Goal: Transaction & Acquisition: Purchase product/service

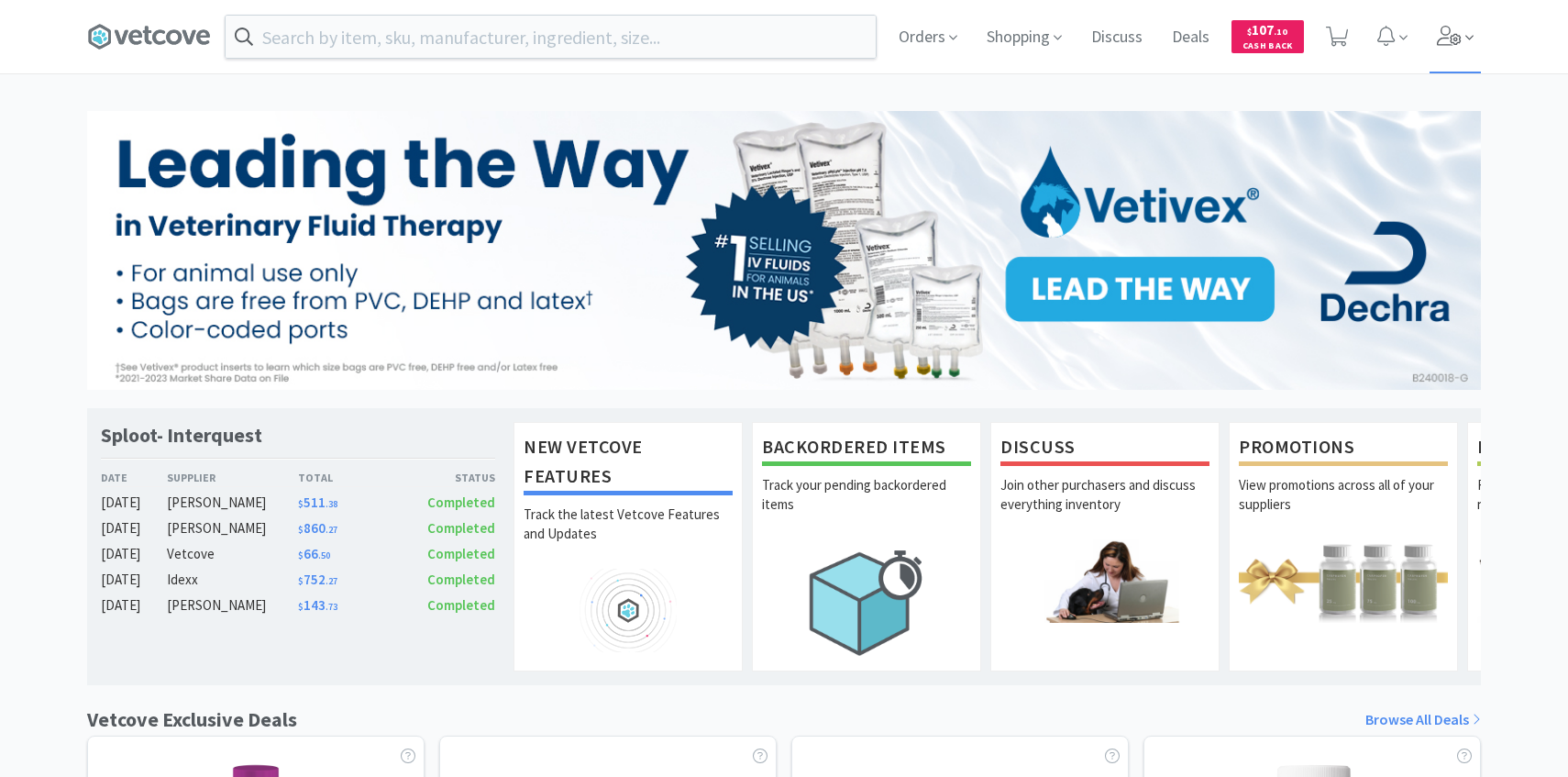
click at [1431, 43] on span at bounding box center [1456, 37] width 52 height 74
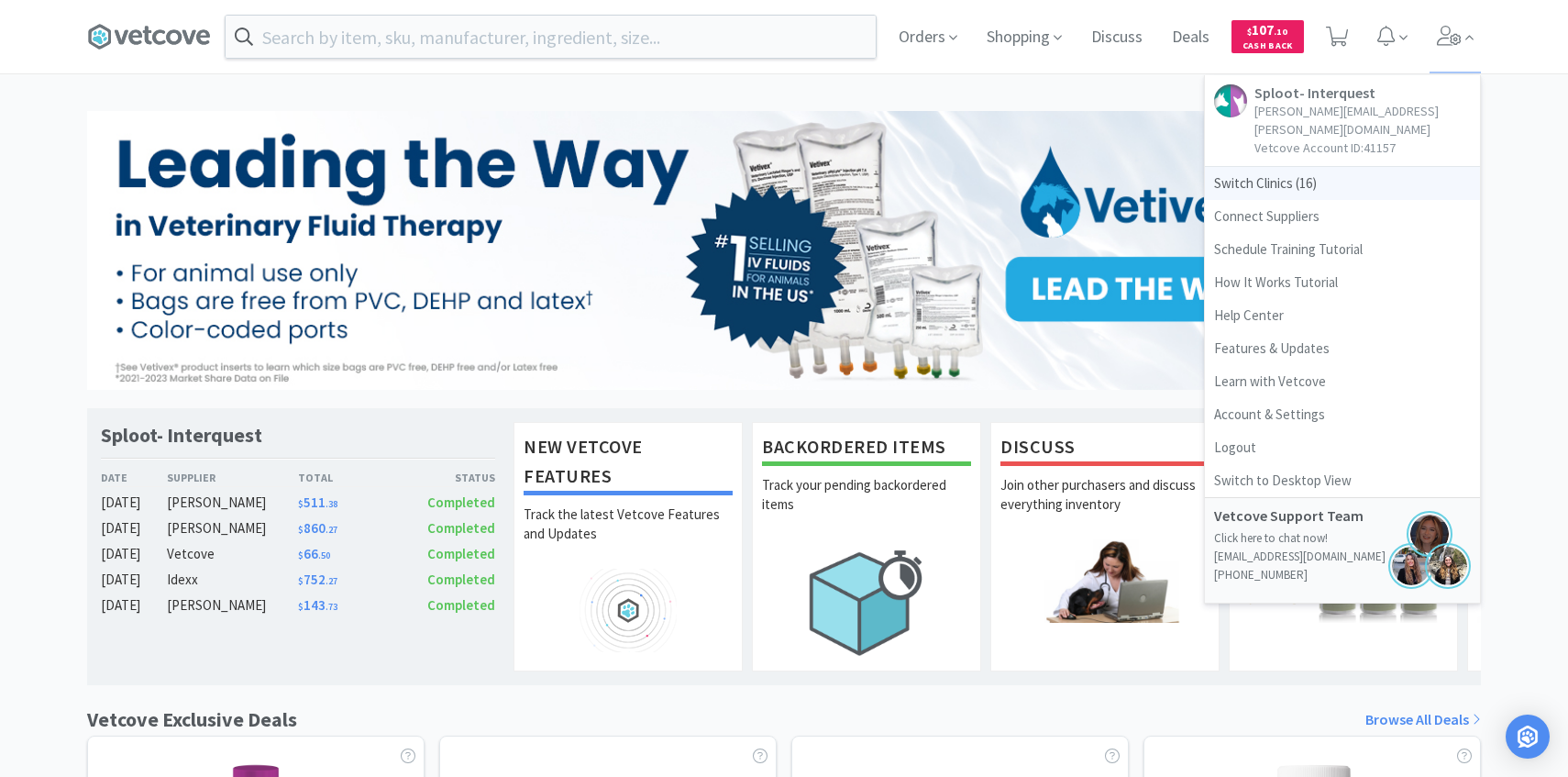
click at [1329, 171] on span "Switch Clinics ( 16 )" at bounding box center [1342, 183] width 275 height 33
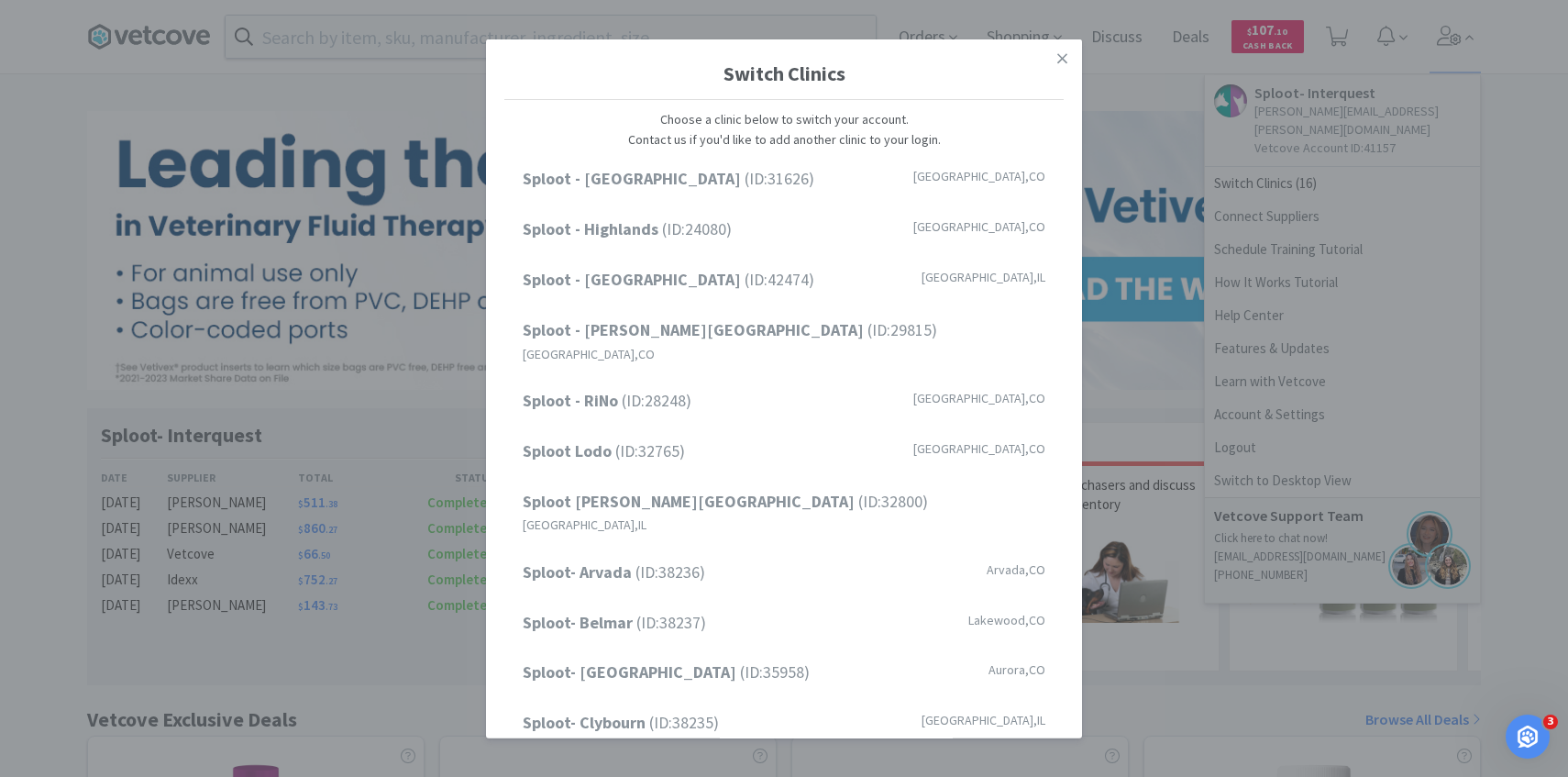
click at [376, 93] on div "Switch Clinics Choose a clinic below to switch your account. Contact us if you'…" at bounding box center [784, 388] width 1568 height 777
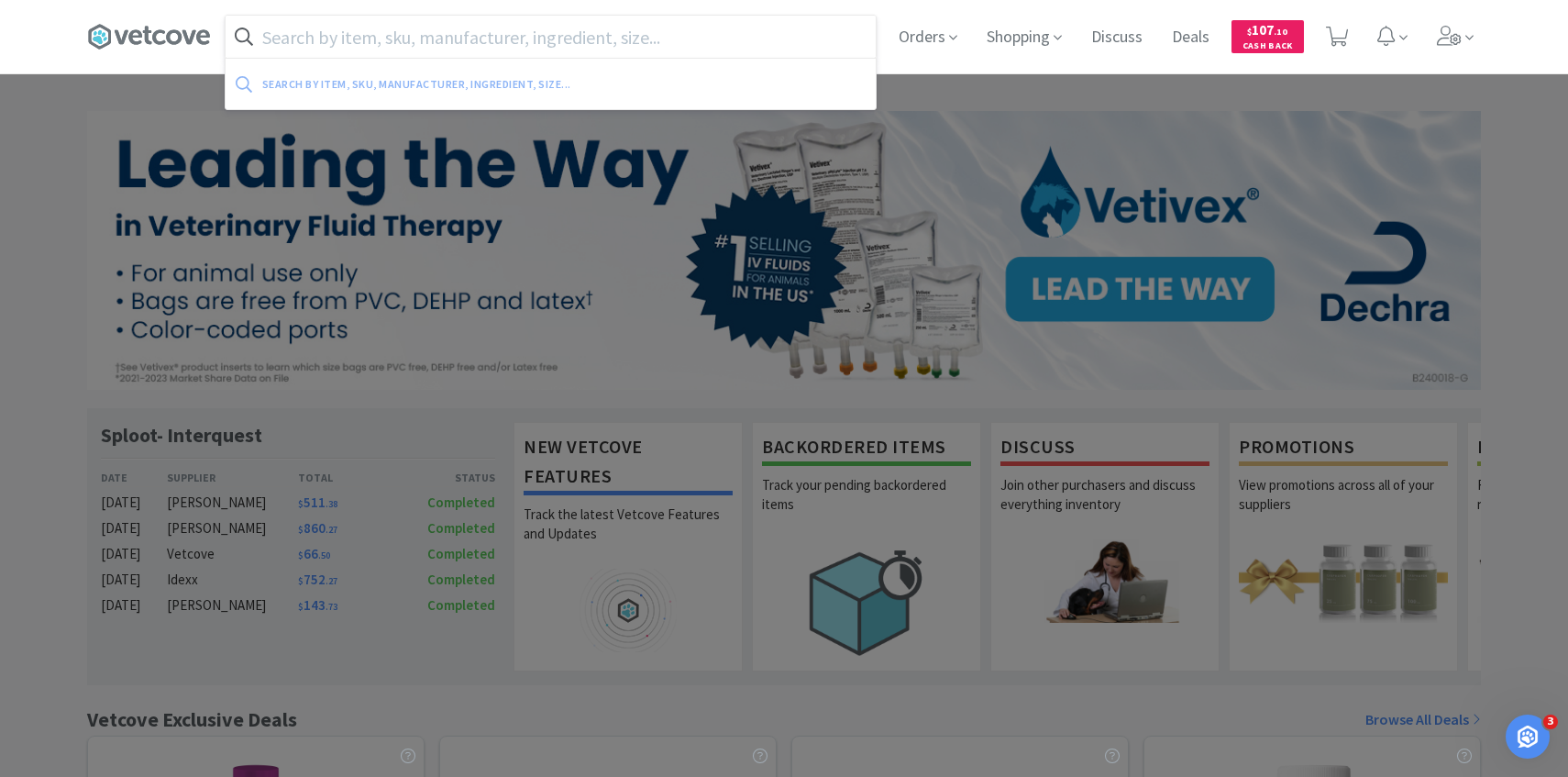
click at [376, 18] on input "text" at bounding box center [551, 37] width 650 height 42
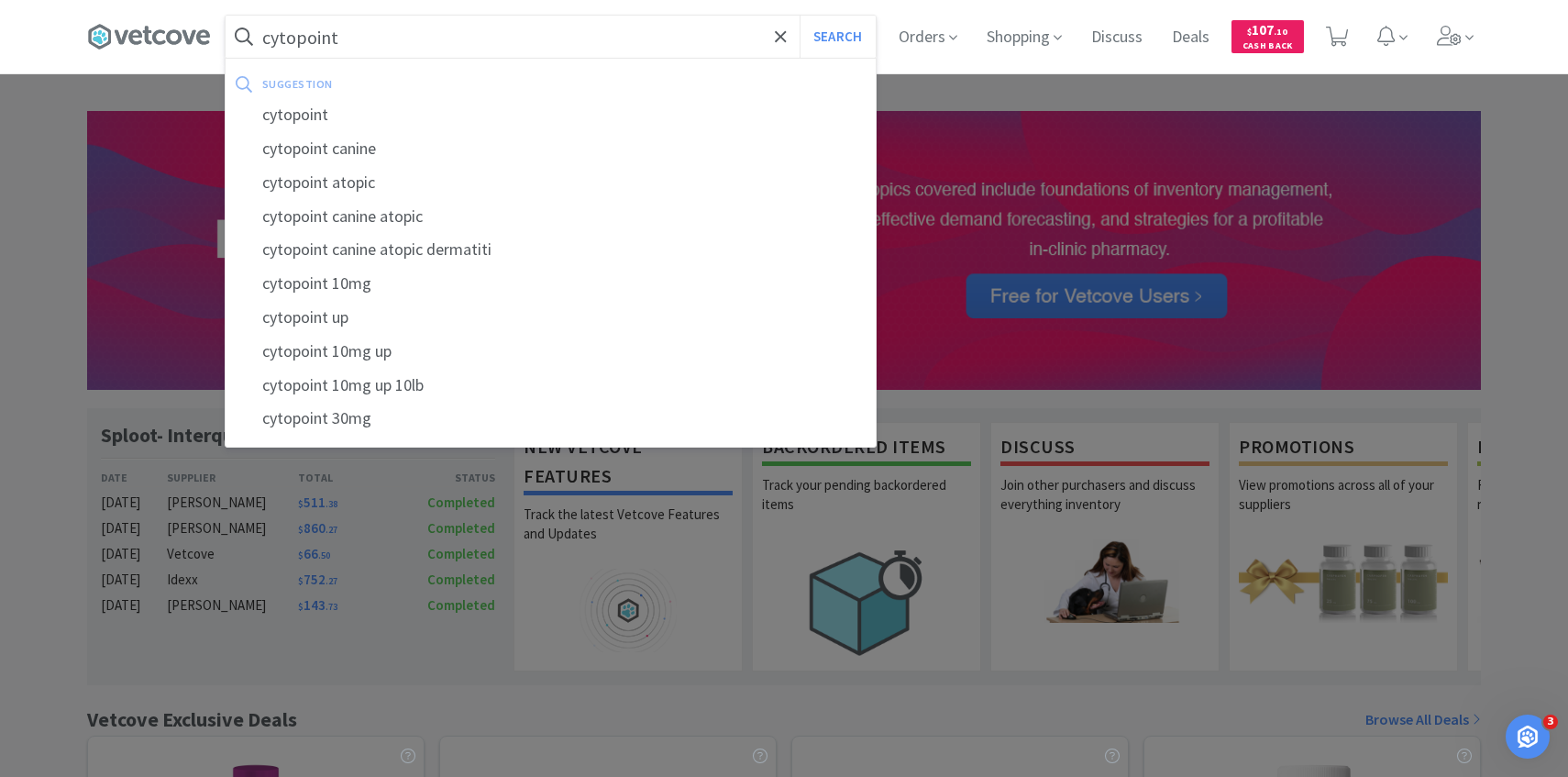
type input "cytopoint"
click at [799, 16] on button "Search" at bounding box center [837, 37] width 76 height 42
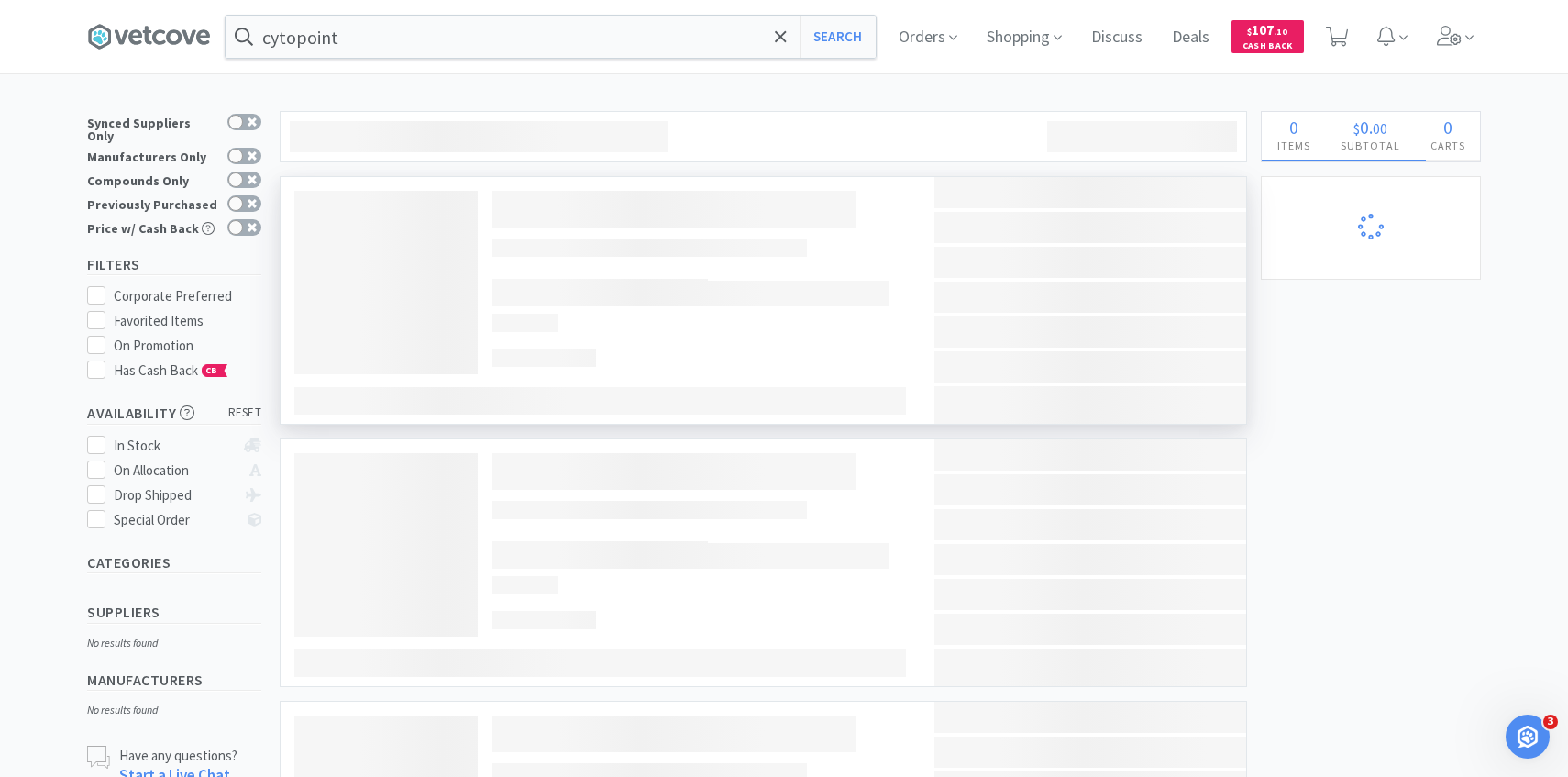
select select "3"
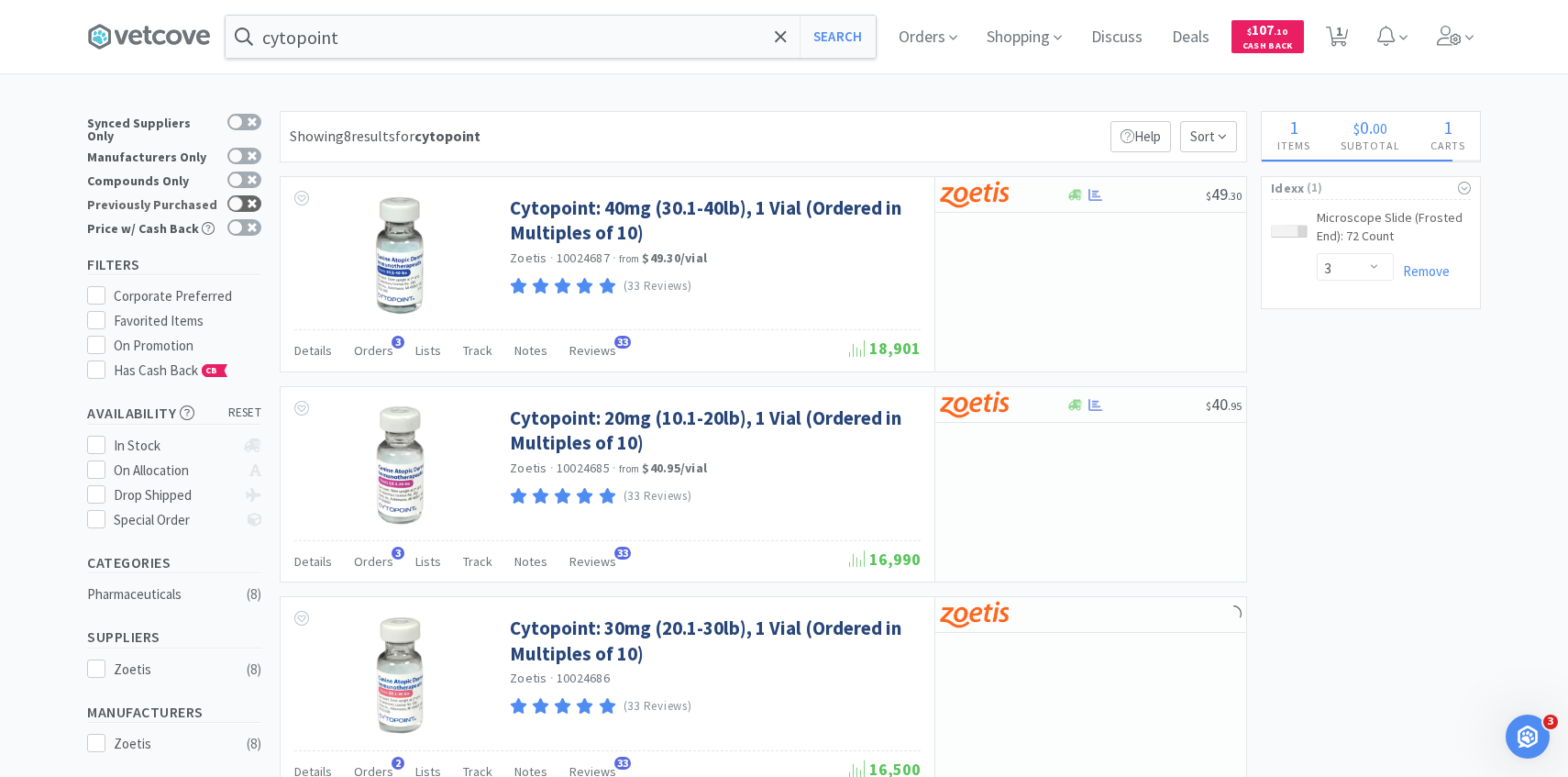
click at [249, 199] on icon at bounding box center [252, 203] width 9 height 9
checkbox input "true"
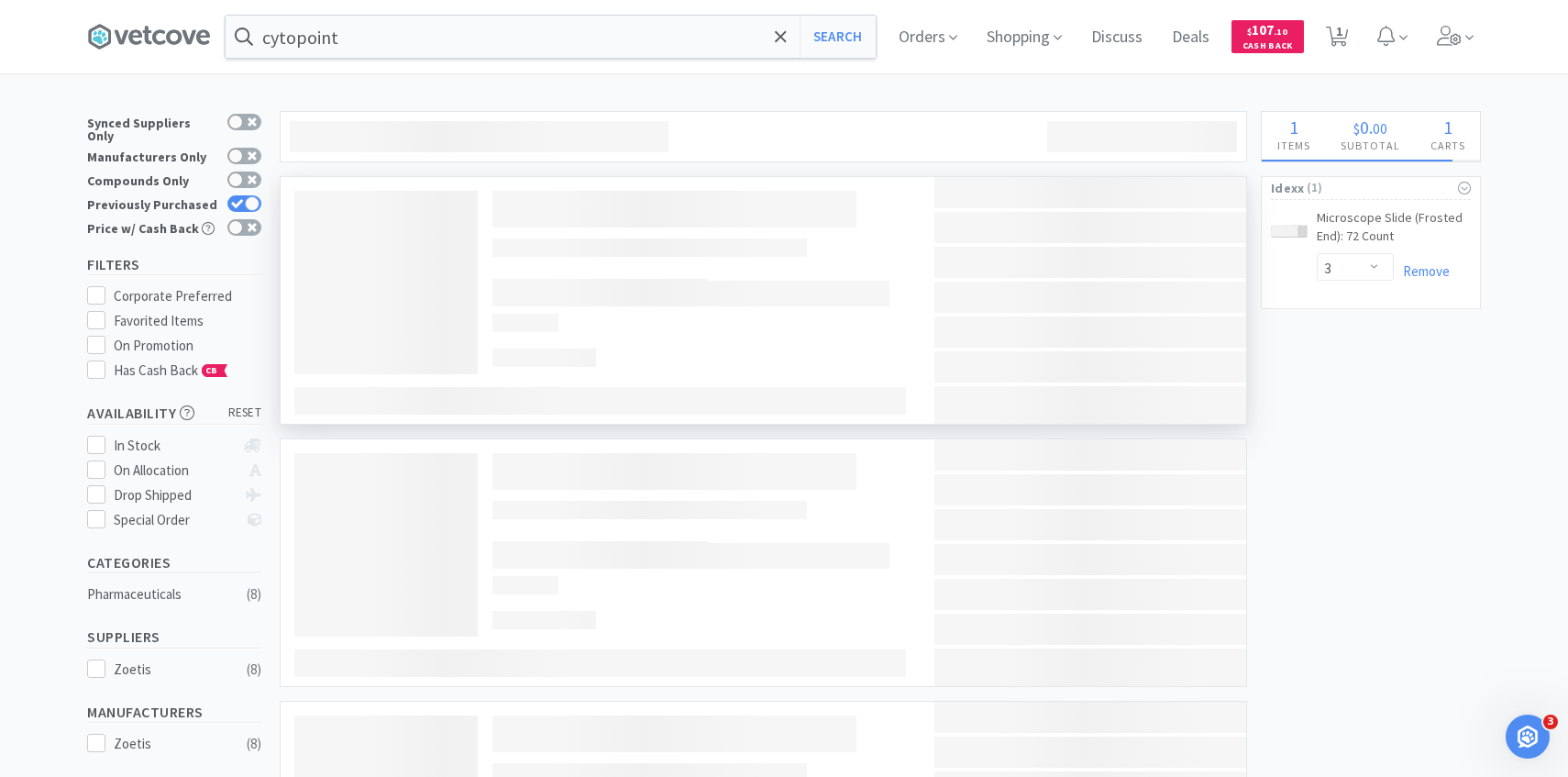
scroll to position [16, 0]
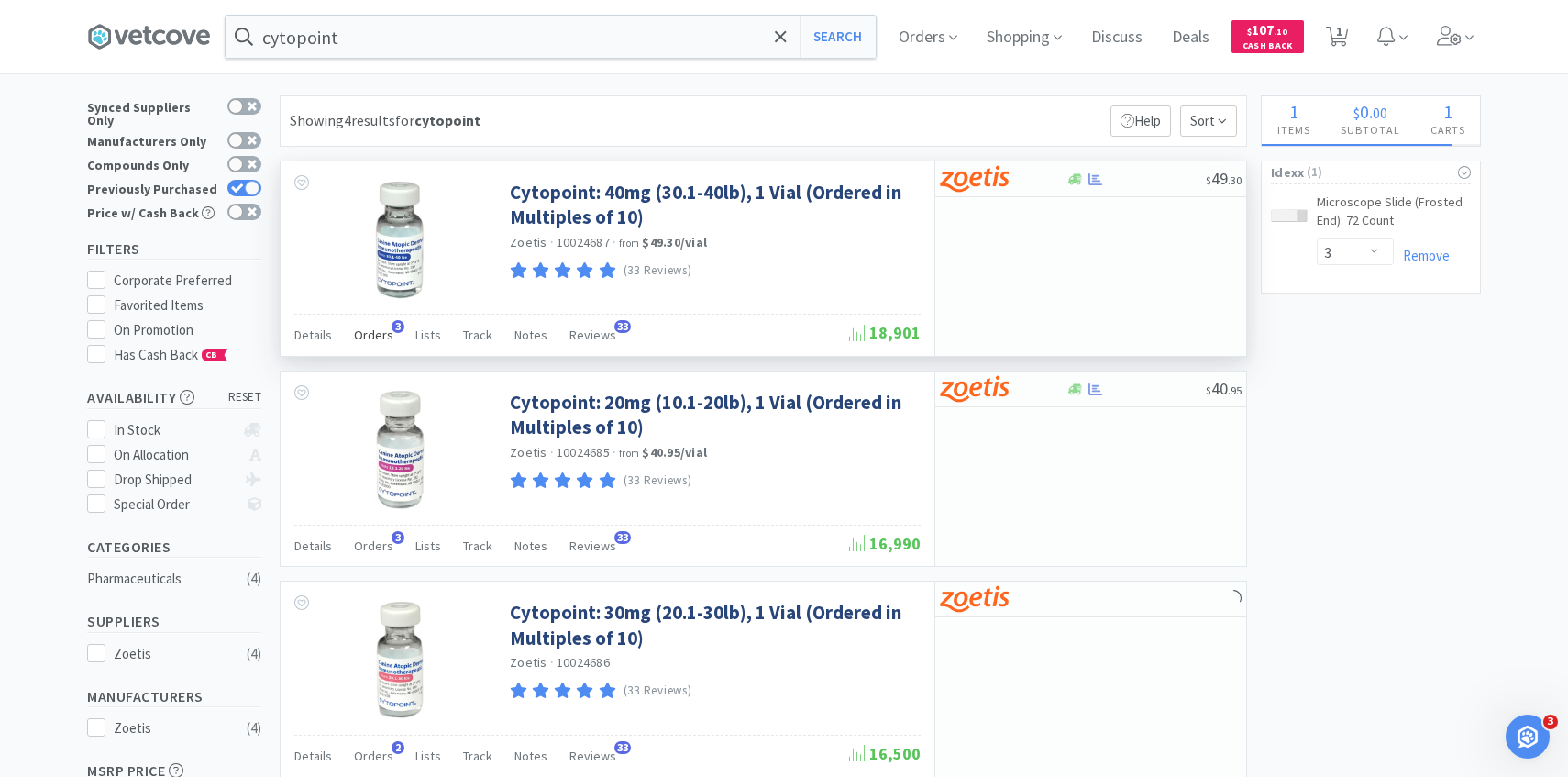
click at [375, 342] on span "Orders" at bounding box center [373, 335] width 40 height 17
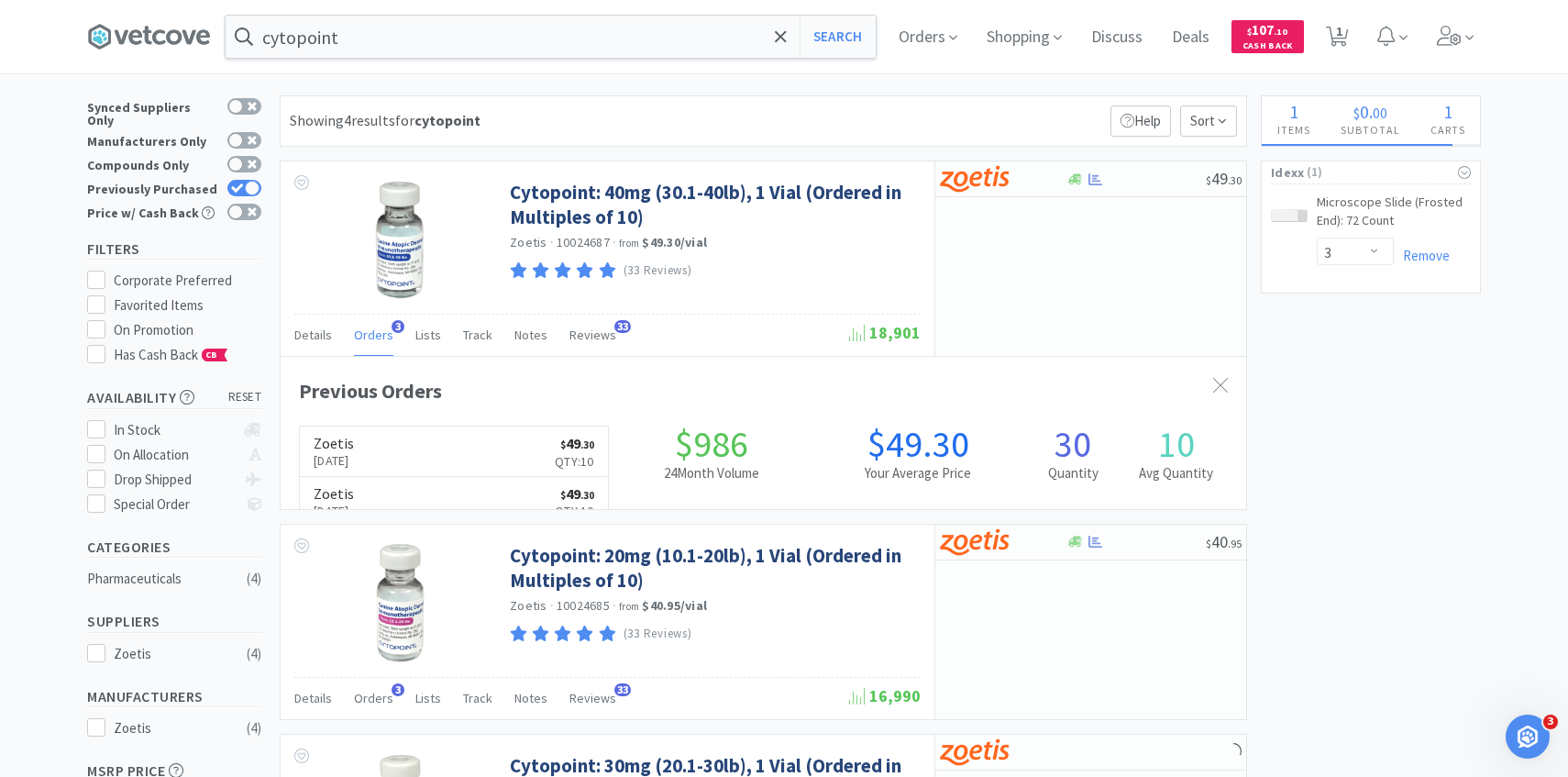
scroll to position [475, 966]
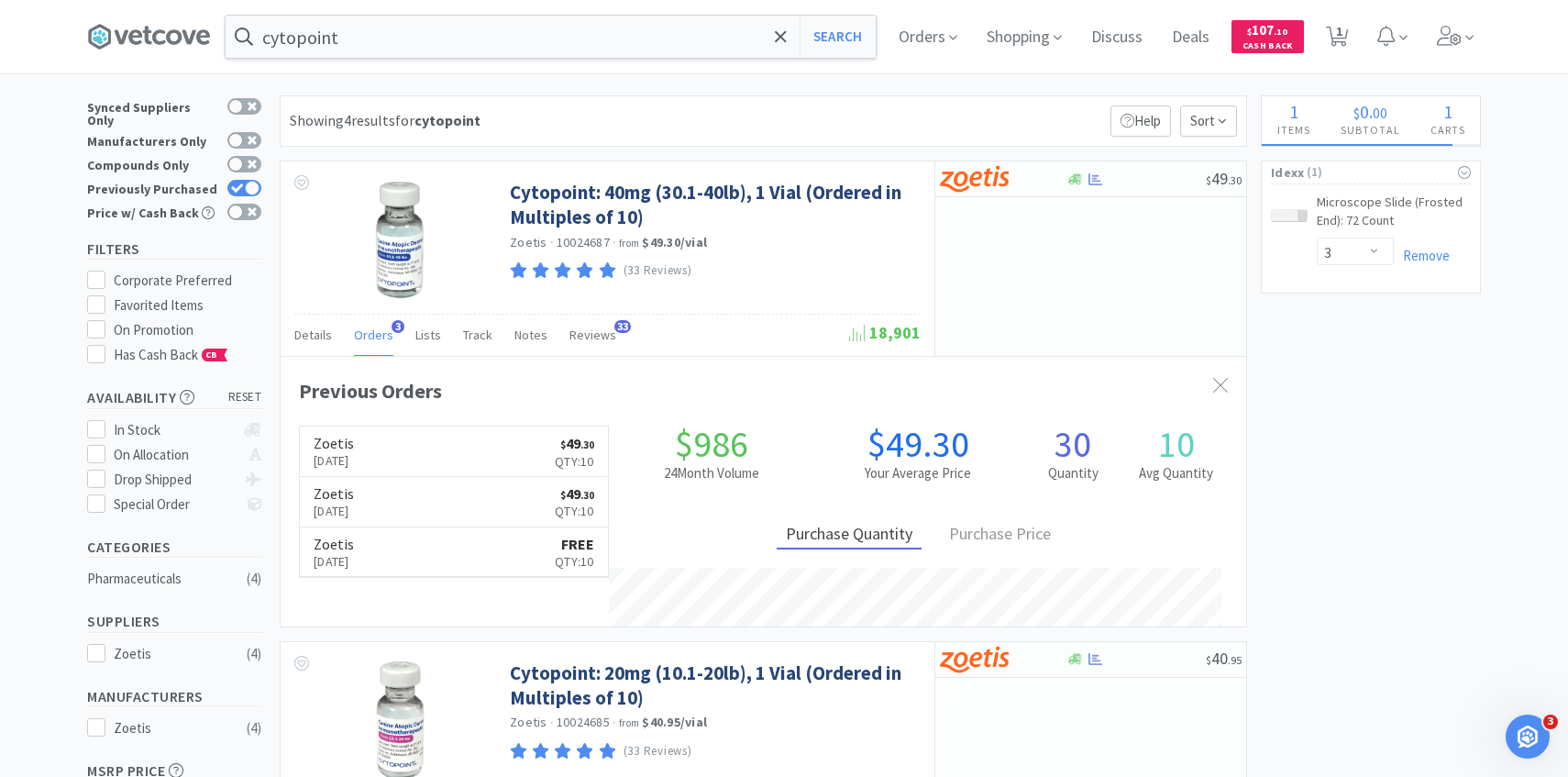
click at [401, 453] on link "Zoetis Aug 11th, 2025 $ 49 . 30 Qty: 10" at bounding box center [453, 451] width 308 height 51
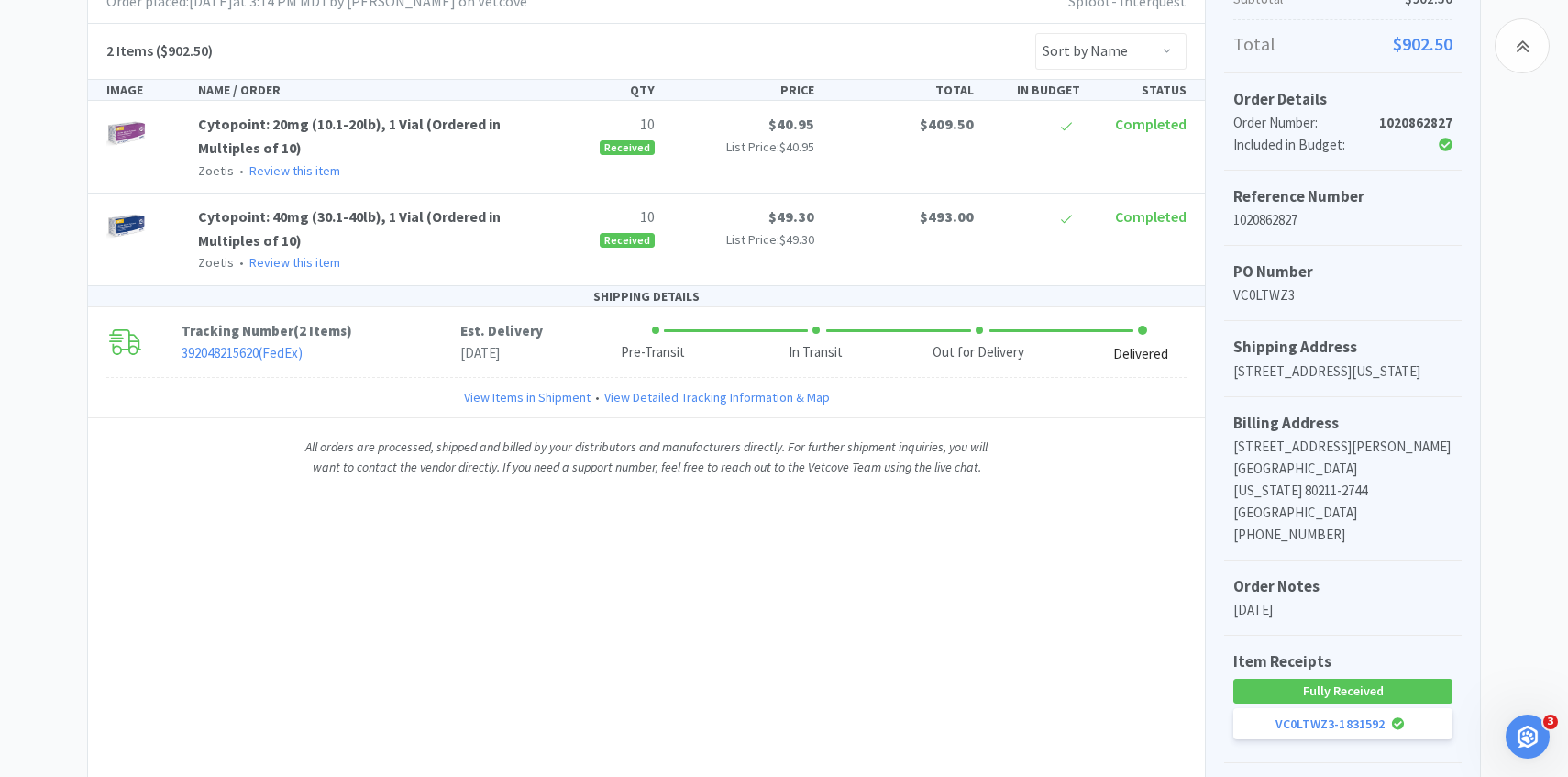
scroll to position [365, 0]
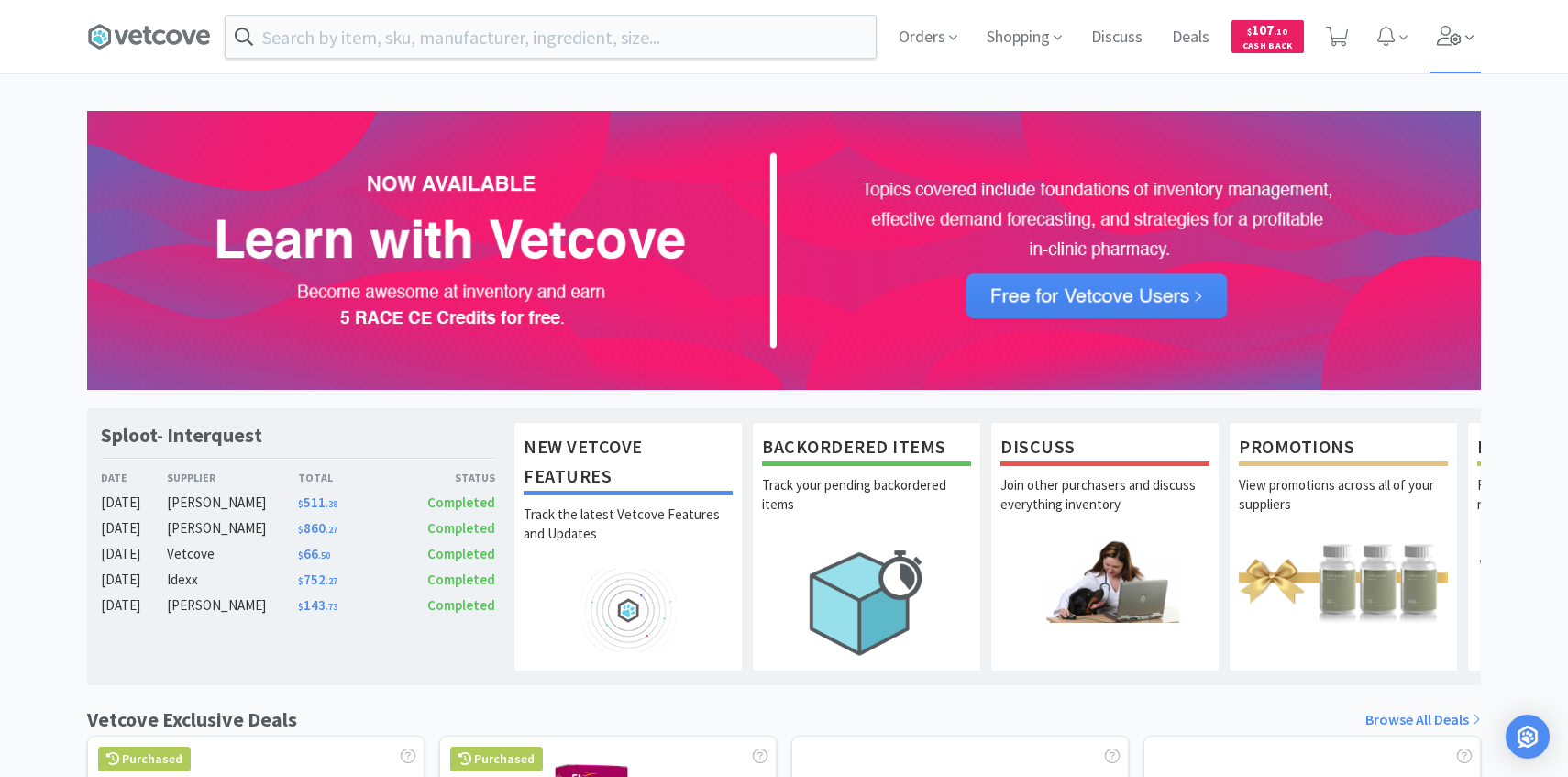
click at [1435, 48] on span at bounding box center [1456, 37] width 52 height 74
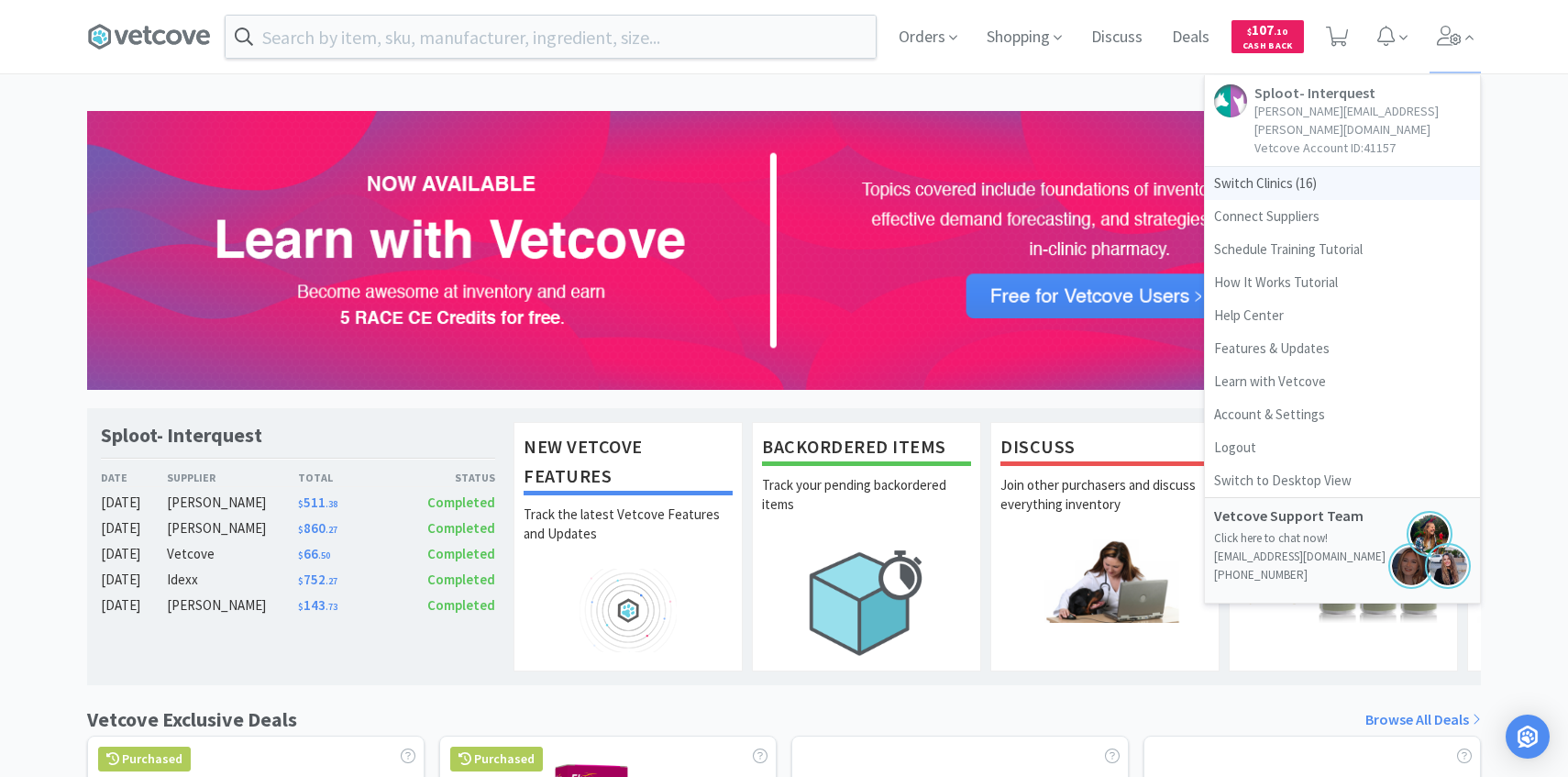
click at [1320, 167] on span "Switch Clinics ( 16 )" at bounding box center [1342, 183] width 275 height 33
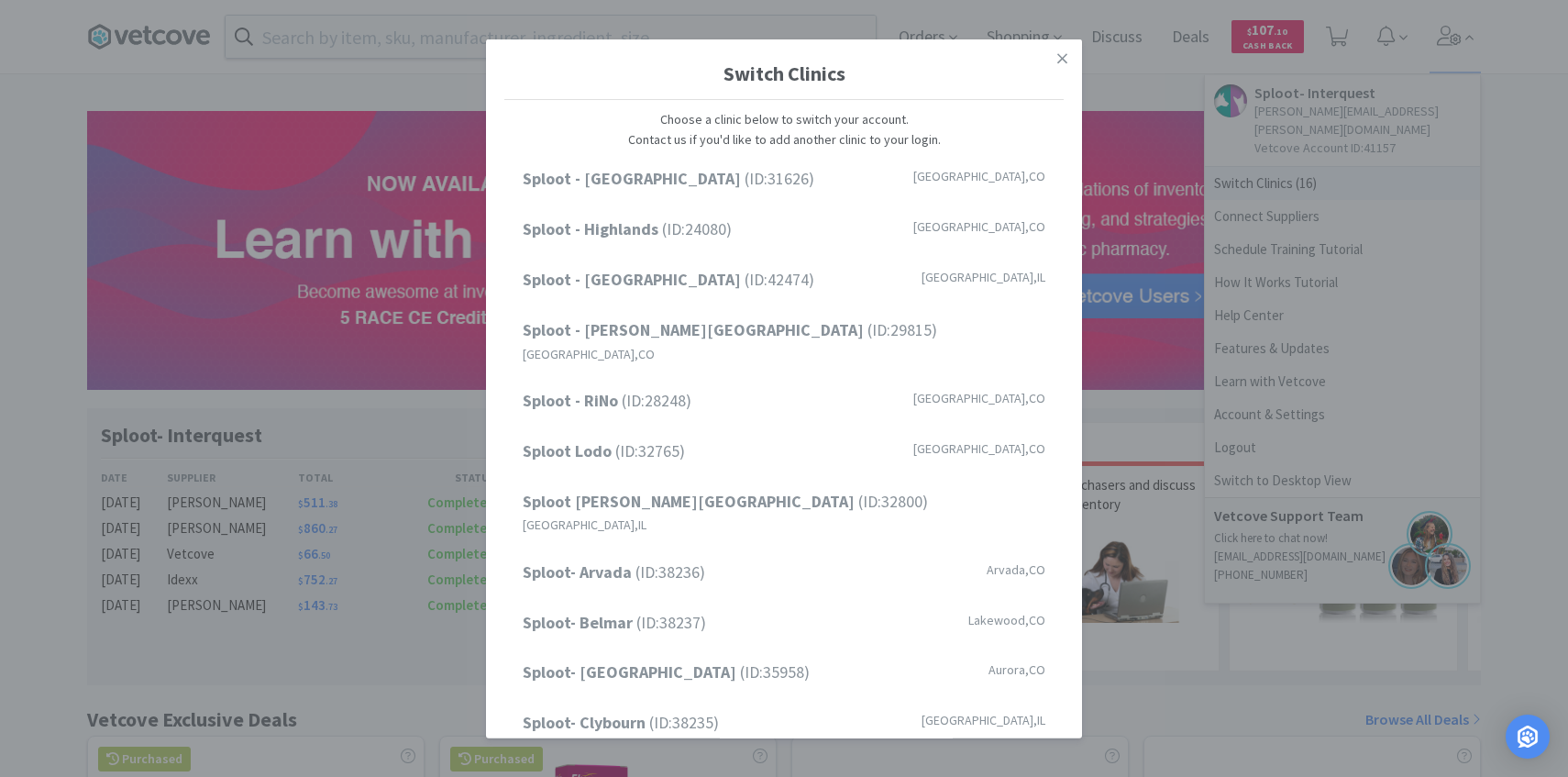
scroll to position [234, 0]
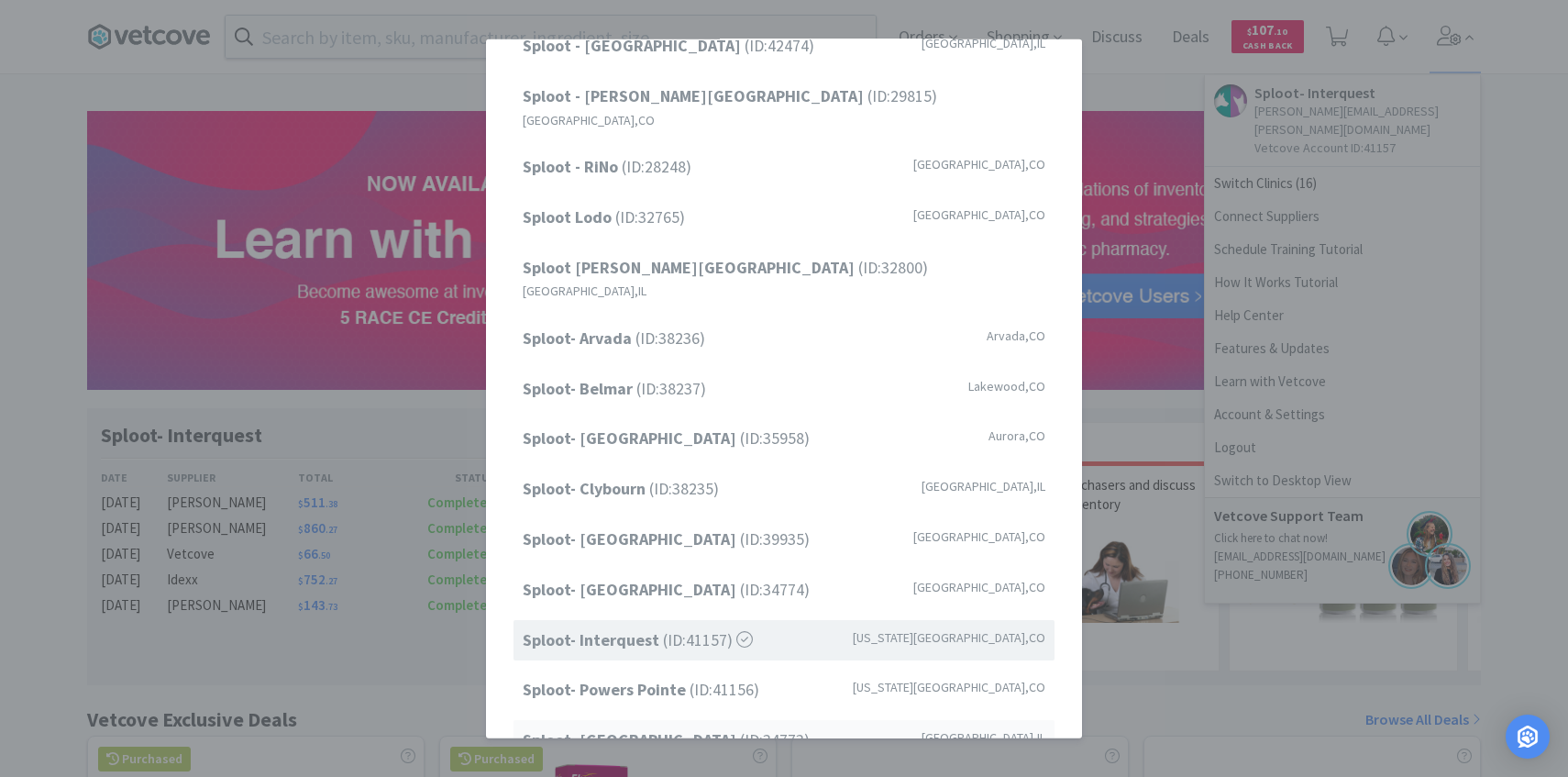
click at [665, 729] on strong "Sploot- [GEOGRAPHIC_DATA]" at bounding box center [631, 739] width 217 height 21
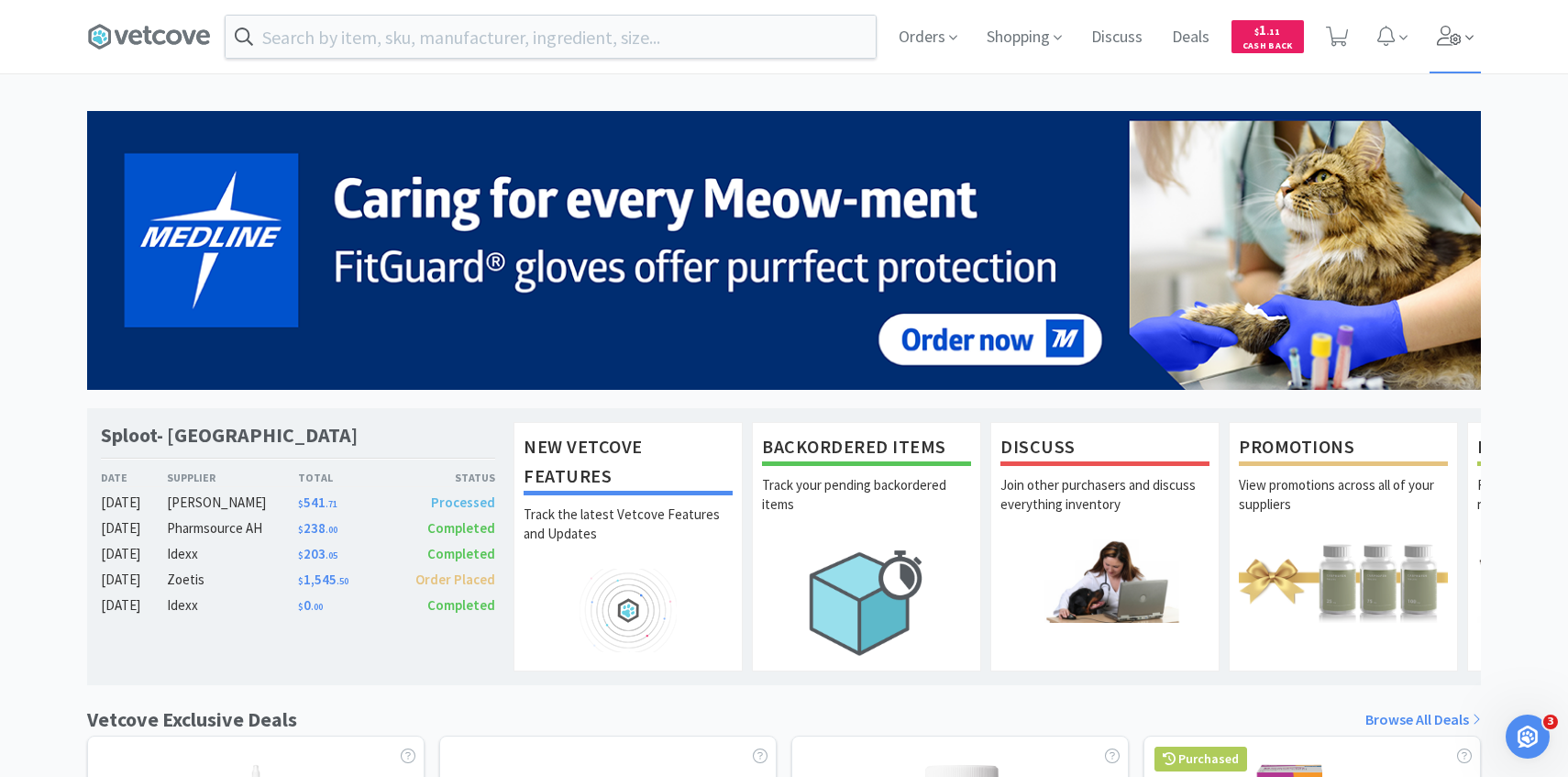
click at [1469, 27] on span at bounding box center [1456, 37] width 52 height 74
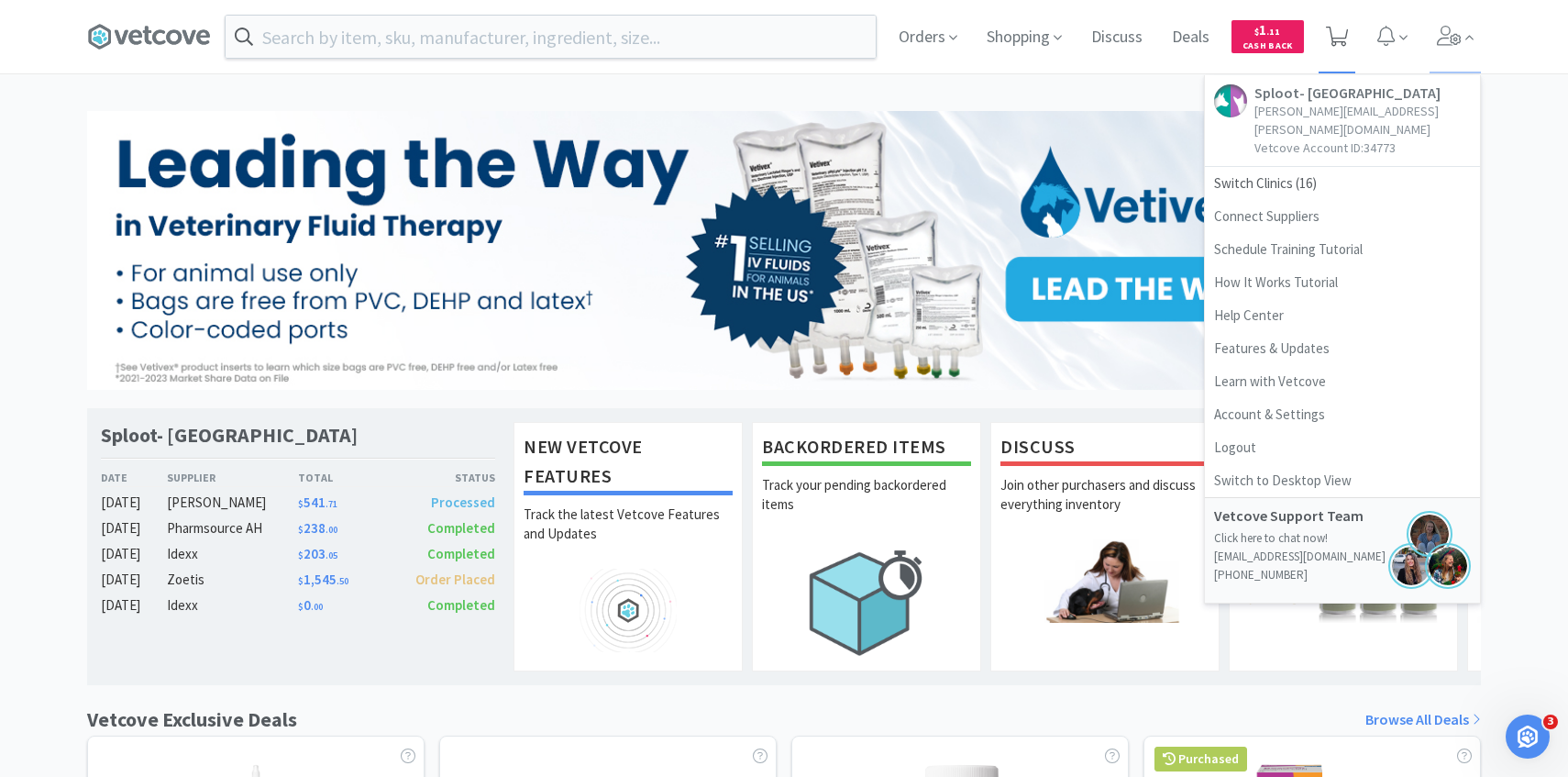
click at [1339, 52] on span at bounding box center [1337, 37] width 38 height 74
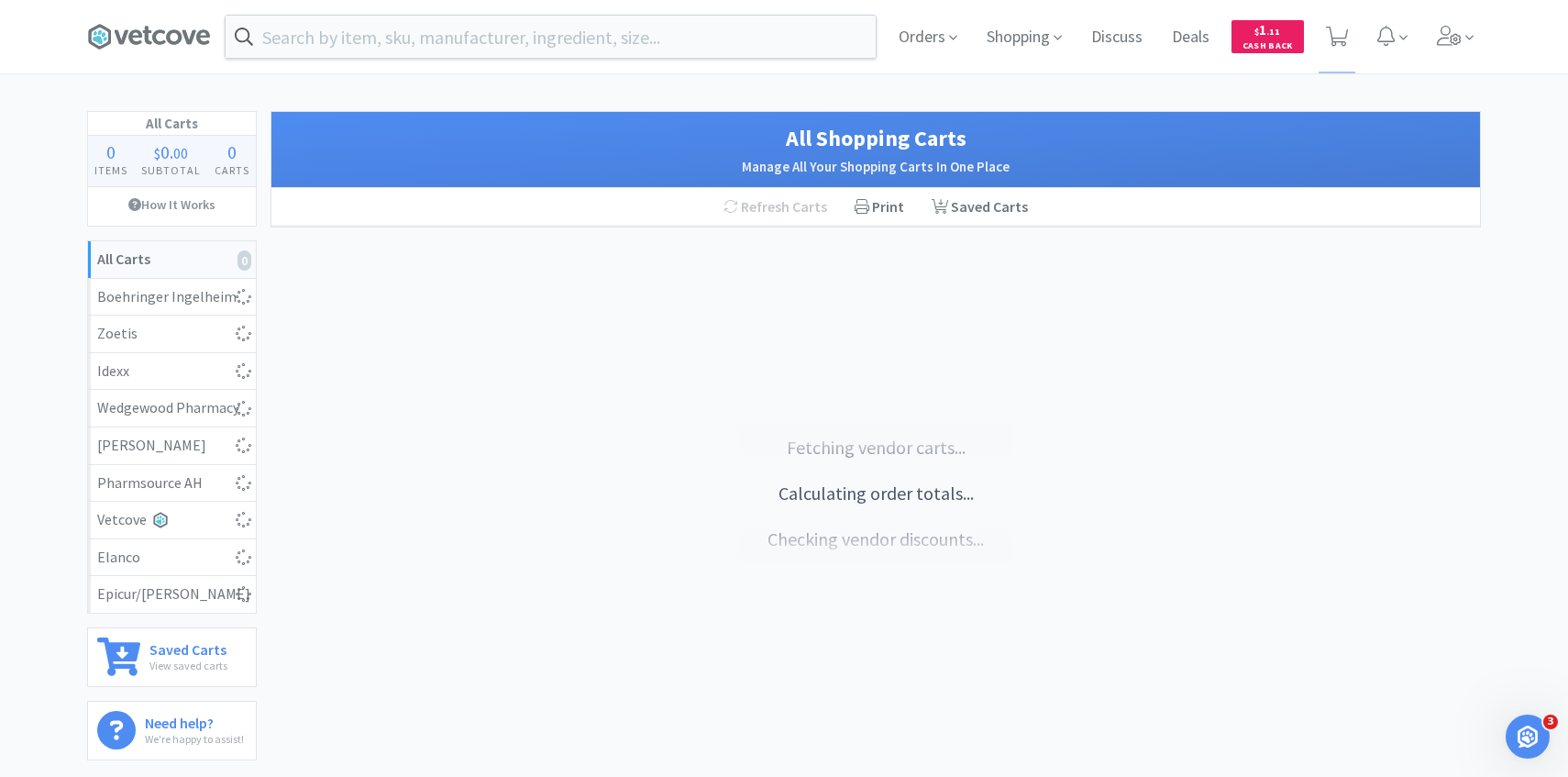
select select "10"
select select "2"
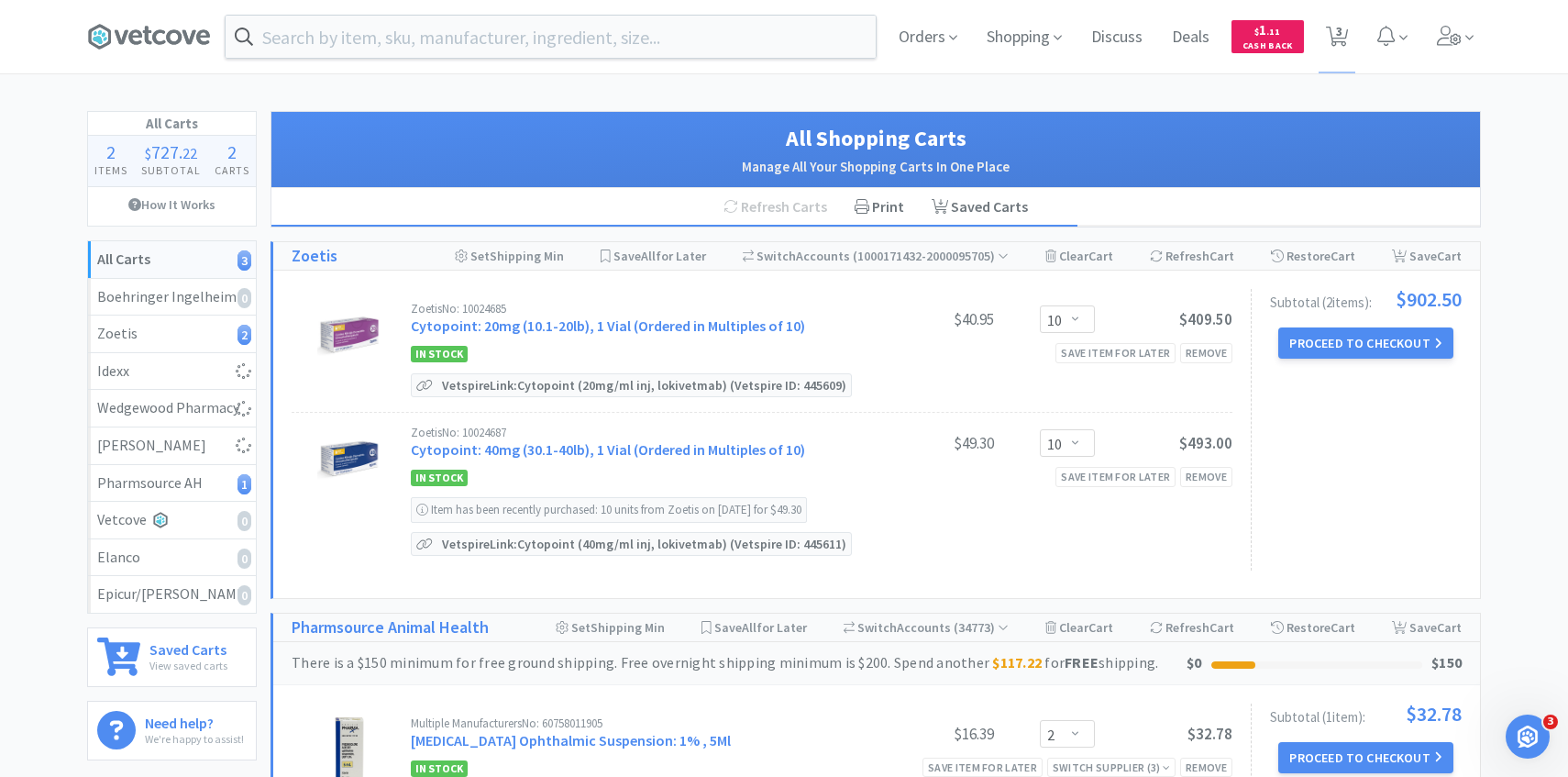
select select "3"
select select "2"
select select "1"
select select "2"
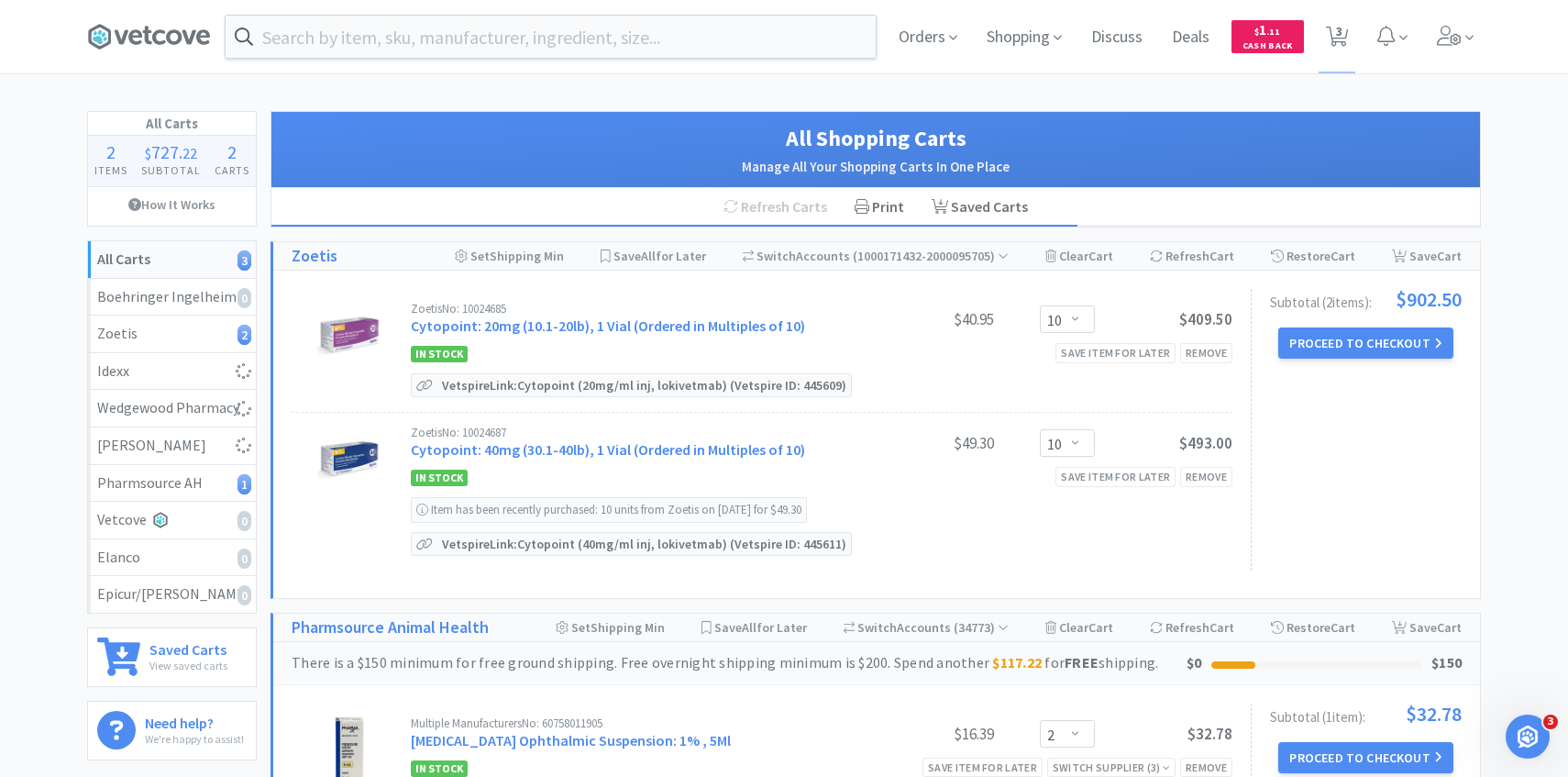
select select "8"
select select "6"
select select "1"
select select "2"
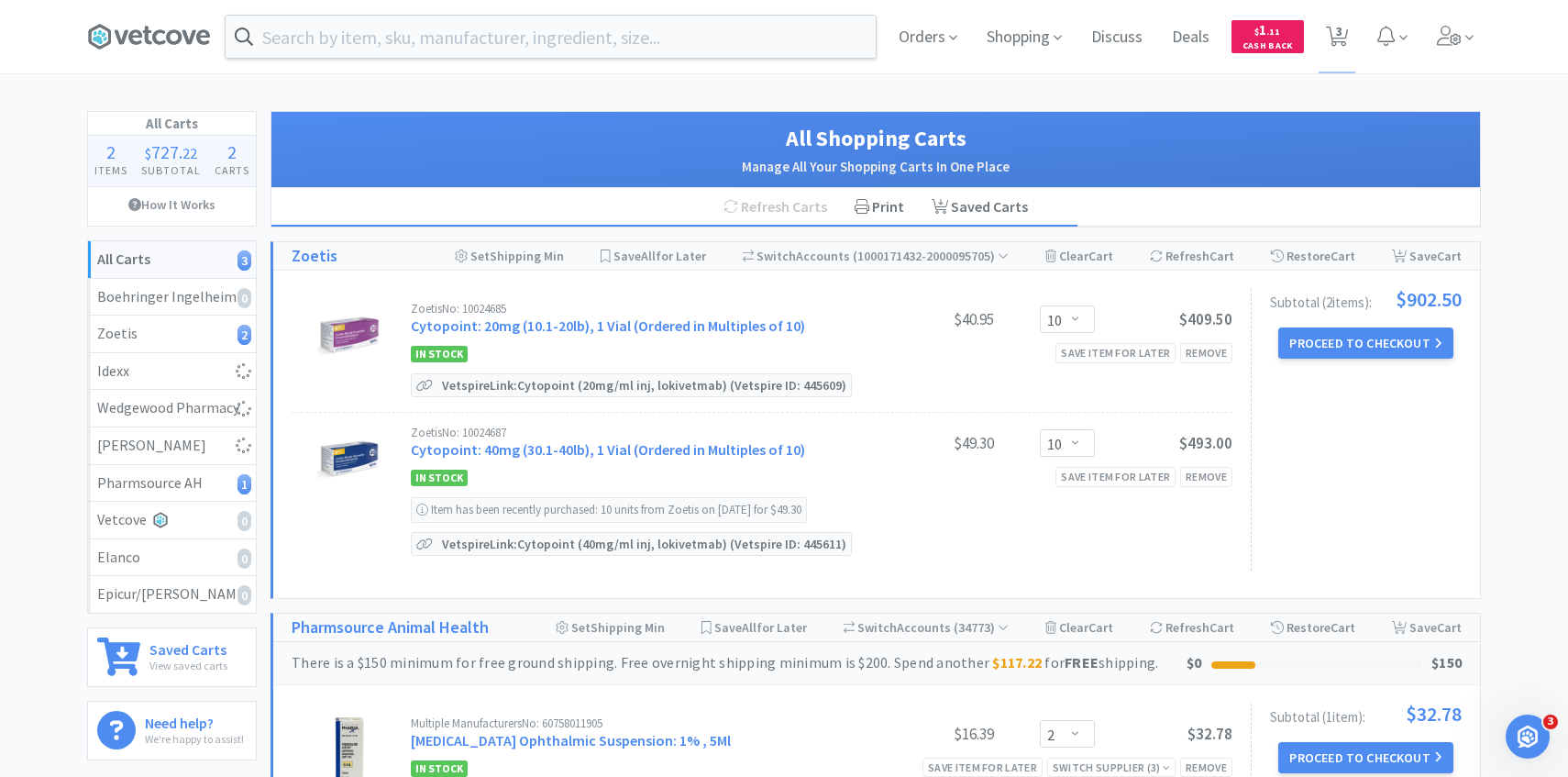
select select "1"
select select "3"
select select "20"
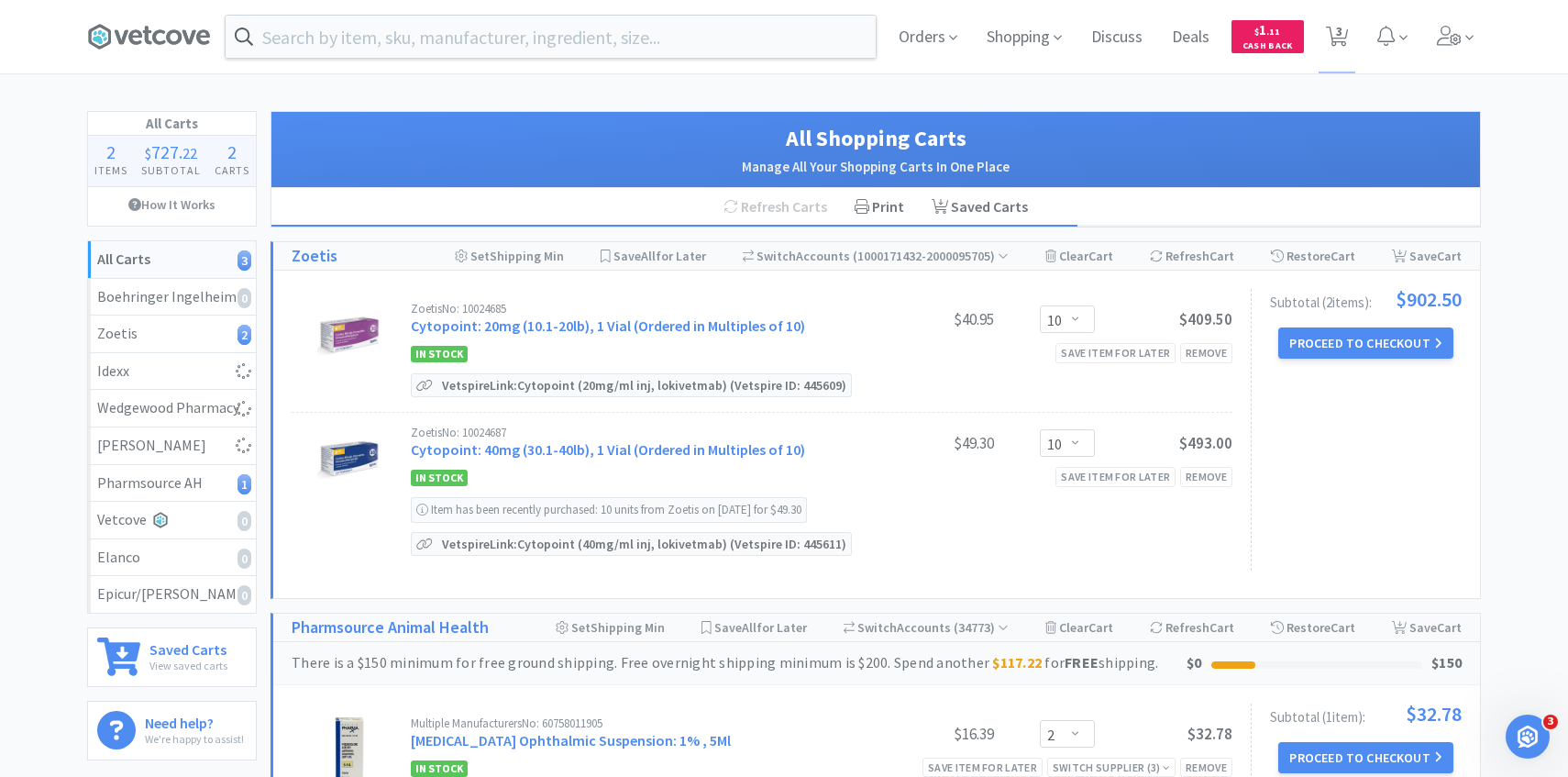
select select "4"
select select "1"
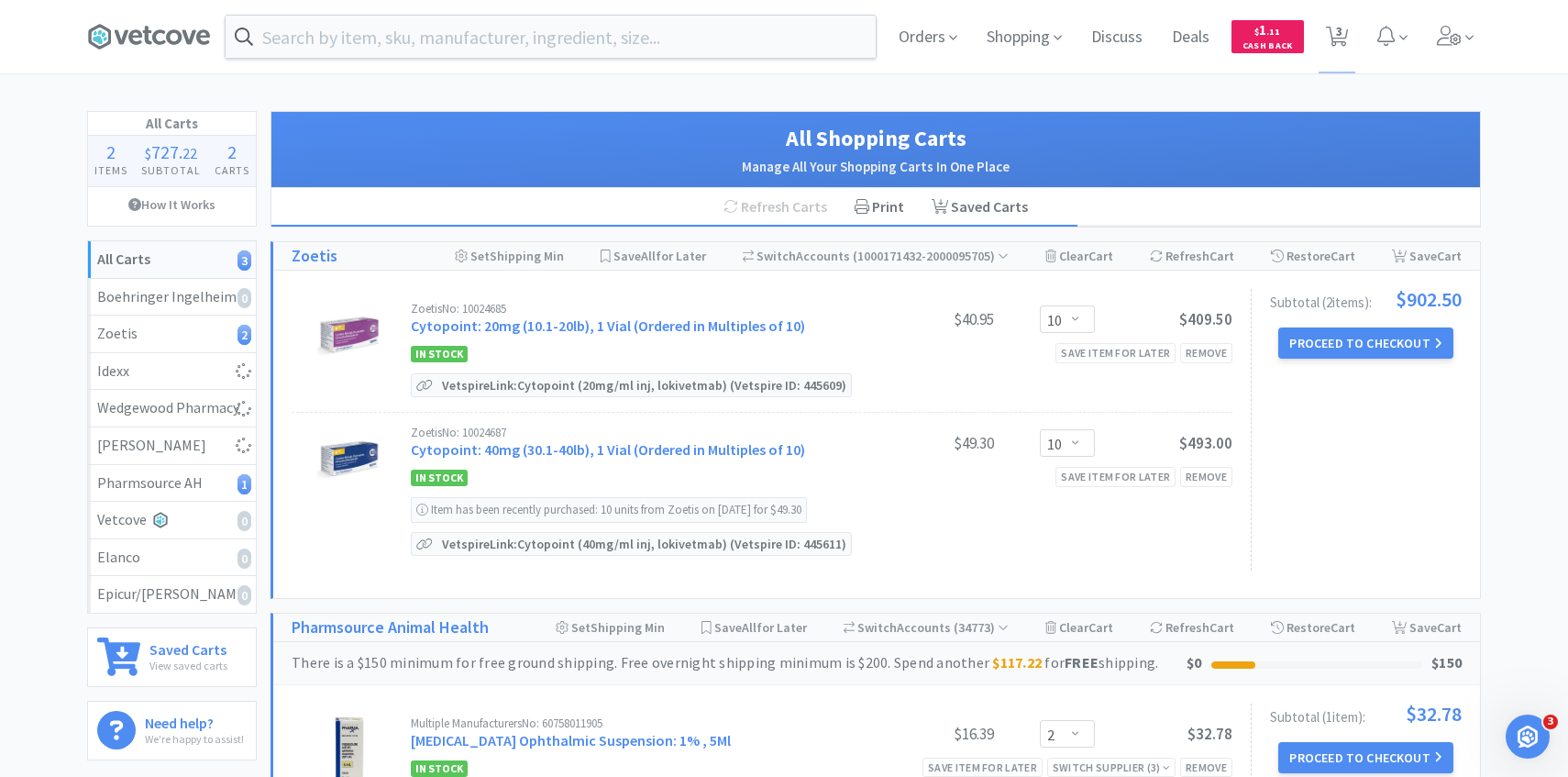
select select "1"
select select "3"
select select "4"
select select "3"
select select "5"
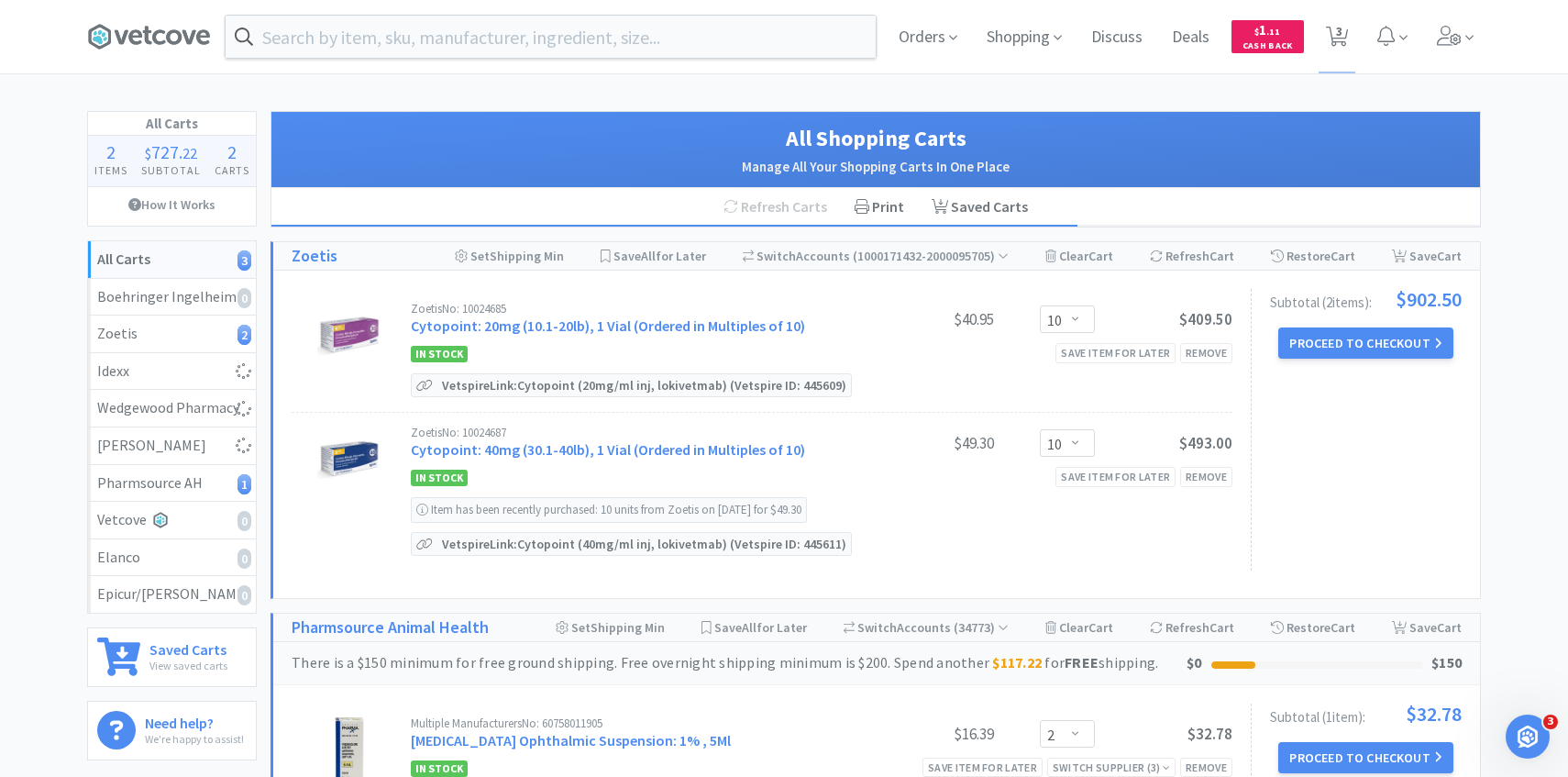
select select "4"
select select "7"
select select "1"
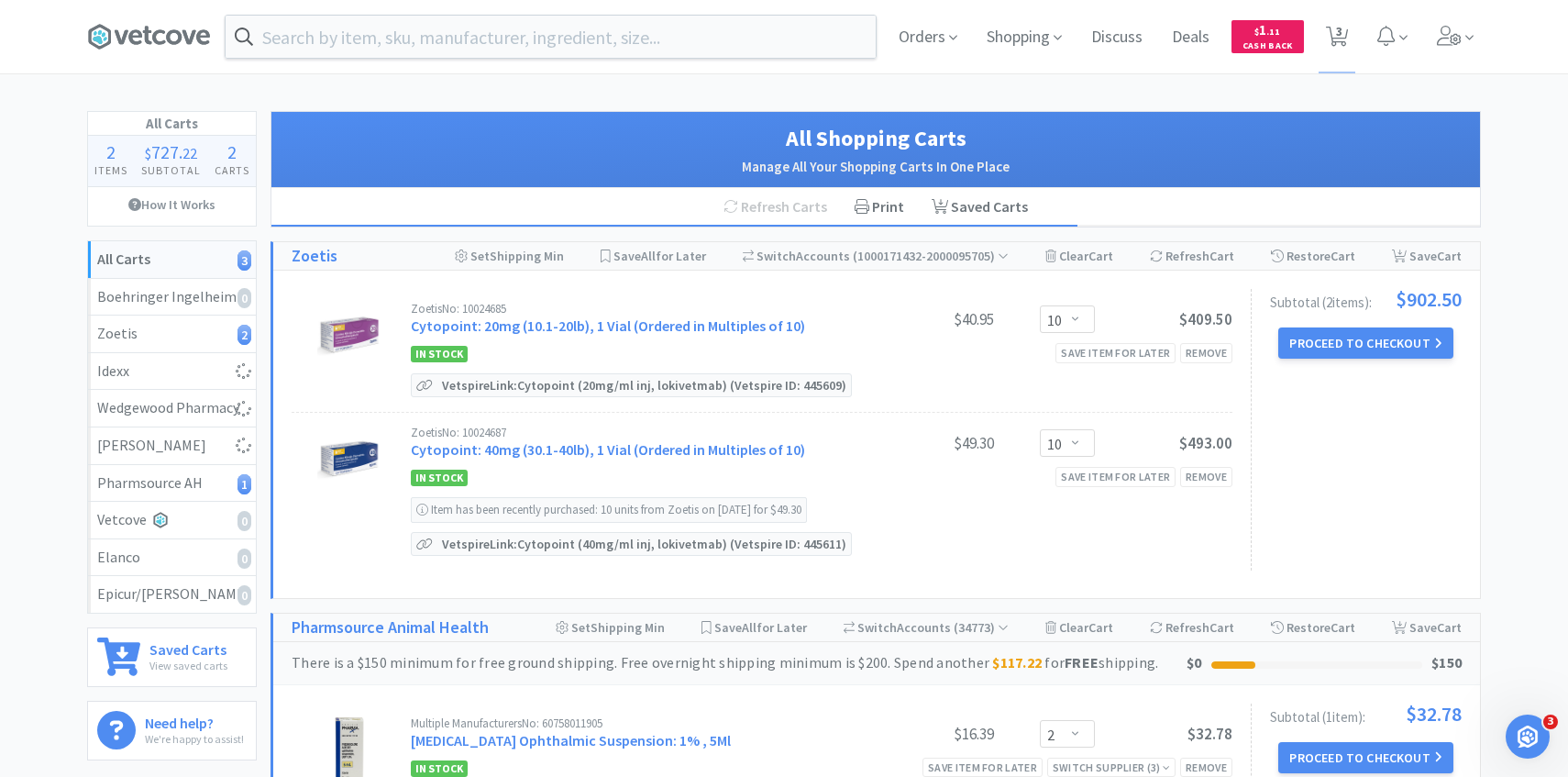
select select "2"
select select "1"
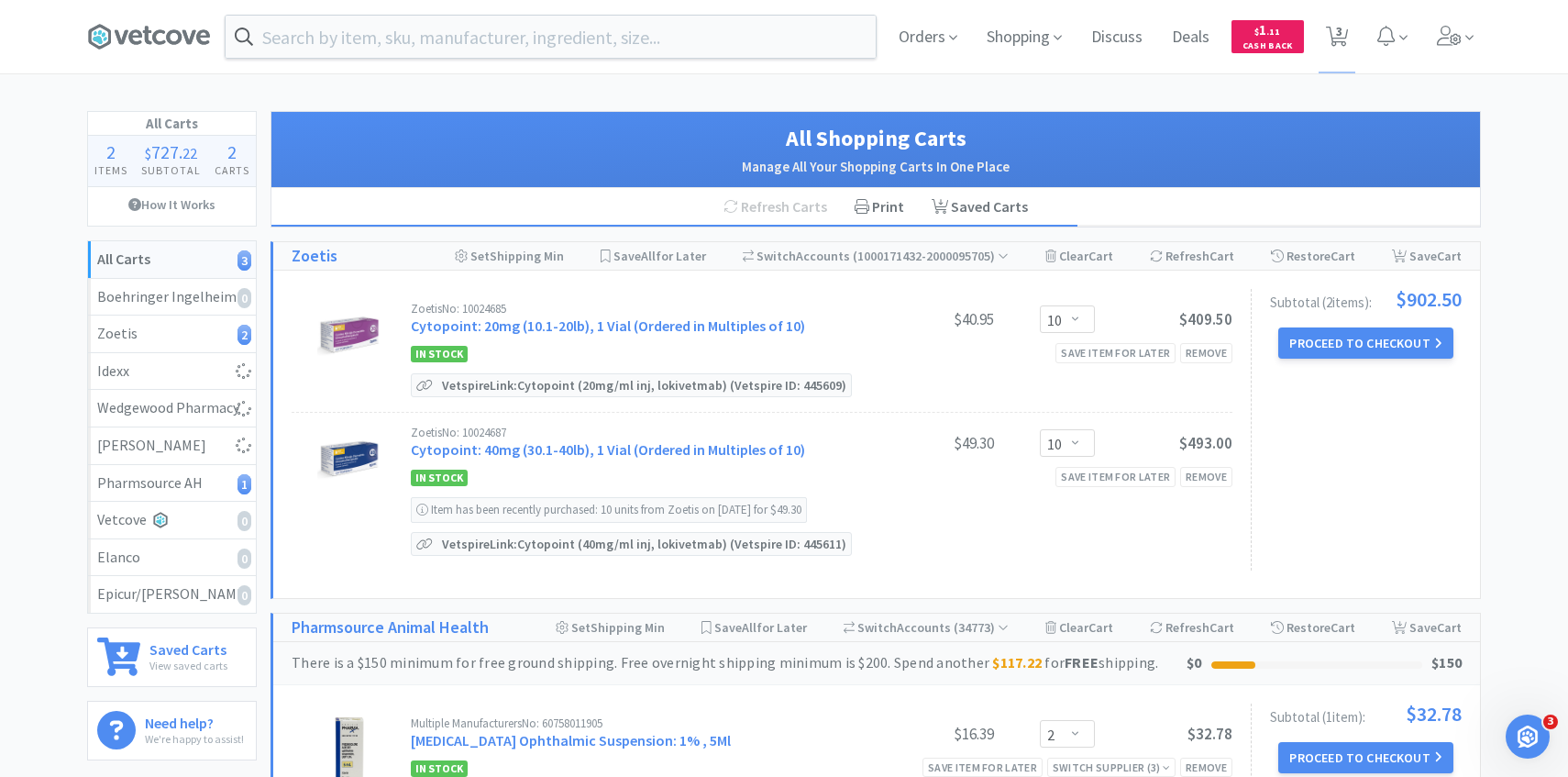
select select "2"
select select "1"
select select "2"
select select "30"
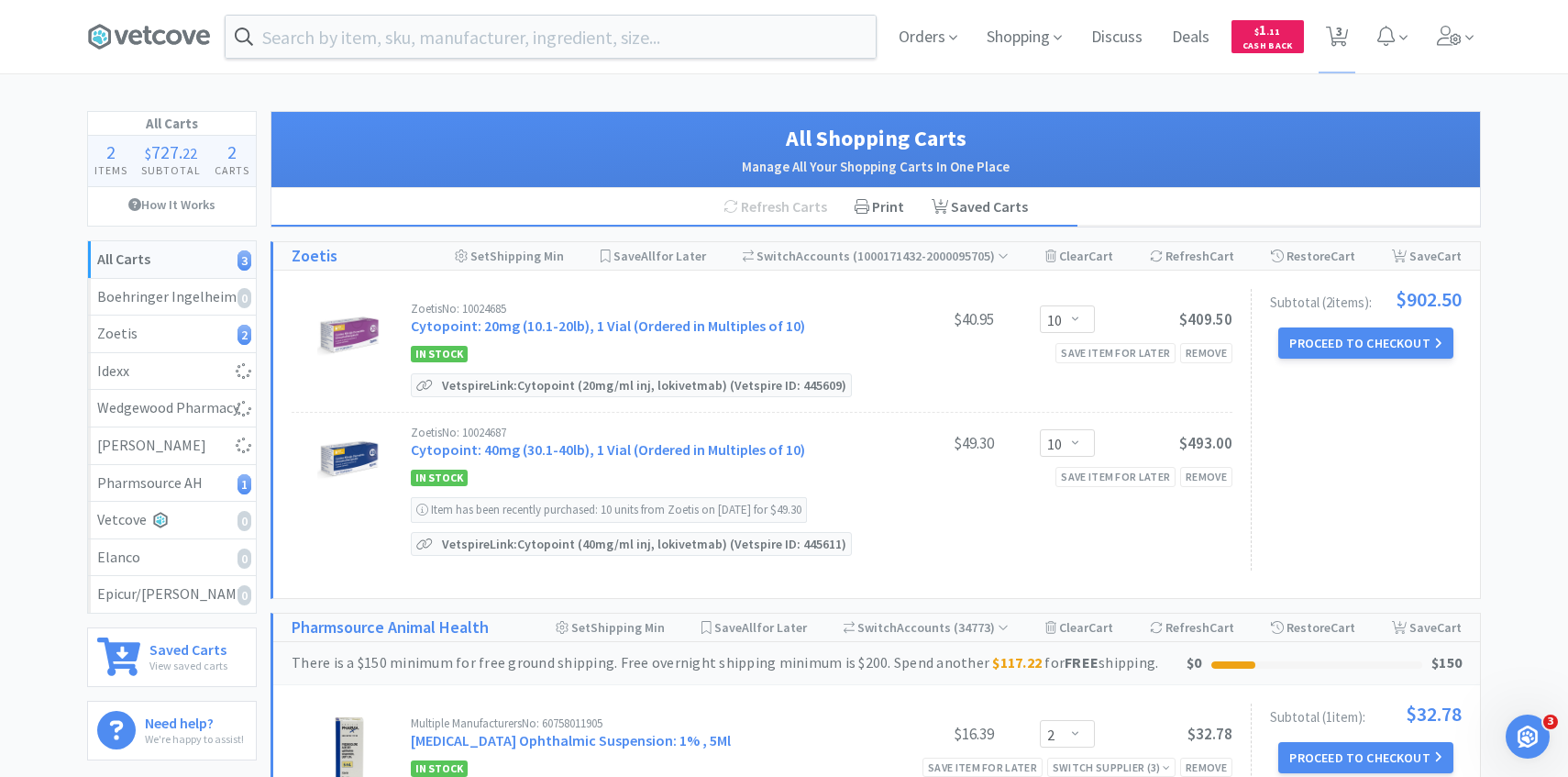
select select "1"
select select "2"
select select "50"
select select "4"
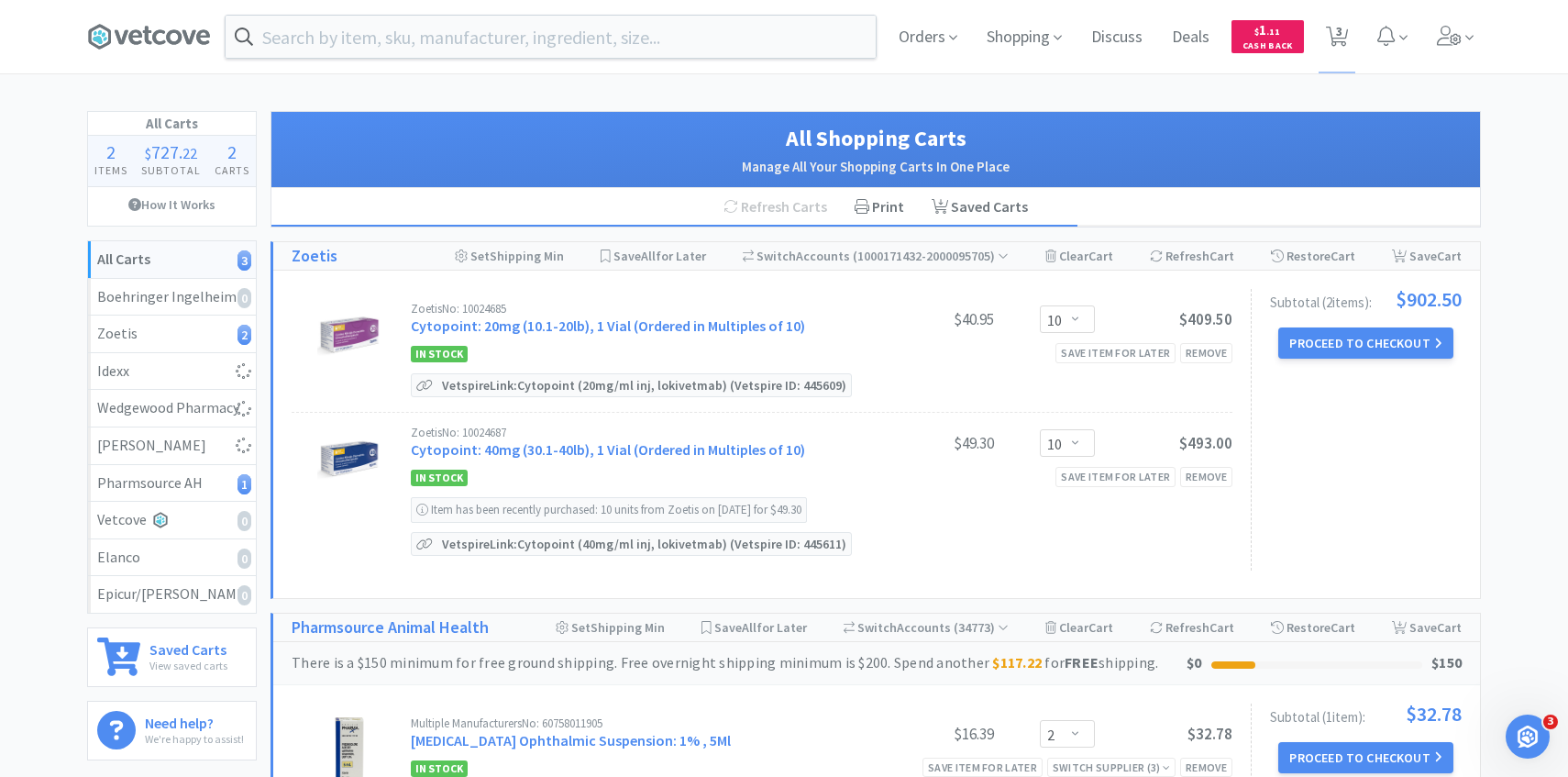
select select "1"
select select "4"
select select "1"
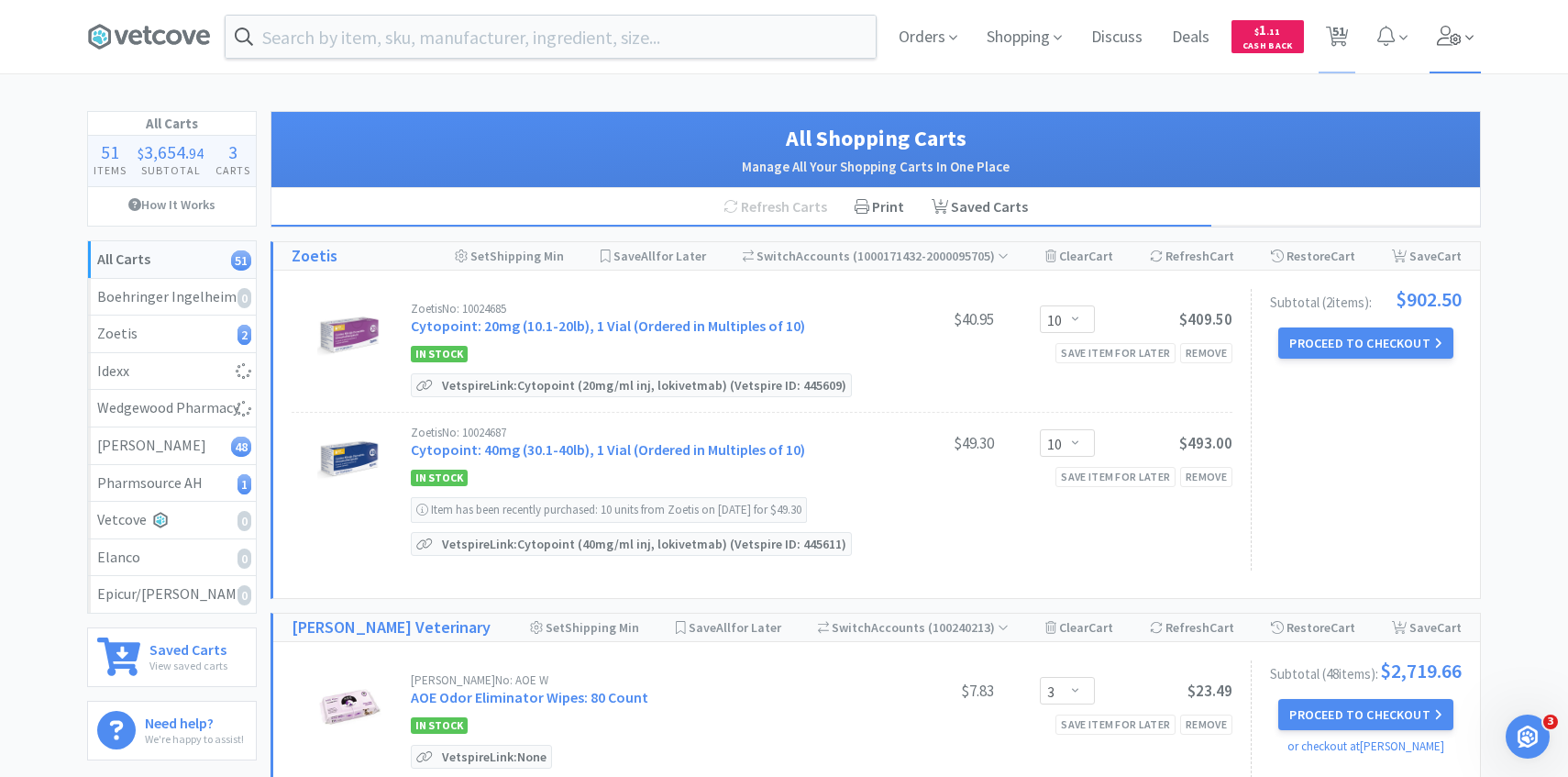
click at [1439, 34] on icon at bounding box center [1450, 36] width 26 height 20
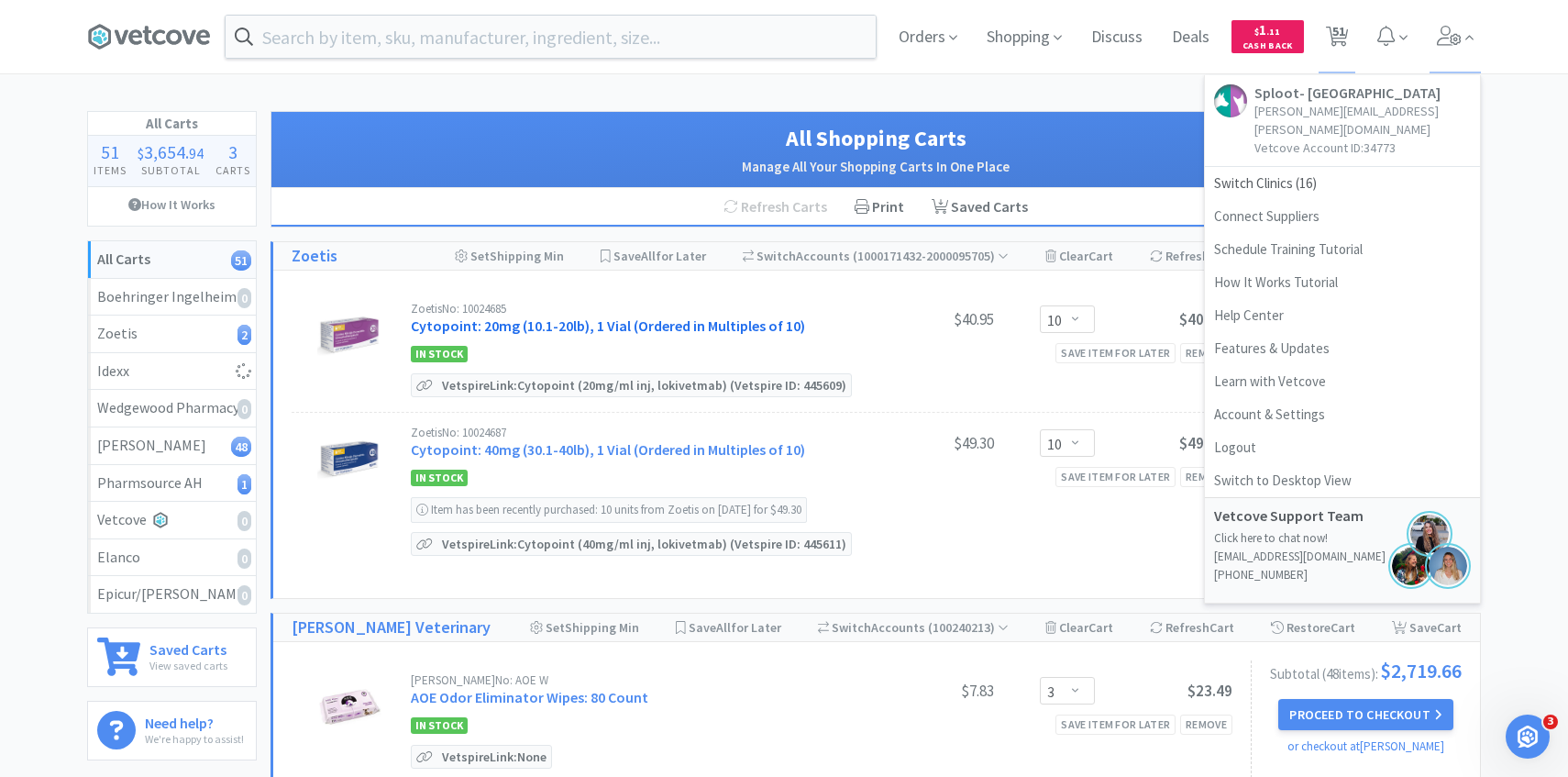
click at [552, 318] on link "Cytopoint: 20mg (10.1-20lb), 1 Vial (Ordered in Multiples of 10)" at bounding box center [608, 326] width 394 height 18
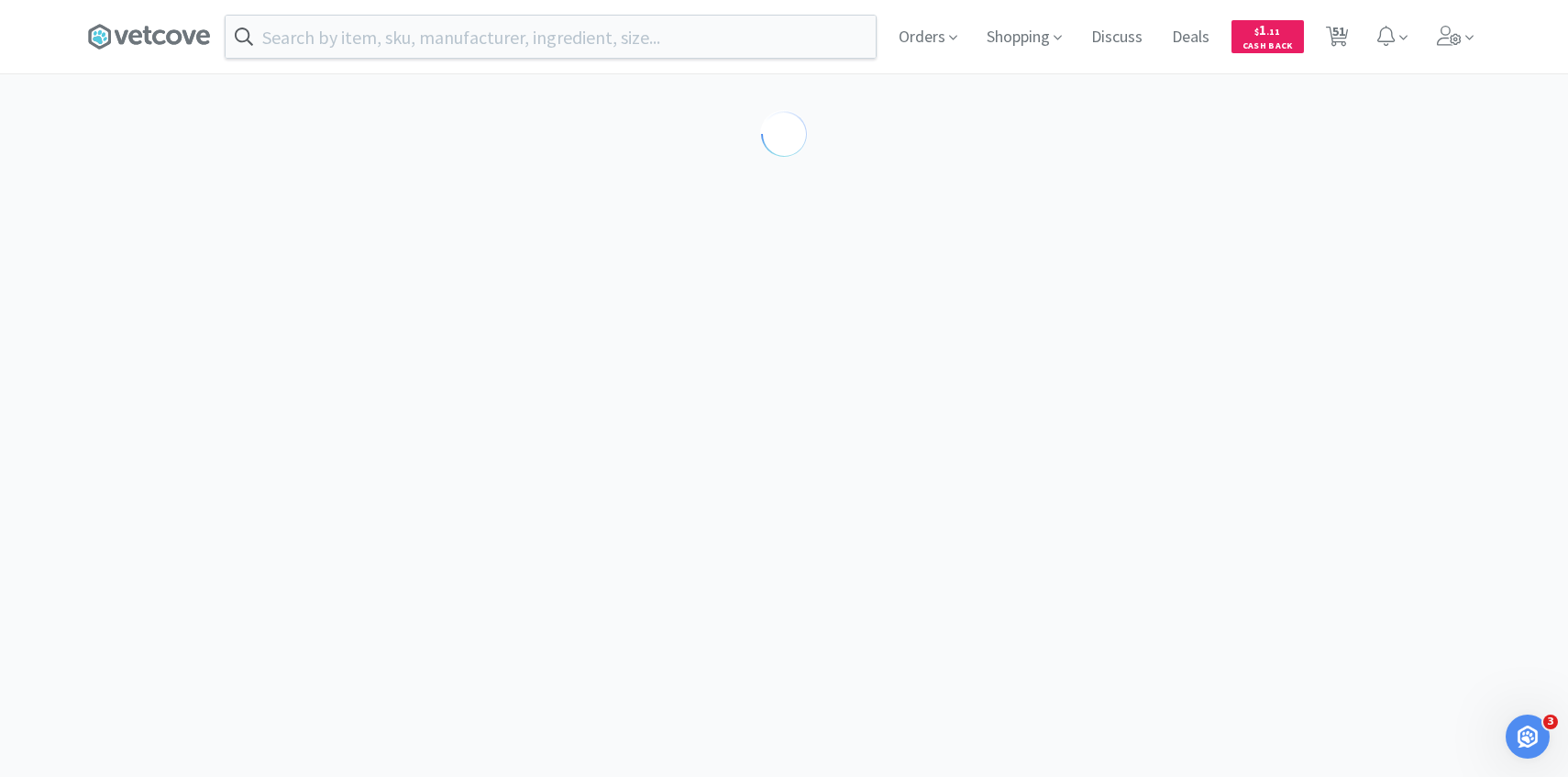
select select "298867"
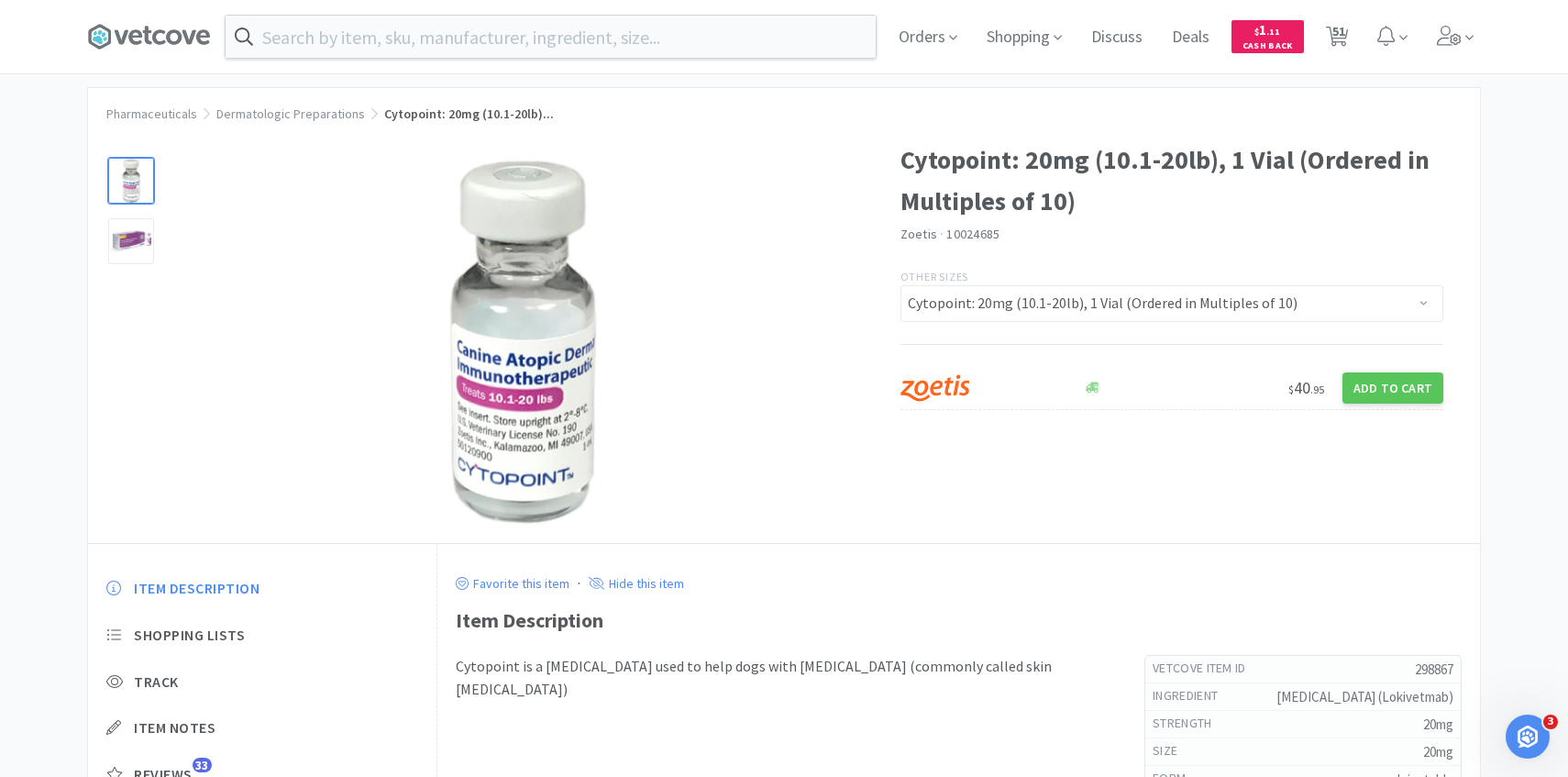
scroll to position [202, 0]
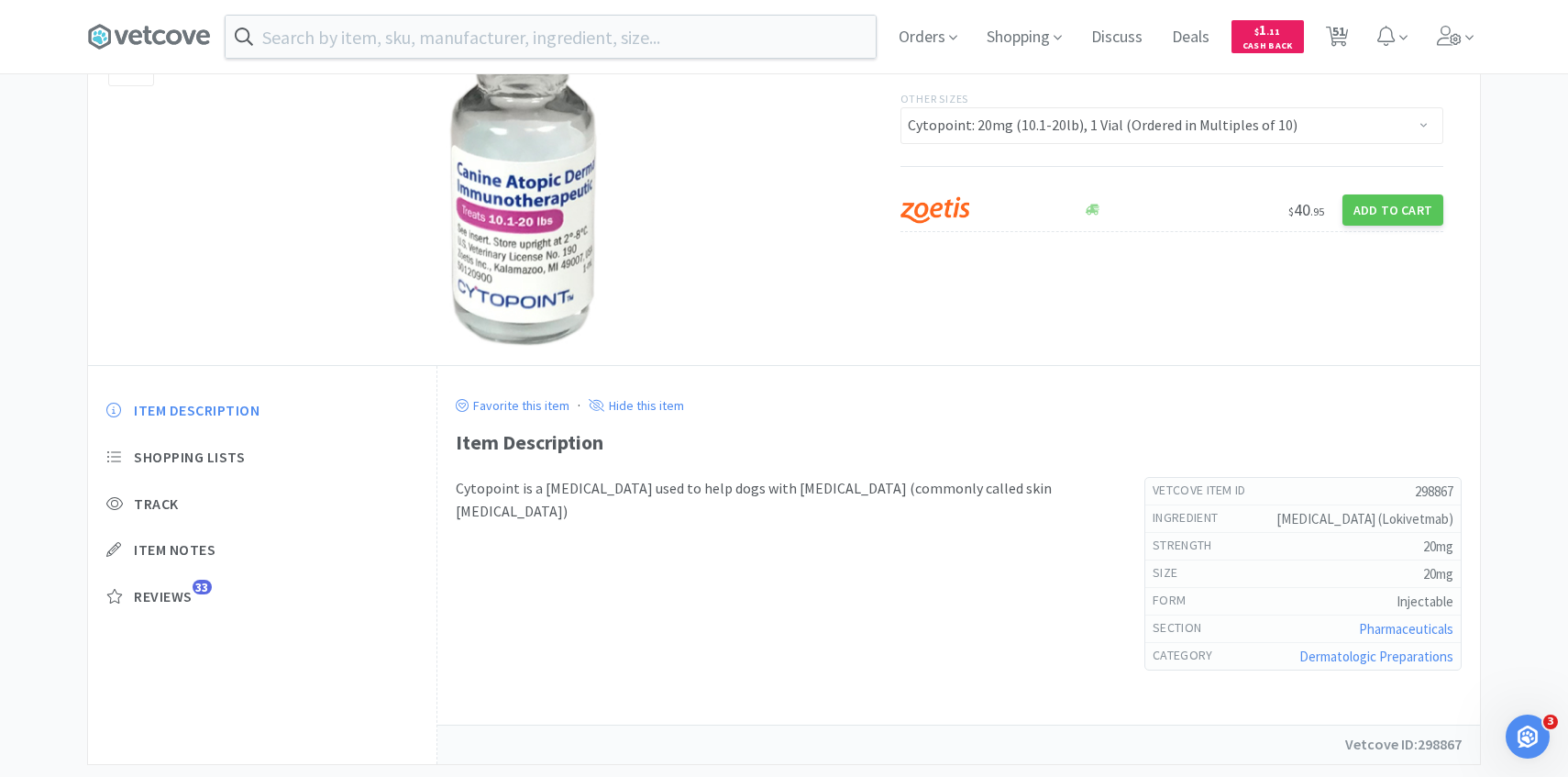
select select "10"
select select "3"
select select "2"
select select "1"
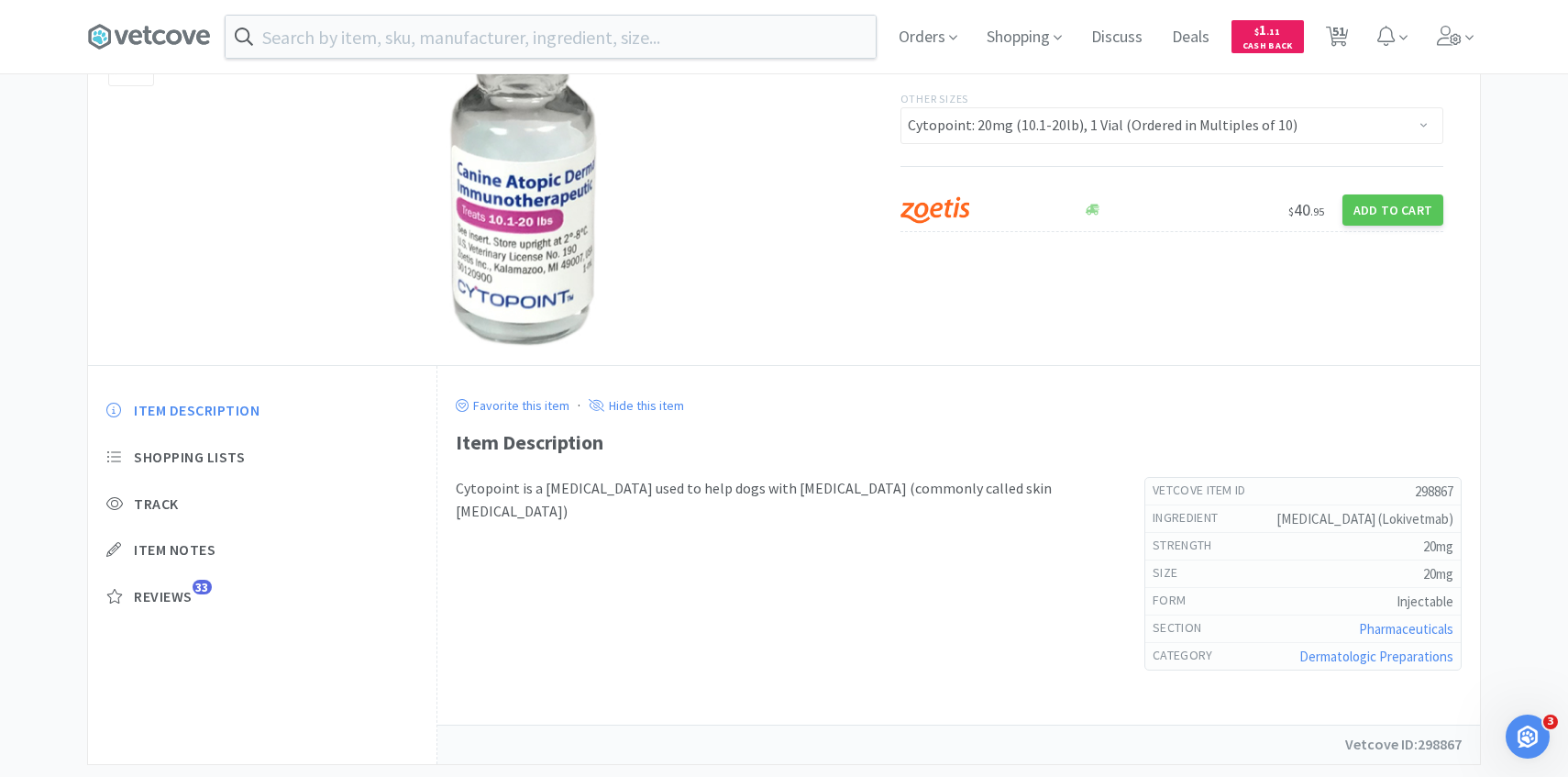
select select "1"
select select "2"
select select "8"
select select "6"
select select "1"
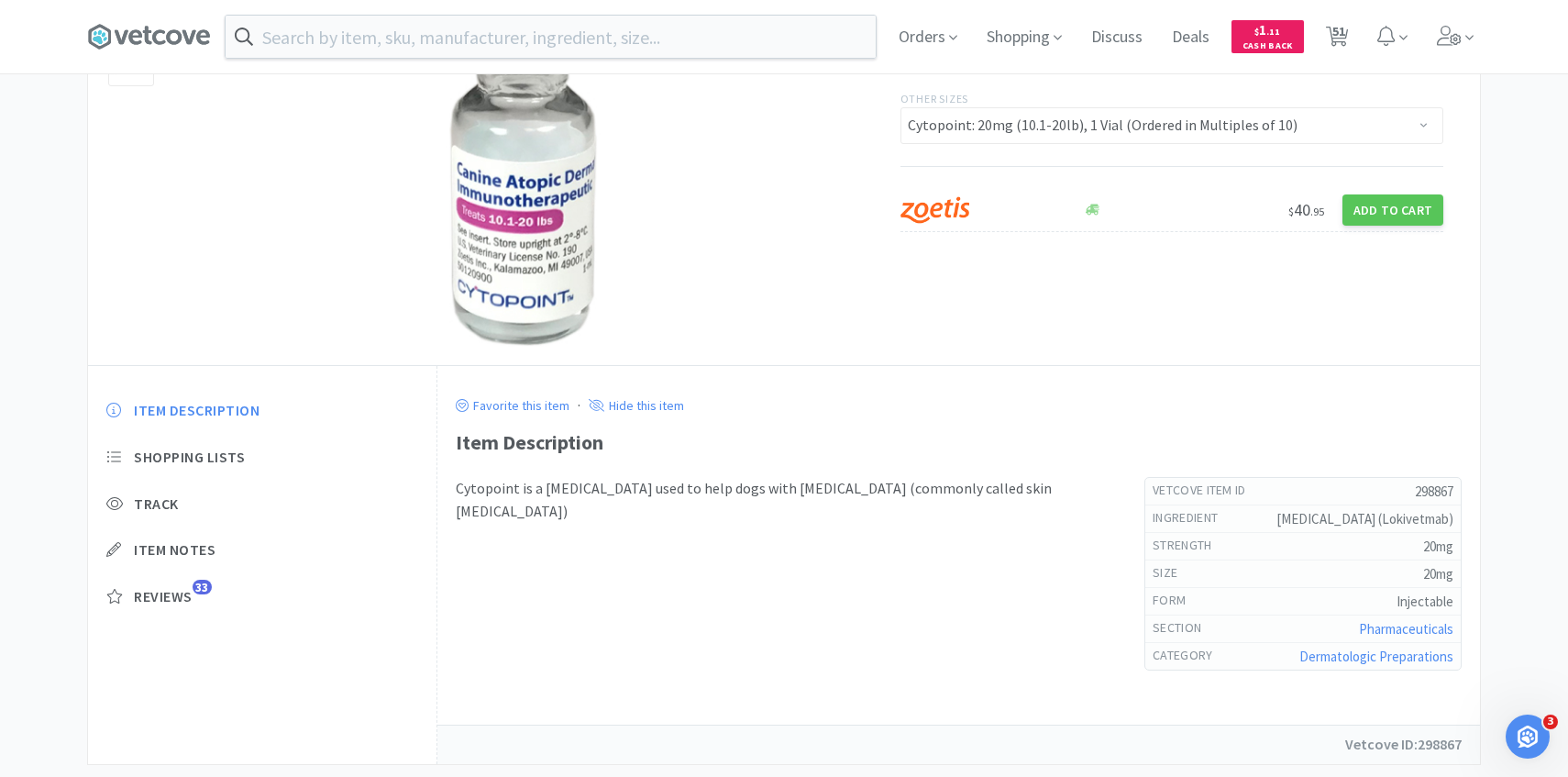
select select "1"
select select "2"
select select "1"
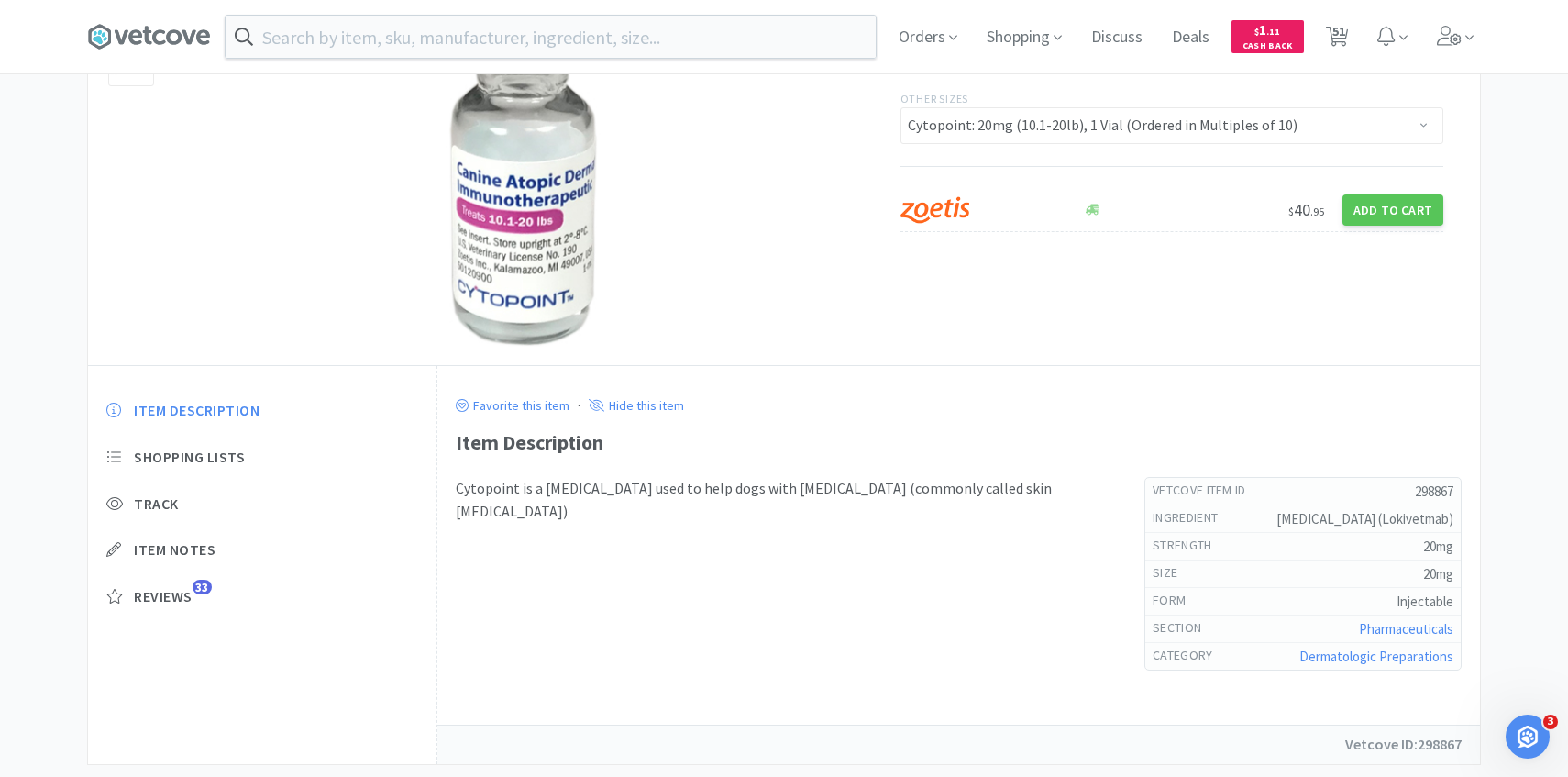
select select "3"
select select "20"
select select "4"
select select "1"
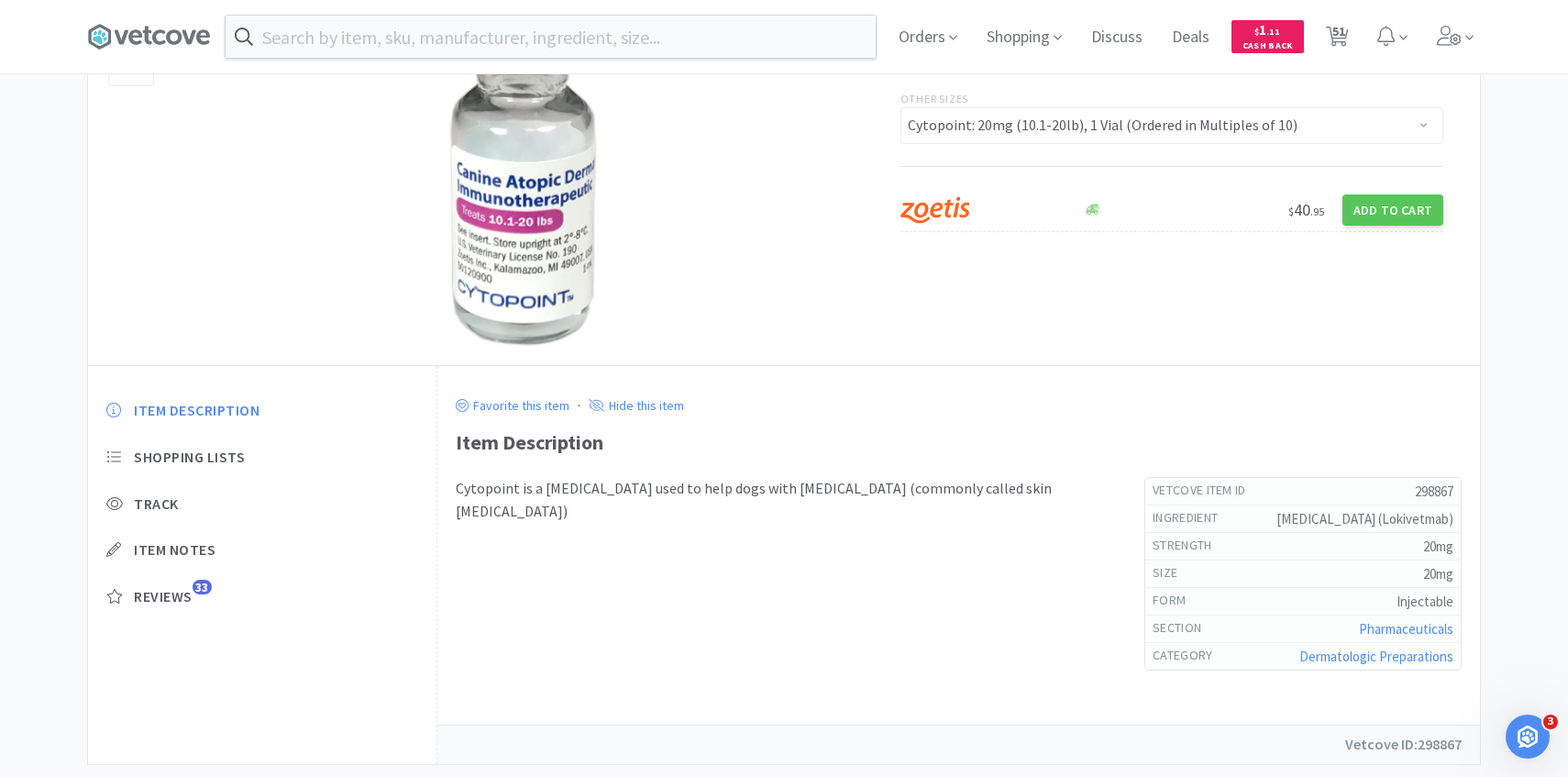
select select "1"
select select "3"
select select "4"
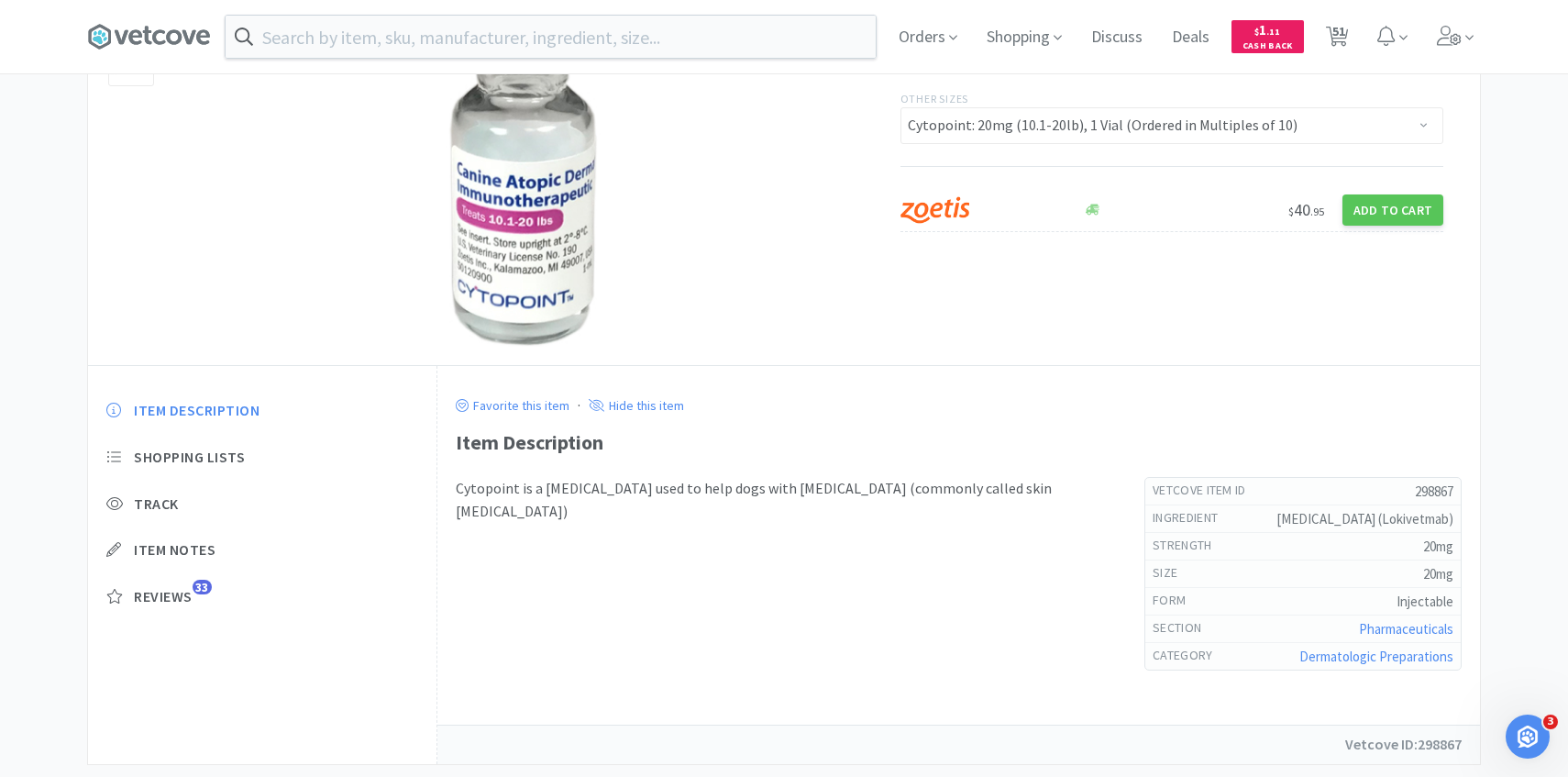
select select "3"
select select "5"
select select "4"
select select "7"
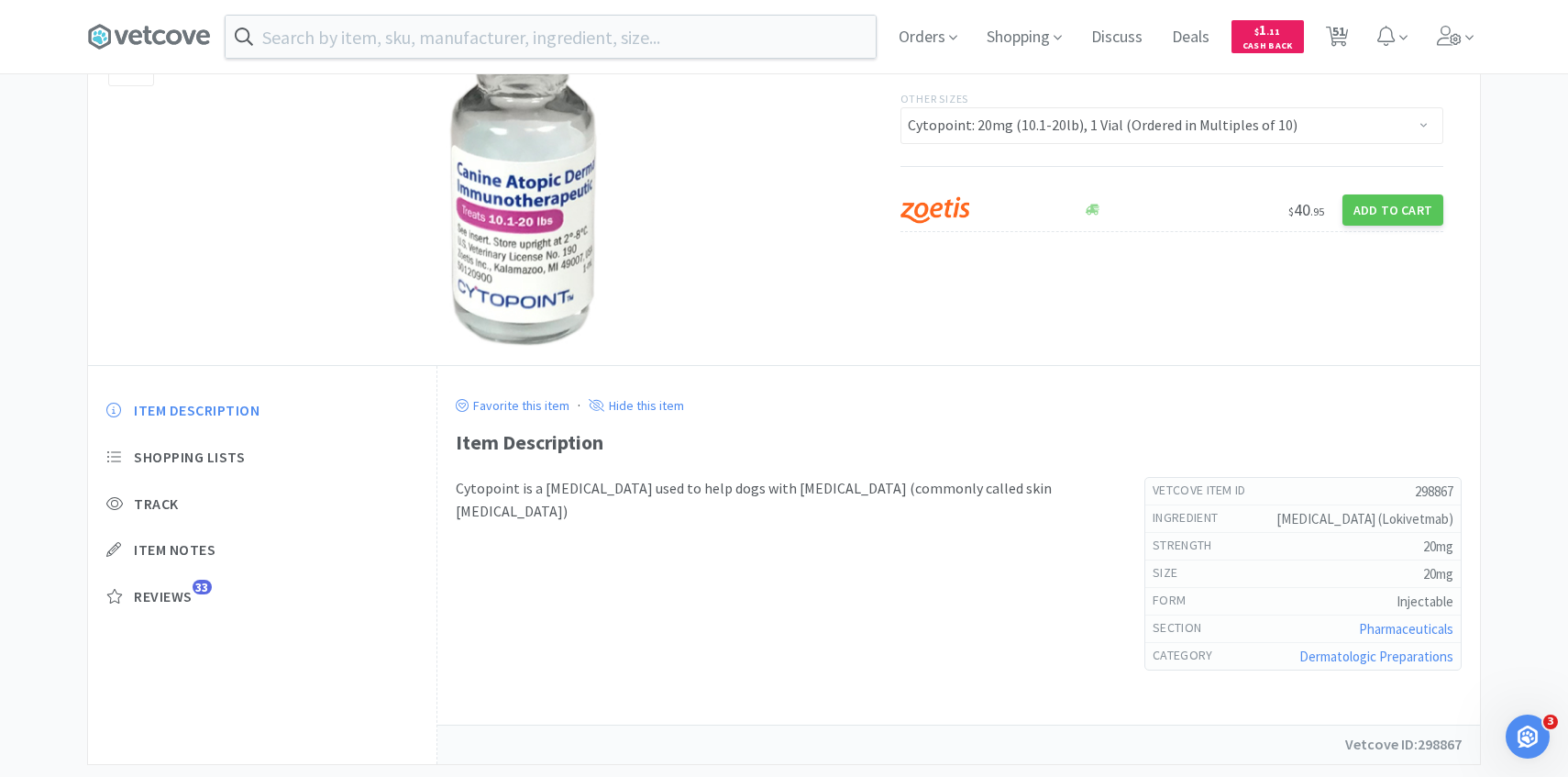
select select "7"
select select "1"
select select "2"
select select "1"
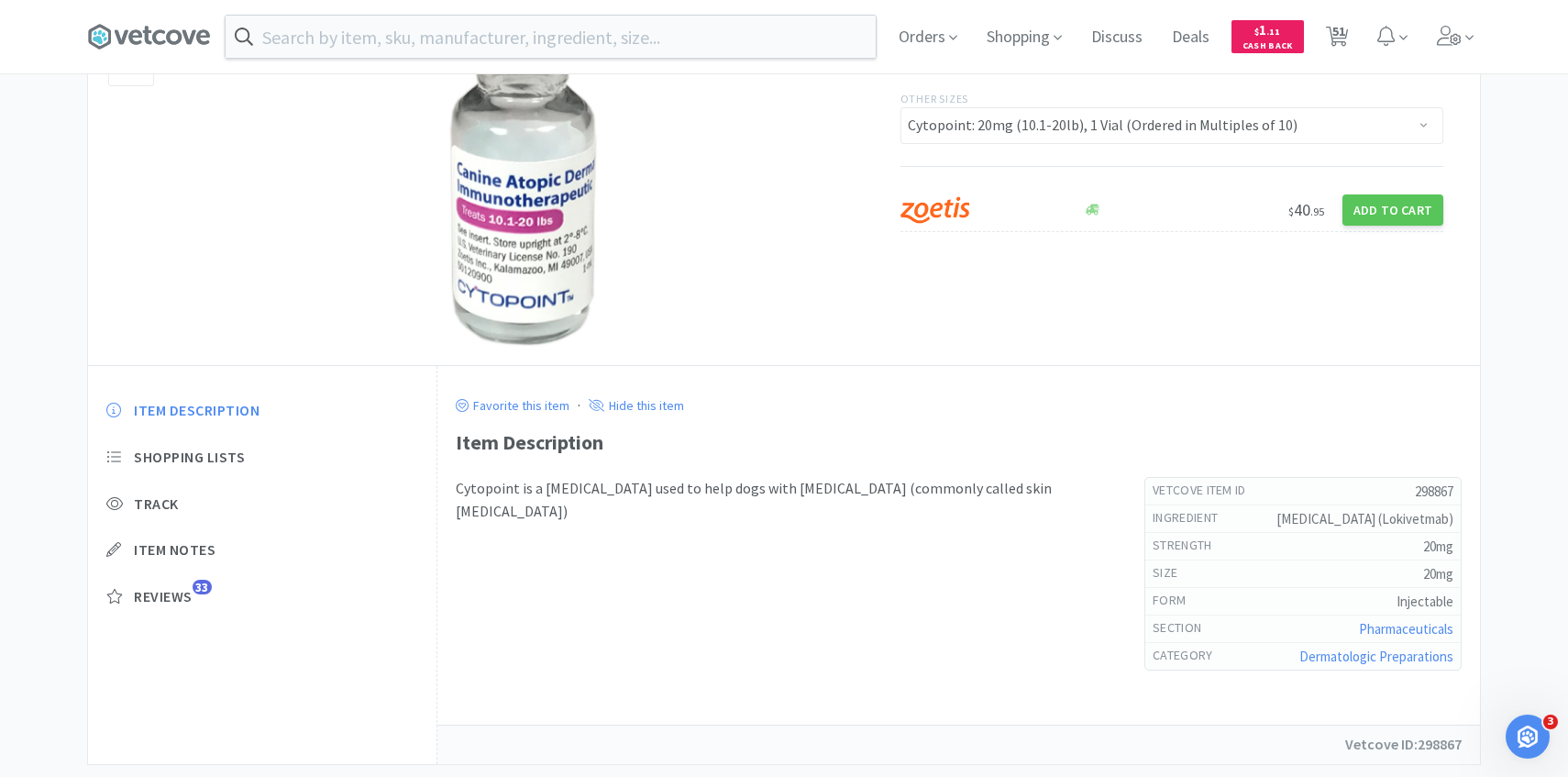
select select "1"
select select "2"
select select "1"
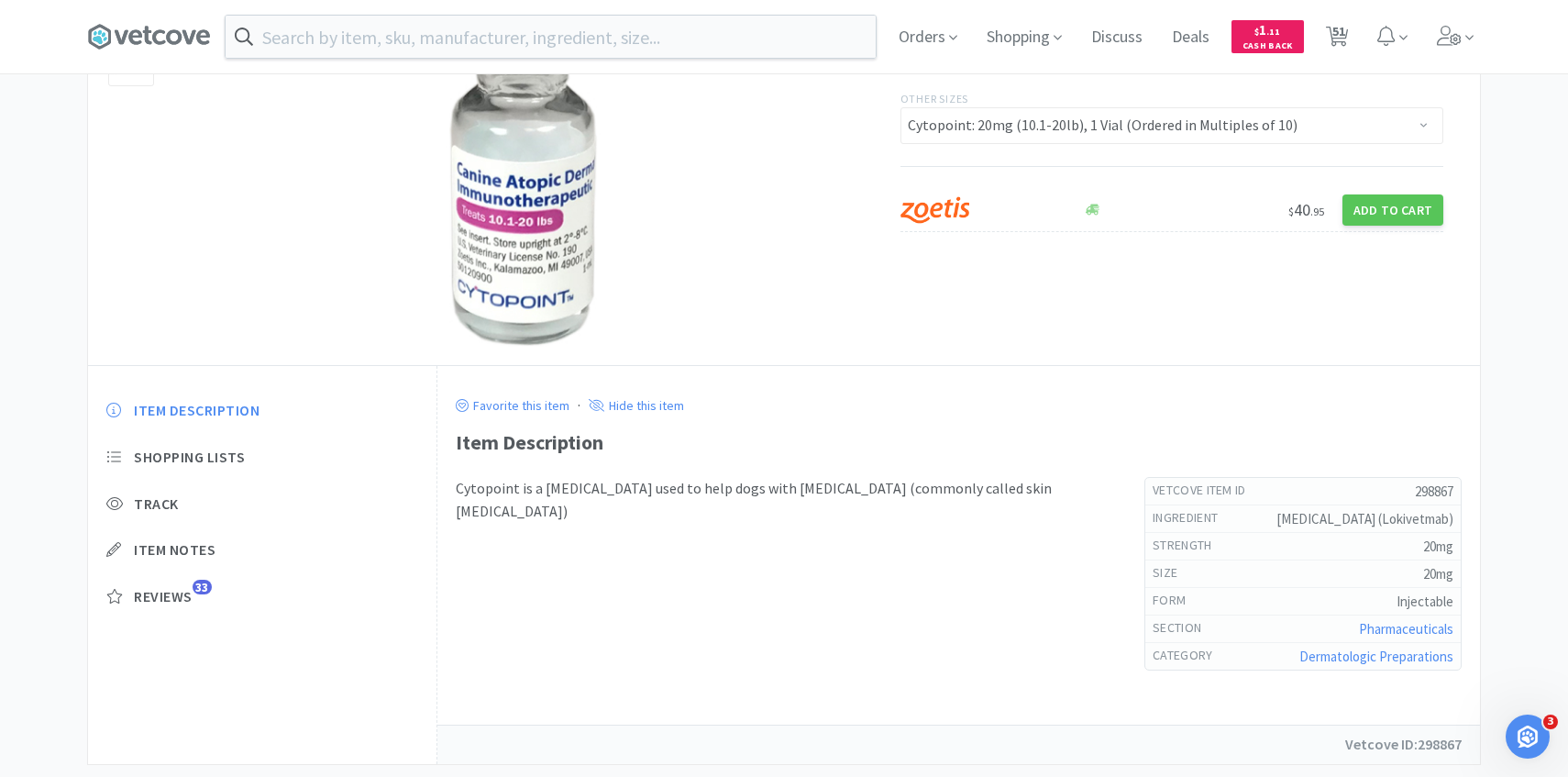
select select "2"
select select "30"
select select "1"
select select "2"
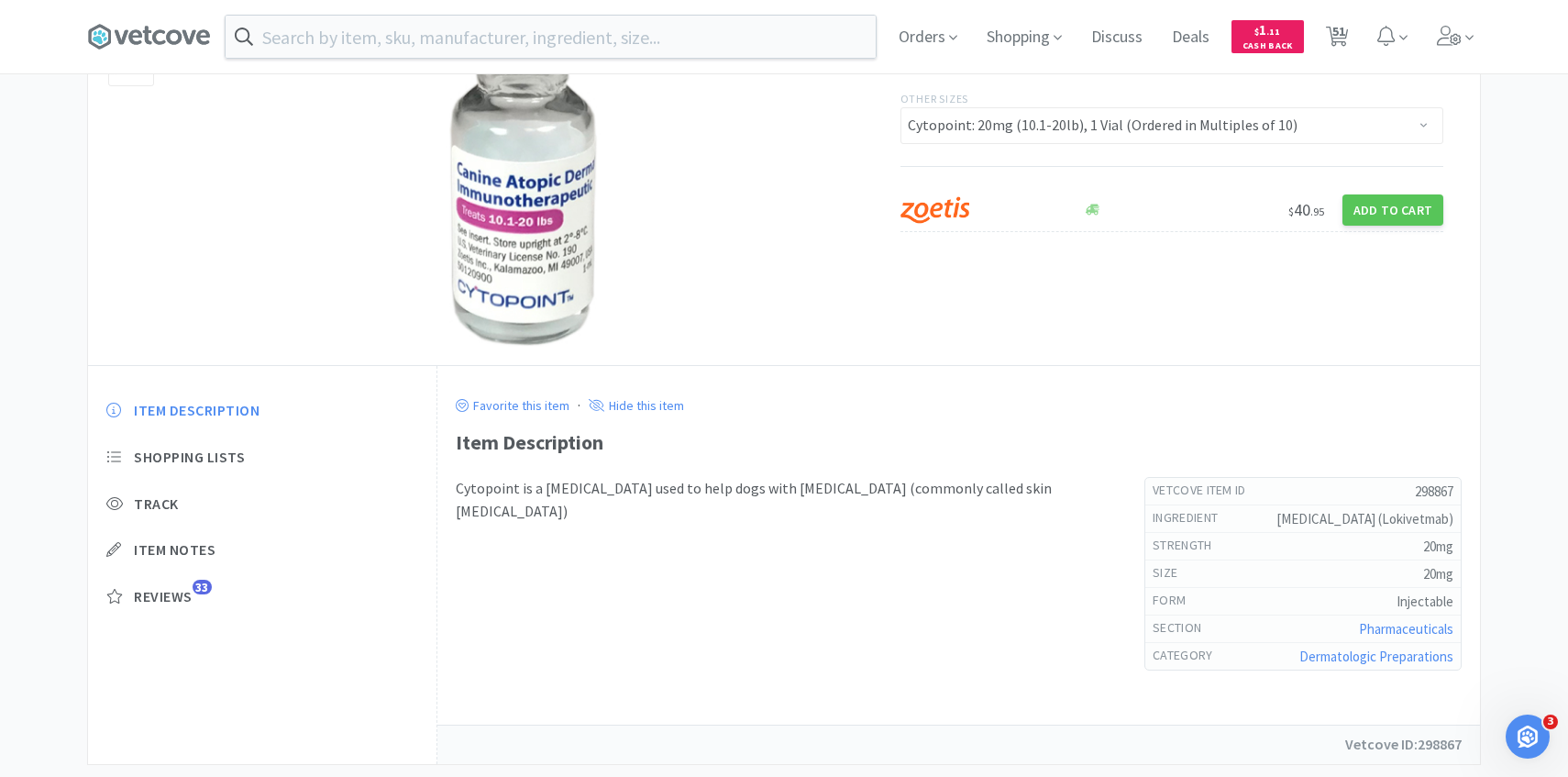
select select "50"
select select "4"
select select "1"
select select "4"
select select "1"
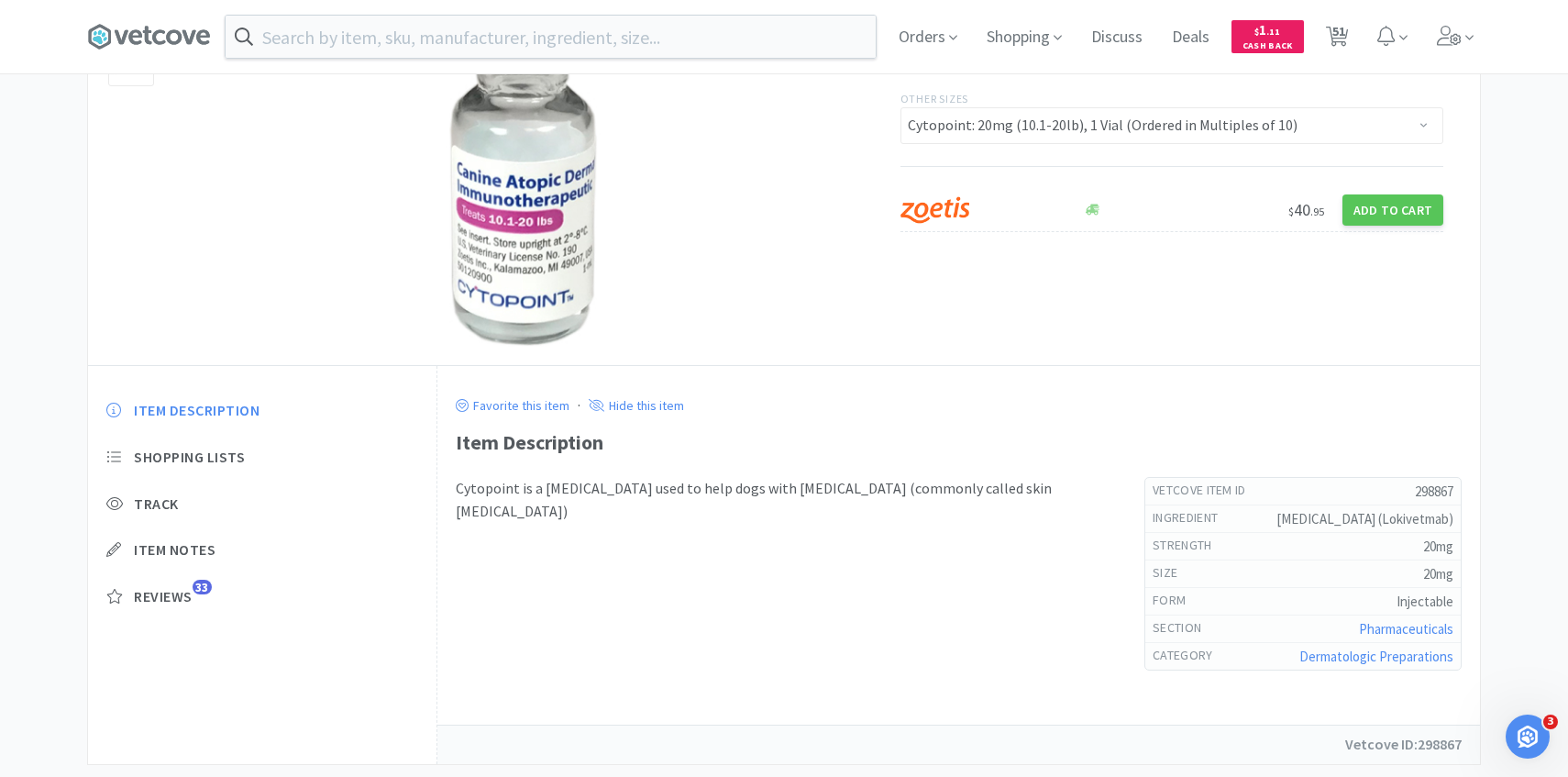
select select "2"
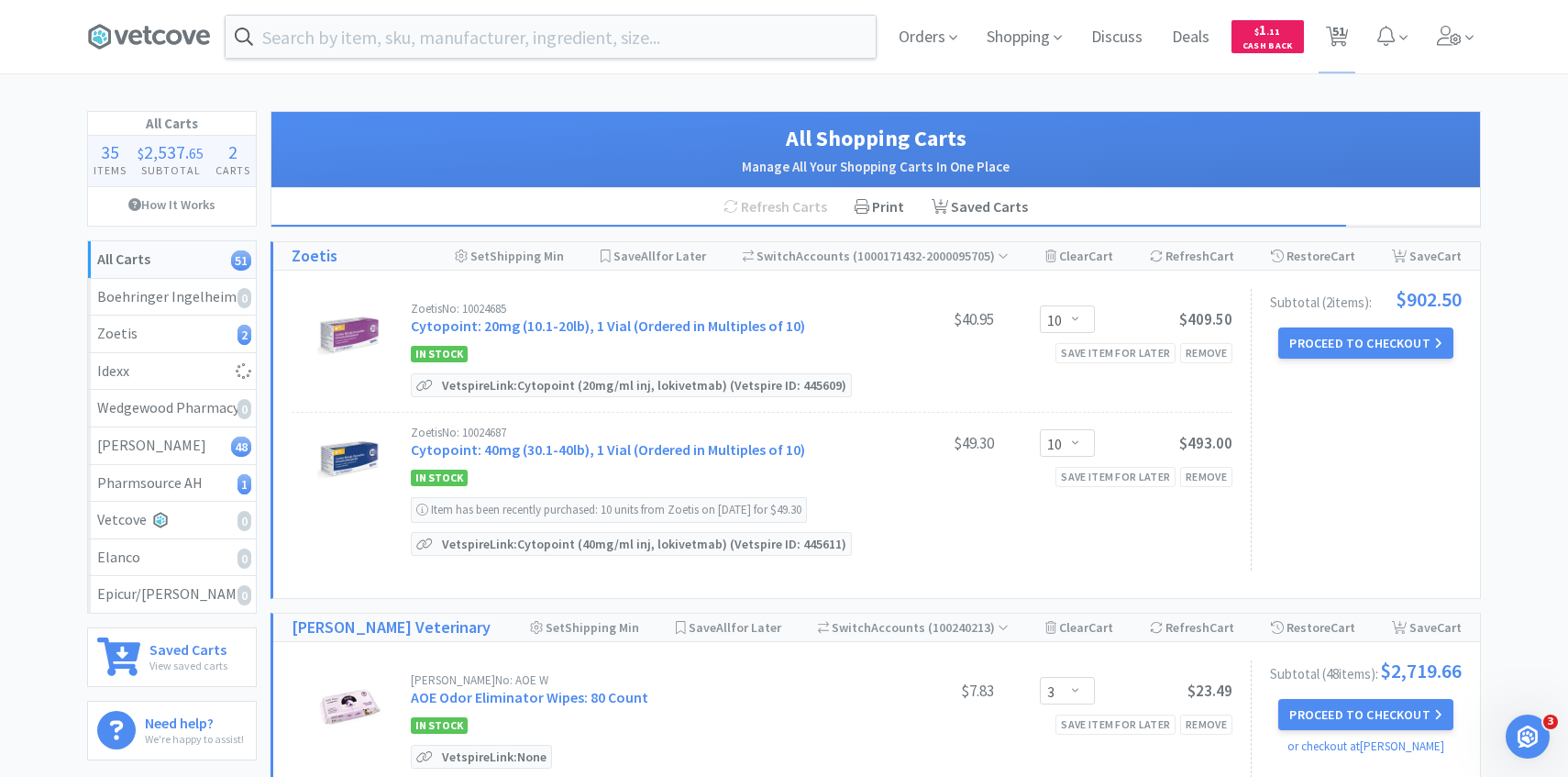
select select "1"
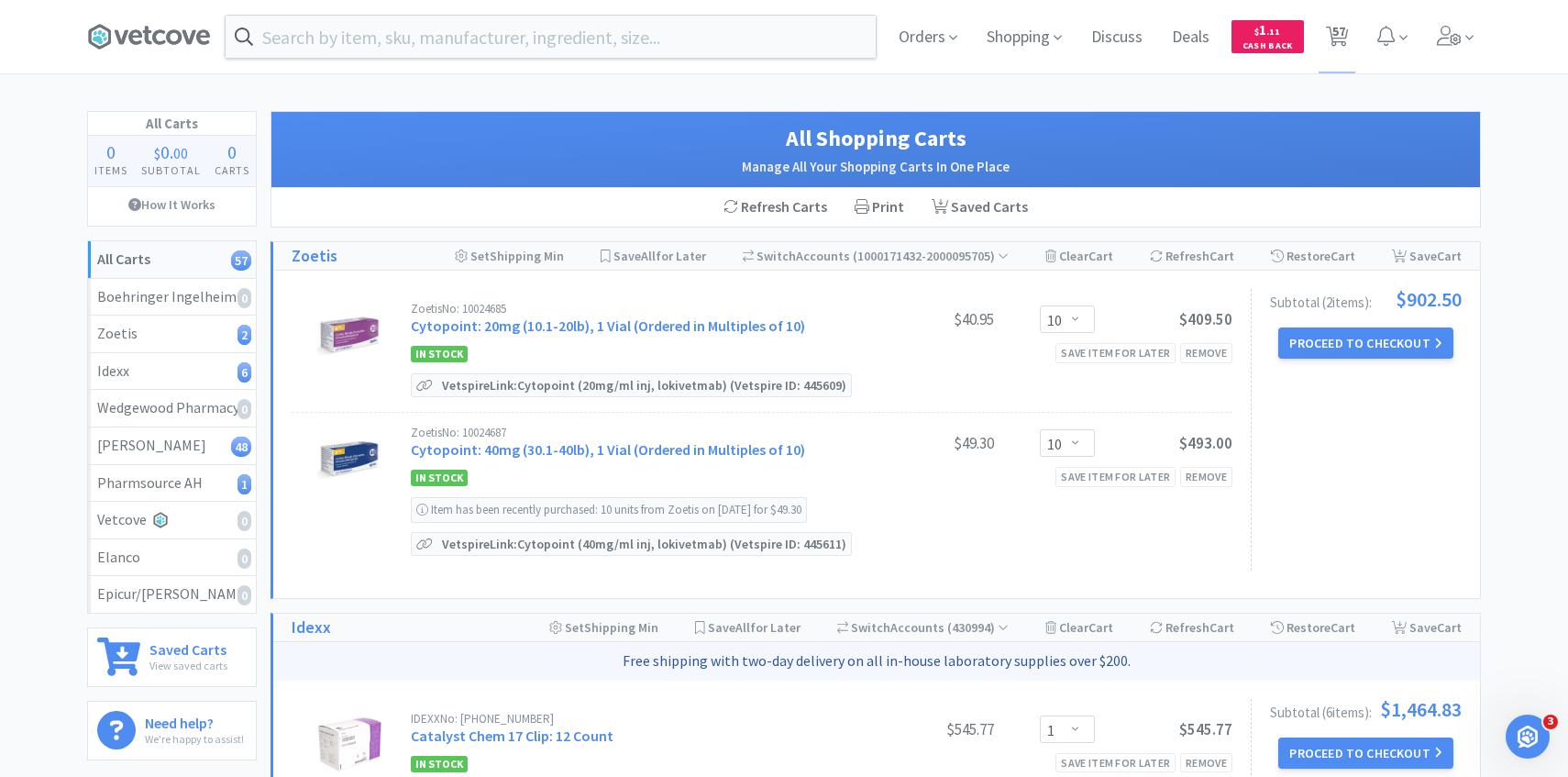
select select "20"
select select "150"
select select "3"
select select "100"
click at [1385, 338] on button "Proceed to Checkout" at bounding box center [1365, 343] width 174 height 31
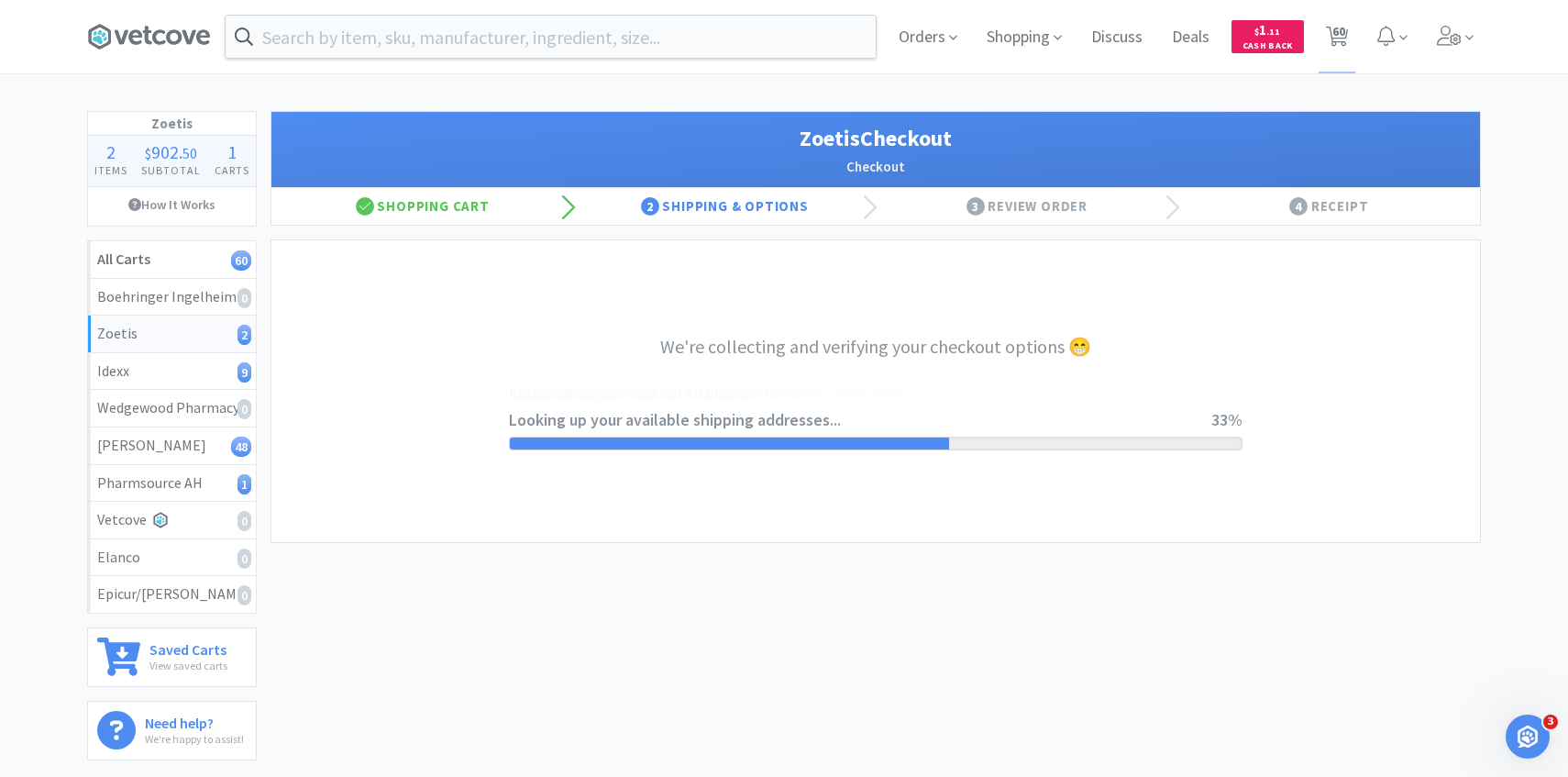
select select "invoice"
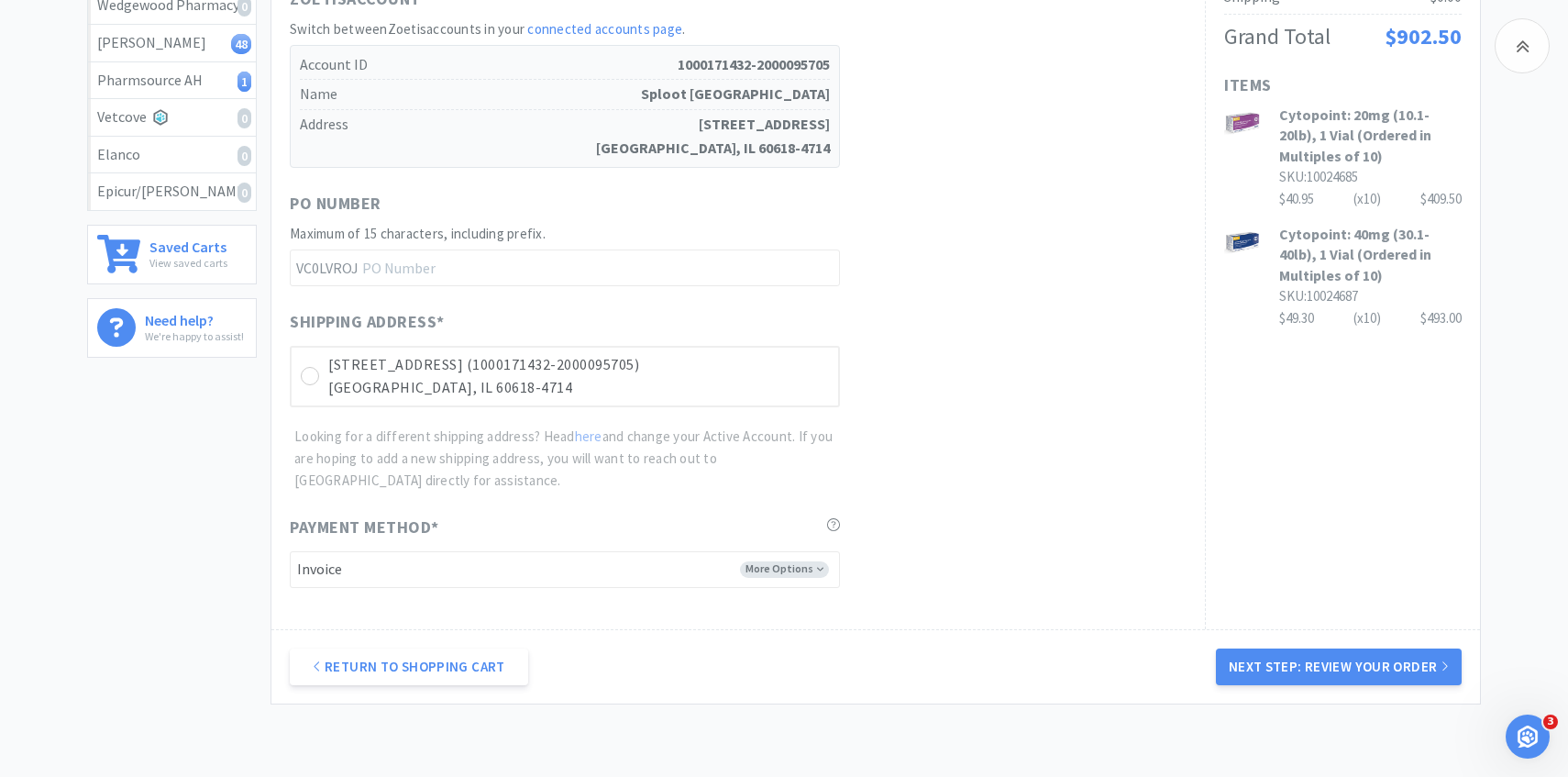
scroll to position [404, 0]
click at [805, 385] on p "Chicago, IL 60618-4714" at bounding box center [578, 387] width 501 height 24
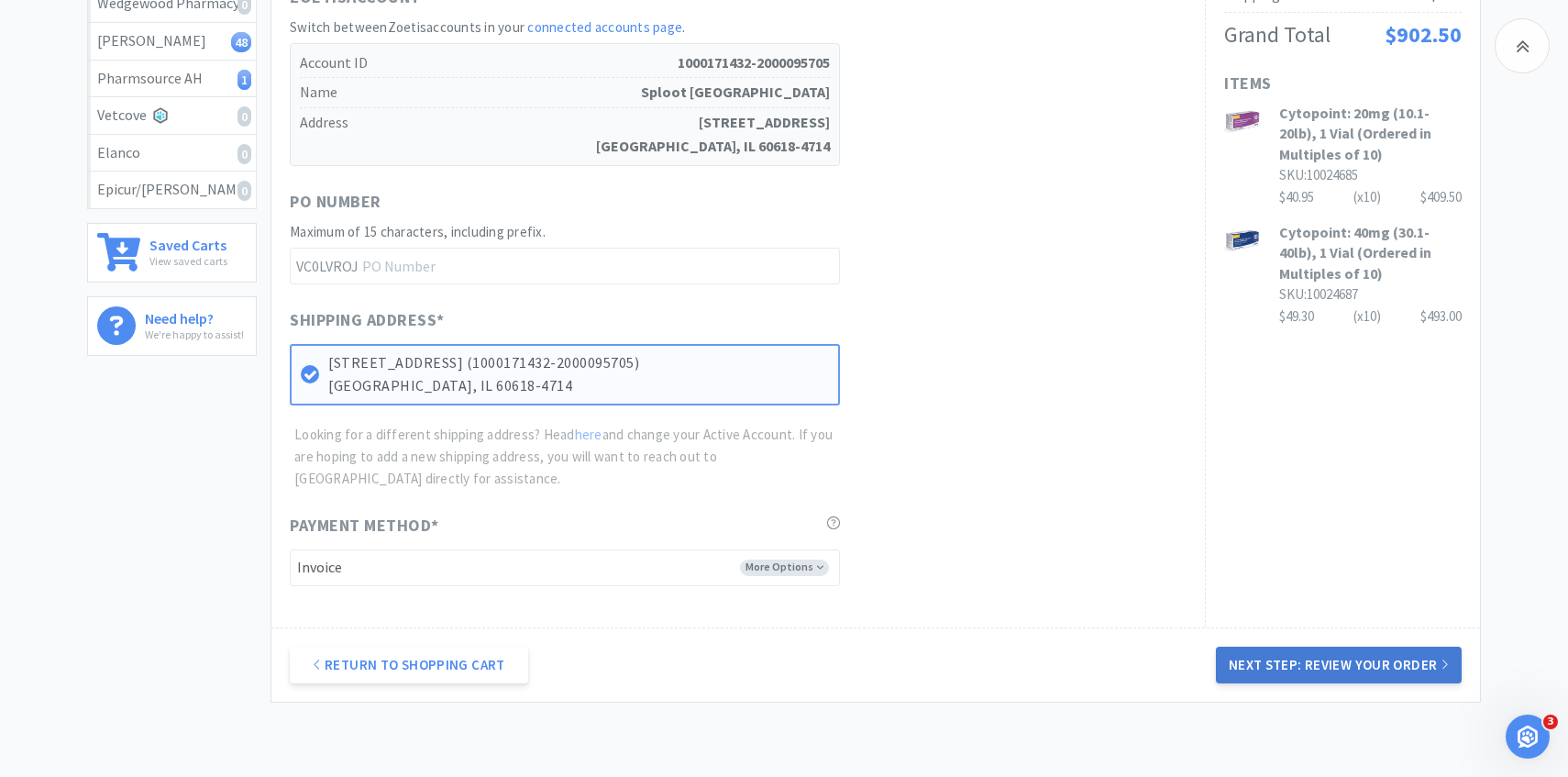
click at [1299, 673] on button "Next Step: Review Your Order" at bounding box center [1338, 664] width 246 height 37
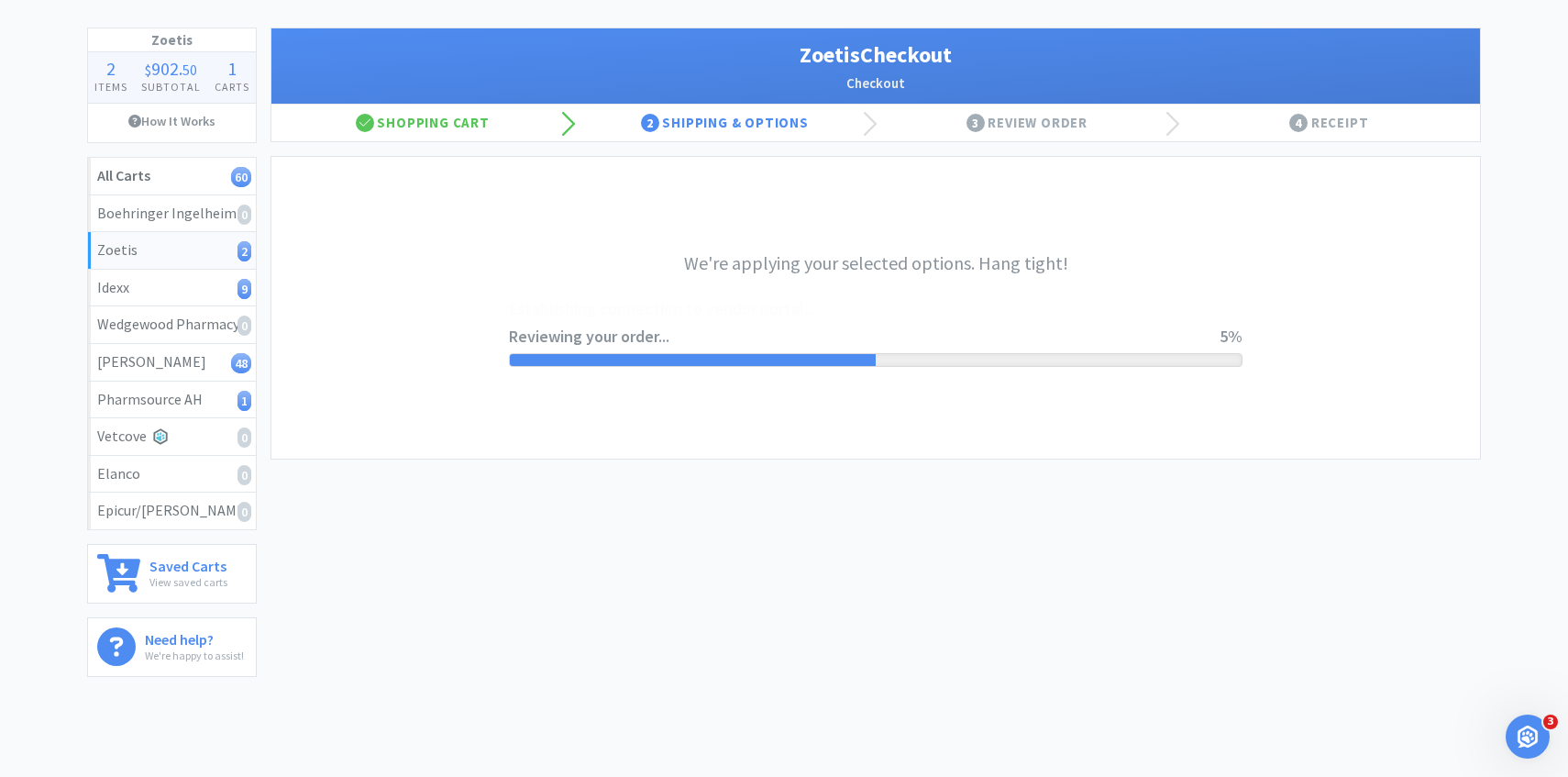
scroll to position [0, 0]
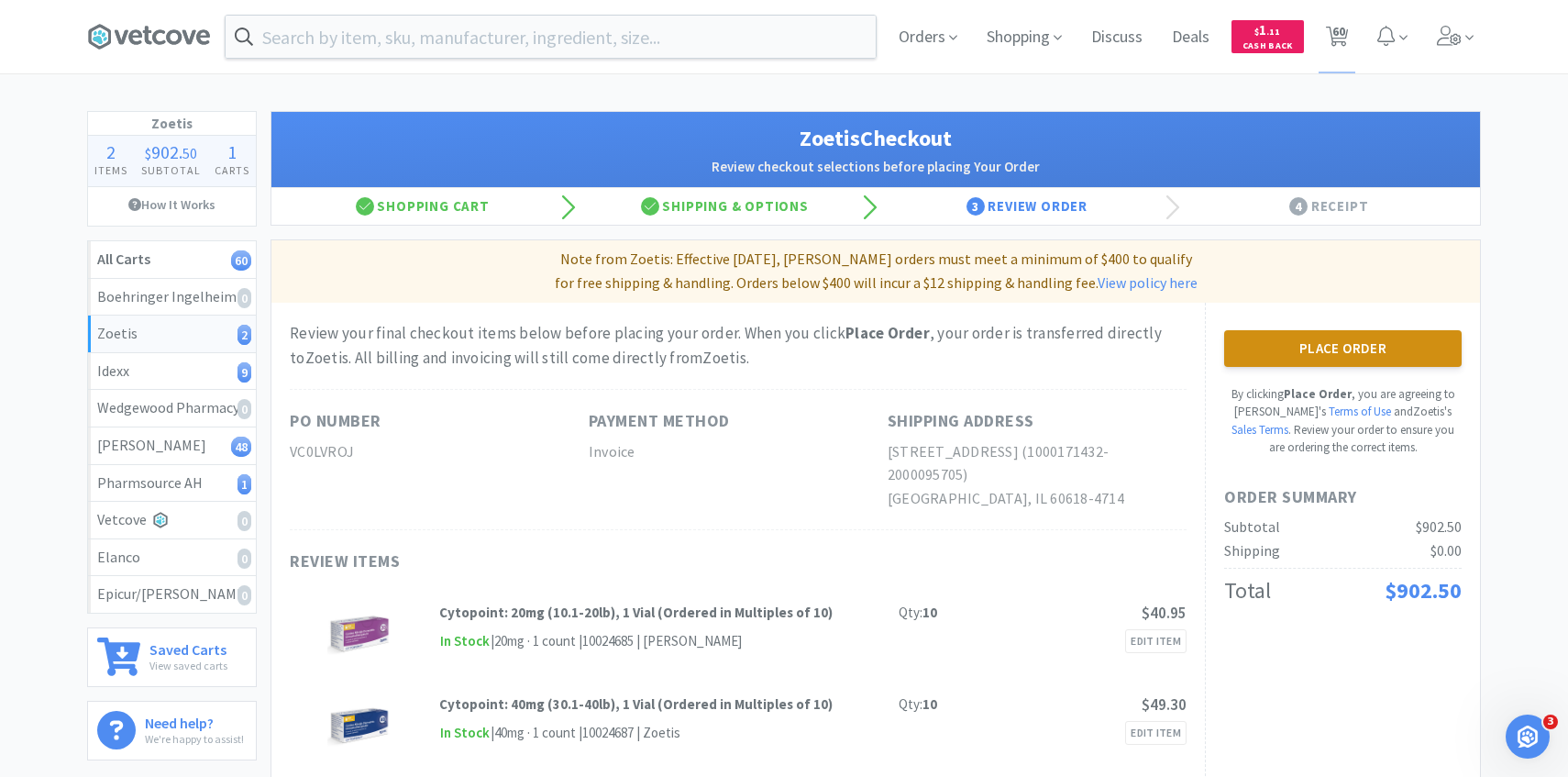
click at [1257, 341] on button "Place Order" at bounding box center [1342, 349] width 238 height 37
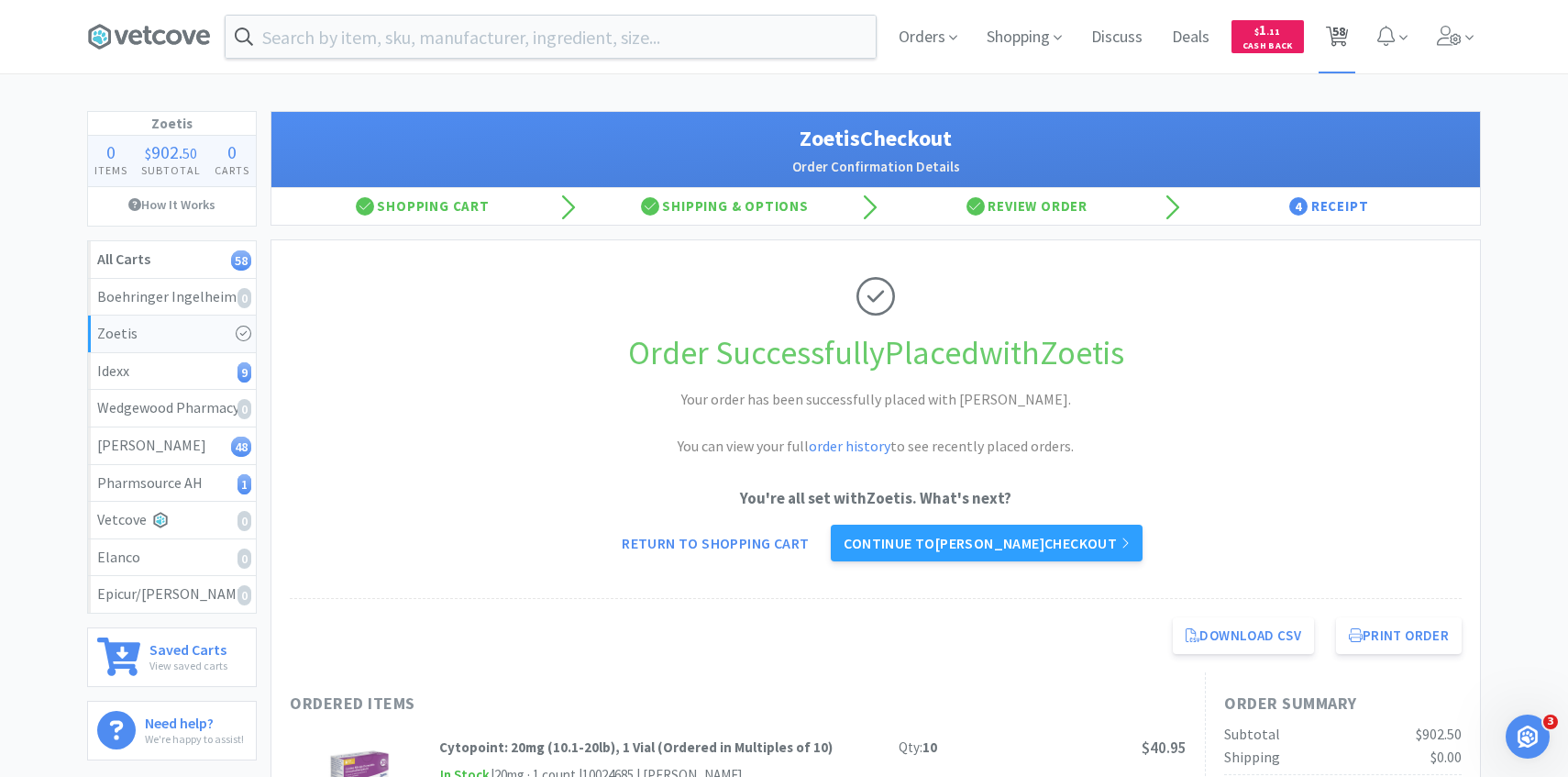
click at [1329, 28] on icon at bounding box center [1337, 37] width 23 height 20
select select "1"
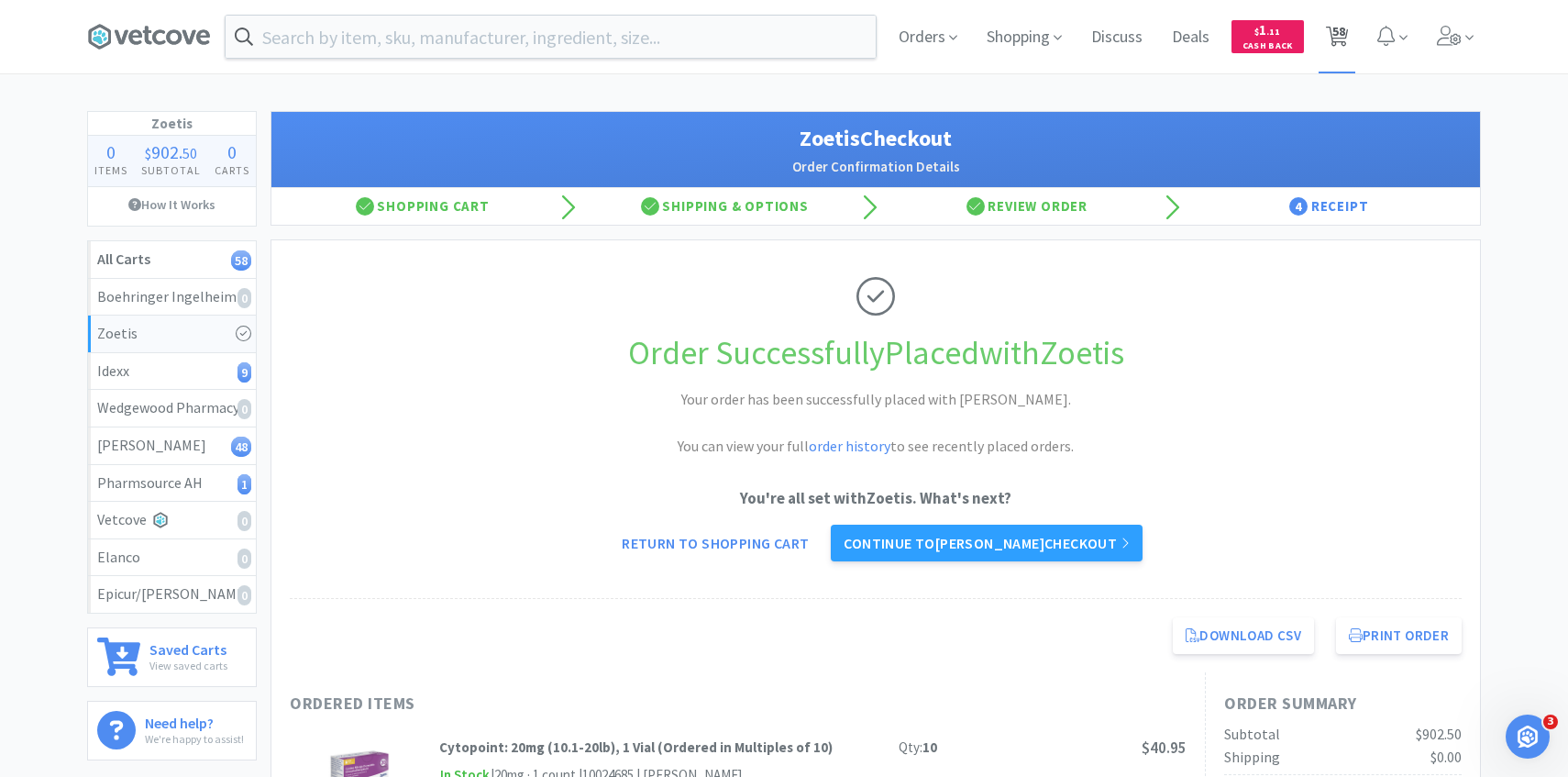
select select "1"
select select "20"
select select "150"
select select "3"
select select "100"
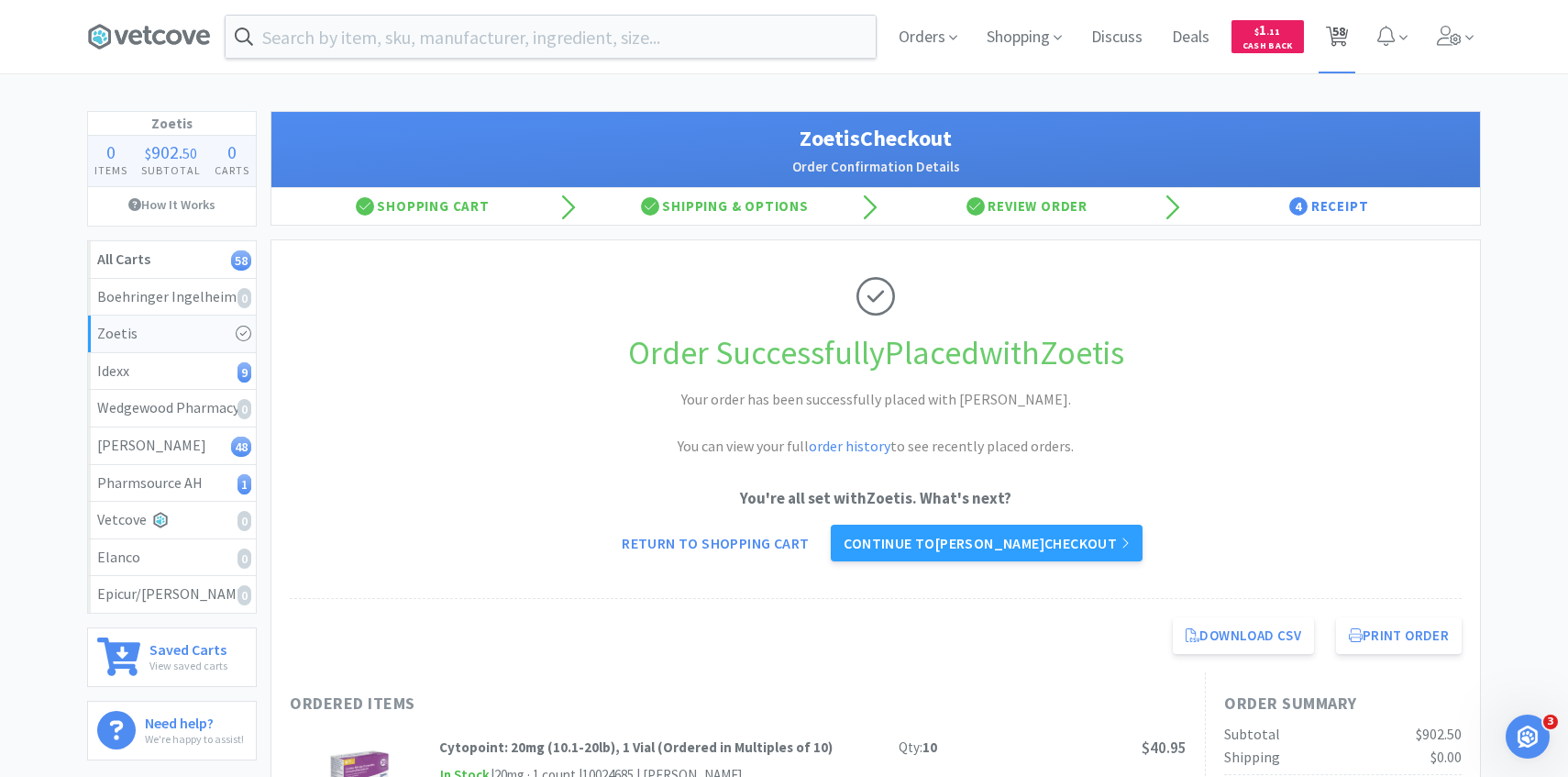
select select "3"
select select "2"
select select "1"
select select "2"
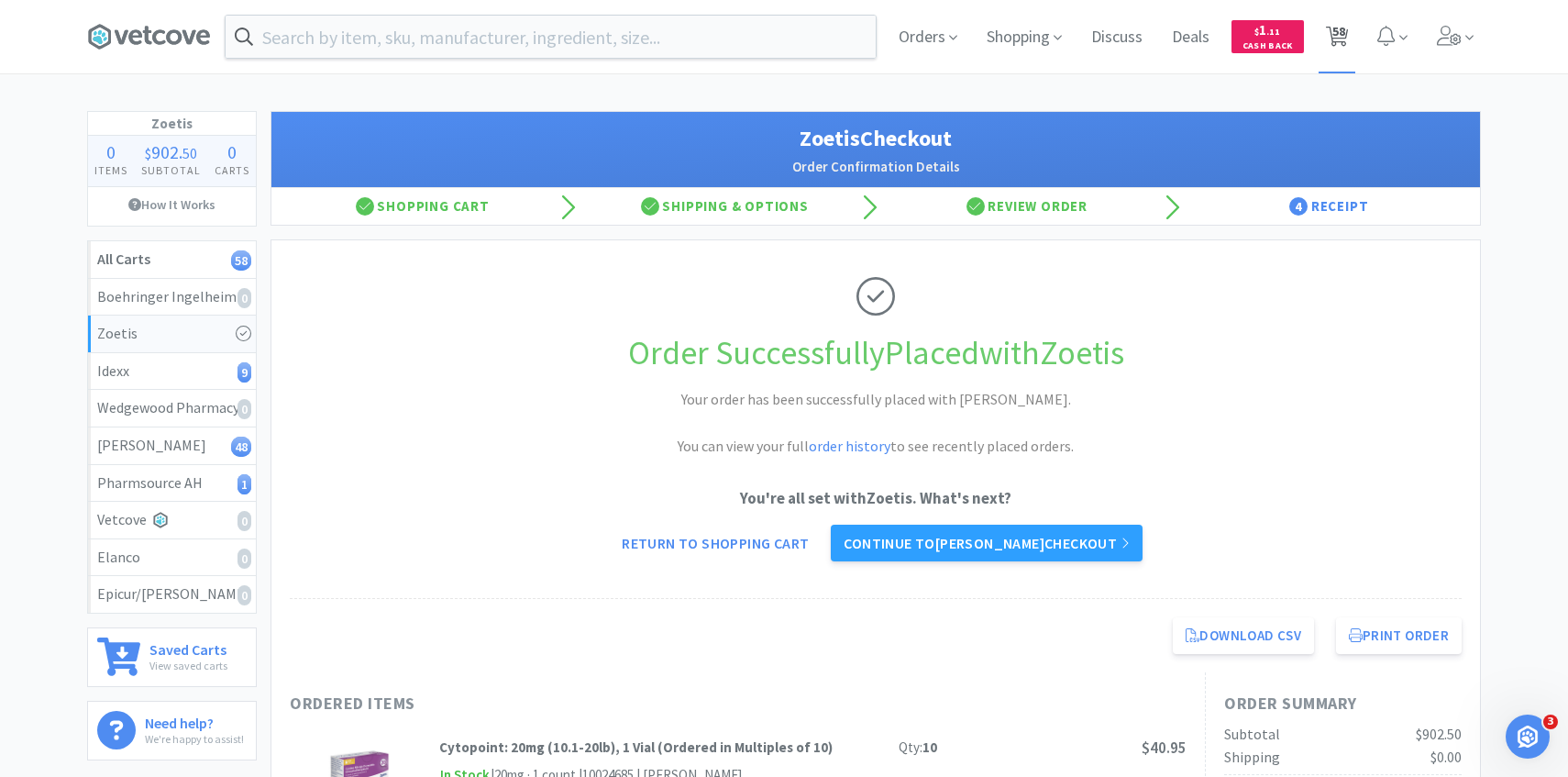
select select "8"
select select "6"
select select "1"
select select "2"
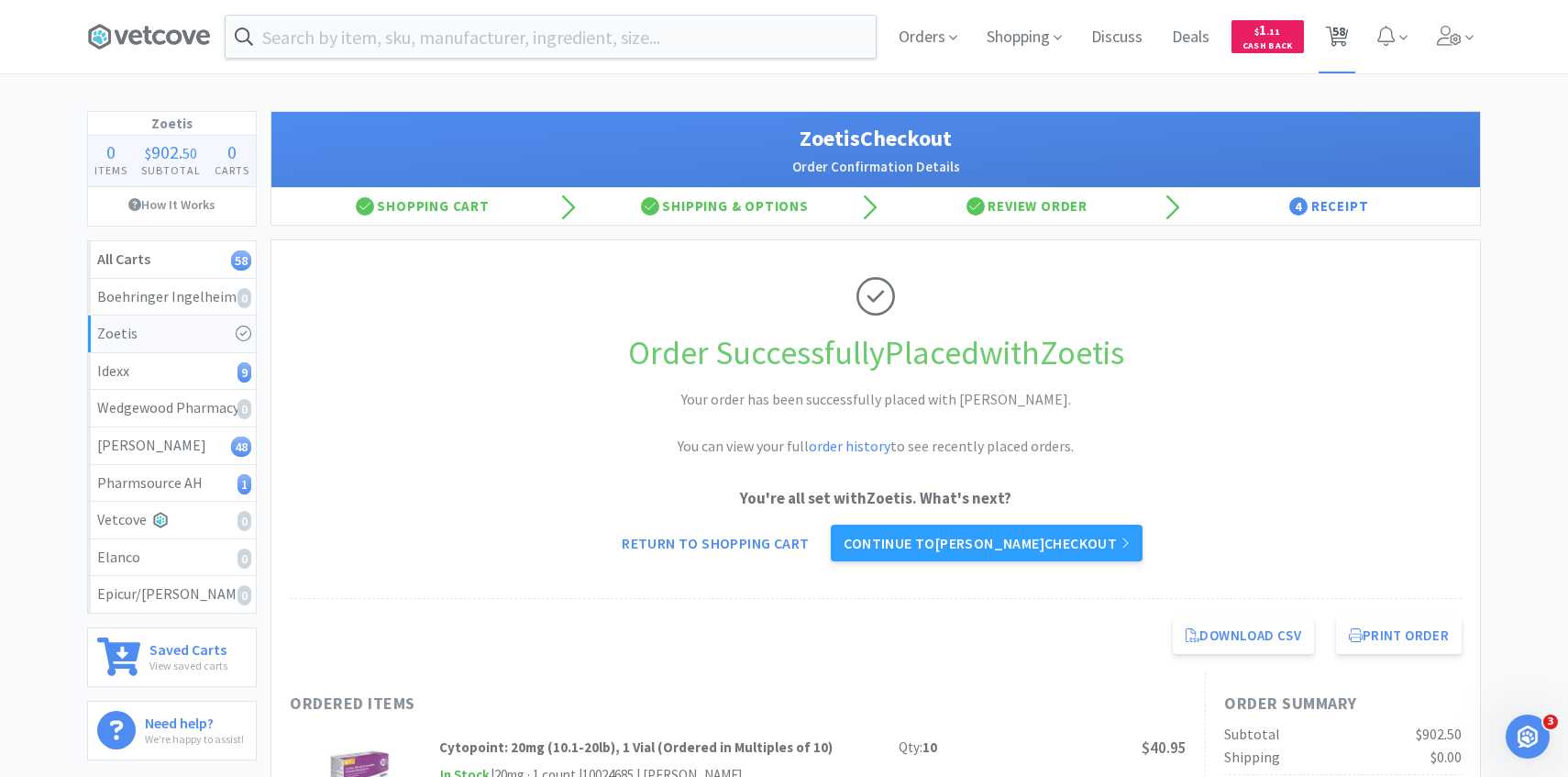
select select "1"
select select "3"
select select "20"
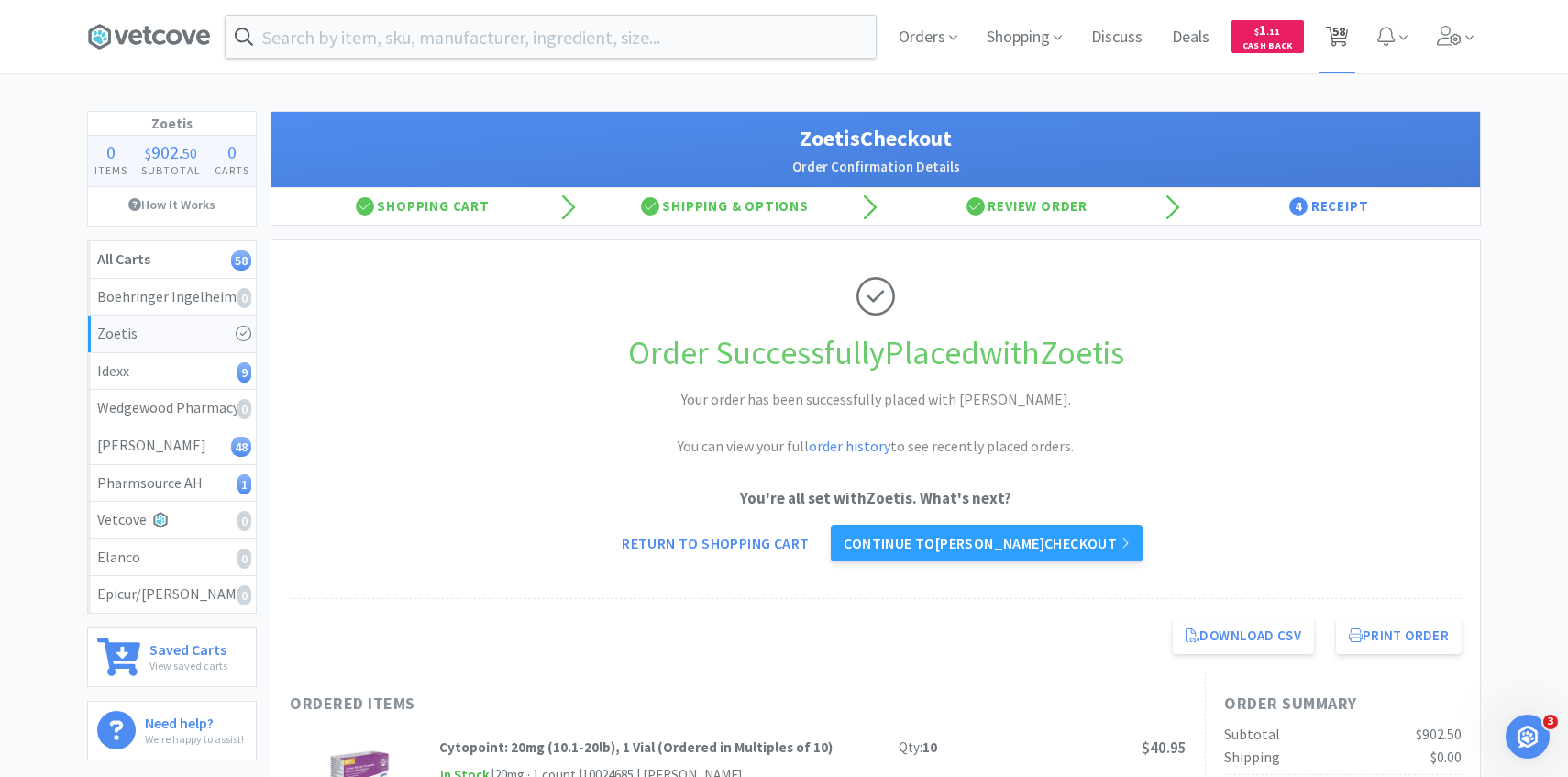
select select "4"
select select "1"
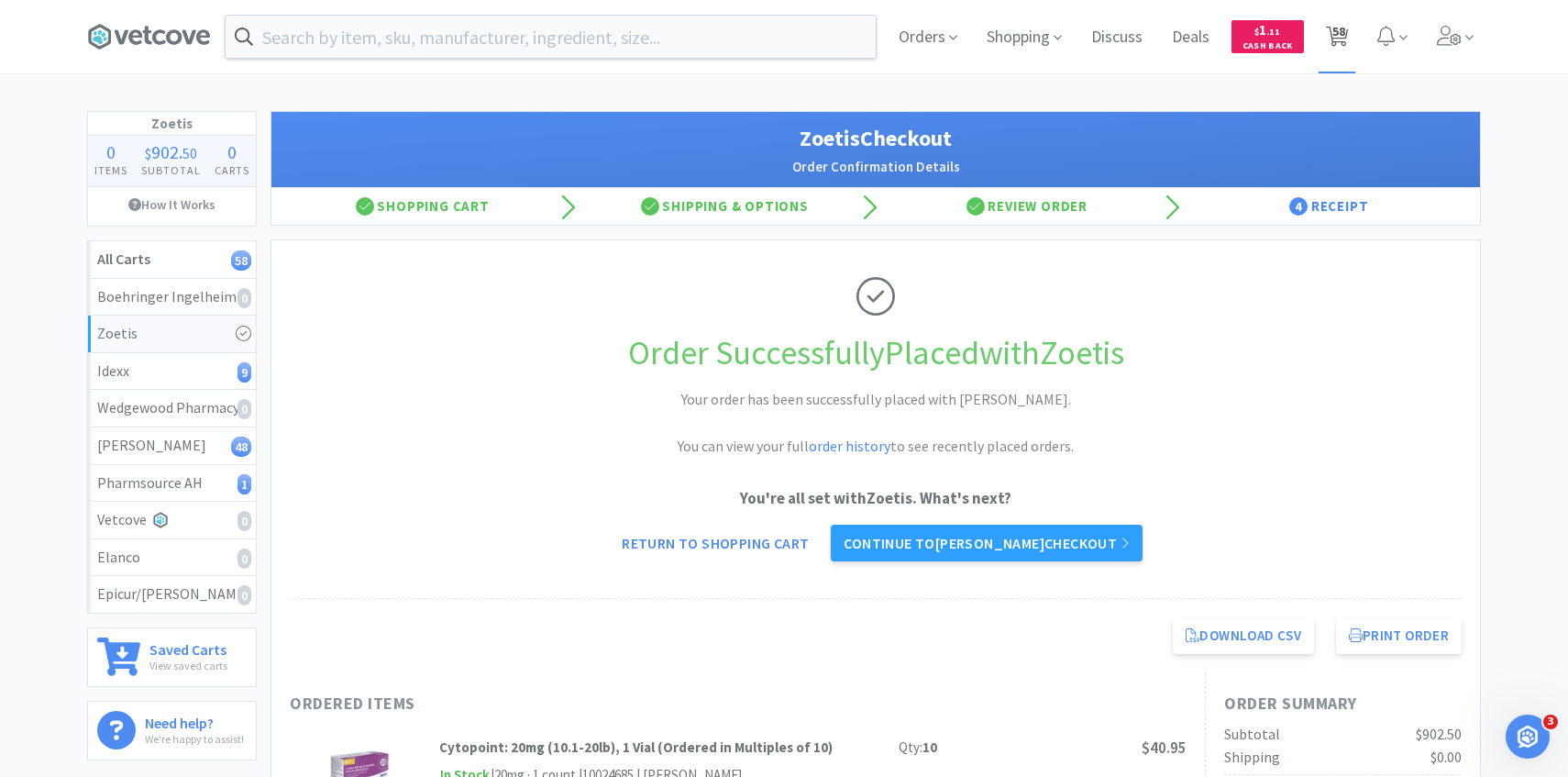
select select "1"
select select "3"
select select "4"
select select "3"
select select "5"
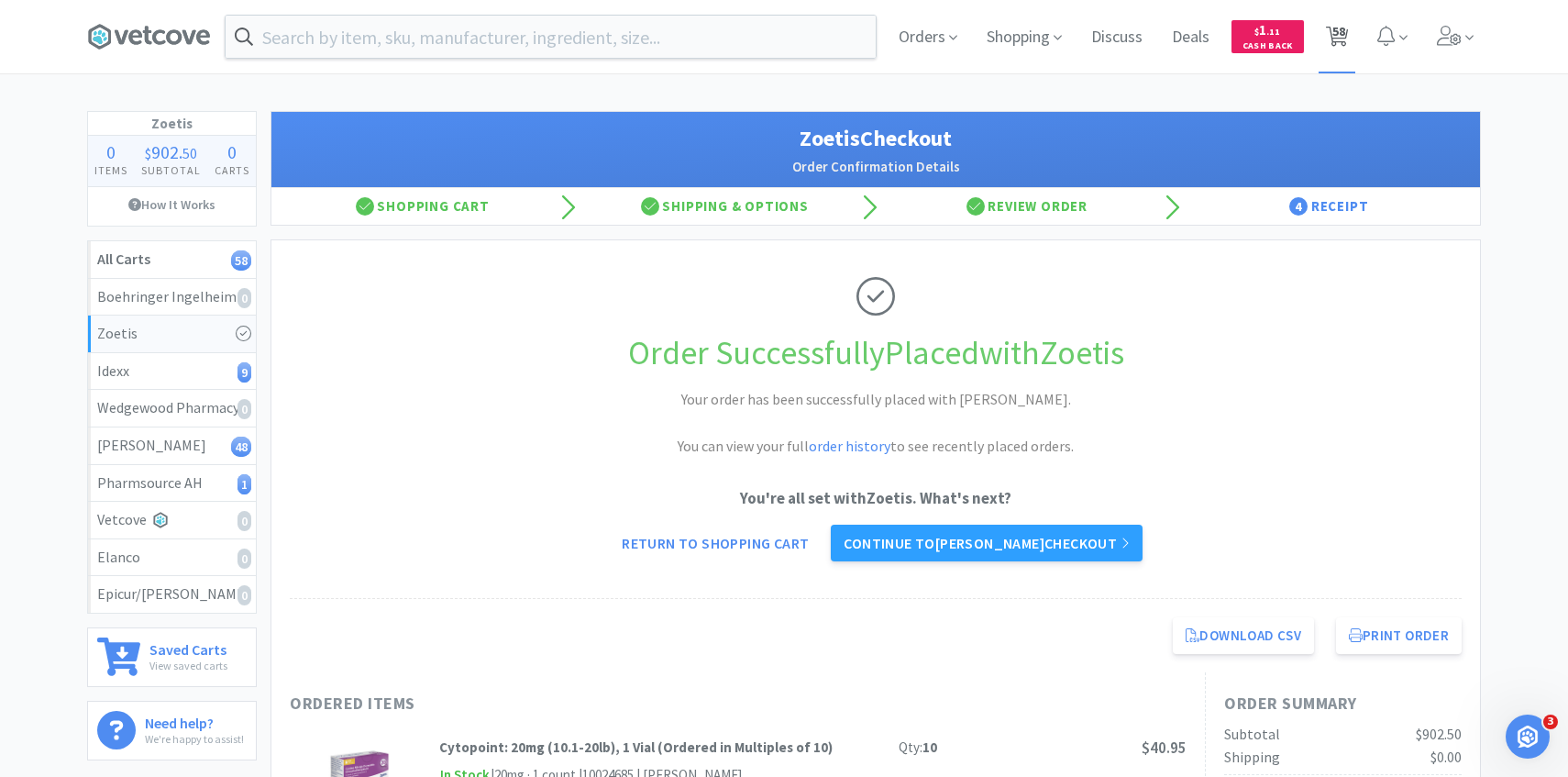
select select "4"
select select "7"
select select "1"
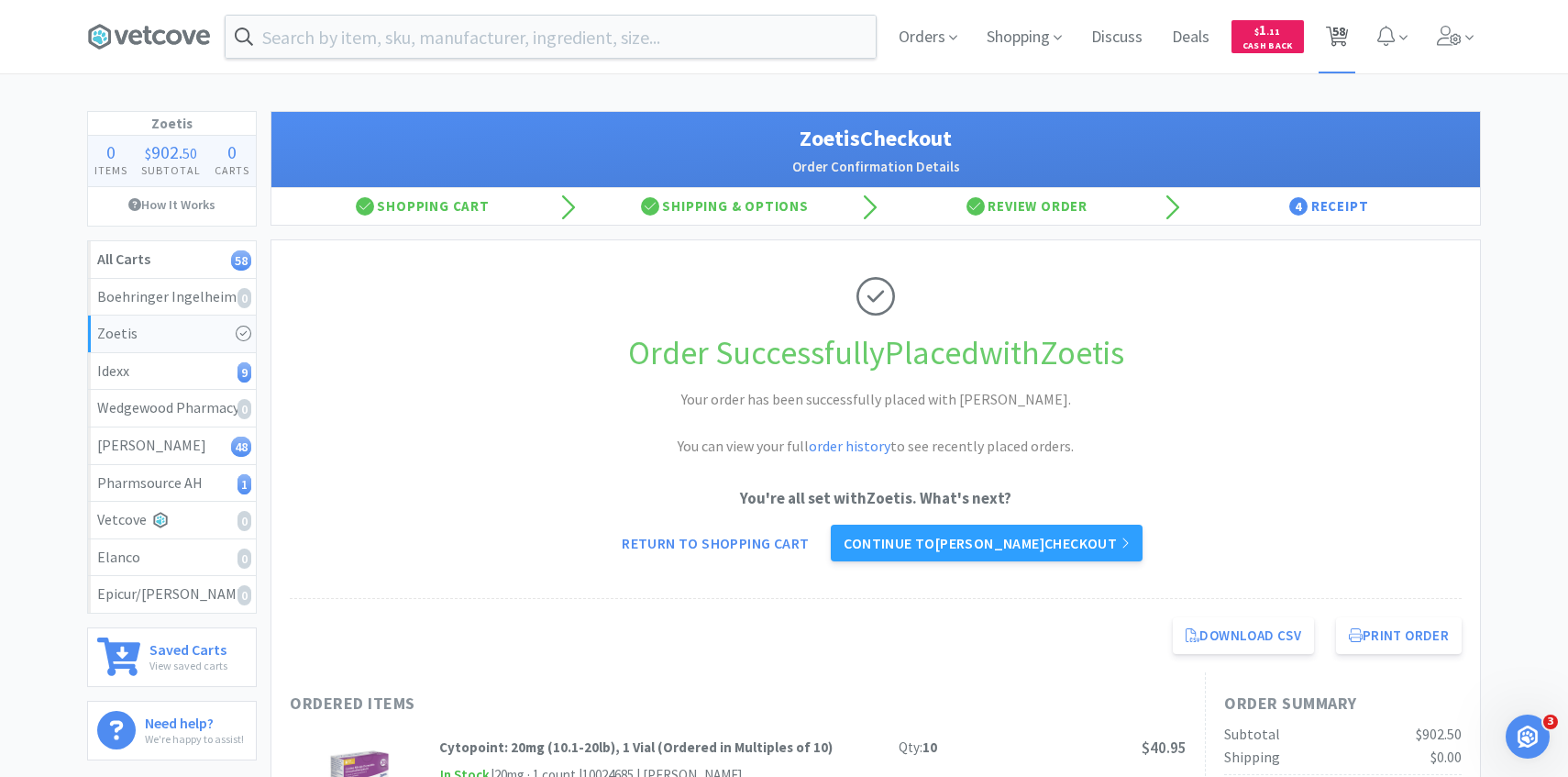
select select "2"
select select "1"
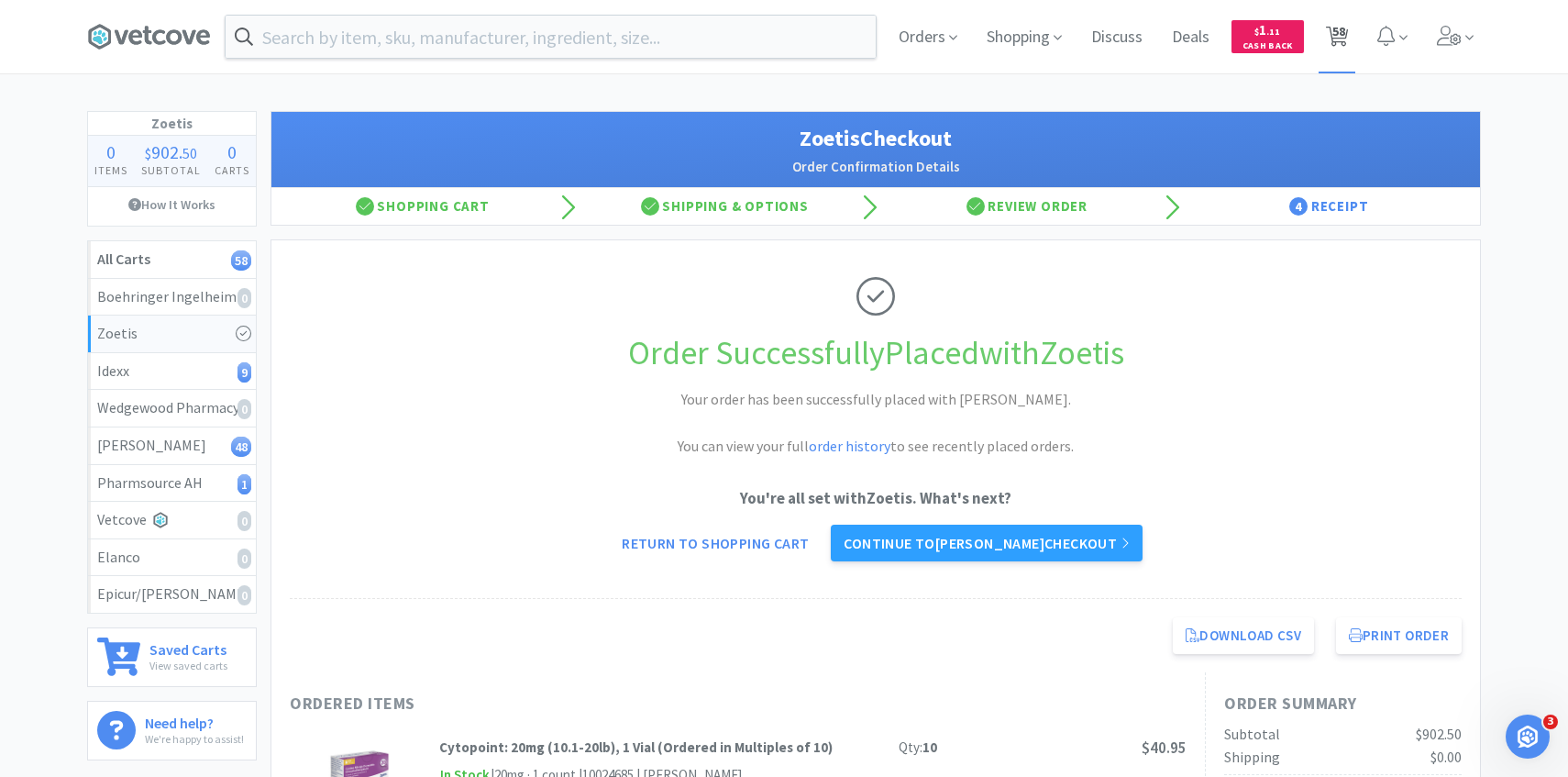
select select "2"
select select "1"
select select "2"
select select "30"
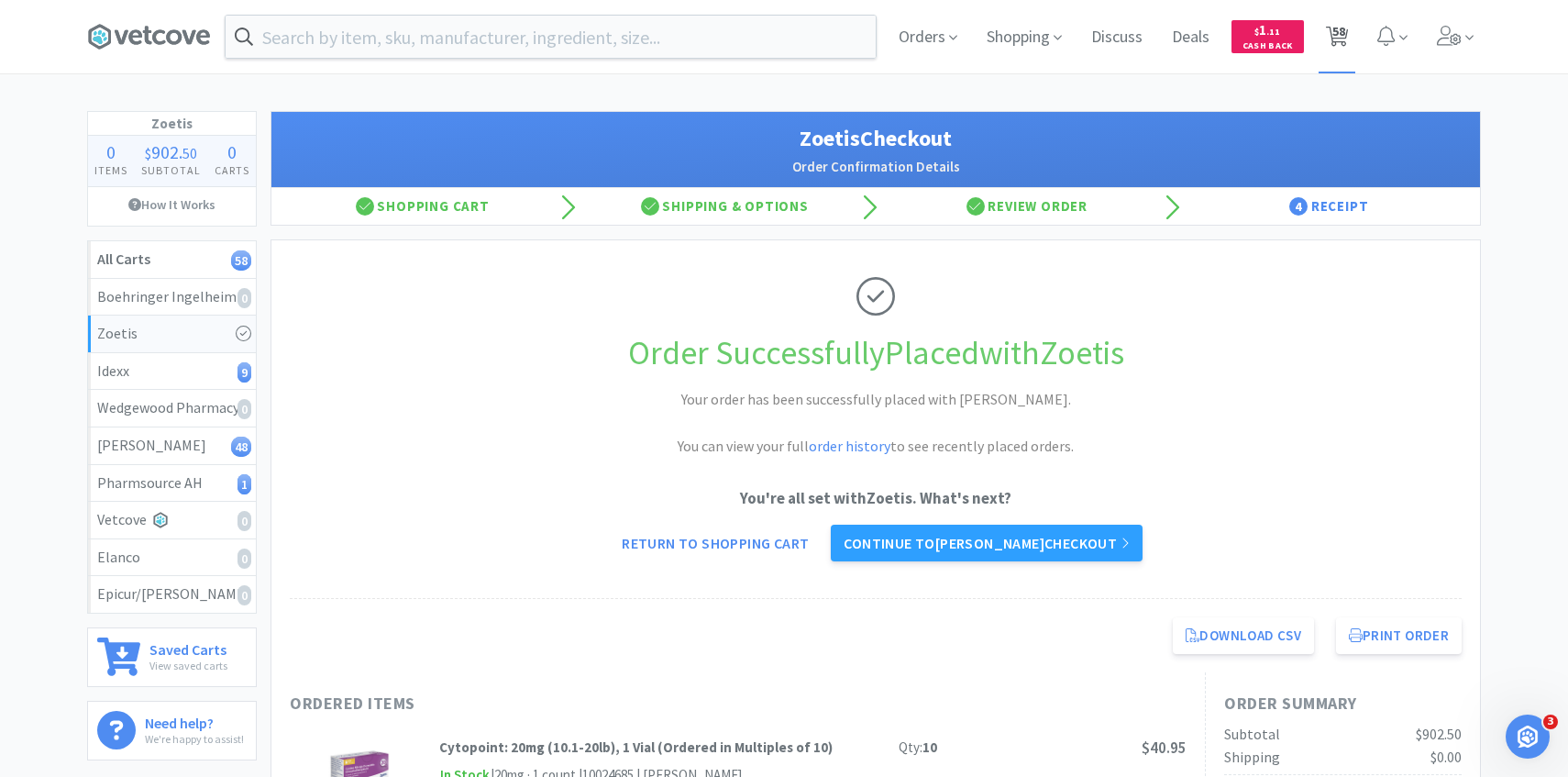
select select "1"
select select "2"
select select "50"
select select "4"
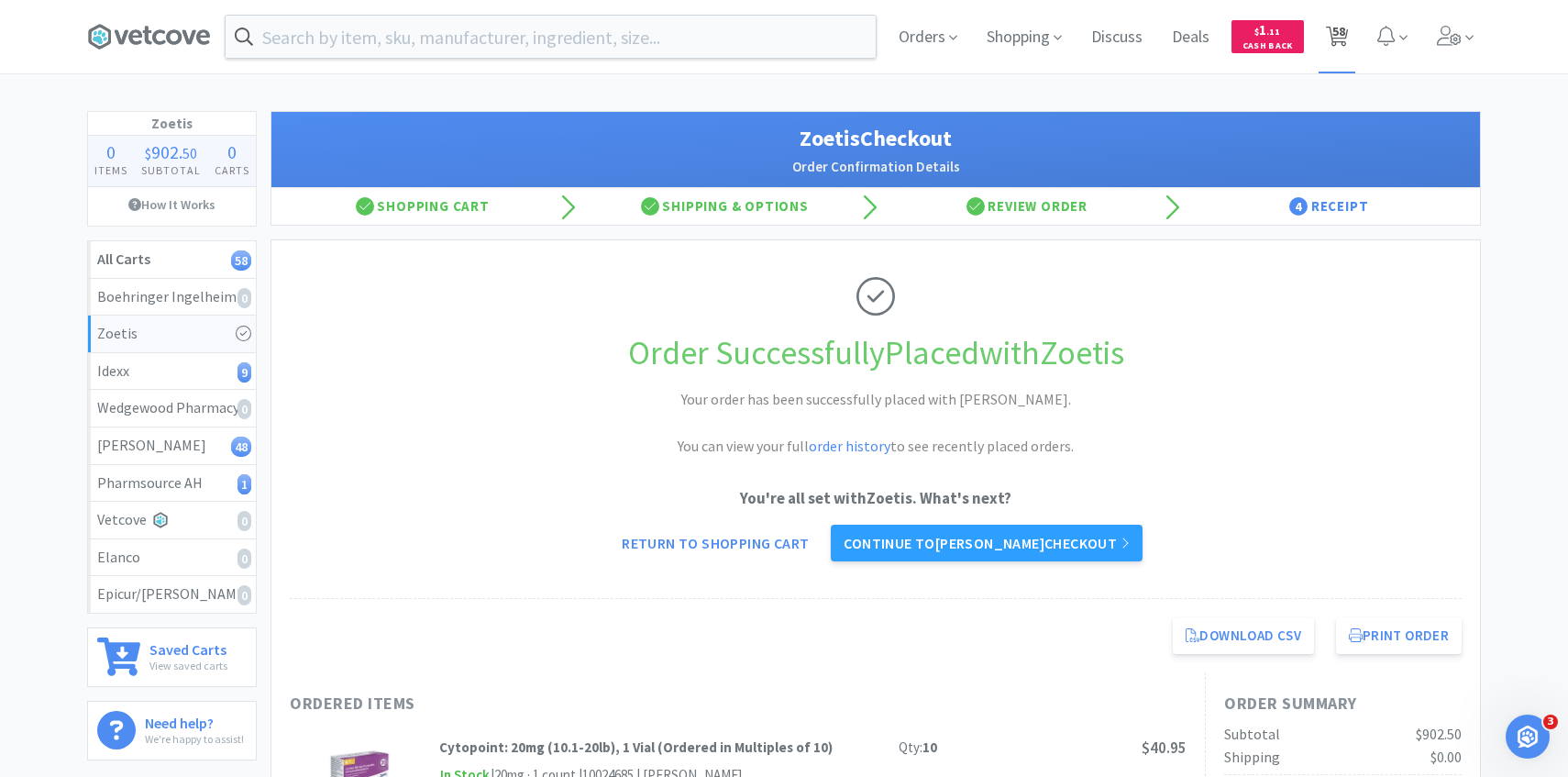
select select "1"
select select "4"
select select "1"
select select "2"
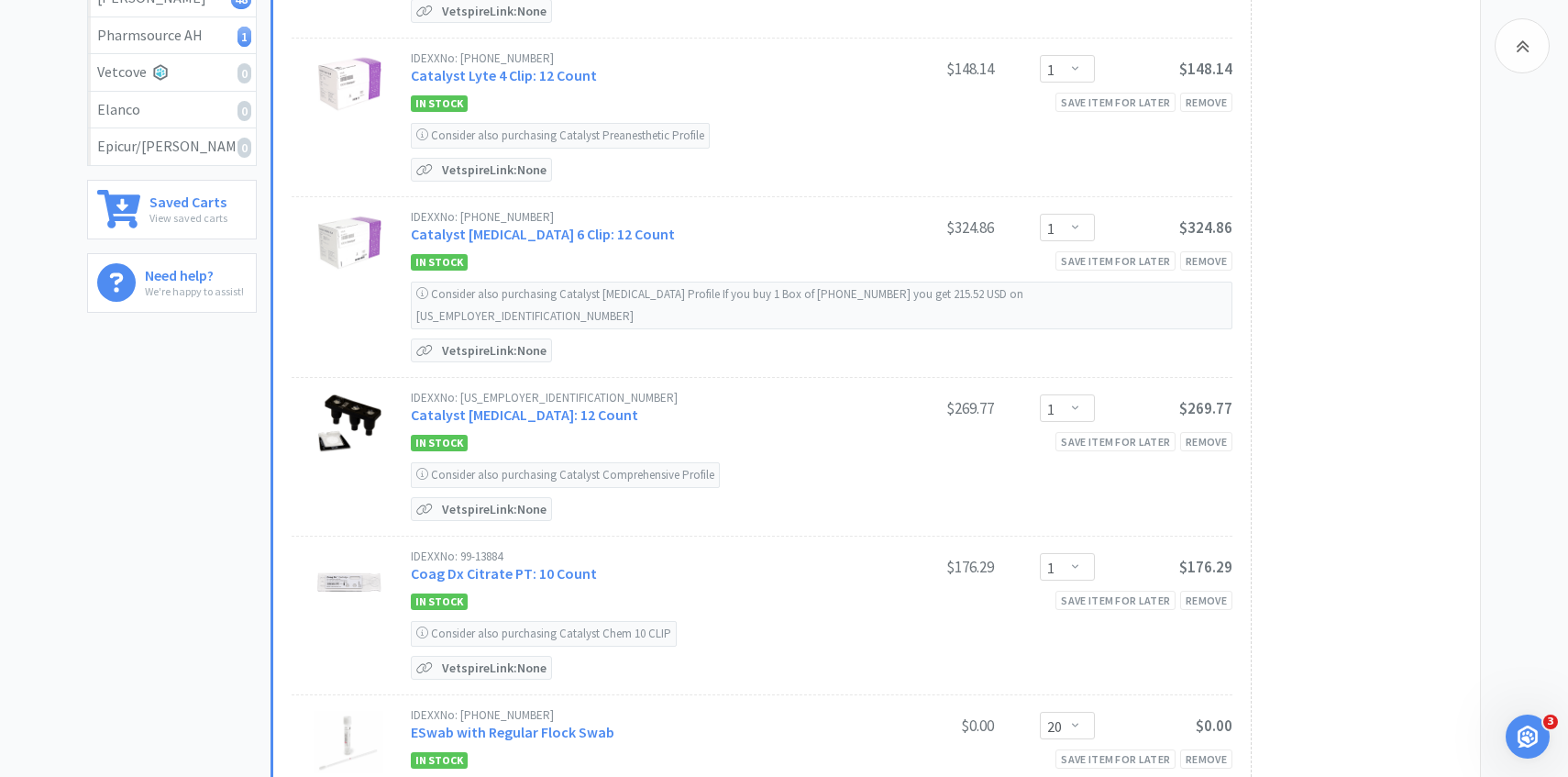
scroll to position [334, 0]
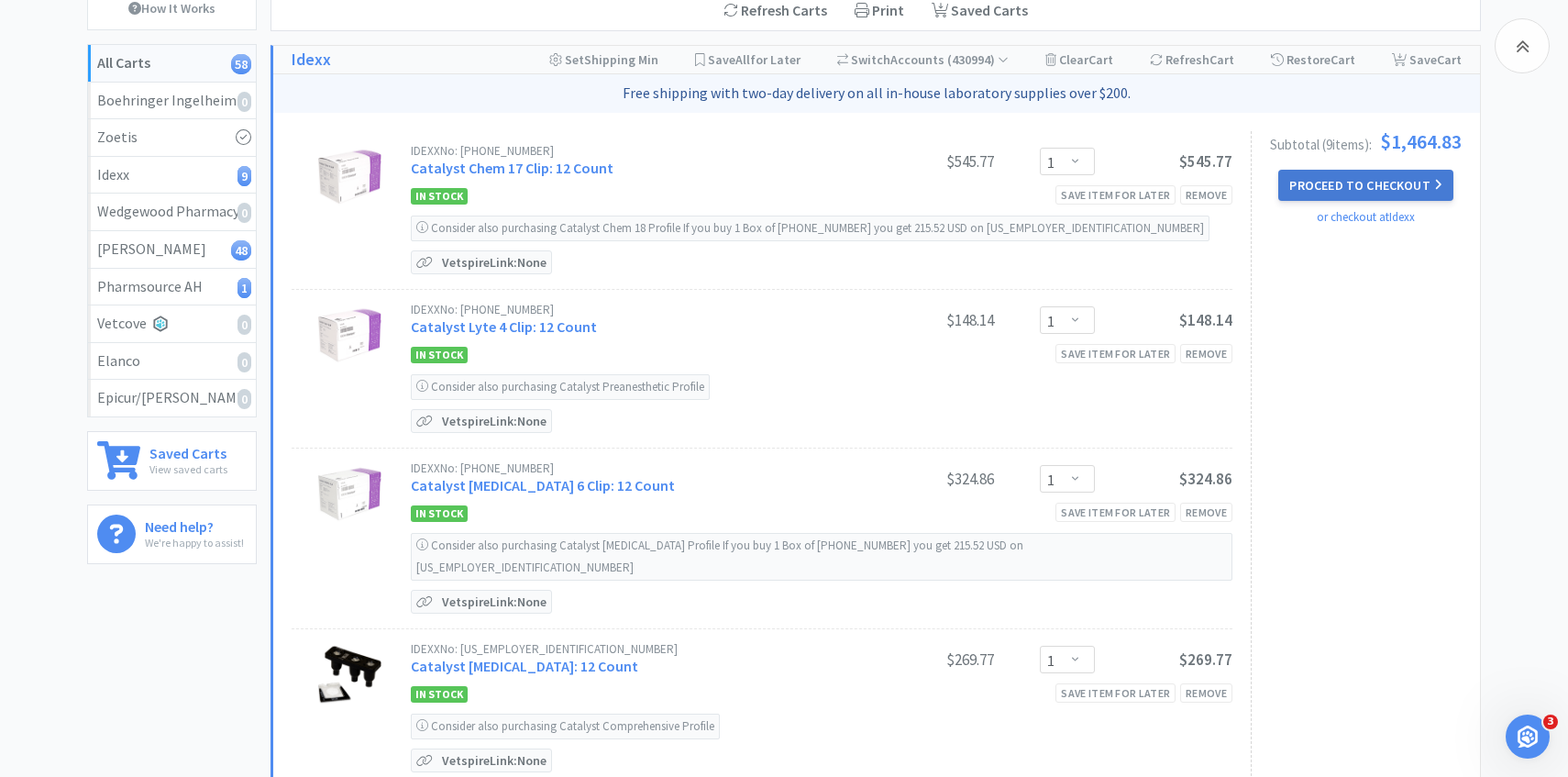
click at [1305, 195] on button "Proceed to Checkout" at bounding box center [1365, 184] width 174 height 31
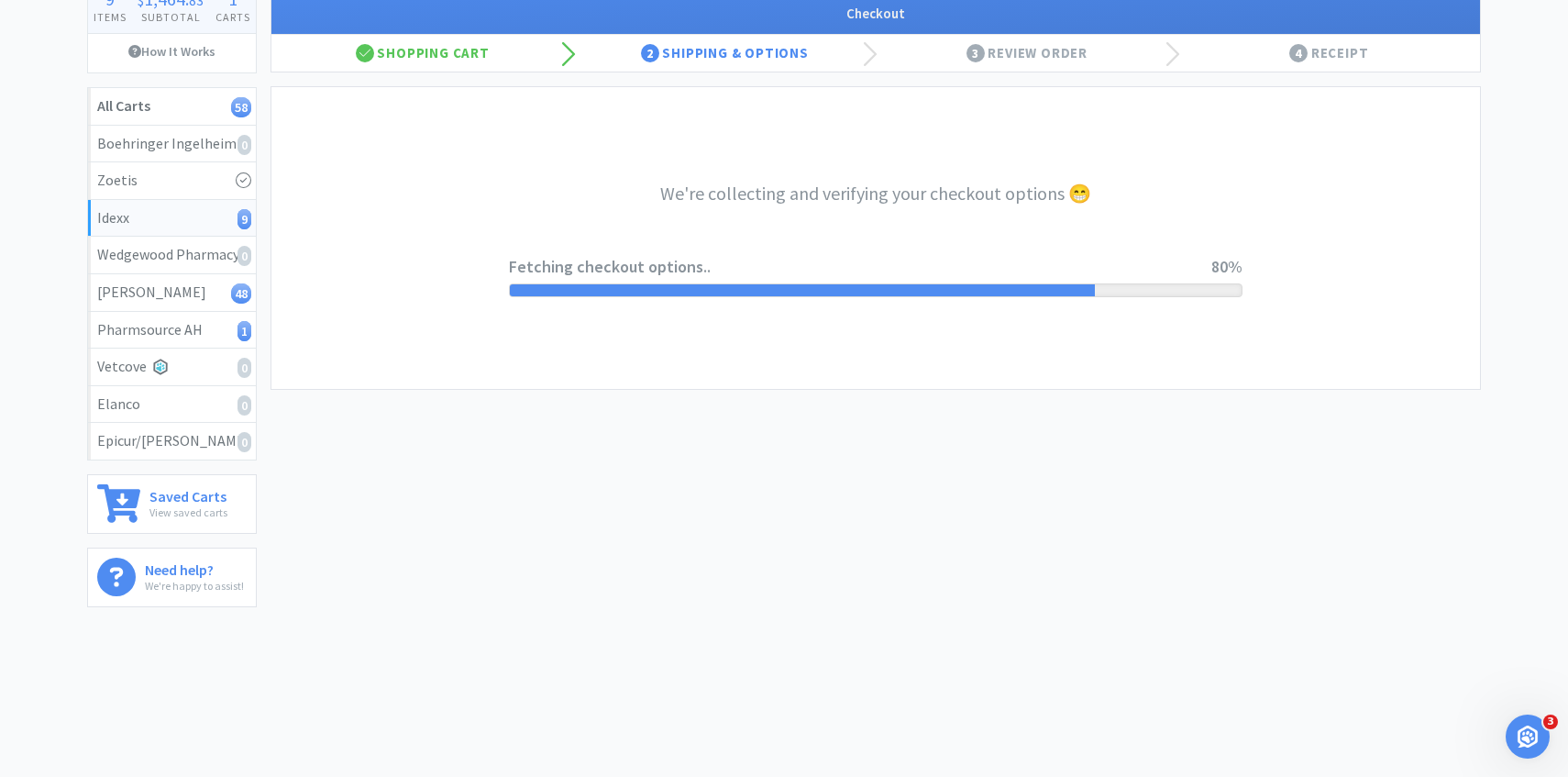
scroll to position [76, 0]
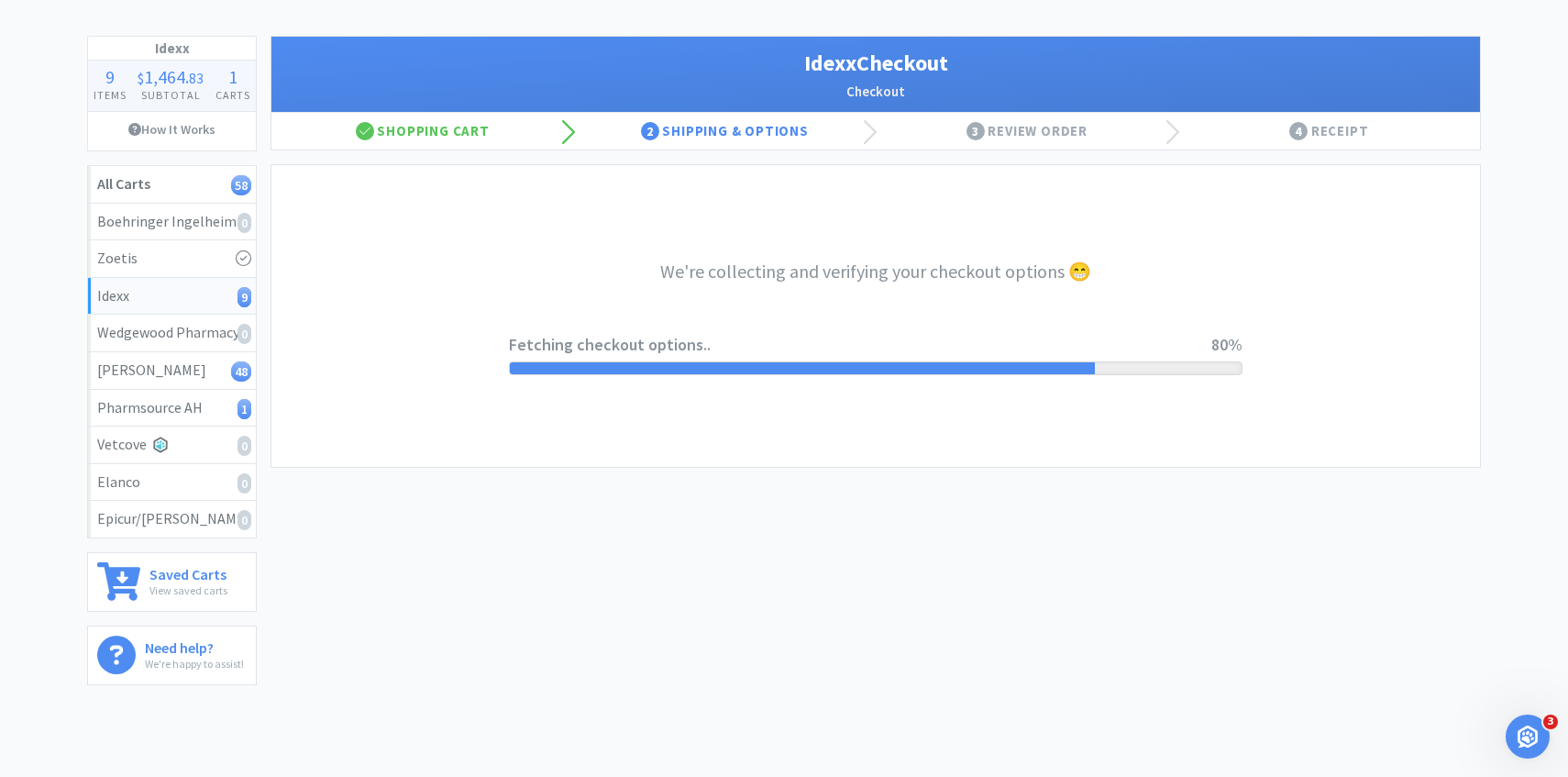
select select "904"
select select "003"
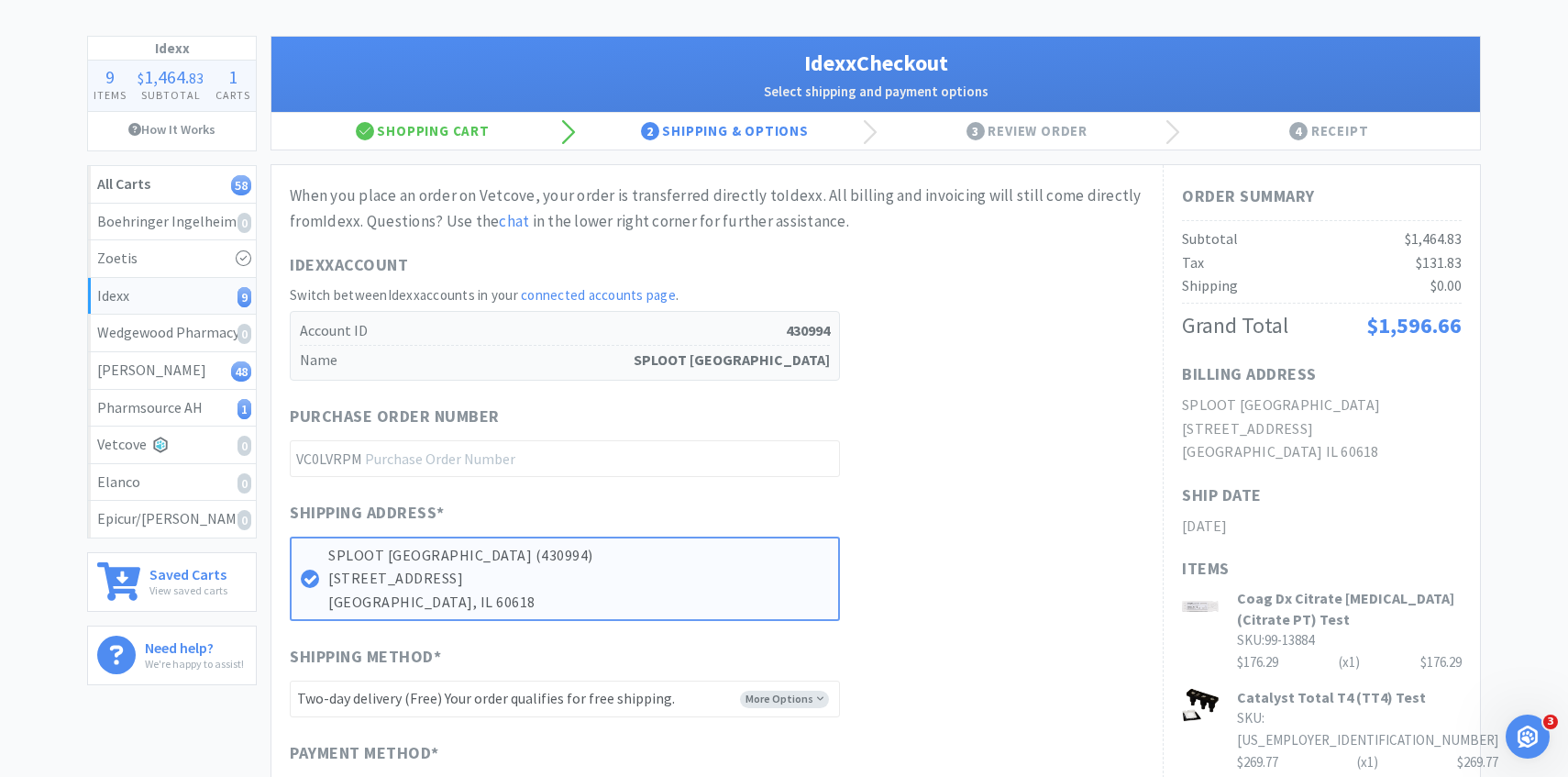
scroll to position [0, 0]
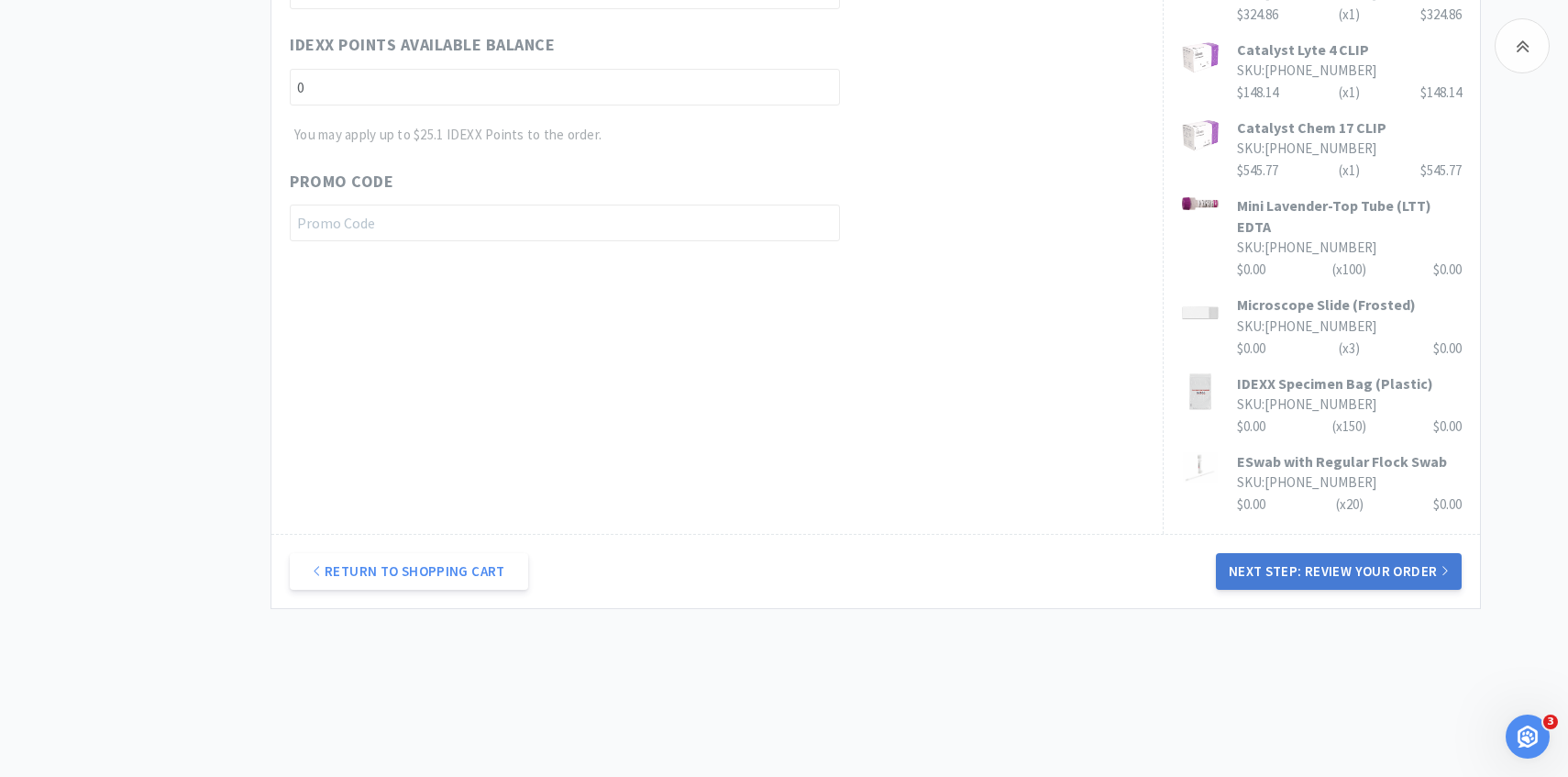
click at [1336, 590] on button "Next Step: Review Your Order" at bounding box center [1338, 571] width 246 height 37
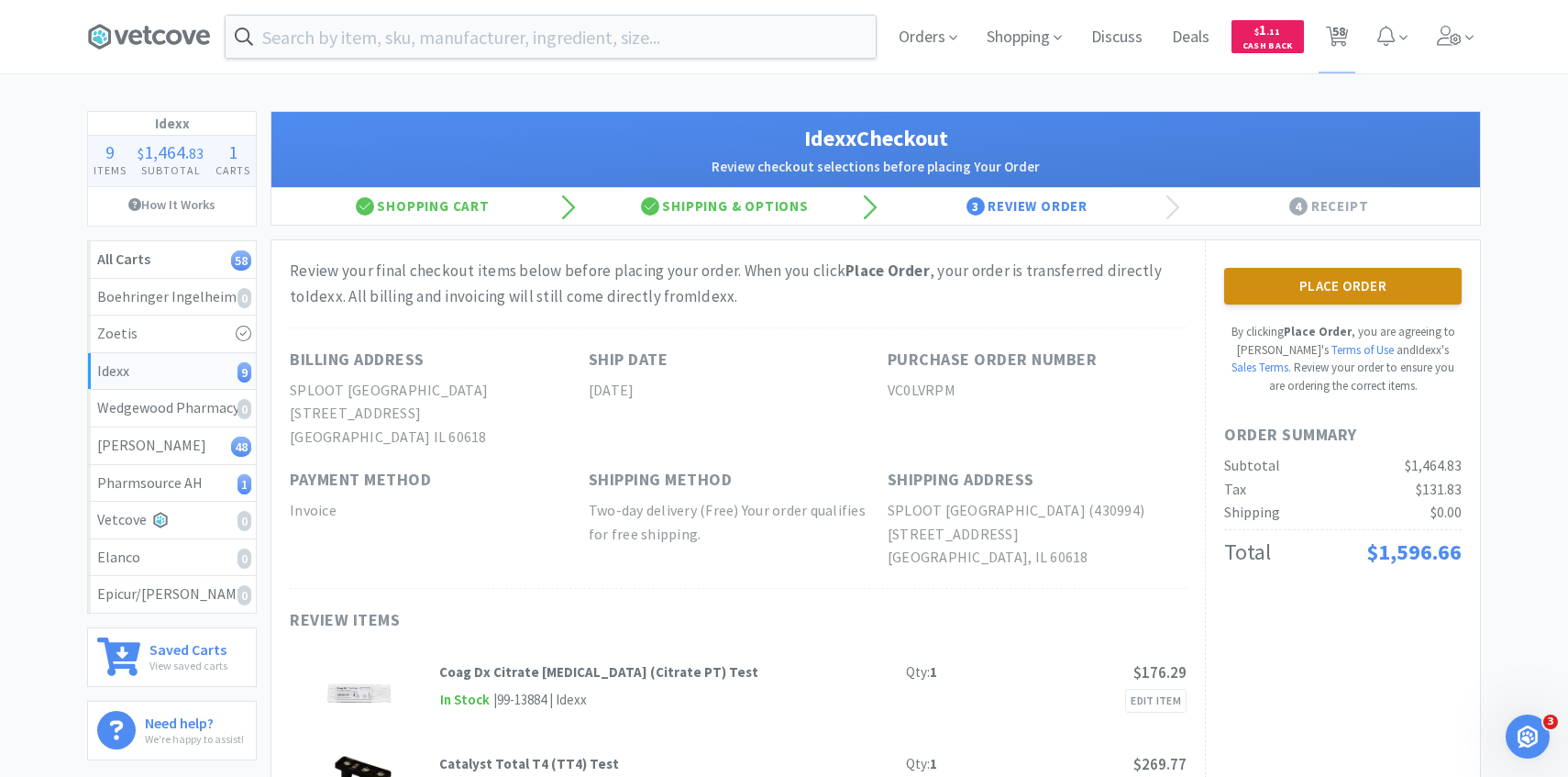
click at [1272, 277] on button "Place Order" at bounding box center [1342, 286] width 238 height 37
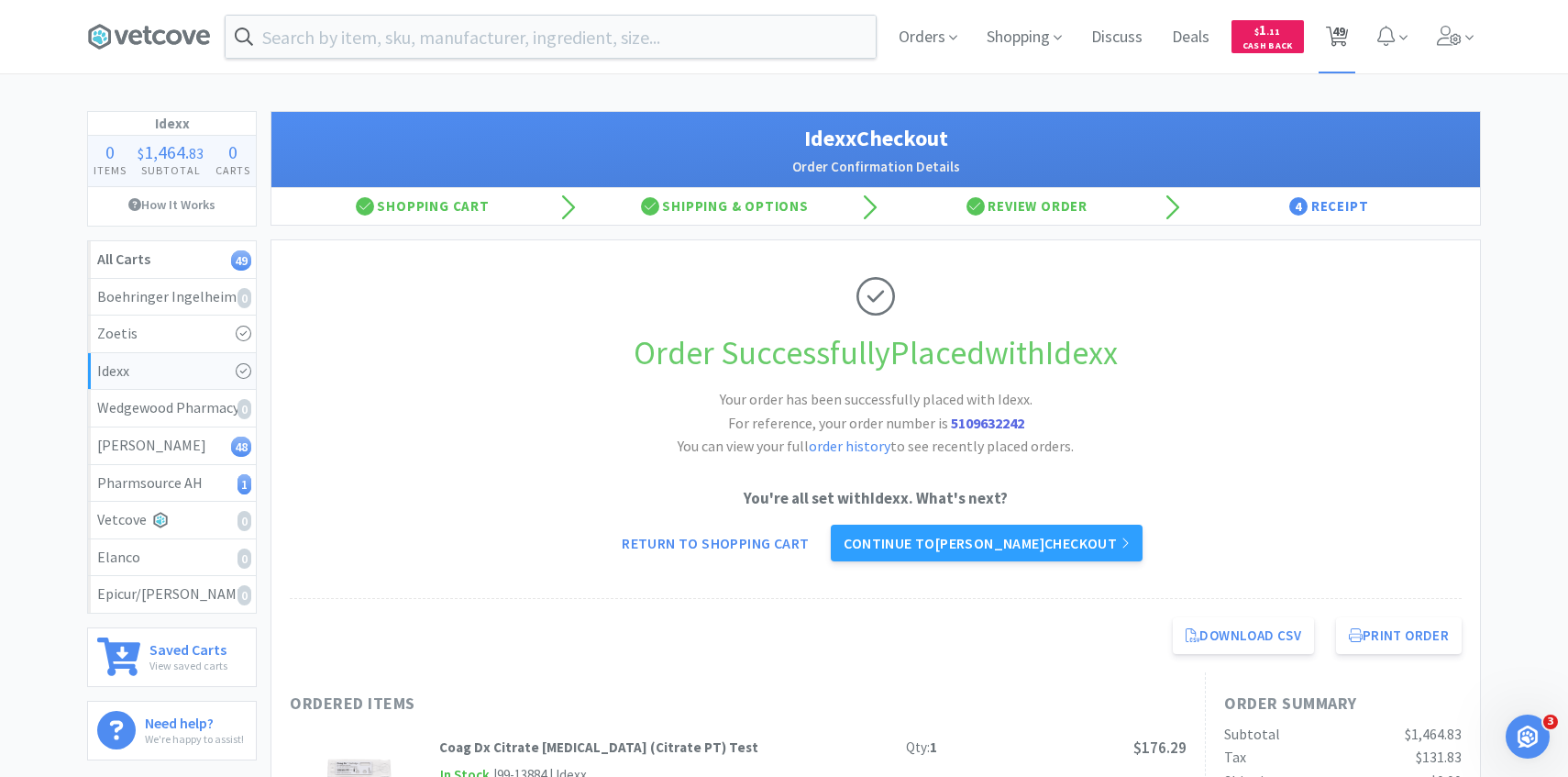
click at [1341, 41] on span "49" at bounding box center [1338, 31] width 13 height 74
select select "3"
select select "2"
select select "1"
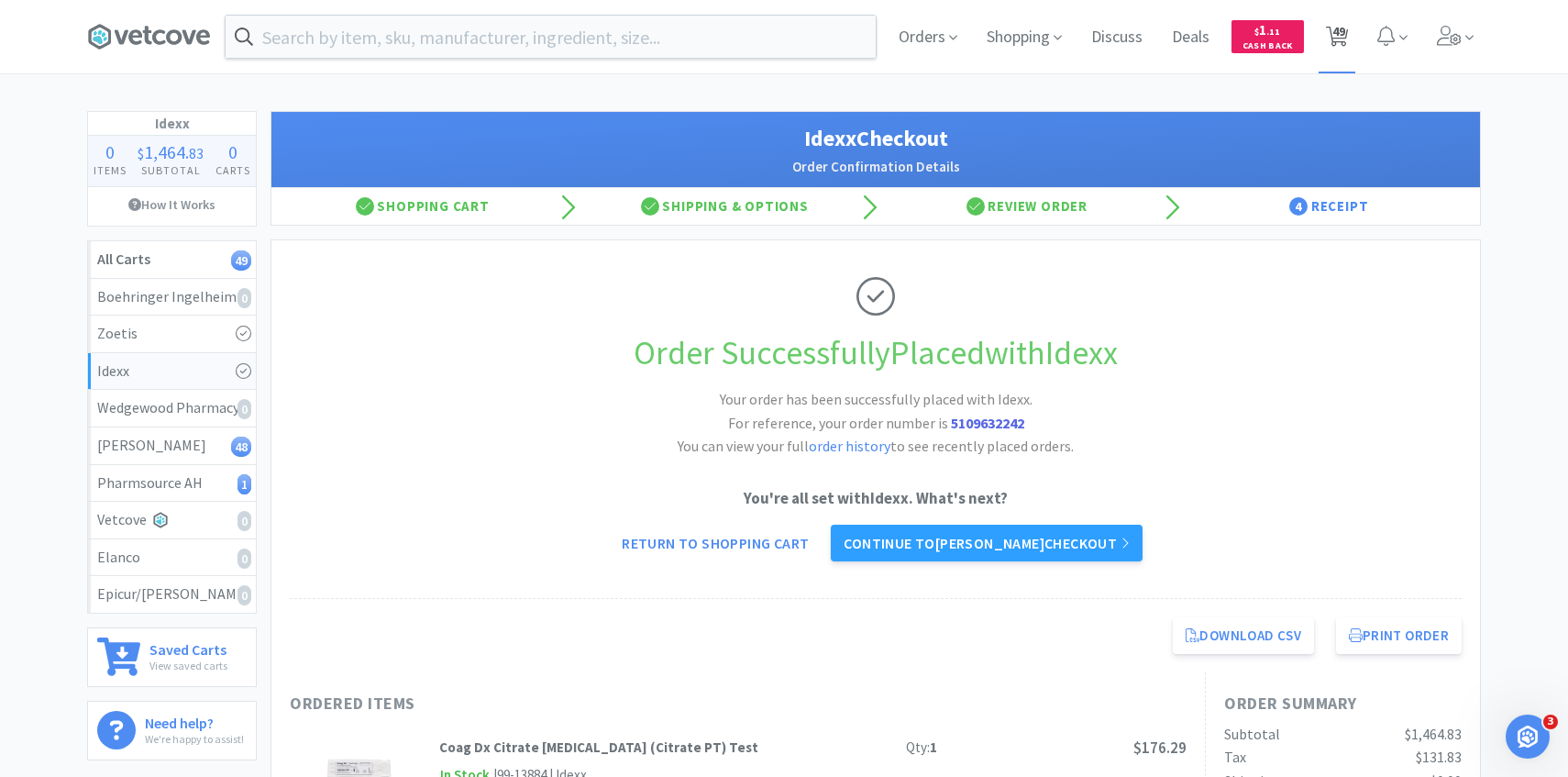
select select "2"
select select "8"
select select "6"
select select "1"
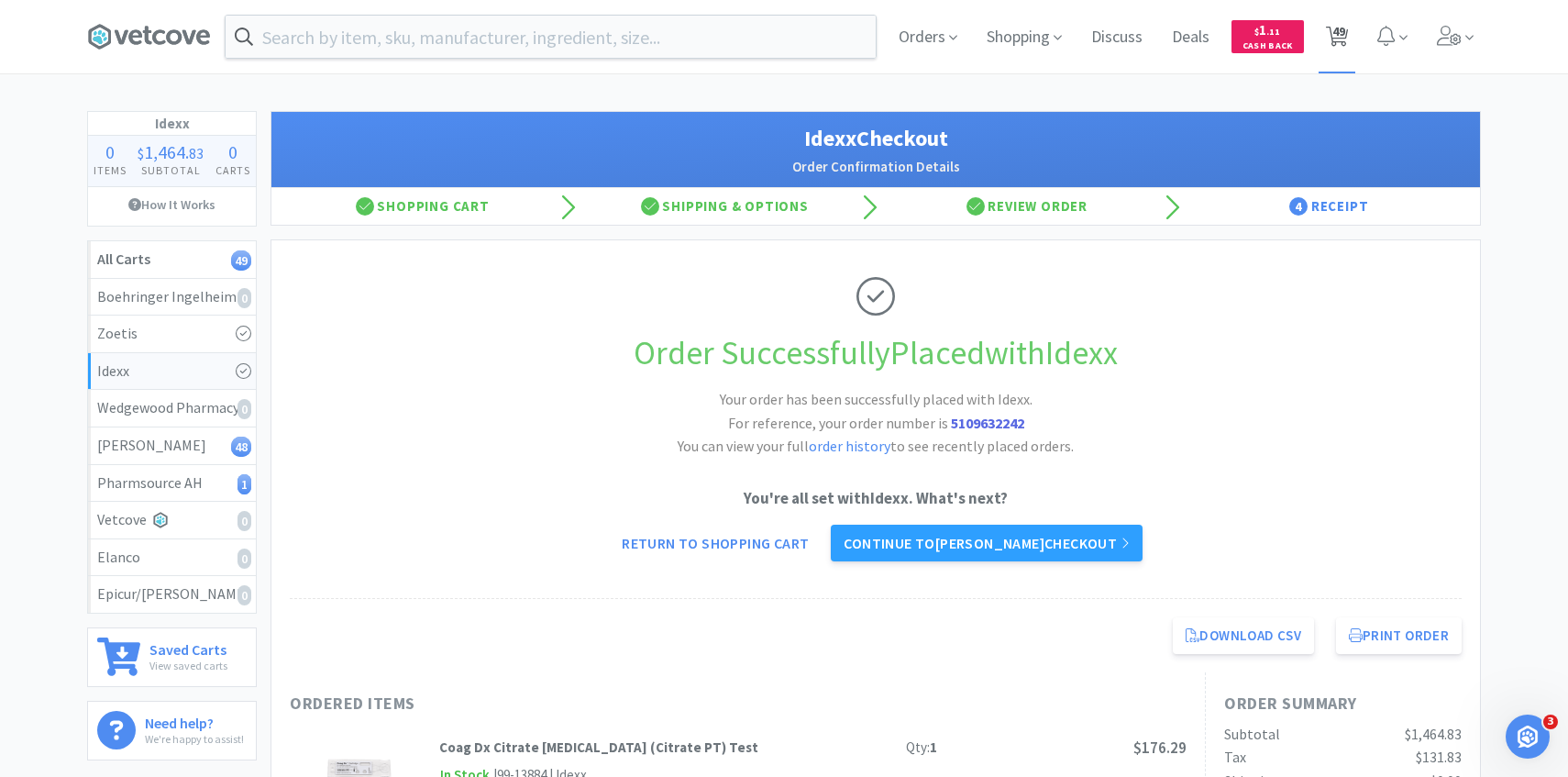
select select "2"
select select "1"
select select "3"
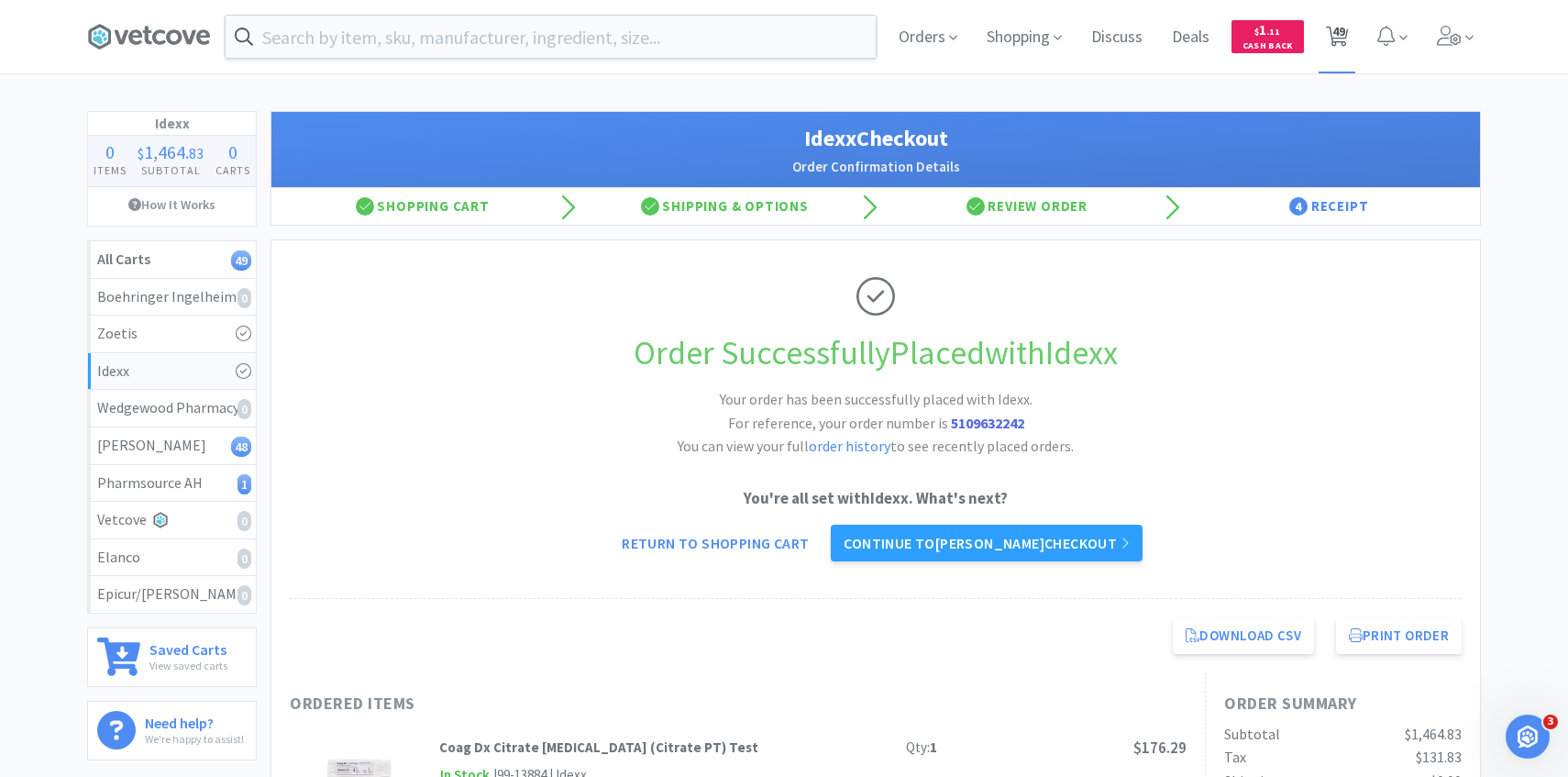
select select "20"
select select "4"
select select "1"
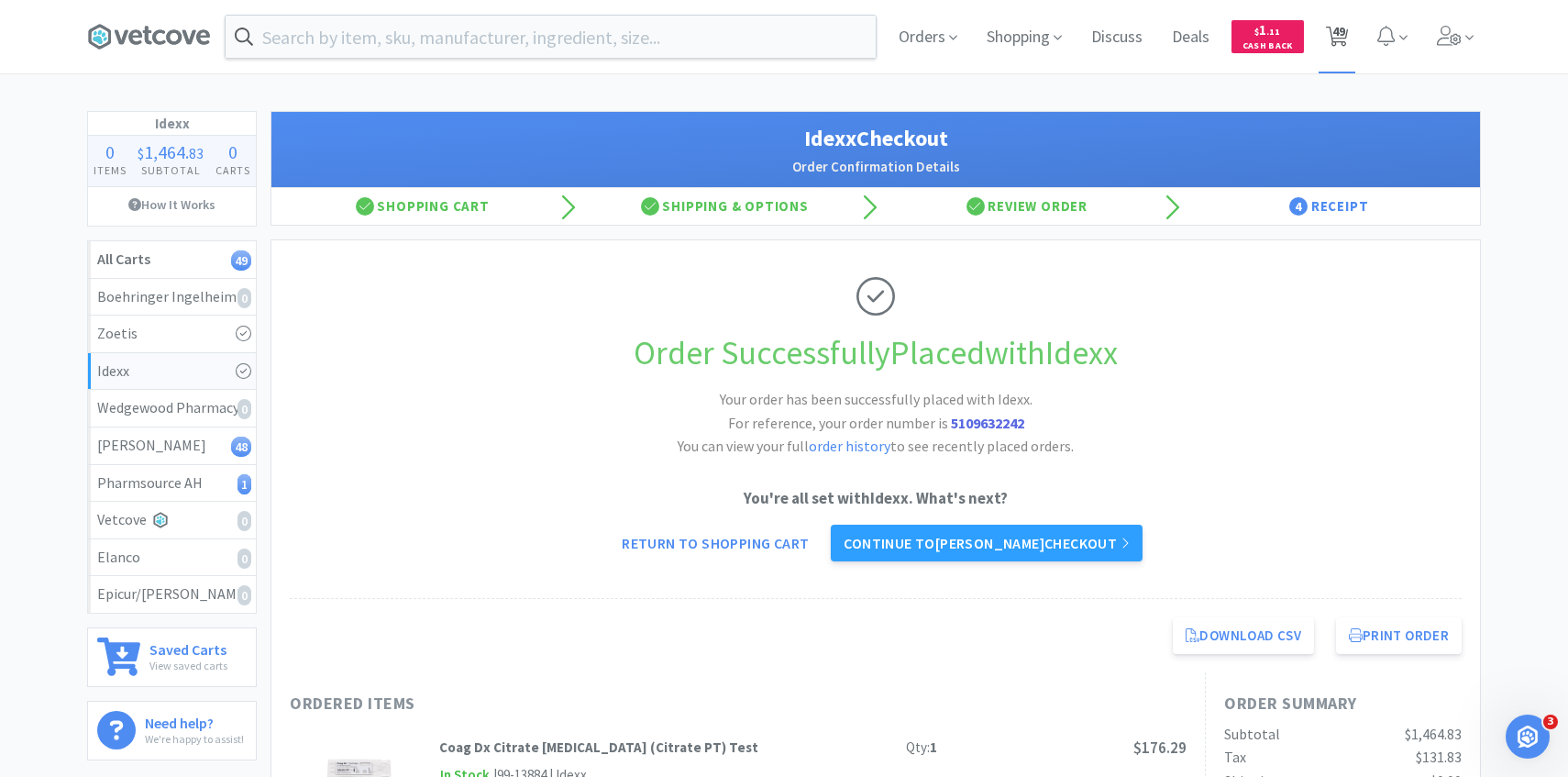
select select "1"
select select "3"
select select "4"
select select "3"
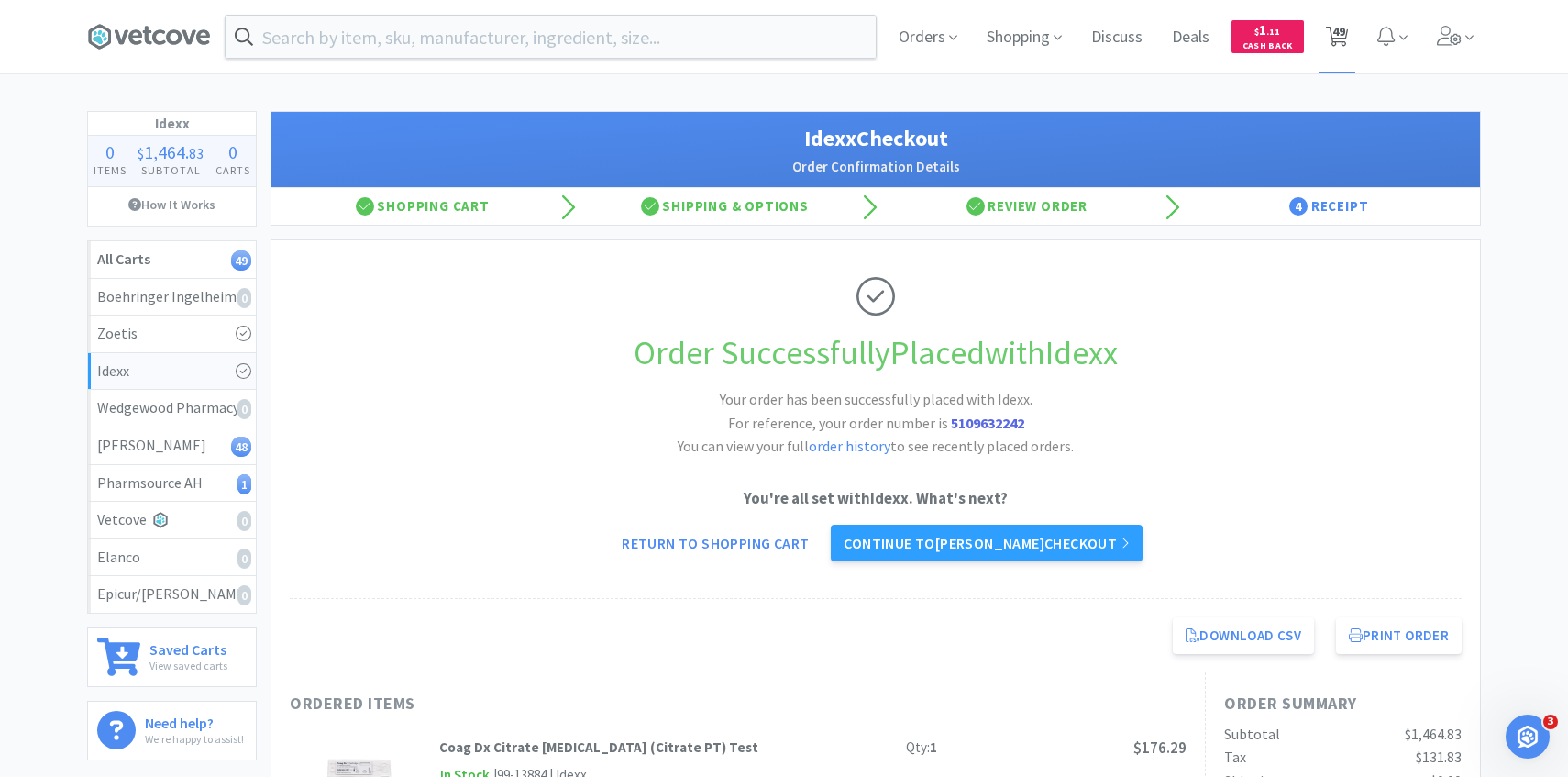
select select "5"
select select "4"
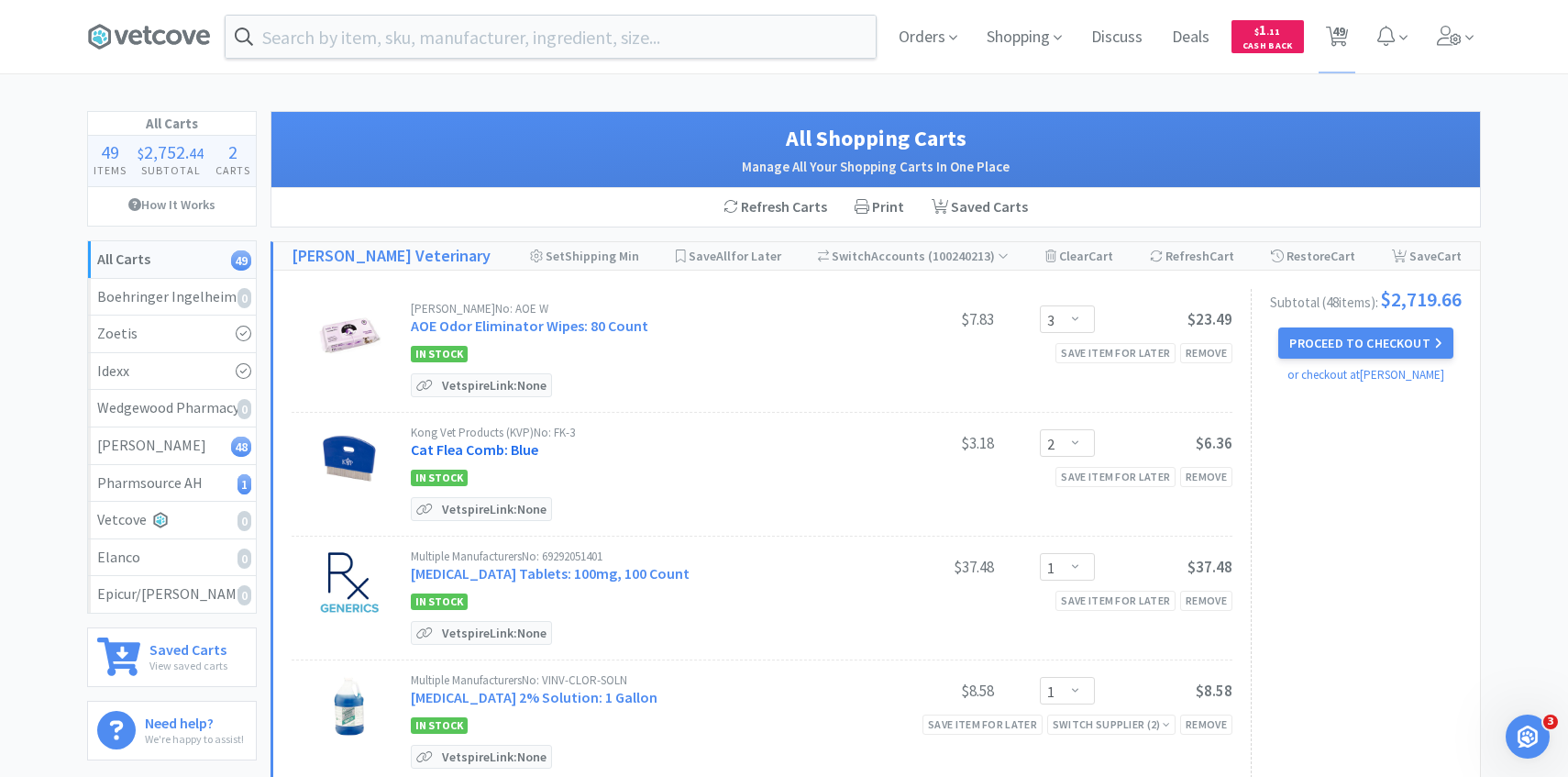
click at [520, 446] on link "Cat Flea Comb: Blue" at bounding box center [475, 449] width 127 height 18
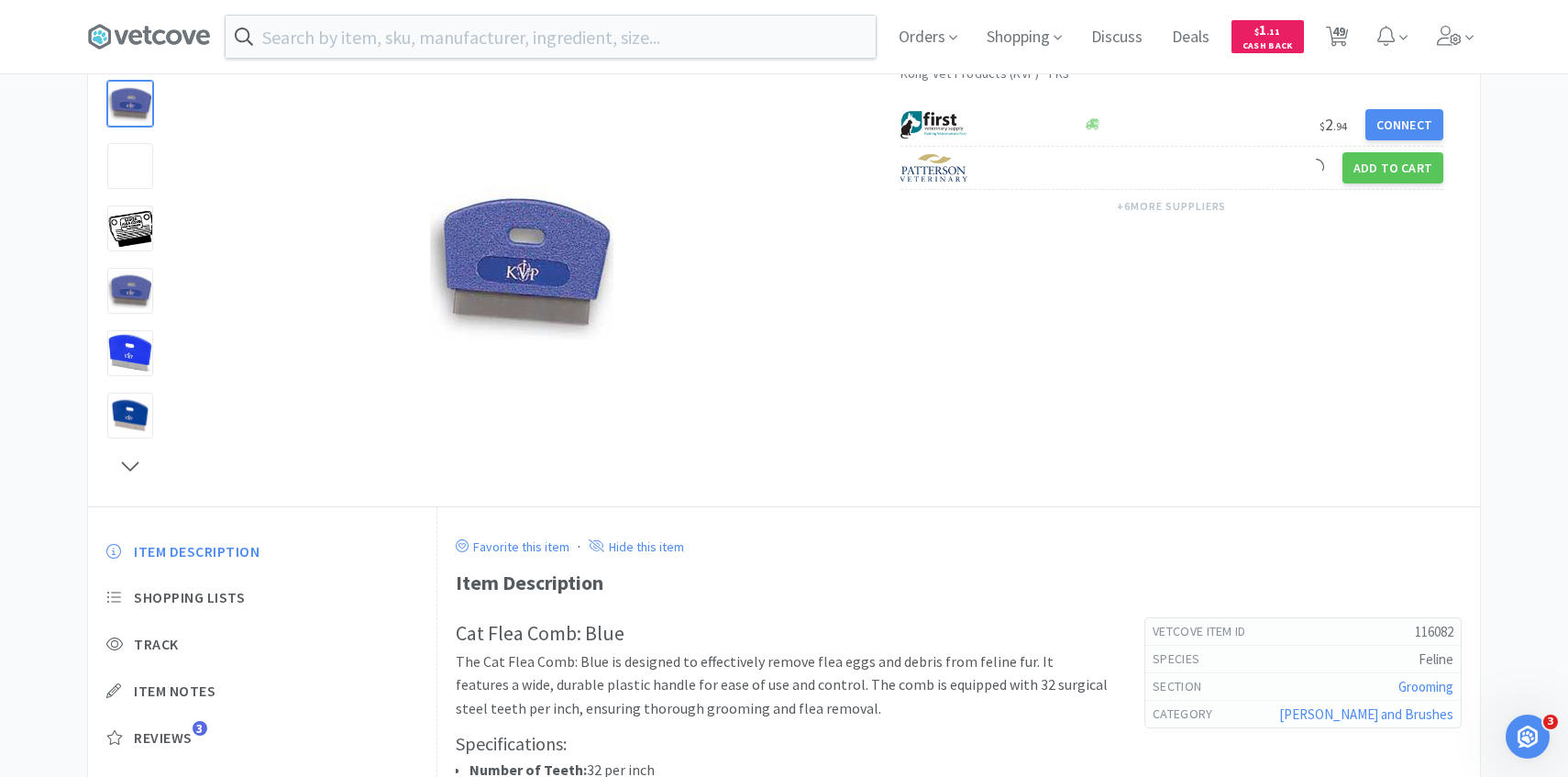
scroll to position [153, 0]
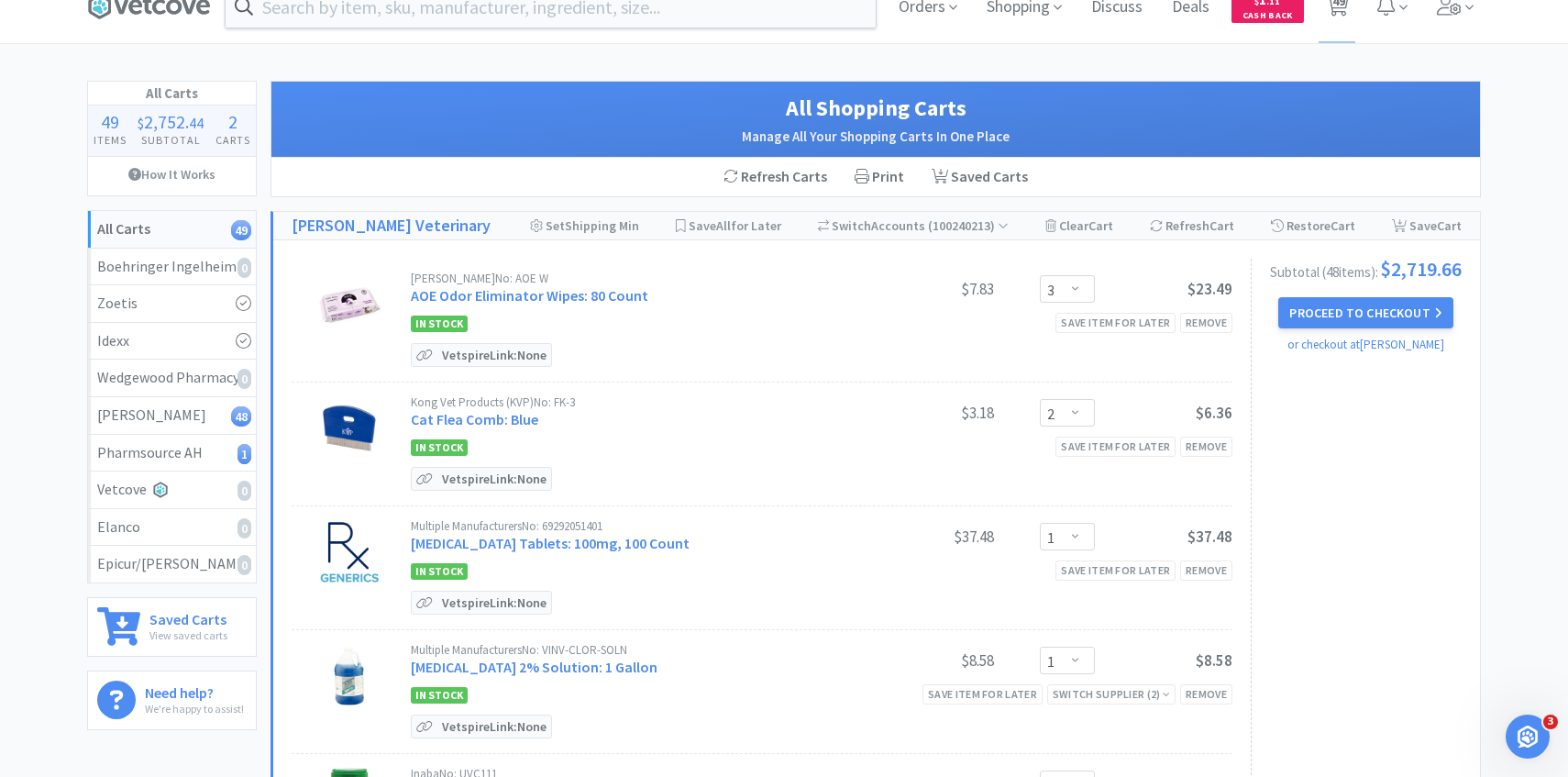
scroll to position [31, 0]
click at [573, 535] on link "Cefpodoxime Proxetil Tablets: 100mg, 100 Count" at bounding box center [551, 542] width 279 height 18
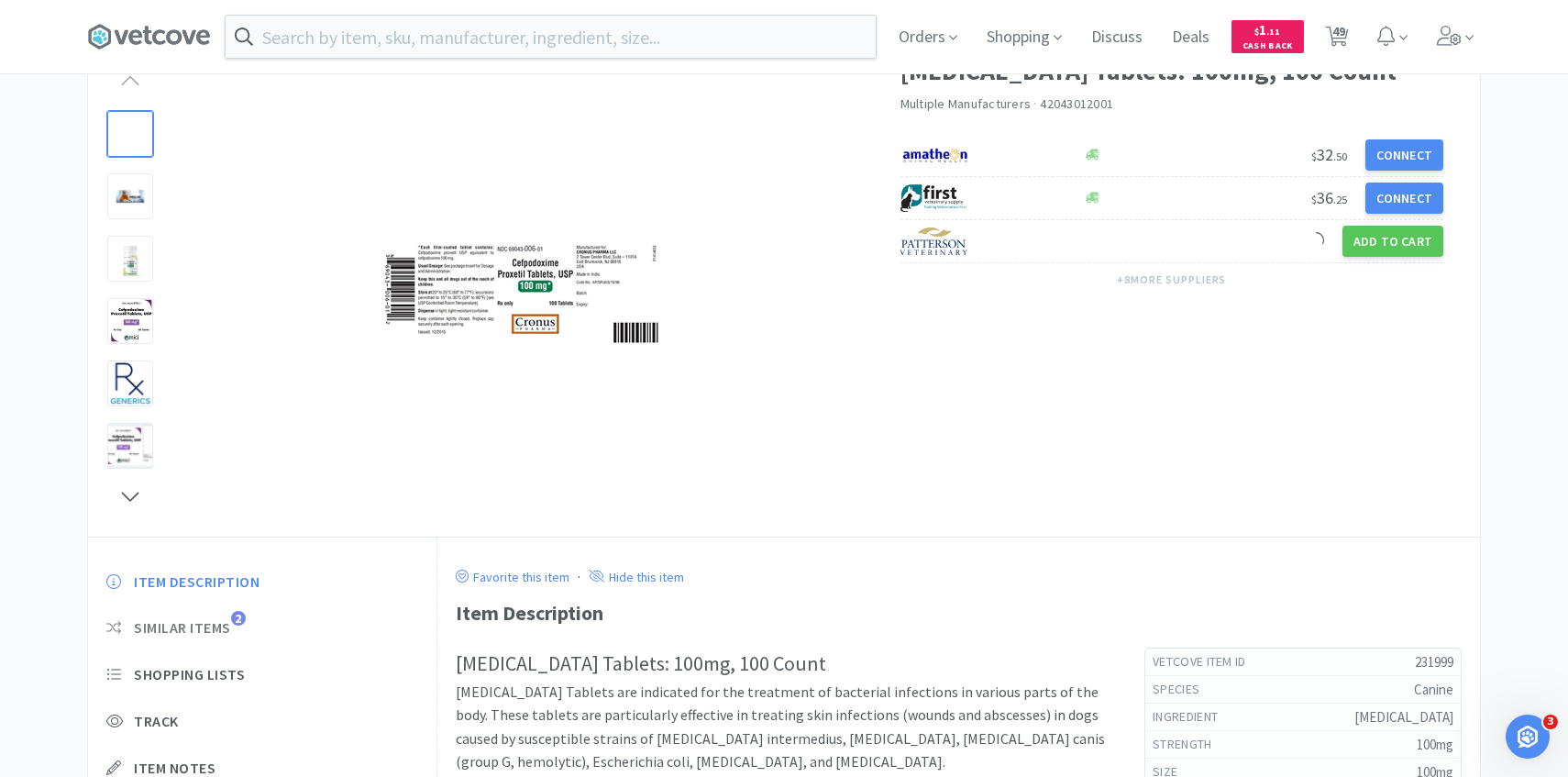
scroll to position [130, 0]
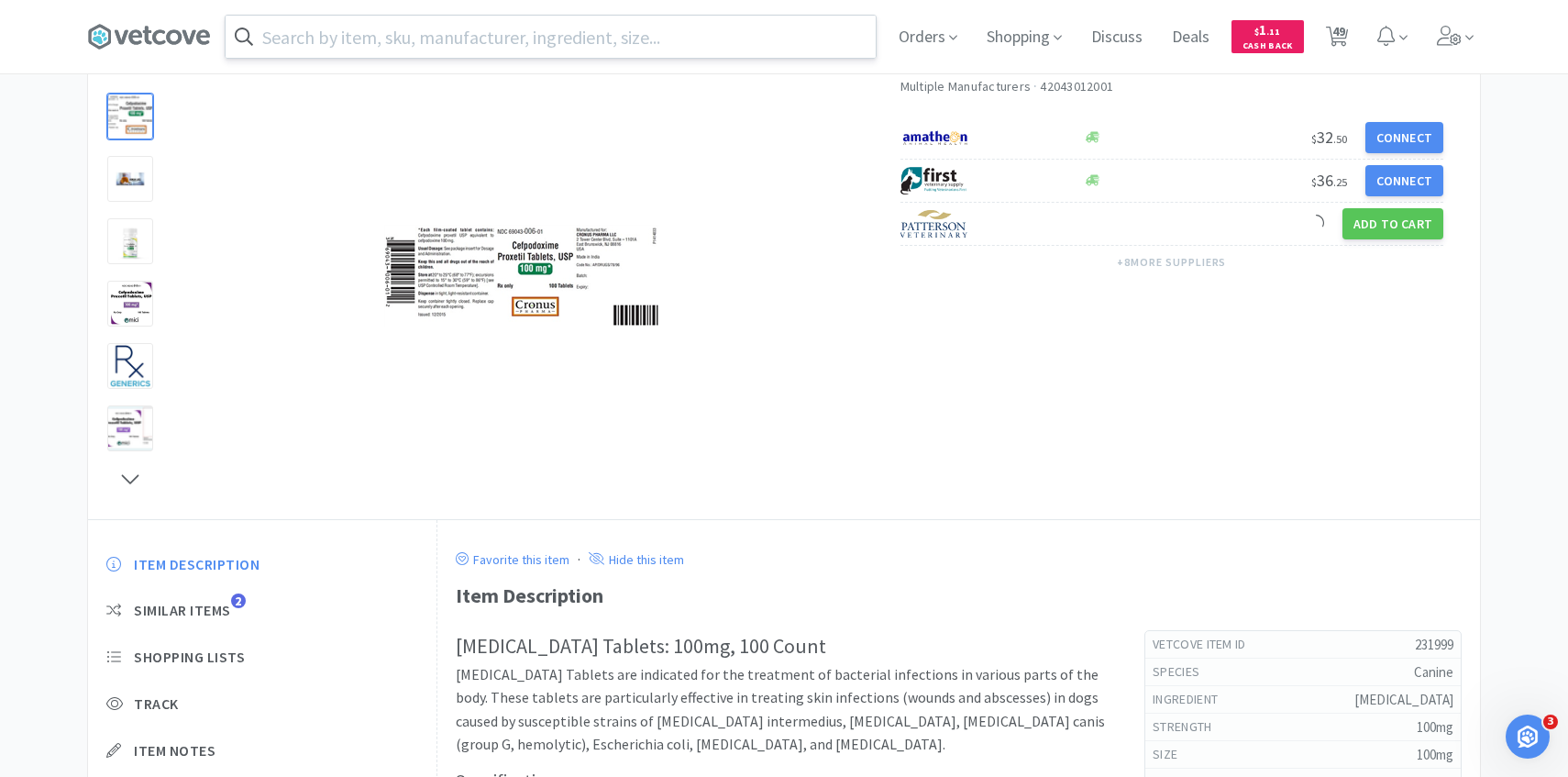
click at [490, 34] on input "text" at bounding box center [551, 37] width 650 height 42
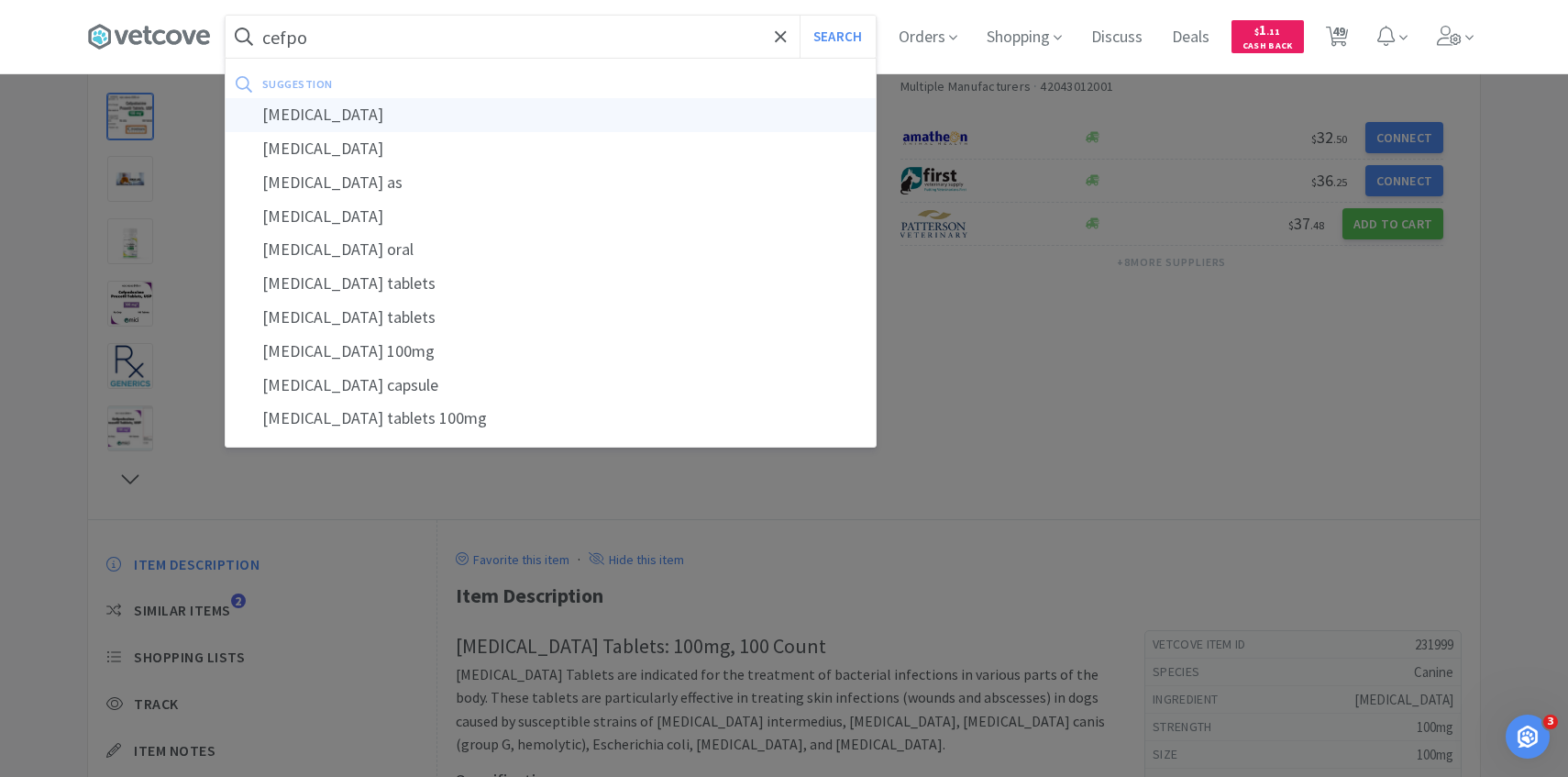
click at [484, 112] on div "cefpodoxime" at bounding box center [551, 116] width 650 height 34
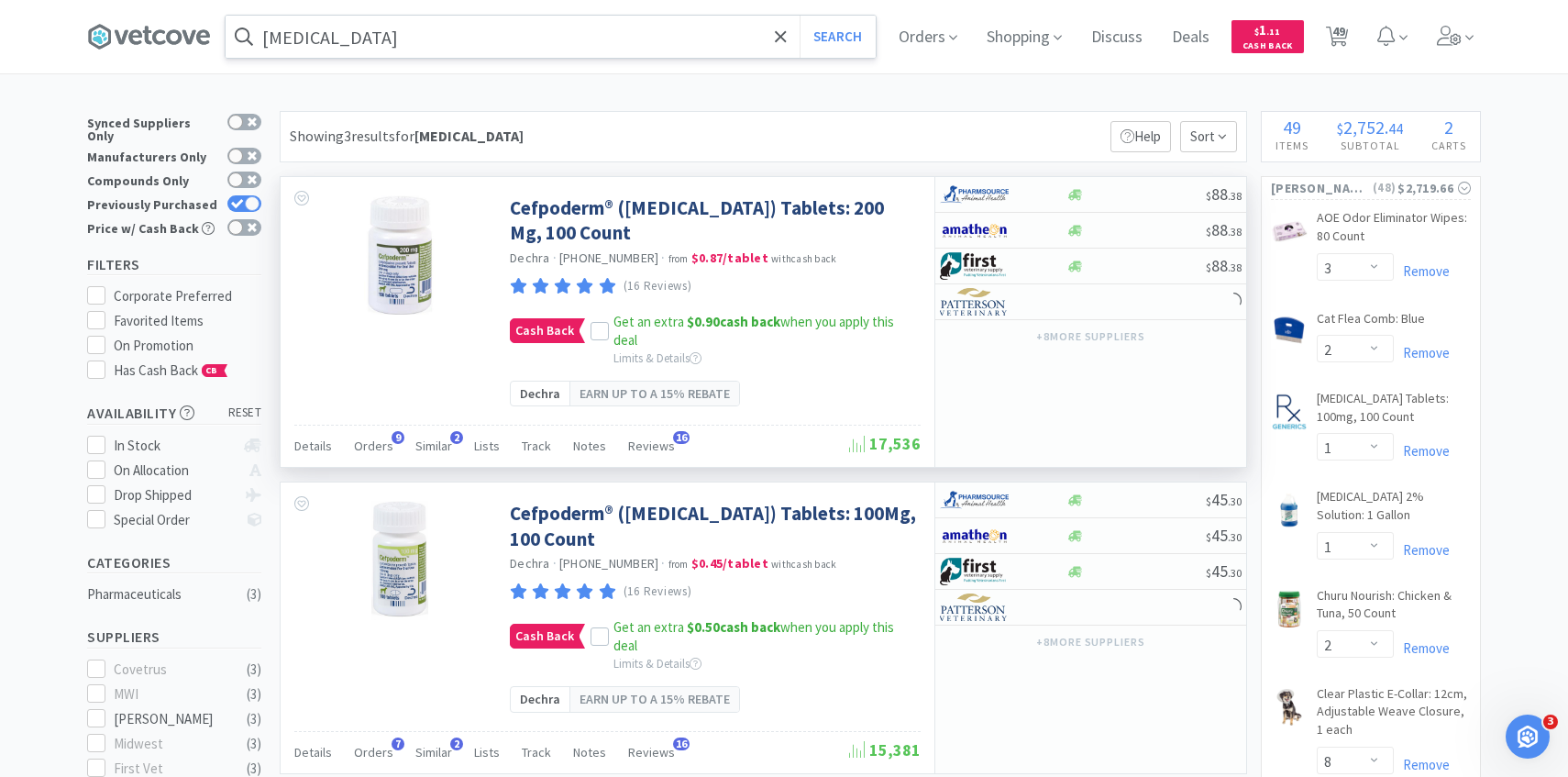
scroll to position [236, 0]
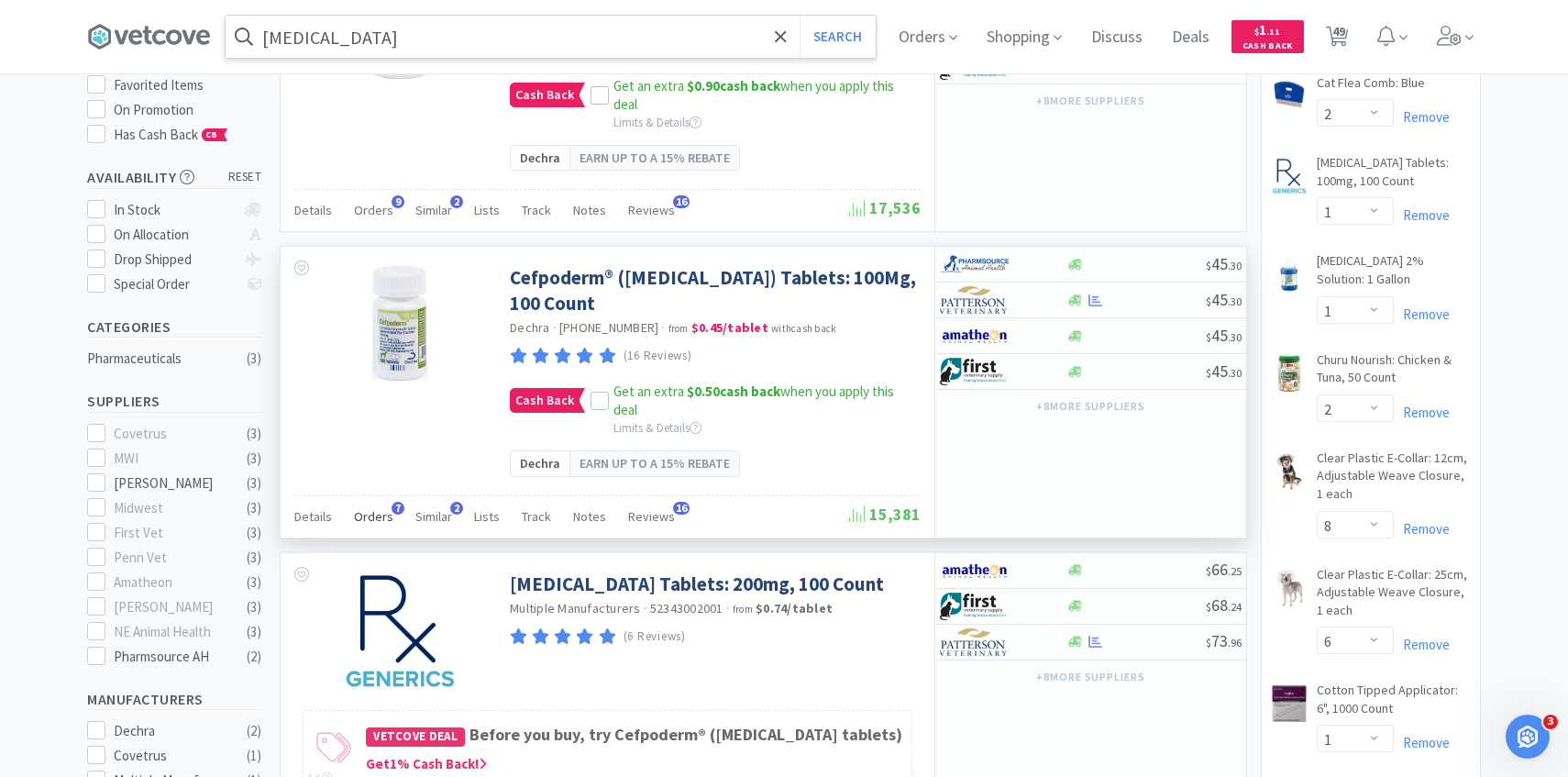
click at [381, 516] on span "Orders" at bounding box center [373, 516] width 40 height 17
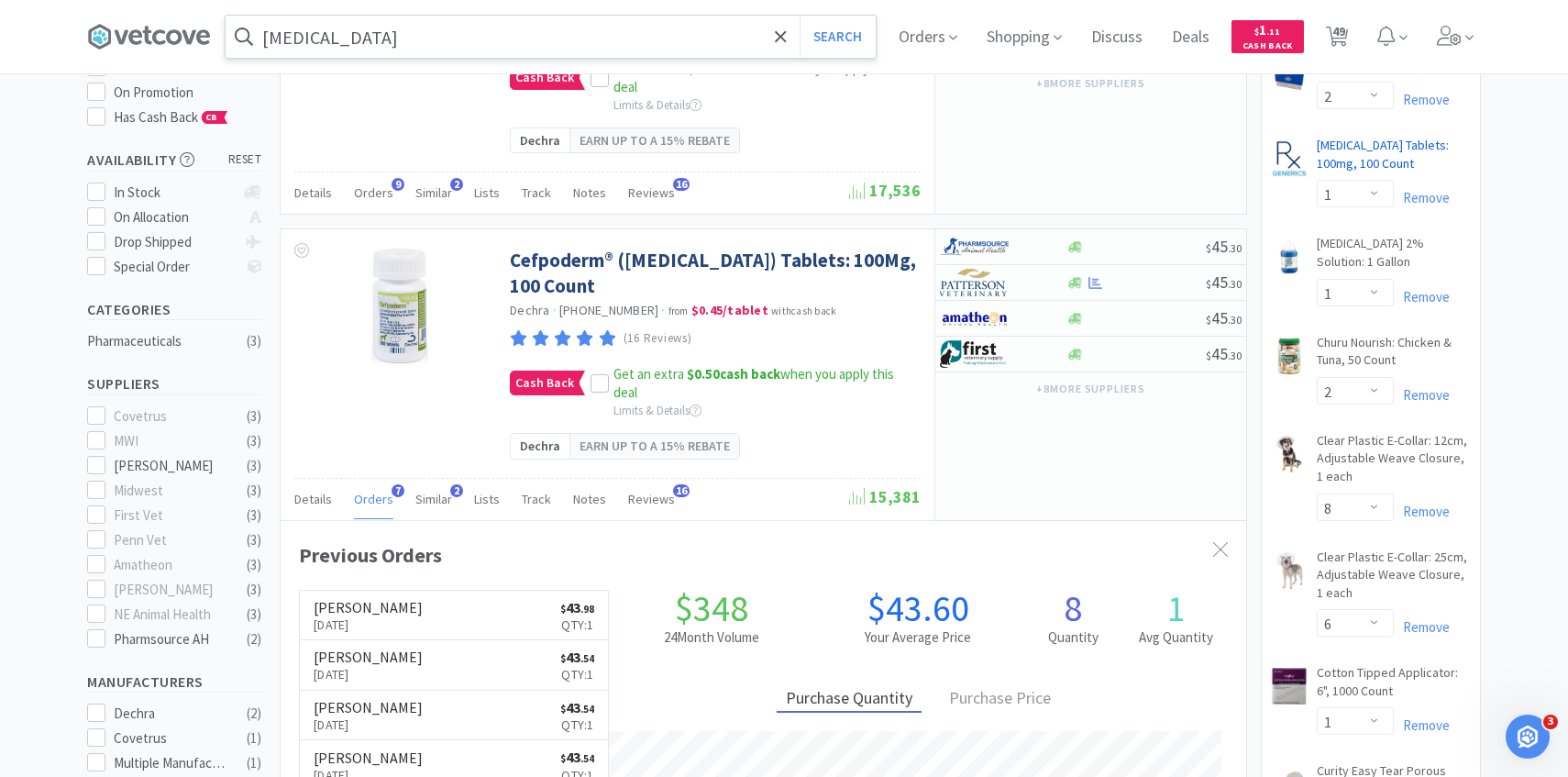
scroll to position [0, 0]
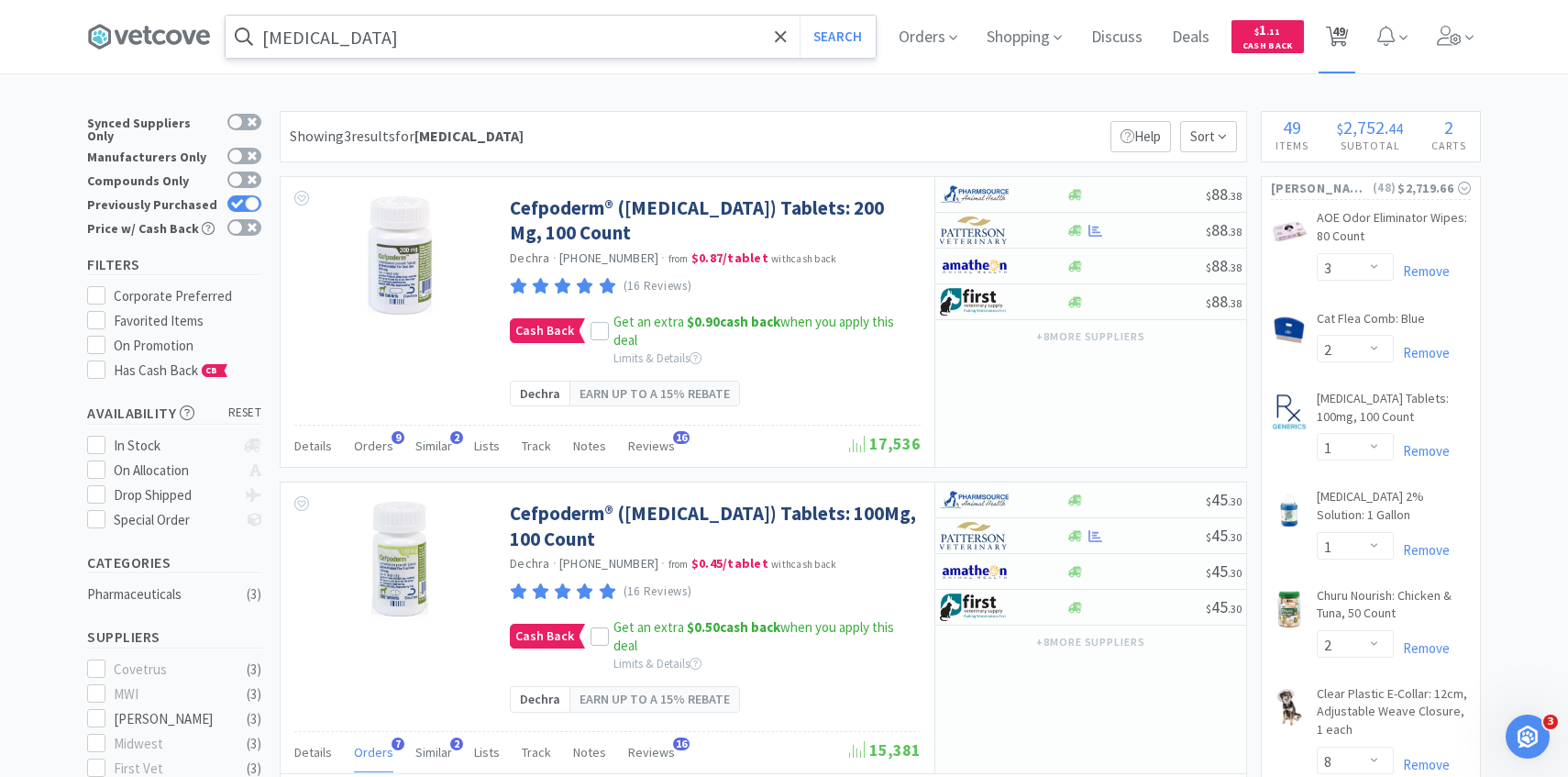
click at [1348, 25] on span "49" at bounding box center [1337, 37] width 38 height 74
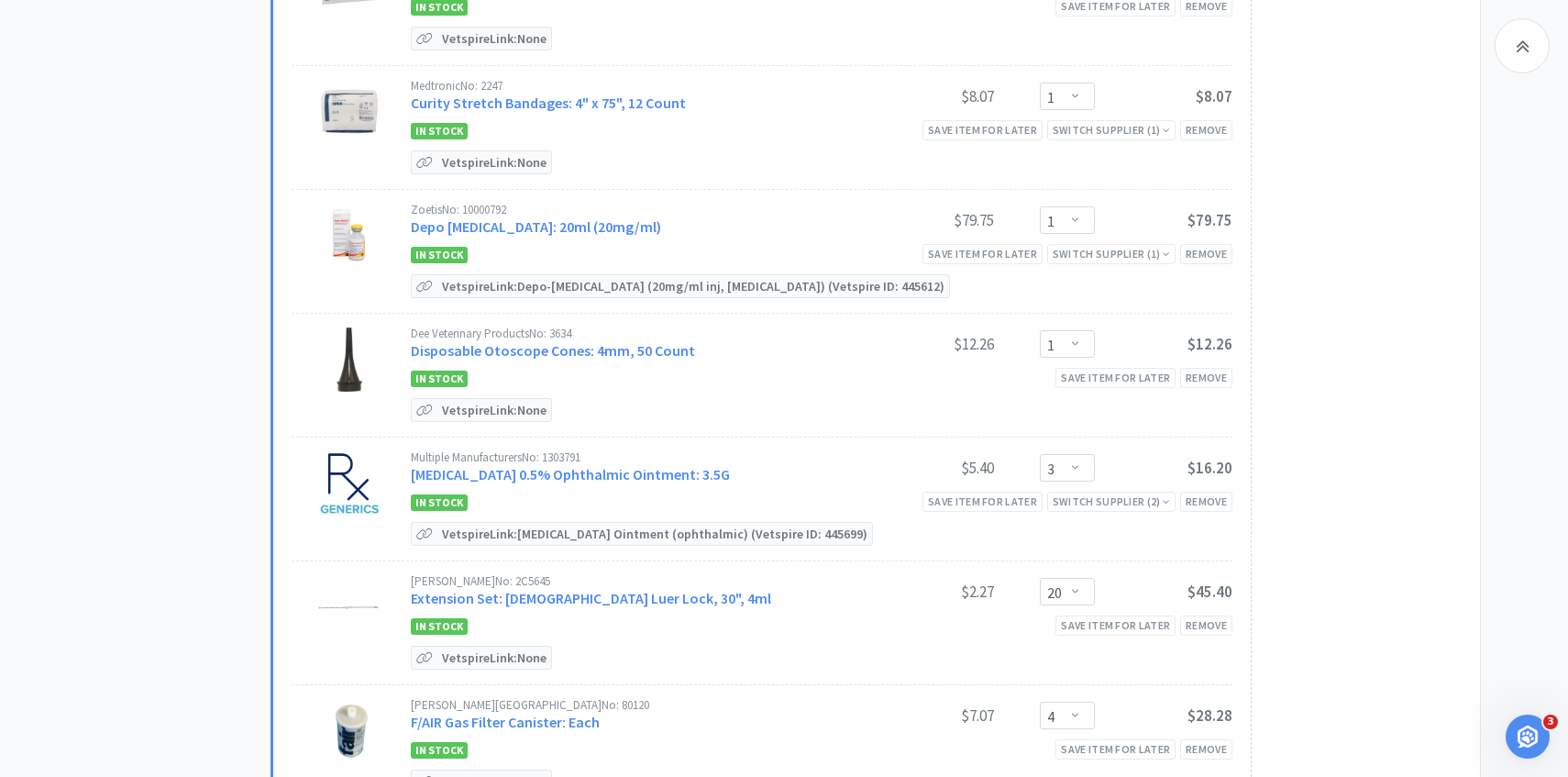
scroll to position [1540, 0]
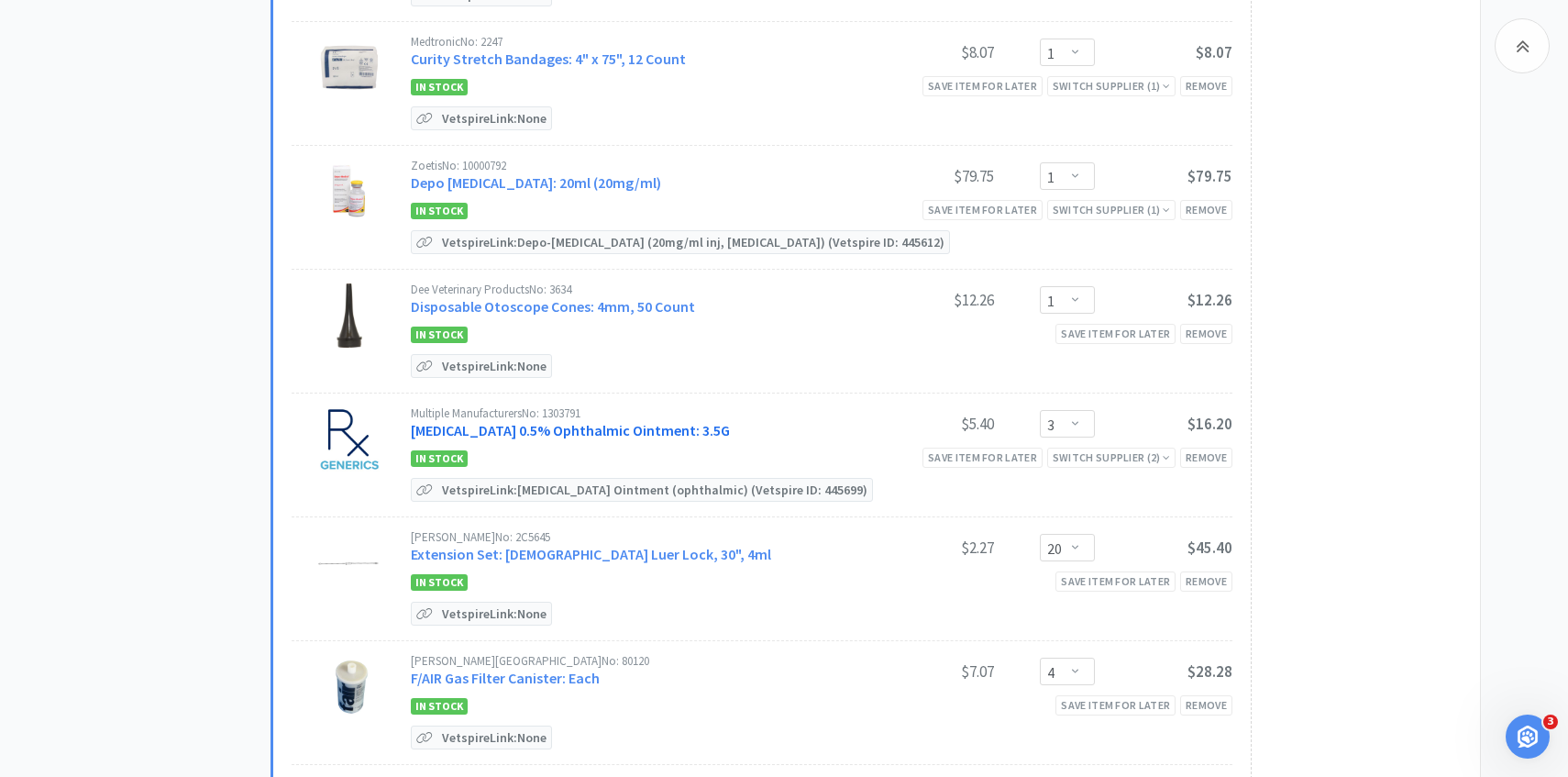
click at [619, 426] on link "[MEDICAL_DATA] 0.5% Ophthalmic Ointment: 3.5G" at bounding box center [570, 430] width 319 height 18
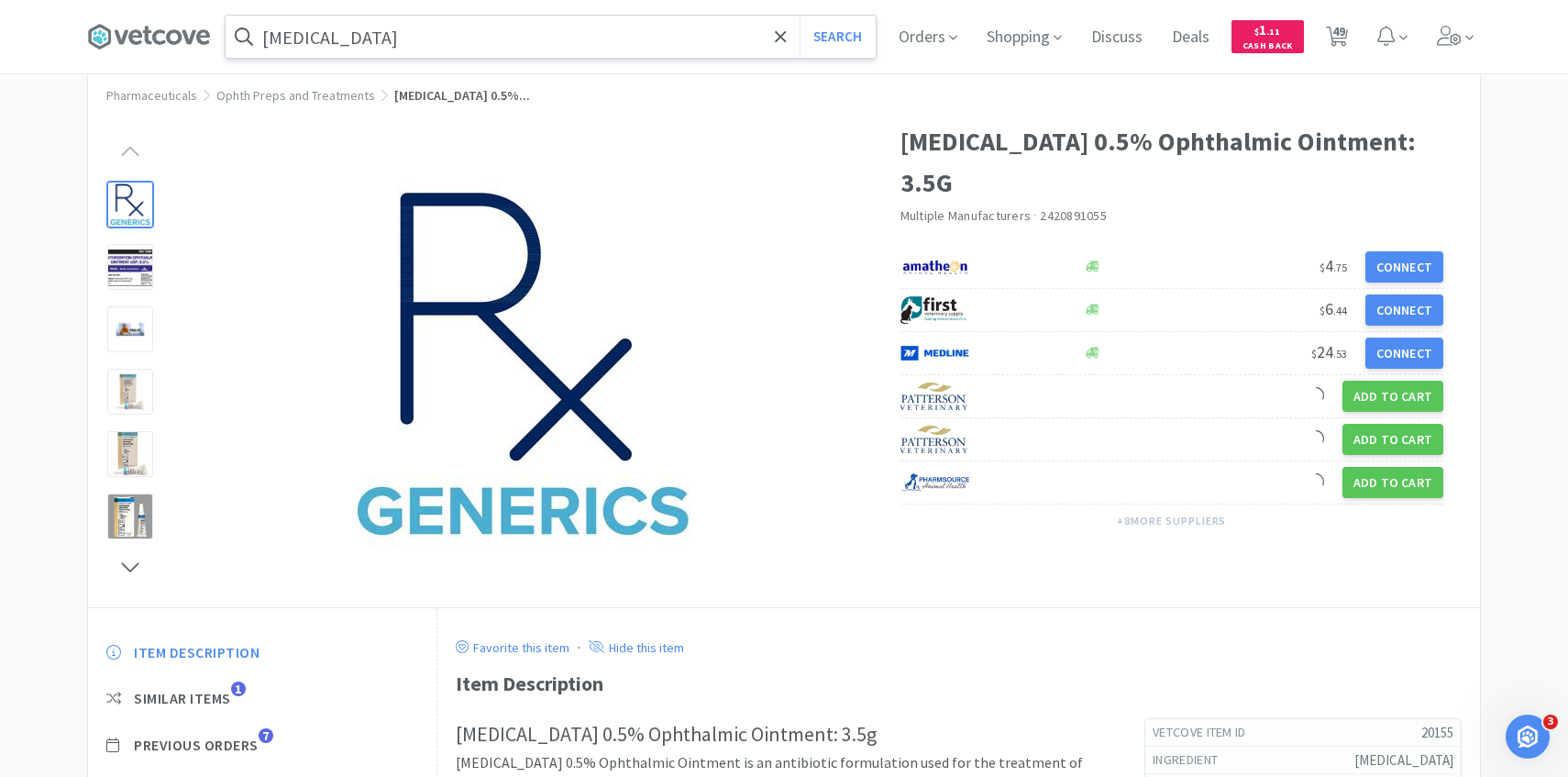
scroll to position [126, 0]
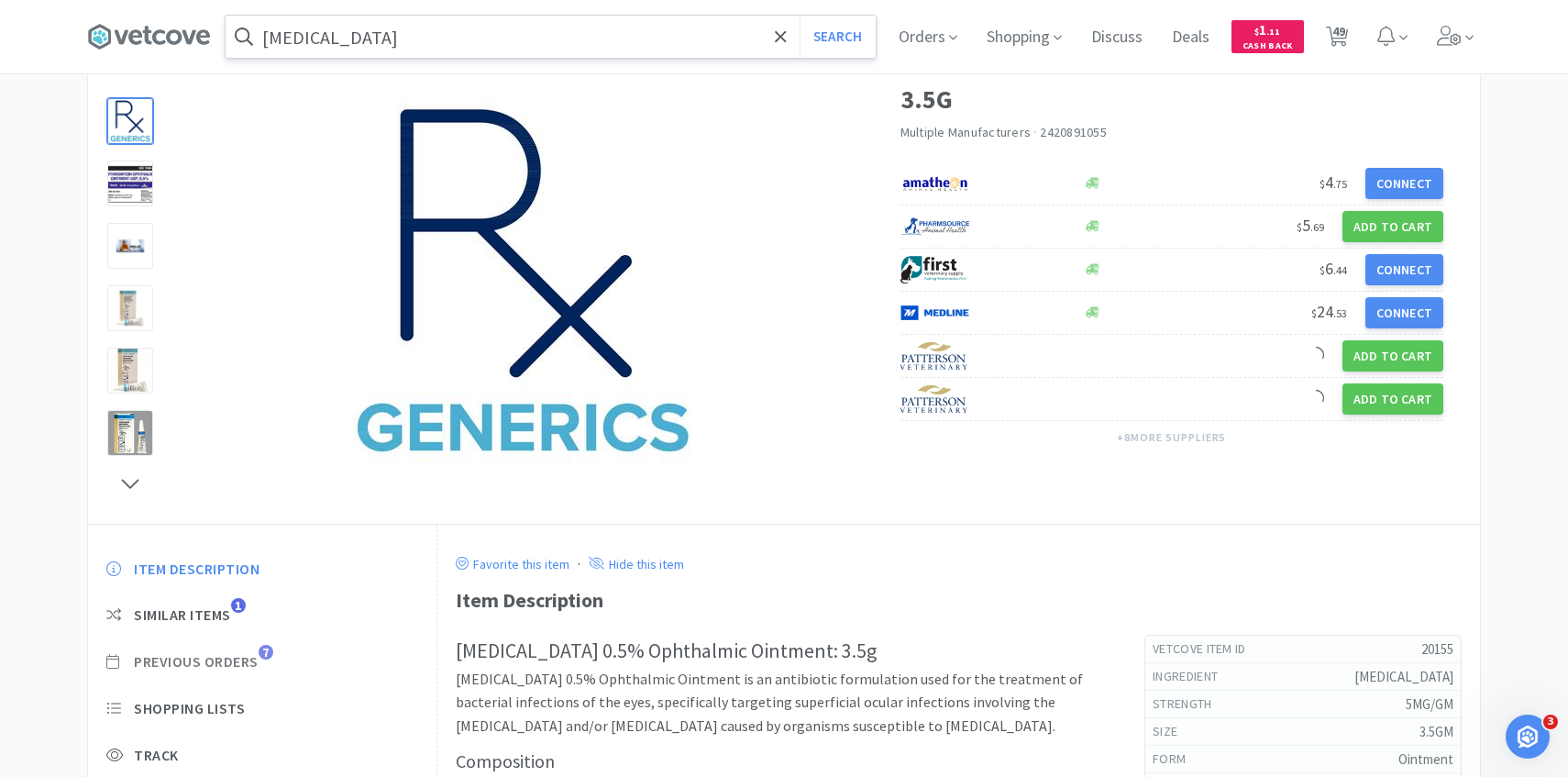
click at [250, 659] on span "Previous Orders" at bounding box center [195, 661] width 124 height 19
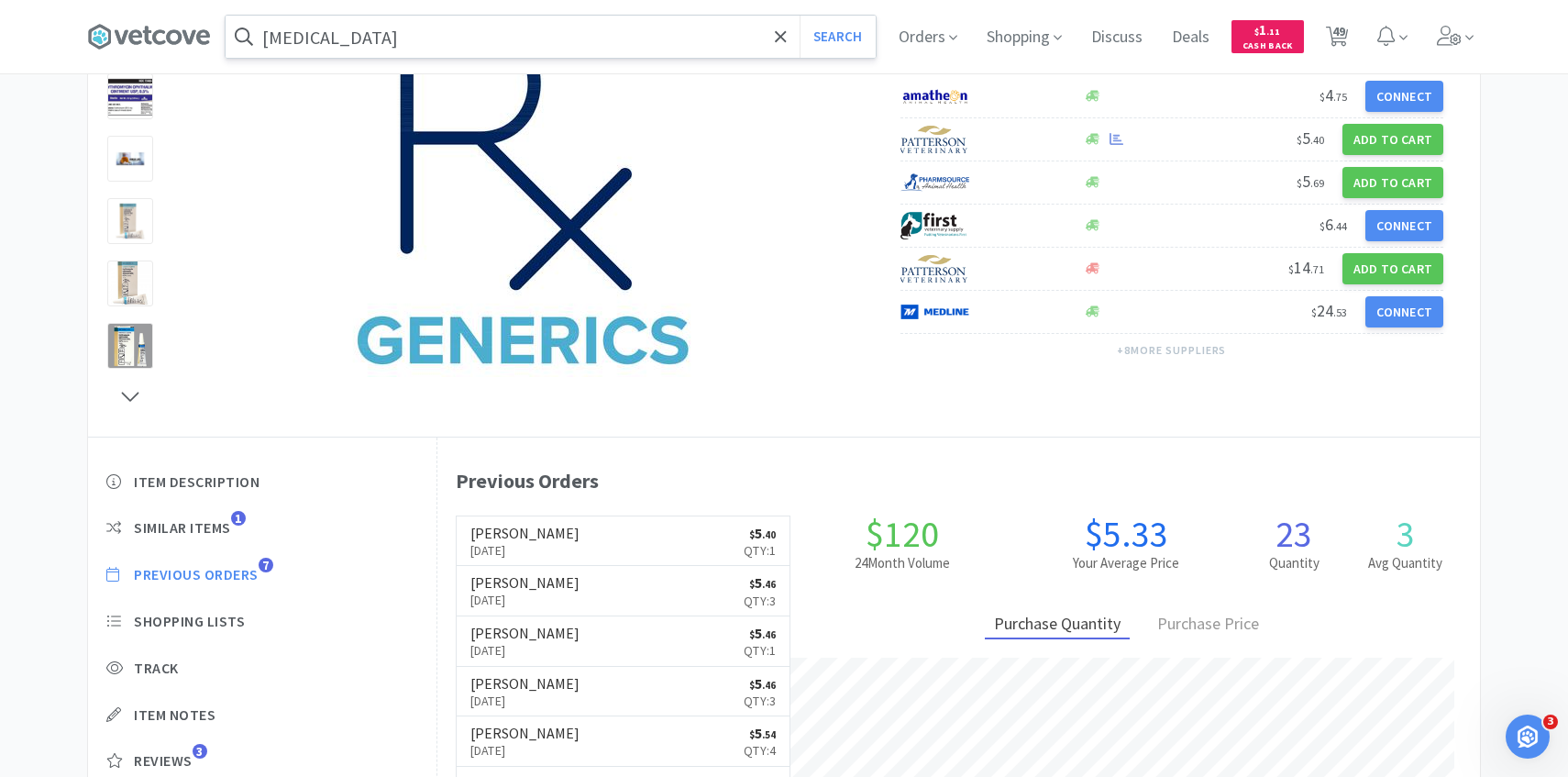
scroll to position [504, 1042]
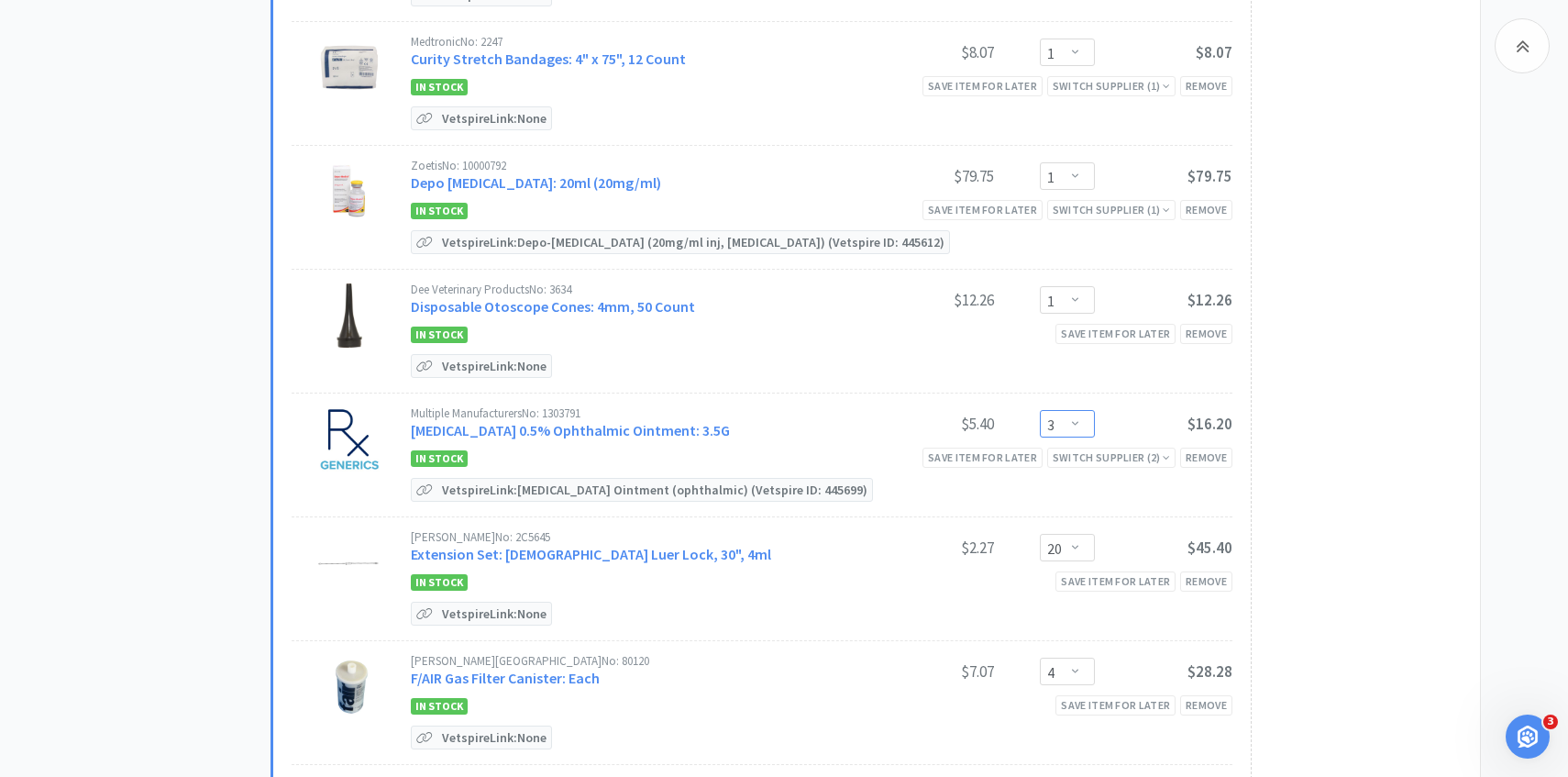
click at [1073, 420] on select "Enter Quantity 1 2 3 4 5 6 7 8 9 10 11 12 13 14 15 16 17 18 19 20 Enter Quantity" at bounding box center [1066, 424] width 55 height 28
click at [1039, 410] on select "Enter Quantity 1 2 3 4 5 6 7 8 9 10 11 12 13 14 15 16 17 18 19 20 Enter Quantity" at bounding box center [1066, 424] width 55 height 28
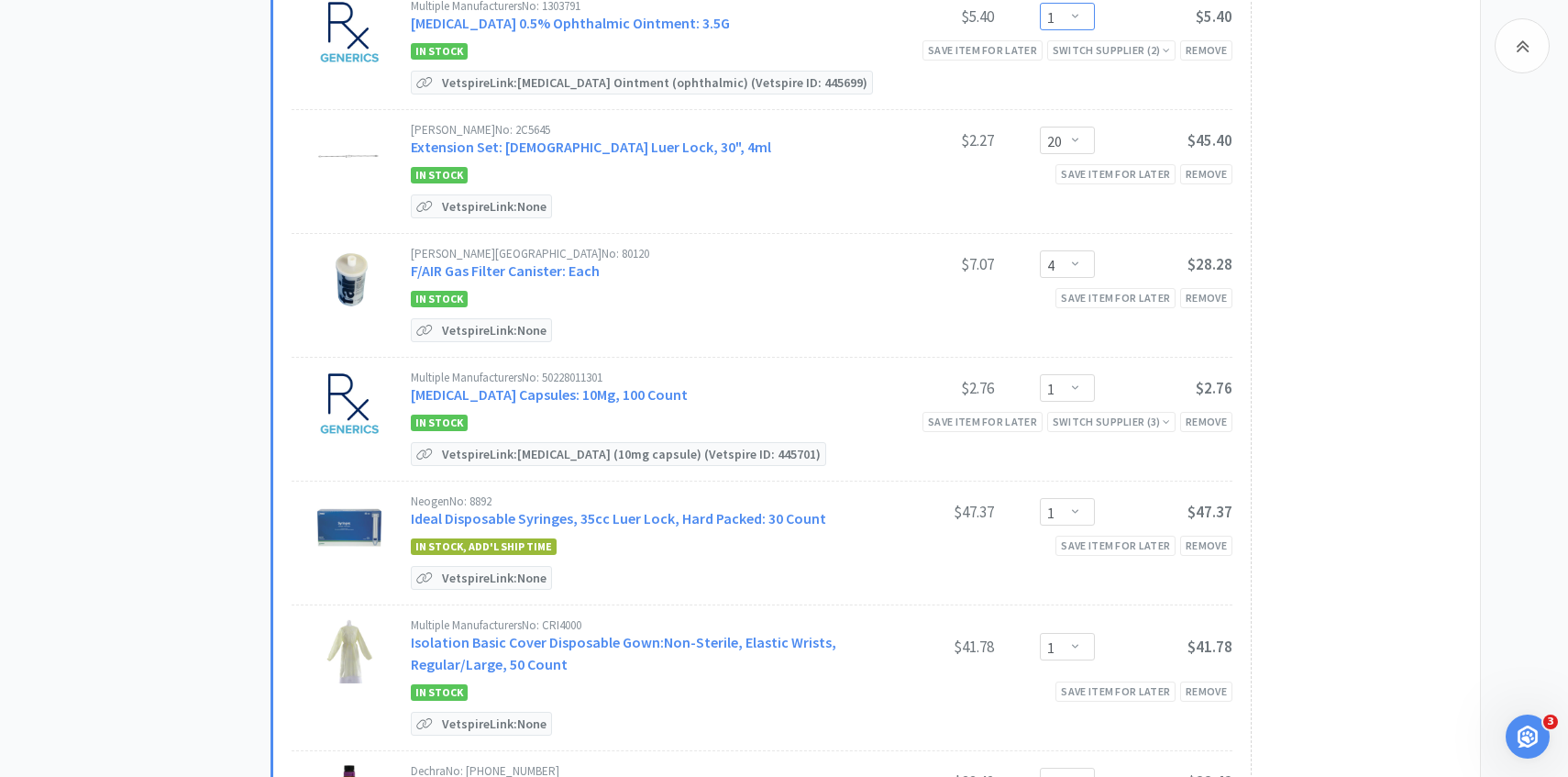
scroll to position [1953, 0]
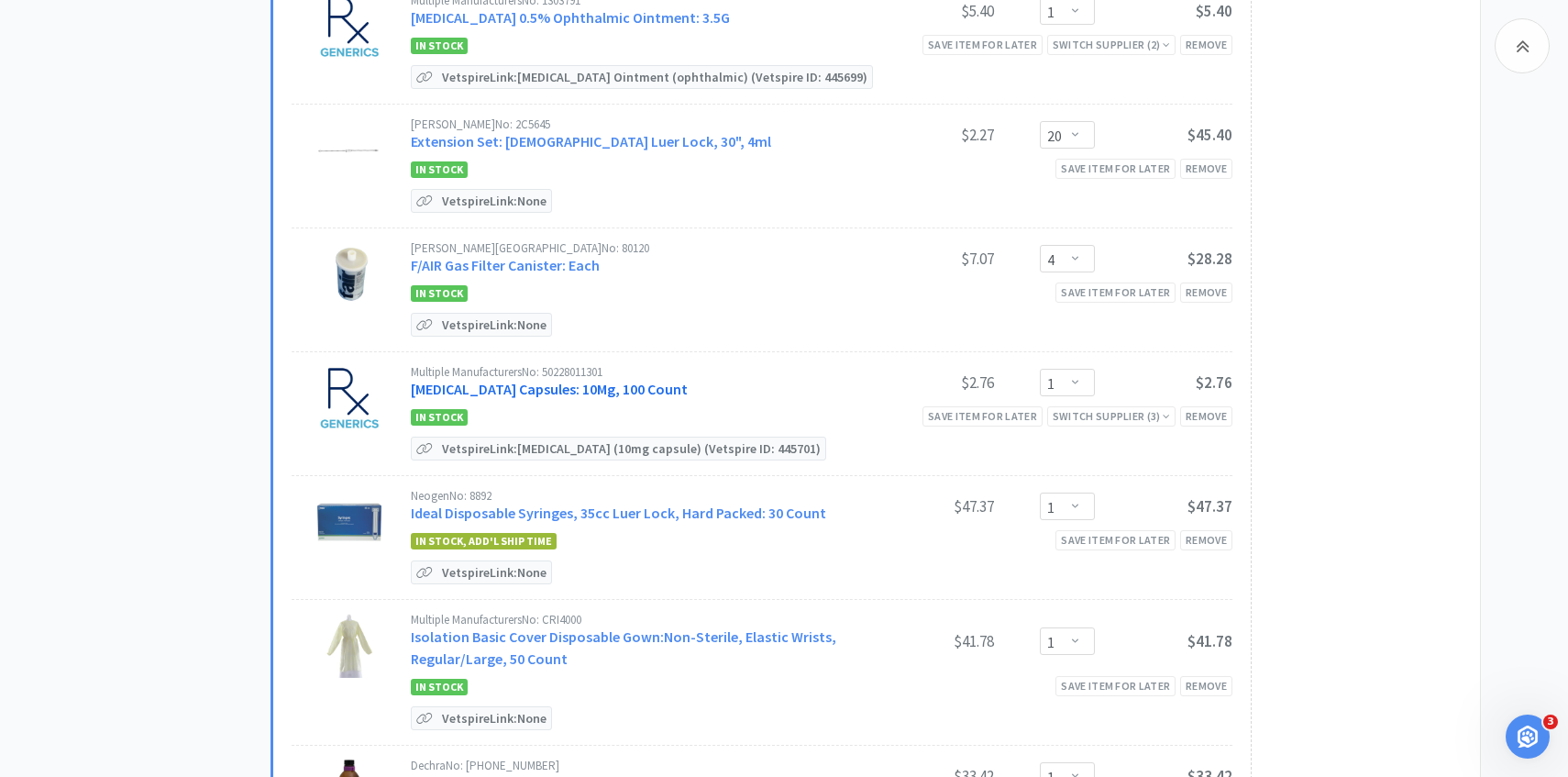
click at [575, 380] on link "Fluoxetine Capsules: 10Mg, 100 Count" at bounding box center [550, 388] width 277 height 18
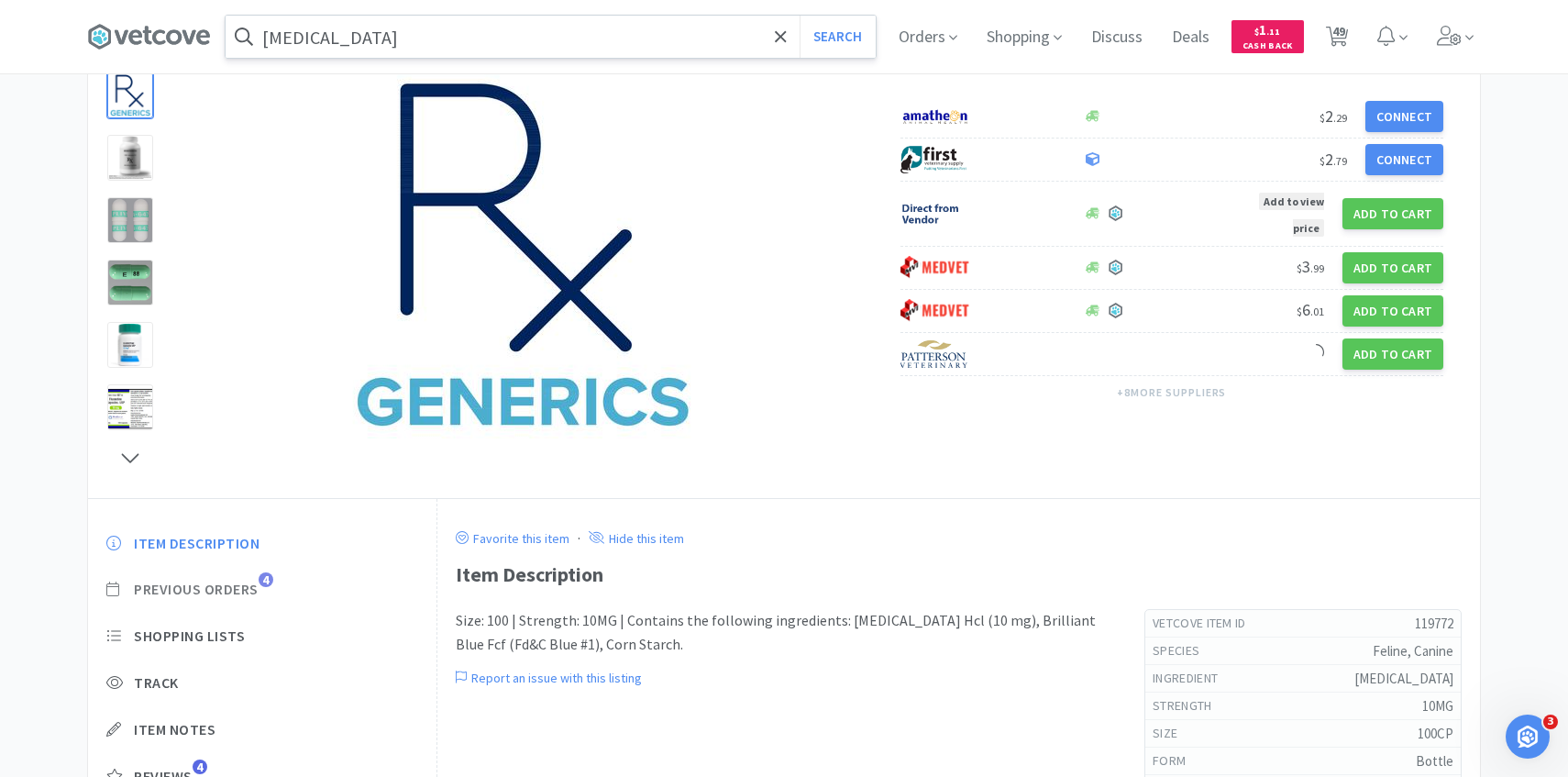
click at [243, 598] on span "Previous Orders" at bounding box center [195, 589] width 124 height 19
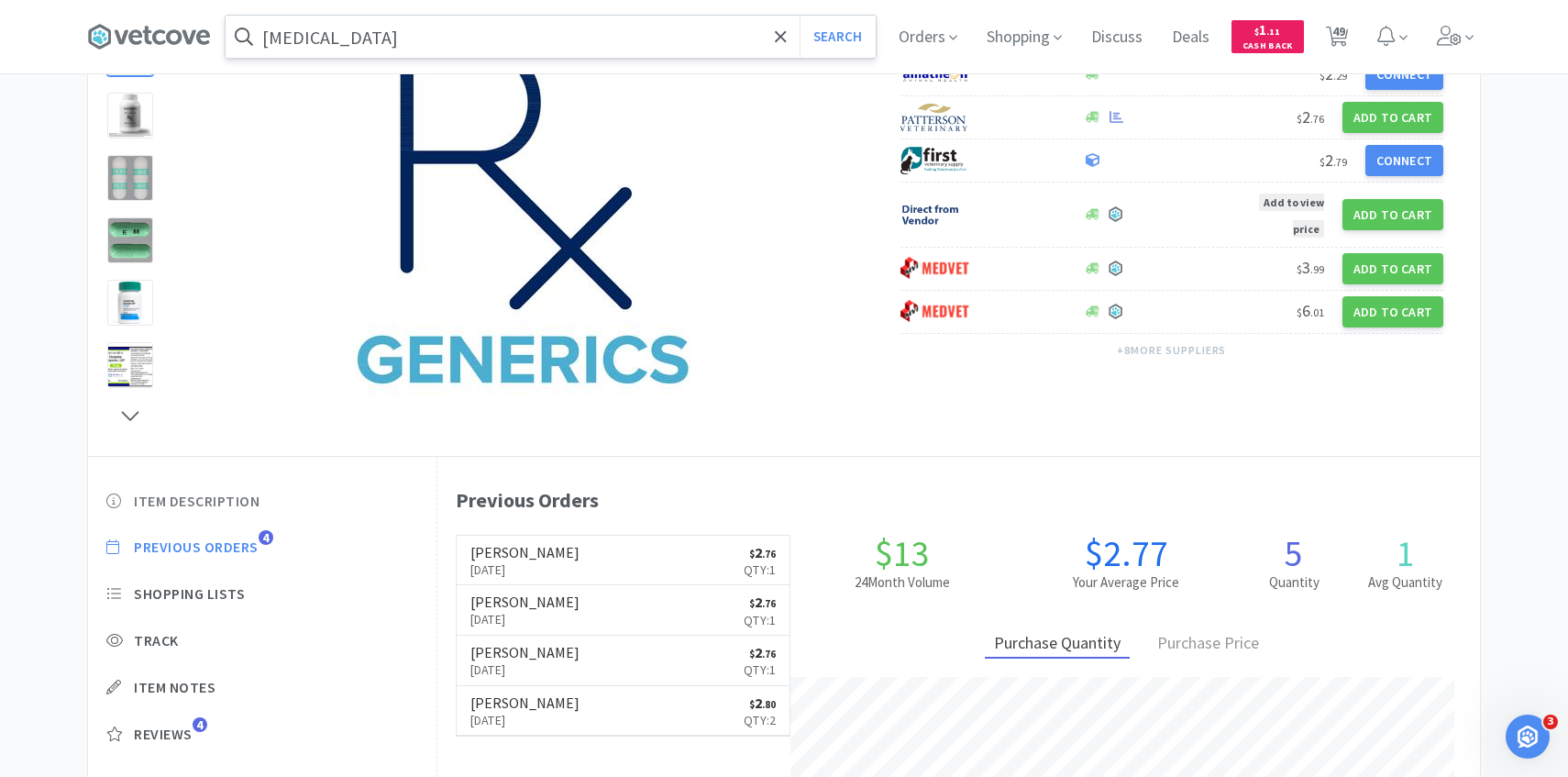
scroll to position [504, 1042]
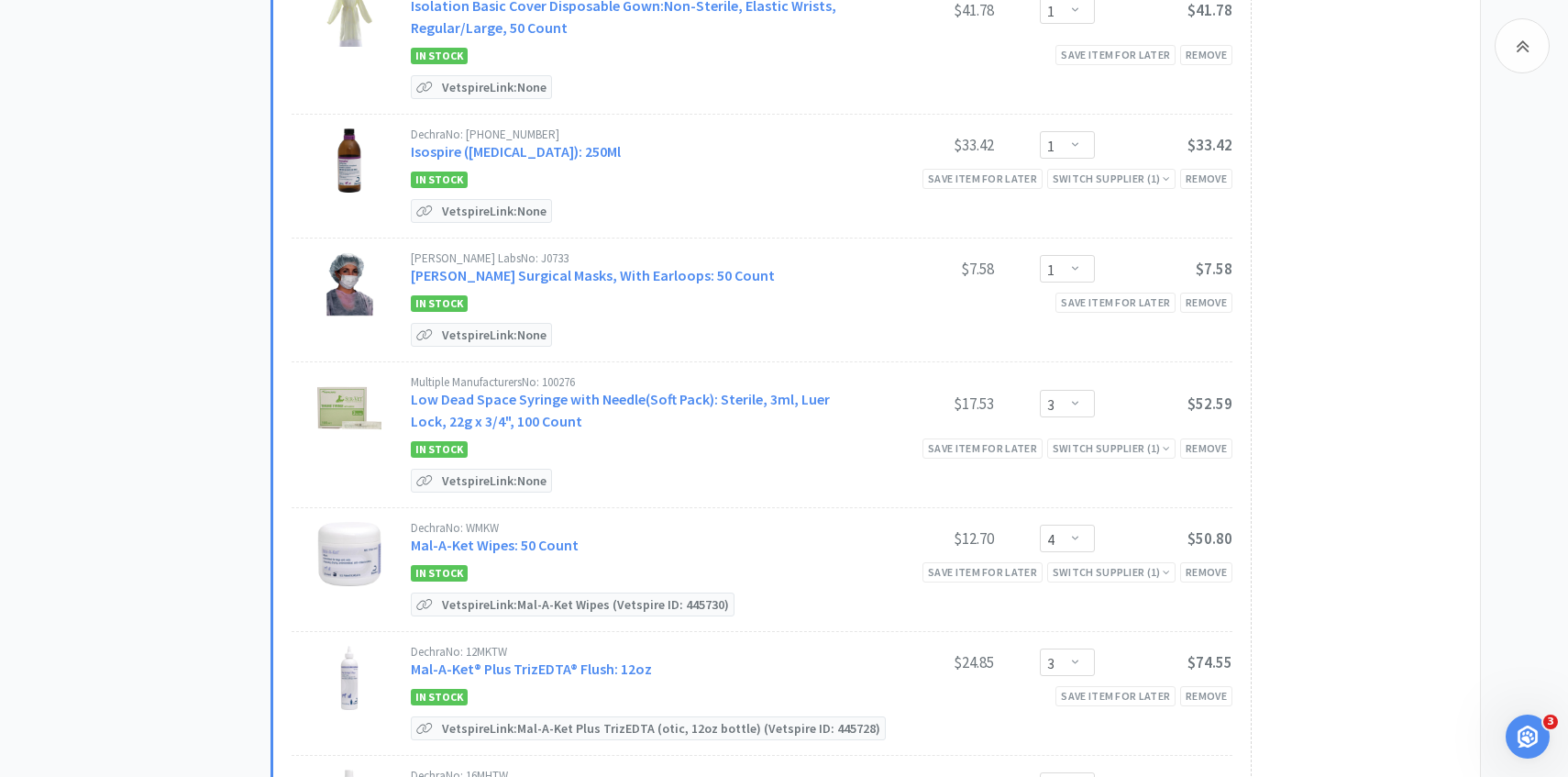
scroll to position [2616, 0]
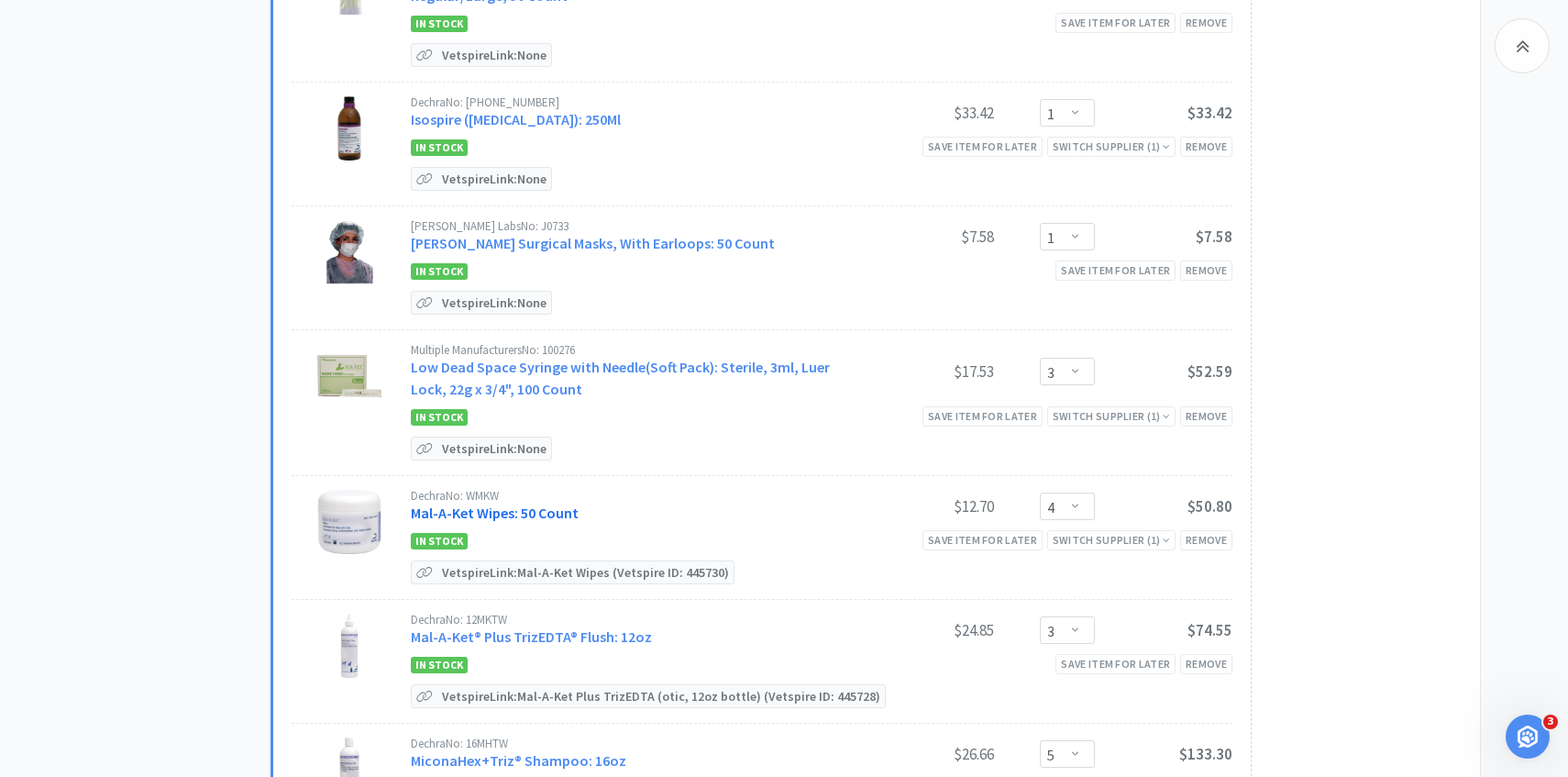
click at [562, 504] on link "Mal-A-Ket Wipes: 50 Count" at bounding box center [495, 513] width 168 height 18
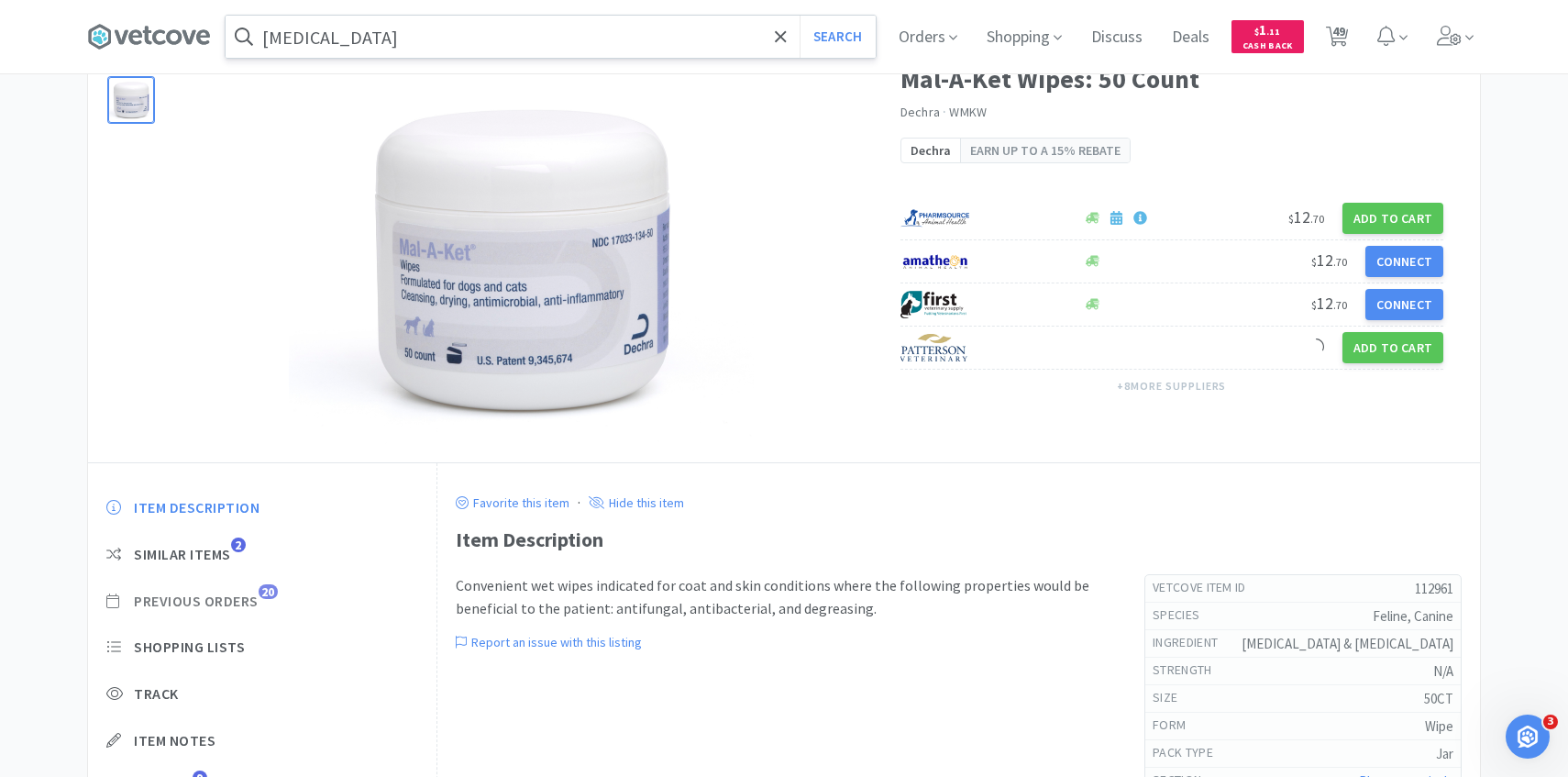
click at [241, 600] on span "Previous Orders" at bounding box center [195, 601] width 124 height 19
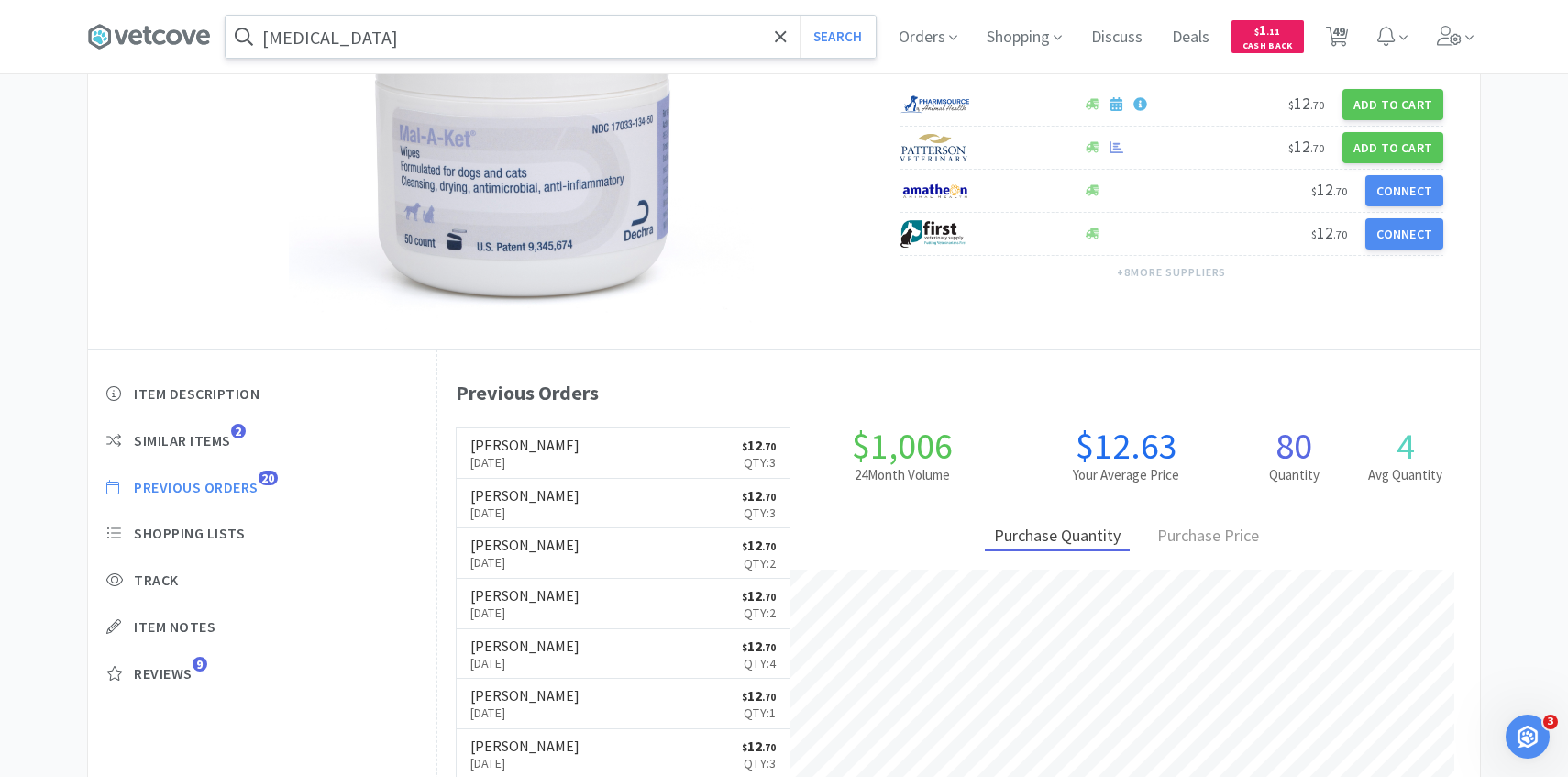
scroll to position [223, 0]
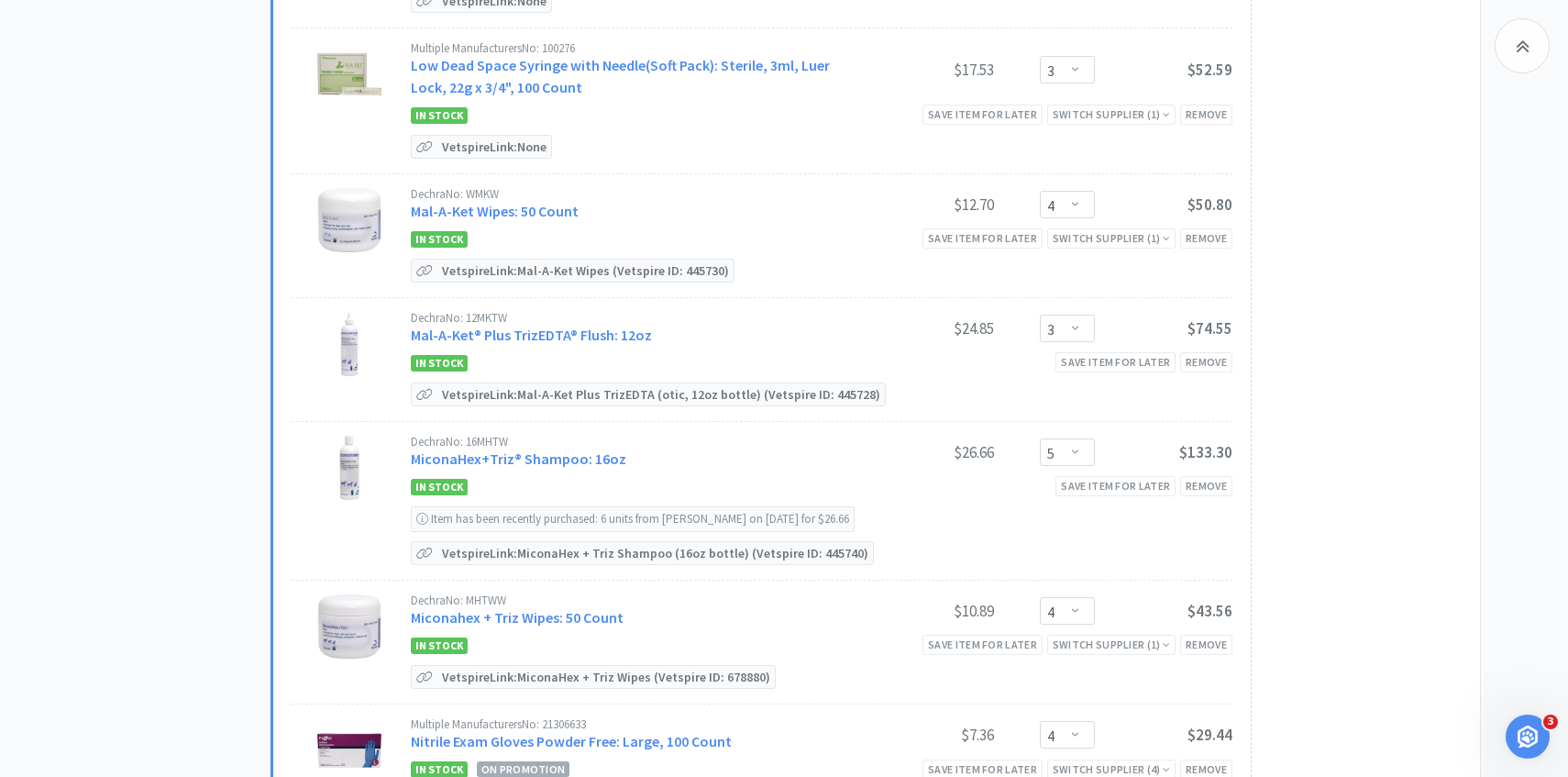
scroll to position [2937, 0]
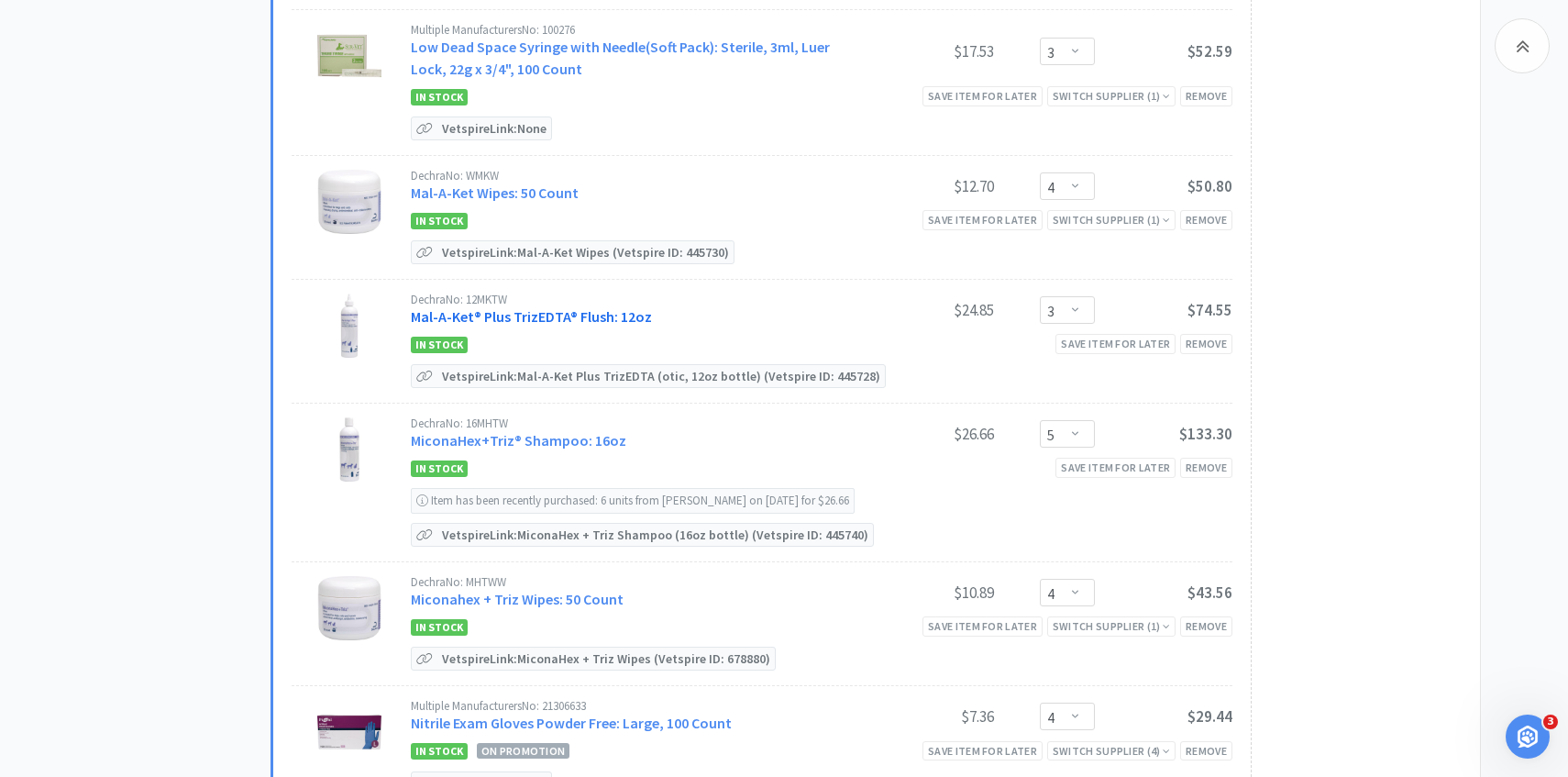
click at [592, 307] on link "Mal-A-Ket® Plus TrizEDTA® Flush: 12oz" at bounding box center [532, 316] width 241 height 18
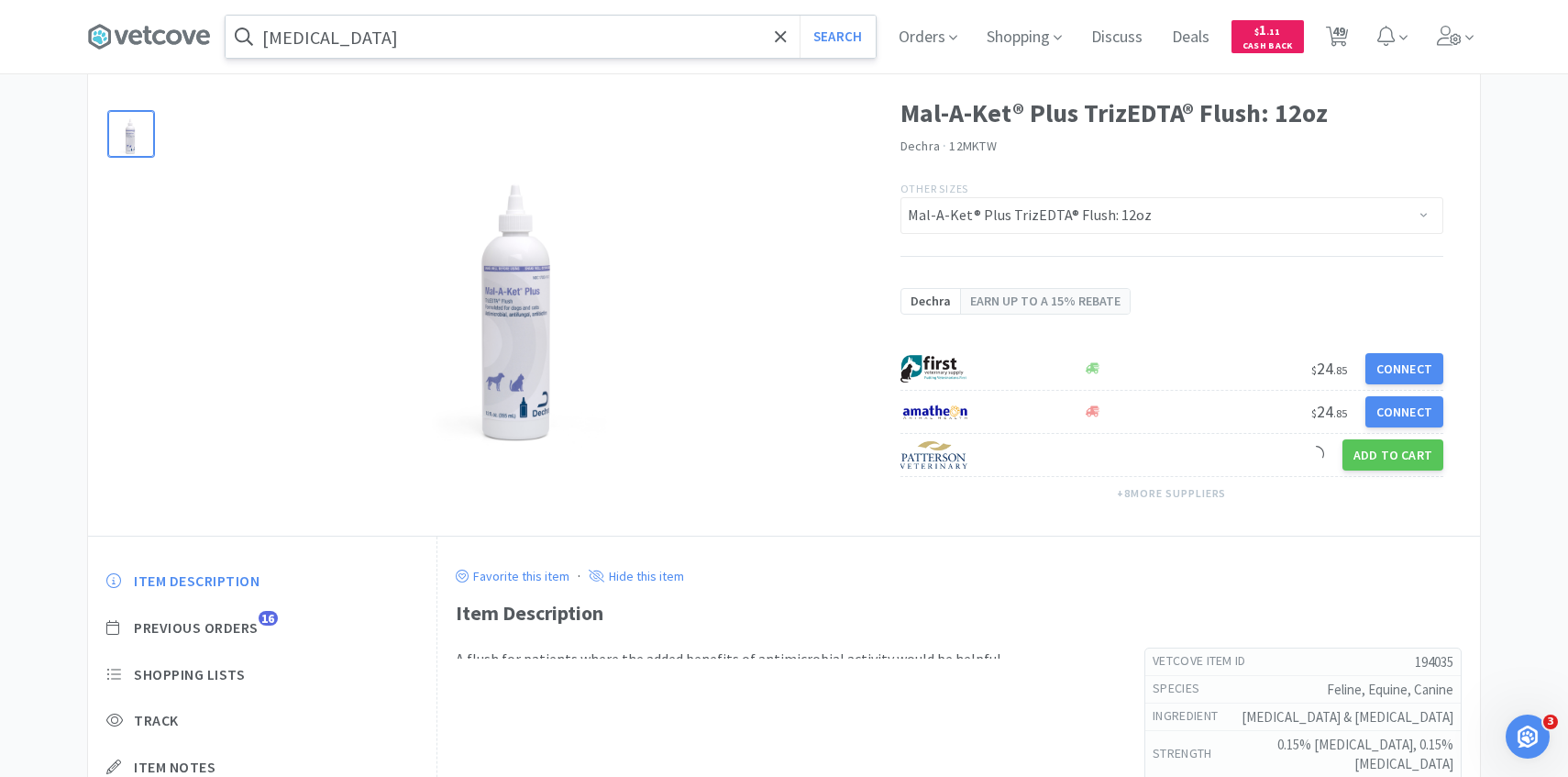
scroll to position [72, 0]
click at [261, 627] on span "Previous Orders 16" at bounding box center [262, 627] width 312 height 19
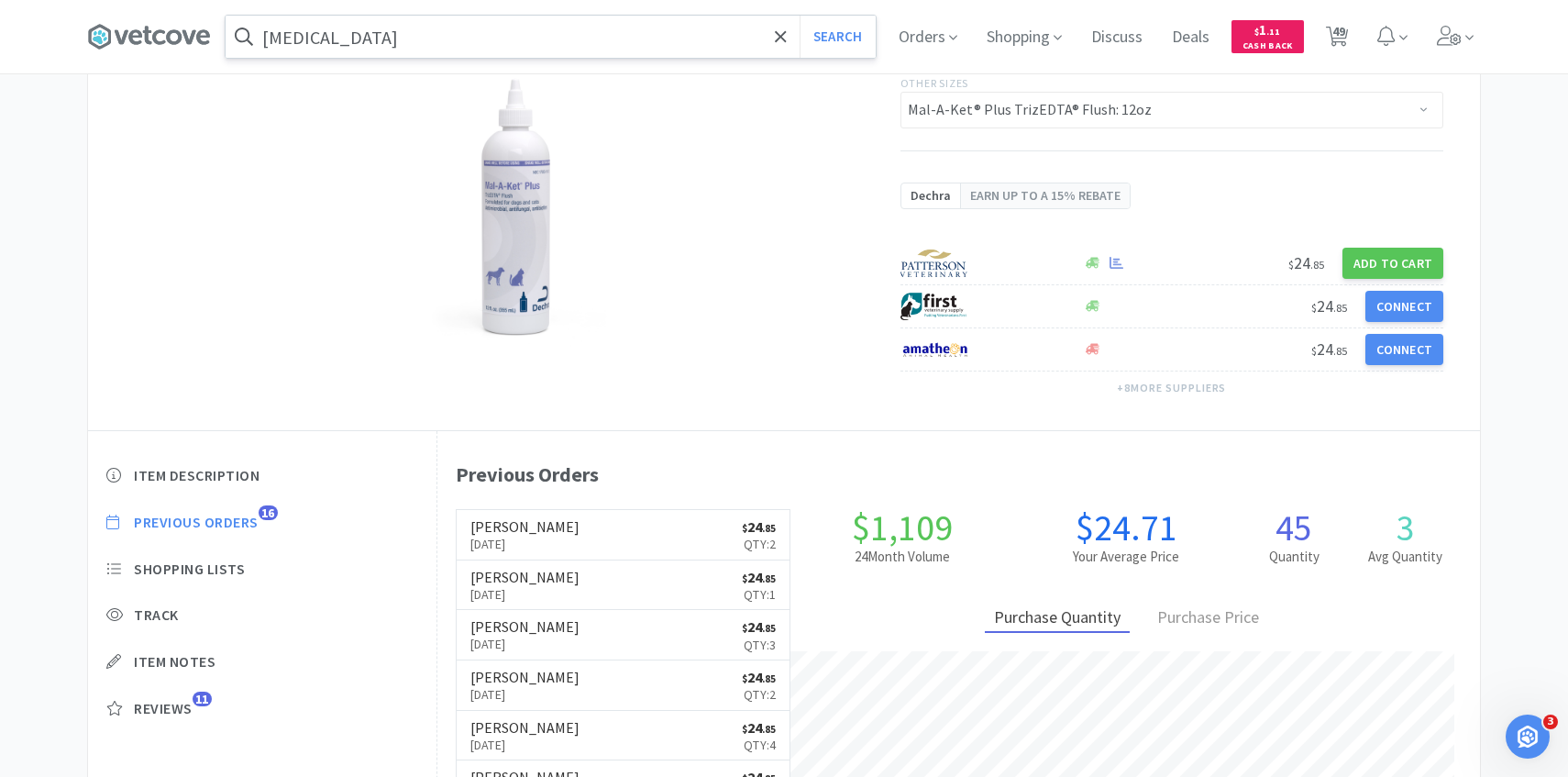
scroll to position [177, 0]
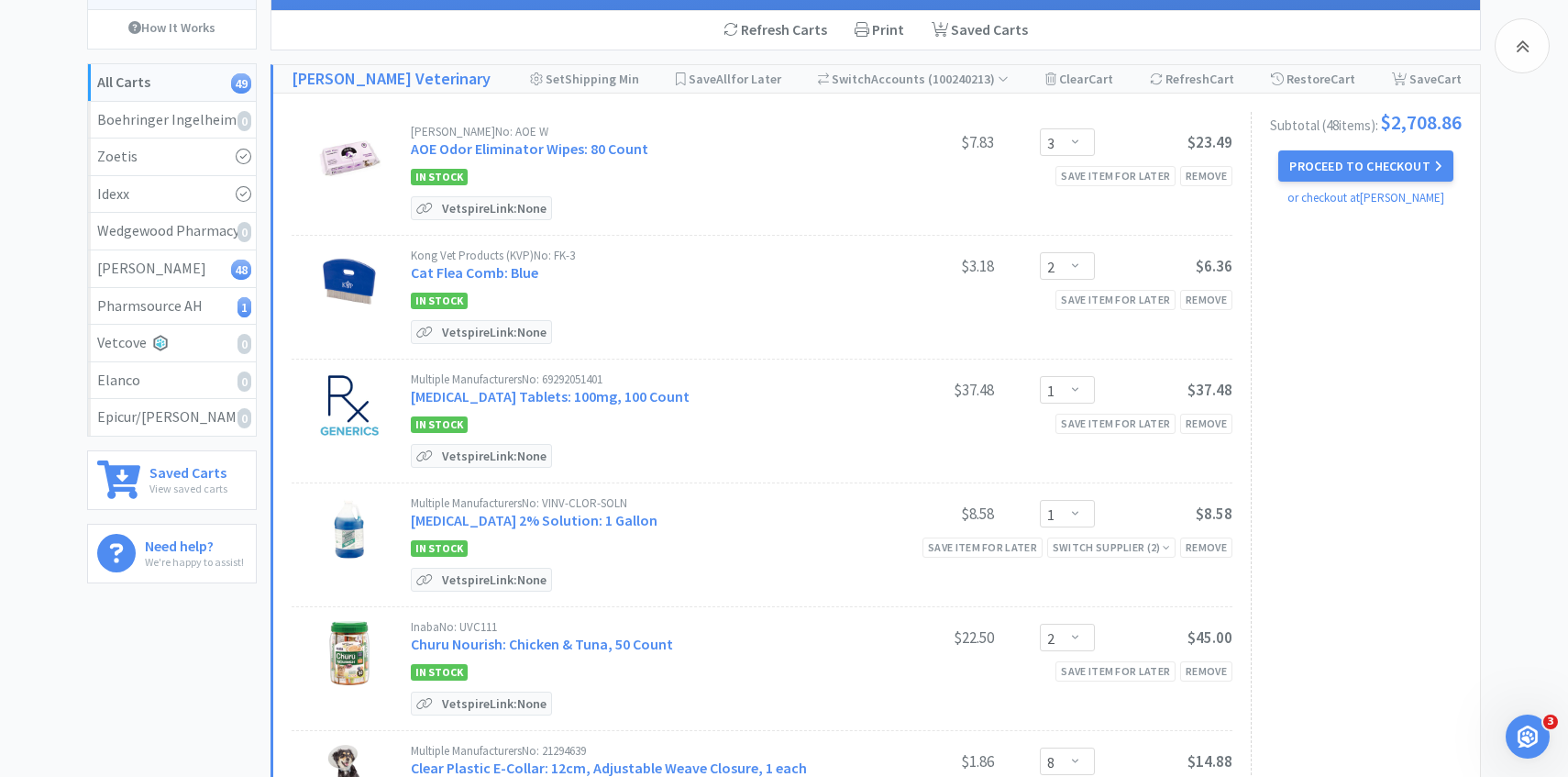
scroll to position [2937, 0]
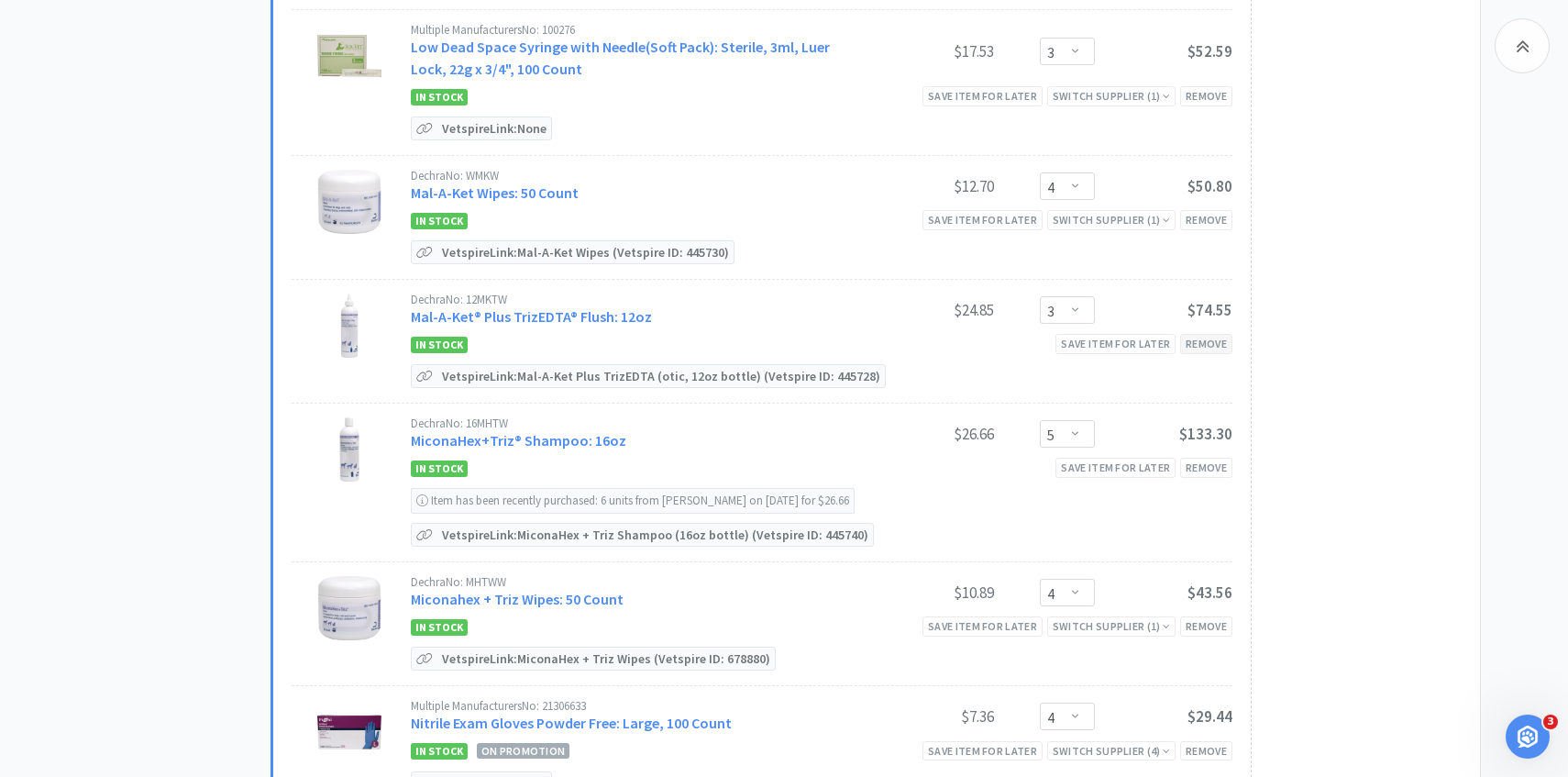
click at [1212, 334] on div "Remove" at bounding box center [1206, 343] width 52 height 19
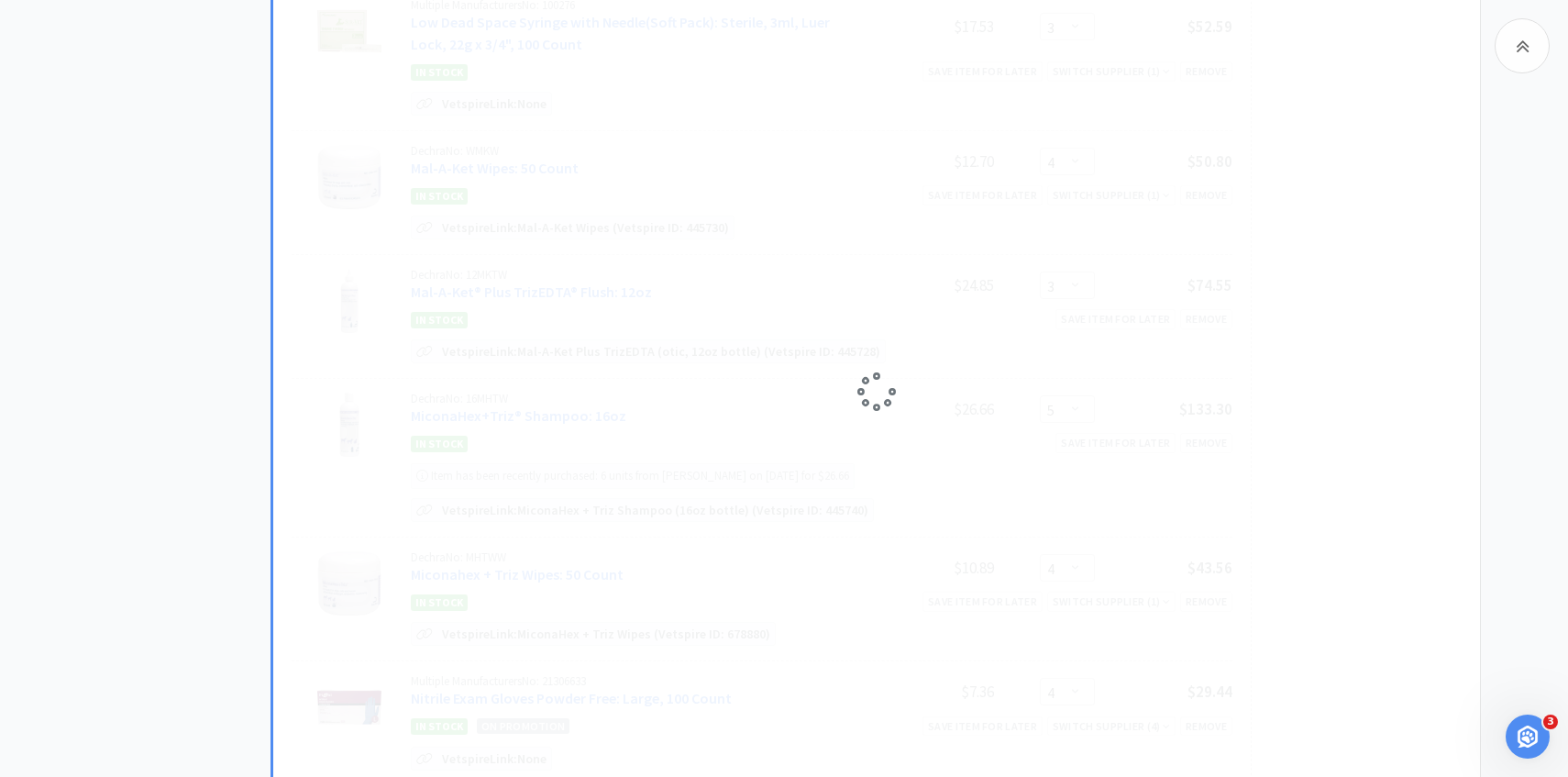
scroll to position [2964, 0]
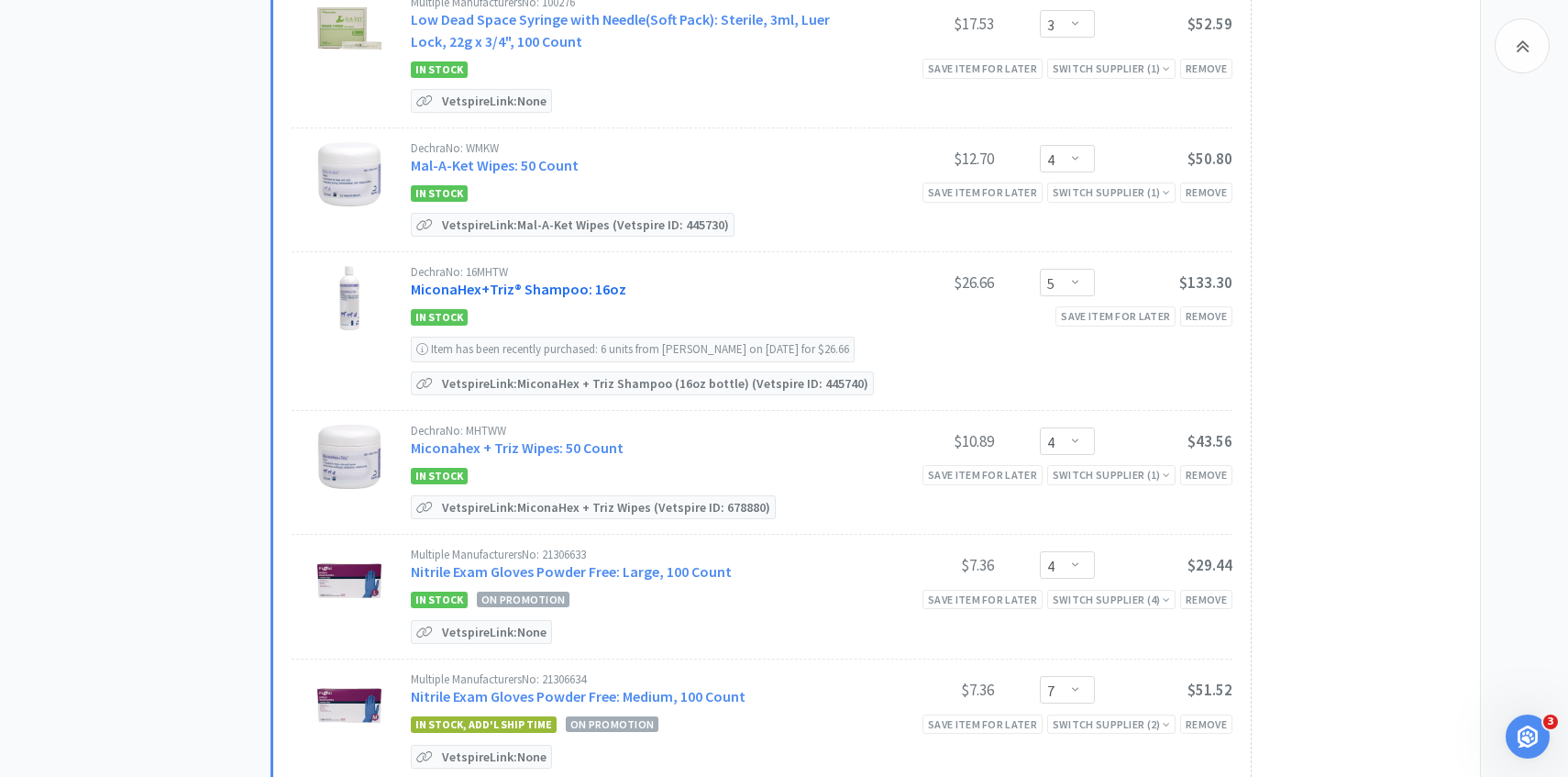
click at [575, 280] on link "MiconaHex+Triz® Shampoo: 16oz" at bounding box center [519, 289] width 215 height 18
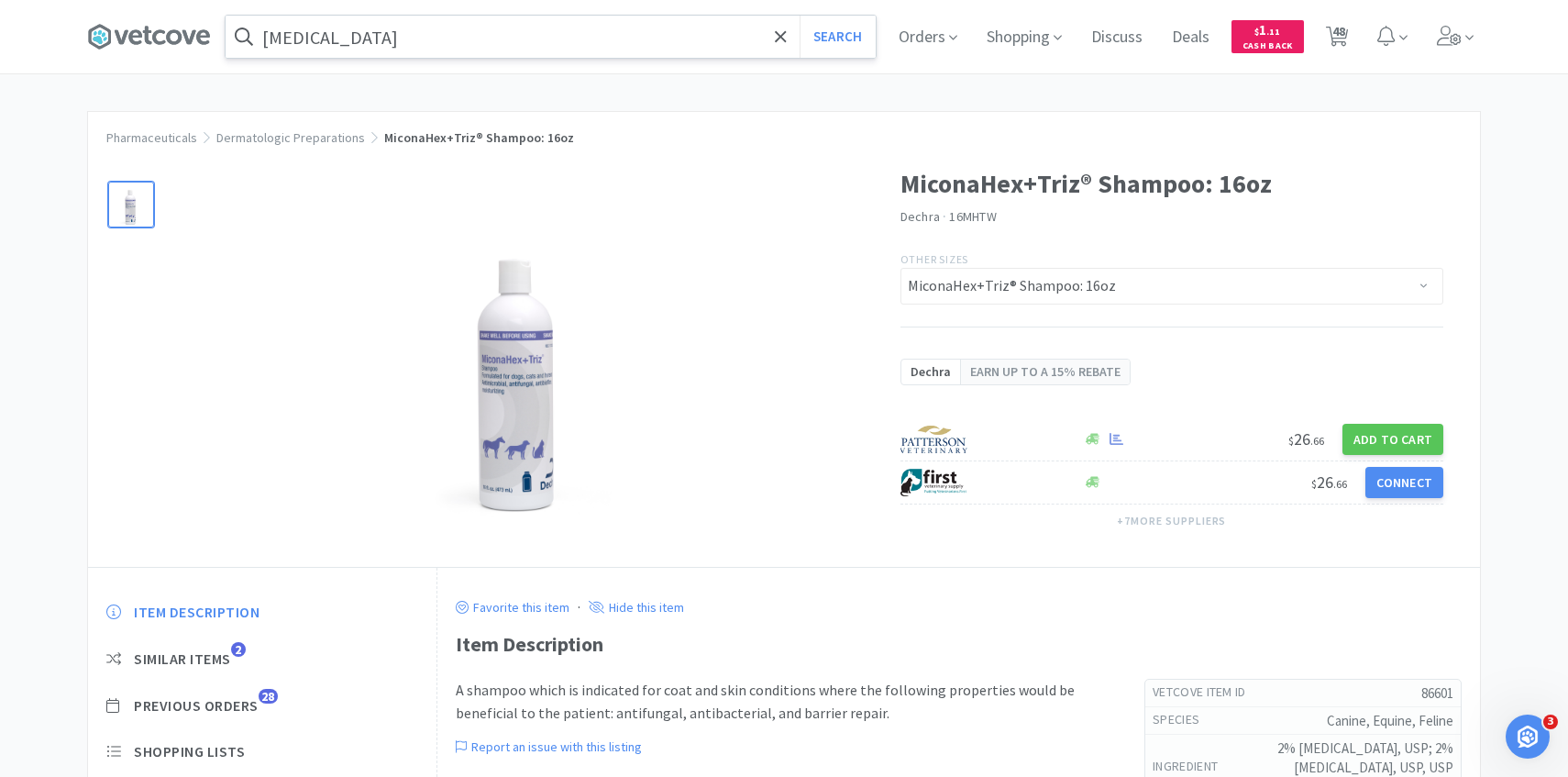
scroll to position [98, 0]
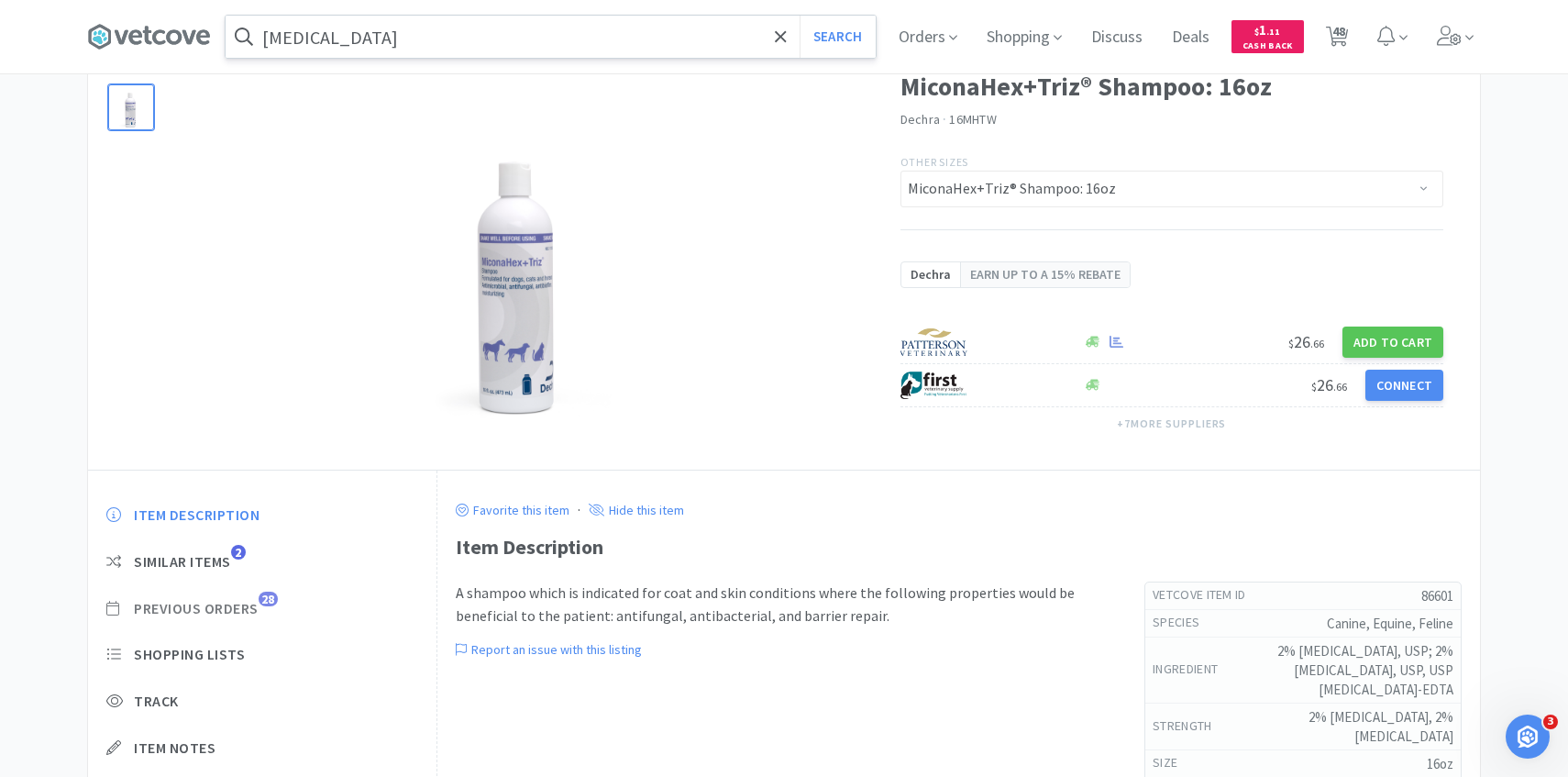
click at [261, 614] on span "Previous Orders 28" at bounding box center [262, 608] width 312 height 19
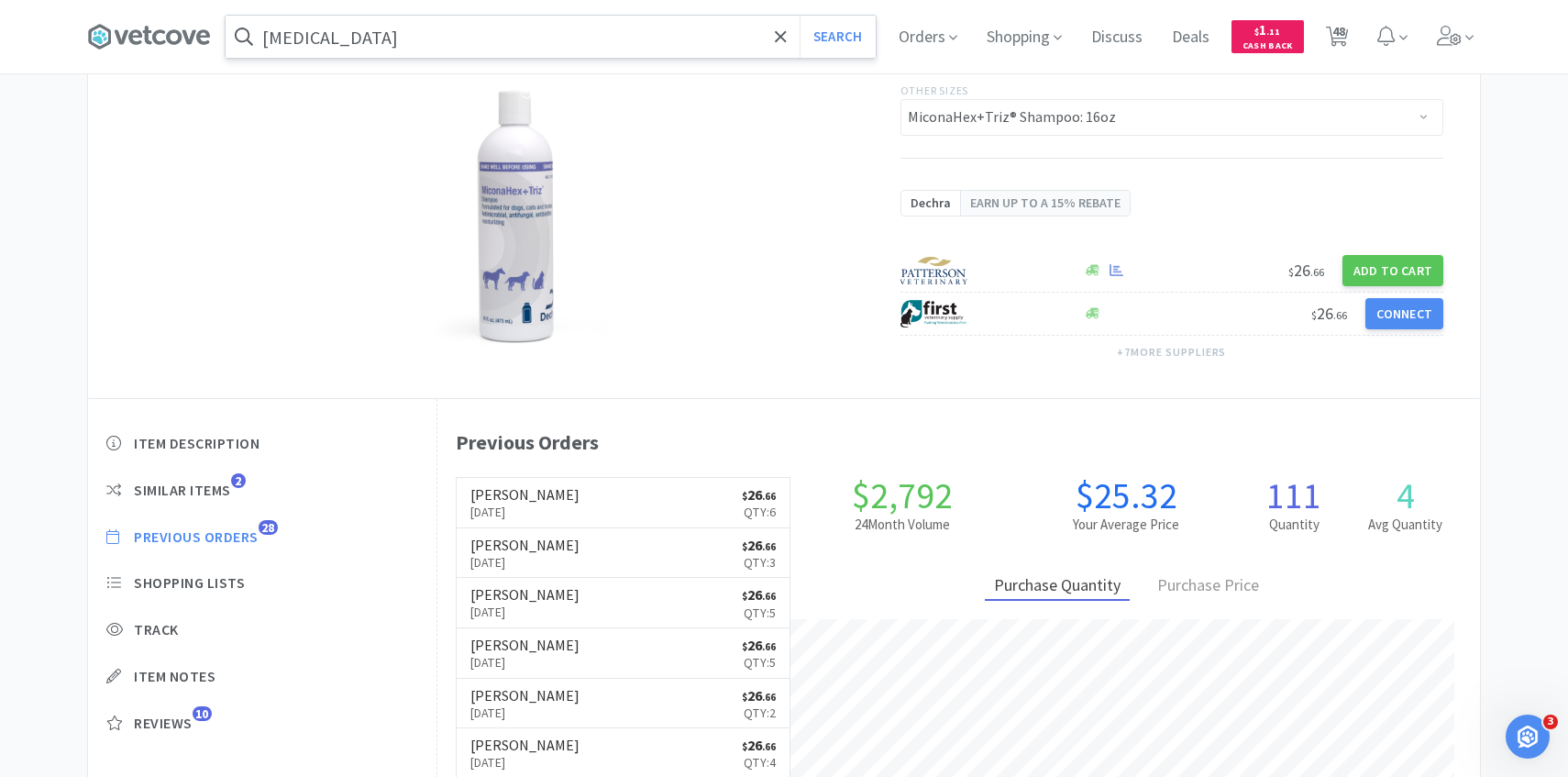
scroll to position [170, 0]
click at [649, 488] on link "Patterson Aug 13th, 2025 $ 26 . 66 Qty: 6" at bounding box center [623, 501] width 334 height 51
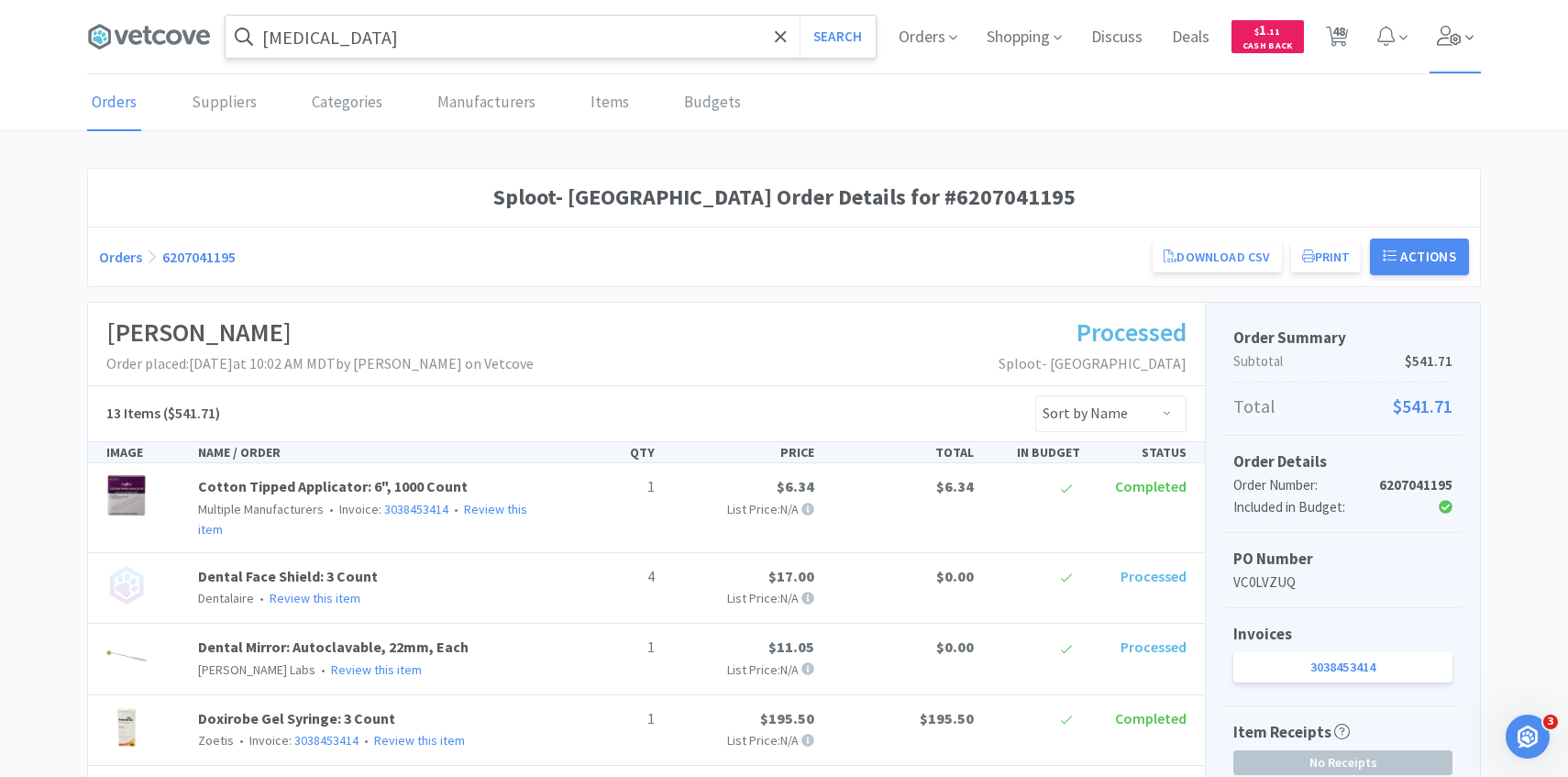
click at [1443, 29] on icon at bounding box center [1450, 36] width 26 height 20
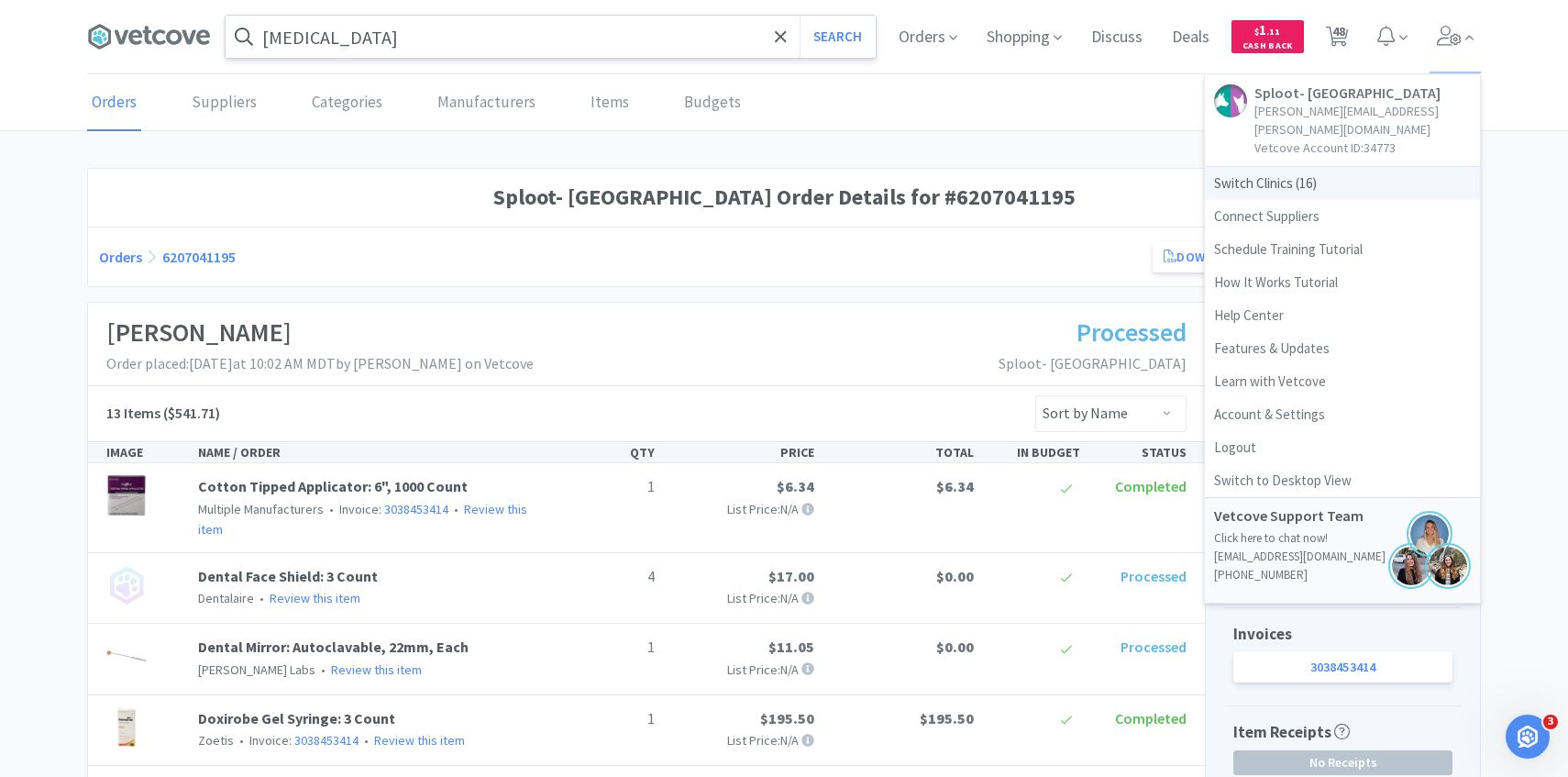
click at [1288, 168] on span "Switch Clinics ( 16 )" at bounding box center [1342, 183] width 275 height 33
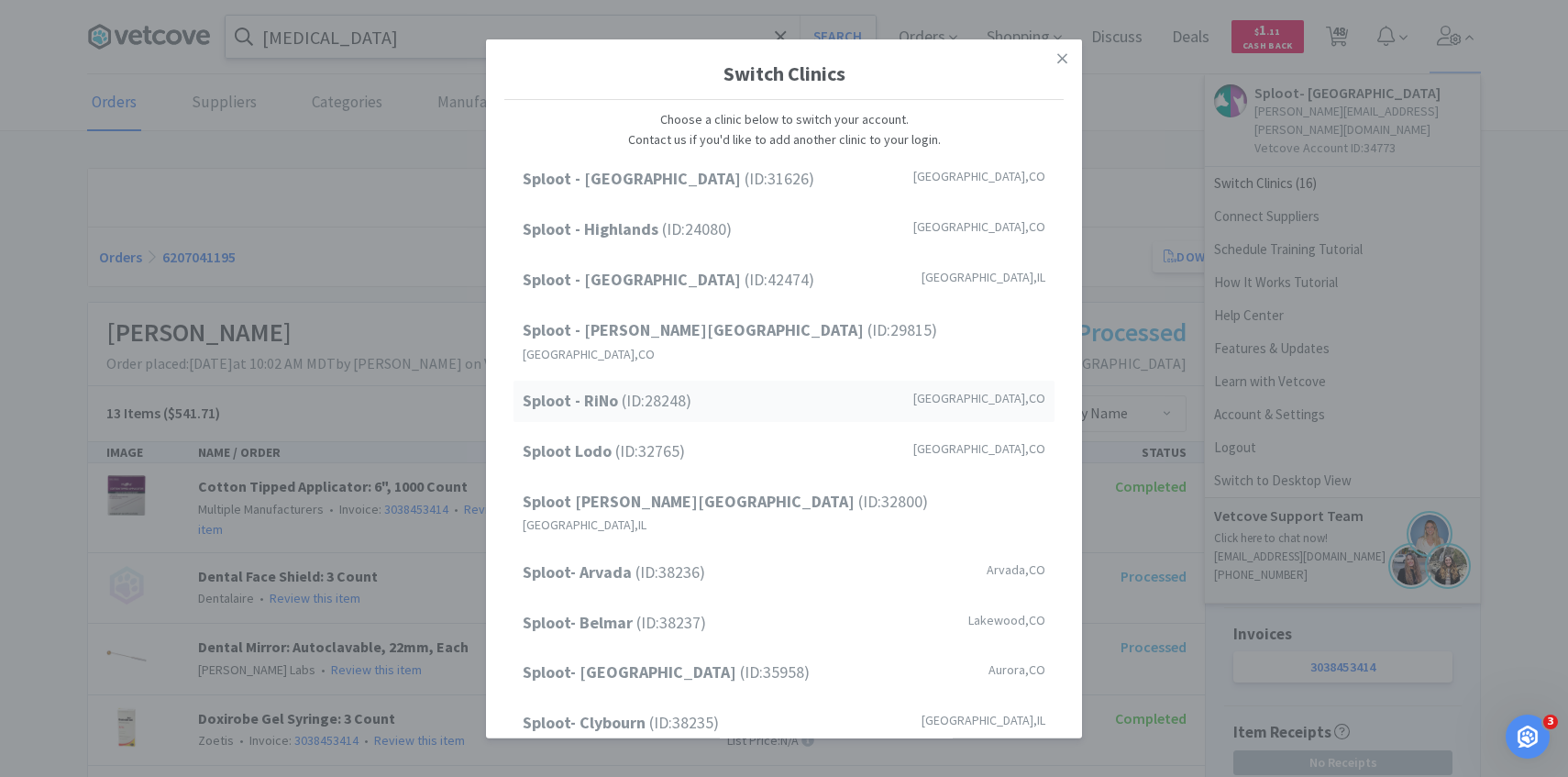
scroll to position [234, 0]
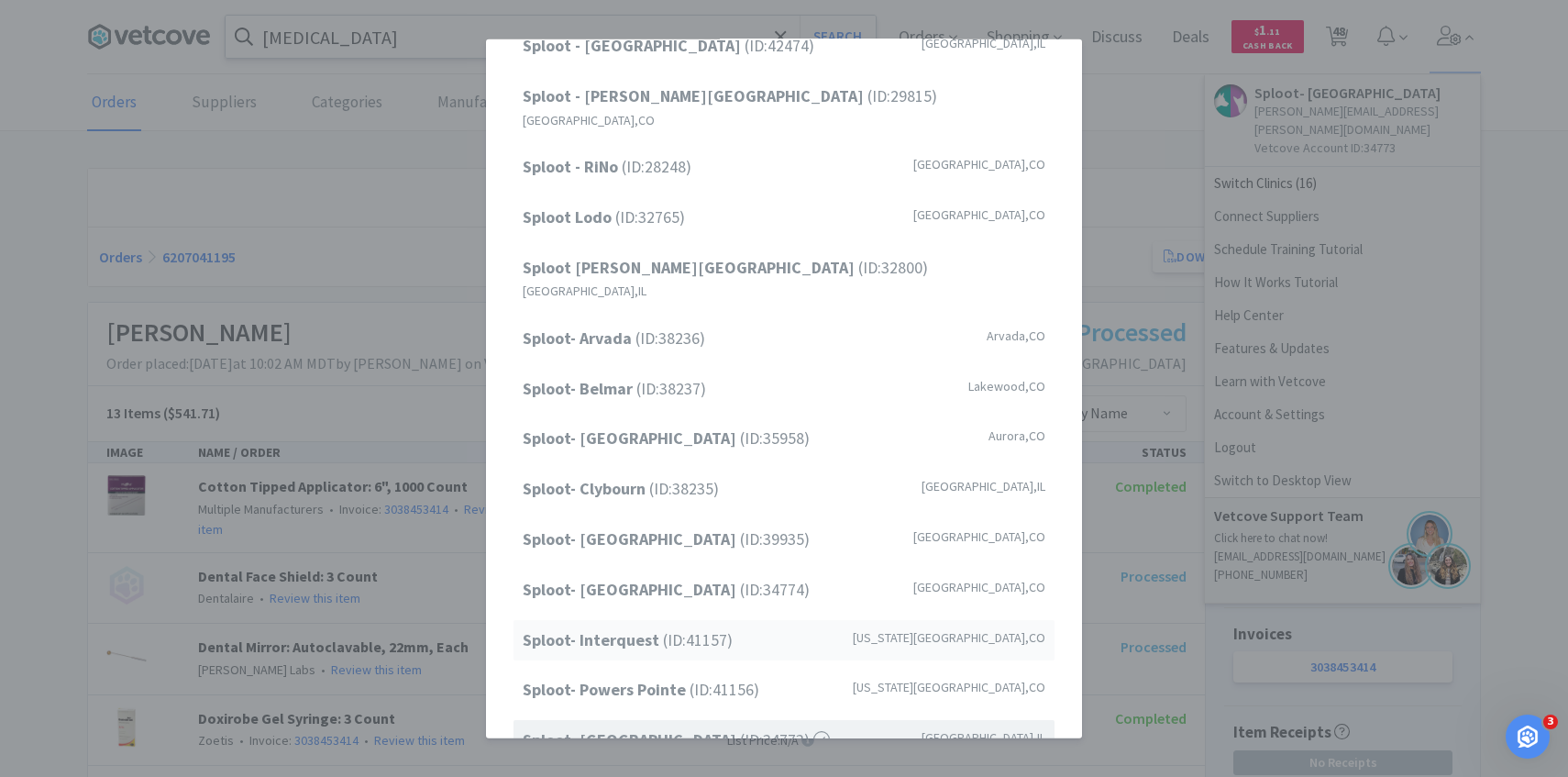
click at [693, 627] on span "Sploot- Interquest (ID: 41157 )" at bounding box center [627, 640] width 210 height 27
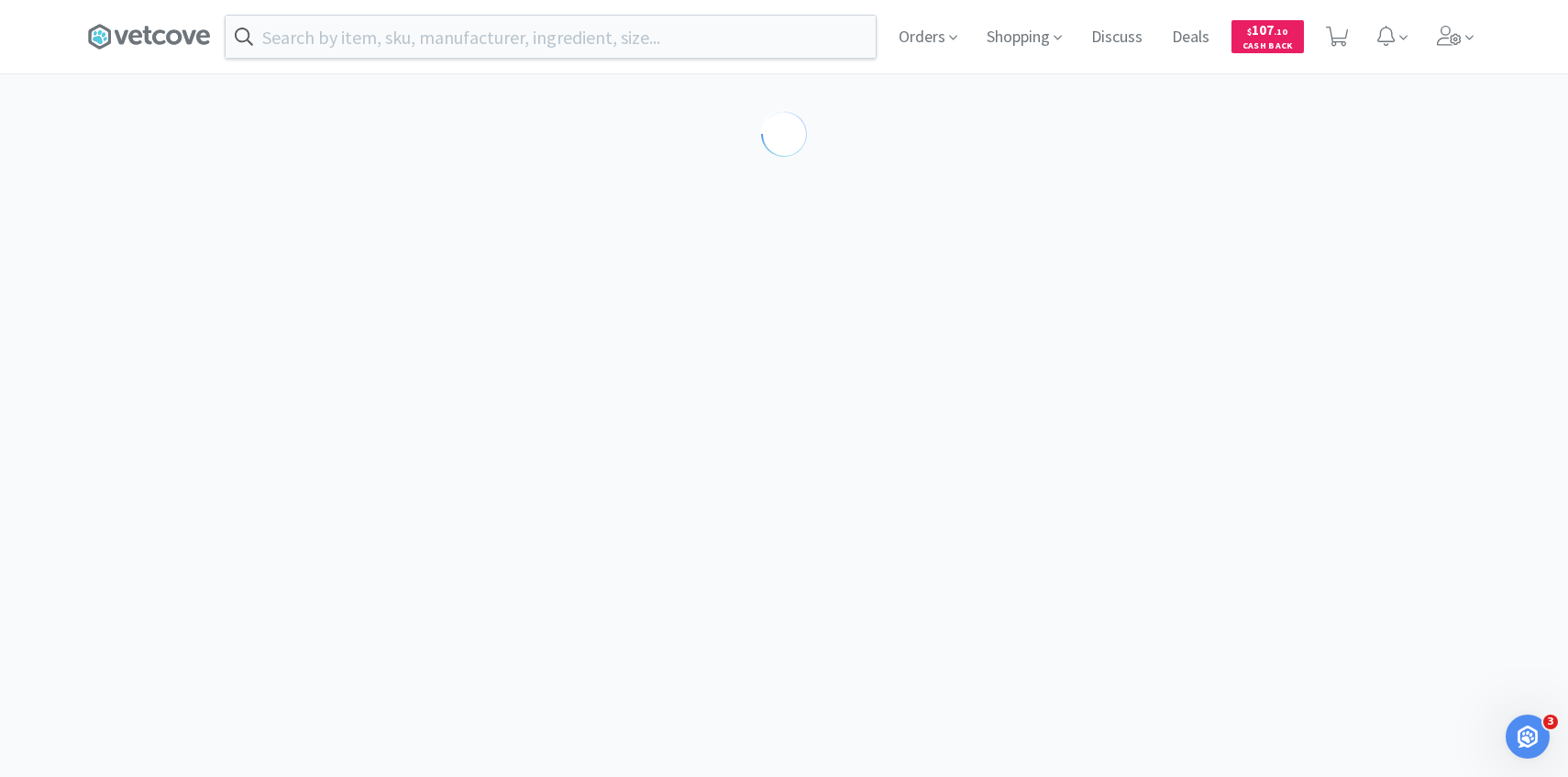
select select "86601"
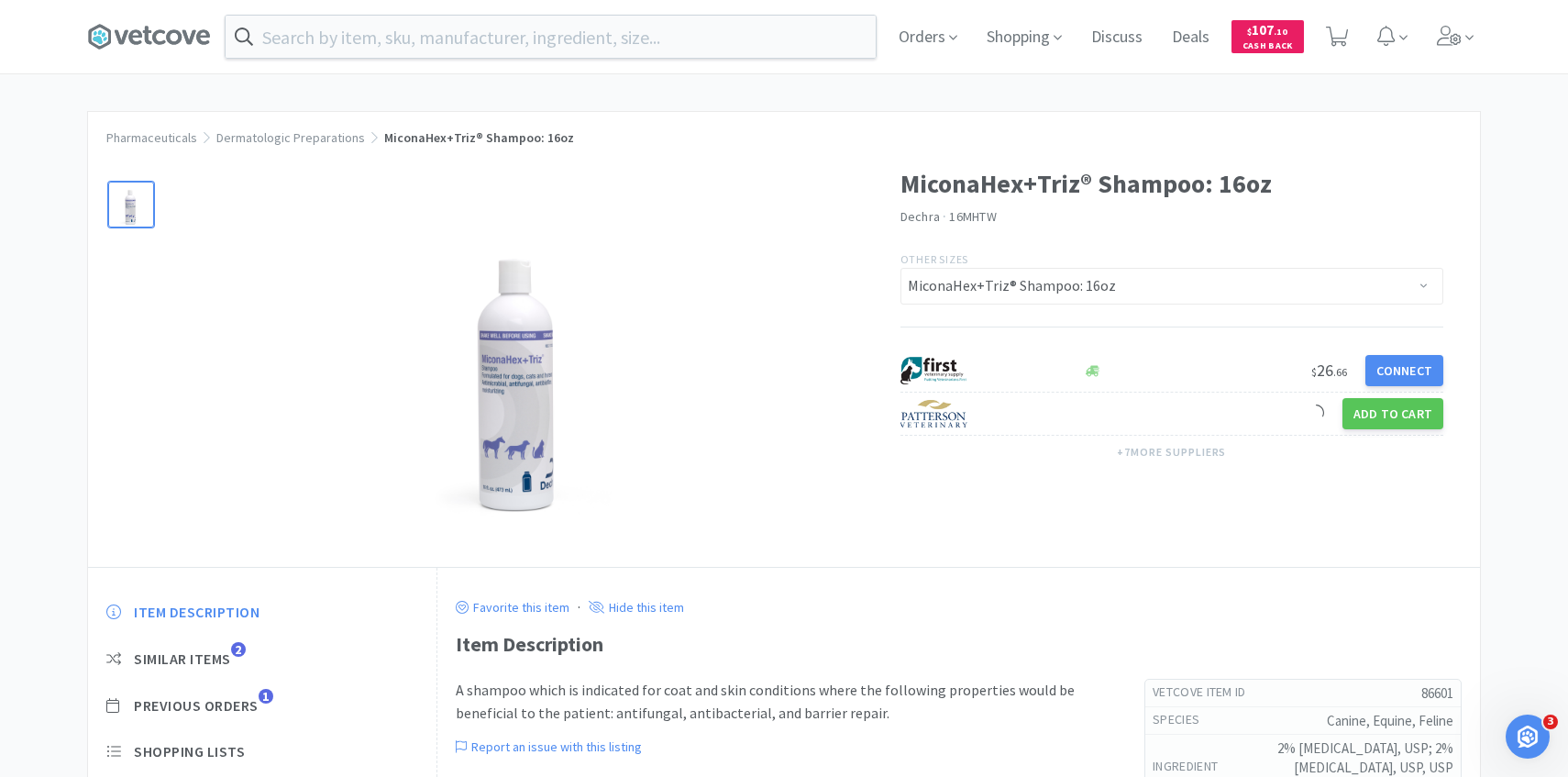
scroll to position [404, 0]
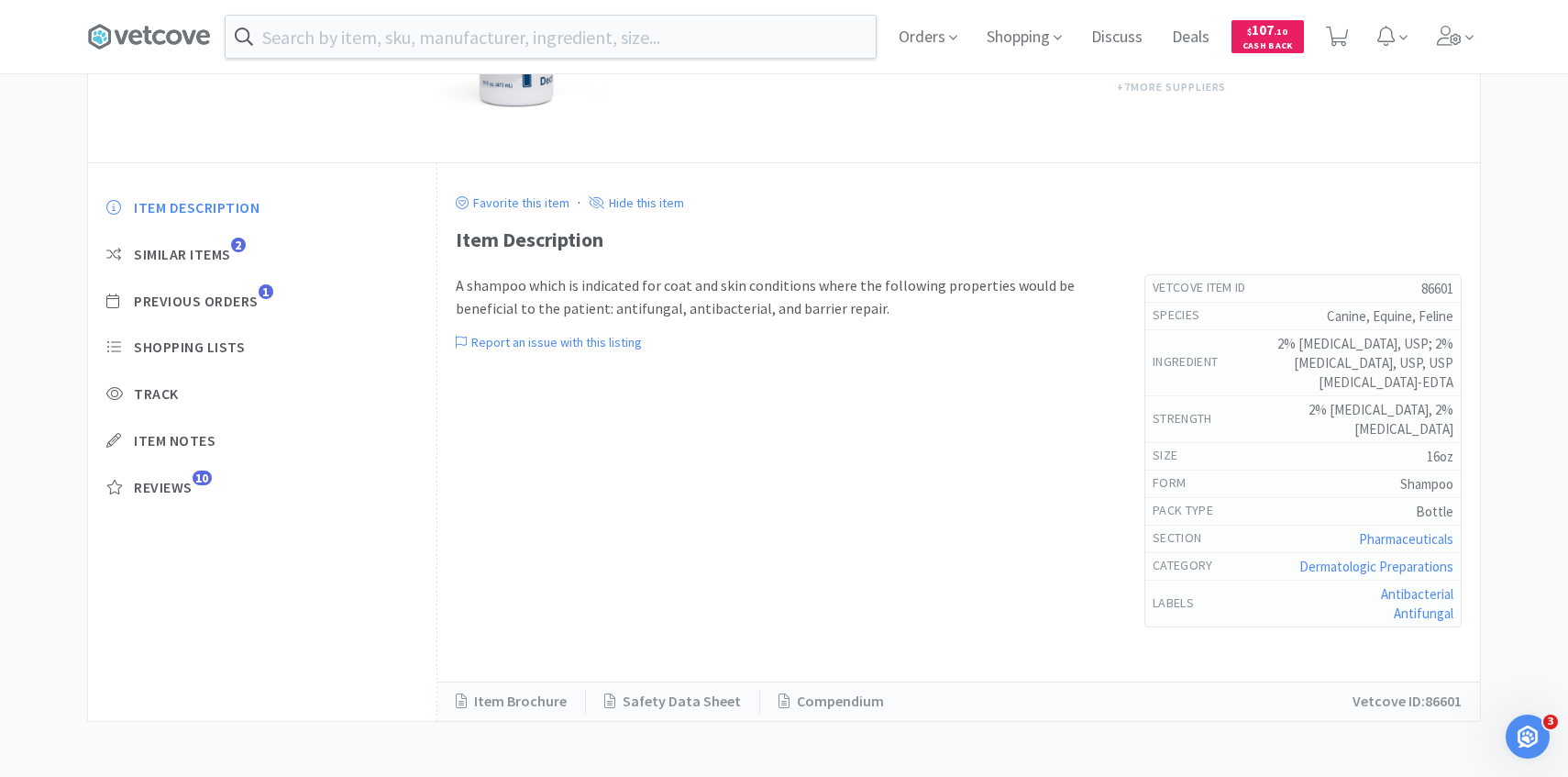
click at [254, 319] on div "Item Description Similar Items 2 Previous Orders 1 Shopping Lists Track Item No…" at bounding box center [262, 361] width 348 height 364
click at [252, 307] on span "Previous Orders" at bounding box center [195, 301] width 124 height 19
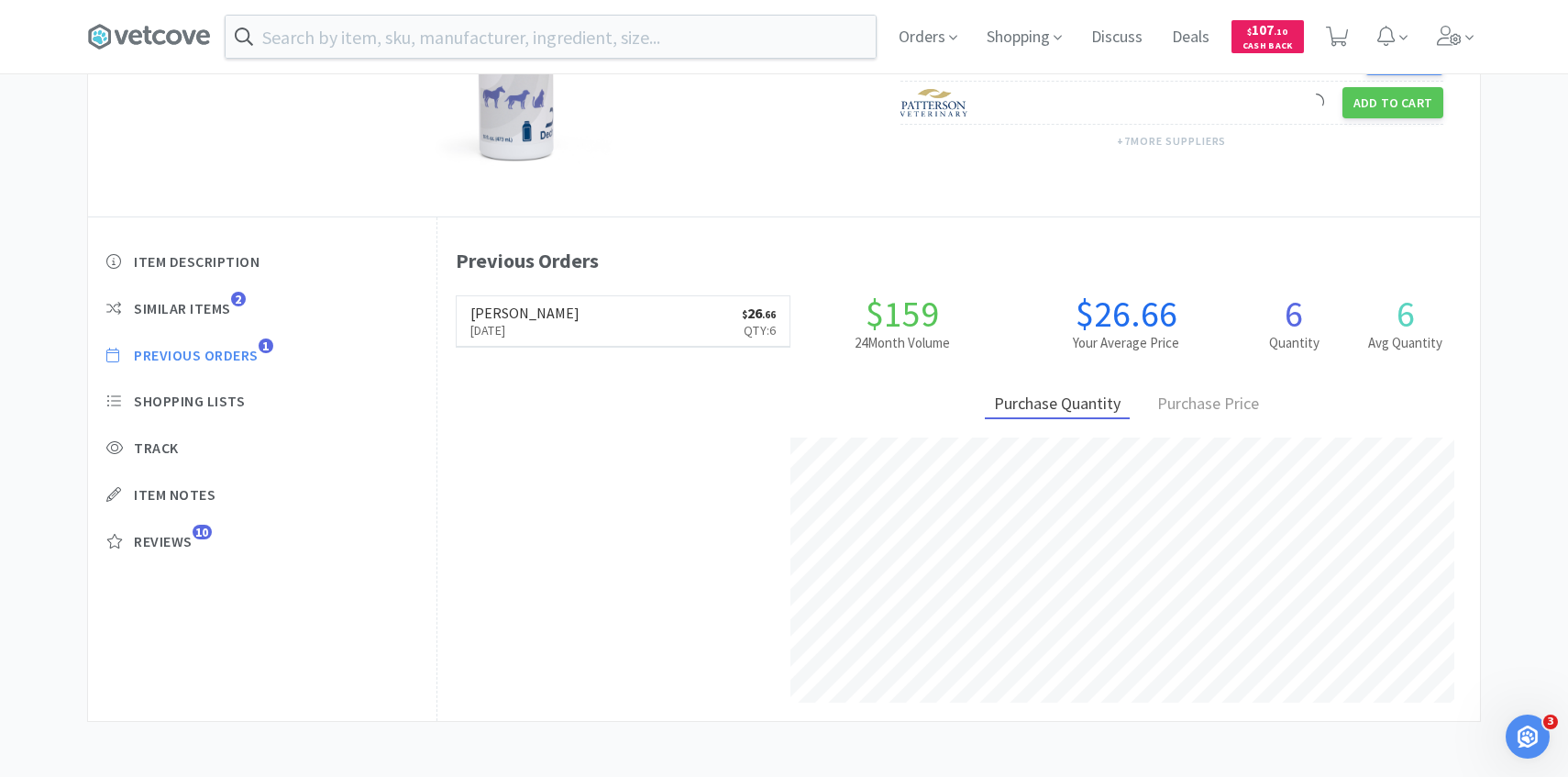
scroll to position [504, 1042]
click at [1422, 47] on div "Orders Shopping Discuss Discuss Deals Deals $ 107 . 10 Cash Back" at bounding box center [1183, 37] width 597 height 74
click at [1443, 47] on span at bounding box center [1456, 37] width 52 height 74
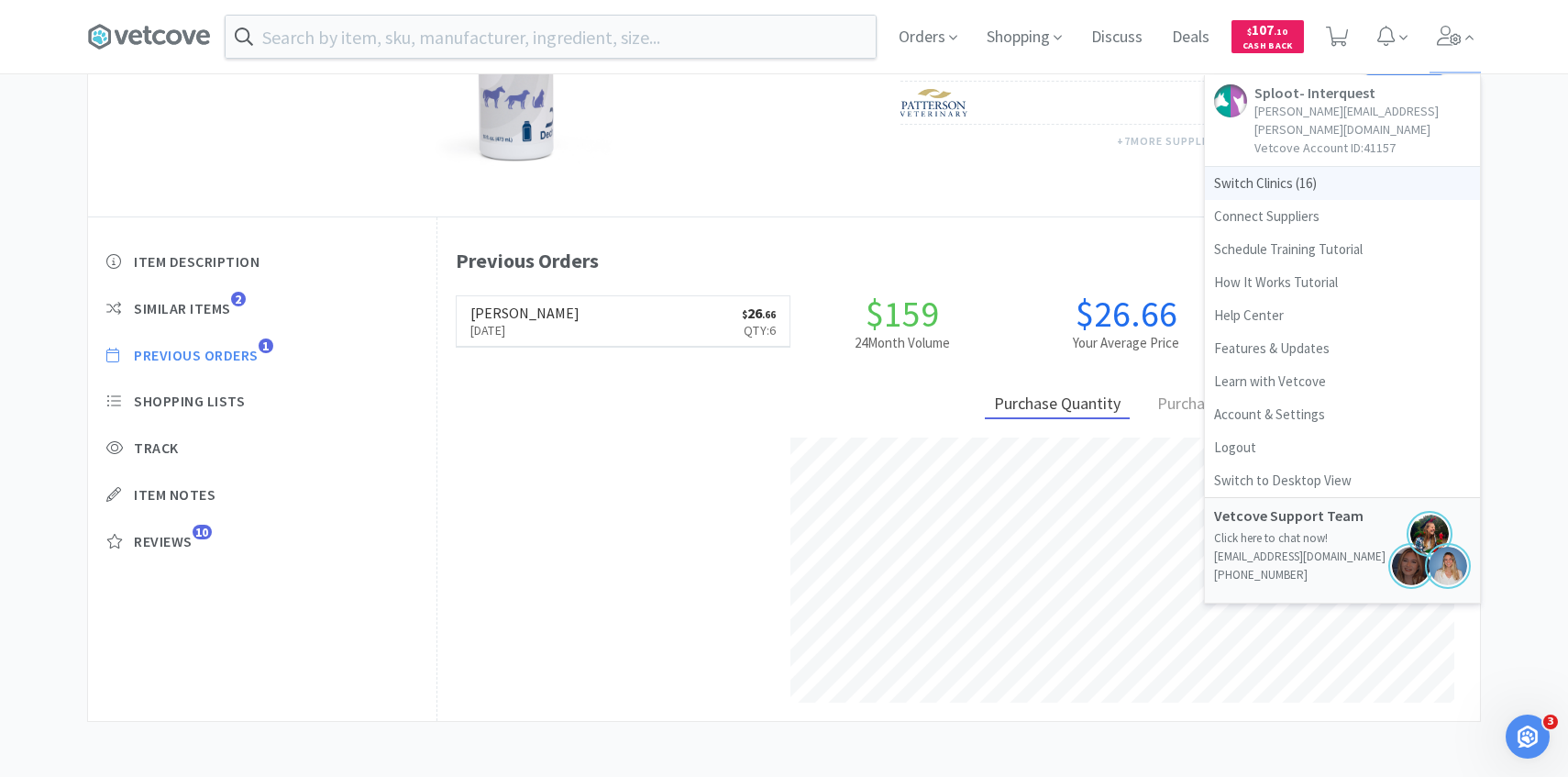
click at [1306, 167] on span "Switch Clinics ( 16 )" at bounding box center [1342, 183] width 275 height 33
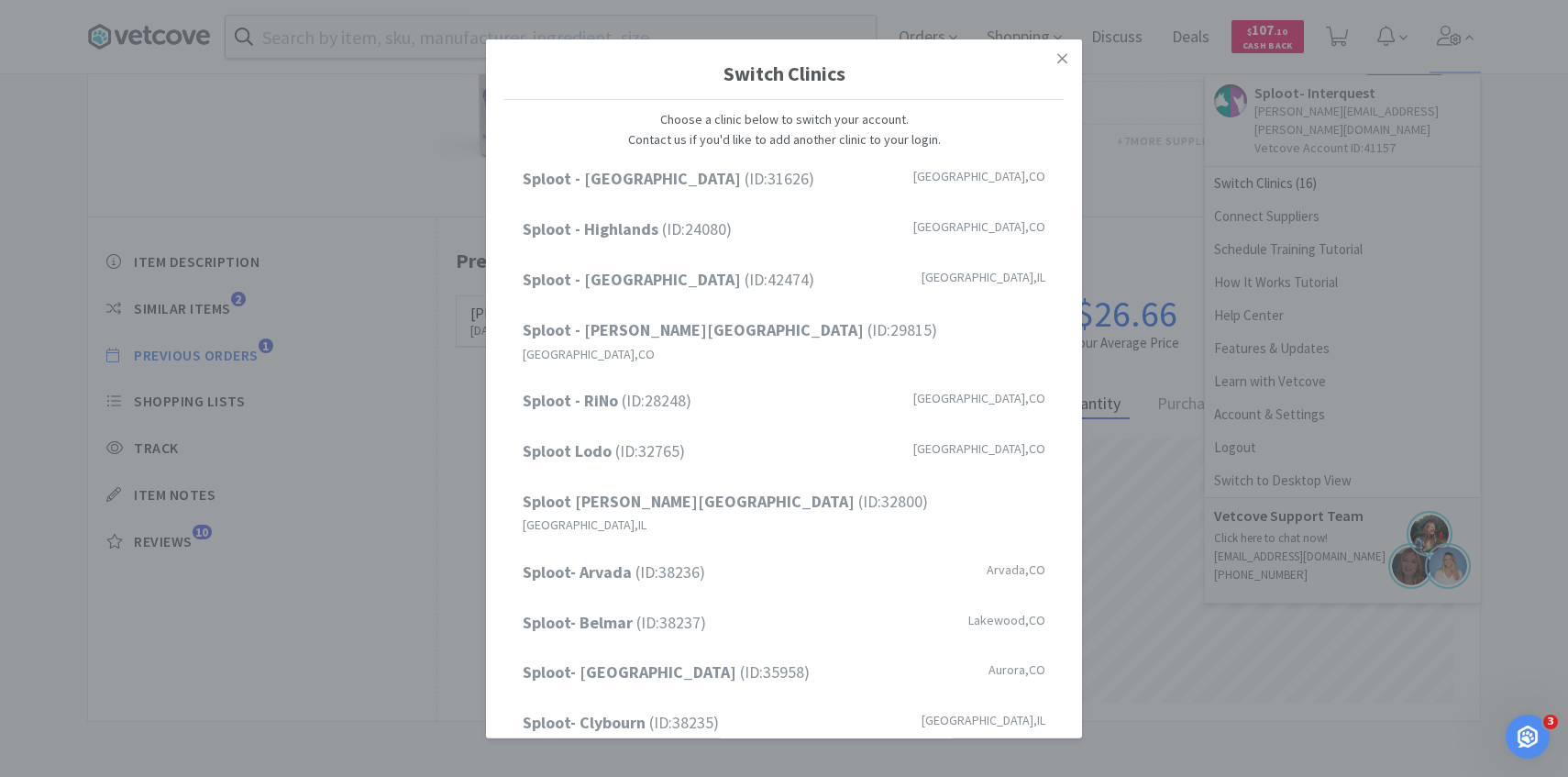
scroll to position [234, 0]
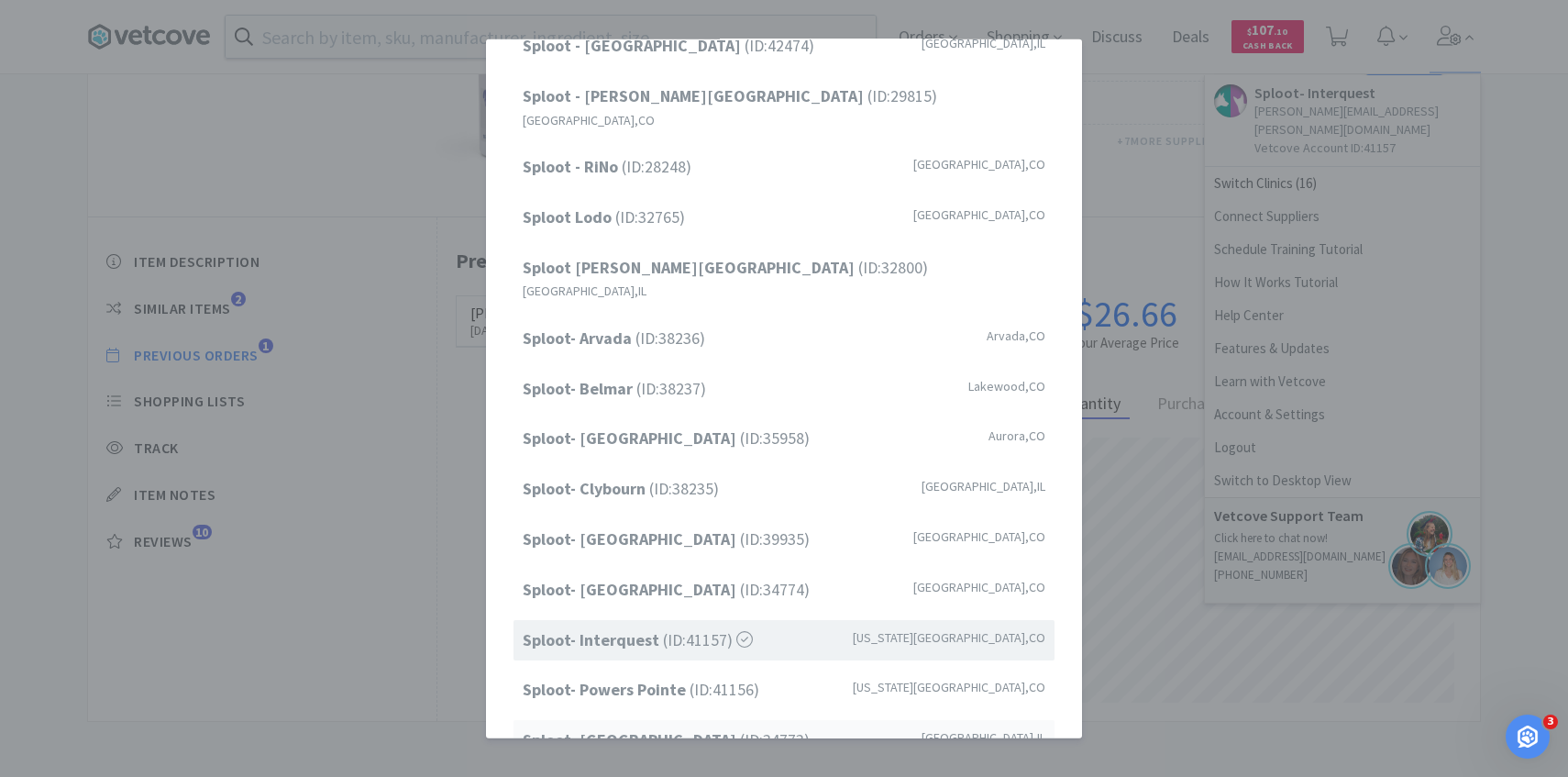
click at [677, 729] on strong "Sploot- [GEOGRAPHIC_DATA]" at bounding box center [631, 739] width 217 height 21
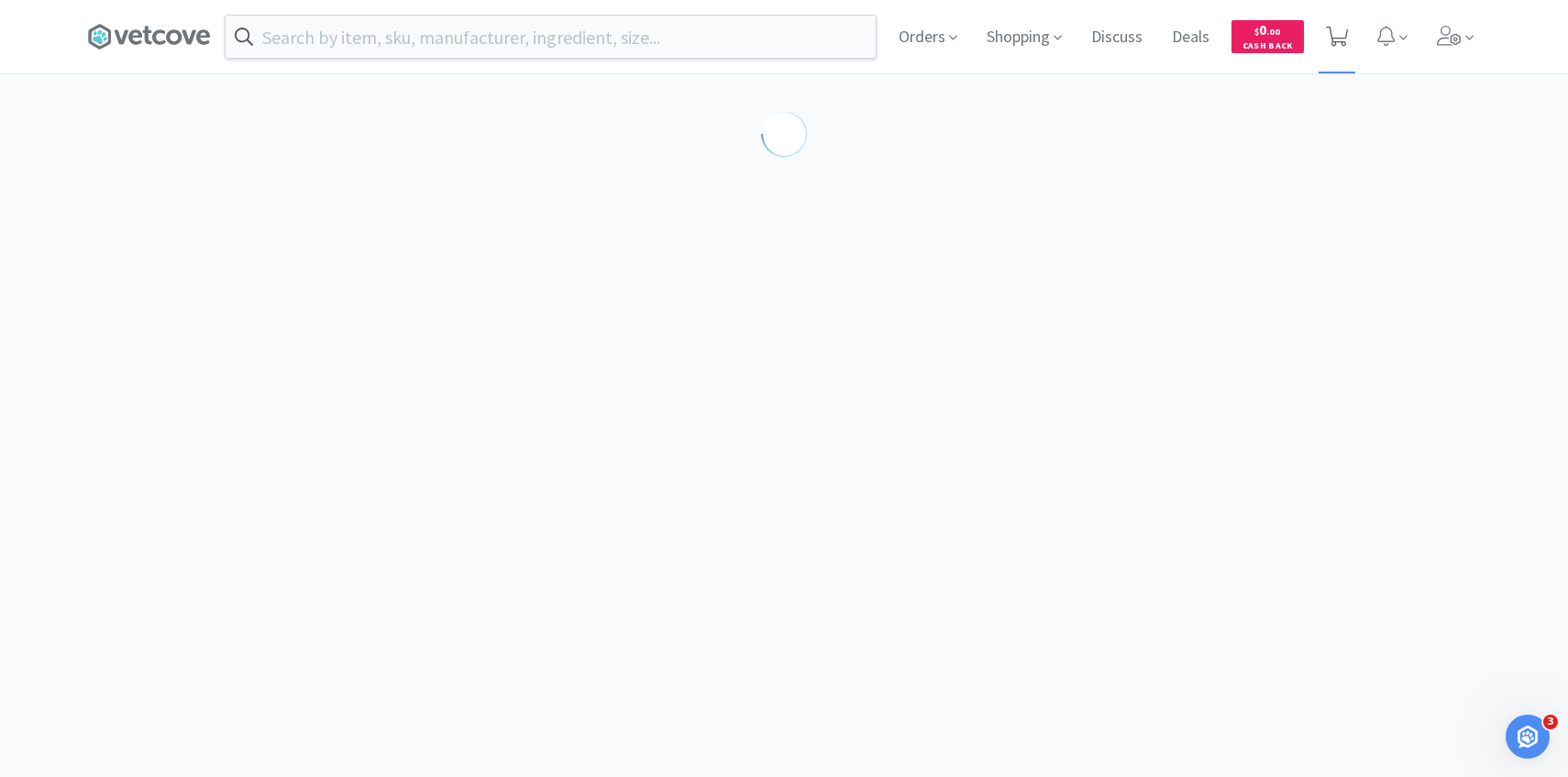
select select "86601"
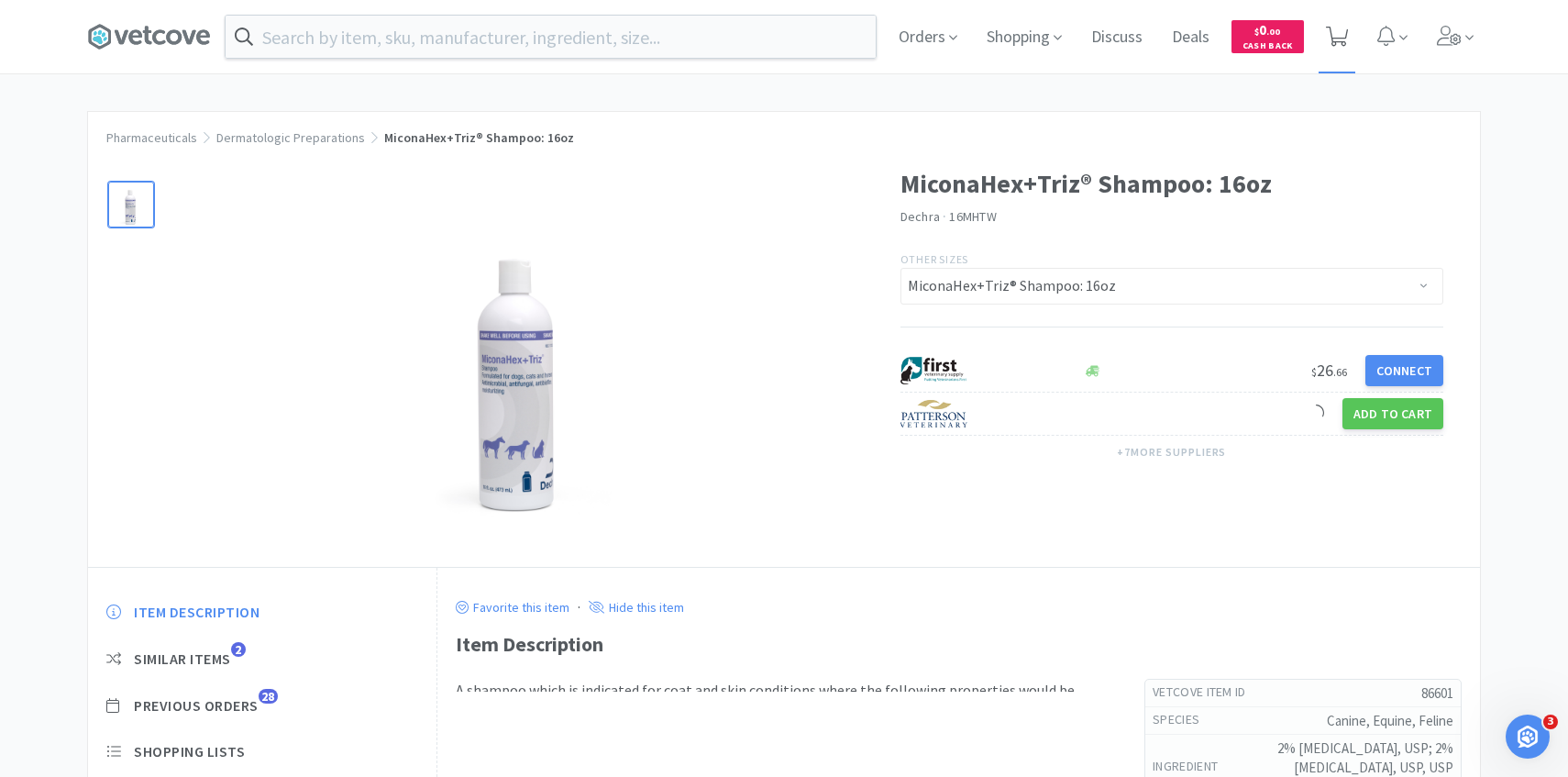
click at [1349, 47] on span at bounding box center [1337, 37] width 38 height 74
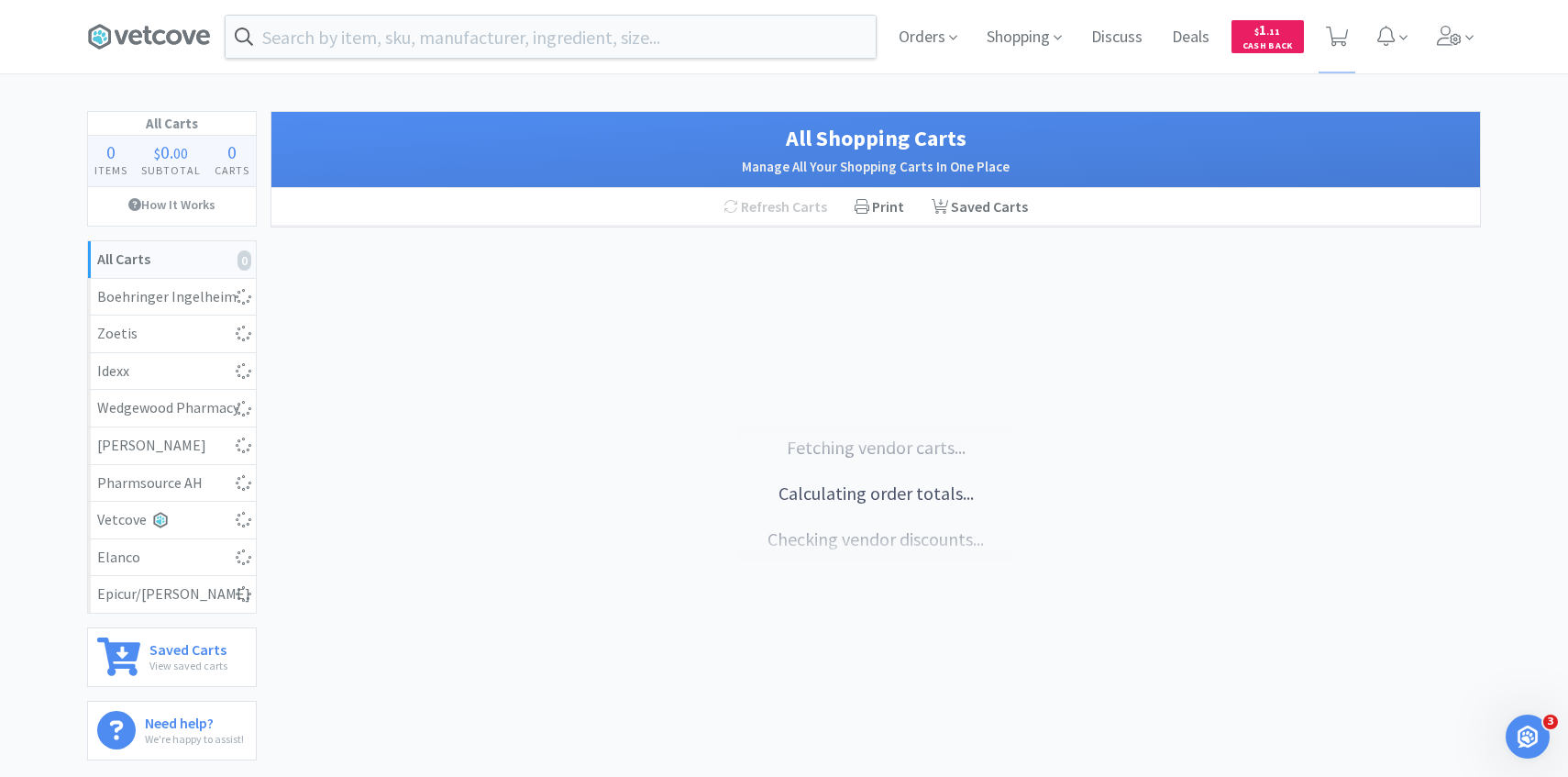
select select "3"
select select "2"
select select "1"
select select "2"
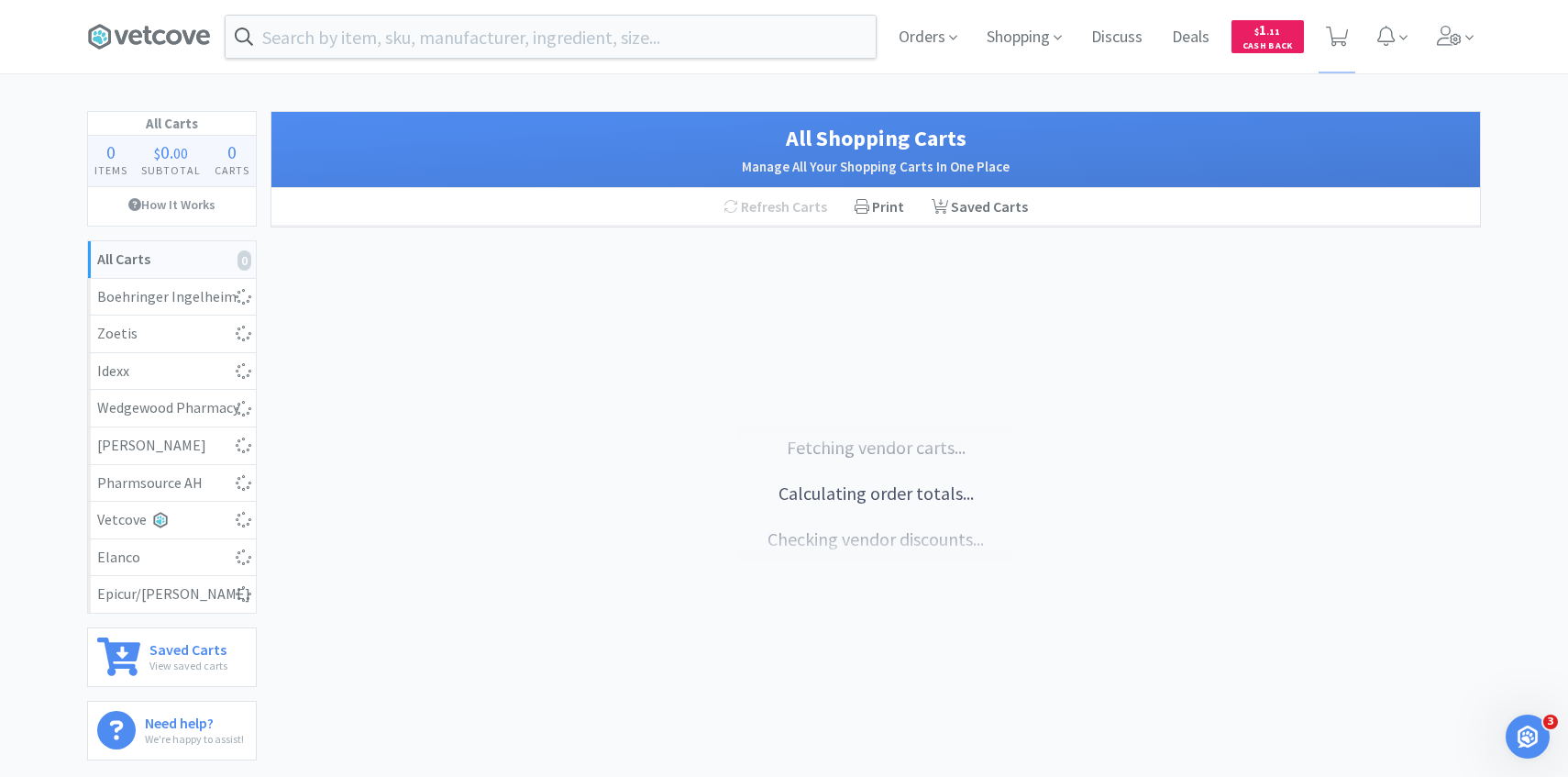
select select "8"
select select "6"
select select "1"
select select "2"
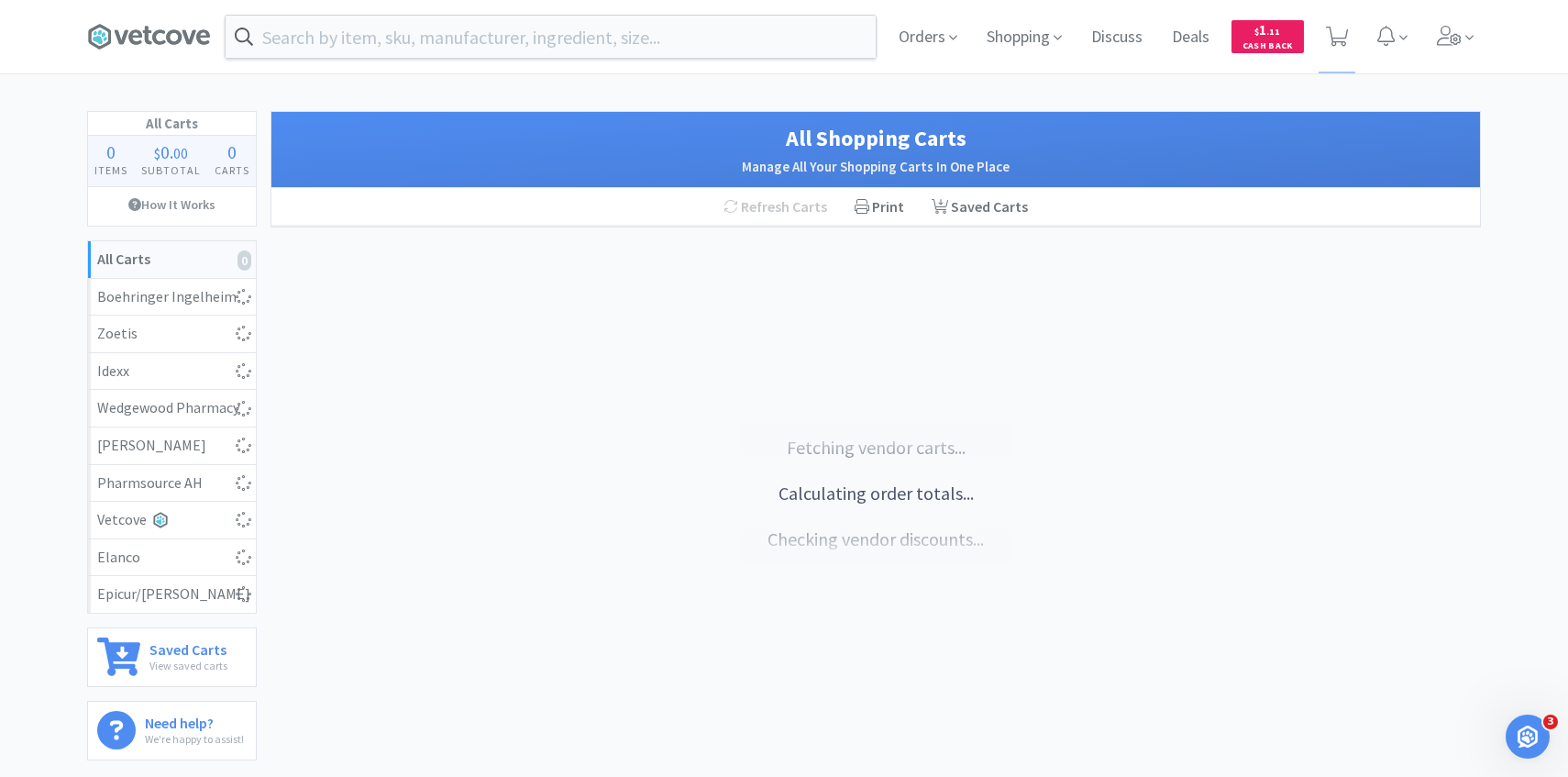
select select "1"
select select "20"
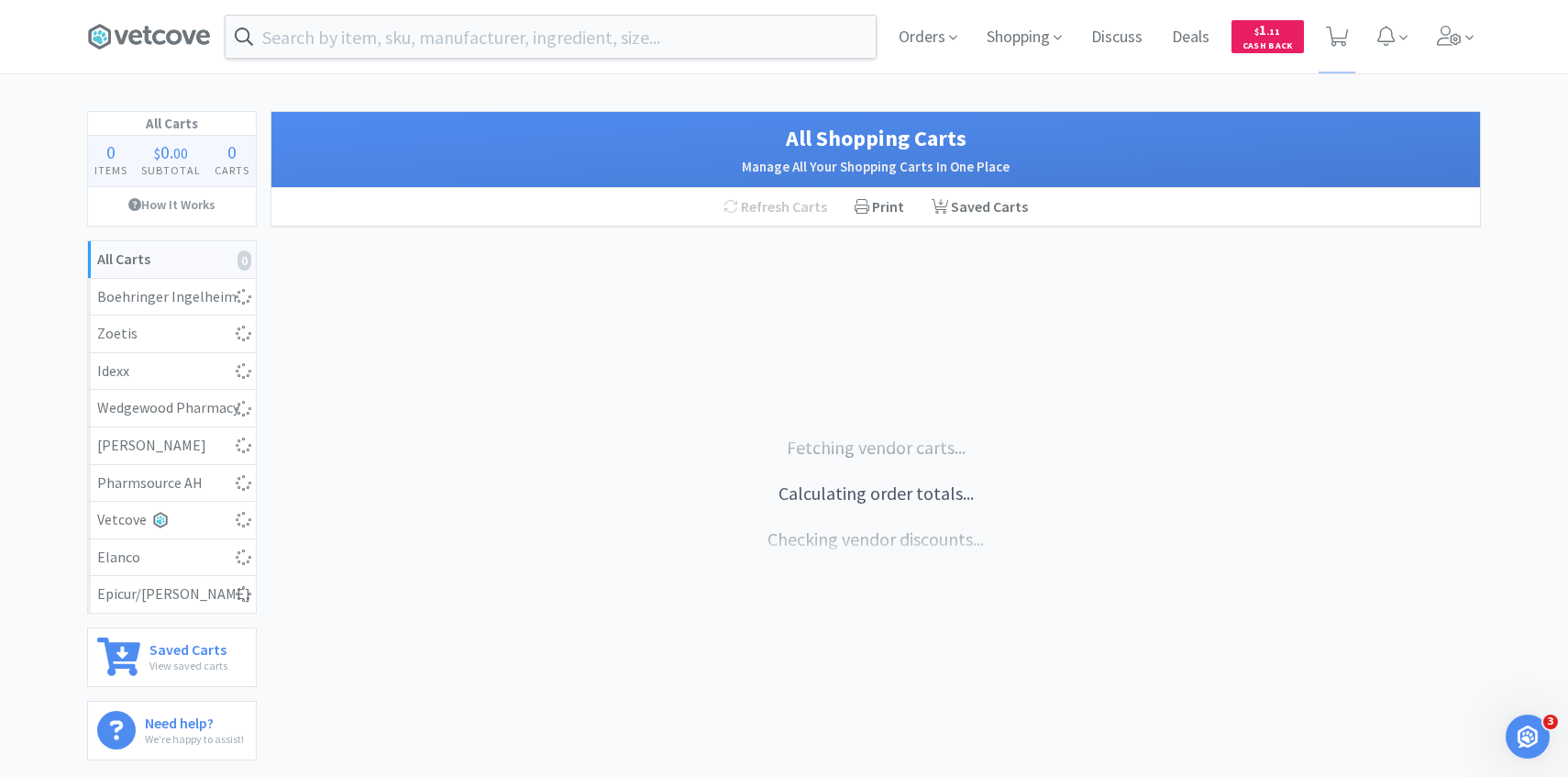
select select "4"
select select "1"
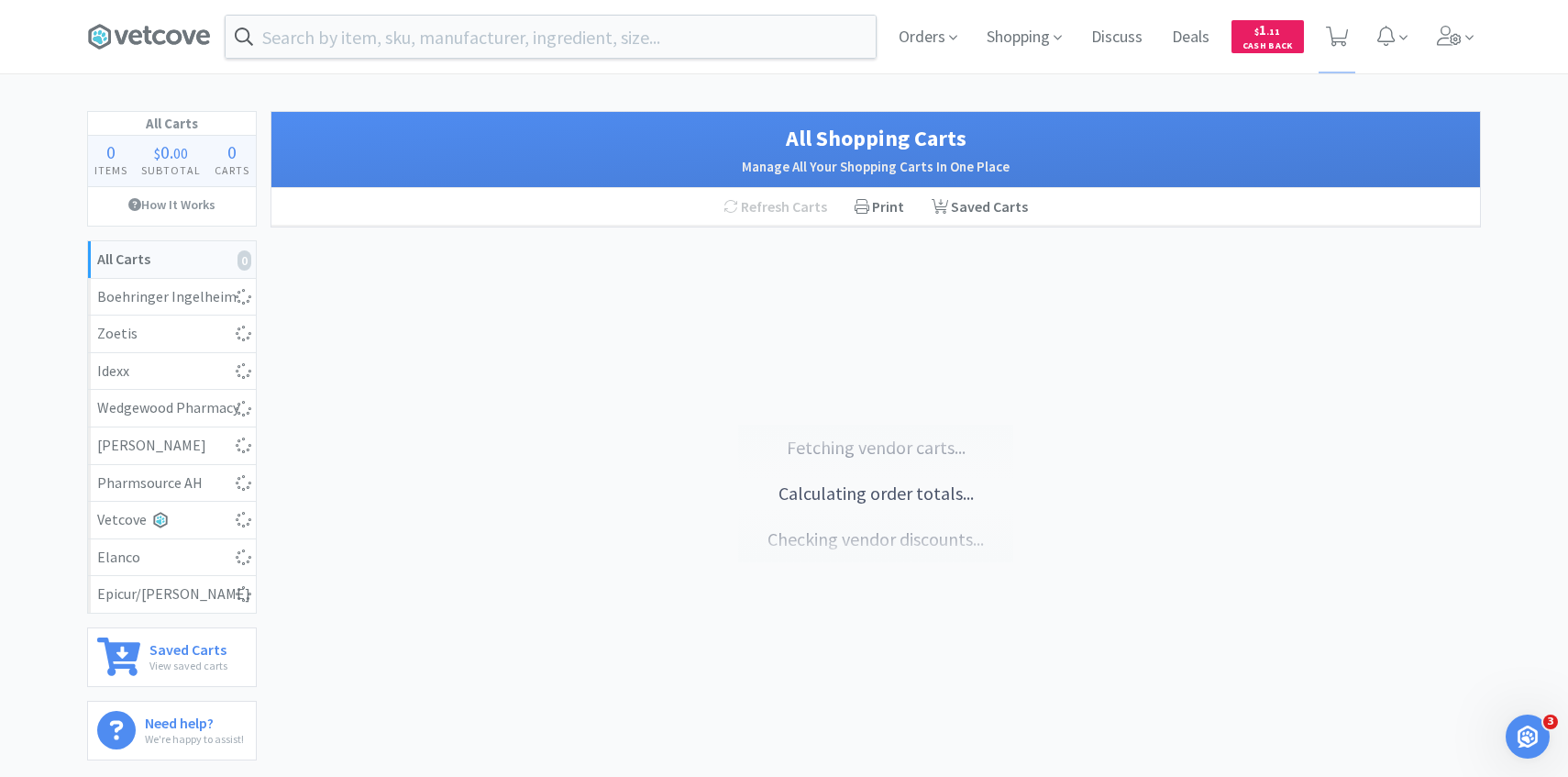
select select "1"
select select "3"
select select "4"
select select "5"
select select "4"
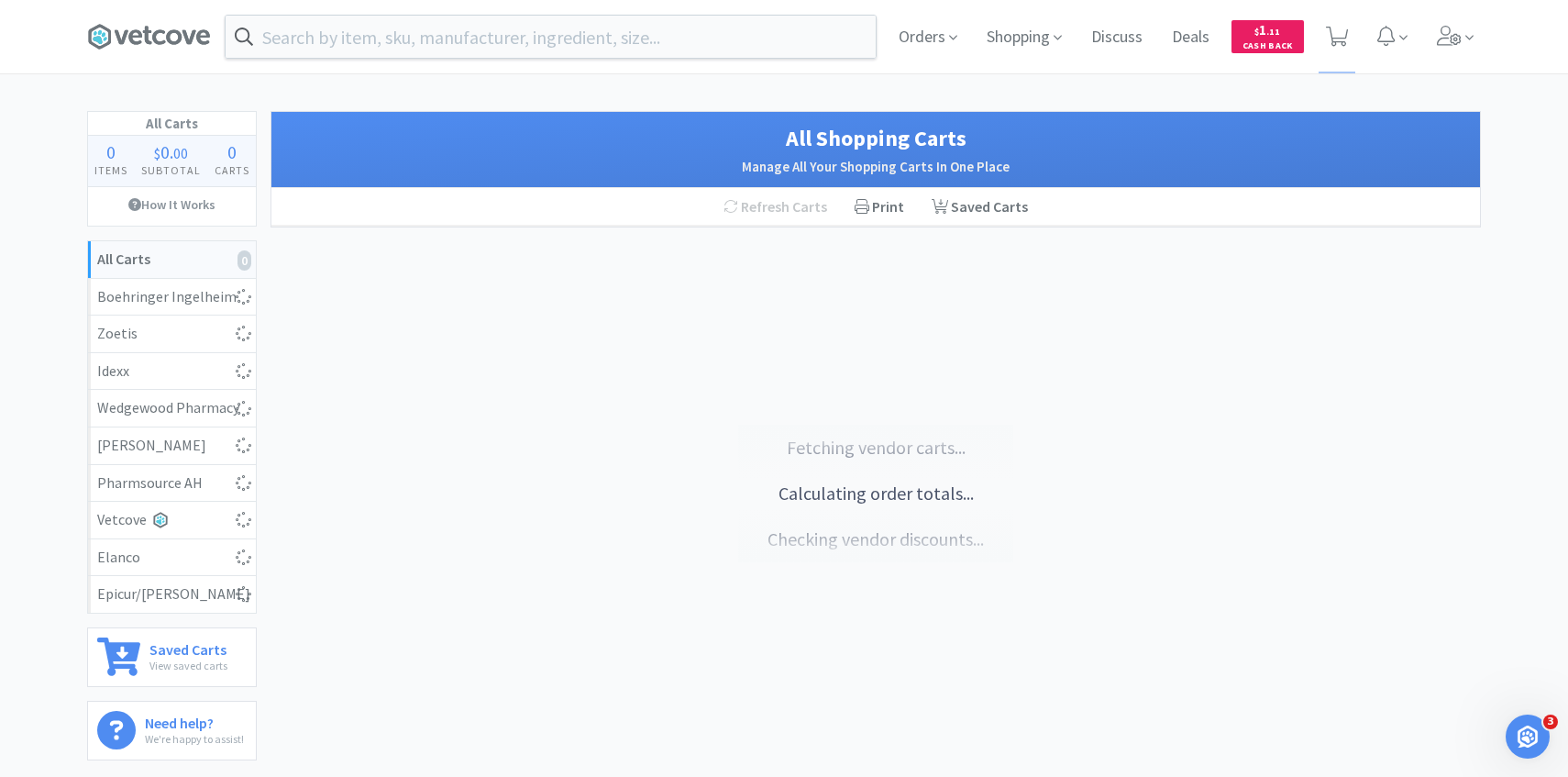
select select "4"
select select "7"
select select "1"
select select "2"
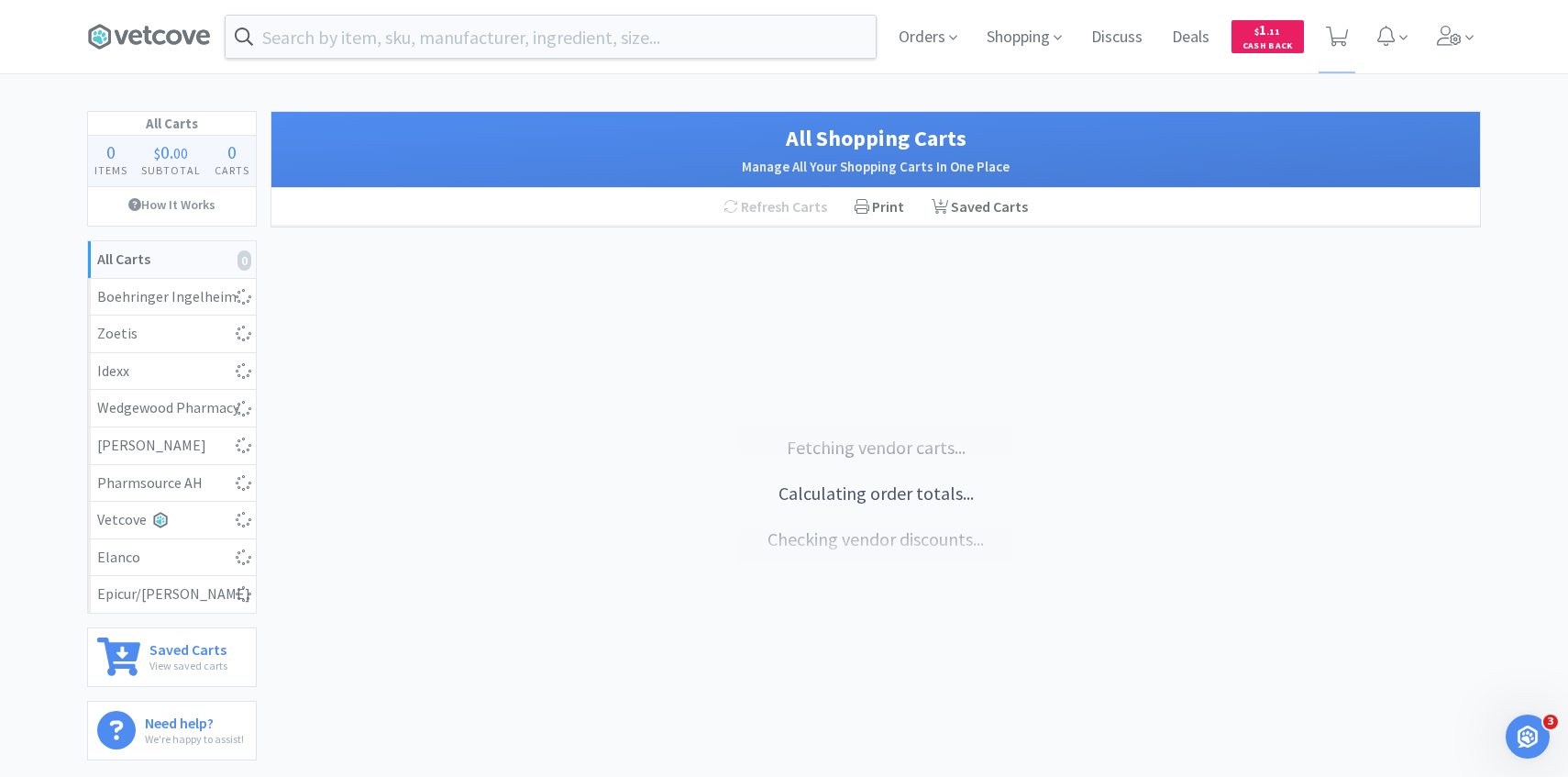
select select "2"
select select "1"
select select "2"
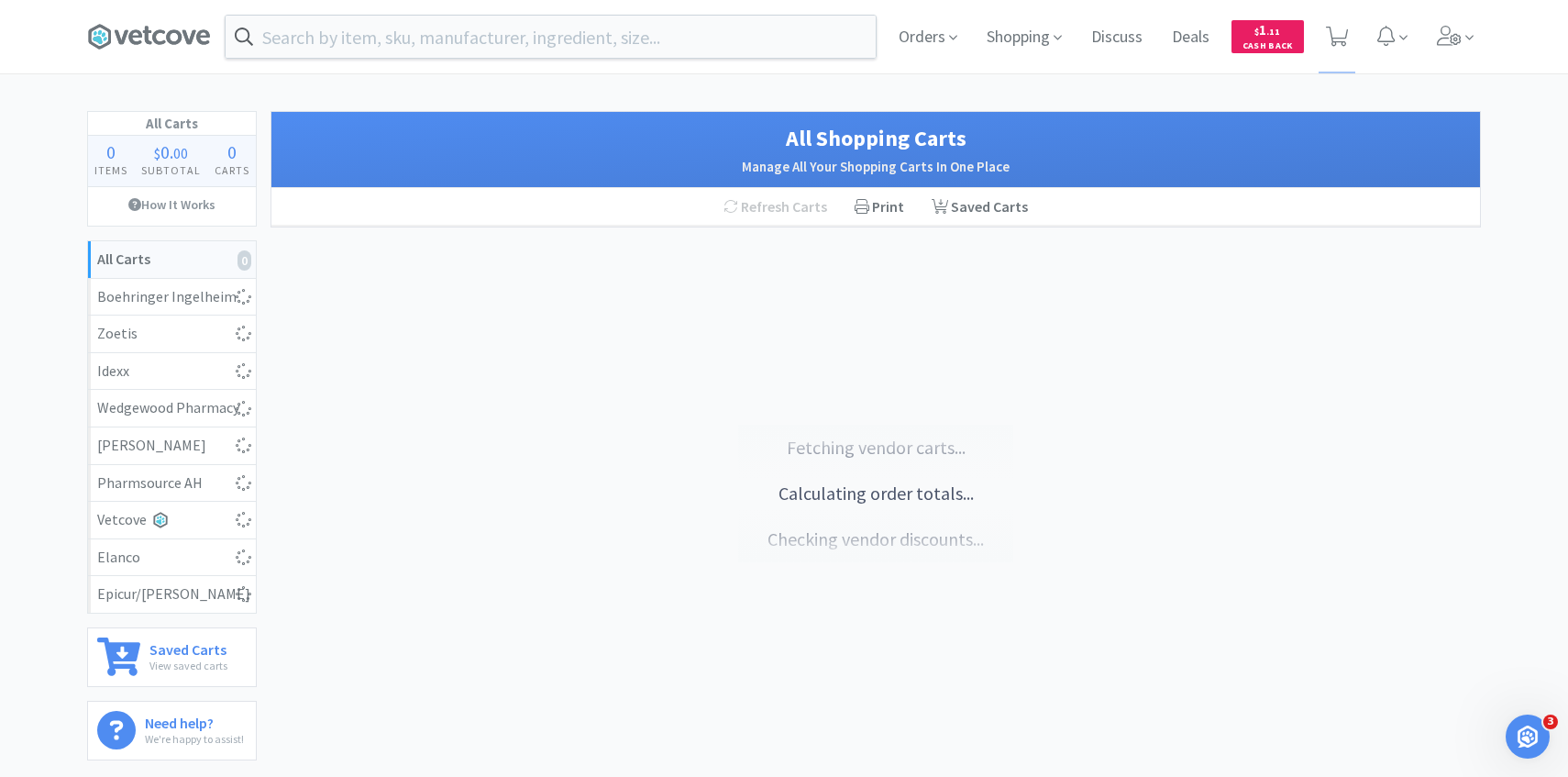
select select "2"
select select "1"
select select "2"
select select "30"
select select "1"
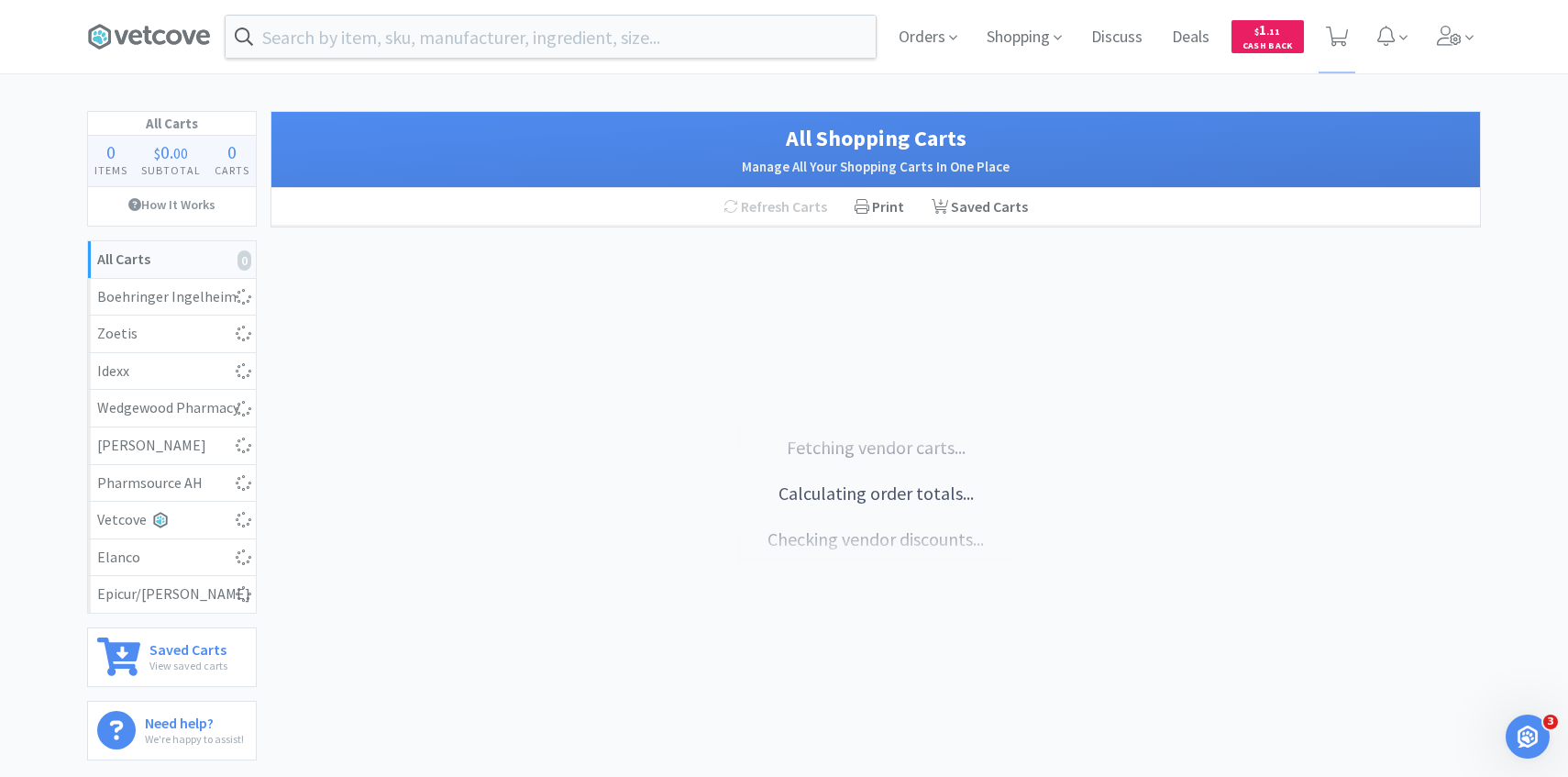
select select "1"
select select "2"
select select "50"
select select "4"
select select "1"
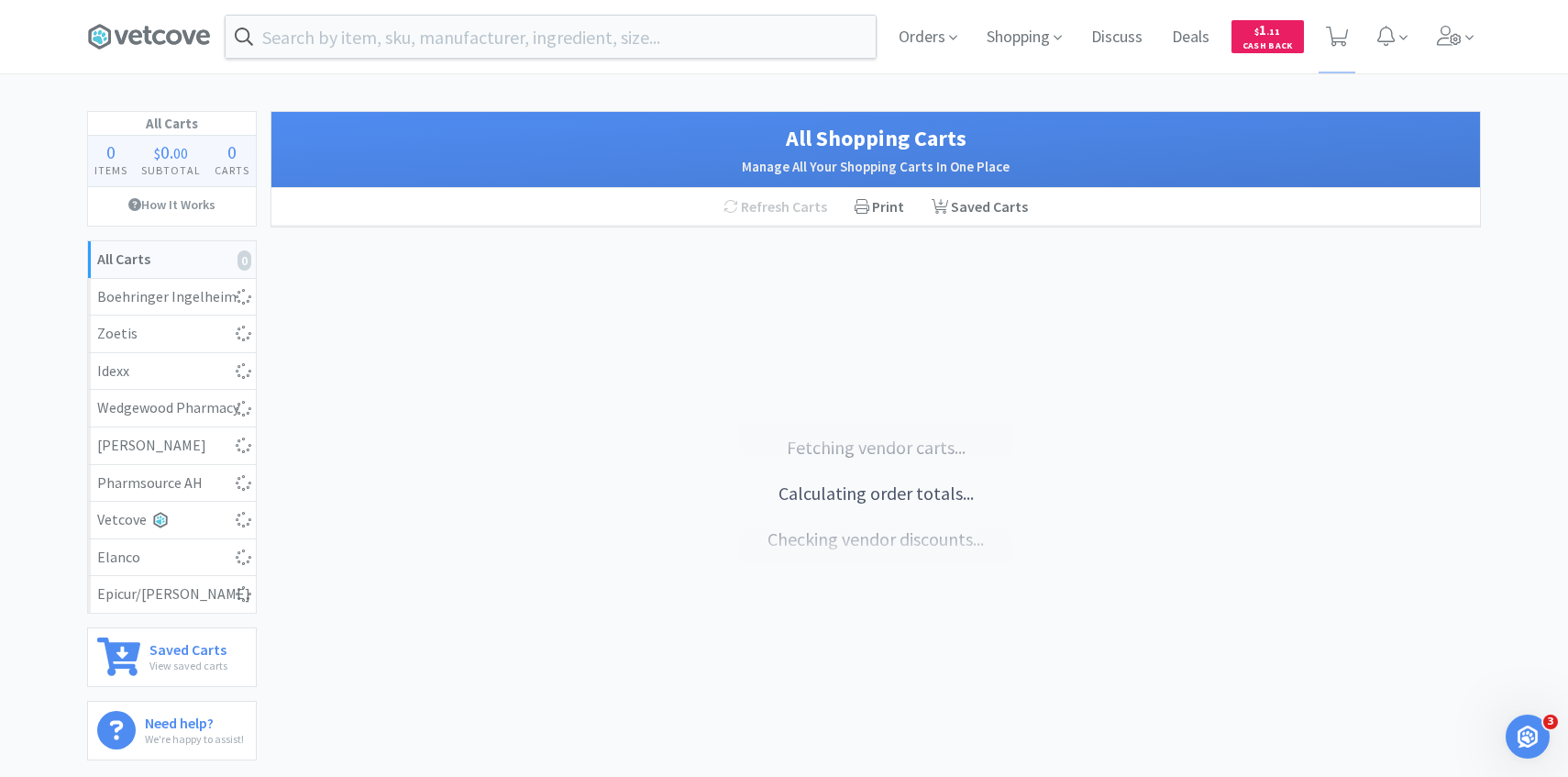
select select "4"
select select "1"
select select "2"
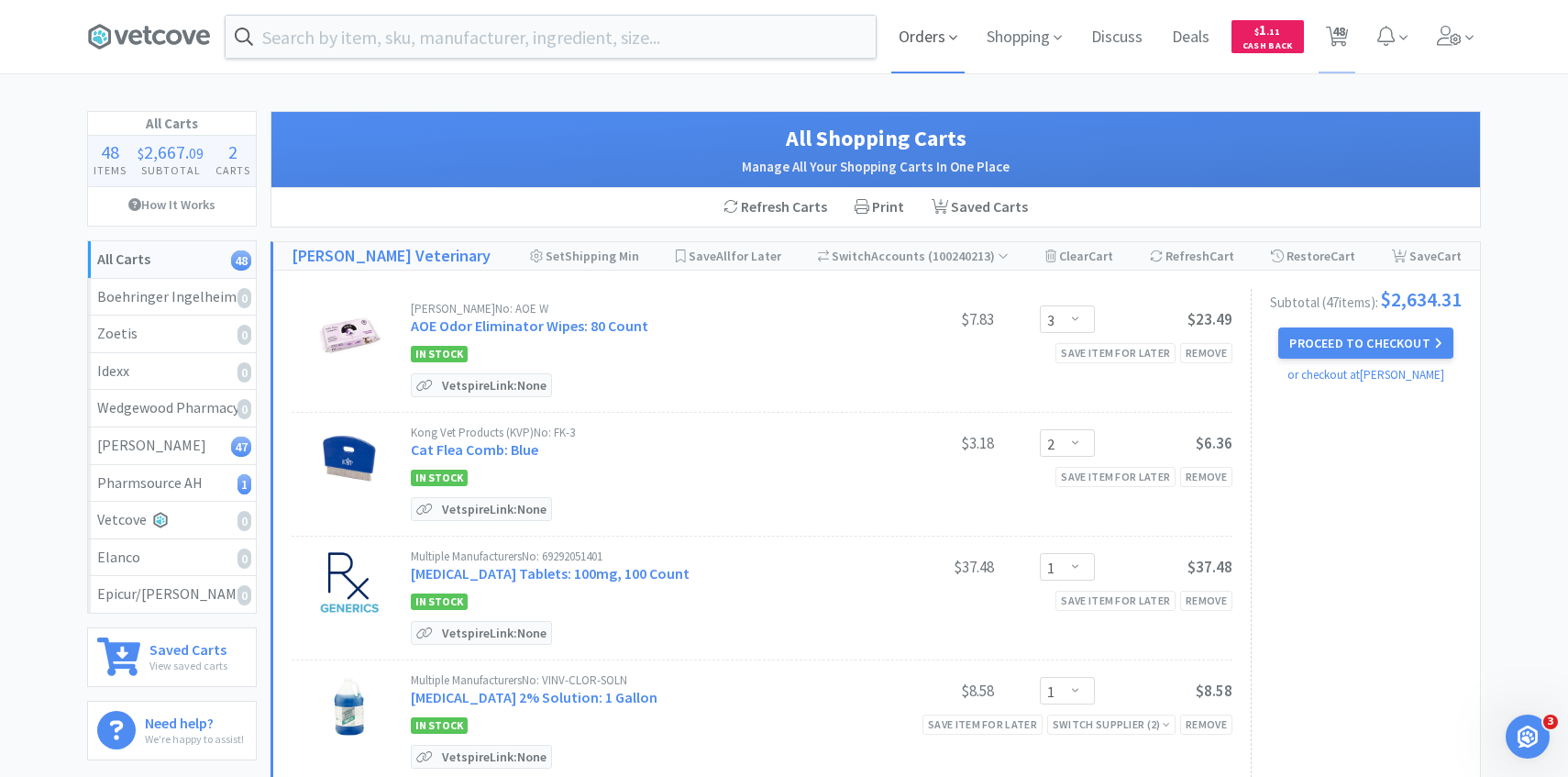
click at [938, 36] on span "Orders" at bounding box center [928, 37] width 74 height 74
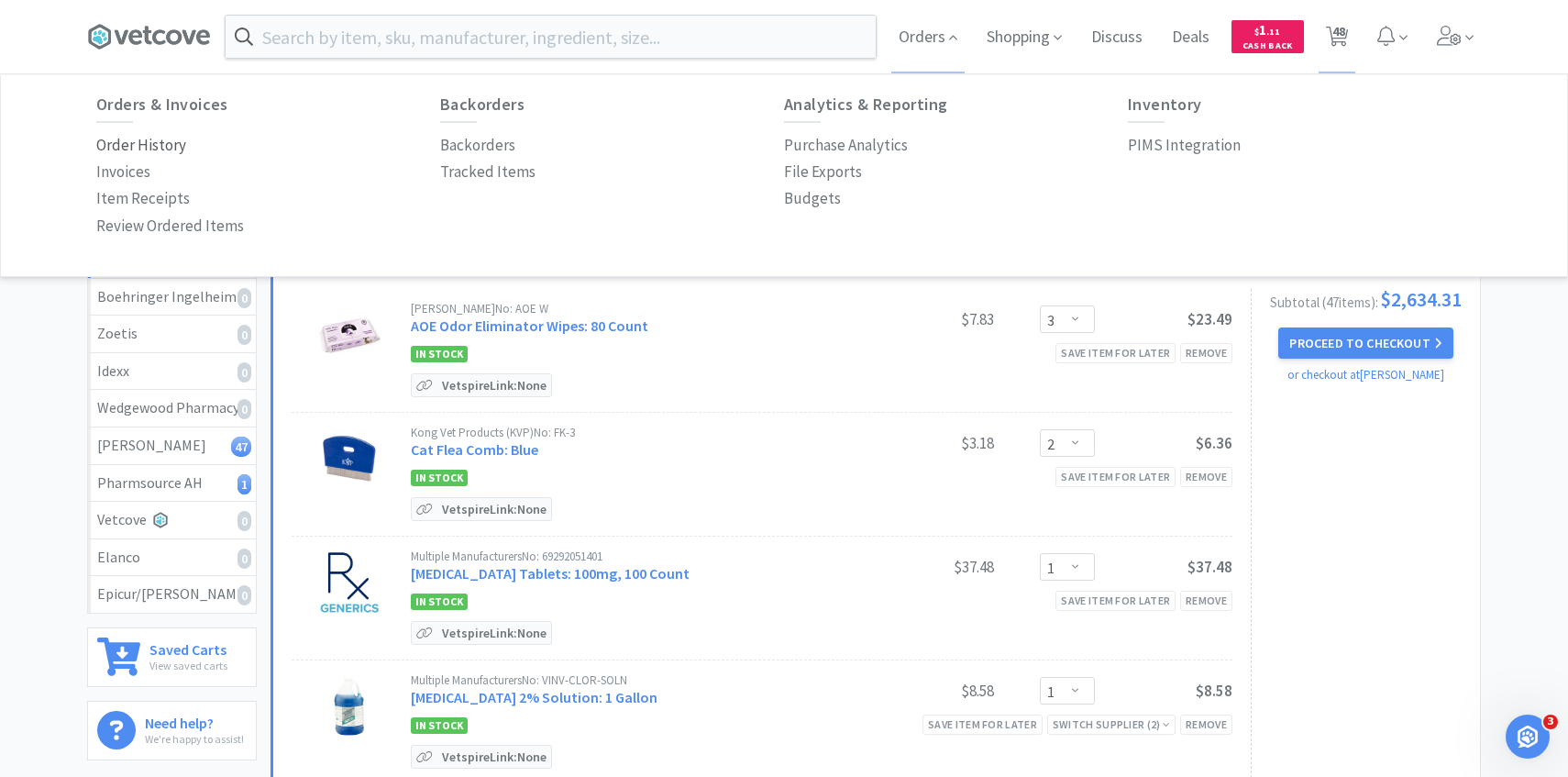
click at [169, 148] on p "Order History" at bounding box center [141, 145] width 90 height 25
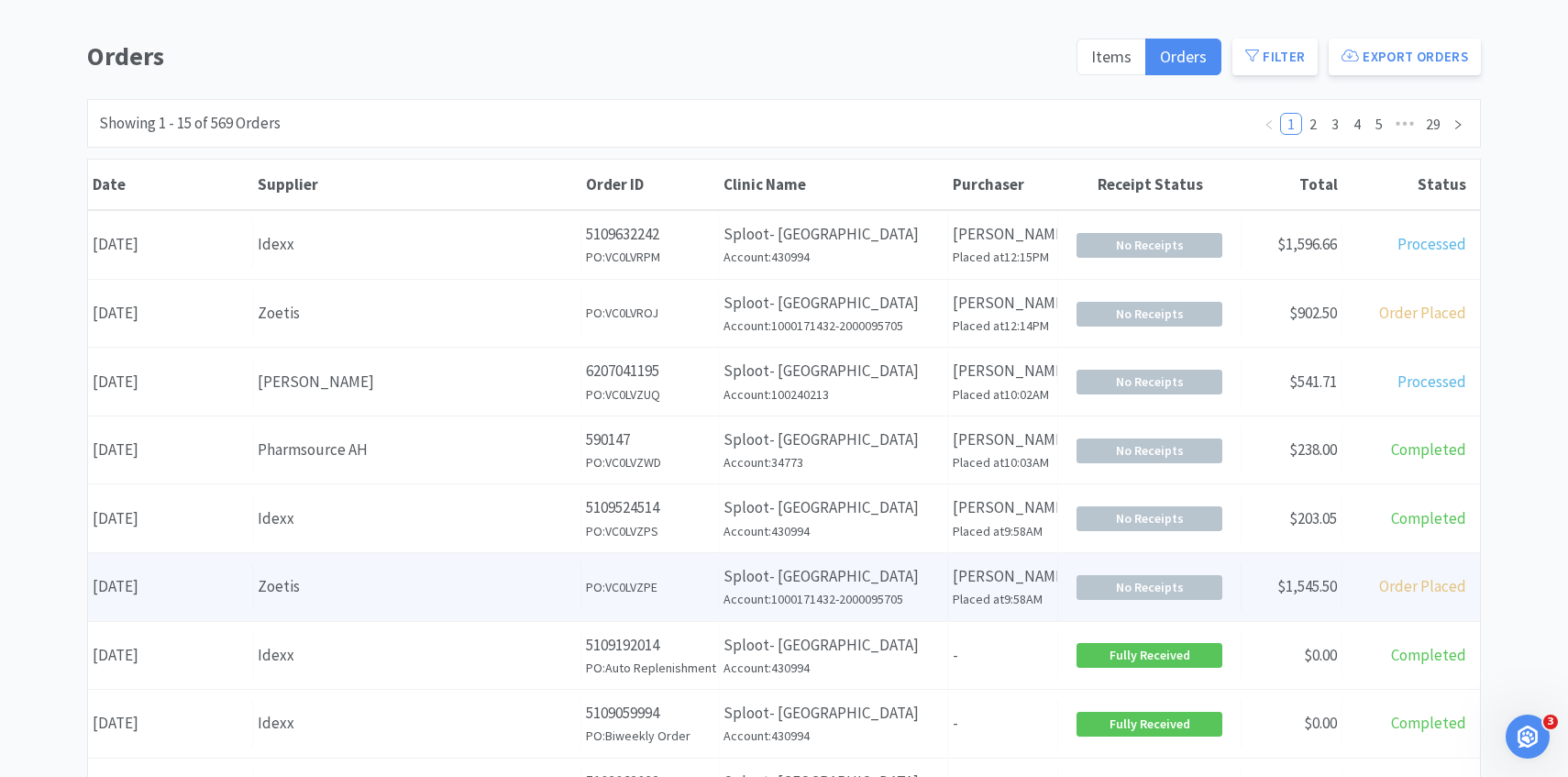
scroll to position [138, 0]
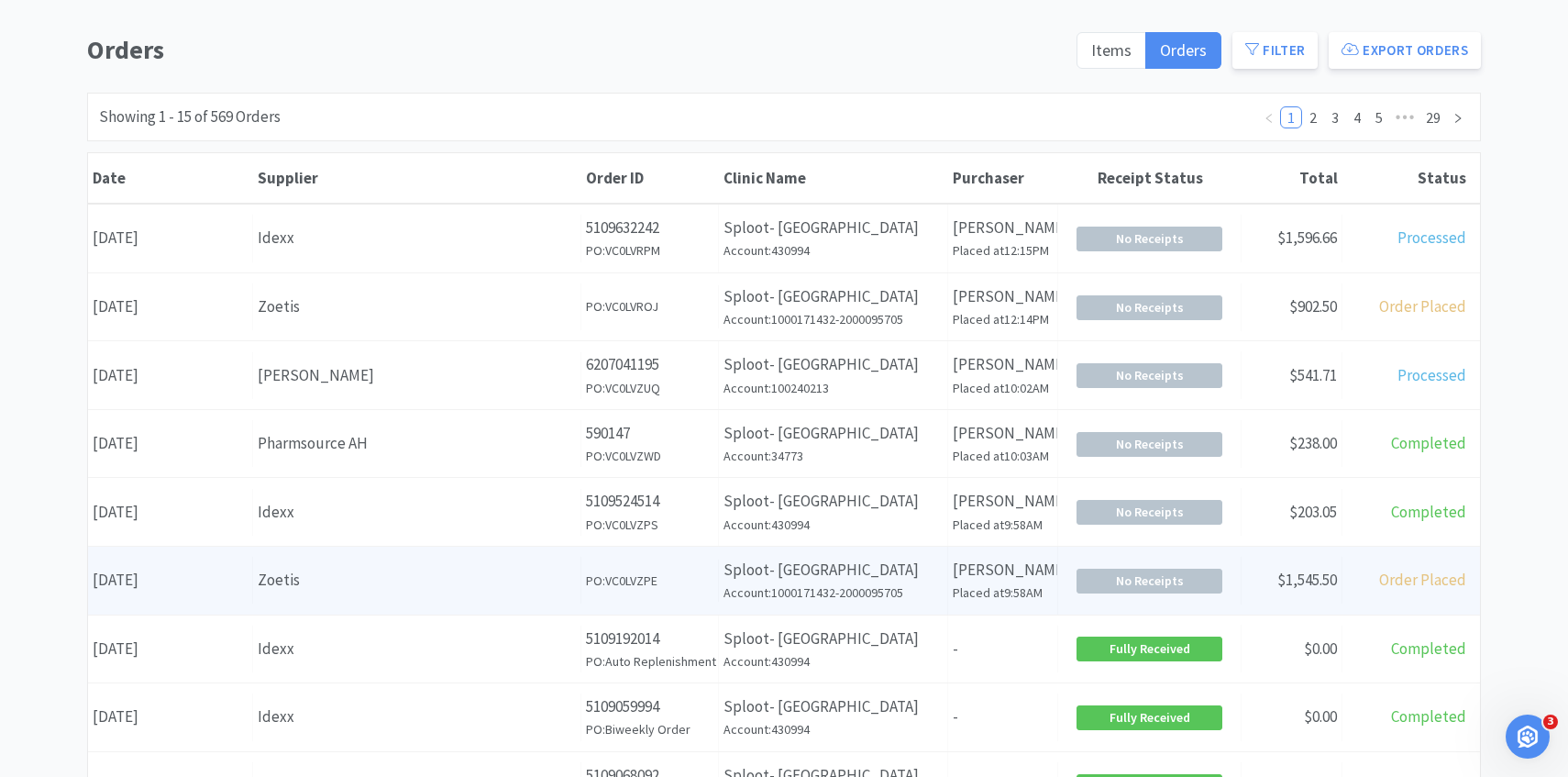
click at [342, 604] on div "Date August 13th, 2025 Supplier Zoetis Order ID PO: VC0LVZPE Clinic Name Sploot…" at bounding box center [784, 581] width 1392 height 68
click at [342, 605] on div "Date August 13th, 2025 Supplier Zoetis Order ID PO: VC0LVZPE Clinic Name Sploot…" at bounding box center [784, 581] width 1392 height 68
click at [270, 575] on div "Zoetis" at bounding box center [417, 580] width 319 height 25
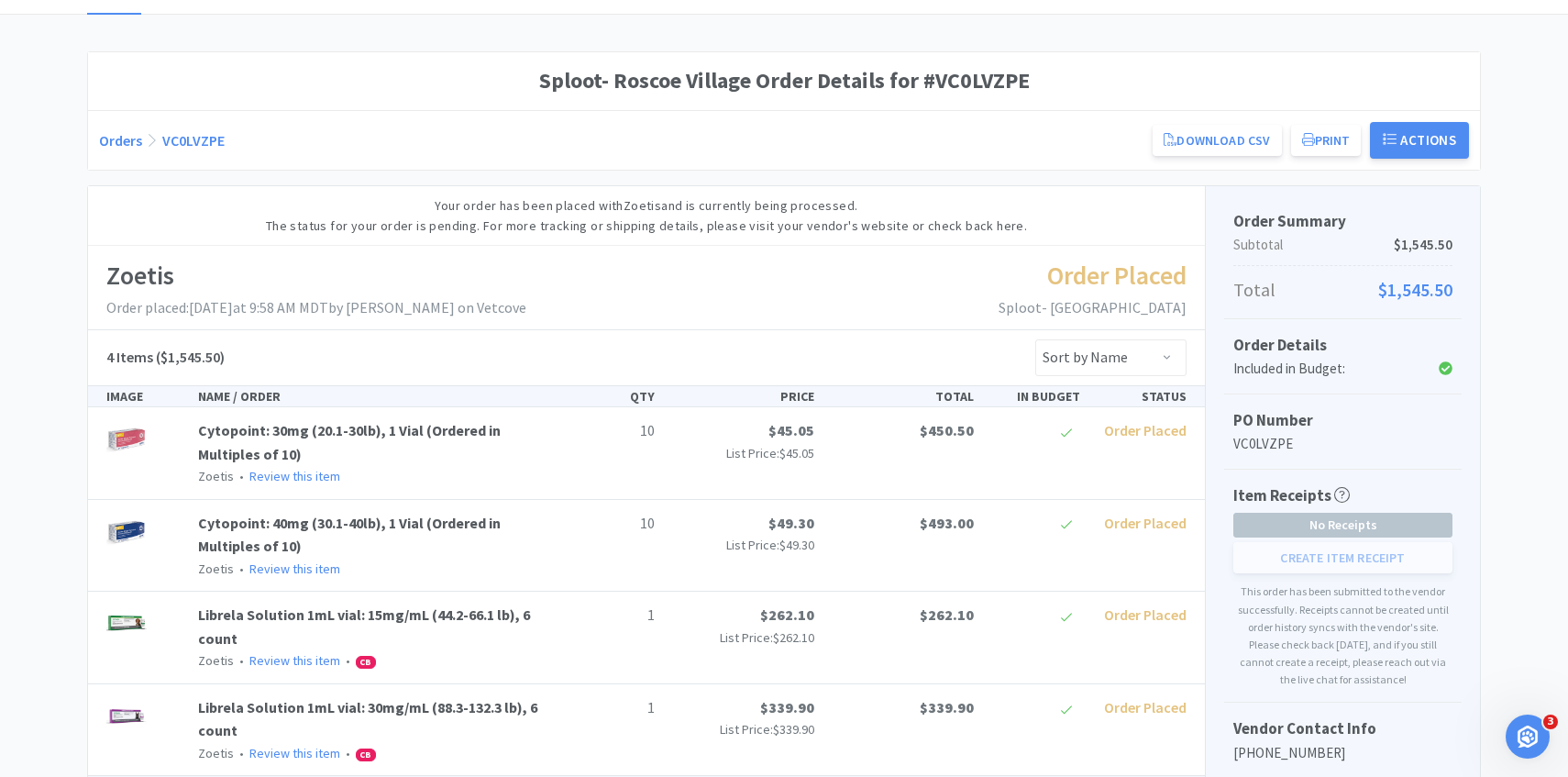
scroll to position [267, 0]
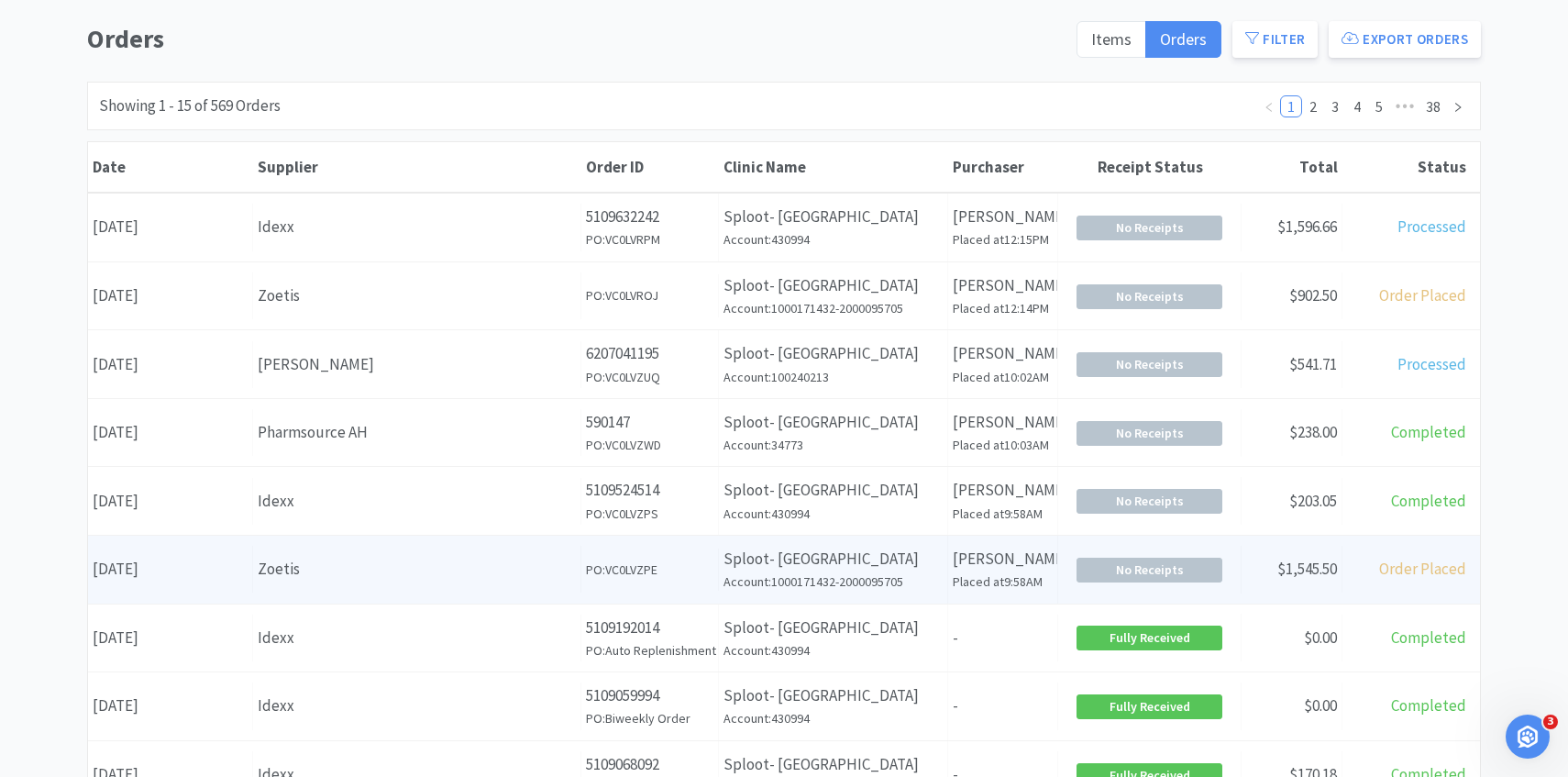
scroll to position [150, 0]
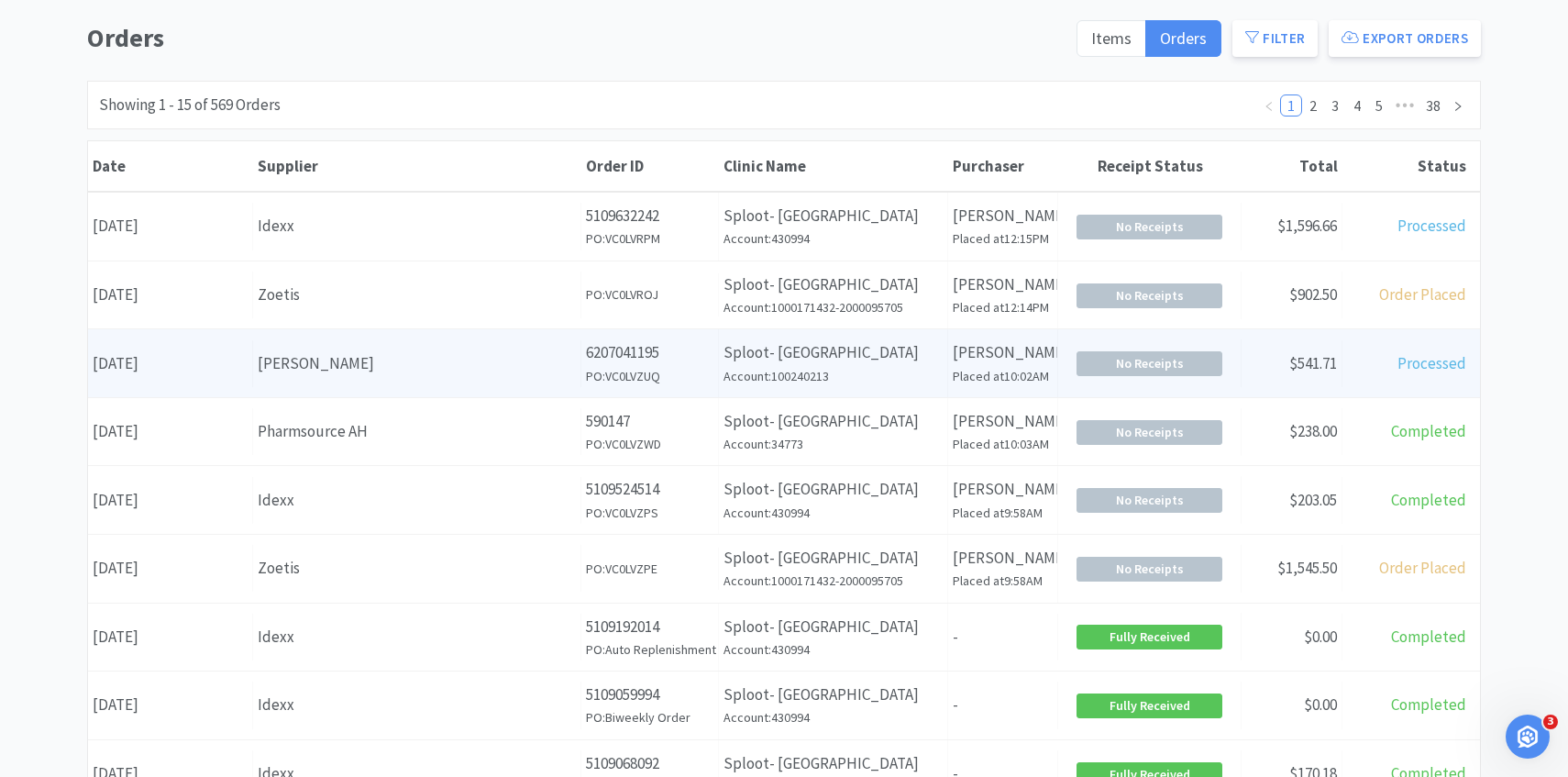
click at [465, 361] on div "[PERSON_NAME]" at bounding box center [417, 364] width 319 height 25
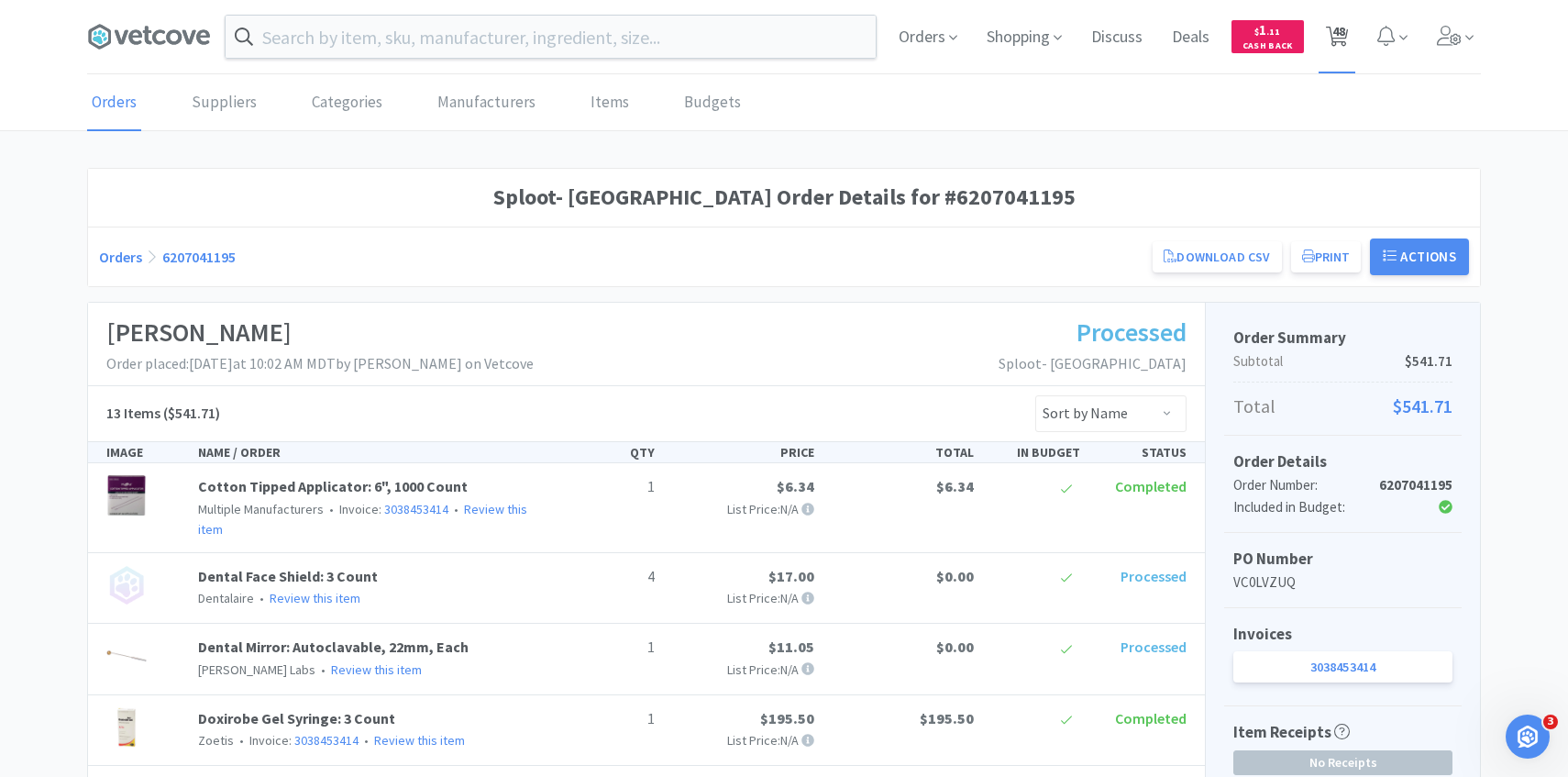
click at [1348, 42] on icon at bounding box center [1337, 37] width 23 height 20
select select "3"
select select "2"
select select "1"
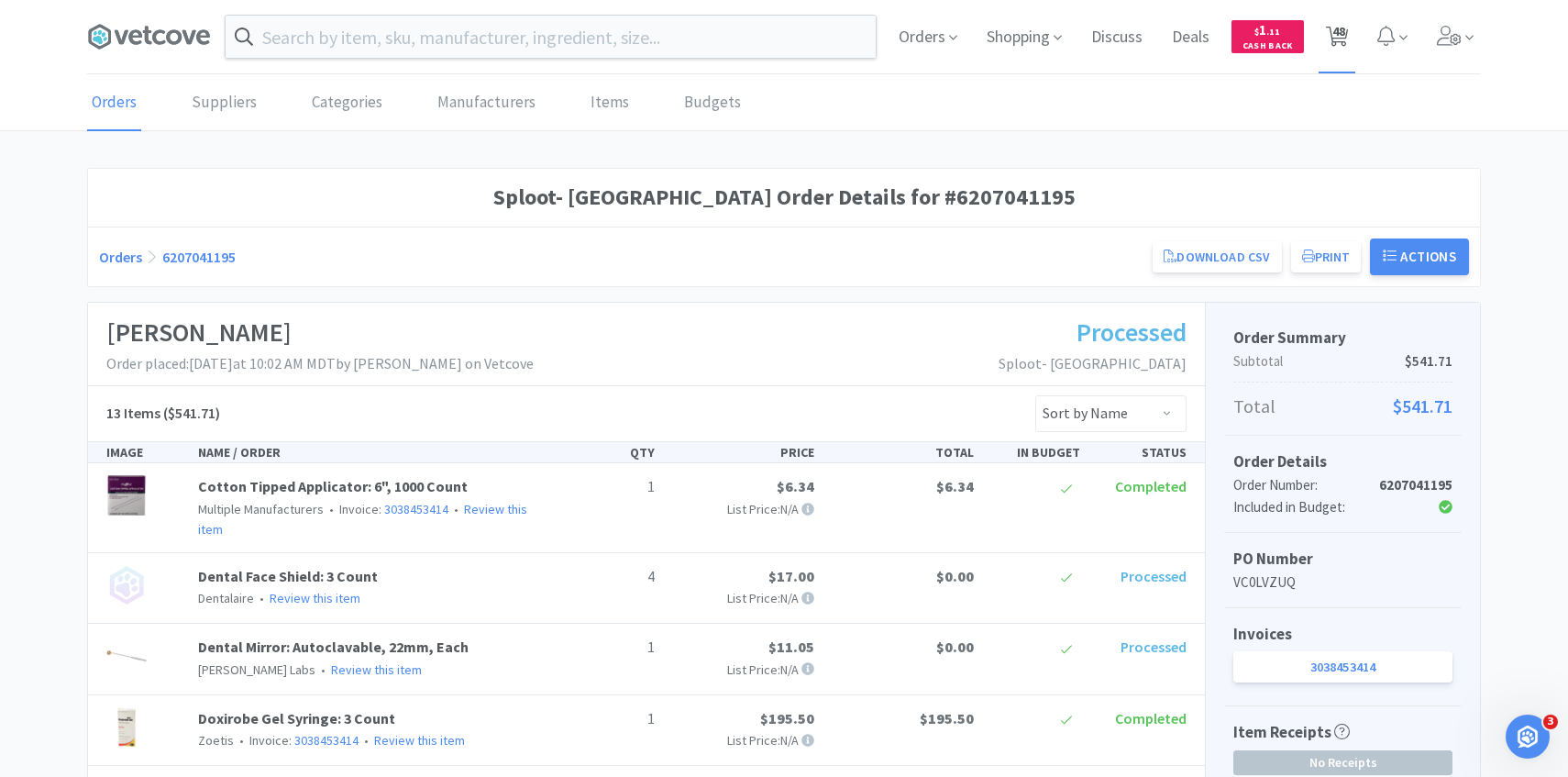
select select "2"
select select "8"
select select "6"
select select "1"
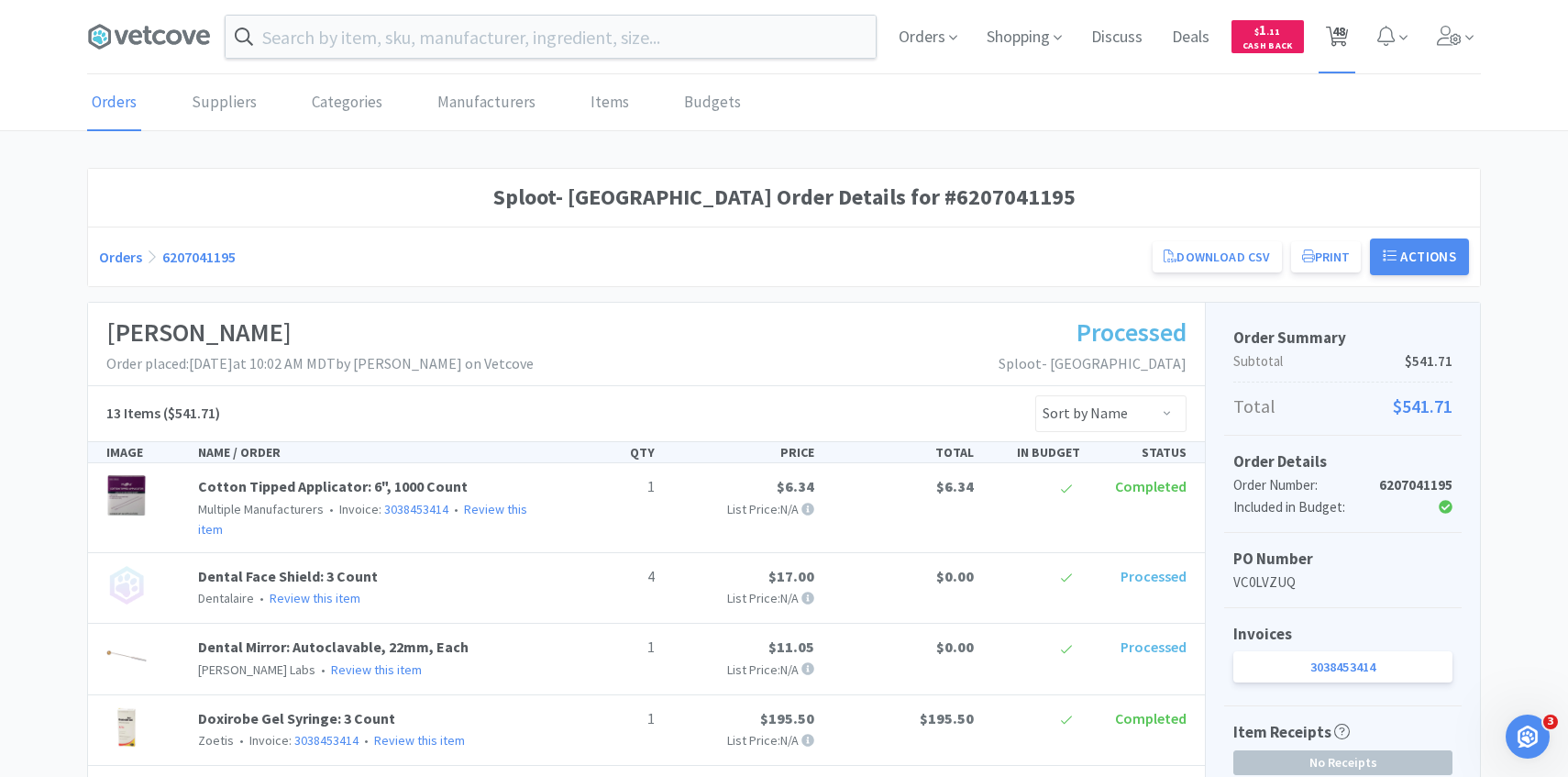
select select "2"
select select "1"
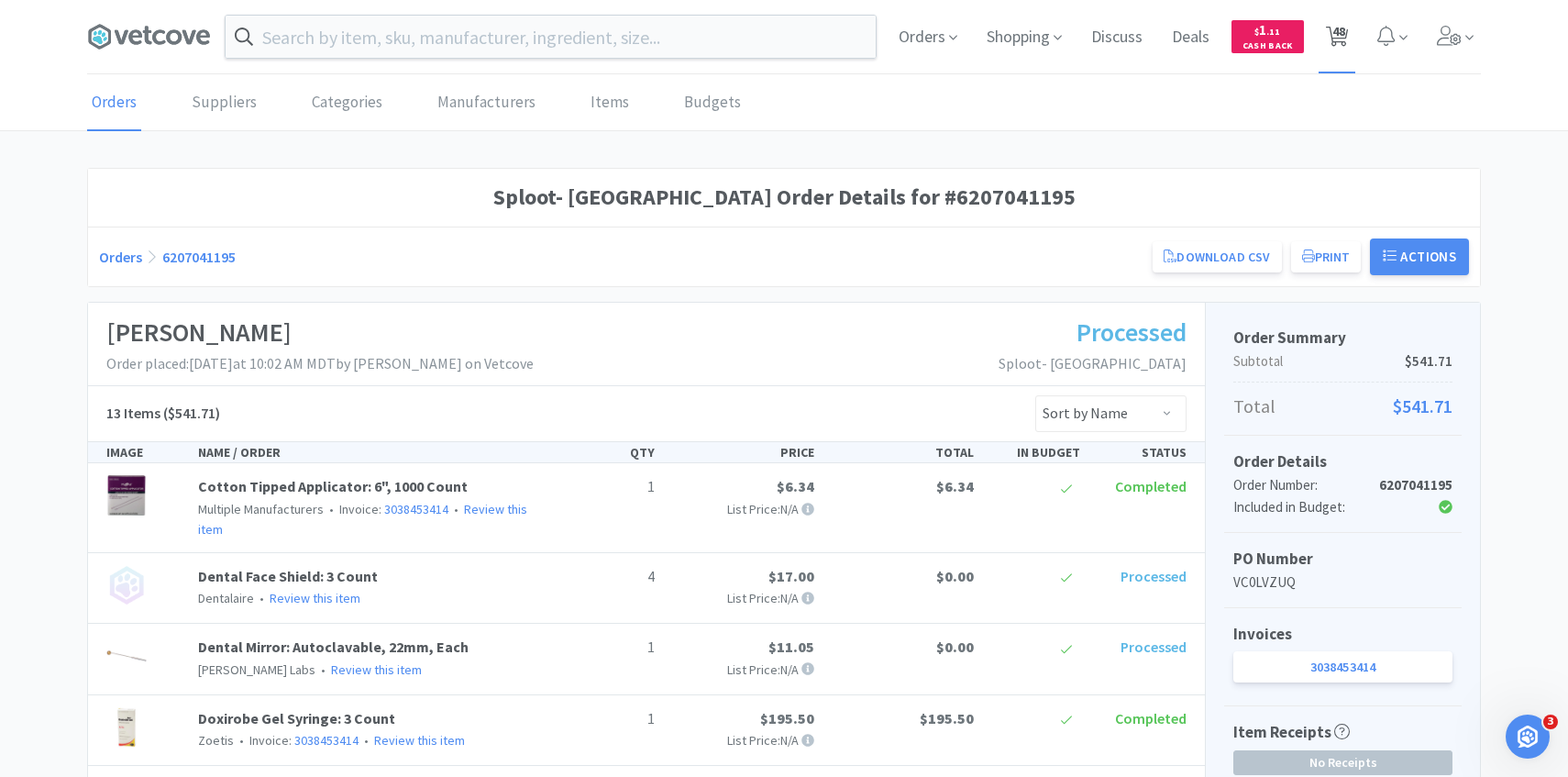
select select "20"
select select "4"
select select "1"
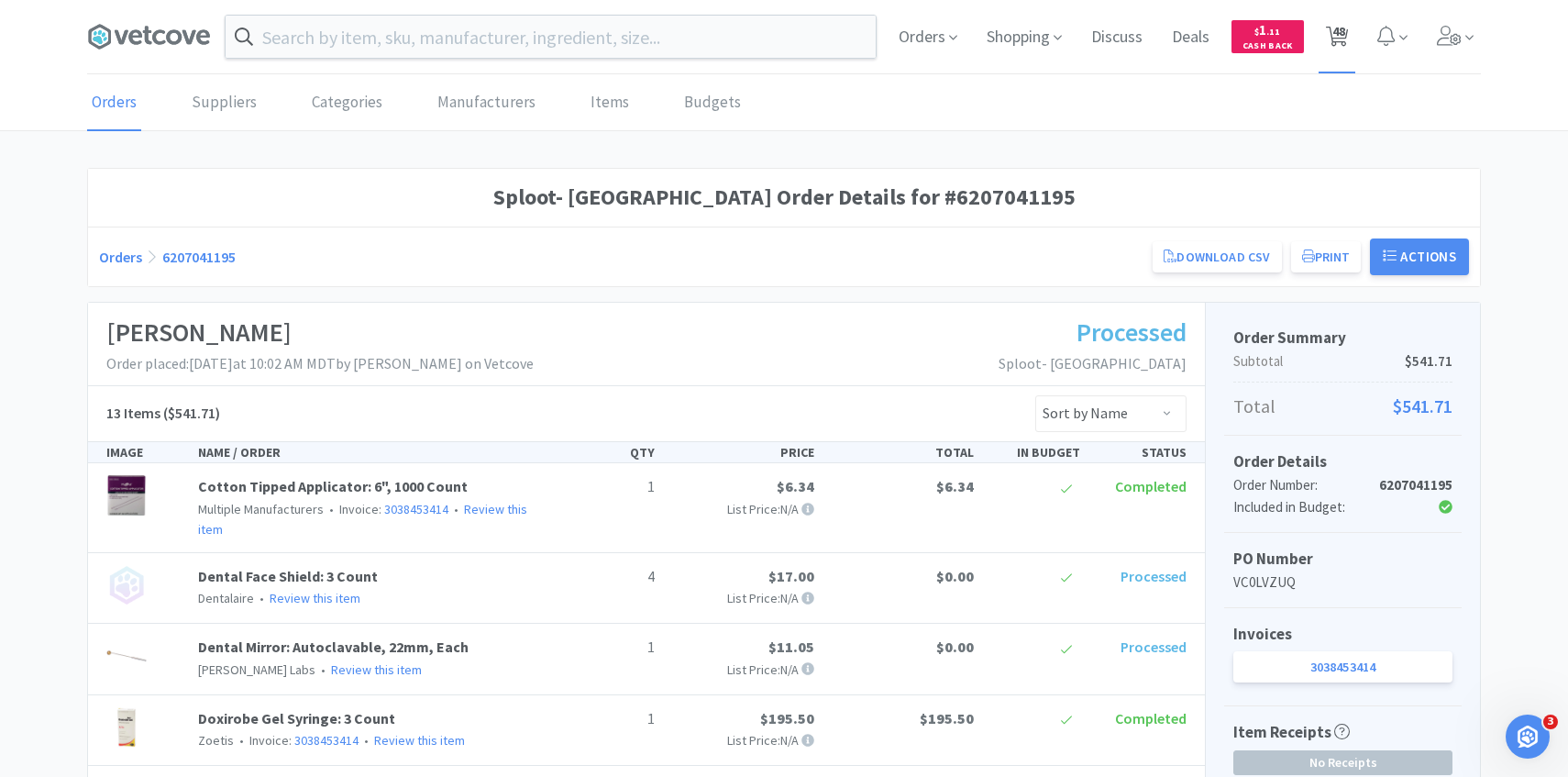
select select "1"
select select "3"
select select "4"
select select "5"
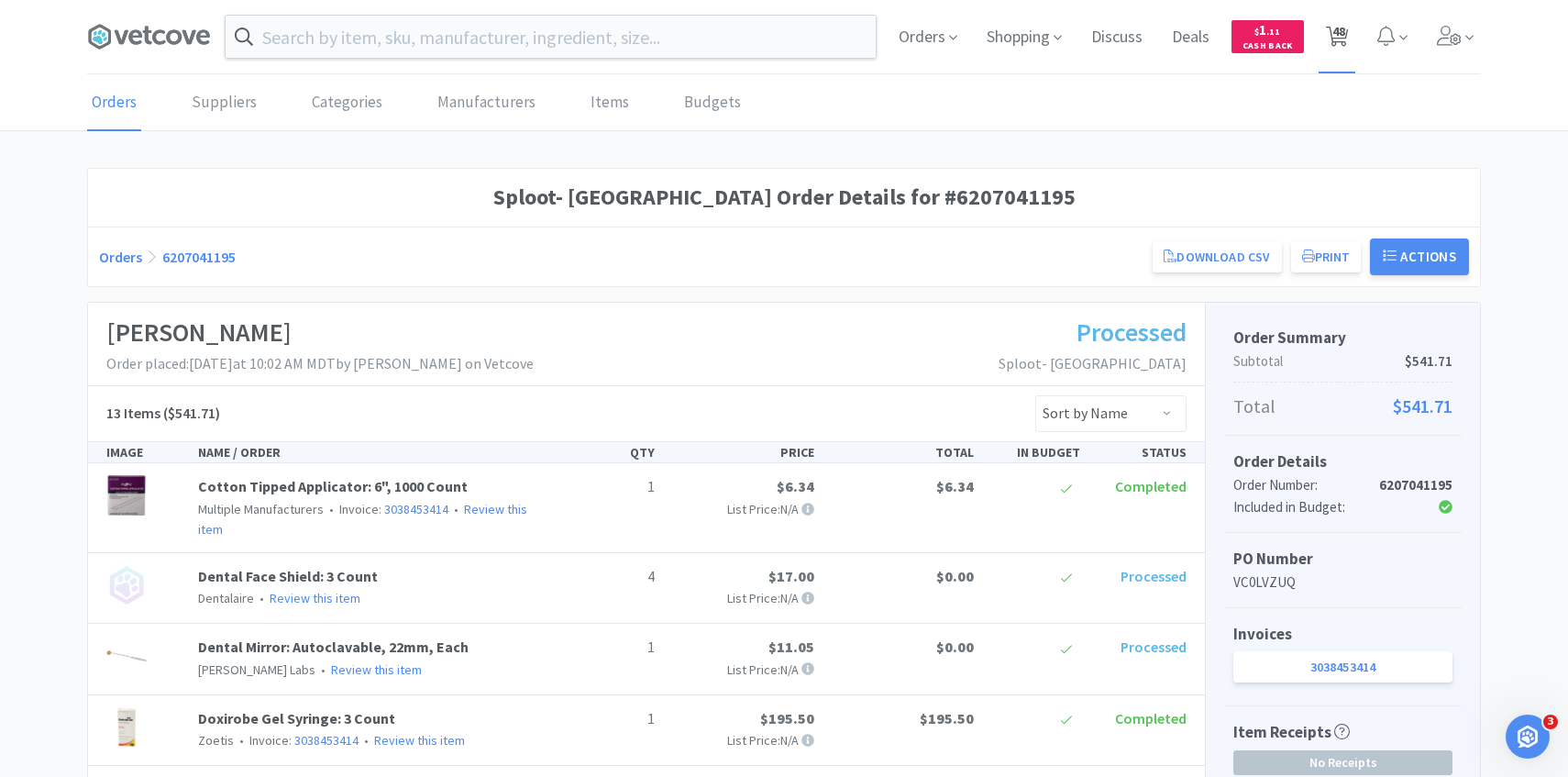
select select "4"
select select "7"
select select "1"
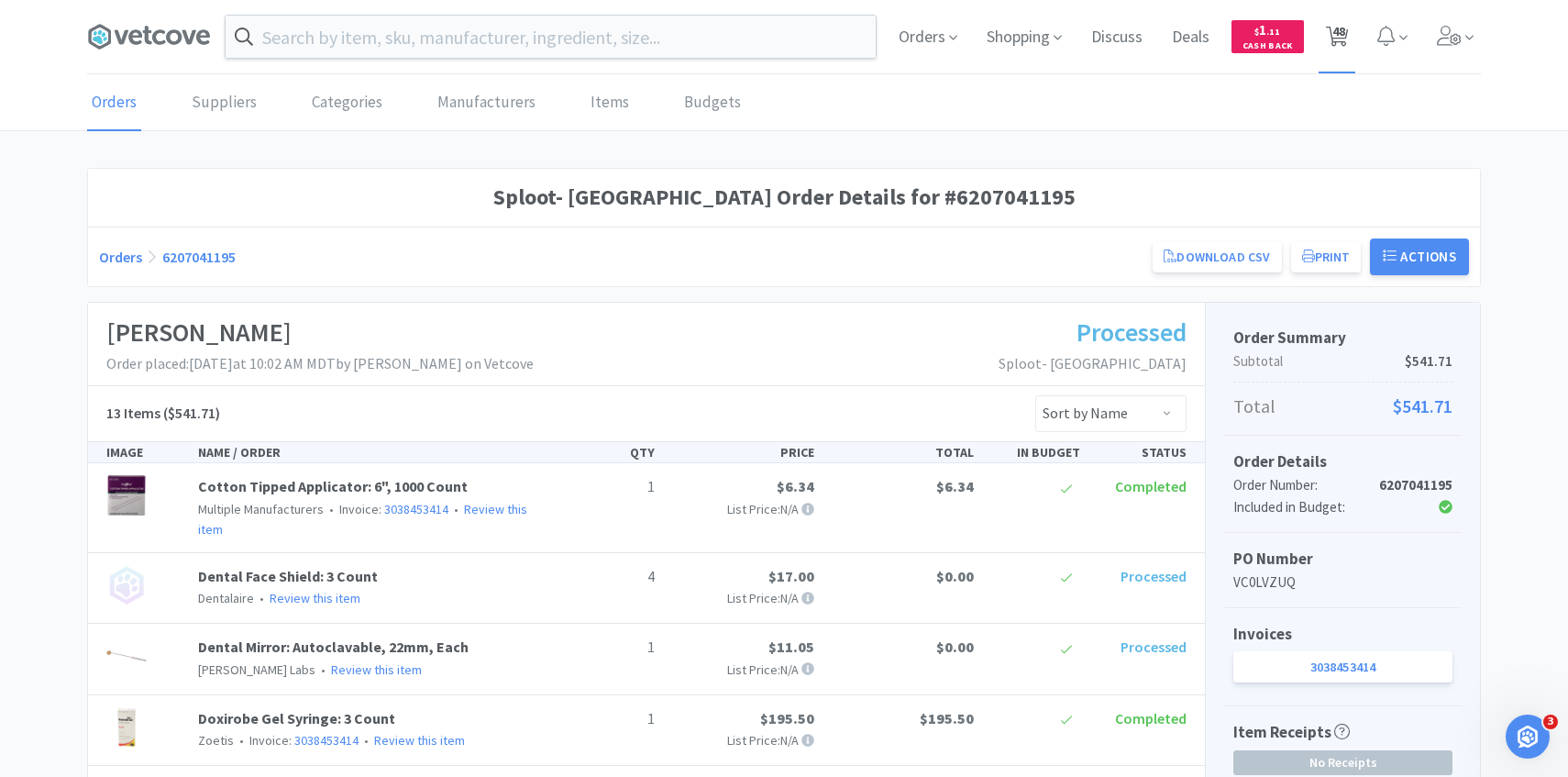
select select "2"
select select "1"
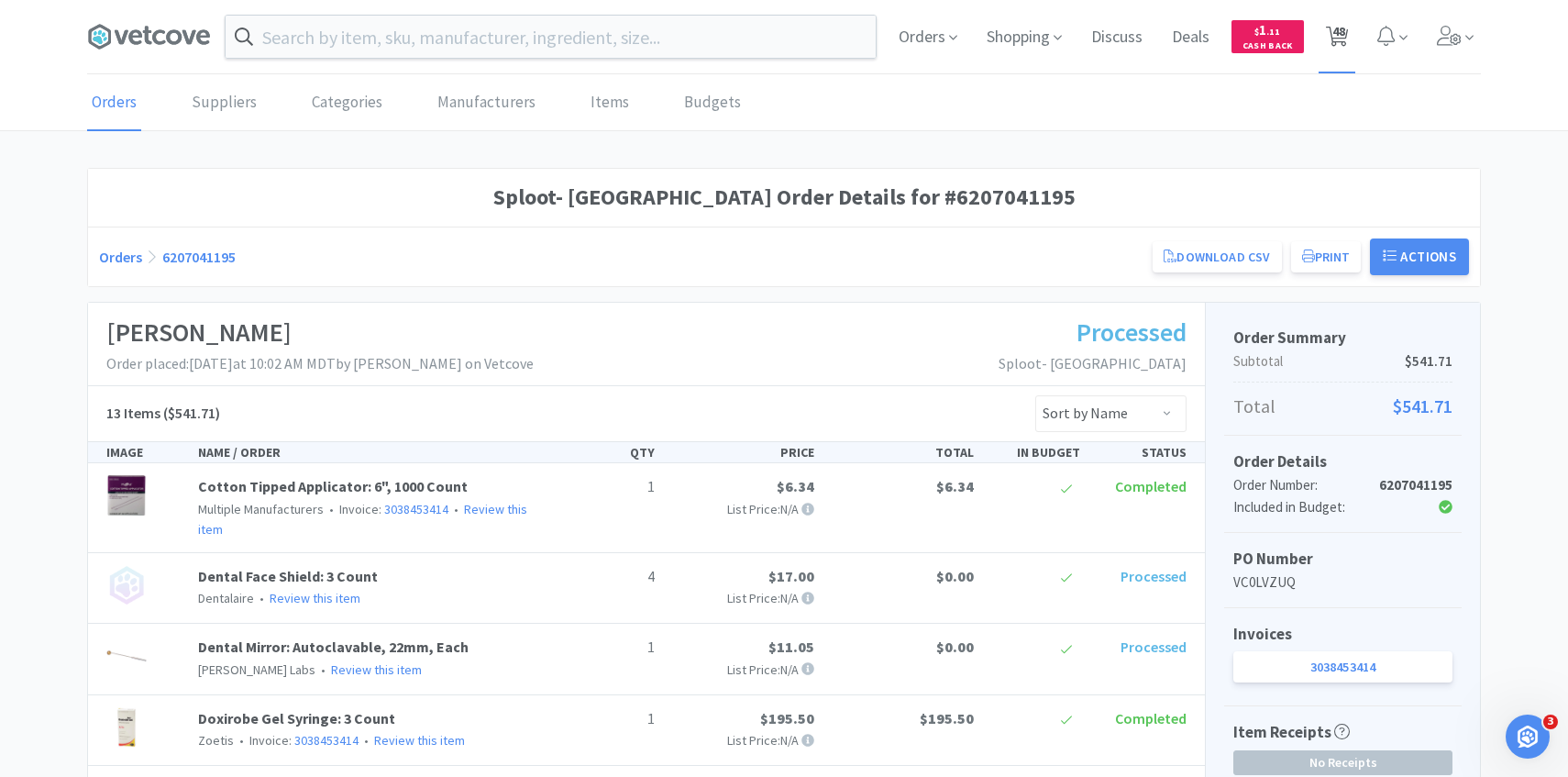
select select "2"
select select "1"
select select "2"
select select "30"
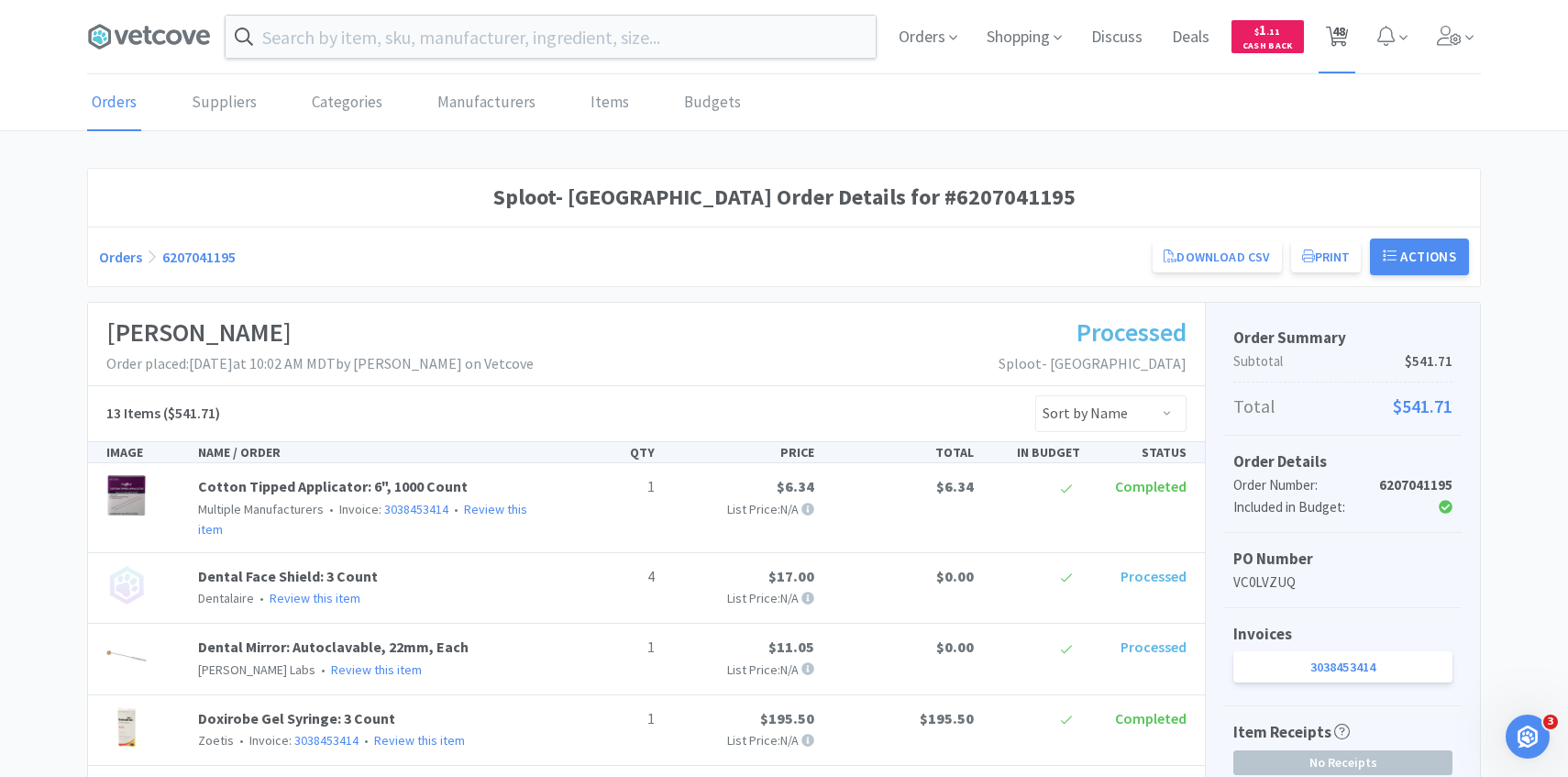
select select "1"
select select "2"
select select "50"
select select "4"
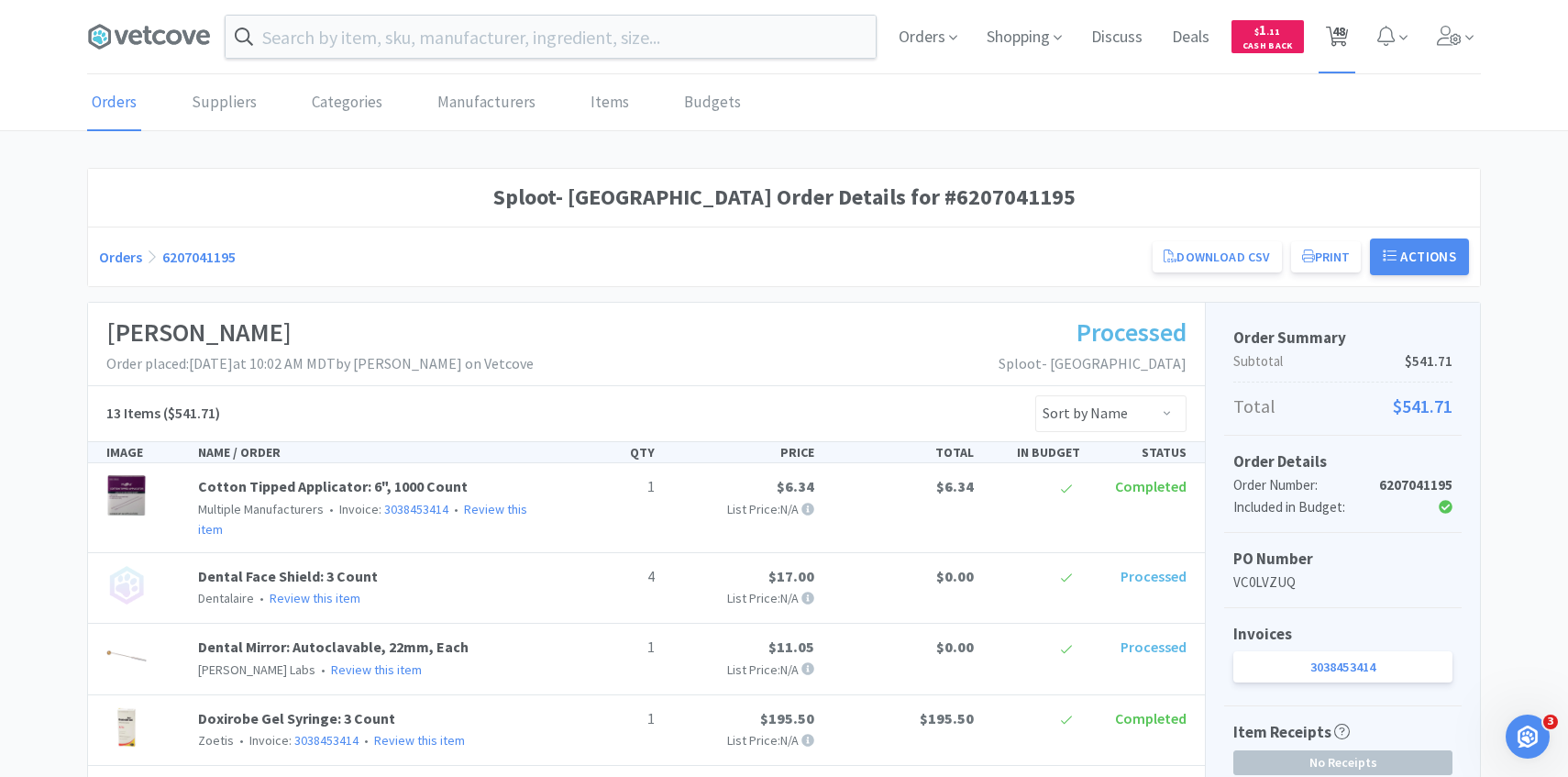
select select "1"
select select "4"
select select "1"
select select "2"
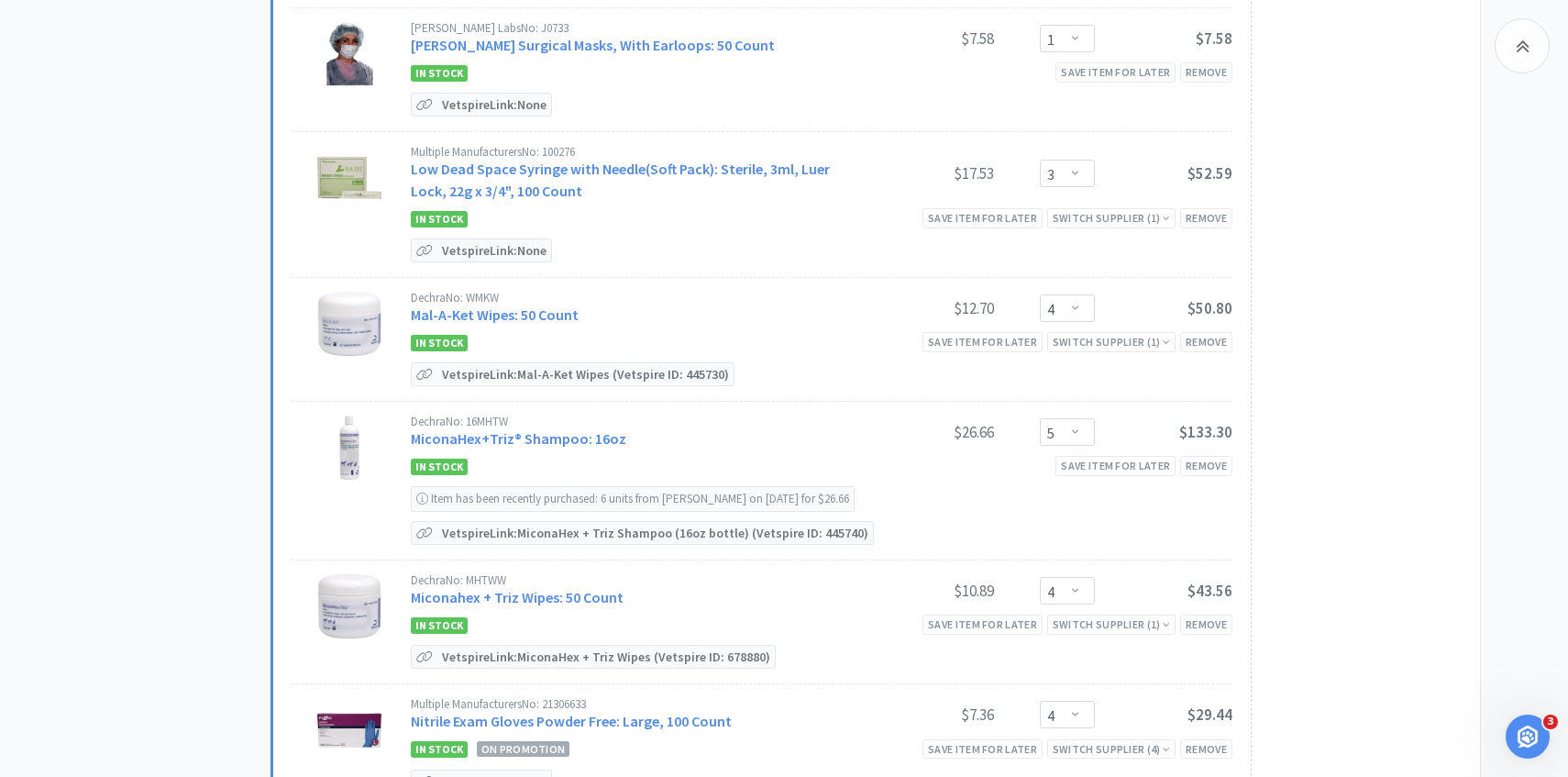
scroll to position [2815, 0]
click at [586, 432] on link "MiconaHex+Triz® Shampoo: 16oz" at bounding box center [519, 437] width 215 height 18
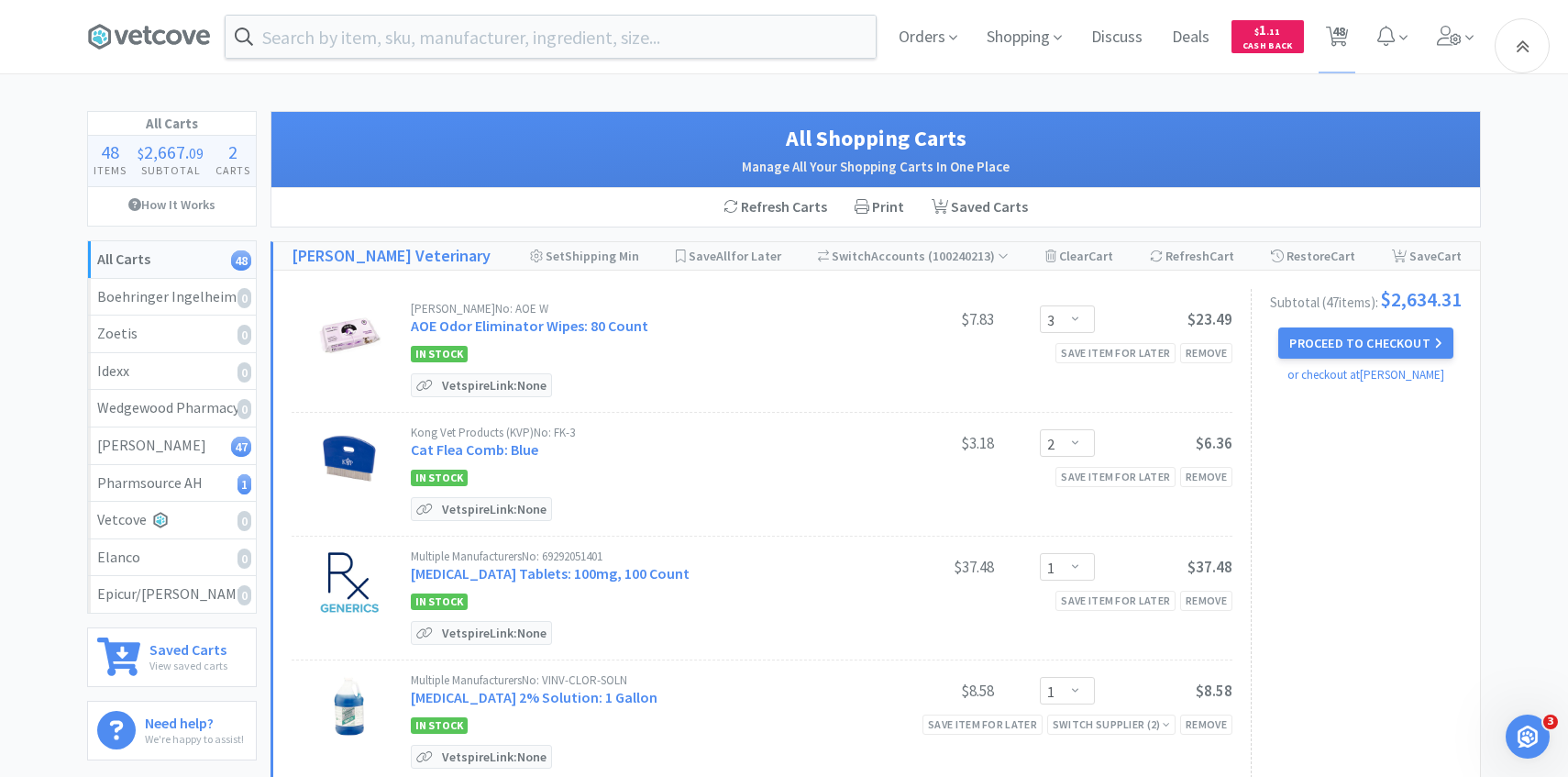
select select "86601"
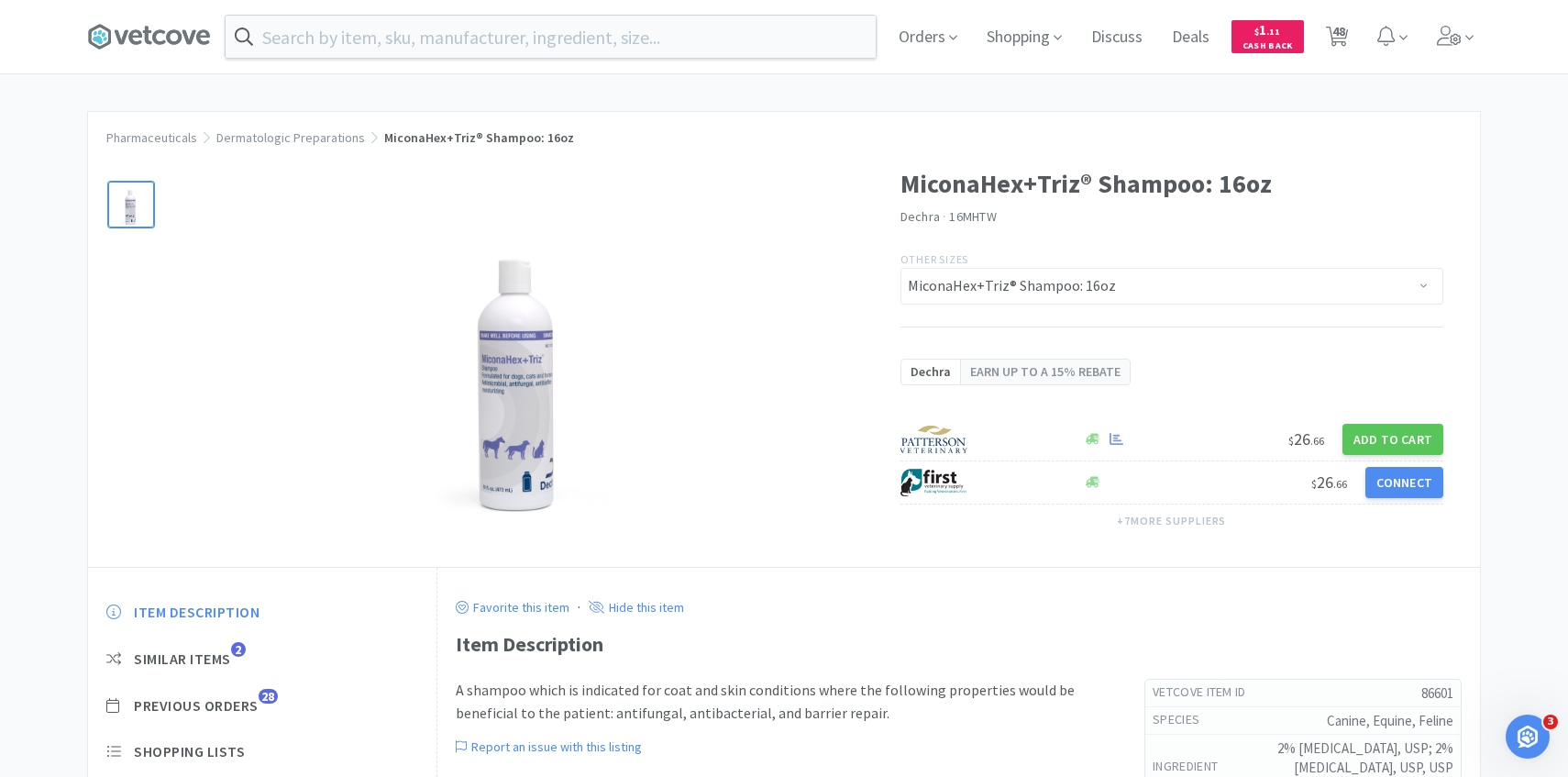
click at [244, 690] on div "Item Description Similar Items 2 Previous Orders 28 Shopping Lists Track Item N…" at bounding box center [262, 766] width 348 height 364
click at [245, 693] on div "Item Description Similar Items 2 Previous Orders 28 Shopping Lists Track Item N…" at bounding box center [262, 766] width 348 height 364
click at [248, 693] on div "Item Description Similar Items 2 Previous Orders 28 Shopping Lists Track Item N…" at bounding box center [262, 766] width 348 height 364
click at [248, 701] on span "Previous Orders" at bounding box center [195, 705] width 124 height 19
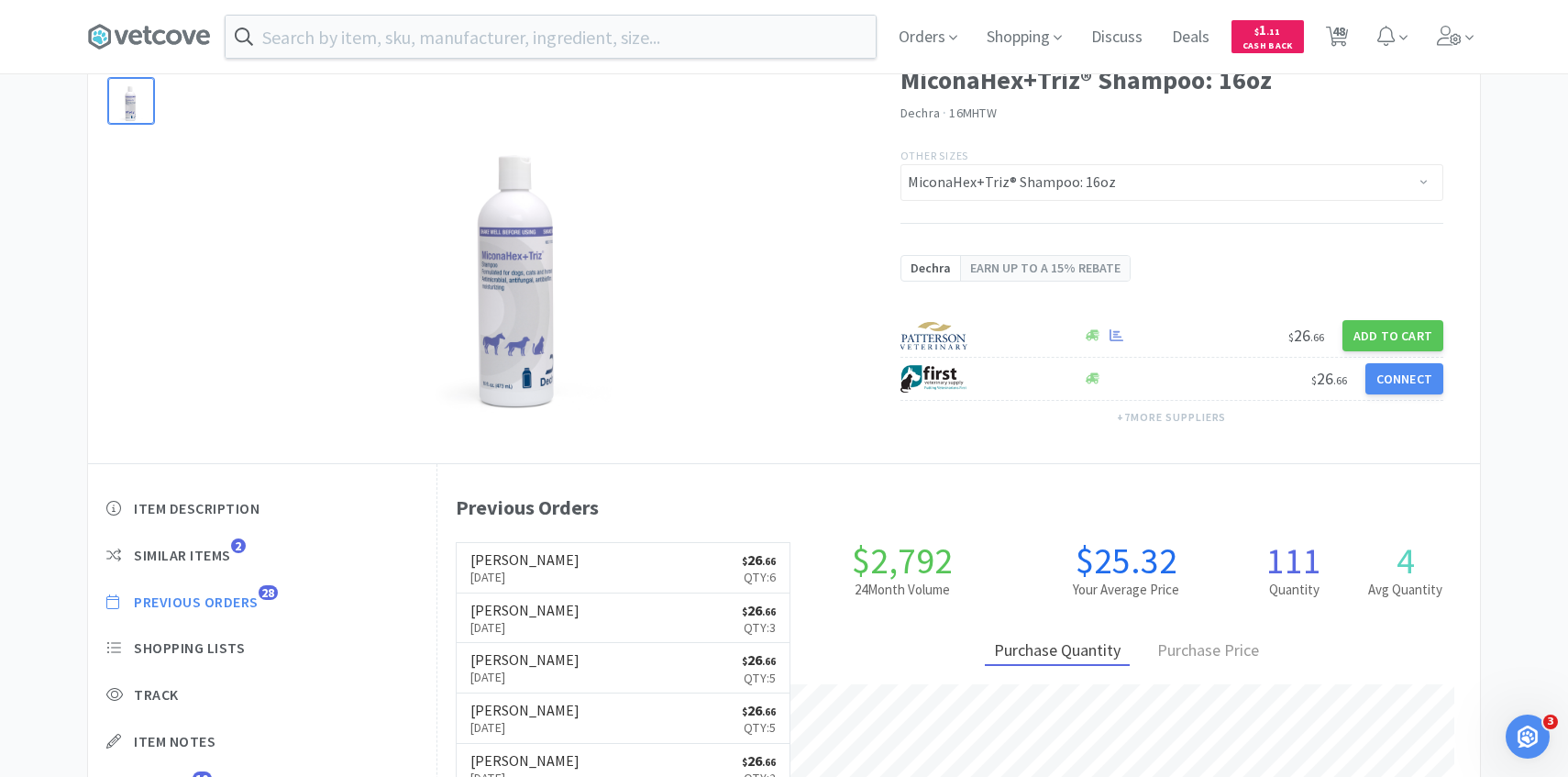
scroll to position [106, 0]
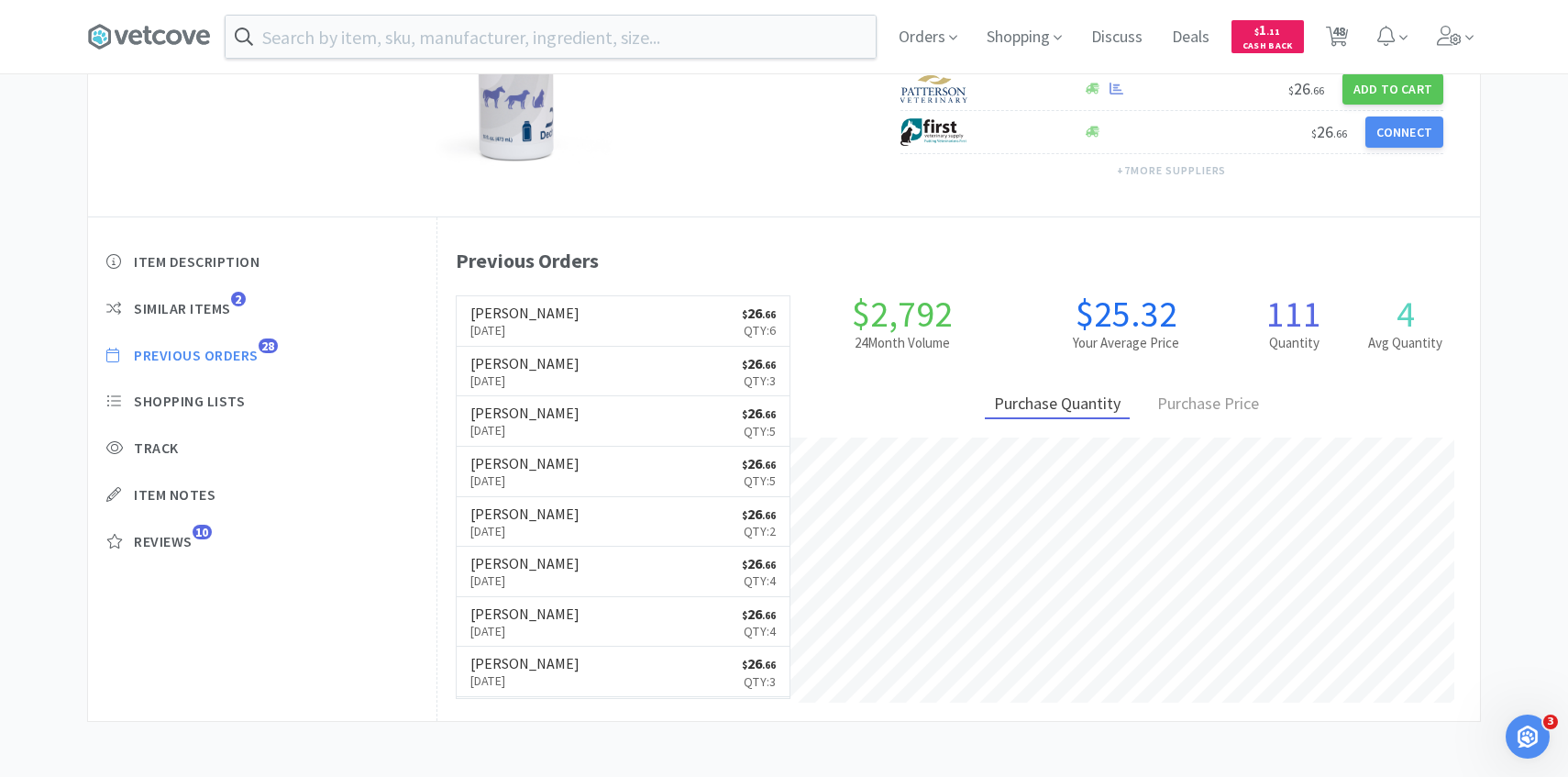
select select "3"
select select "2"
select select "1"
select select "2"
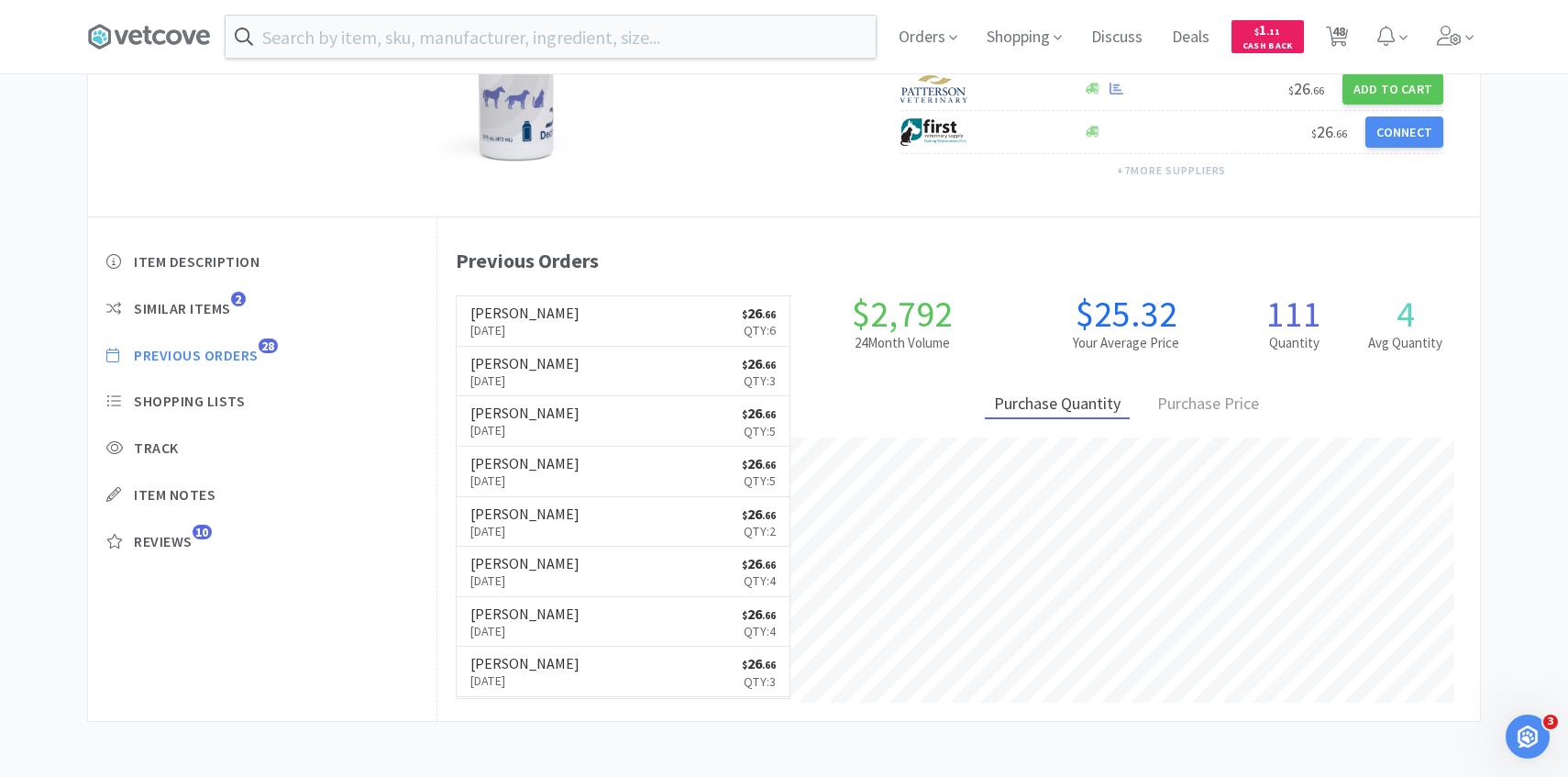
select select "8"
select select "6"
select select "1"
select select "2"
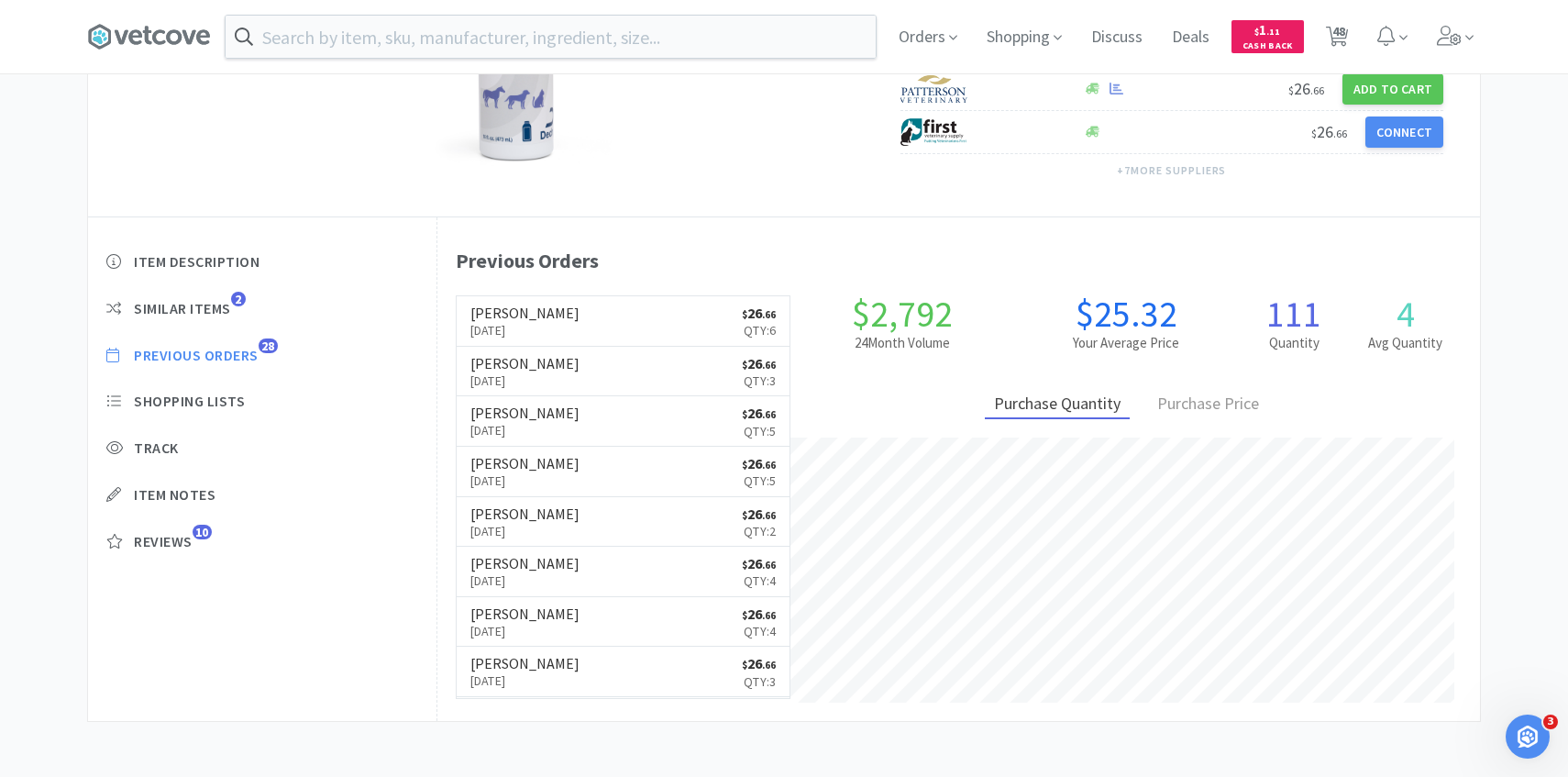
select select "1"
select select "20"
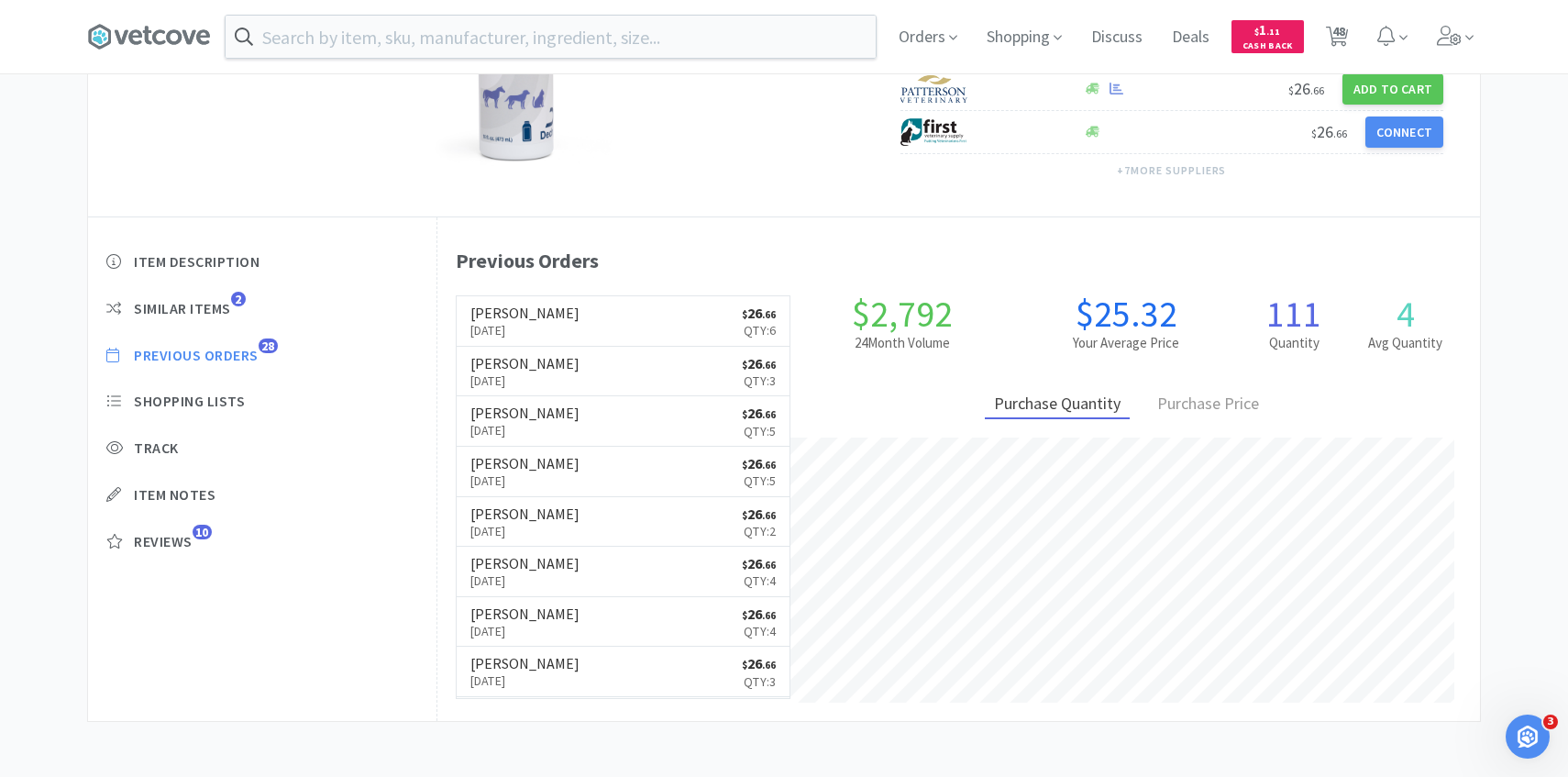
select select "4"
select select "1"
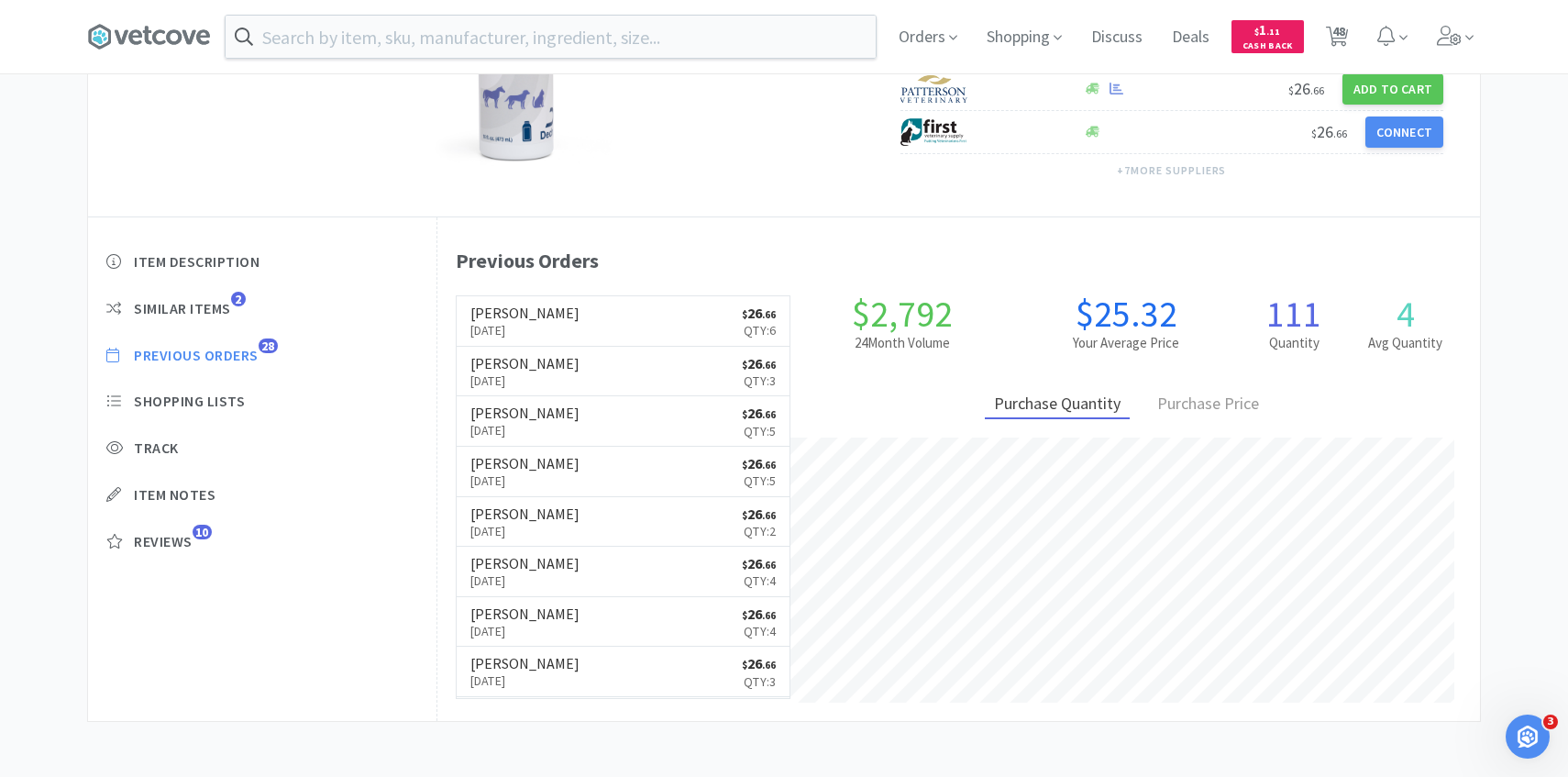
select select "1"
select select "3"
select select "4"
select select "5"
select select "4"
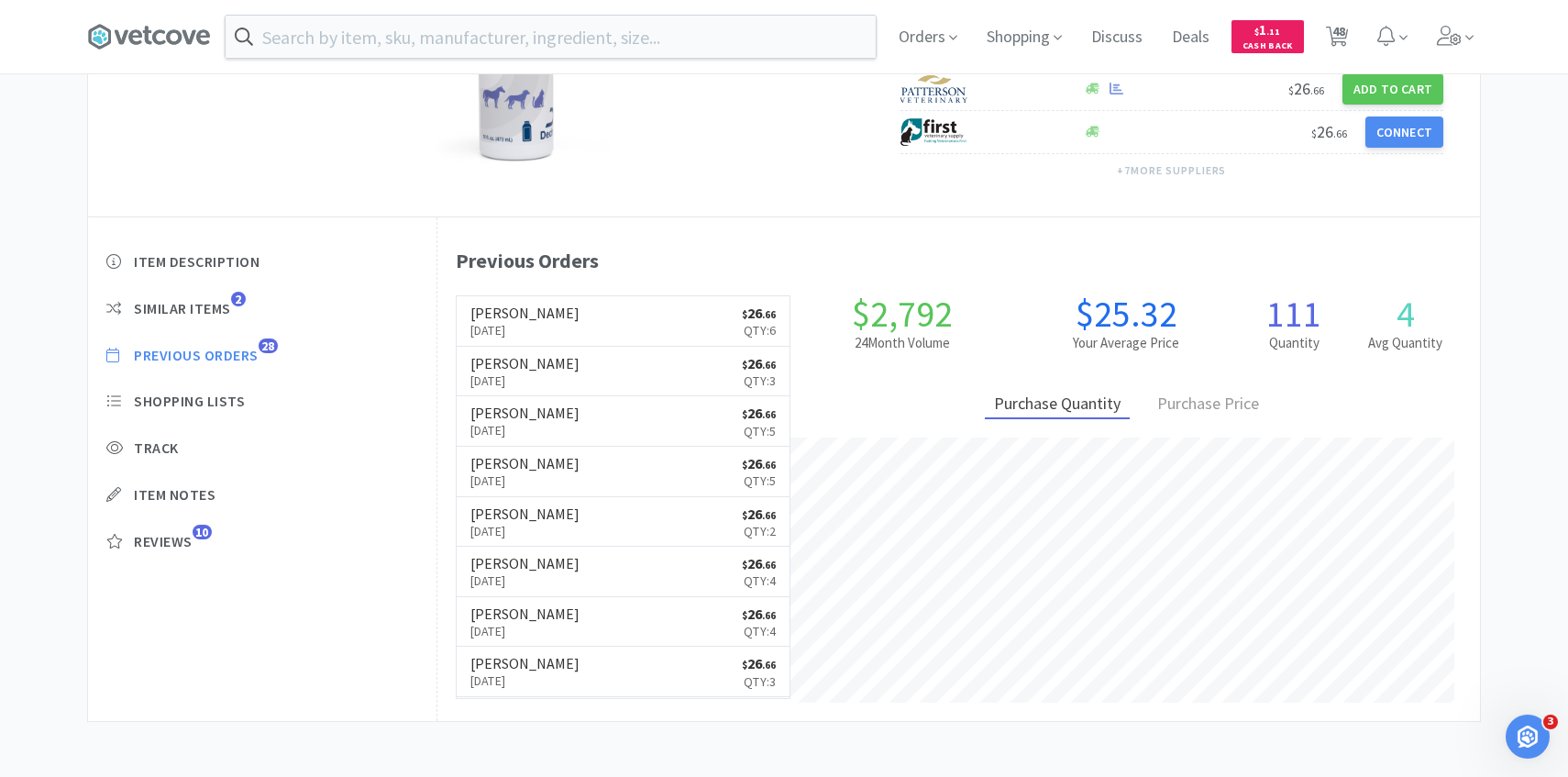
select select "4"
select select "7"
select select "1"
select select "2"
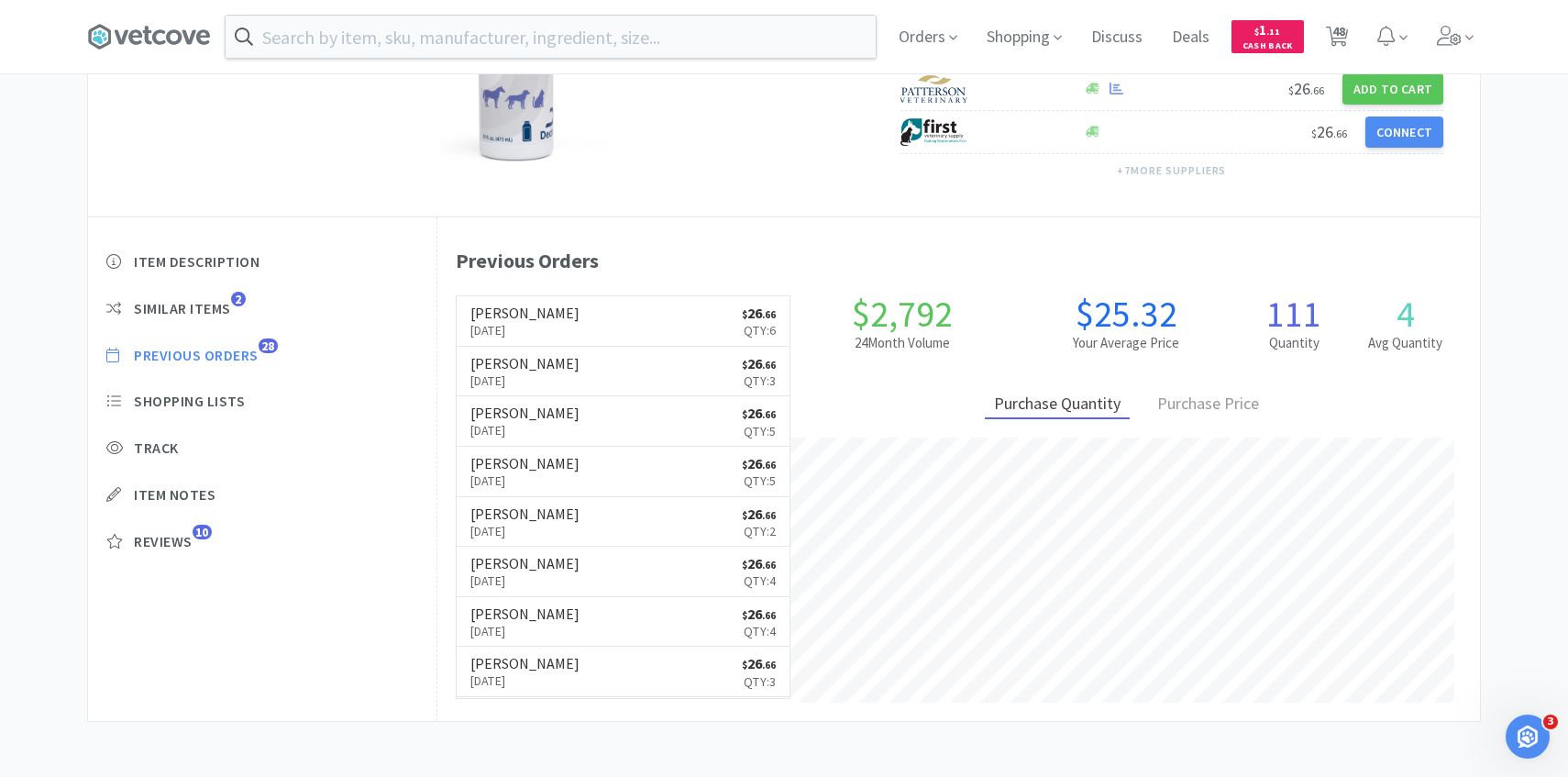
select select "2"
select select "1"
select select "2"
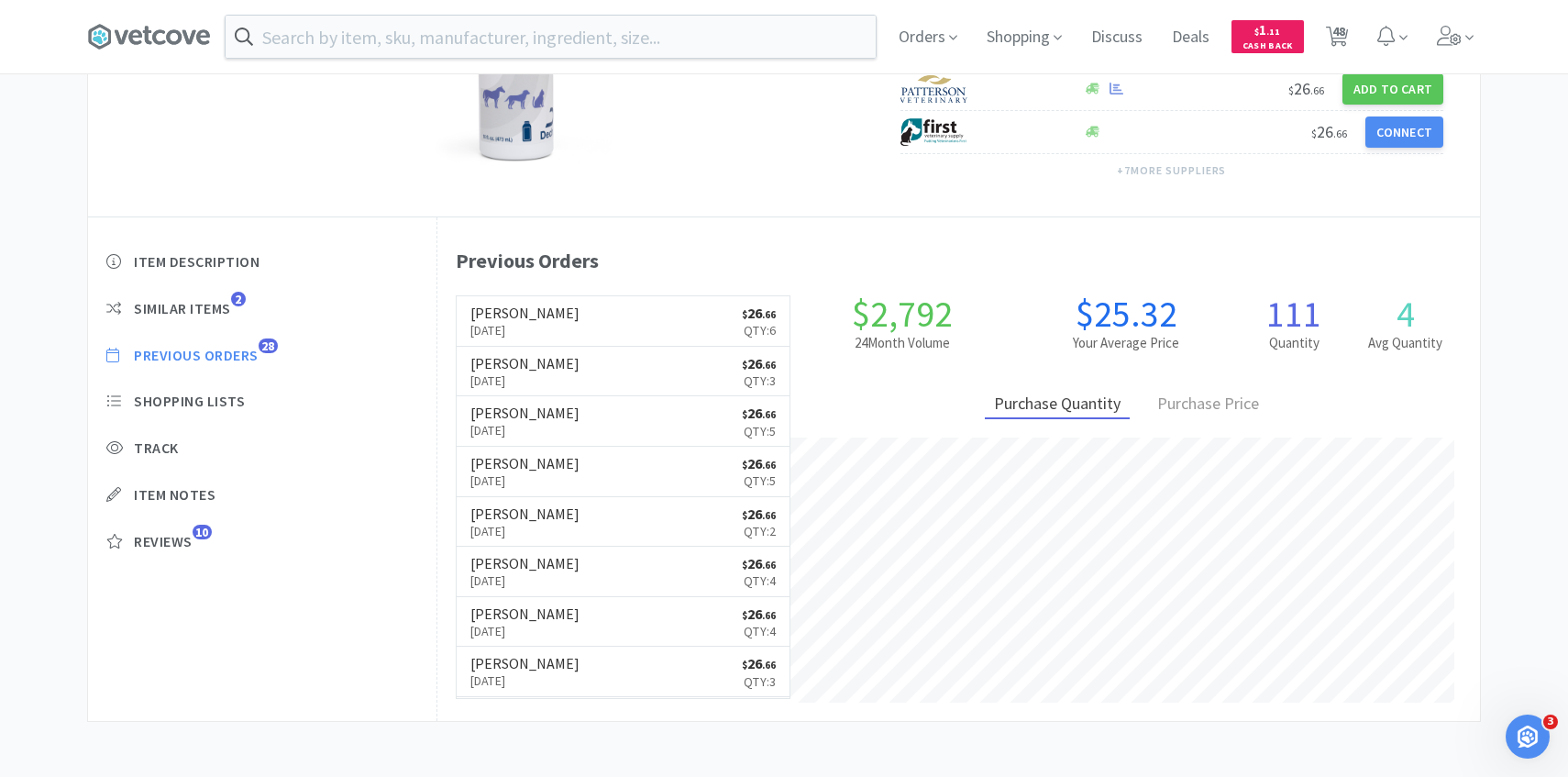
select select "2"
select select "1"
select select "2"
select select "30"
select select "1"
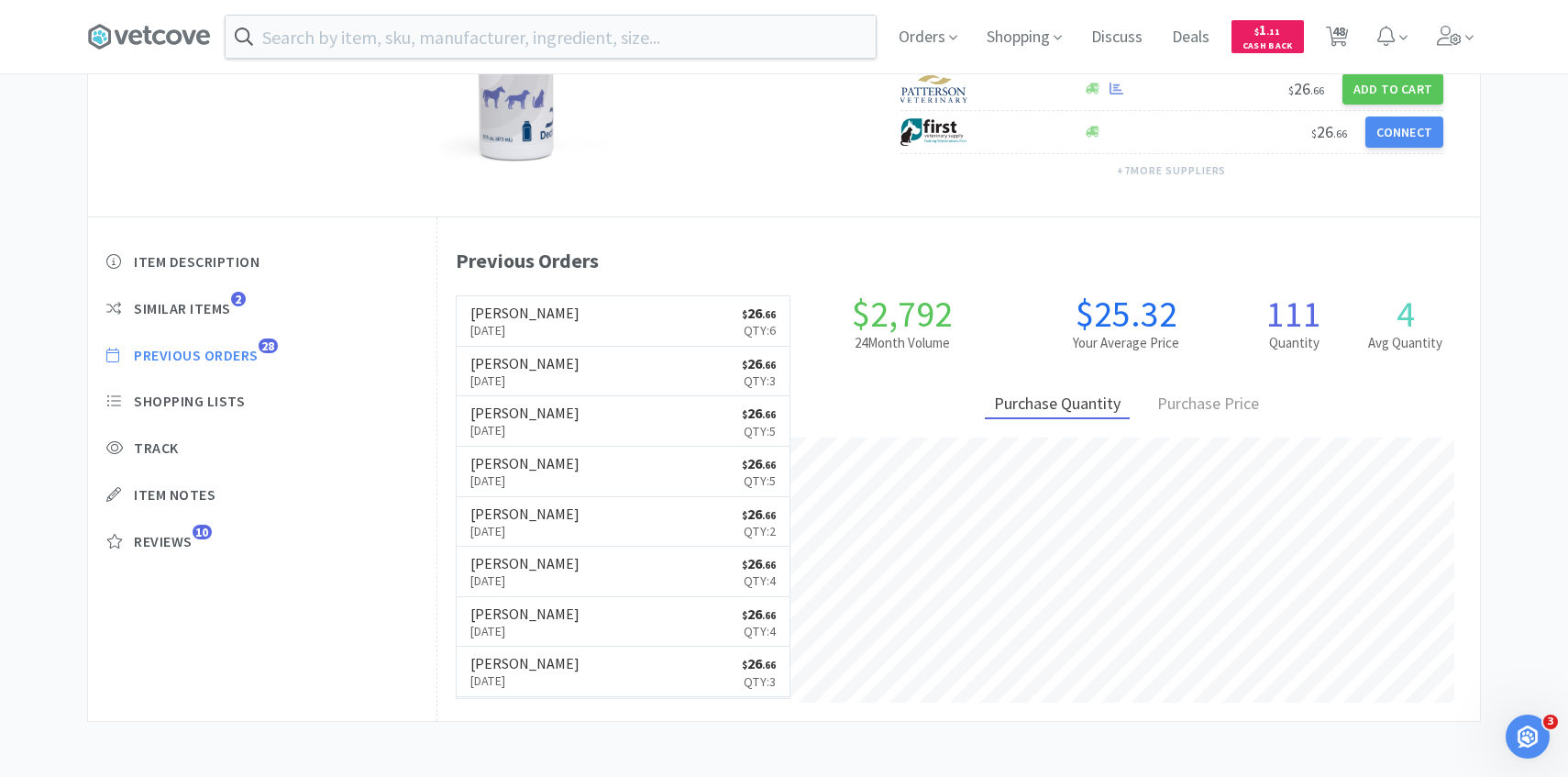
select select "1"
select select "2"
select select "50"
select select "4"
select select "1"
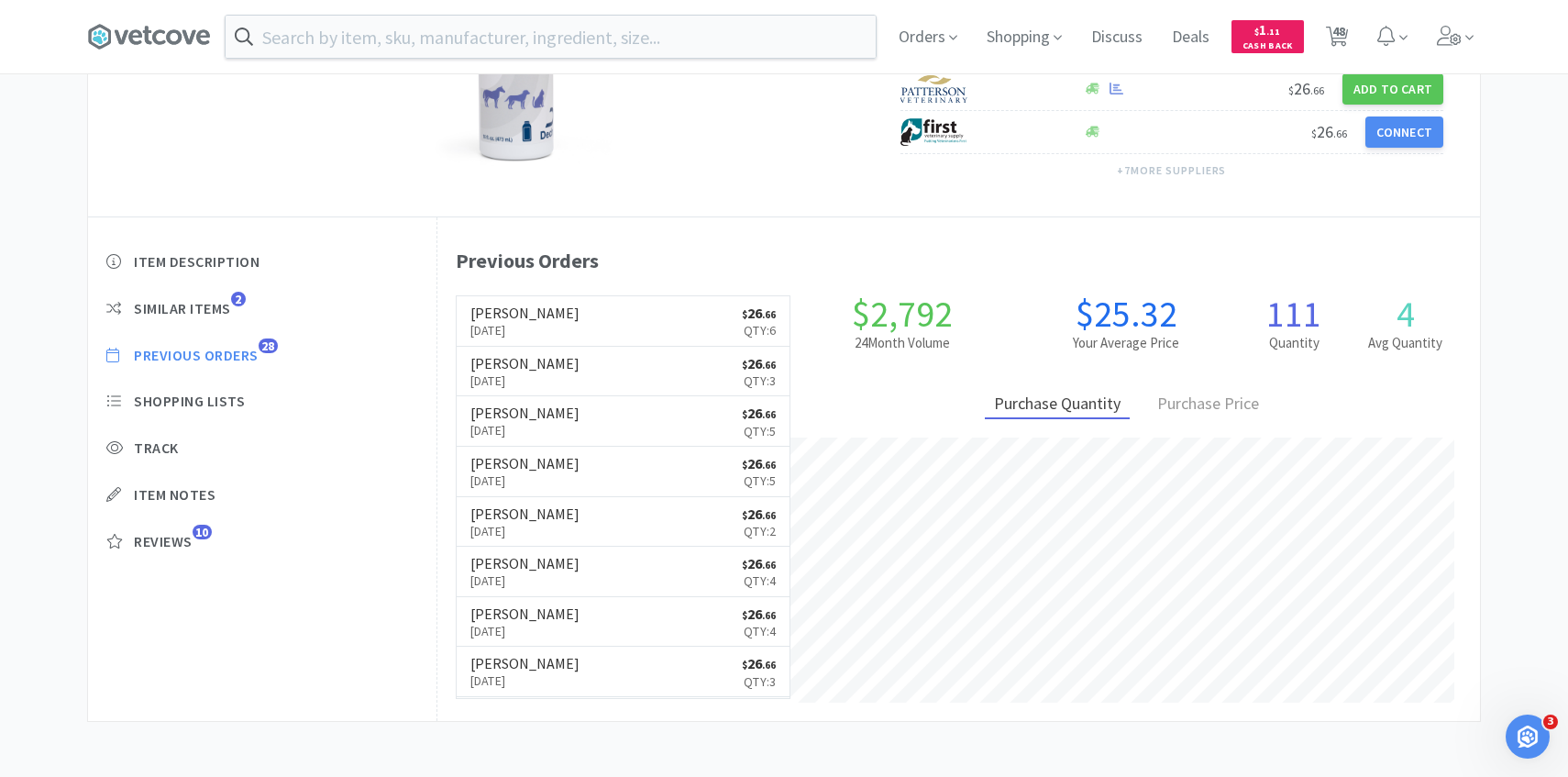
select select "4"
select select "1"
select select "2"
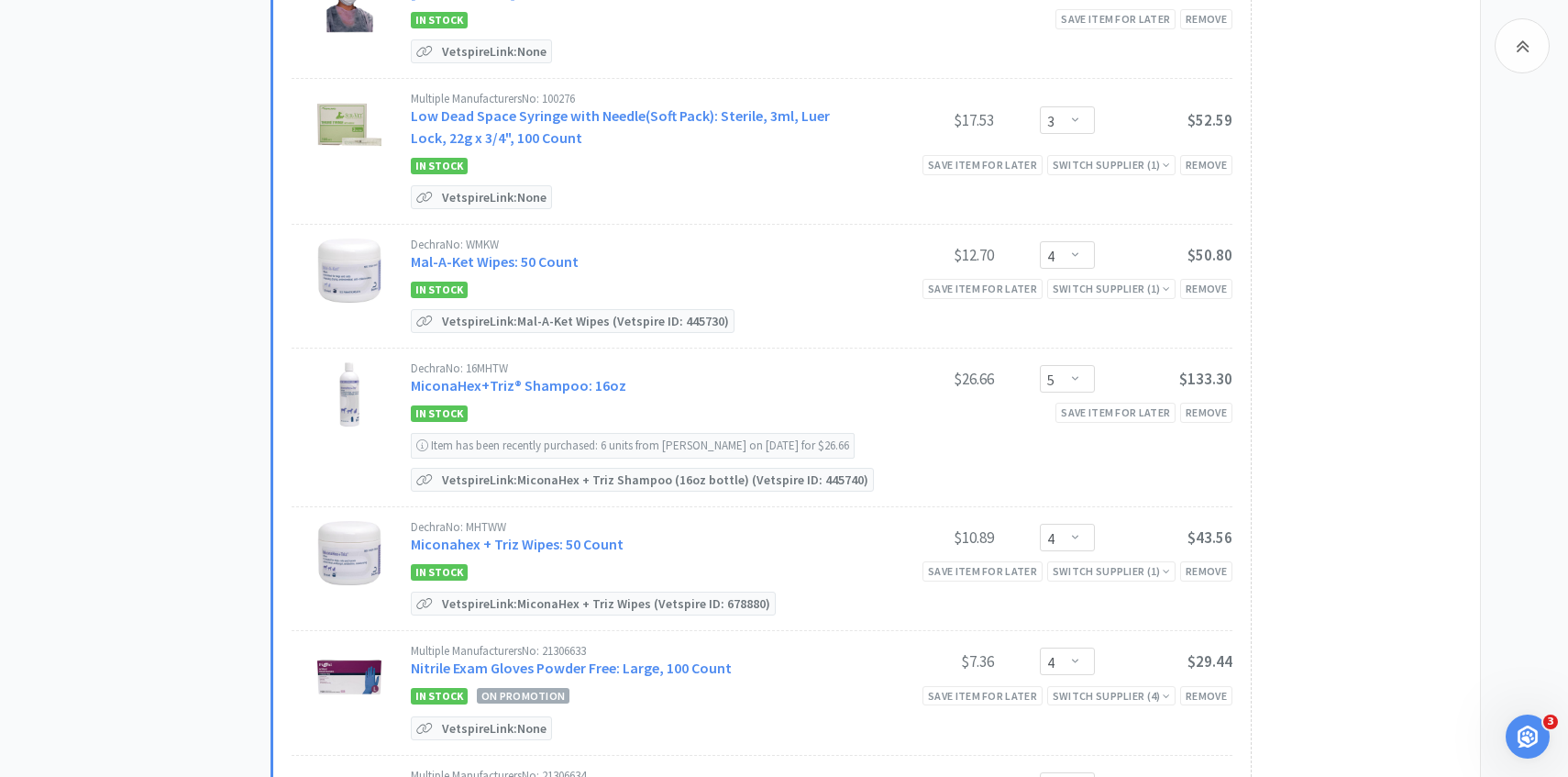
scroll to position [2871, 0]
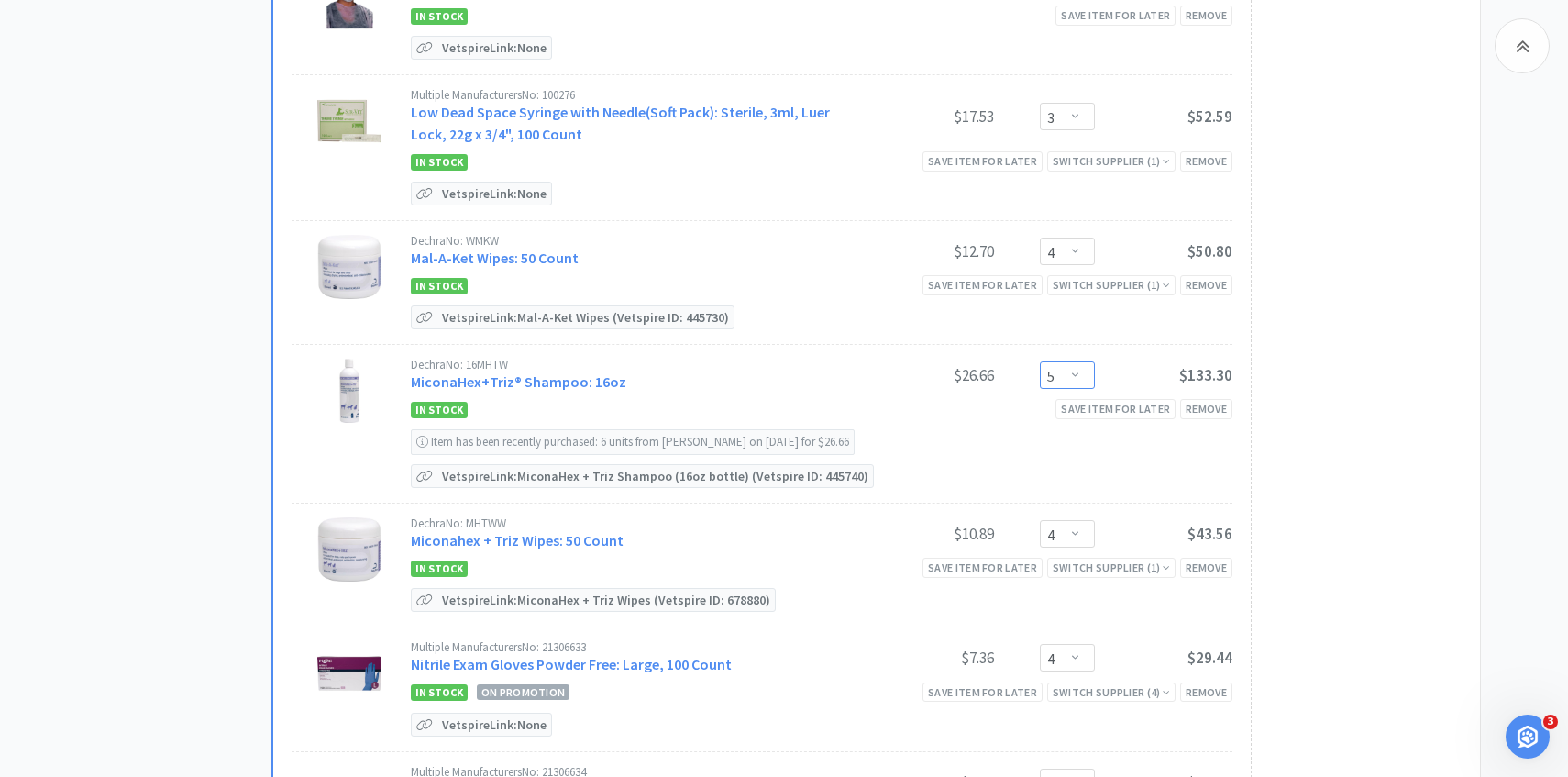
click at [1064, 365] on select "Enter Quantity 1 2 3 4 5 6 7 8 9 10 11 12 13 14 15 16 17 18 19 20 Enter Quantity" at bounding box center [1066, 376] width 55 height 28
click at [1039, 362] on select "Enter Quantity 1 2 3 4 5 6 7 8 9 10 11 12 13 14 15 16 17 18 19 20 Enter Quantity" at bounding box center [1066, 376] width 55 height 28
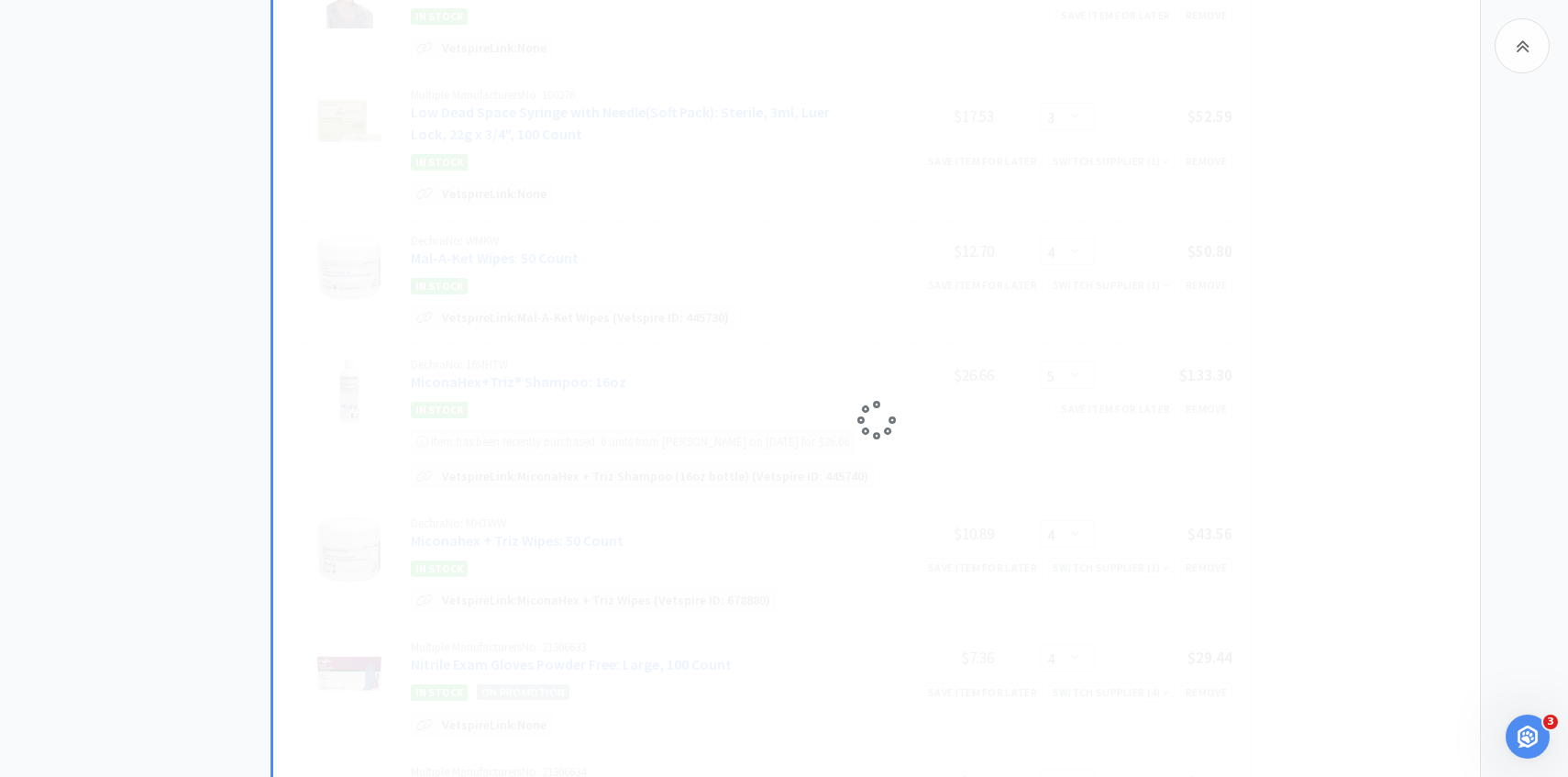
select select "3"
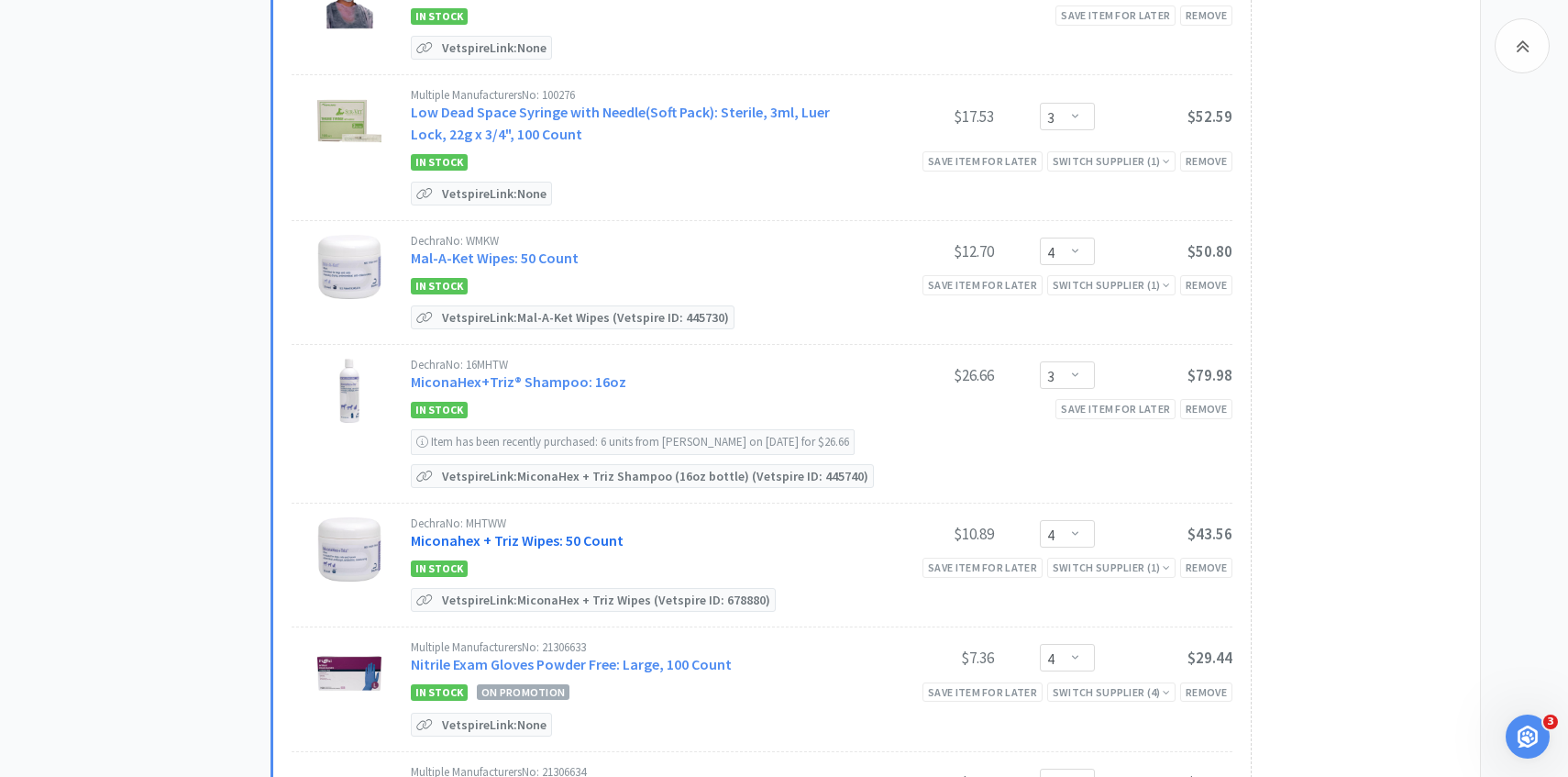
click at [553, 531] on link "Miconahex + Triz Wipes: 50 Count" at bounding box center [518, 540] width 213 height 18
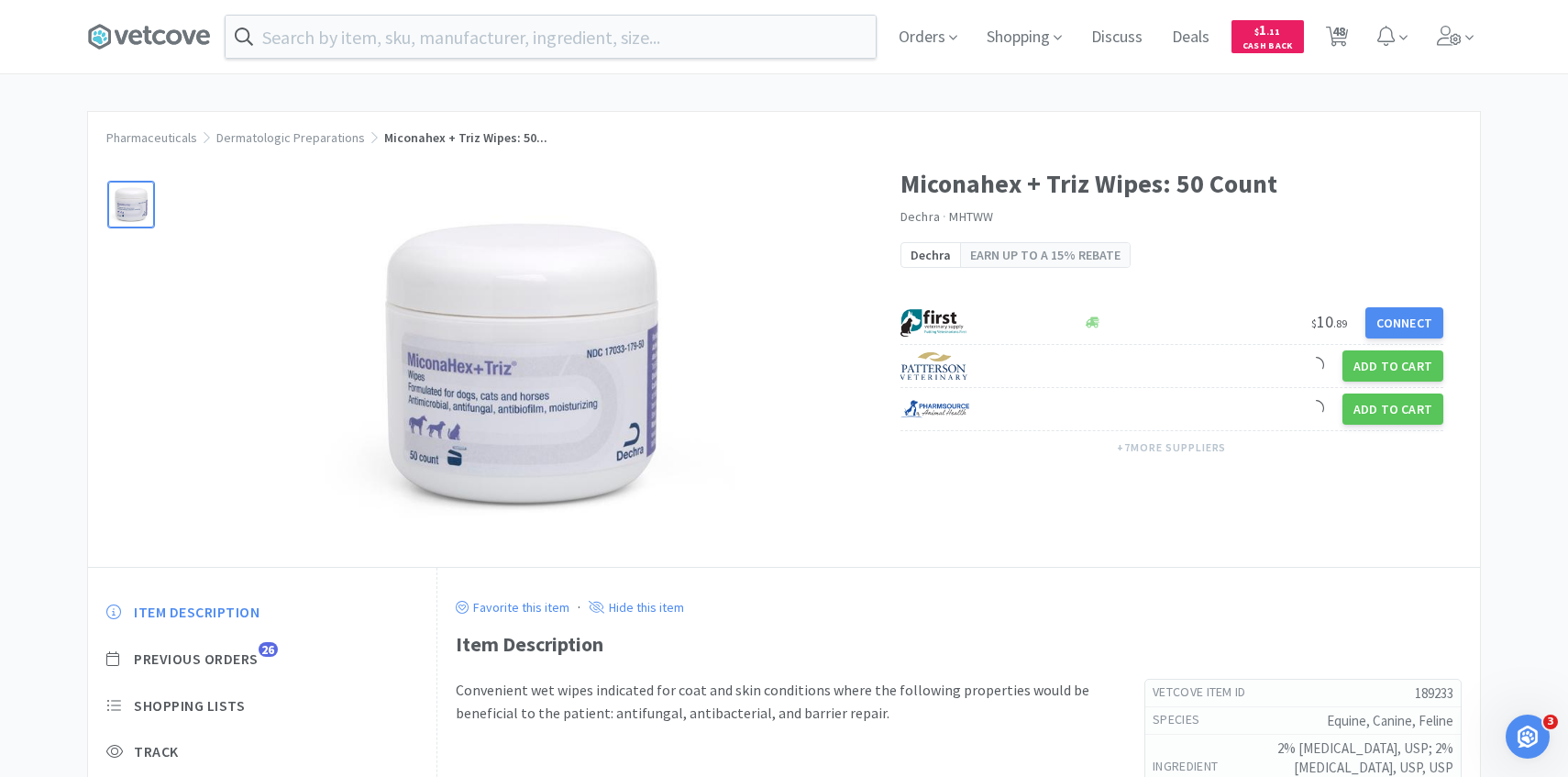
scroll to position [87, 0]
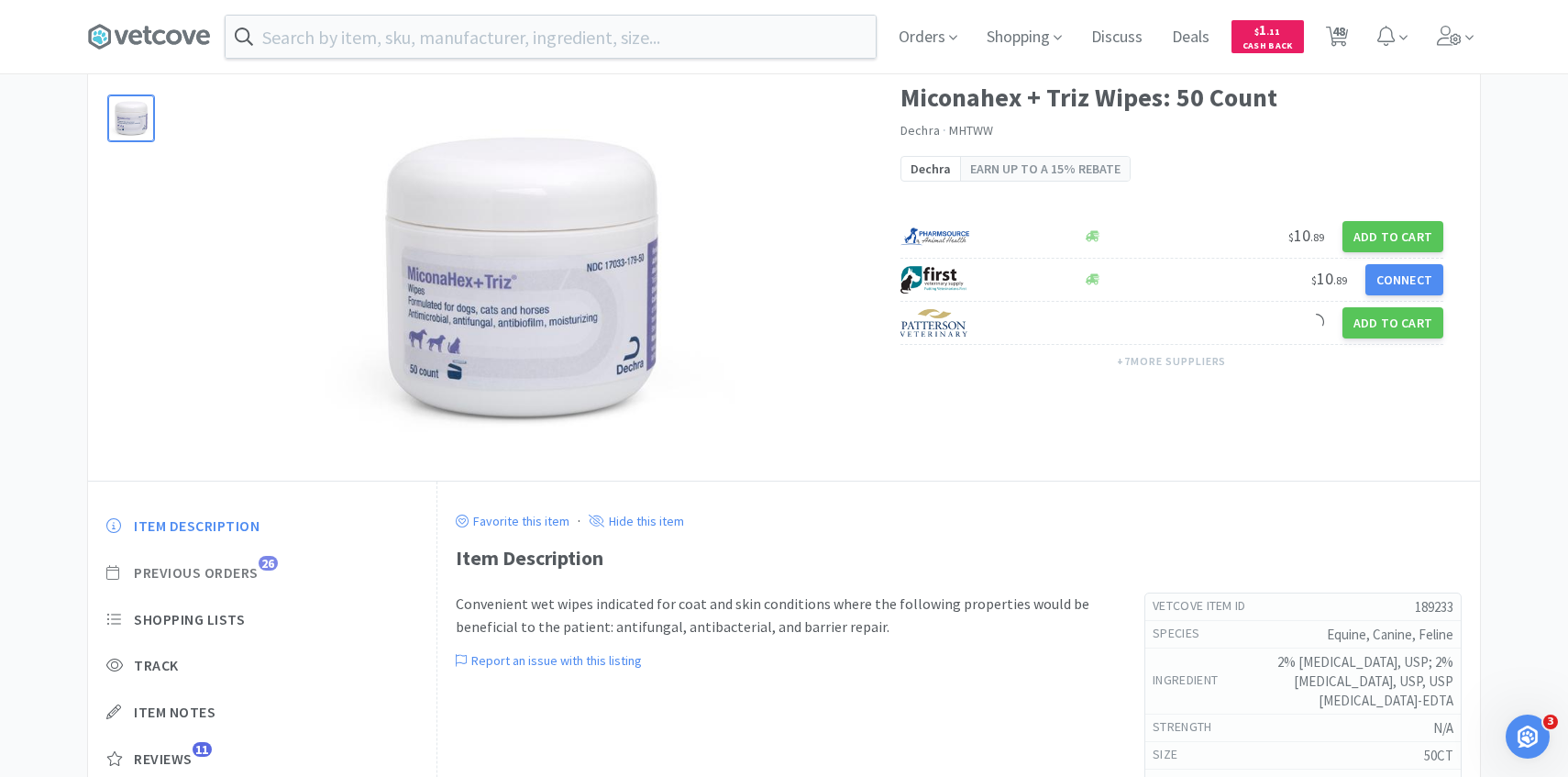
click at [250, 575] on span "Previous Orders" at bounding box center [195, 572] width 124 height 19
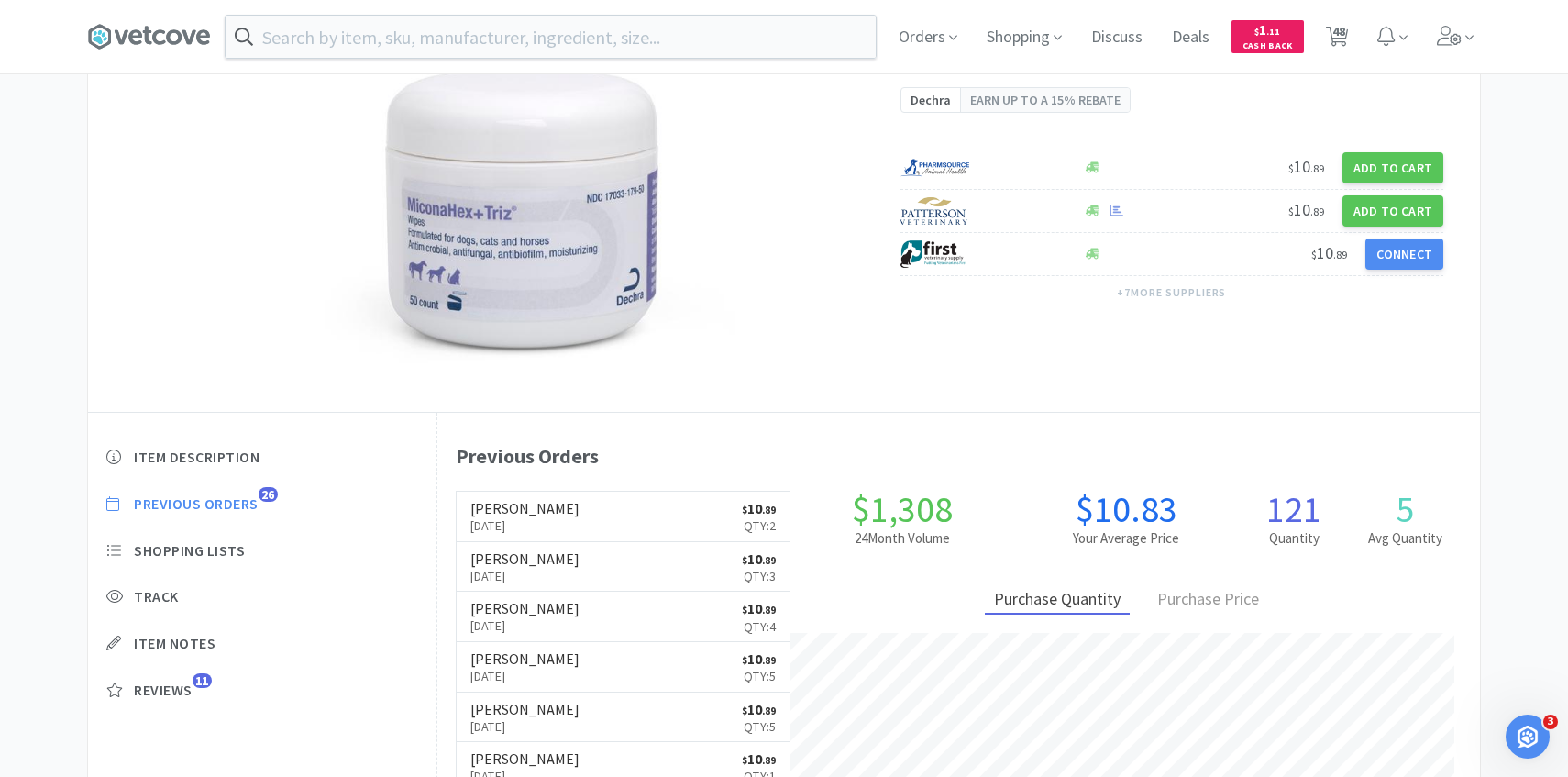
scroll to position [504, 1042]
click at [515, 528] on p "[DATE]" at bounding box center [525, 526] width 110 height 20
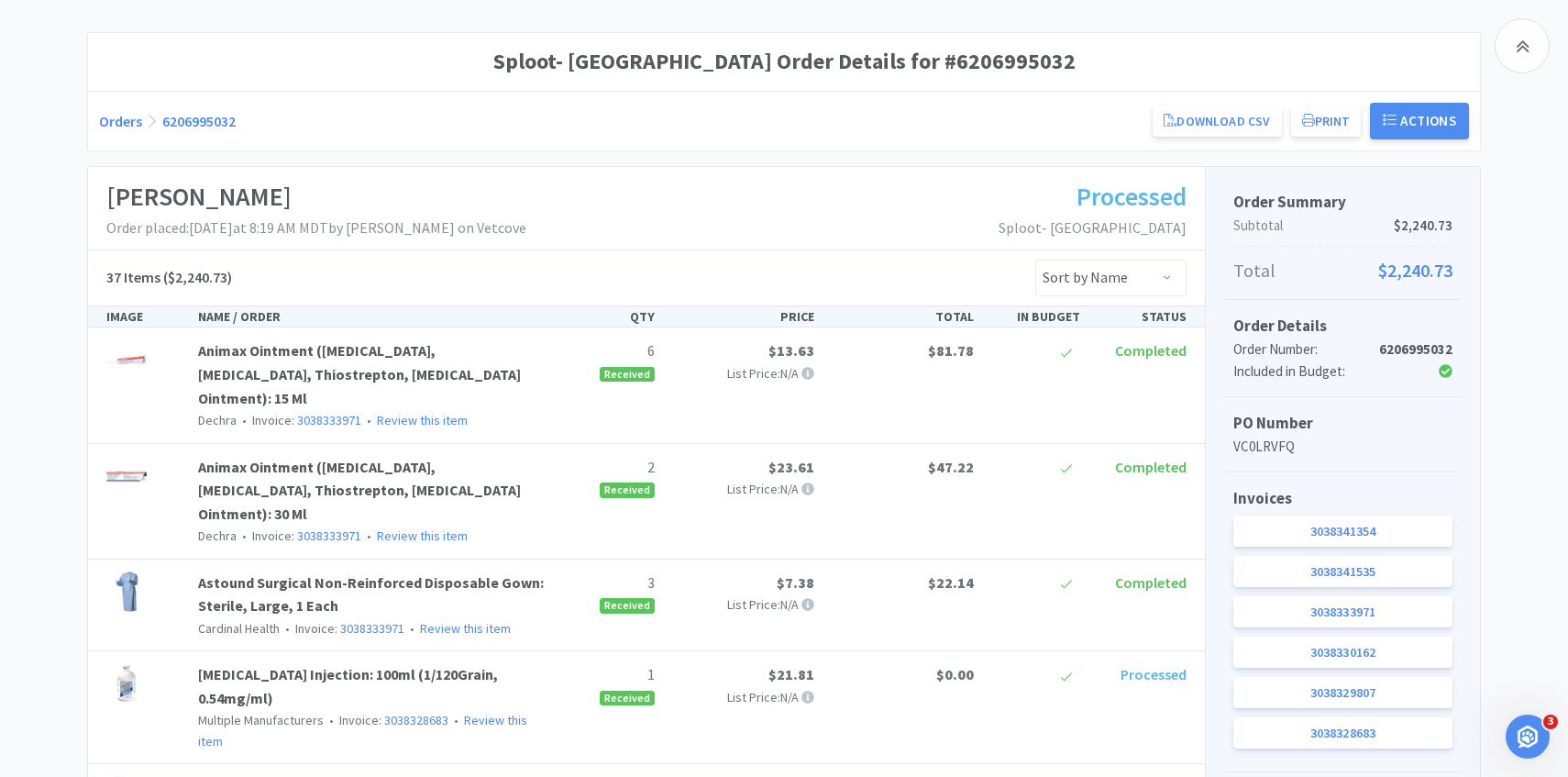
scroll to position [228, 0]
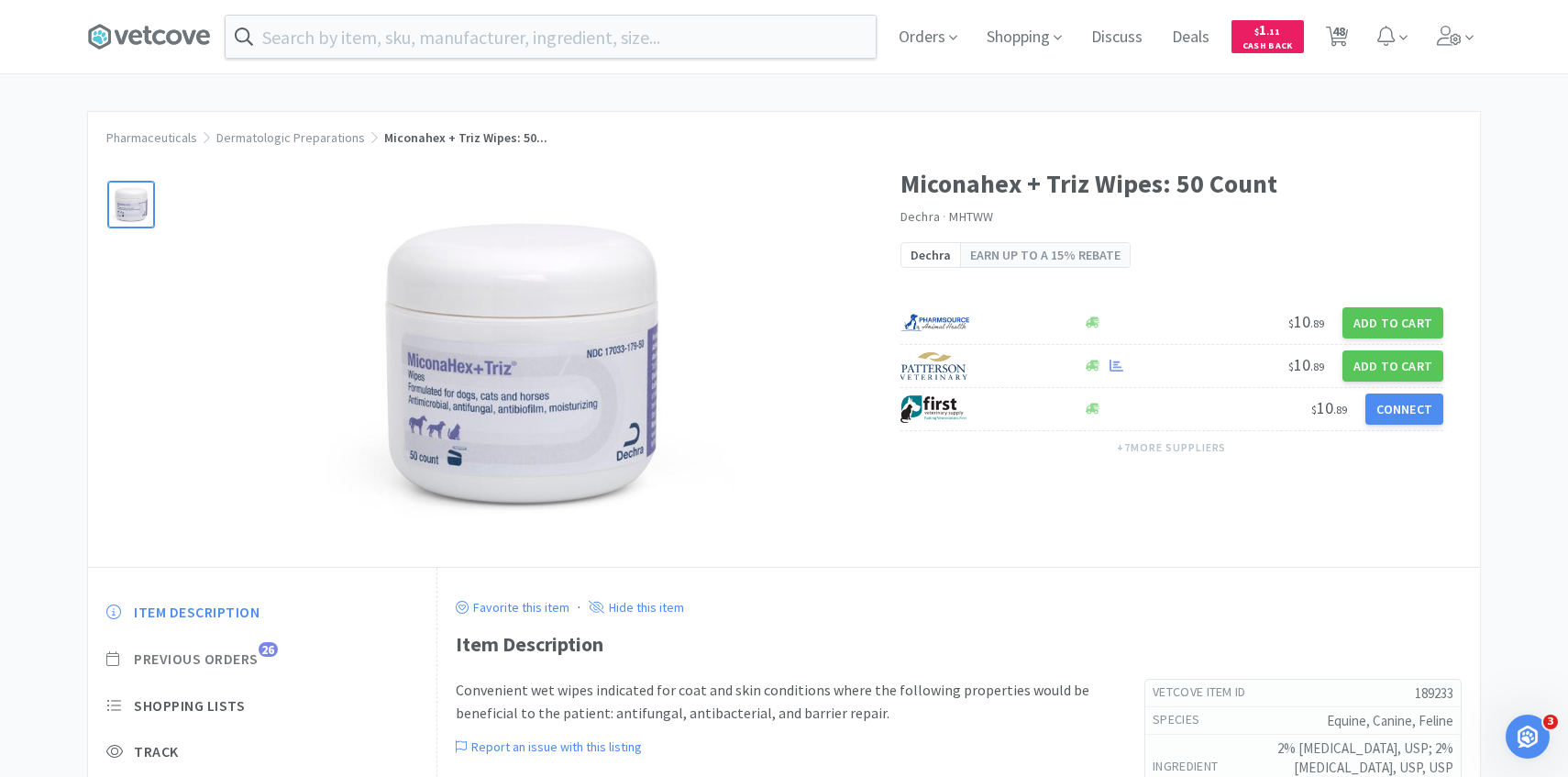
click at [230, 664] on span "Previous Orders" at bounding box center [195, 658] width 124 height 19
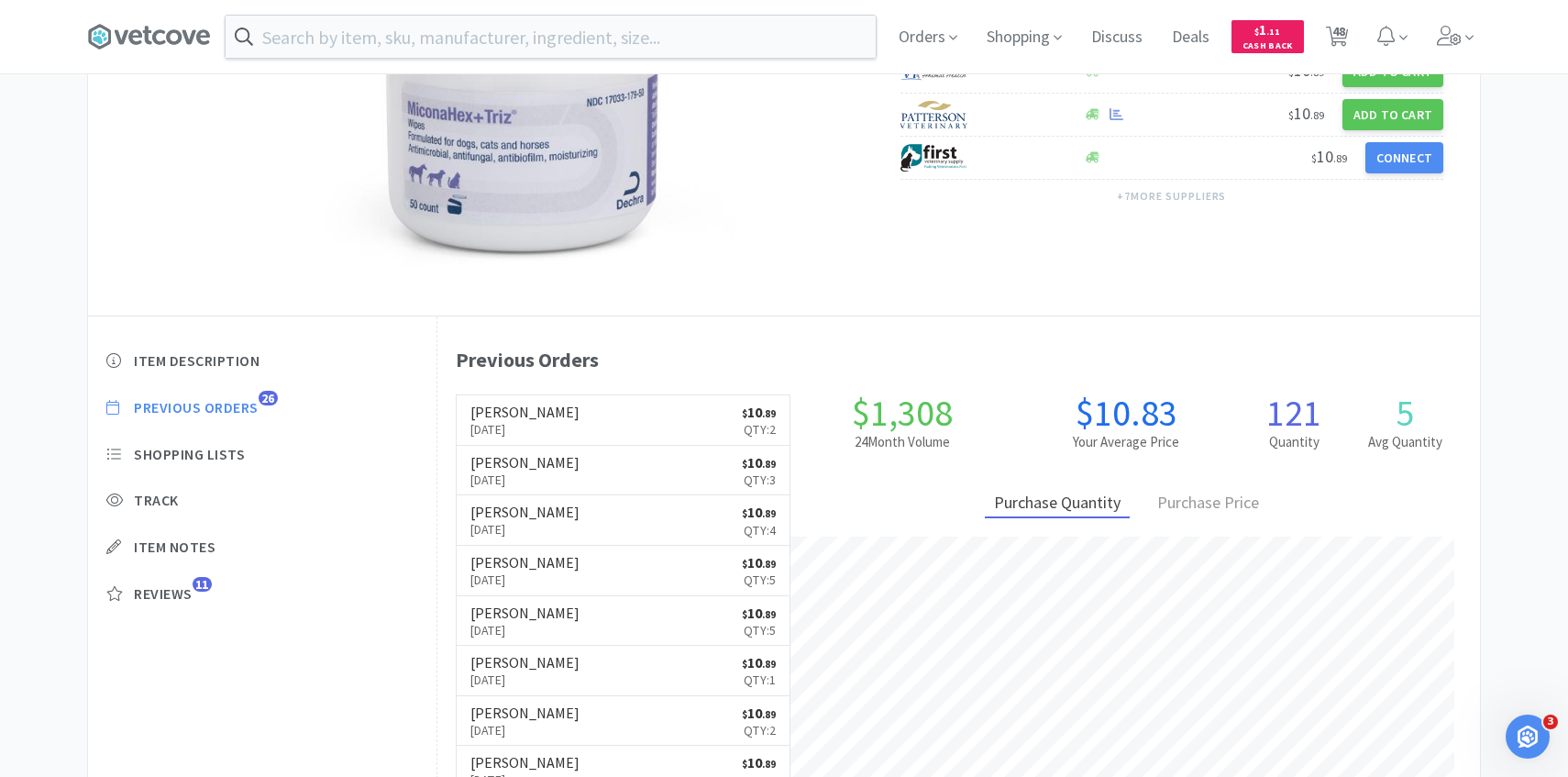
scroll to position [257, 0]
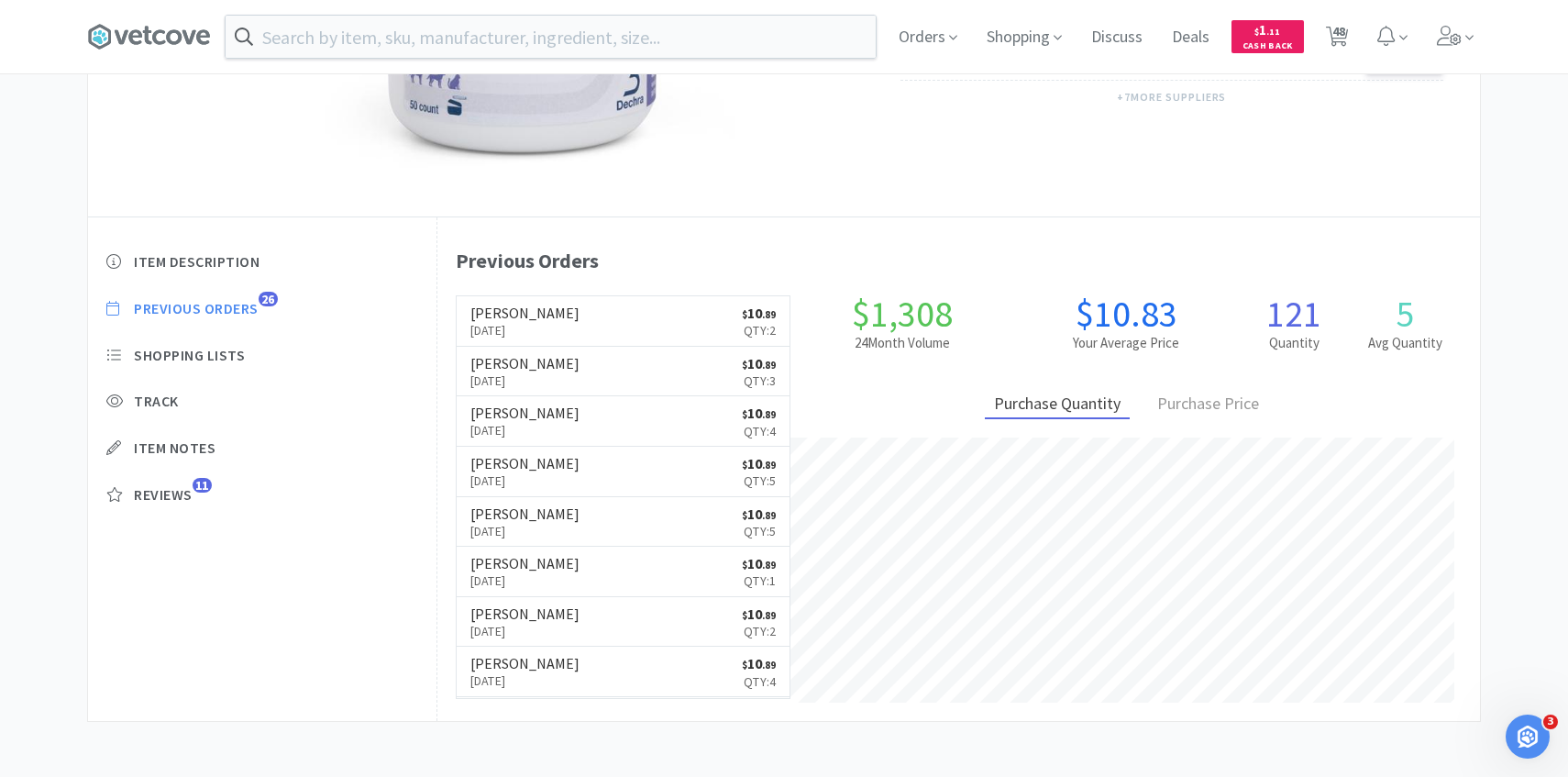
select select "3"
select select "2"
select select "1"
select select "2"
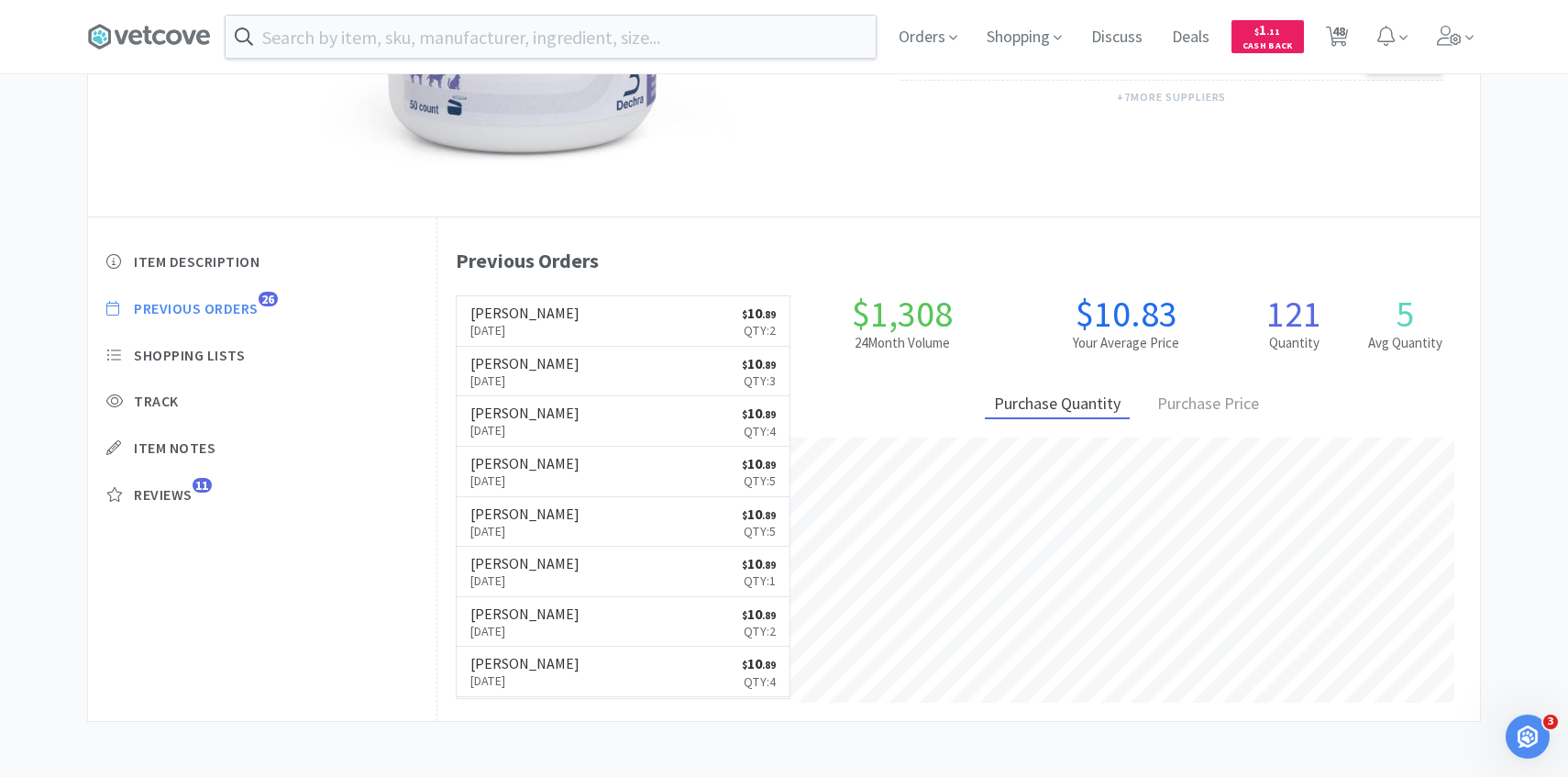
select select "8"
select select "6"
select select "1"
select select "2"
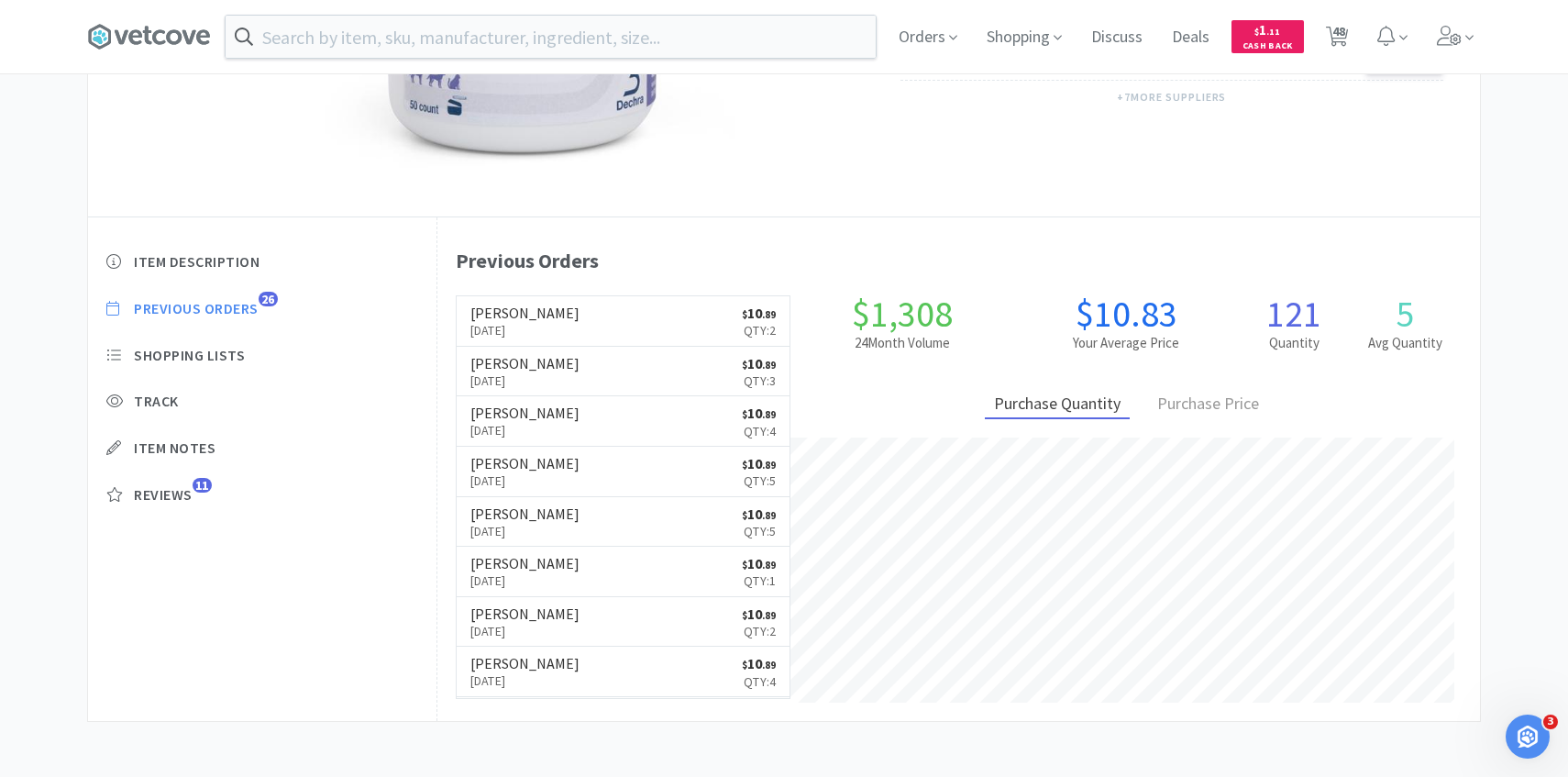
select select "1"
select select "20"
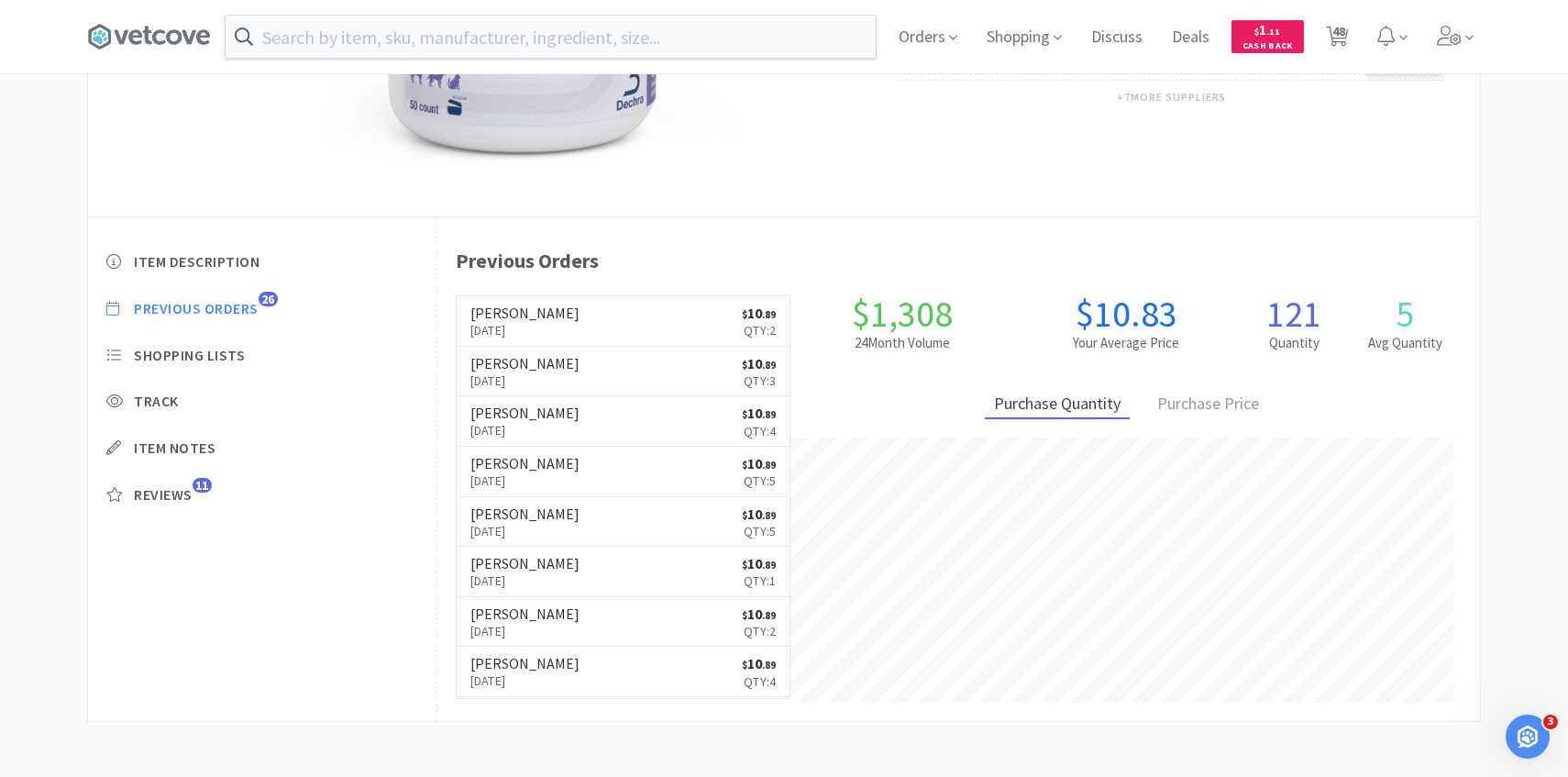
select select "4"
select select "1"
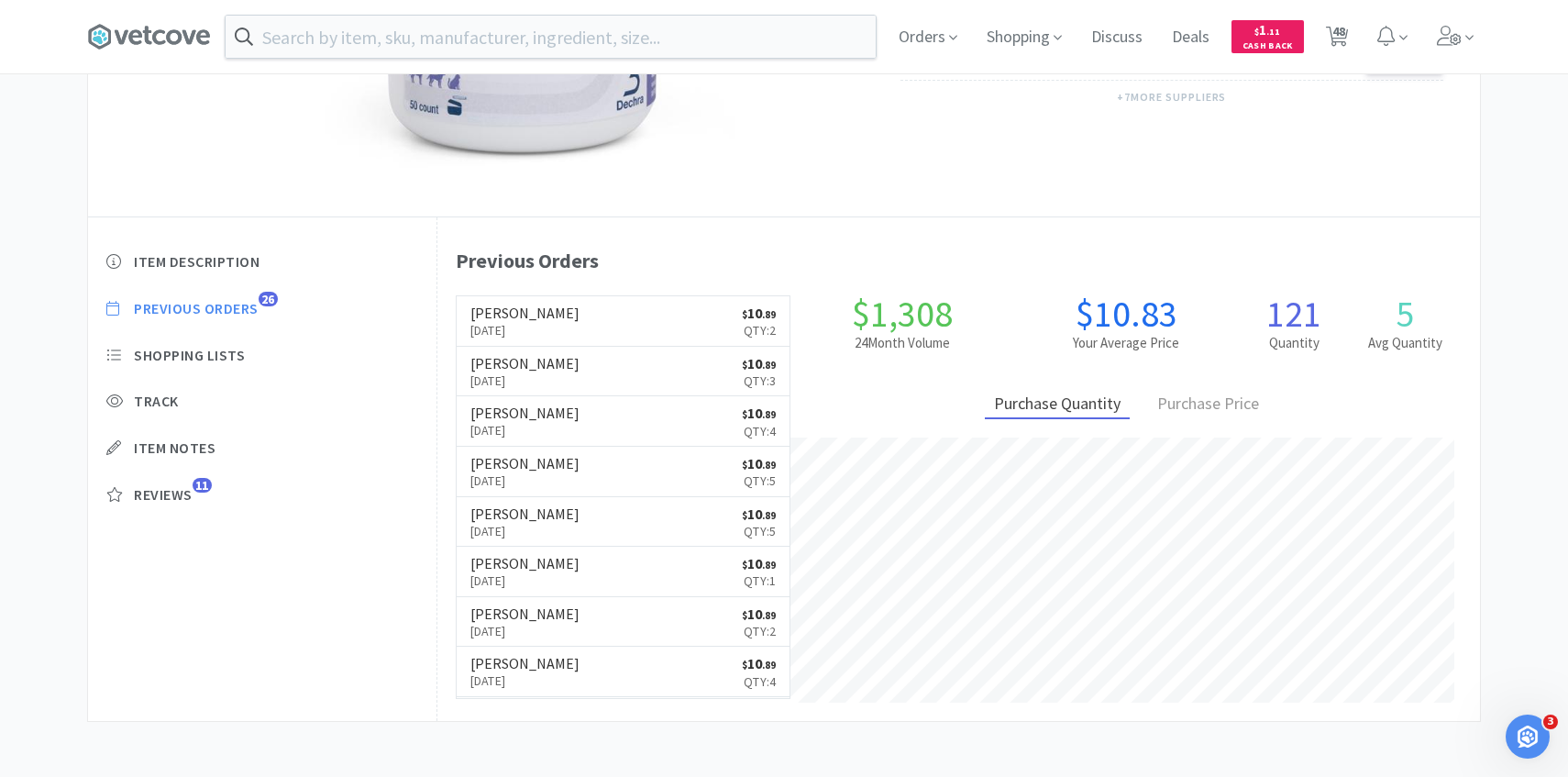
select select "1"
select select "3"
select select "4"
select select "3"
select select "4"
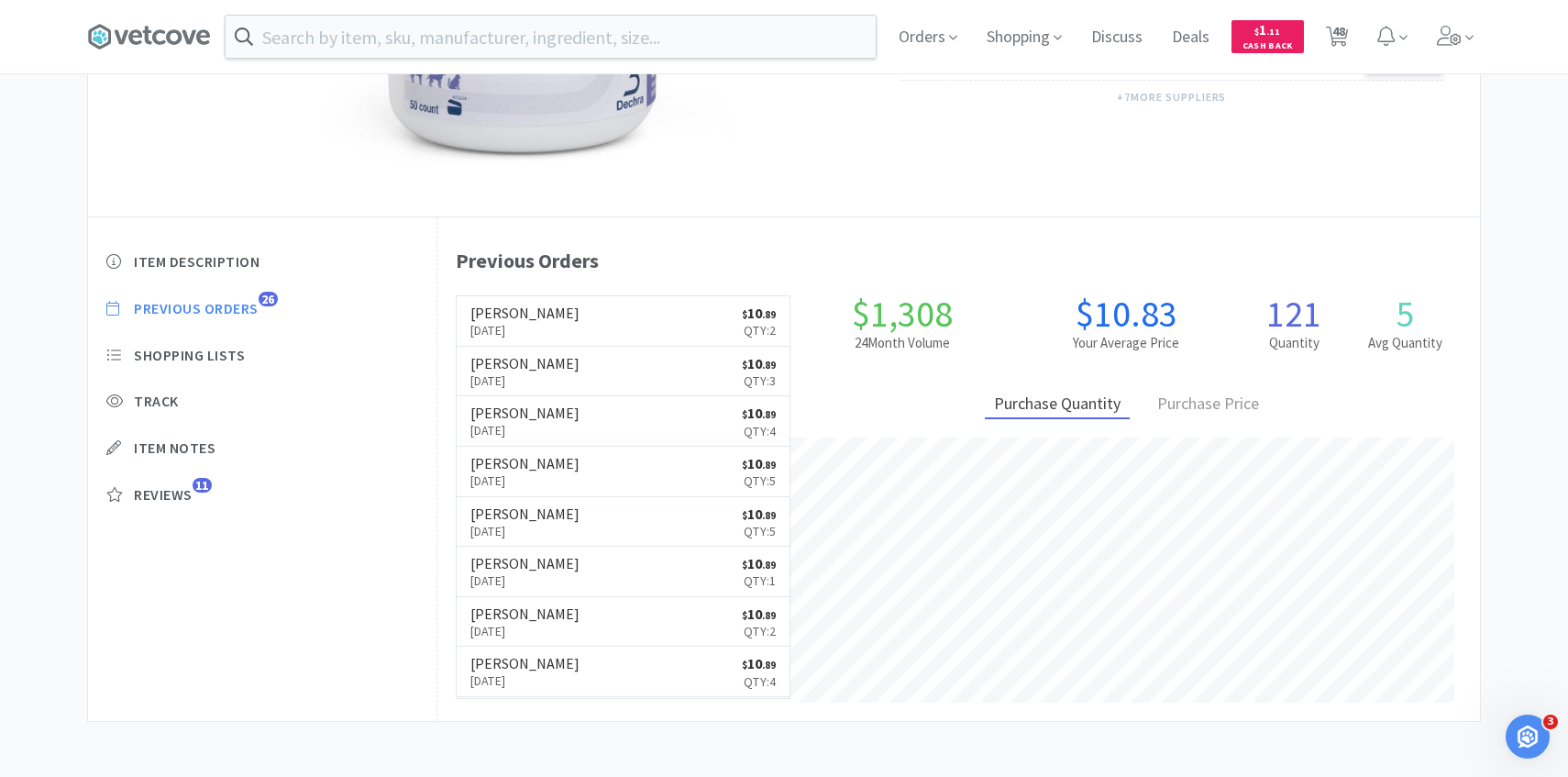
select select "4"
select select "7"
select select "1"
select select "2"
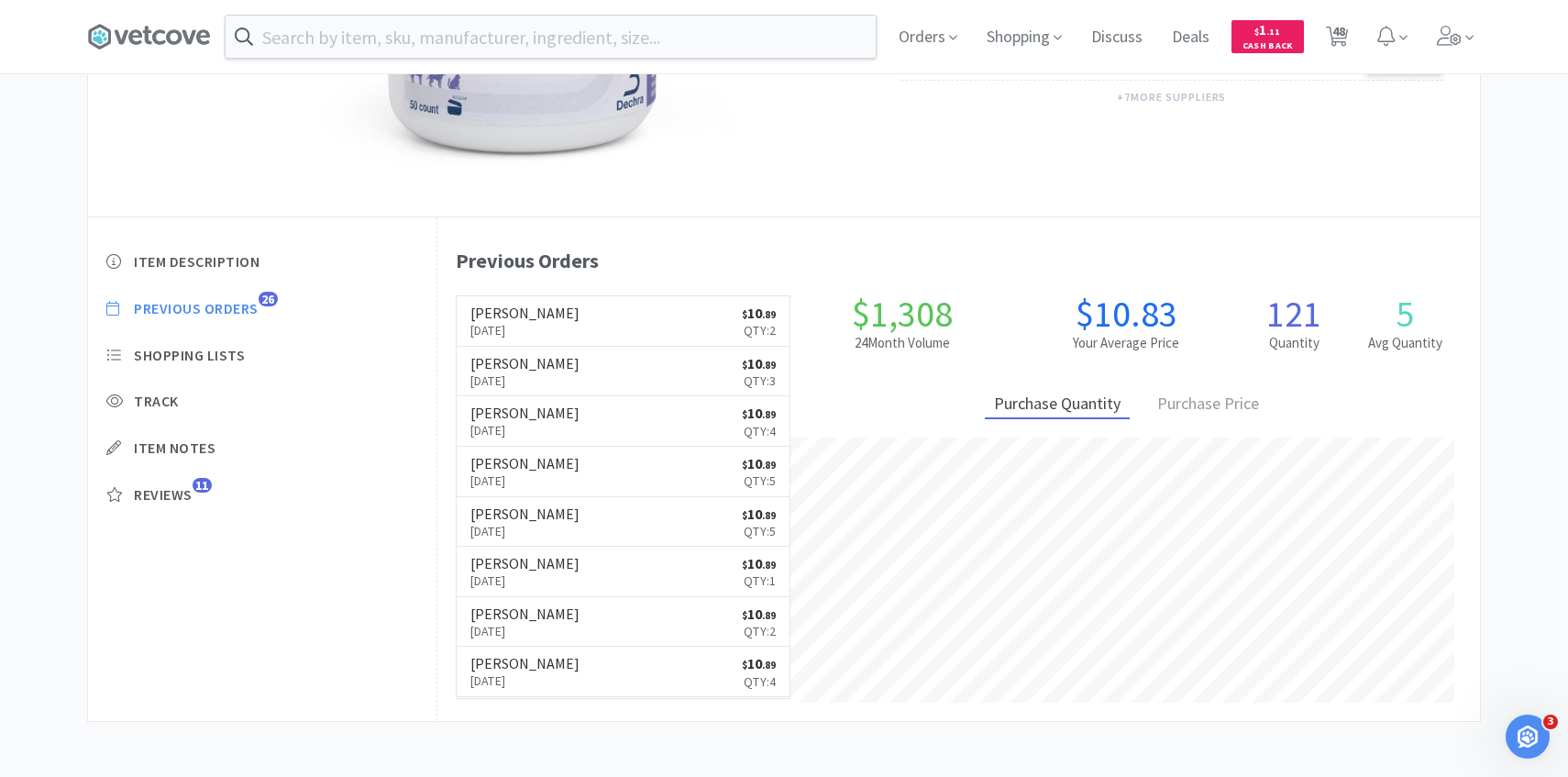
select select "2"
select select "1"
select select "2"
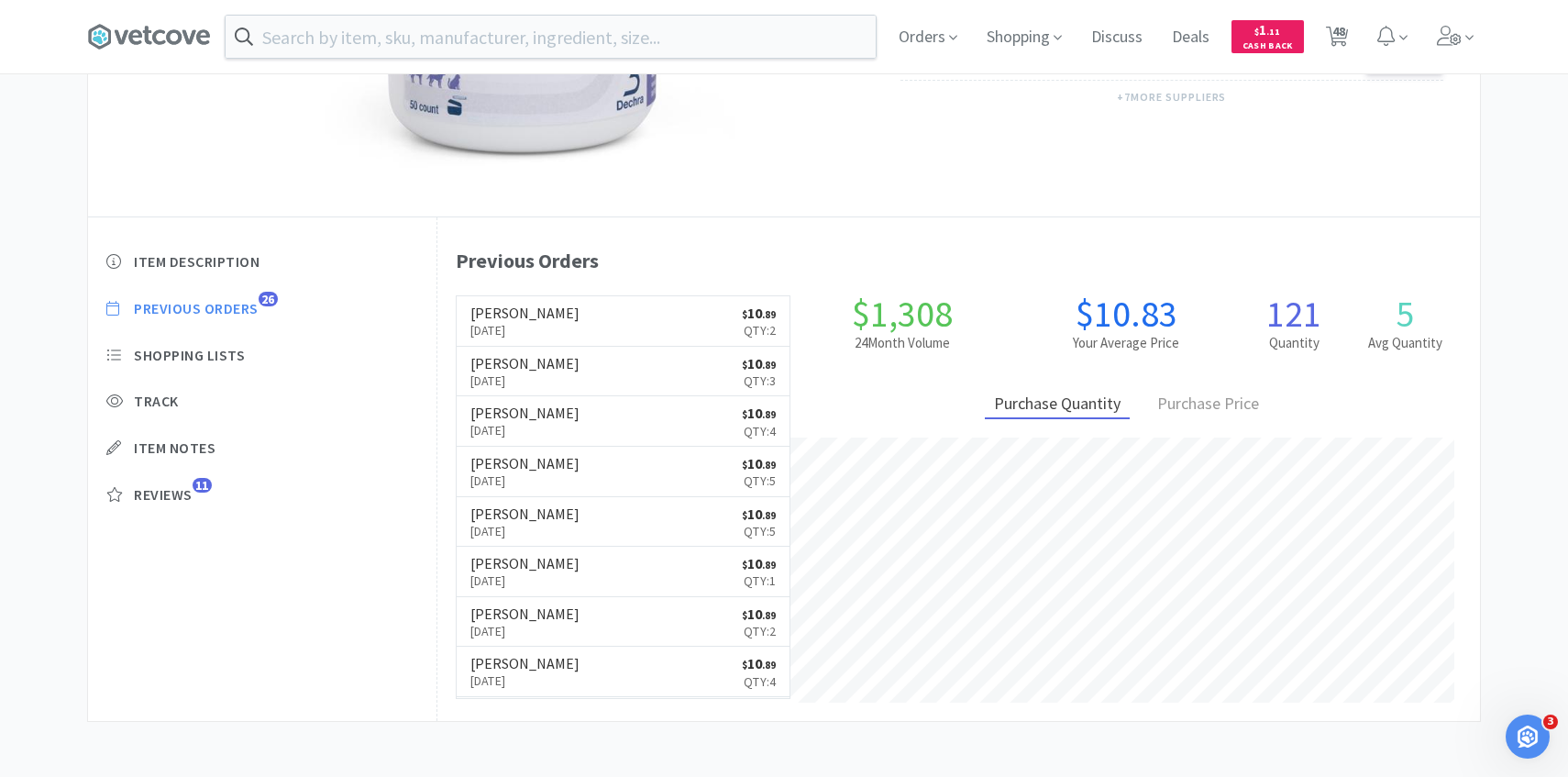
select select "2"
select select "1"
select select "2"
select select "30"
select select "1"
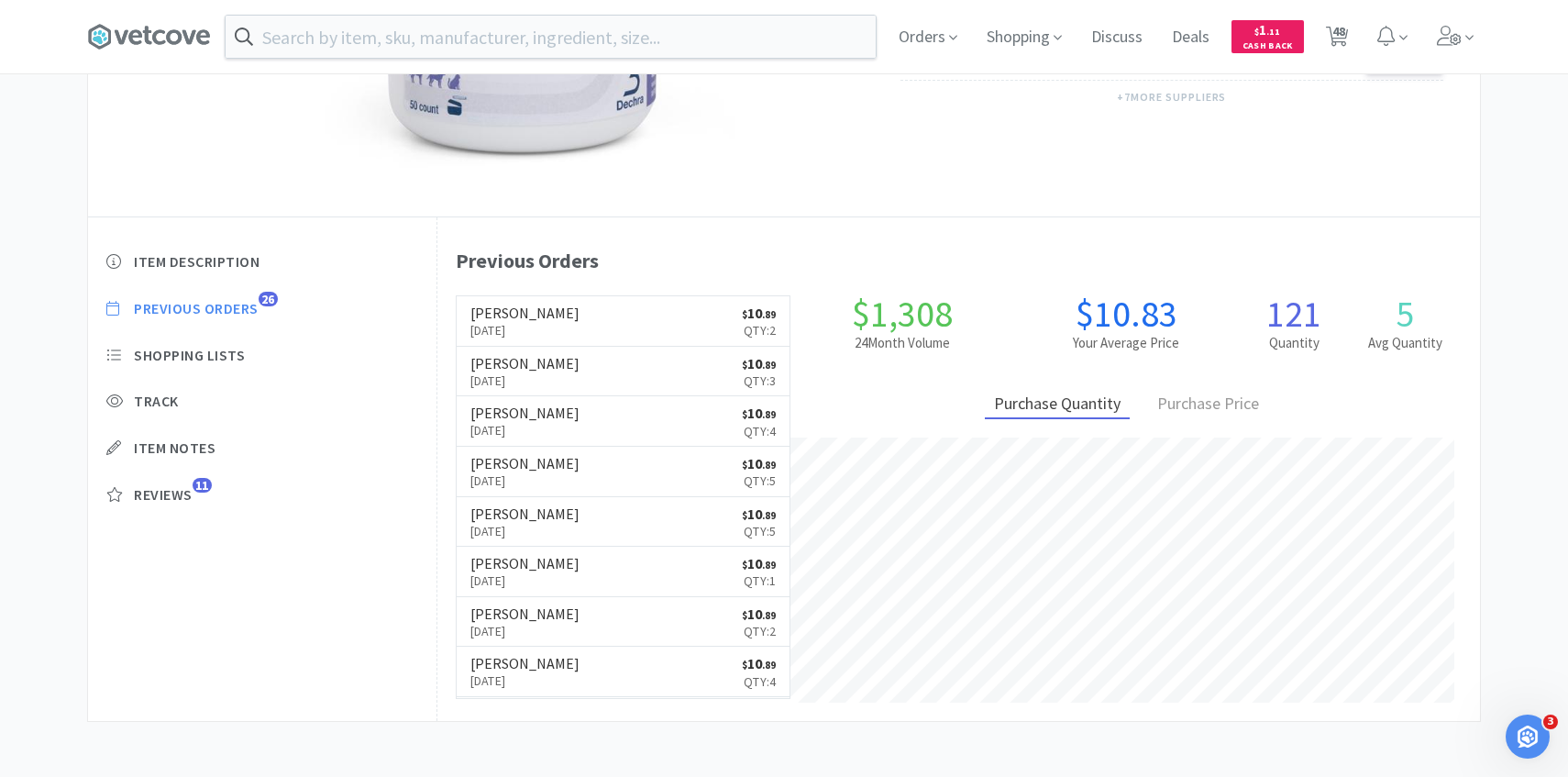
select select "1"
select select "2"
select select "50"
select select "4"
select select "1"
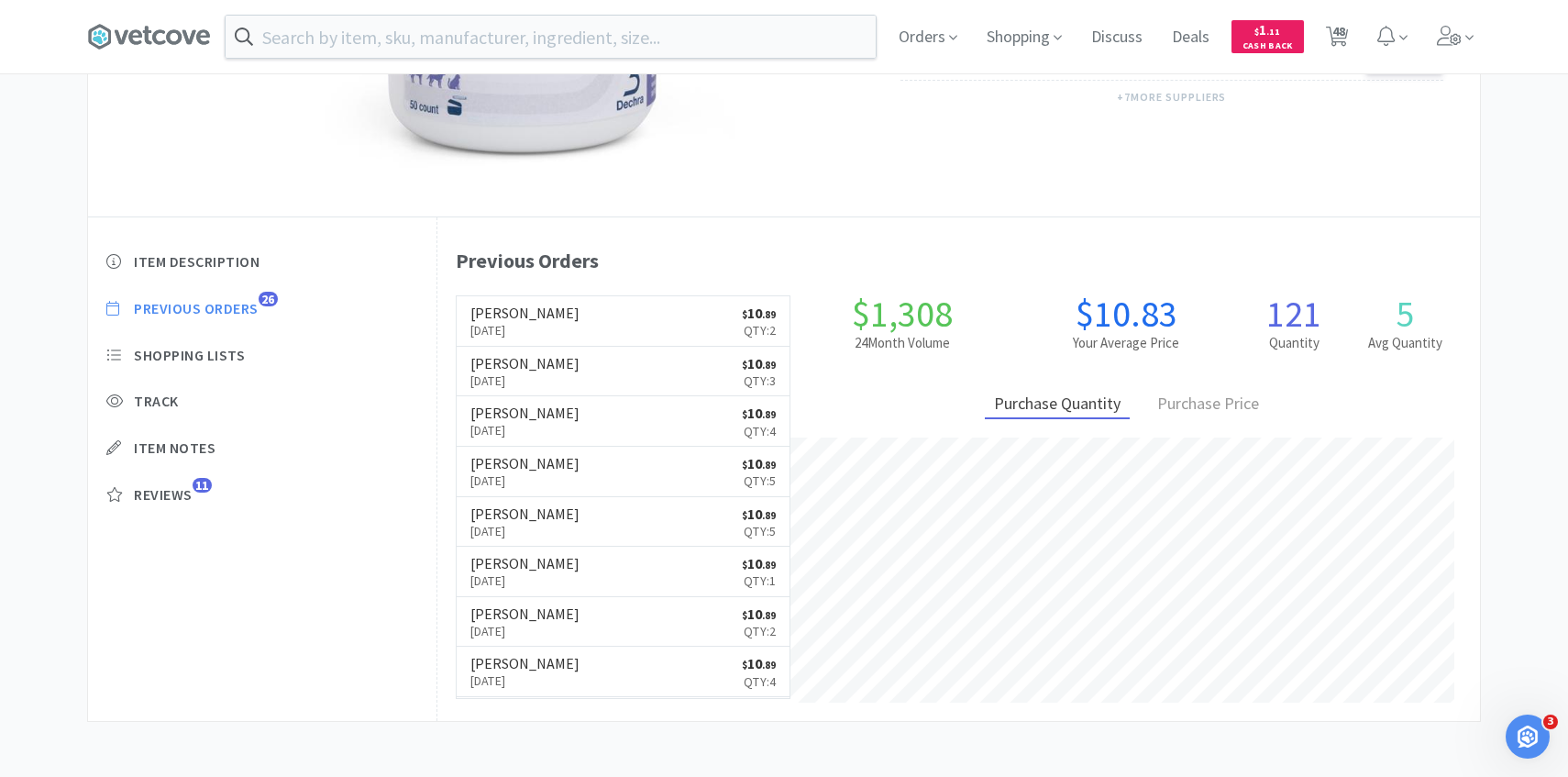
select select "4"
select select "1"
select select "2"
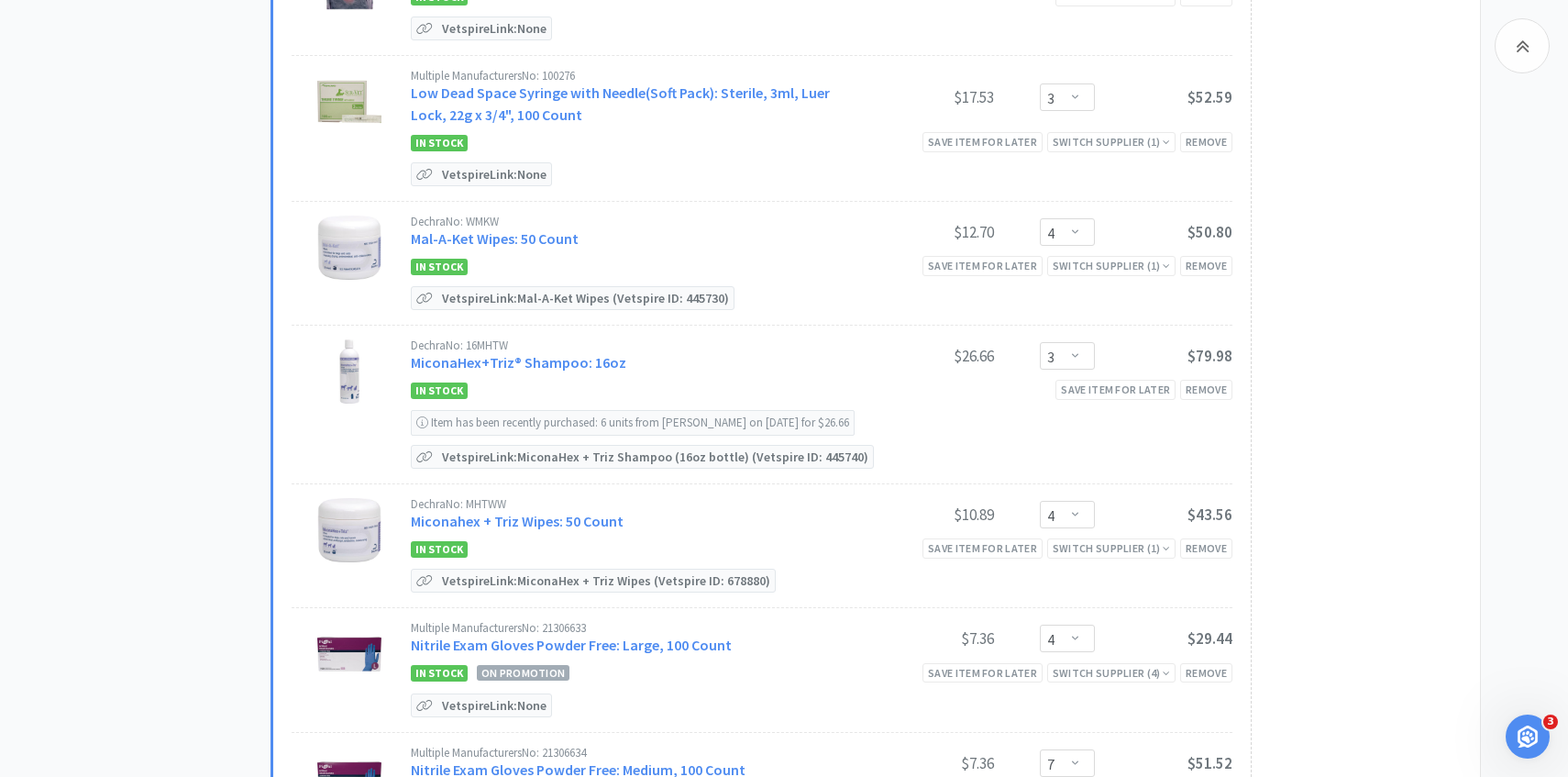
scroll to position [2904, 0]
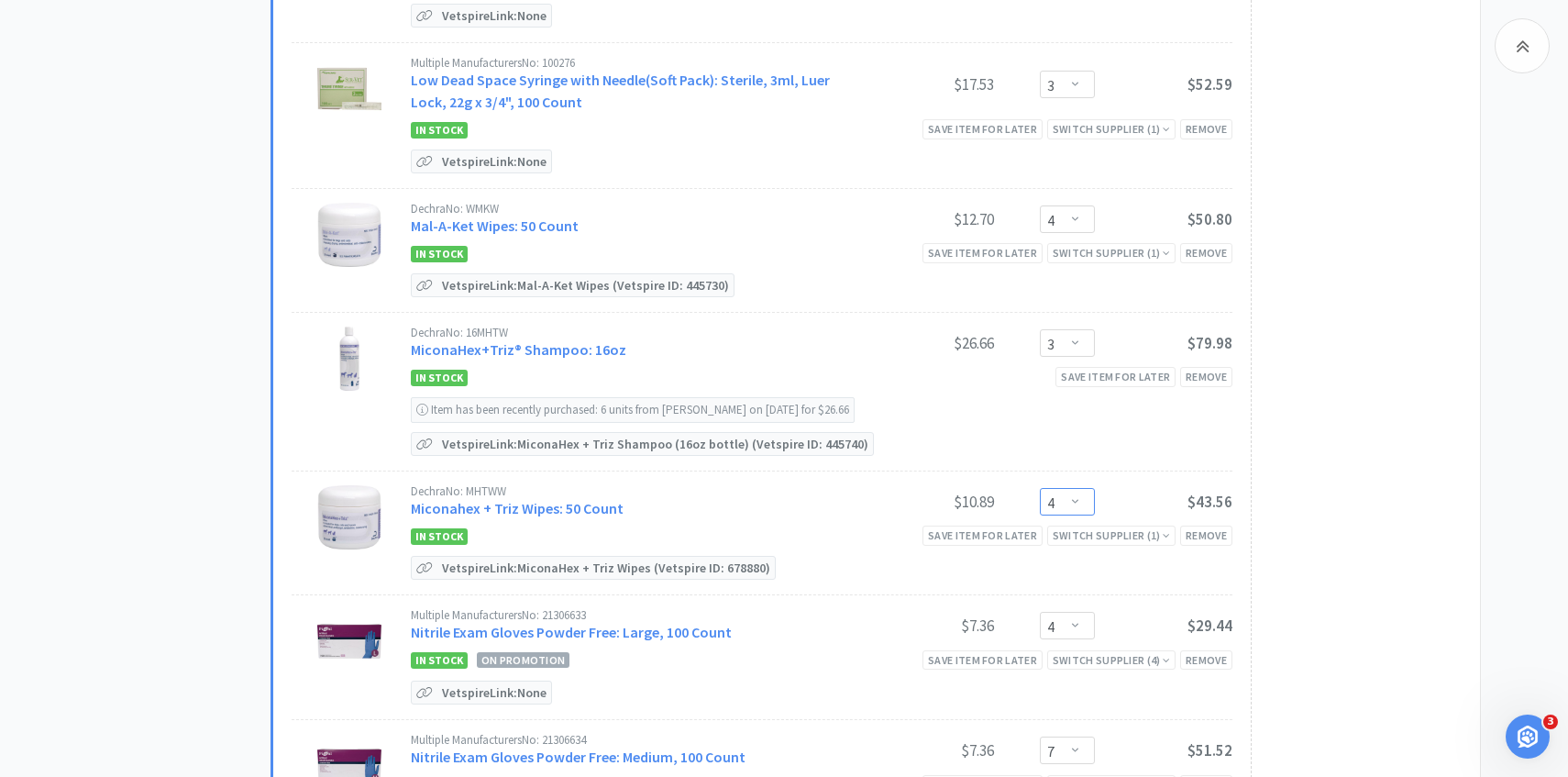
click at [1078, 490] on select "Enter Quantity 1 2 3 4 5 6 7 8 9 10 11 12 13 14 15 16 17 18 19 20 Enter Quantity" at bounding box center [1066, 502] width 55 height 28
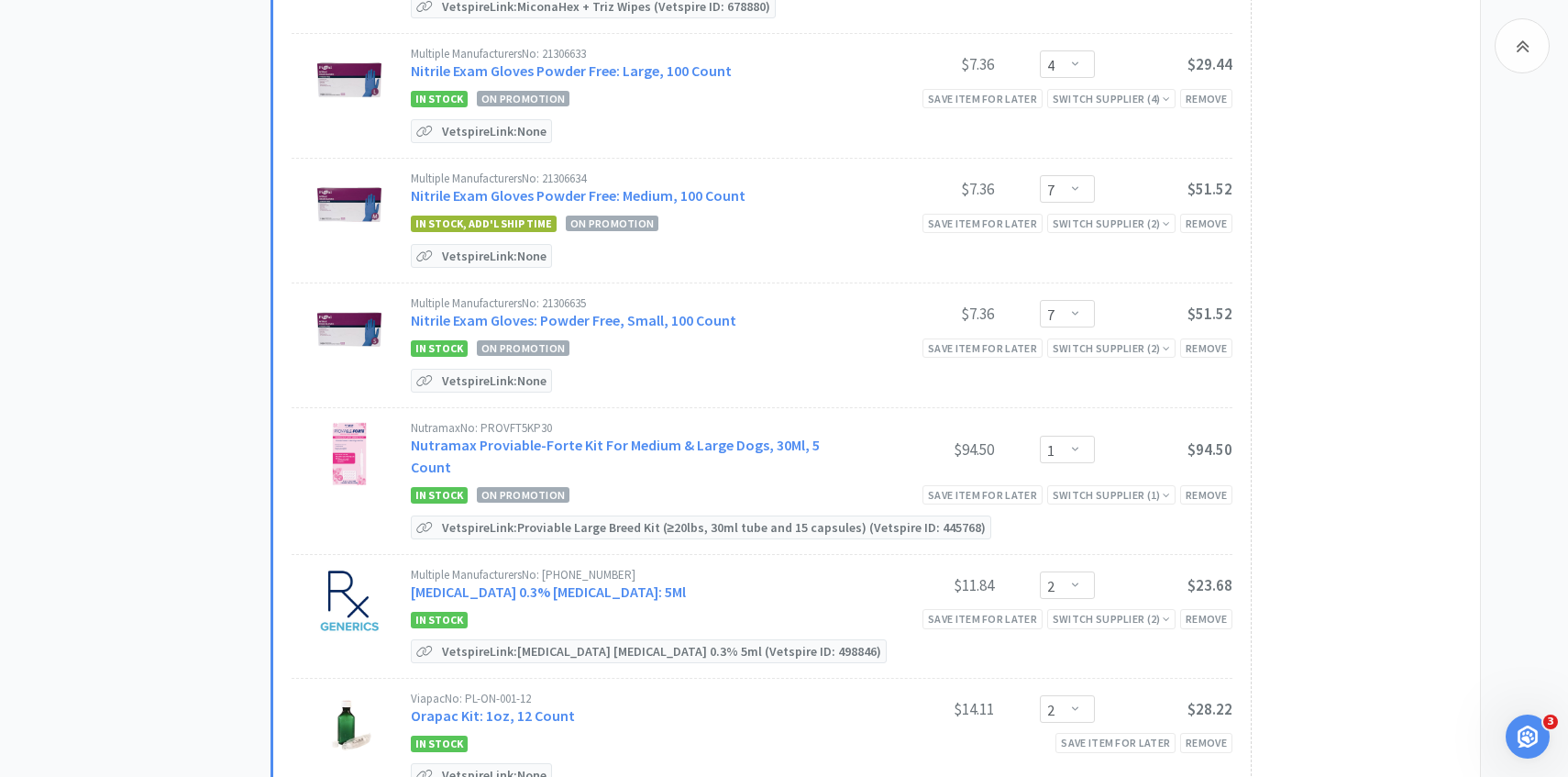
scroll to position [3489, 0]
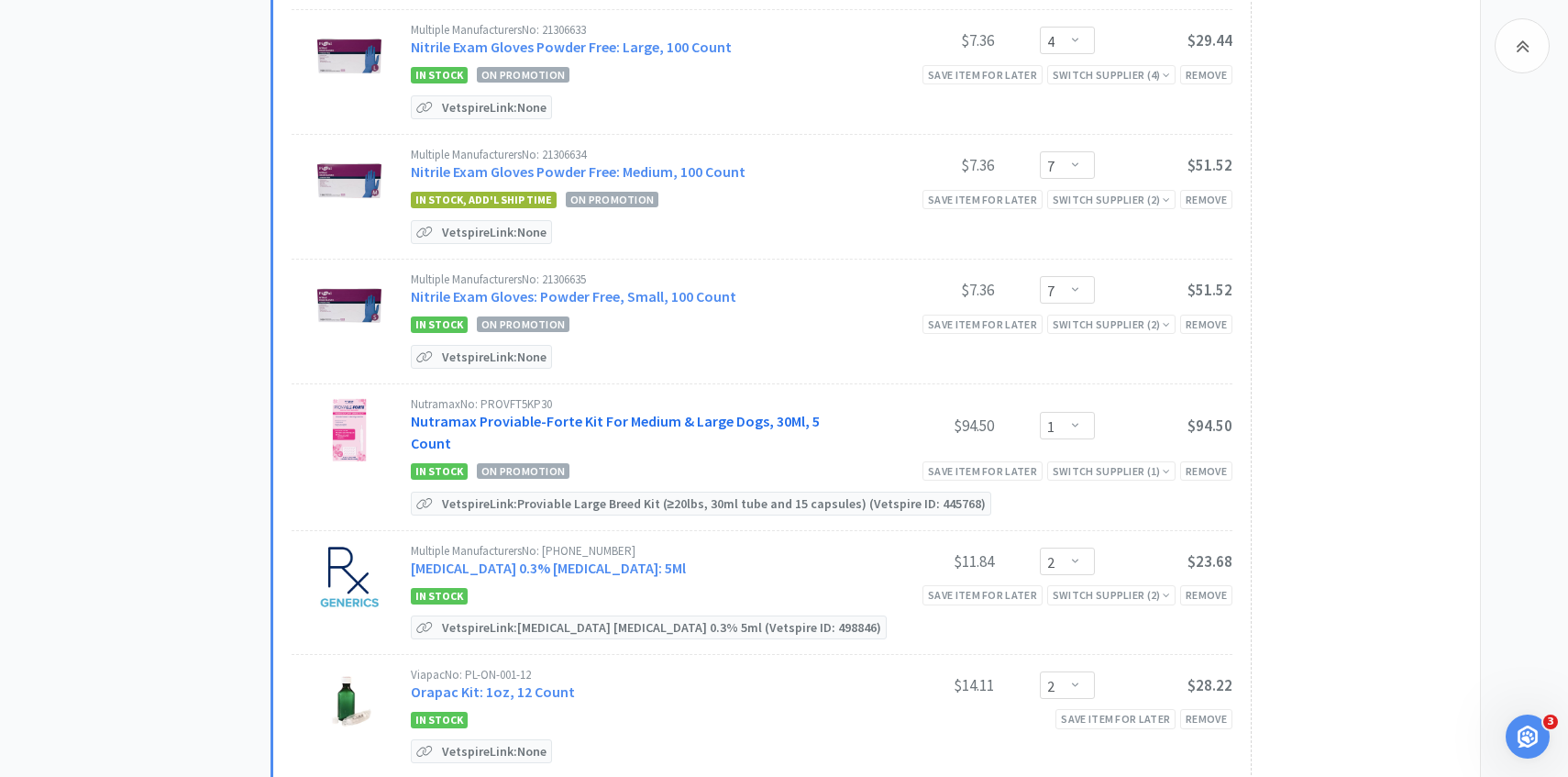
click at [657, 411] on link "Nutramax Proviable-Forte Kit For Medium & Large Dogs, 30Ml, 5 Count" at bounding box center [615, 431] width 409 height 41
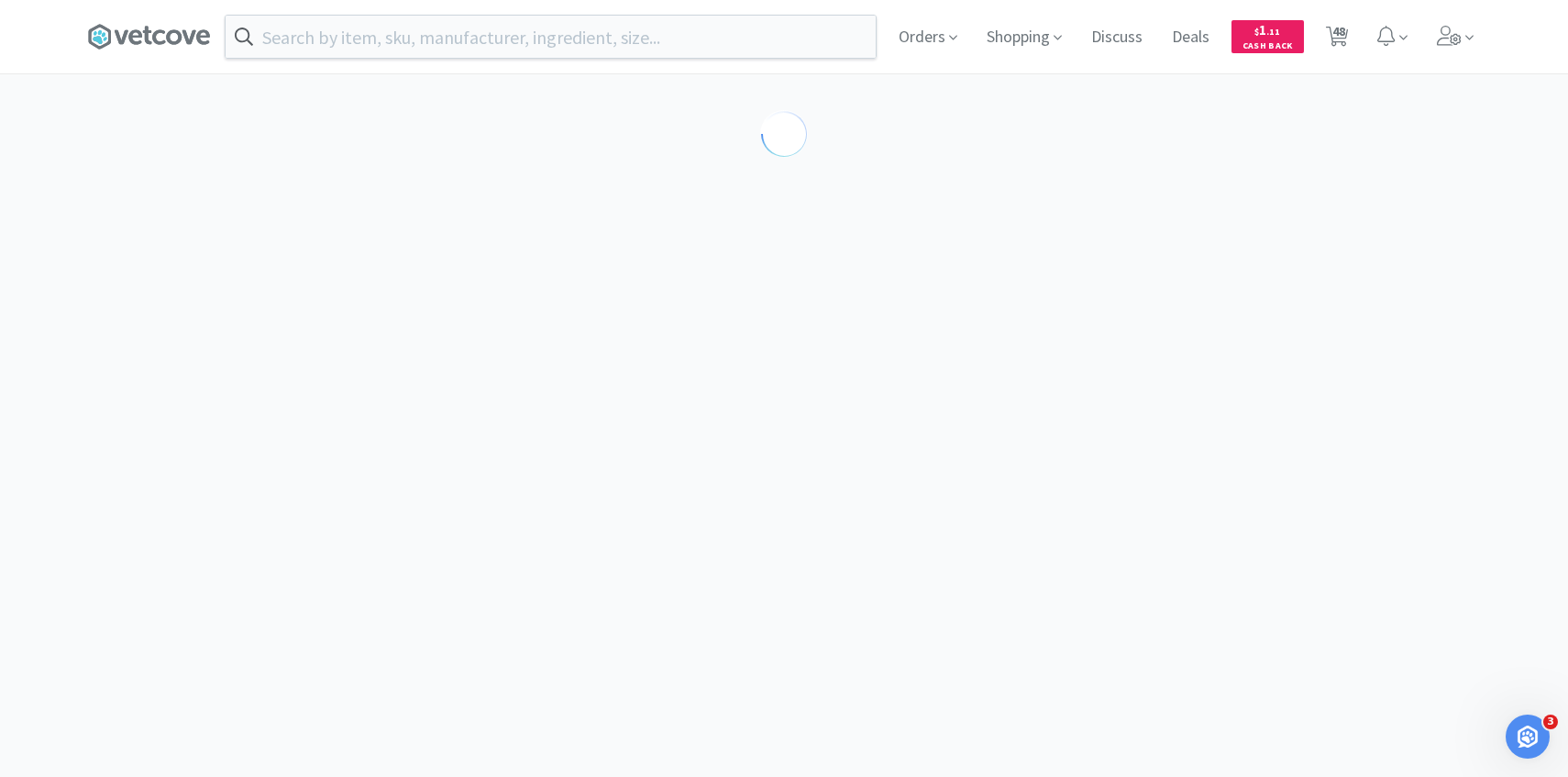
select select "189253"
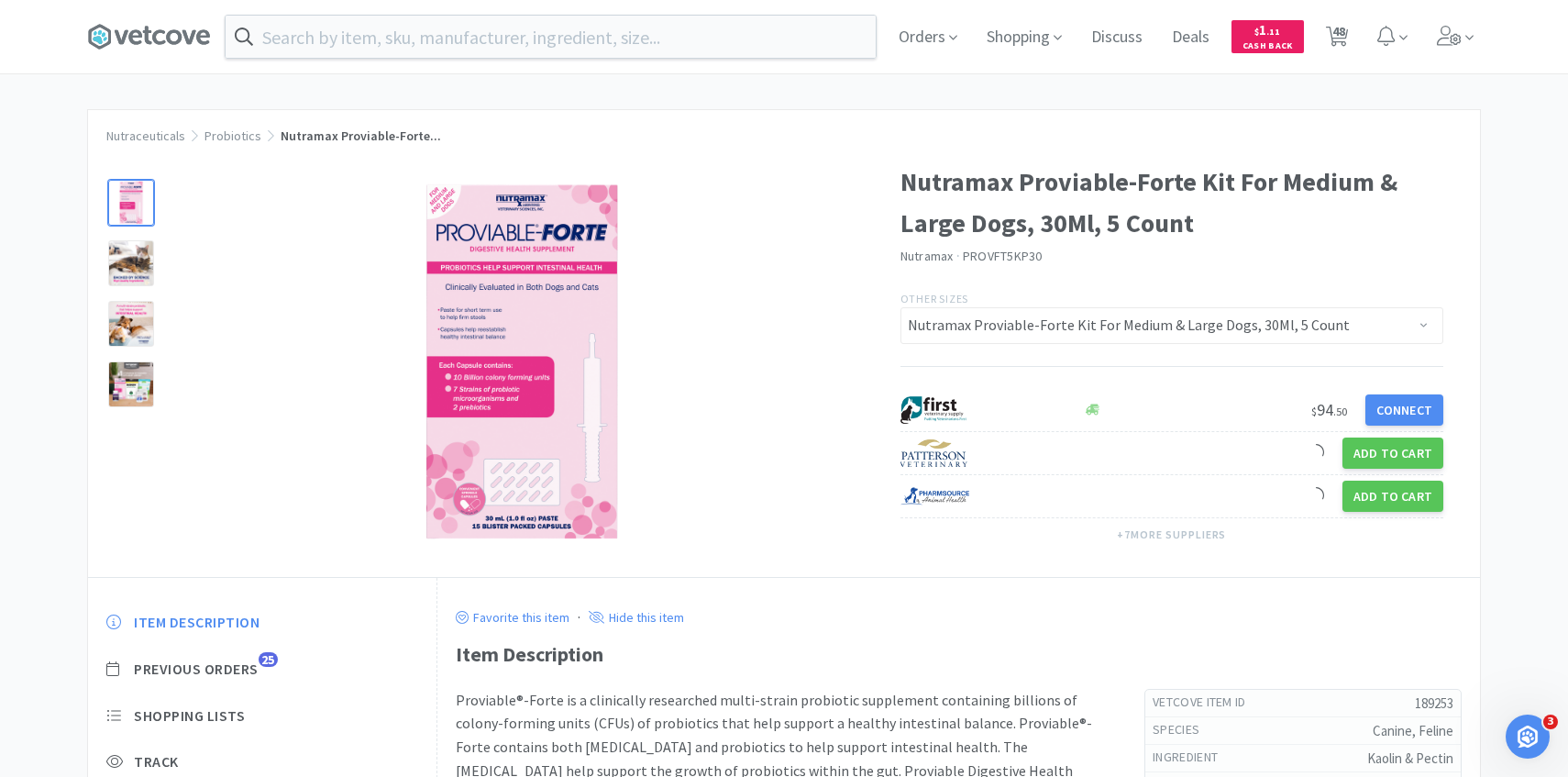
scroll to position [8, 0]
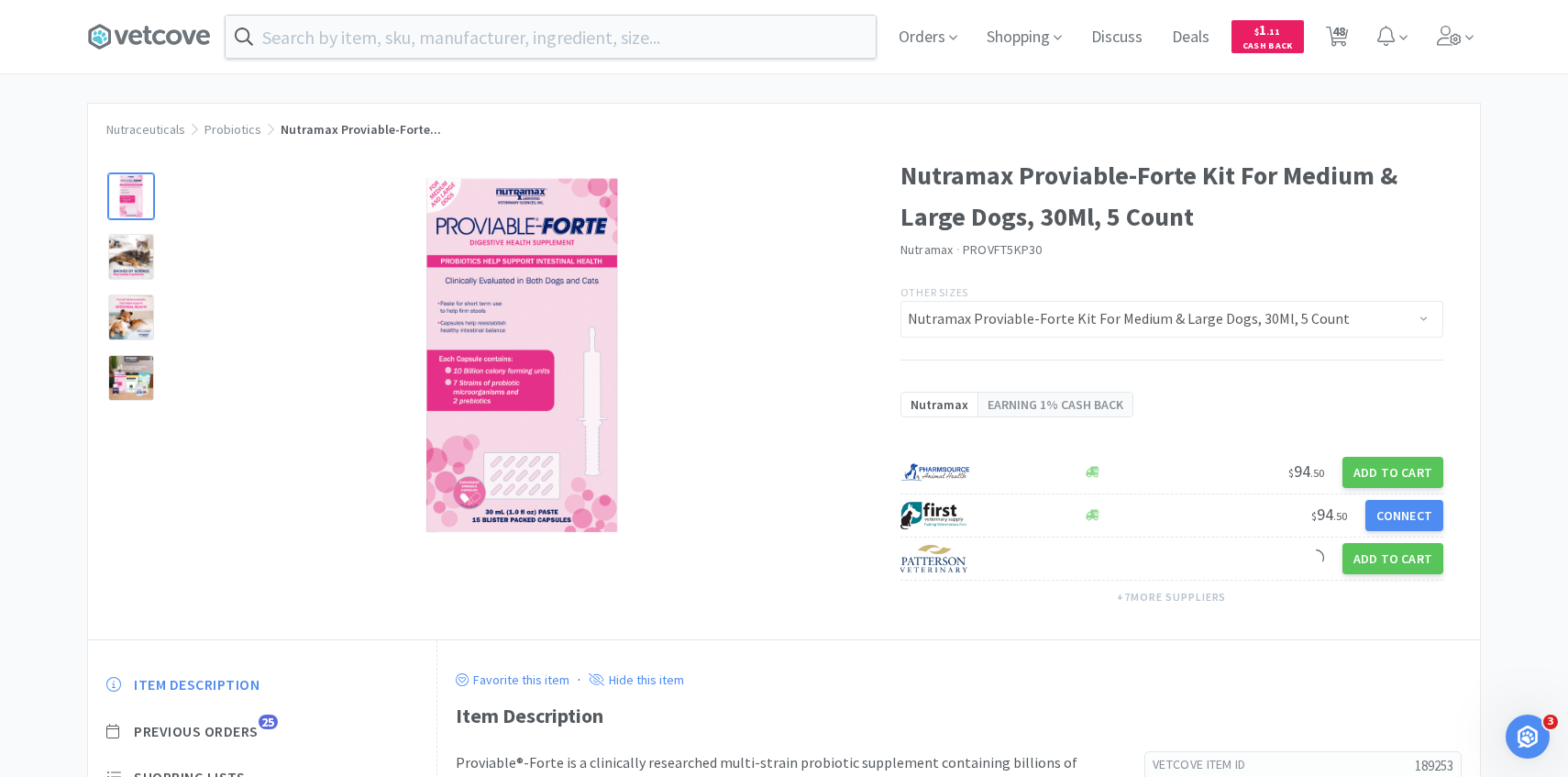
click at [249, 737] on span "Previous Orders" at bounding box center [195, 731] width 124 height 19
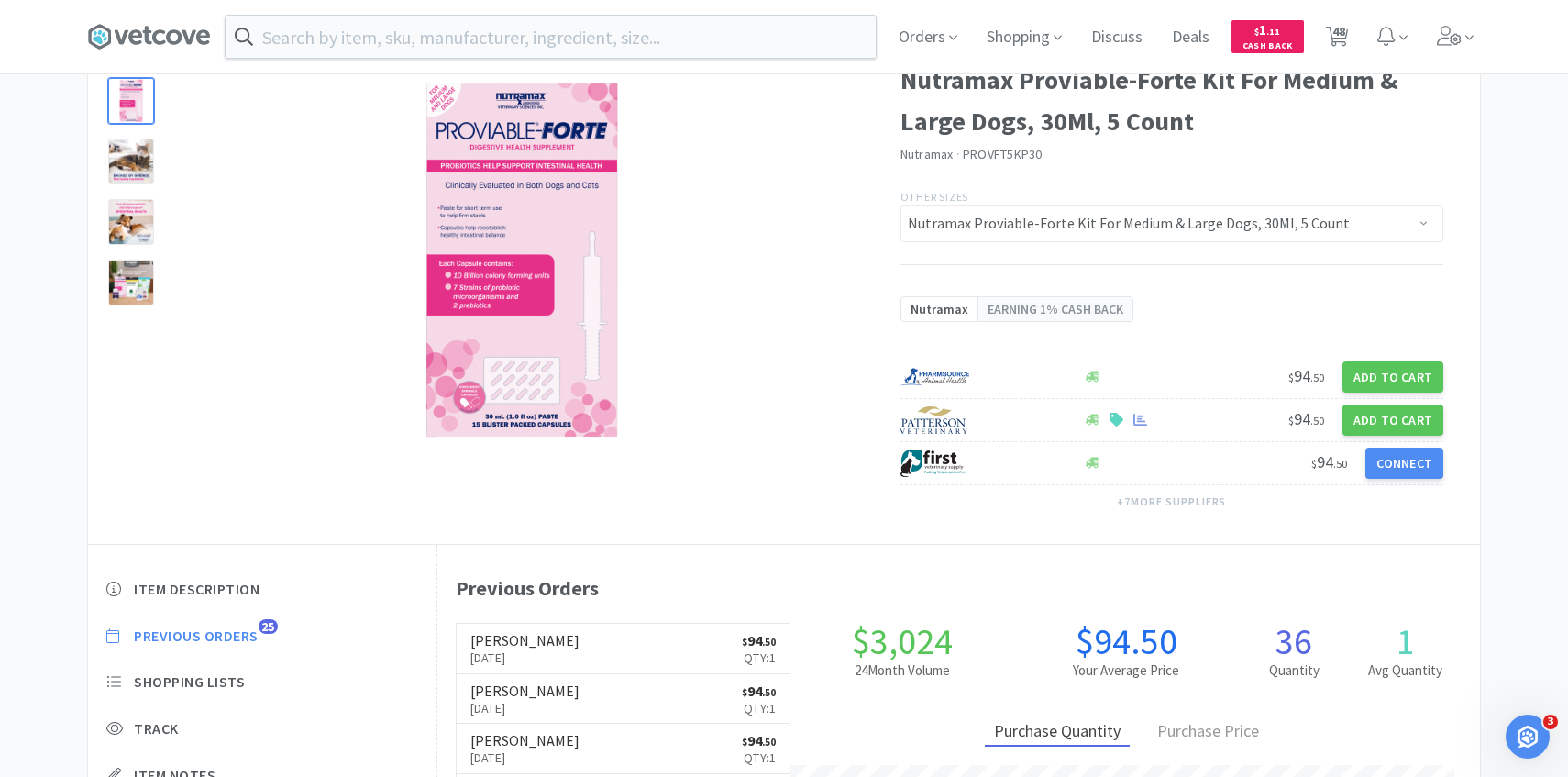
scroll to position [504, 1042]
select select "3"
select select "2"
select select "1"
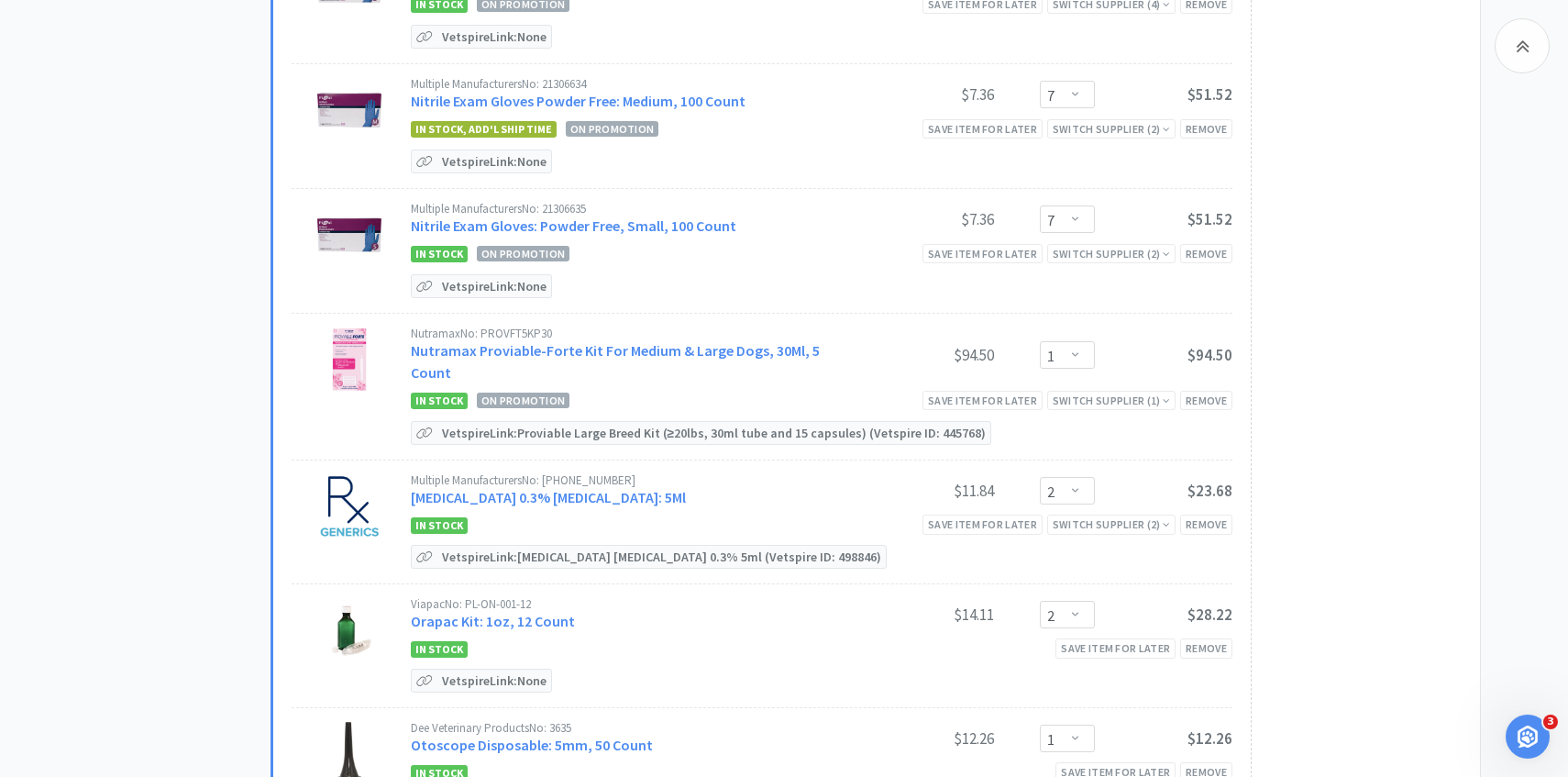
scroll to position [3577, 0]
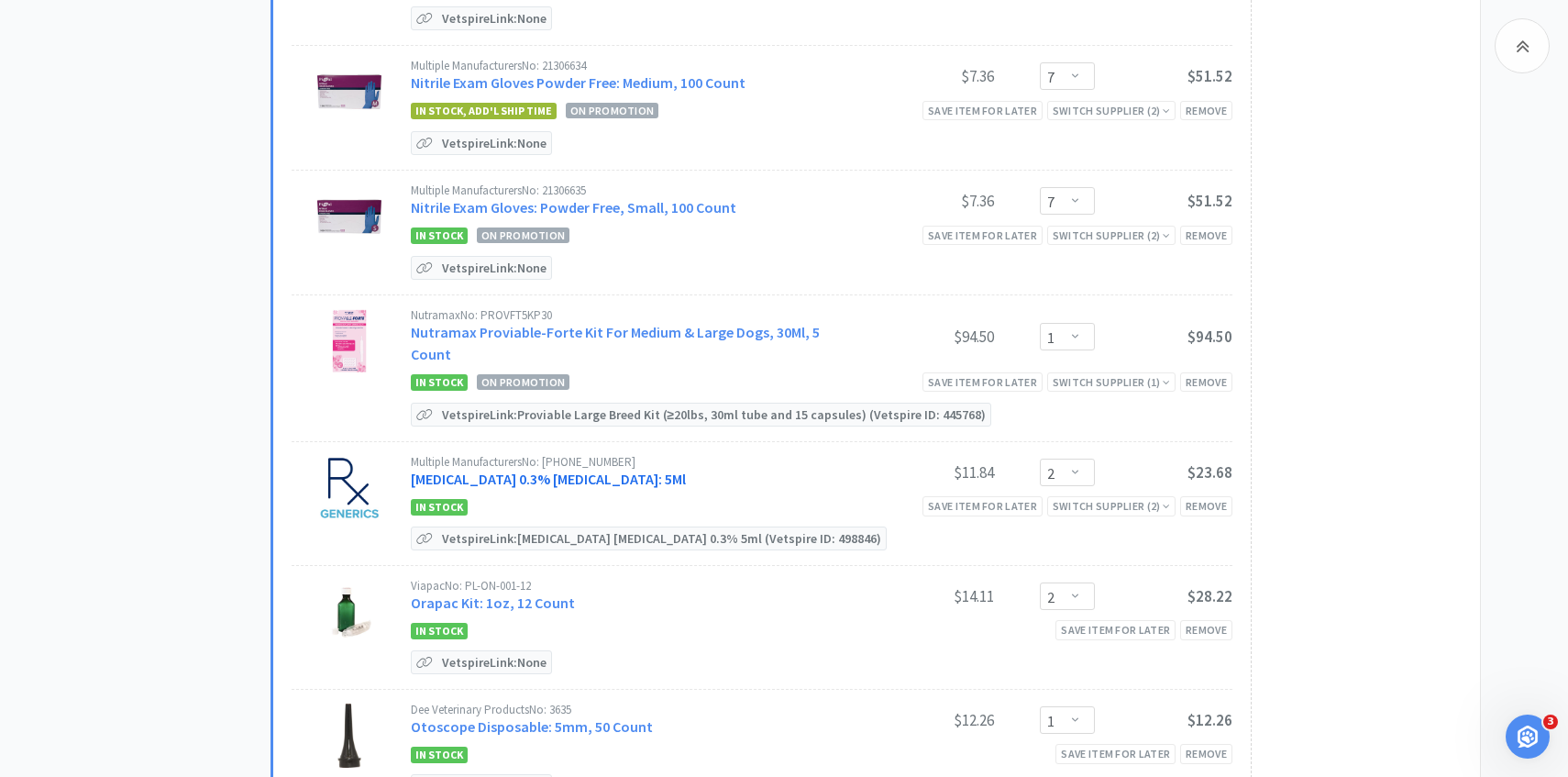
click at [504, 469] on link "Ofloxacin 0.3% Ophthalmic Solution: 5Ml" at bounding box center [549, 478] width 275 height 18
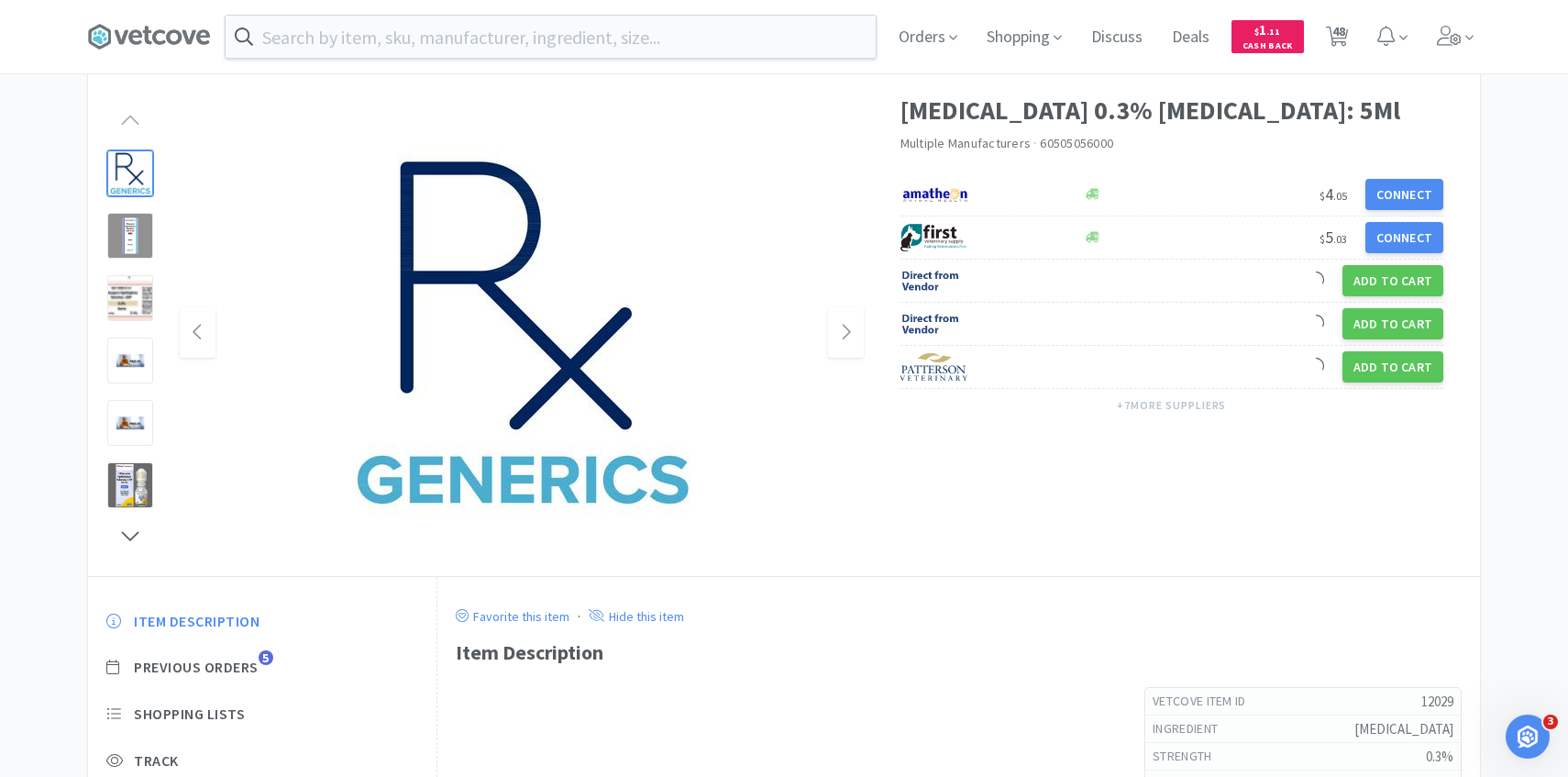
scroll to position [83, 0]
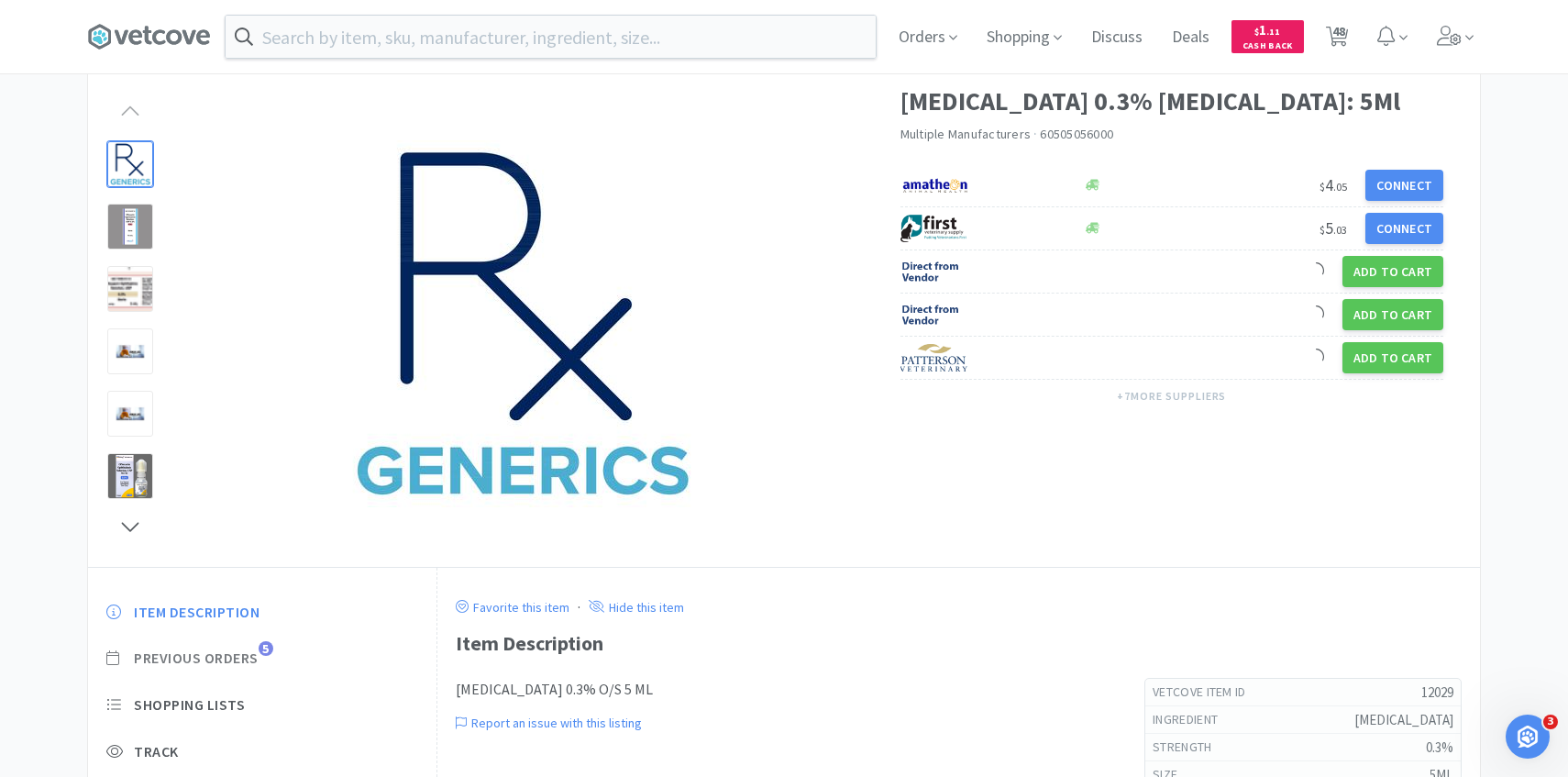
click at [251, 651] on span "Previous Orders" at bounding box center [195, 657] width 124 height 19
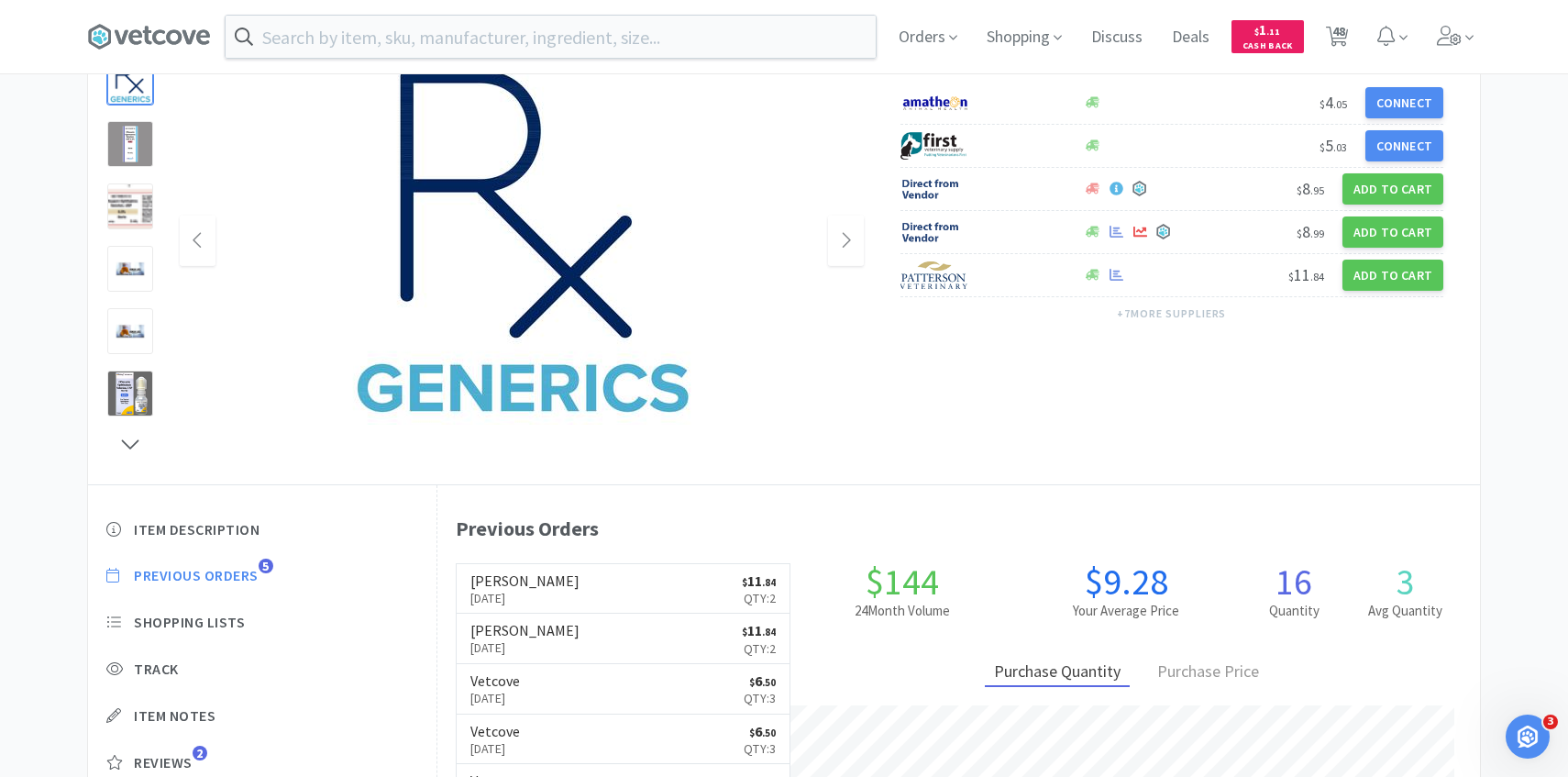
scroll to position [0, 0]
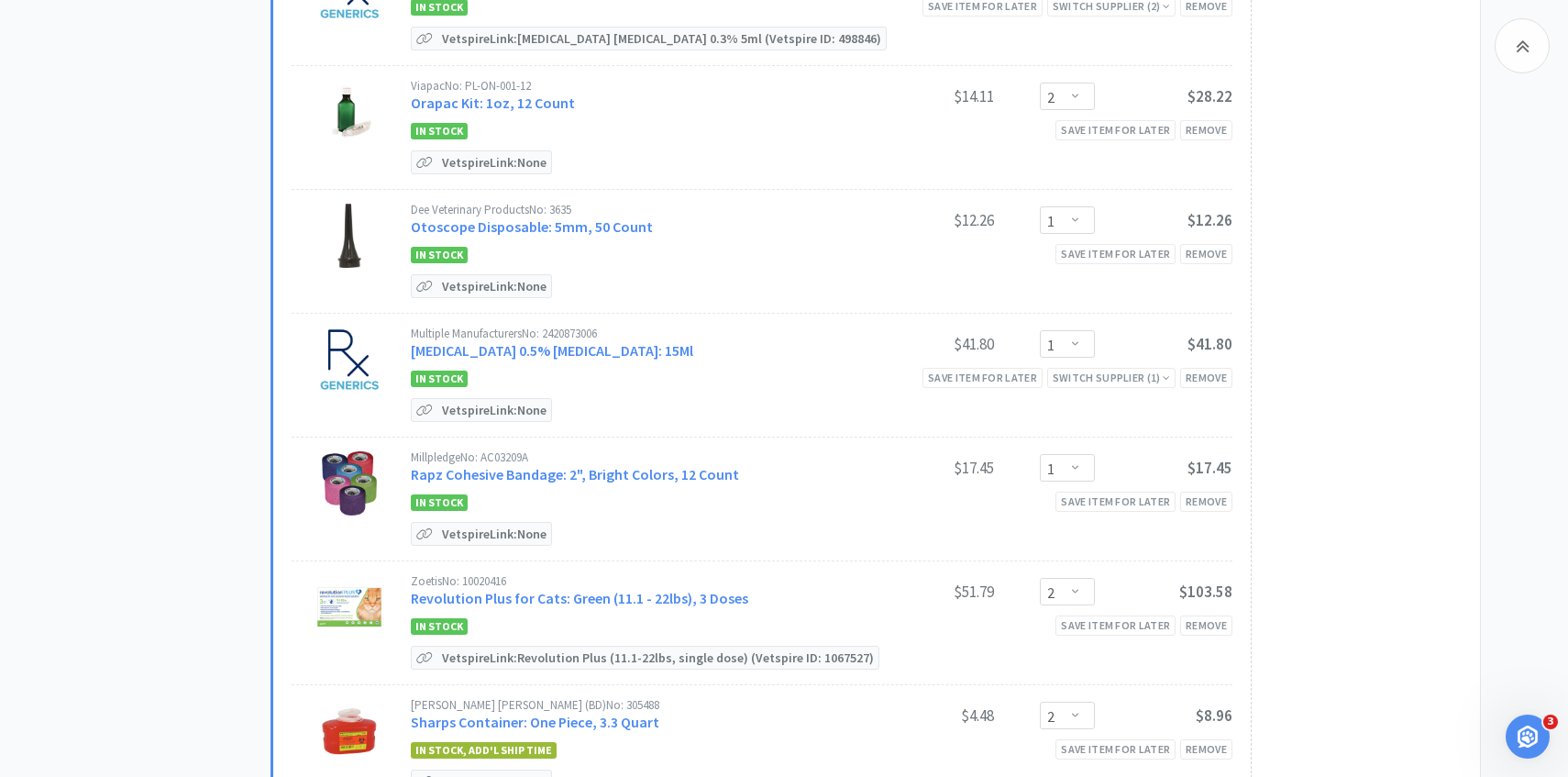
scroll to position [4104, 0]
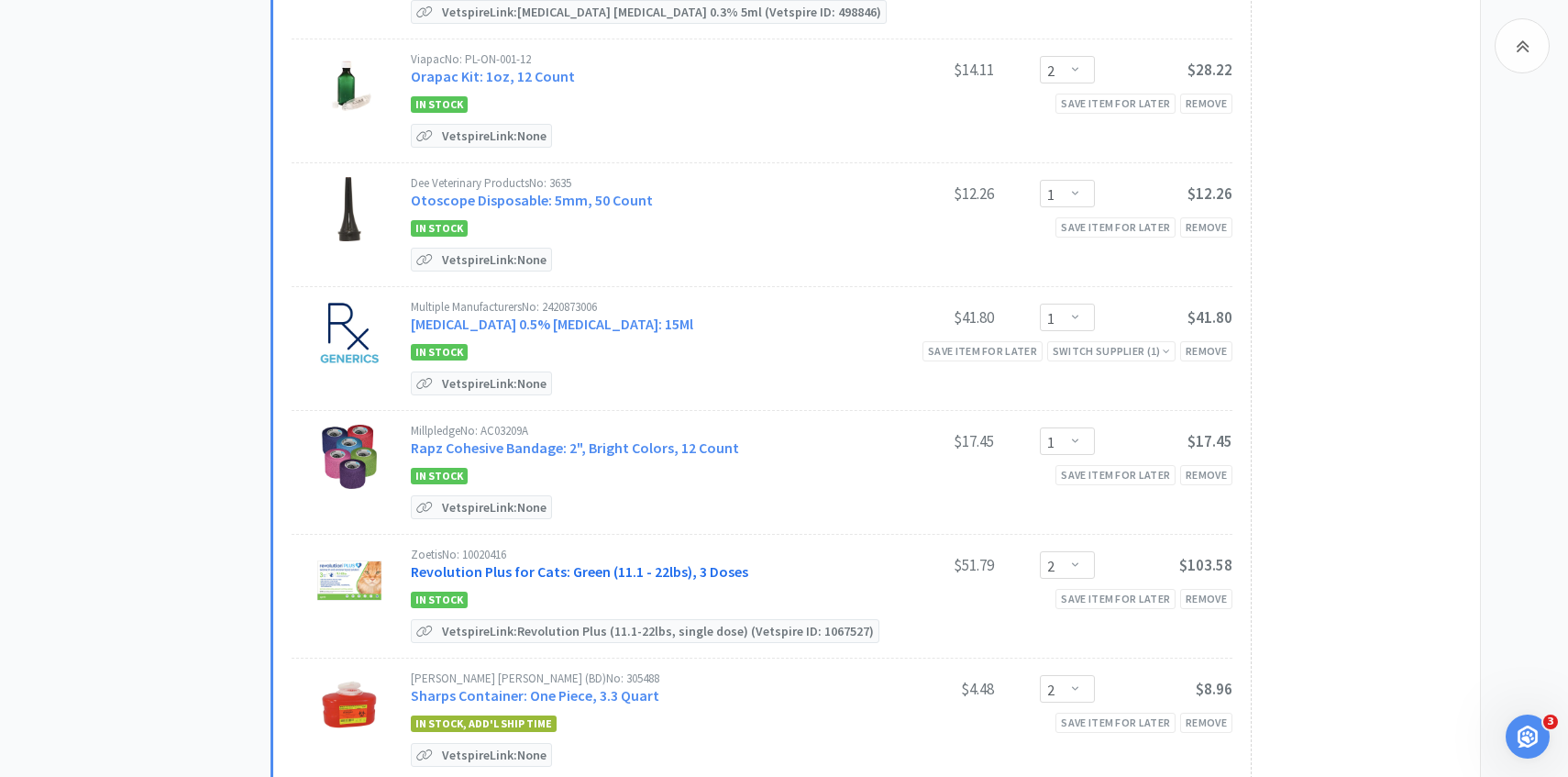
click at [609, 563] on link "Revolution Plus for Cats: Green (11.1 - 22lbs), 3 Doses" at bounding box center [579, 572] width 337 height 18
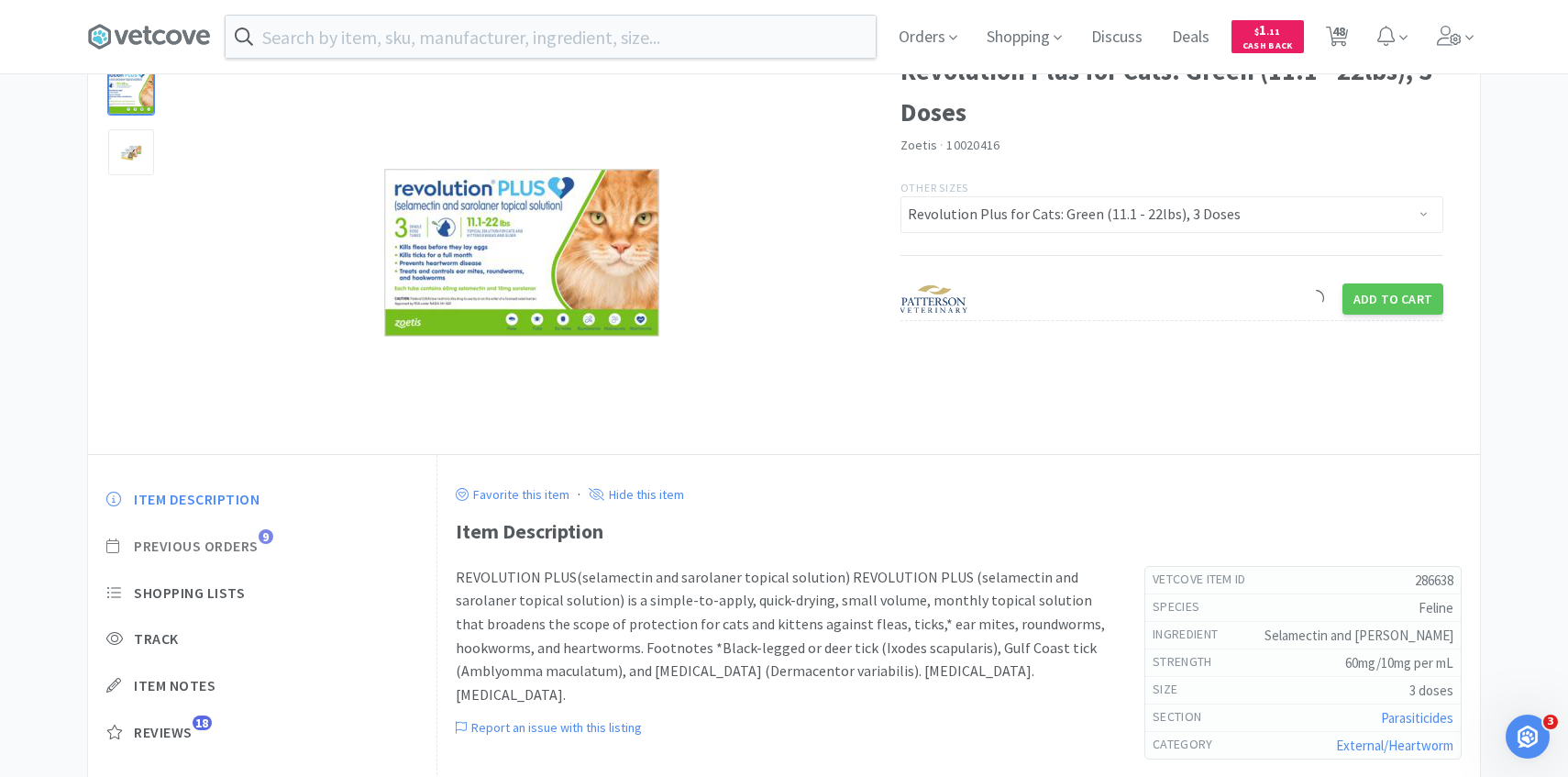
click at [226, 541] on span "Previous Orders" at bounding box center [195, 546] width 124 height 19
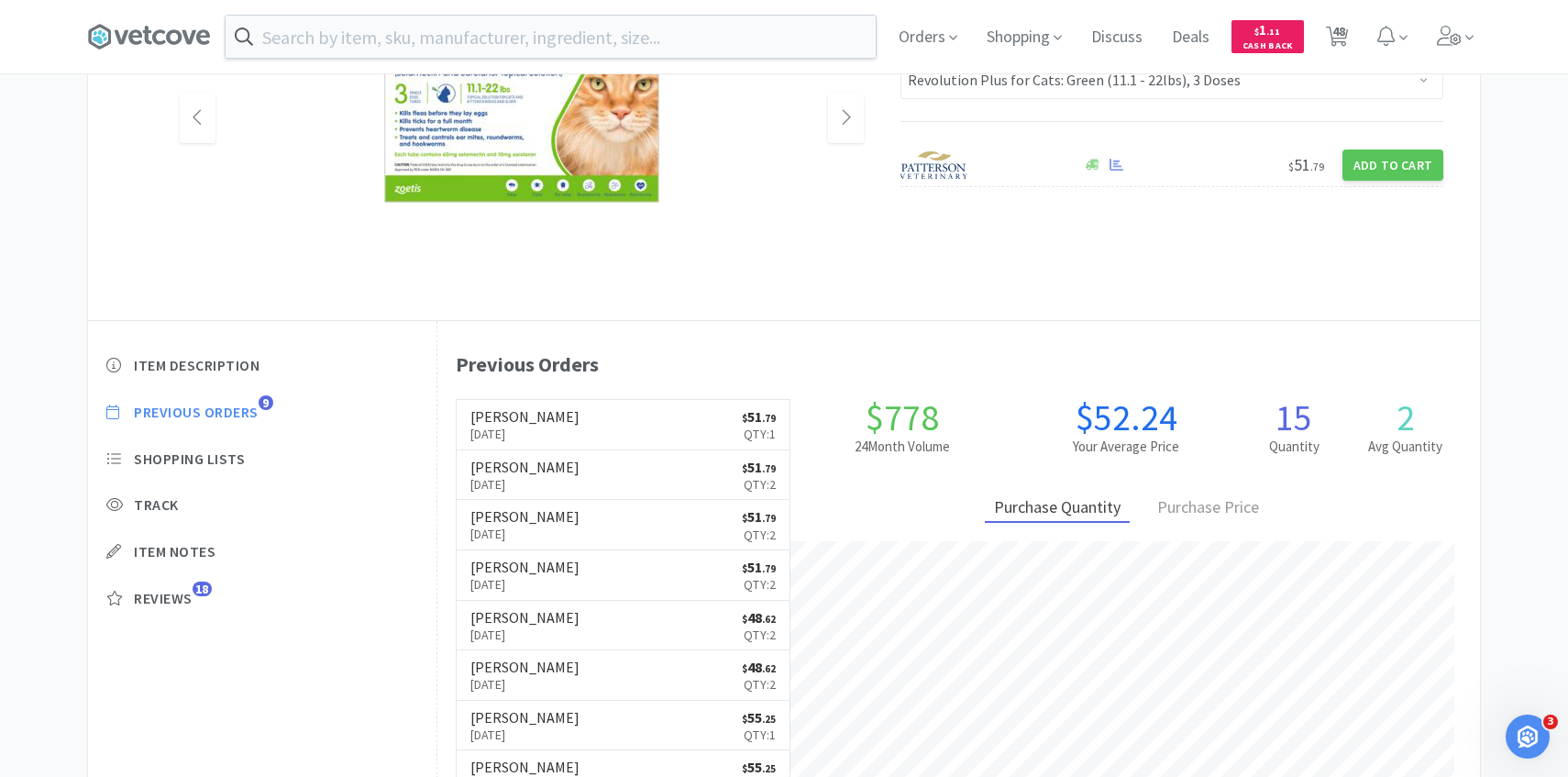
scroll to position [504, 1042]
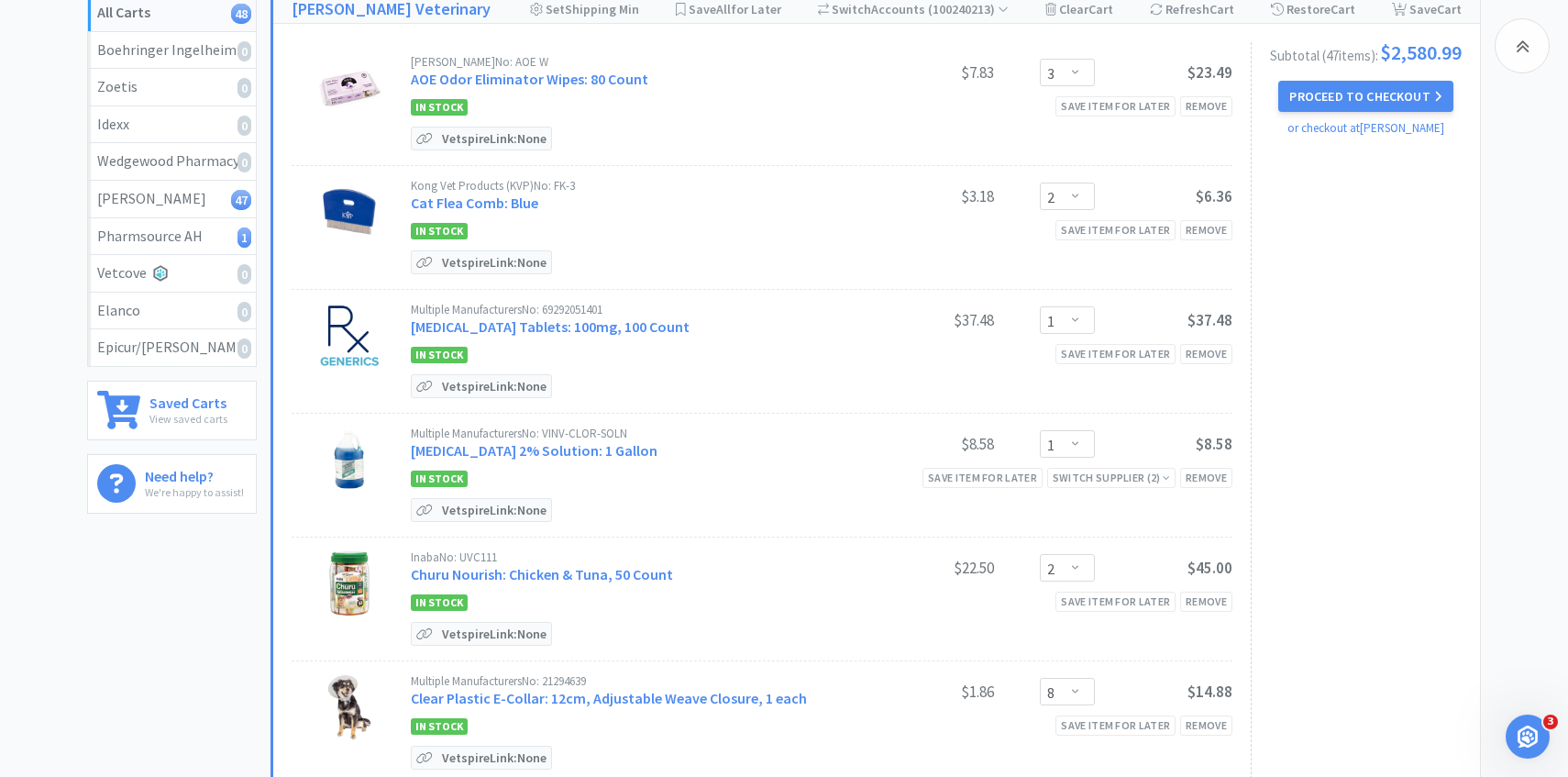
scroll to position [4104, 0]
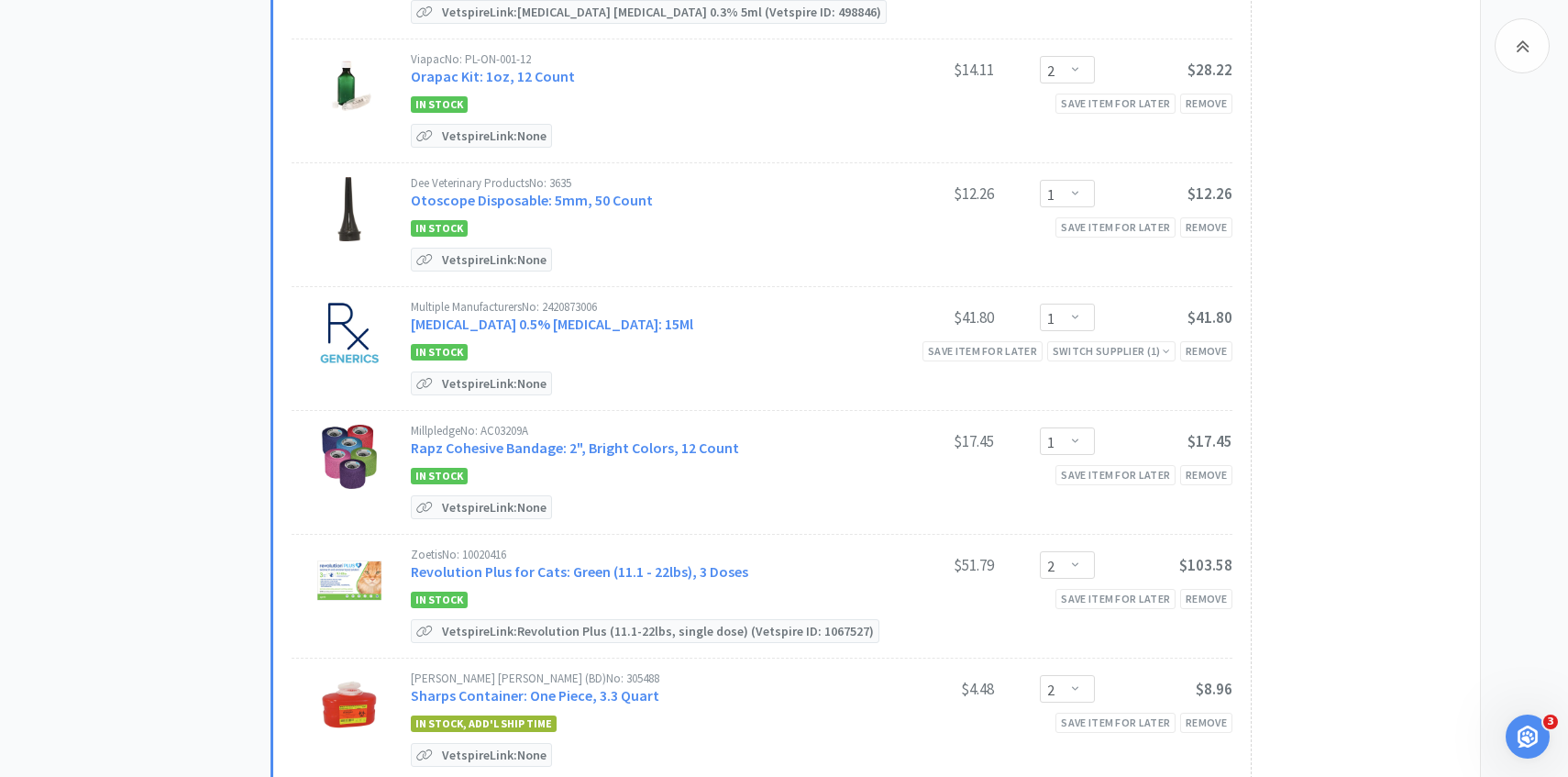
click at [1022, 551] on div "Enter Quantity 1 2 3 4 5 6 7 8 9 10 11 12 13 14 15 16 17 18 19 20 Enter Quantity" at bounding box center [1048, 565] width 92 height 28
click at [1043, 551] on select "Enter Quantity 1 2 3 4 5 6 7 8 9 10 11 12 13 14 15 16 17 18 19 20 Enter Quantity" at bounding box center [1066, 565] width 55 height 28
click at [1039, 551] on select "Enter Quantity 1 2 3 4 5 6 7 8 9 10 11 12 13 14 15 16 17 18 19 20 Enter Quantity" at bounding box center [1066, 565] width 55 height 28
click at [1075, 551] on select "Enter Quantity 1 2 3 4 5 6 7 8 9 10 11 12 13 14 15 16 17 18 19 20 Enter Quantity" at bounding box center [1066, 565] width 55 height 28
click at [1039, 551] on select "Enter Quantity 1 2 3 4 5 6 7 8 9 10 11 12 13 14 15 16 17 18 19 20 Enter Quantity" at bounding box center [1066, 565] width 55 height 28
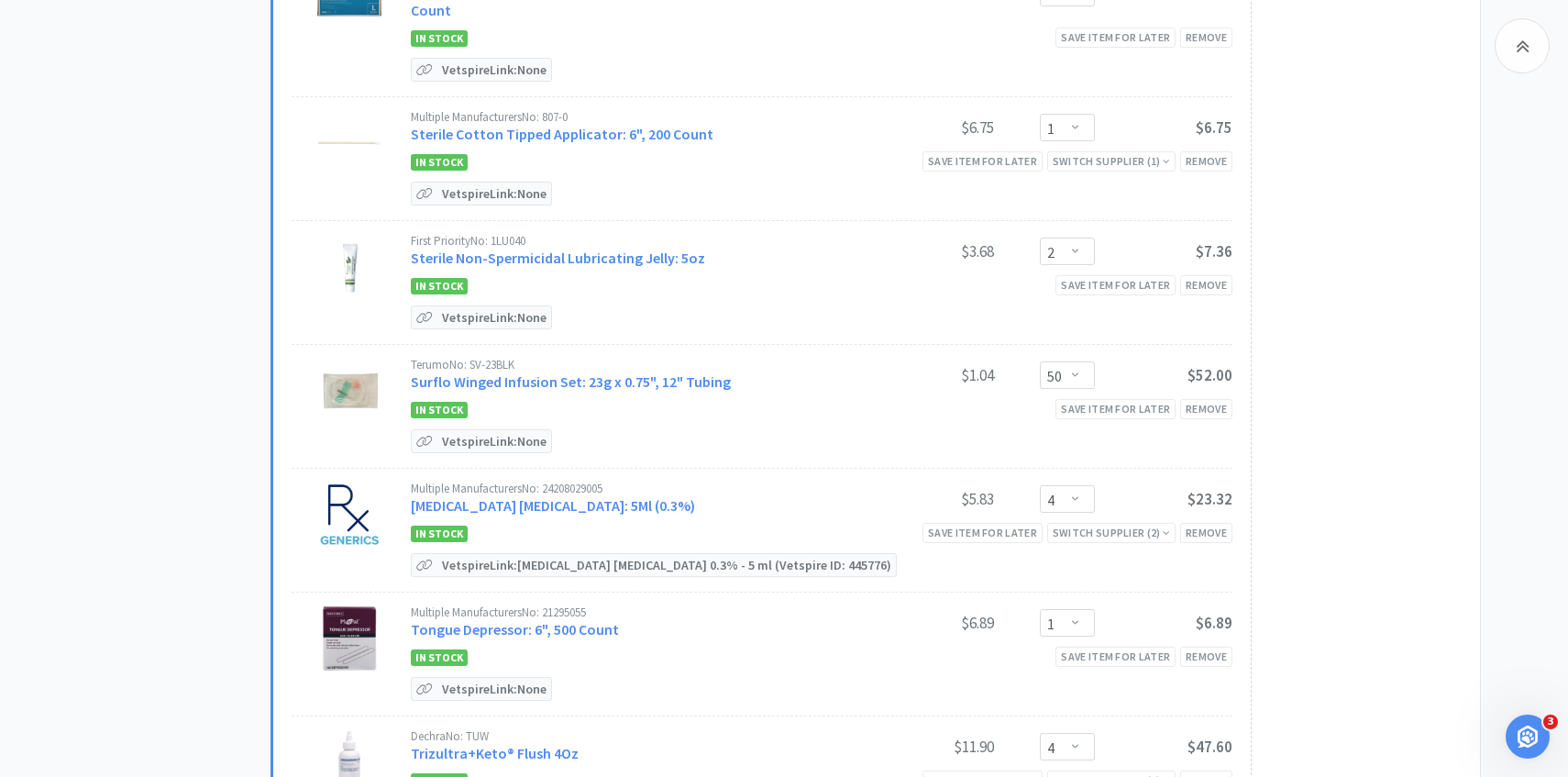
scroll to position [5355, 0]
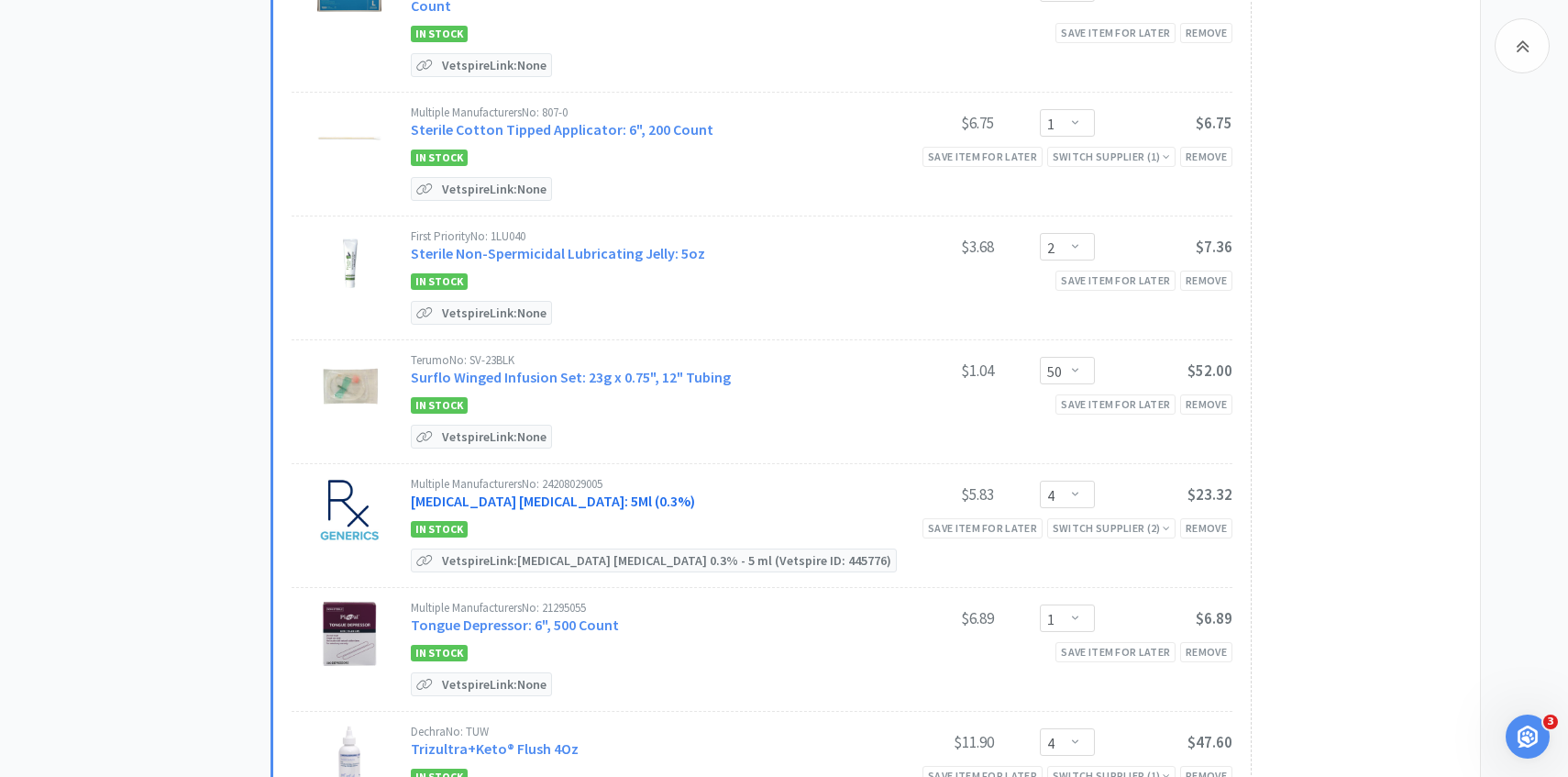
click at [562, 492] on link "Tobramycin Ophthalmic Solution: 5Ml (0.3%)" at bounding box center [553, 501] width 284 height 18
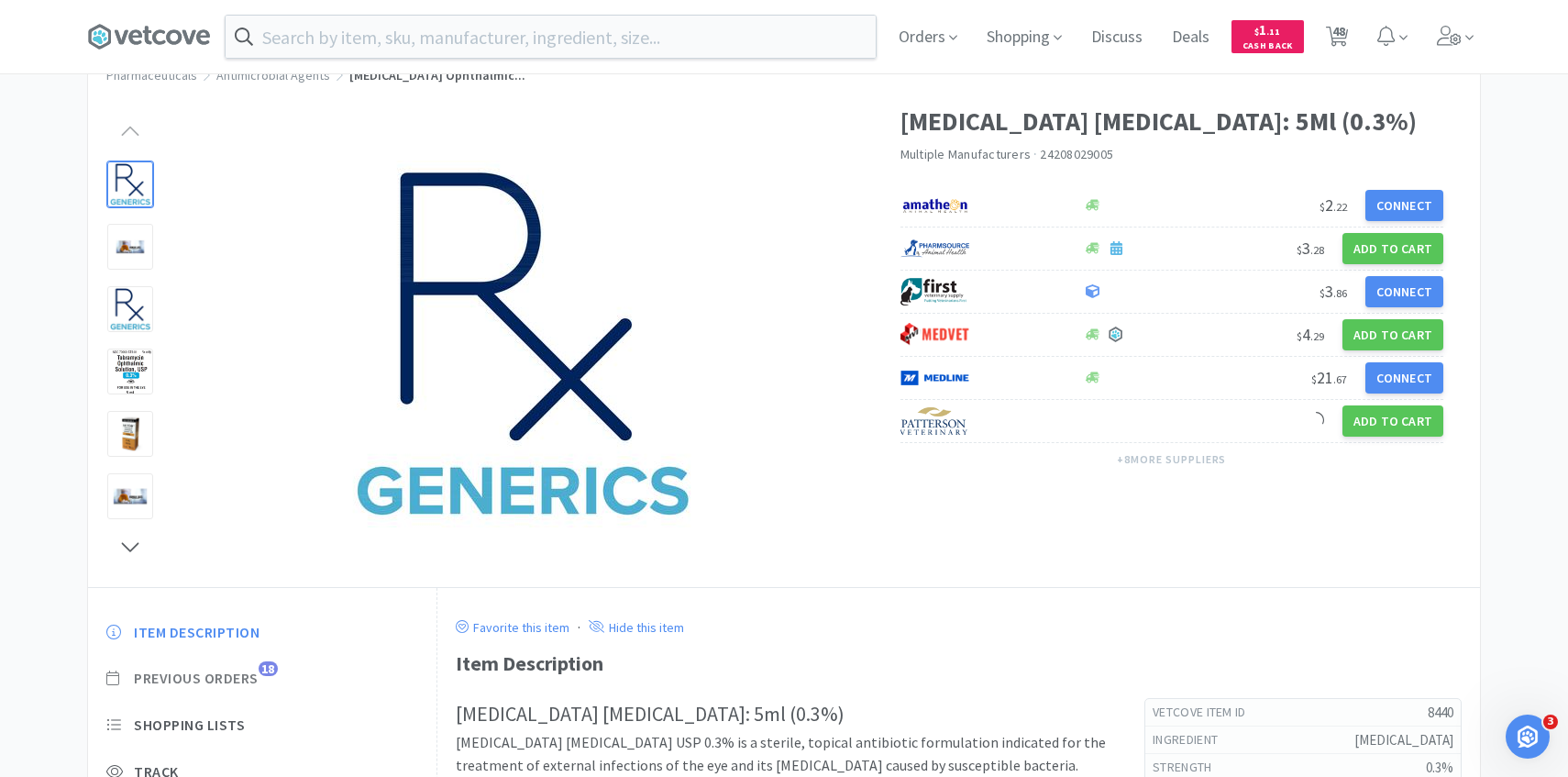
click at [254, 677] on span "Previous Orders" at bounding box center [195, 677] width 124 height 19
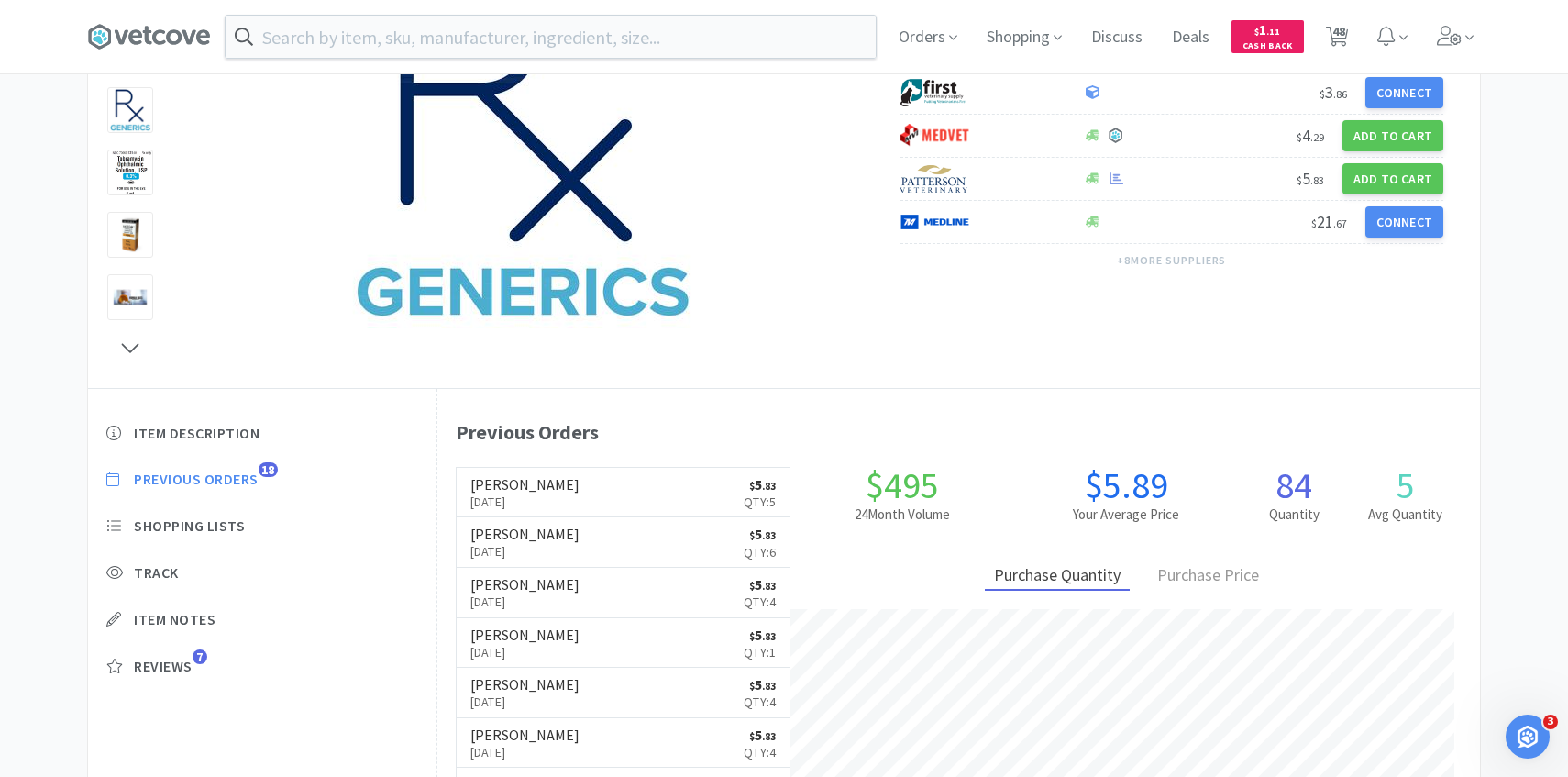
scroll to position [265, 0]
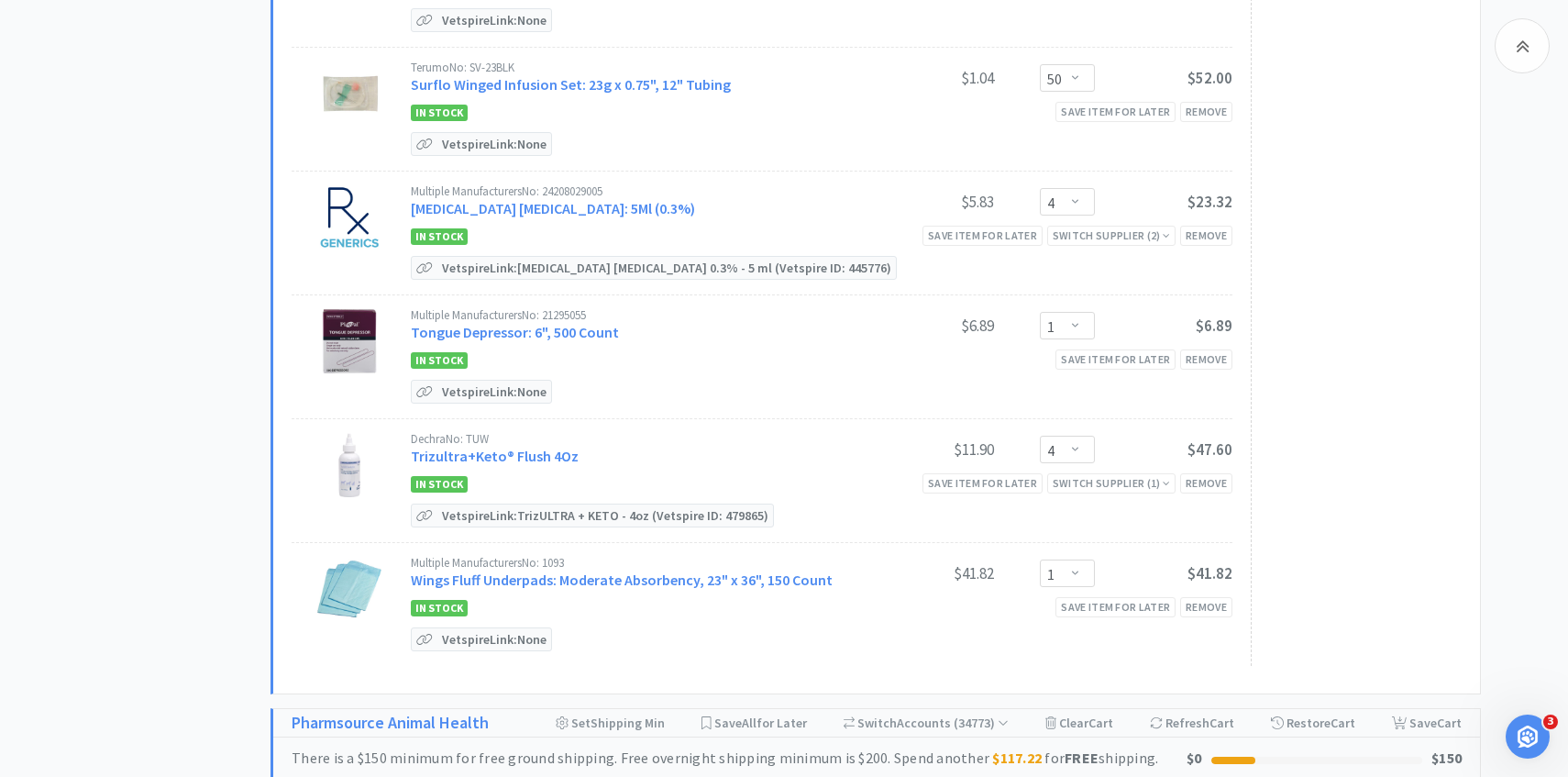
scroll to position [5657, 0]
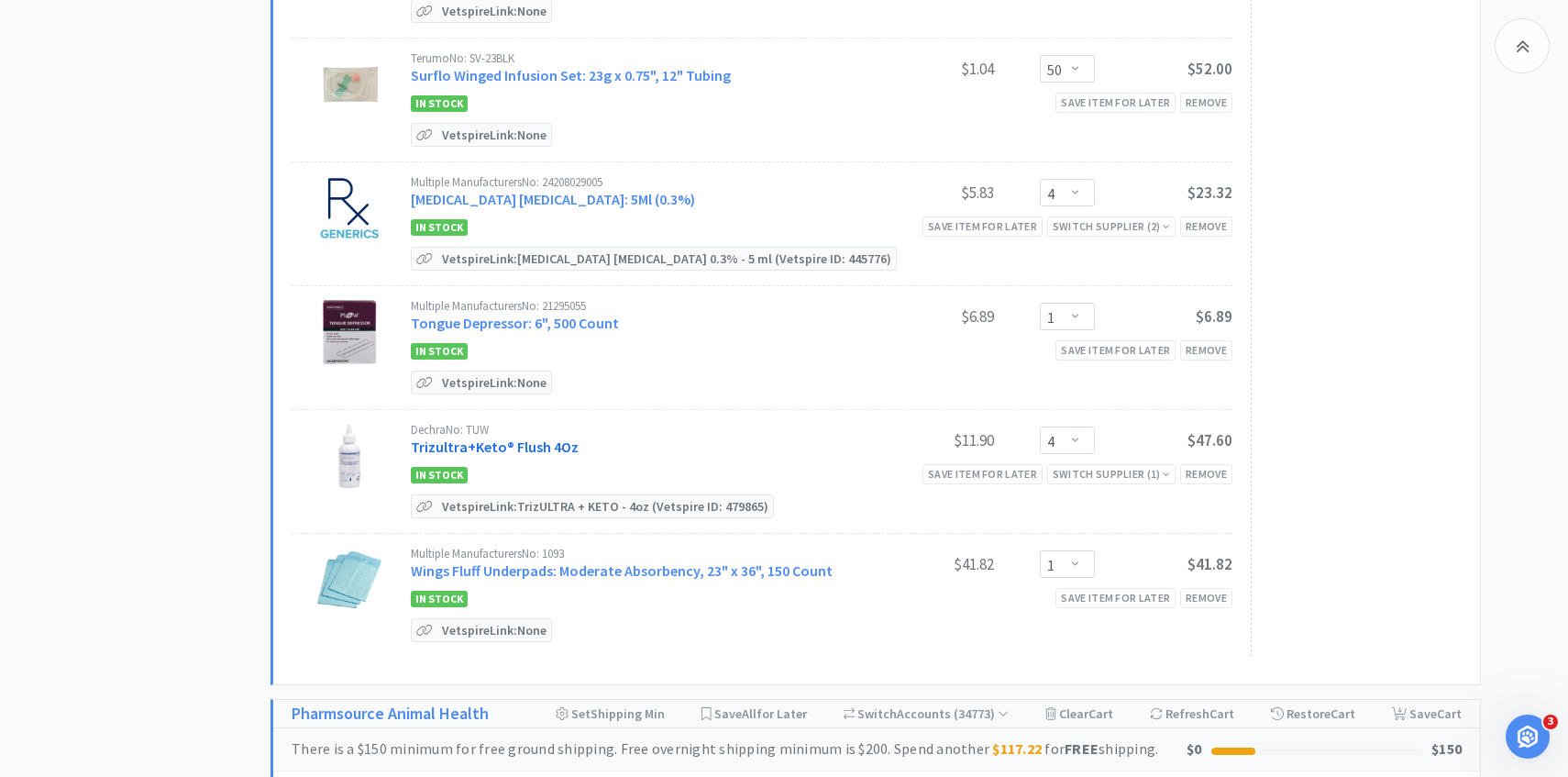
click at [551, 437] on link "Trizultra+Keto® Flush 4Oz" at bounding box center [495, 446] width 168 height 18
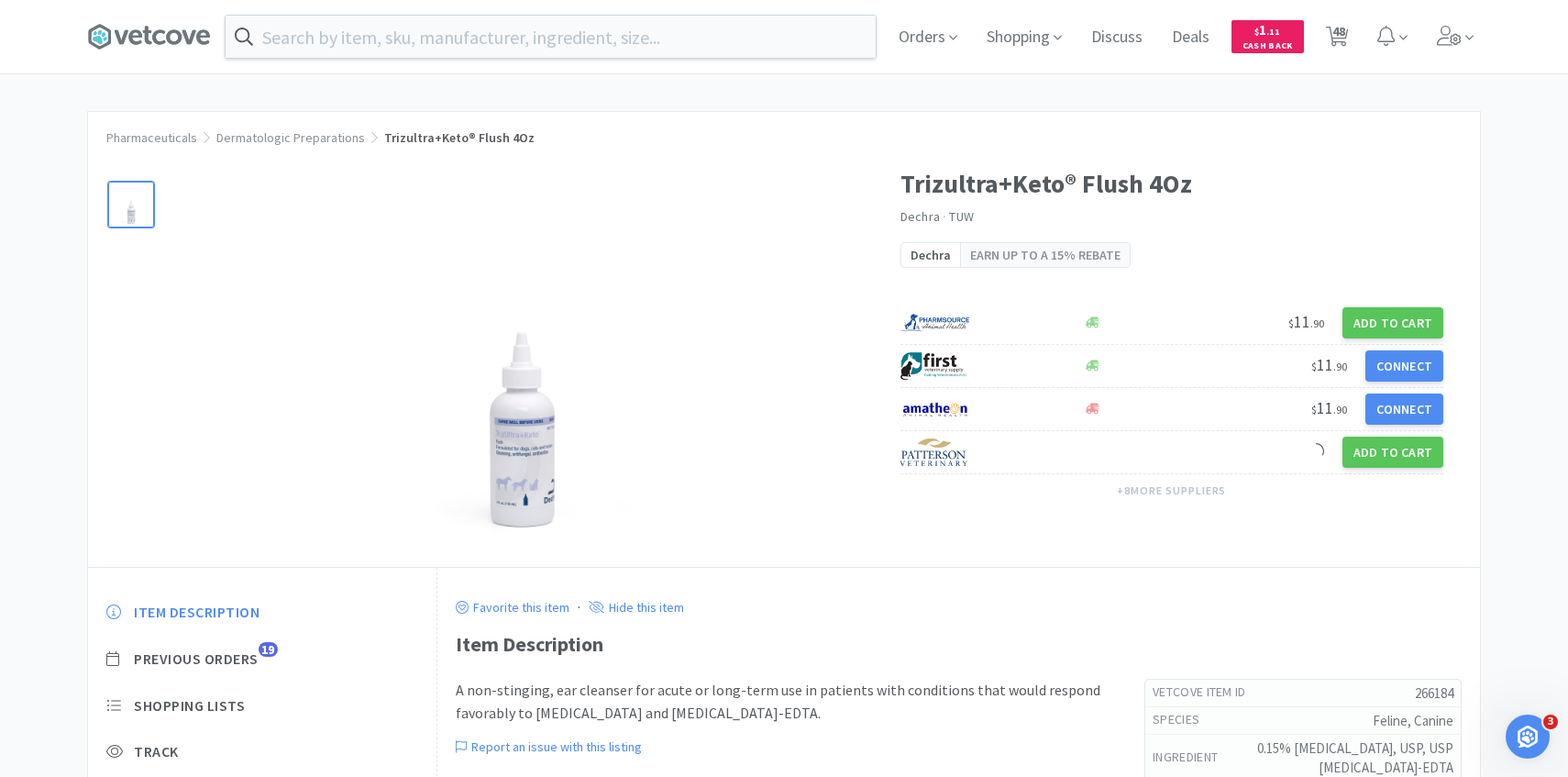
scroll to position [196, 0]
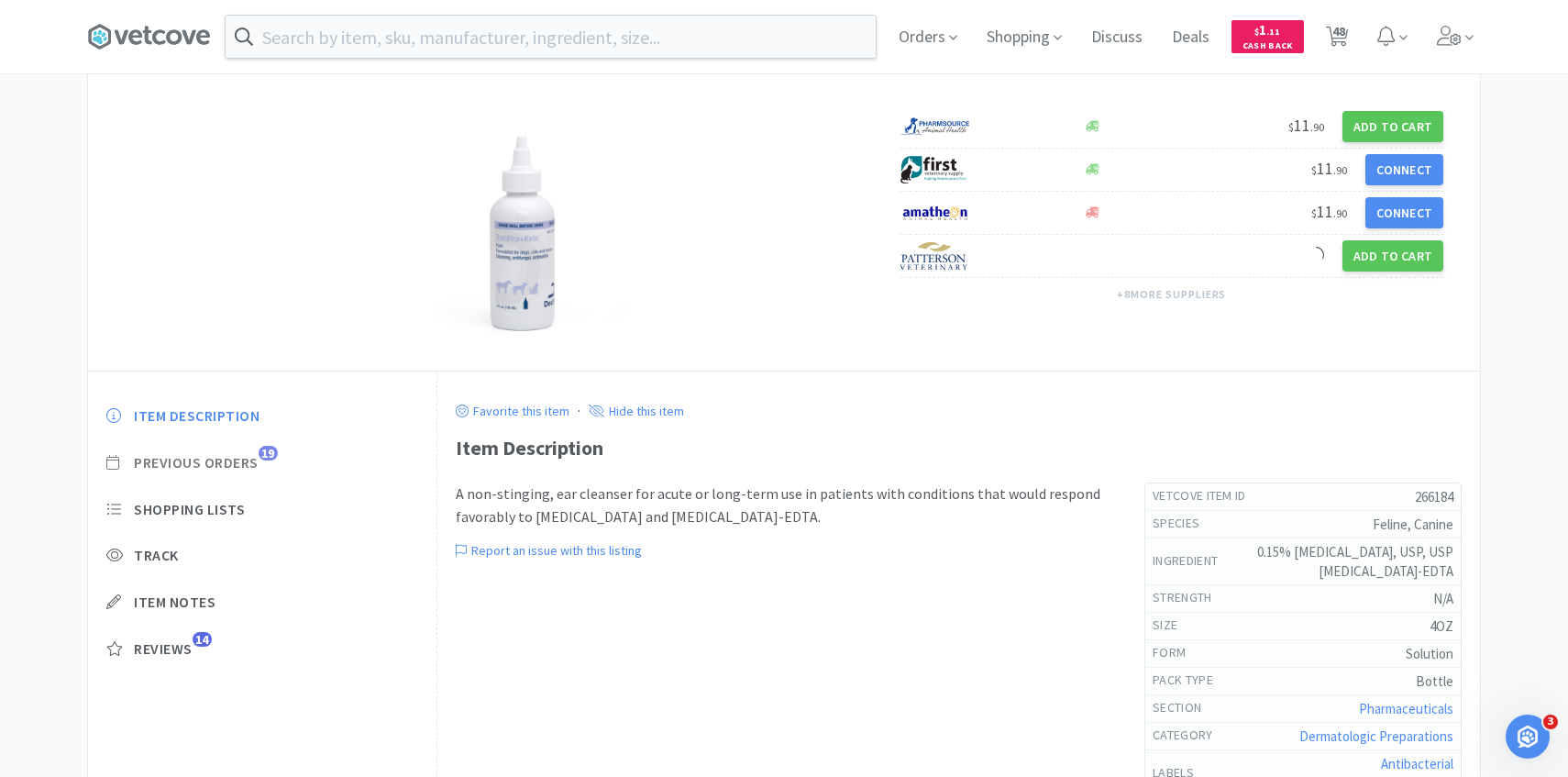
click at [255, 451] on div "Item Description Previous Orders 19 Shopping Lists Track Item Notes Reviews 14" at bounding box center [262, 547] width 348 height 317
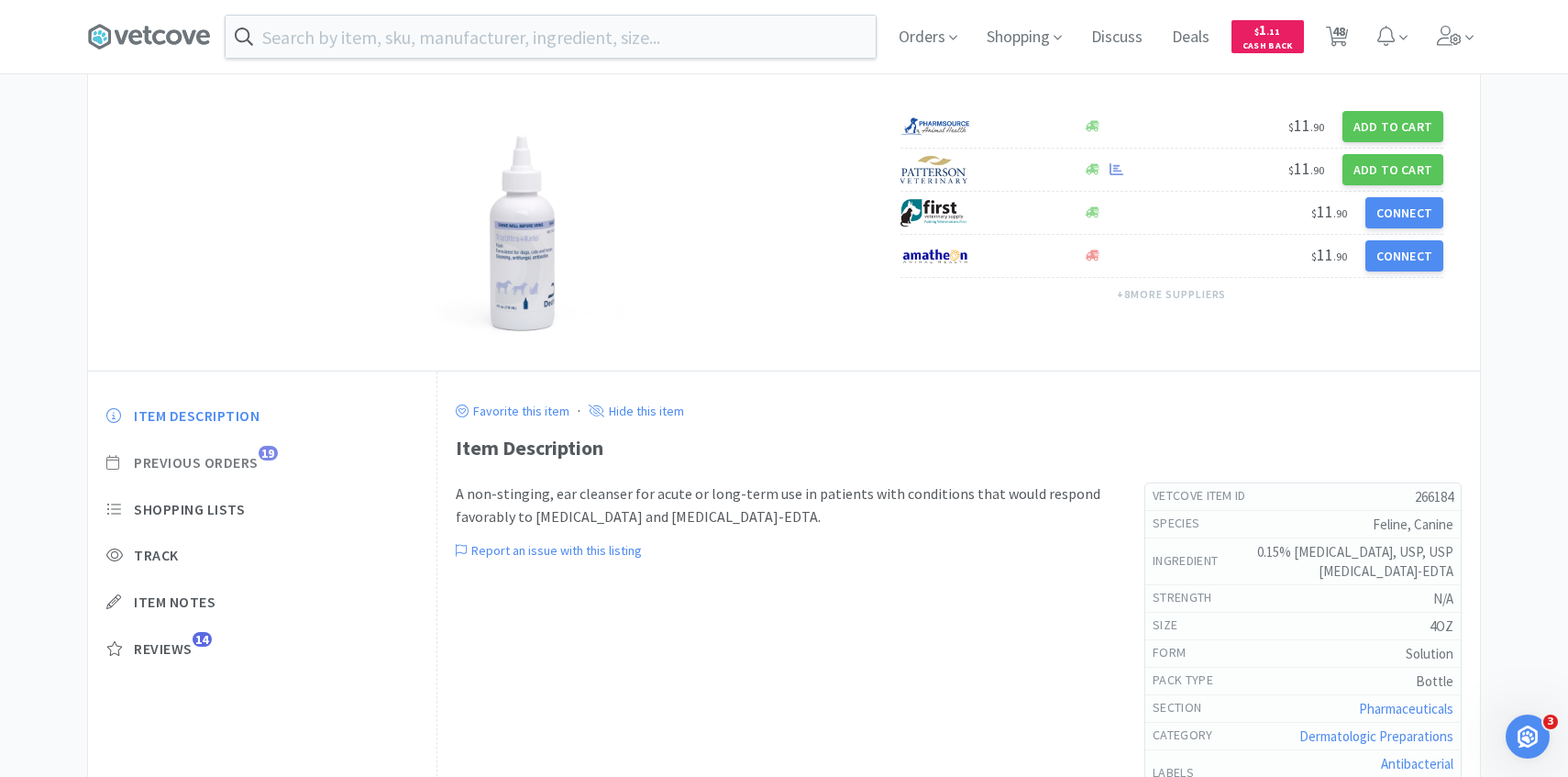
click at [255, 453] on span "Previous Orders" at bounding box center [195, 462] width 124 height 19
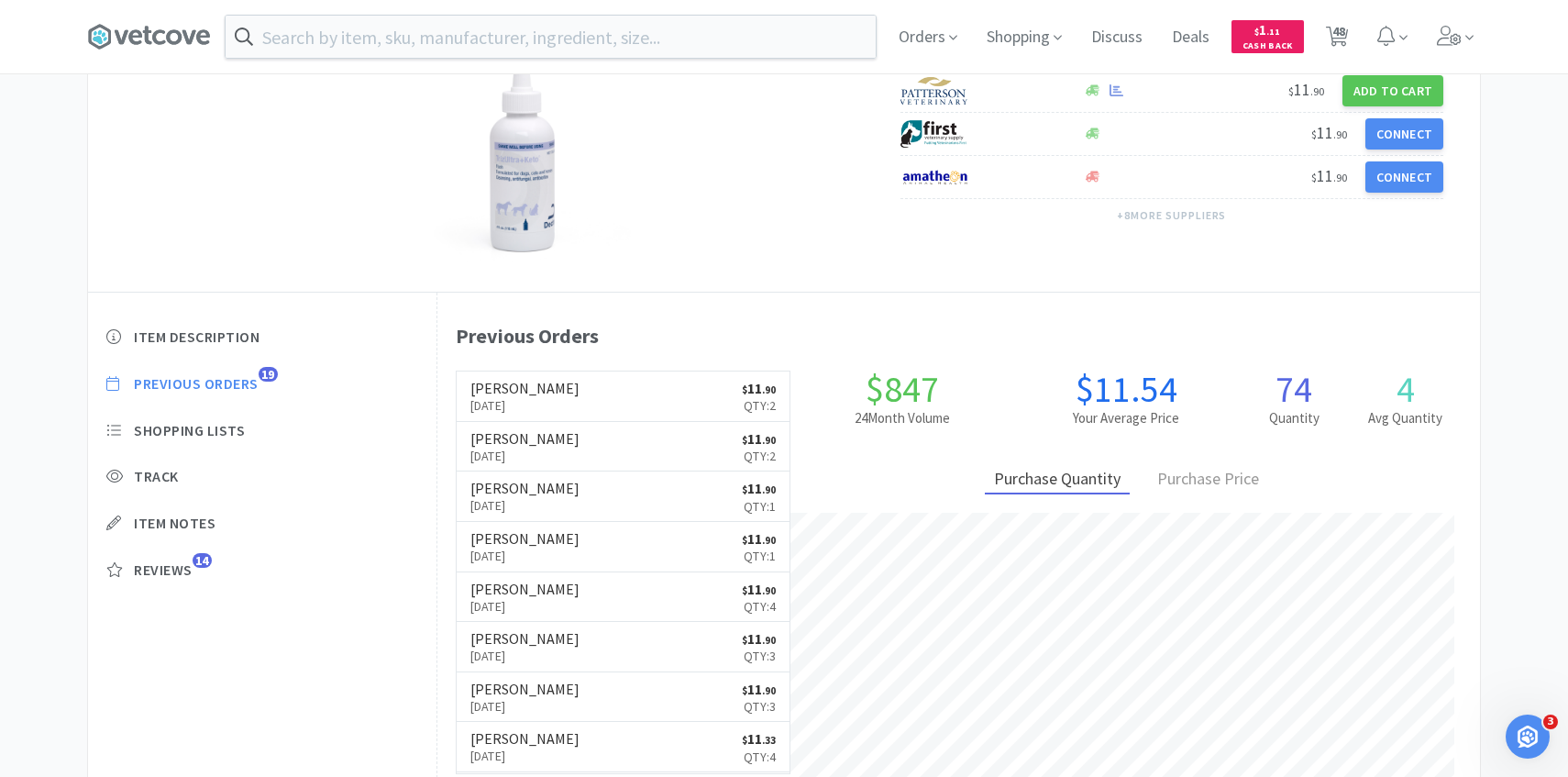
scroll to position [277, 0]
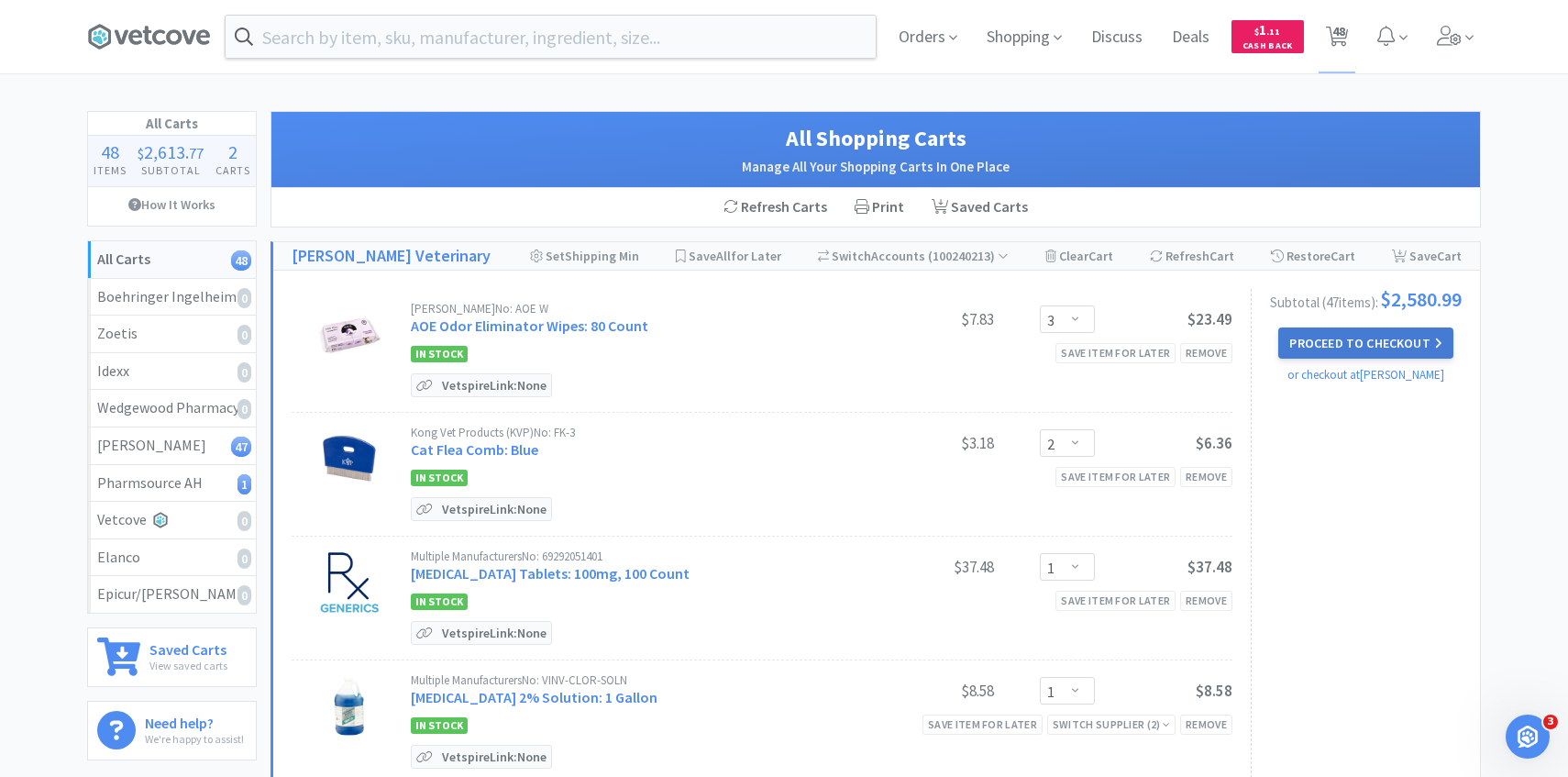
click at [1397, 354] on button "Proceed to Checkout" at bounding box center [1365, 343] width 174 height 31
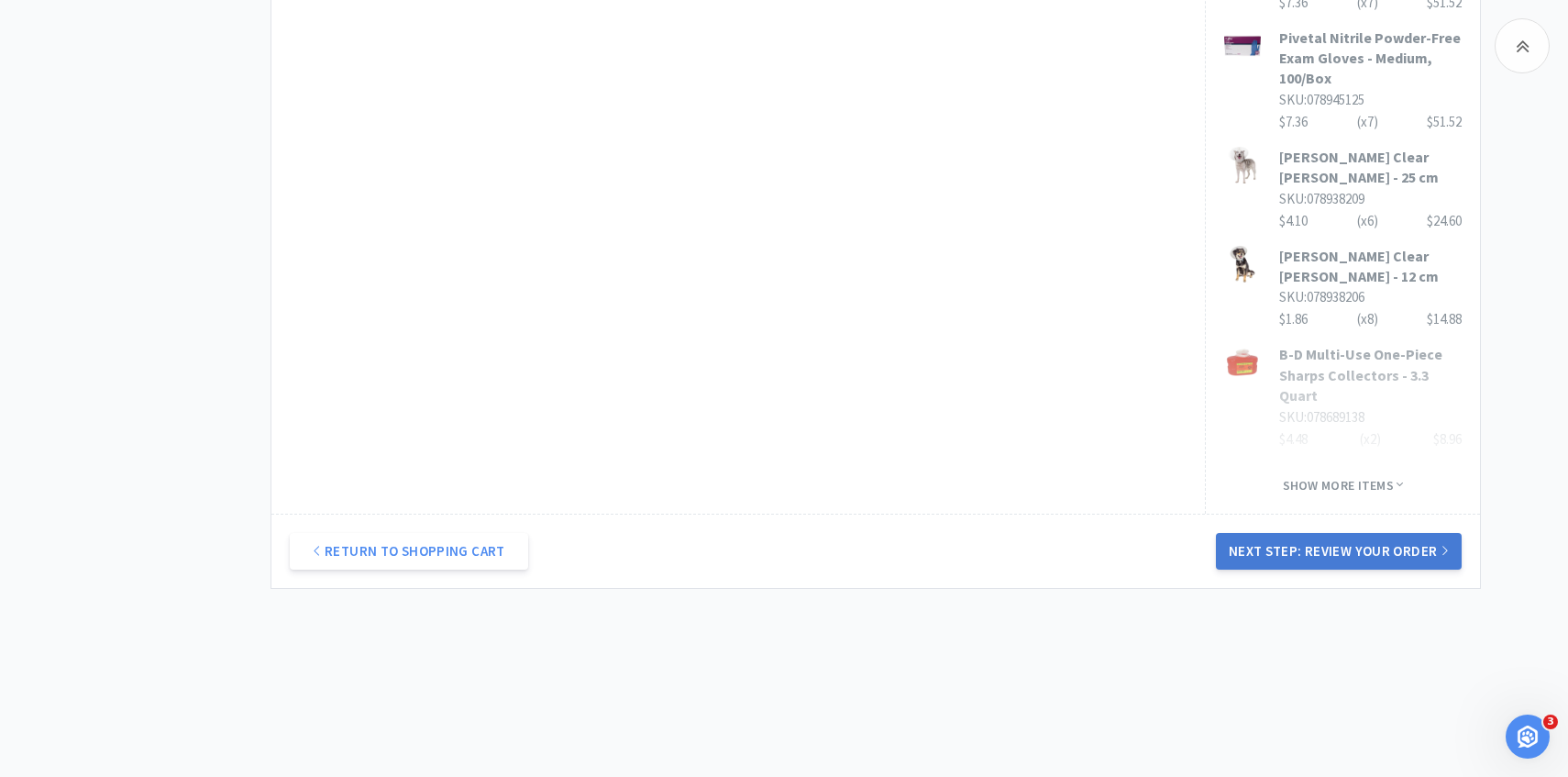
click at [1284, 560] on button "Next Step: Review Your Order" at bounding box center [1338, 551] width 246 height 37
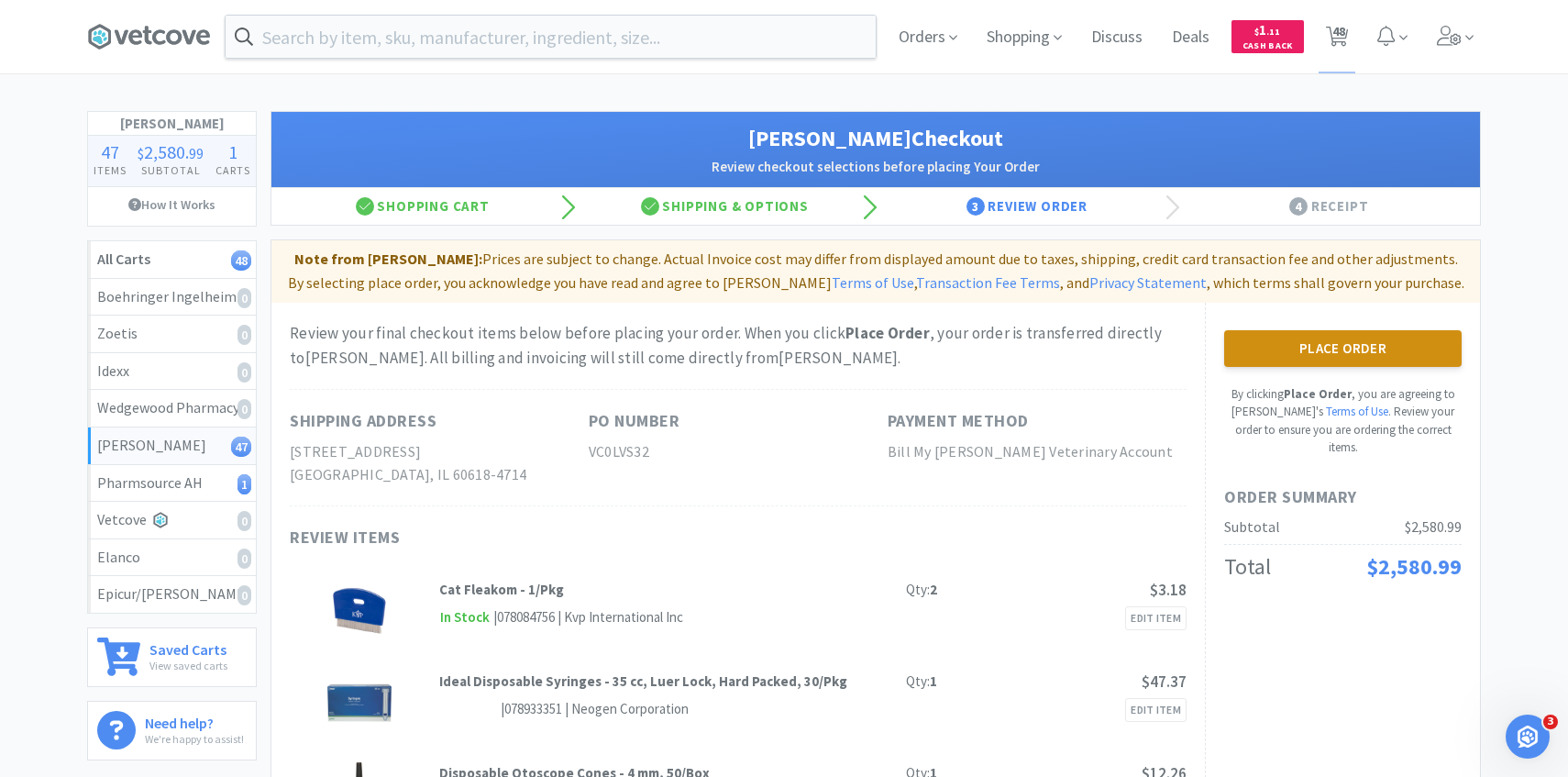
click at [1304, 343] on button "Place Order" at bounding box center [1342, 349] width 238 height 37
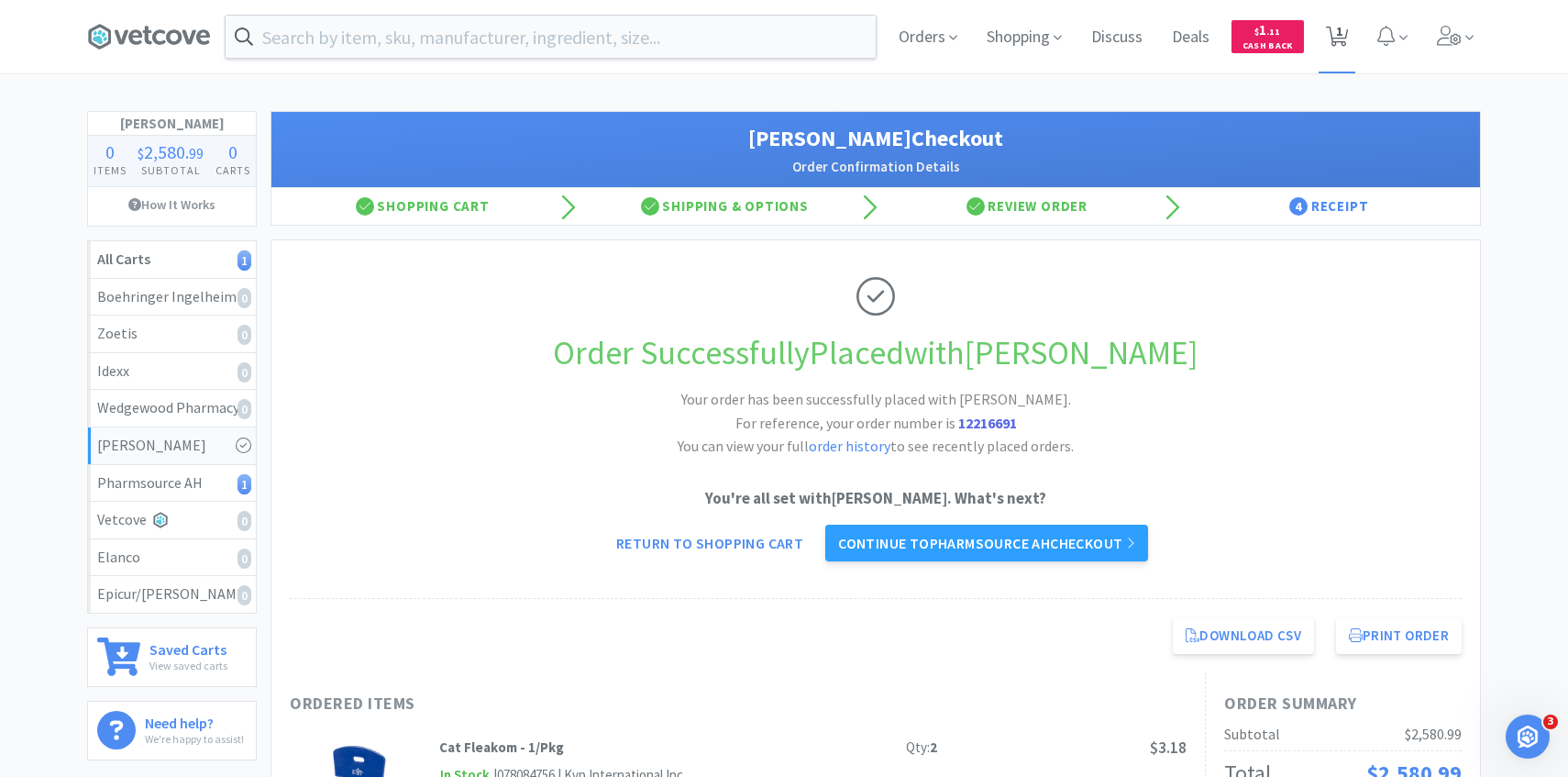
click at [1338, 26] on span "1" at bounding box center [1339, 31] width 6 height 74
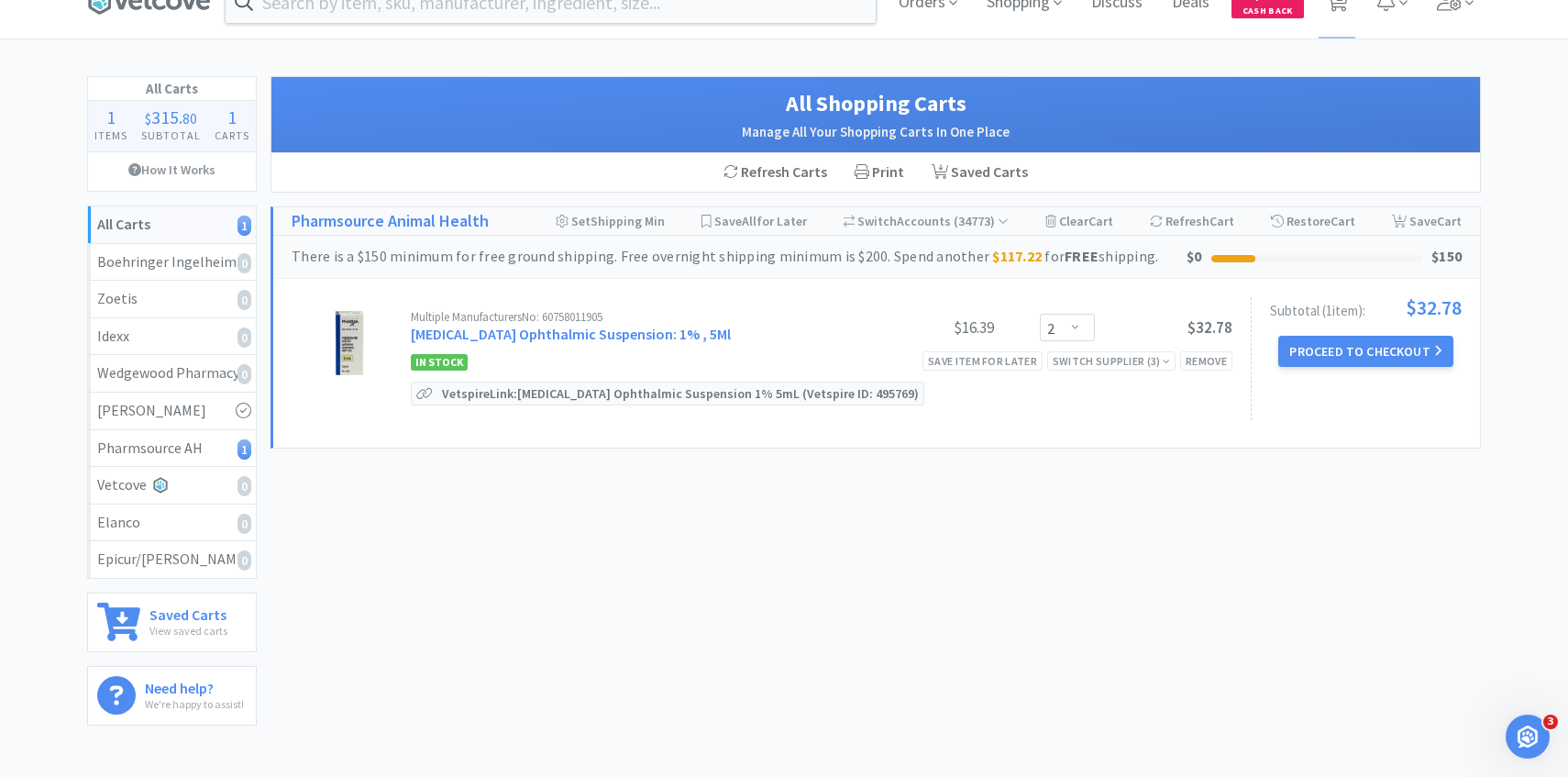
scroll to position [40, 0]
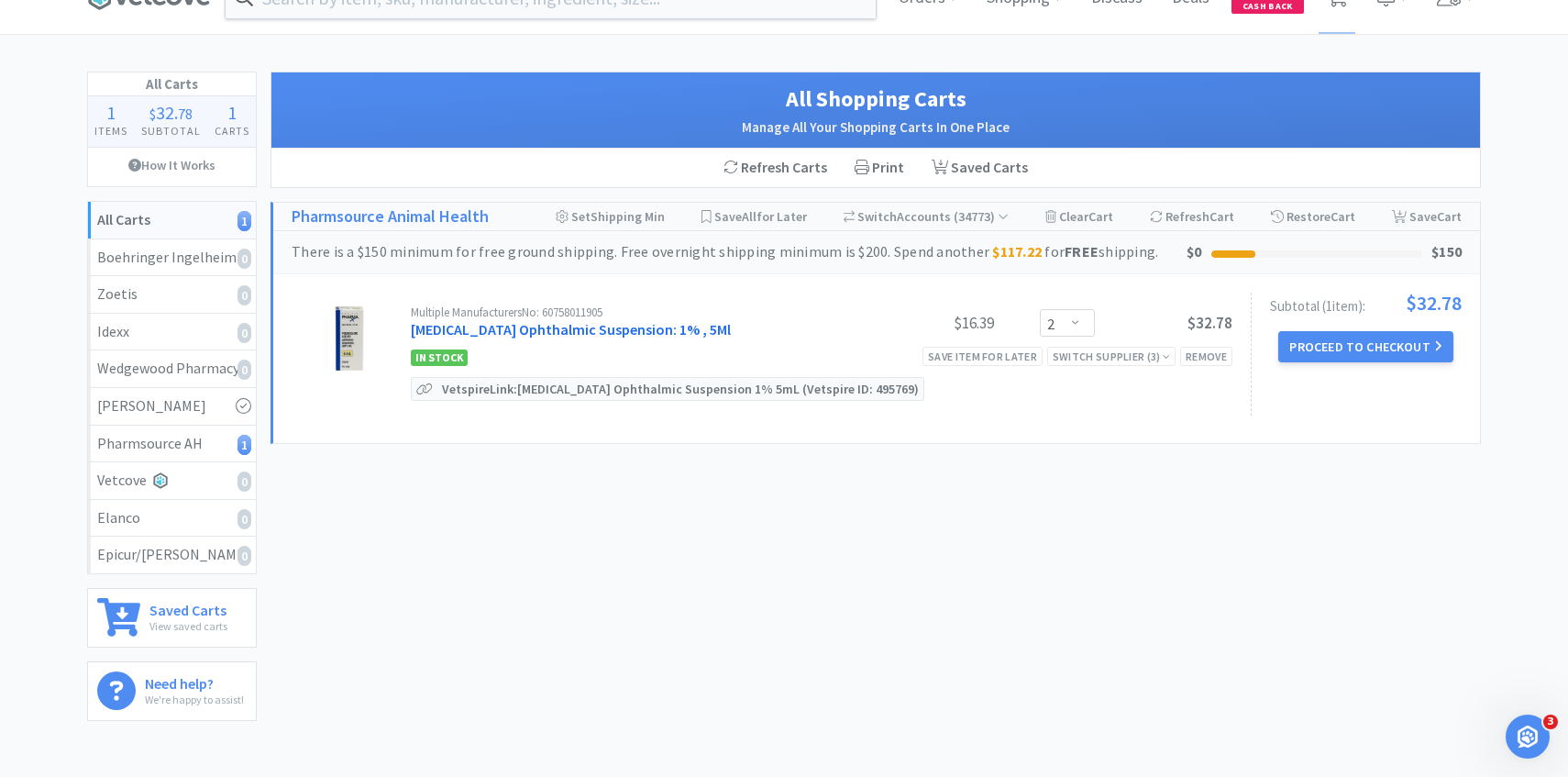
click at [701, 324] on link "Prednisolone Acetate Ophthalmic Suspension: 1% , 5Ml" at bounding box center [570, 329] width 320 height 18
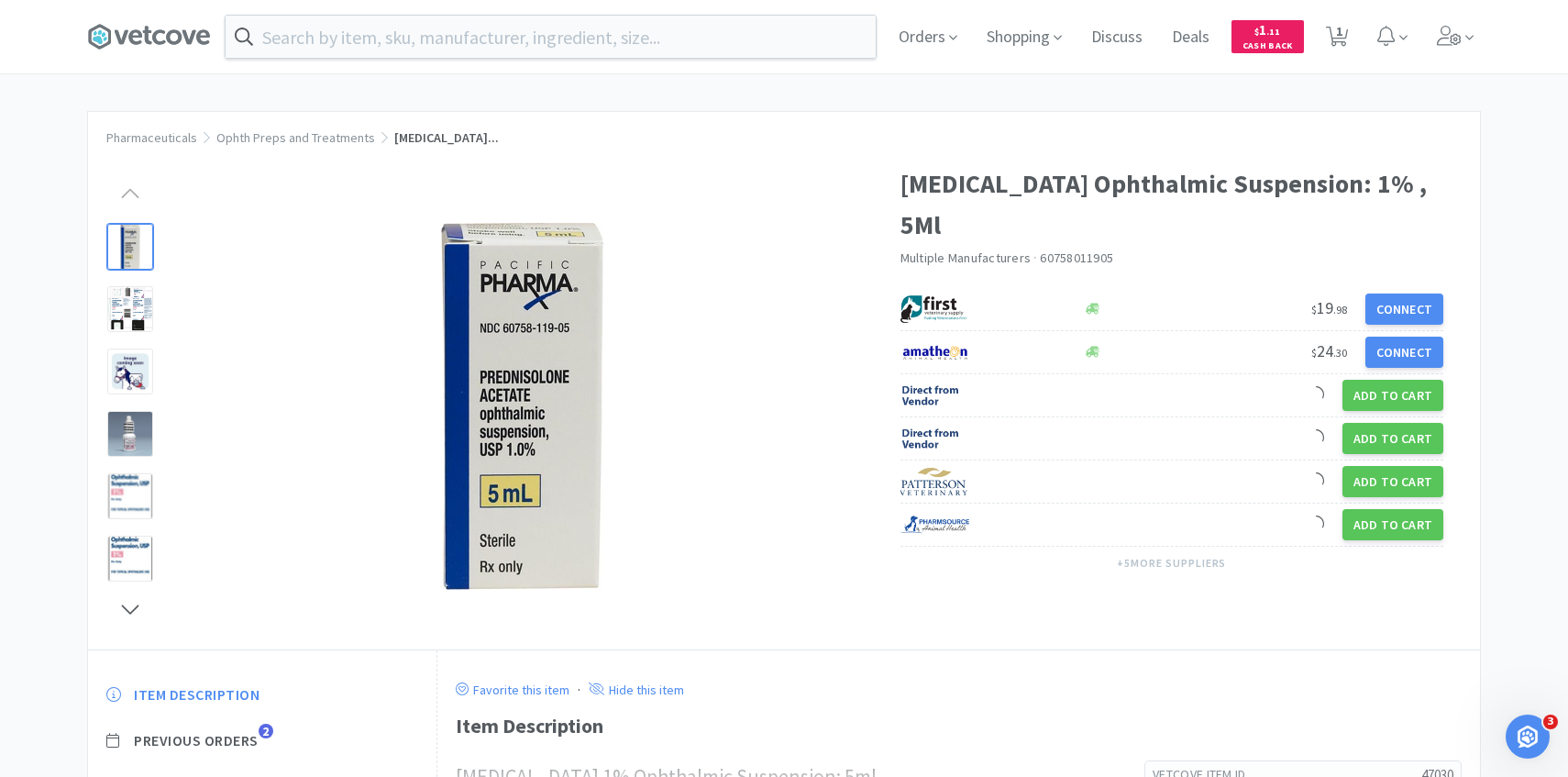
scroll to position [150, 0]
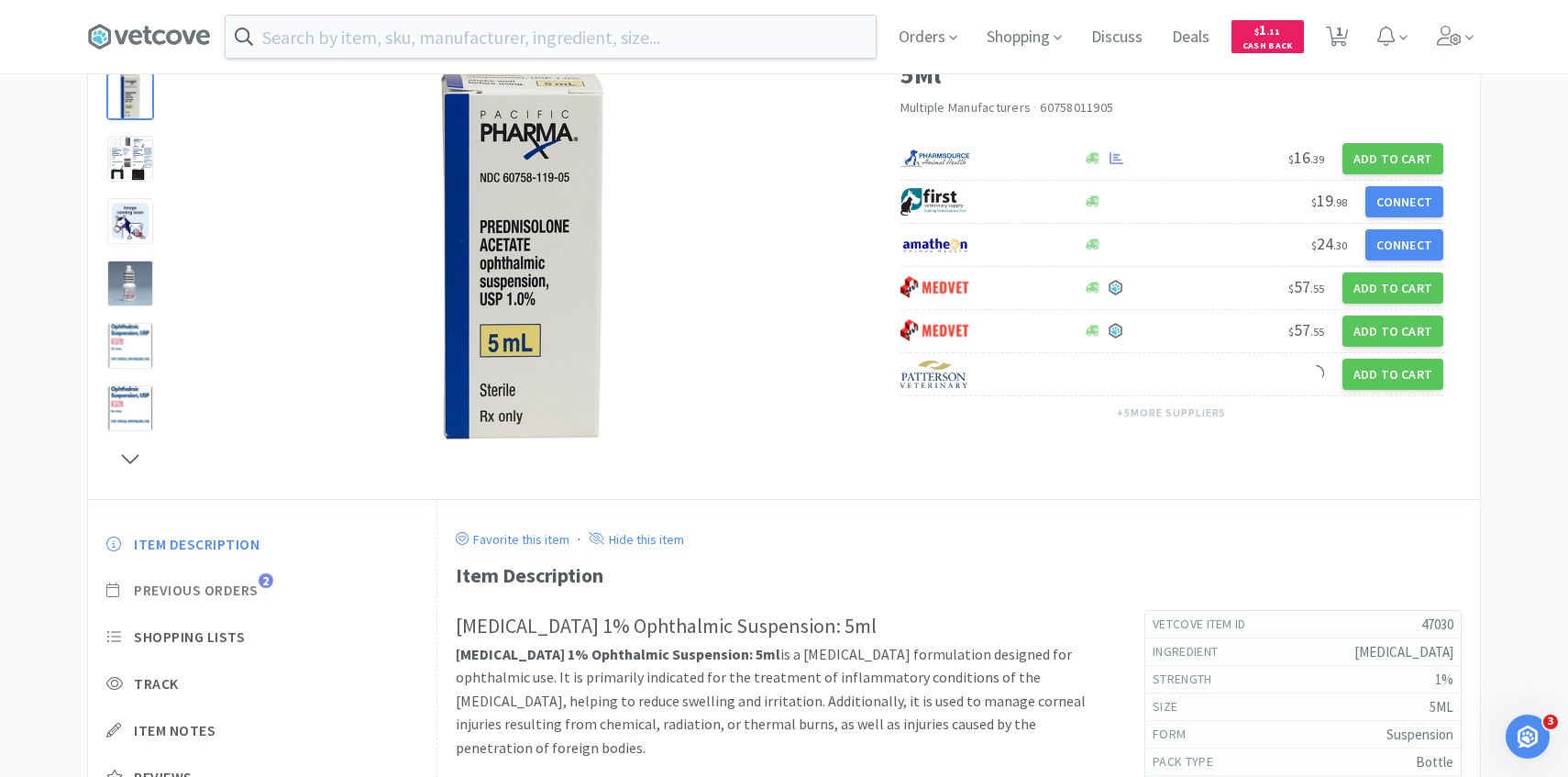
click at [249, 585] on span "Previous Orders" at bounding box center [195, 590] width 124 height 19
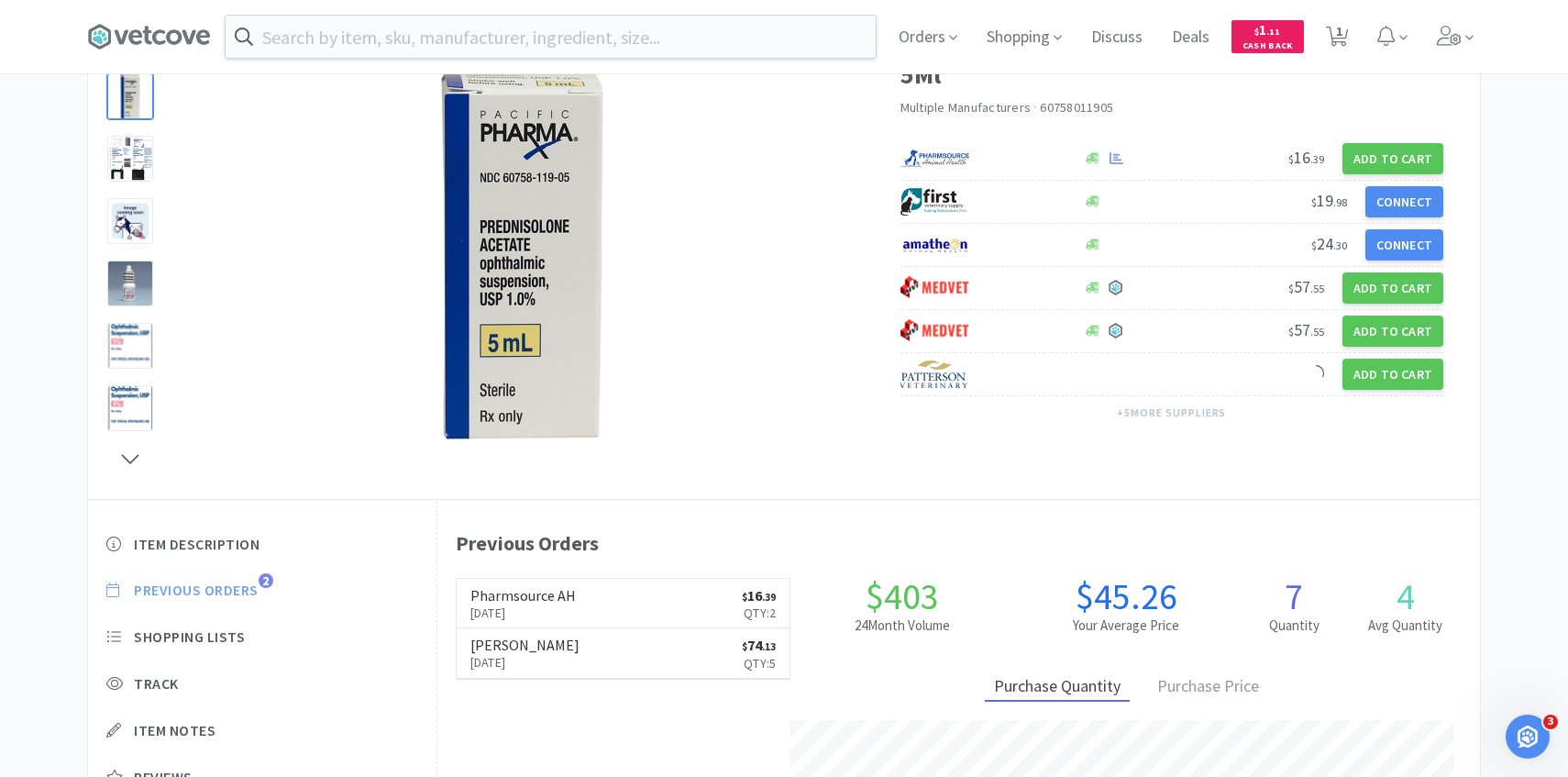
scroll to position [504, 1042]
click at [634, 604] on link "Pharmsource AH Aug 7th, 2025 $ 16 . 39 Qty: 2" at bounding box center [623, 604] width 334 height 51
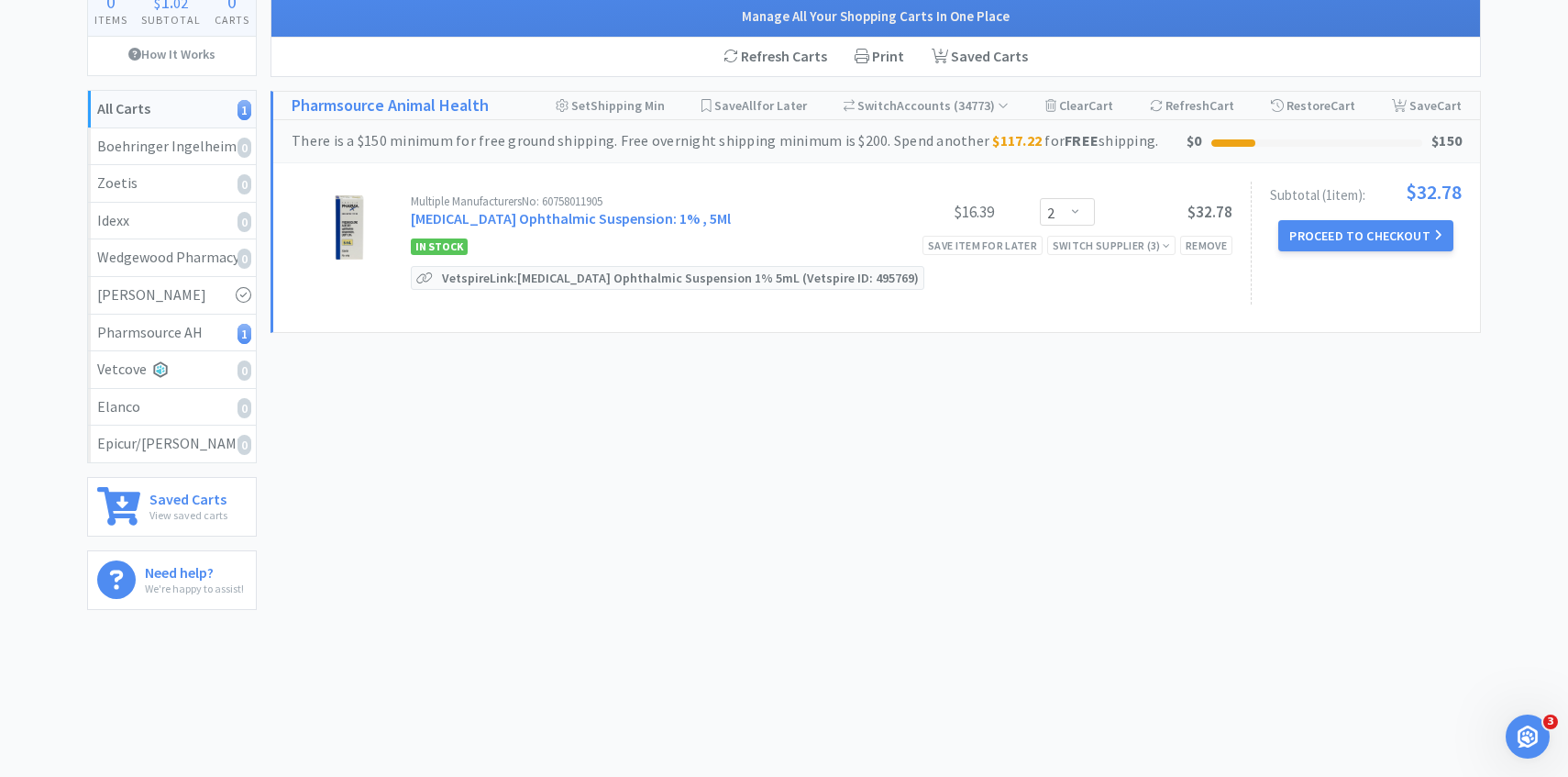
scroll to position [40, 0]
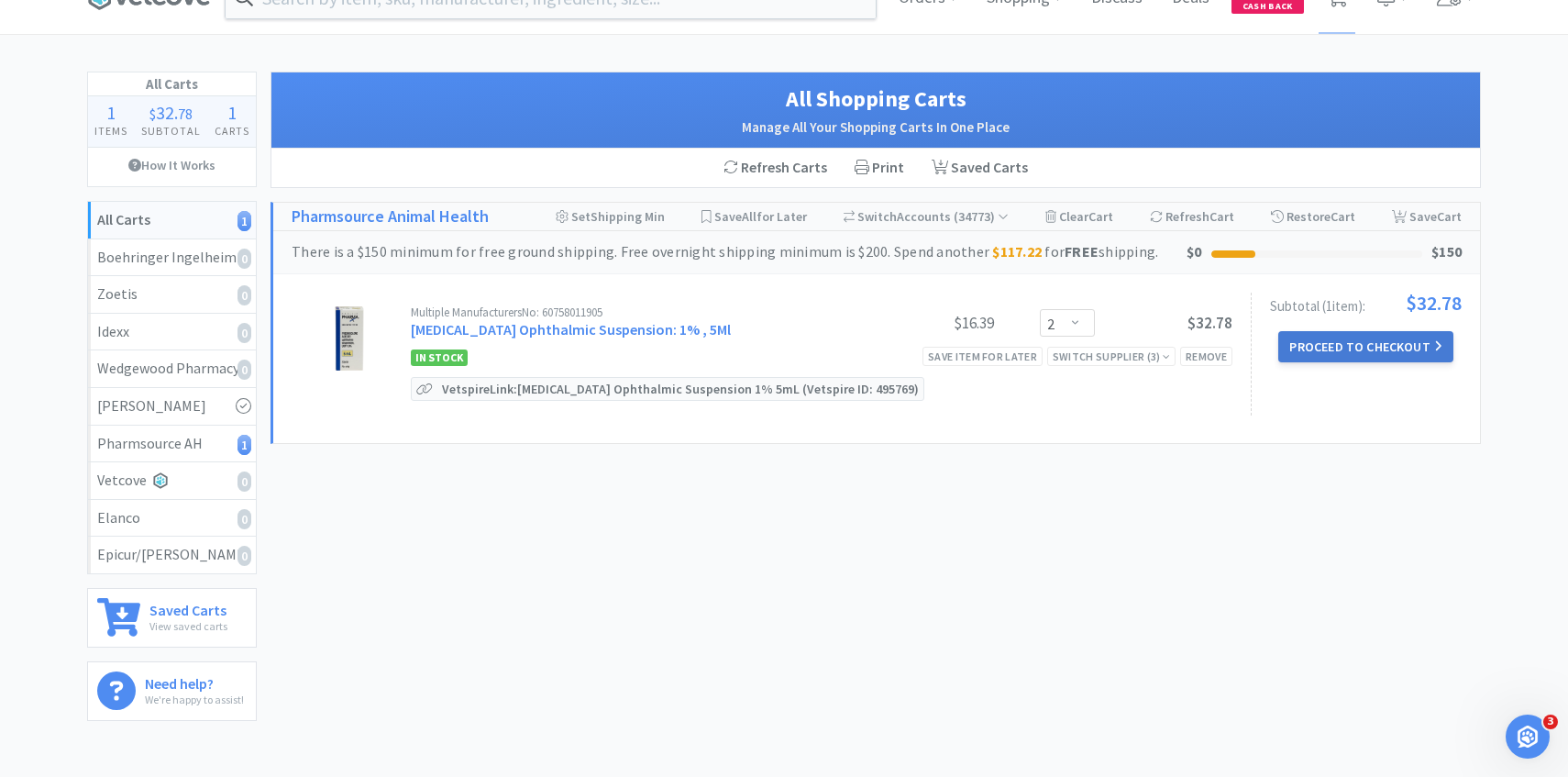
click at [1352, 347] on button "Proceed to Checkout" at bounding box center [1365, 346] width 174 height 31
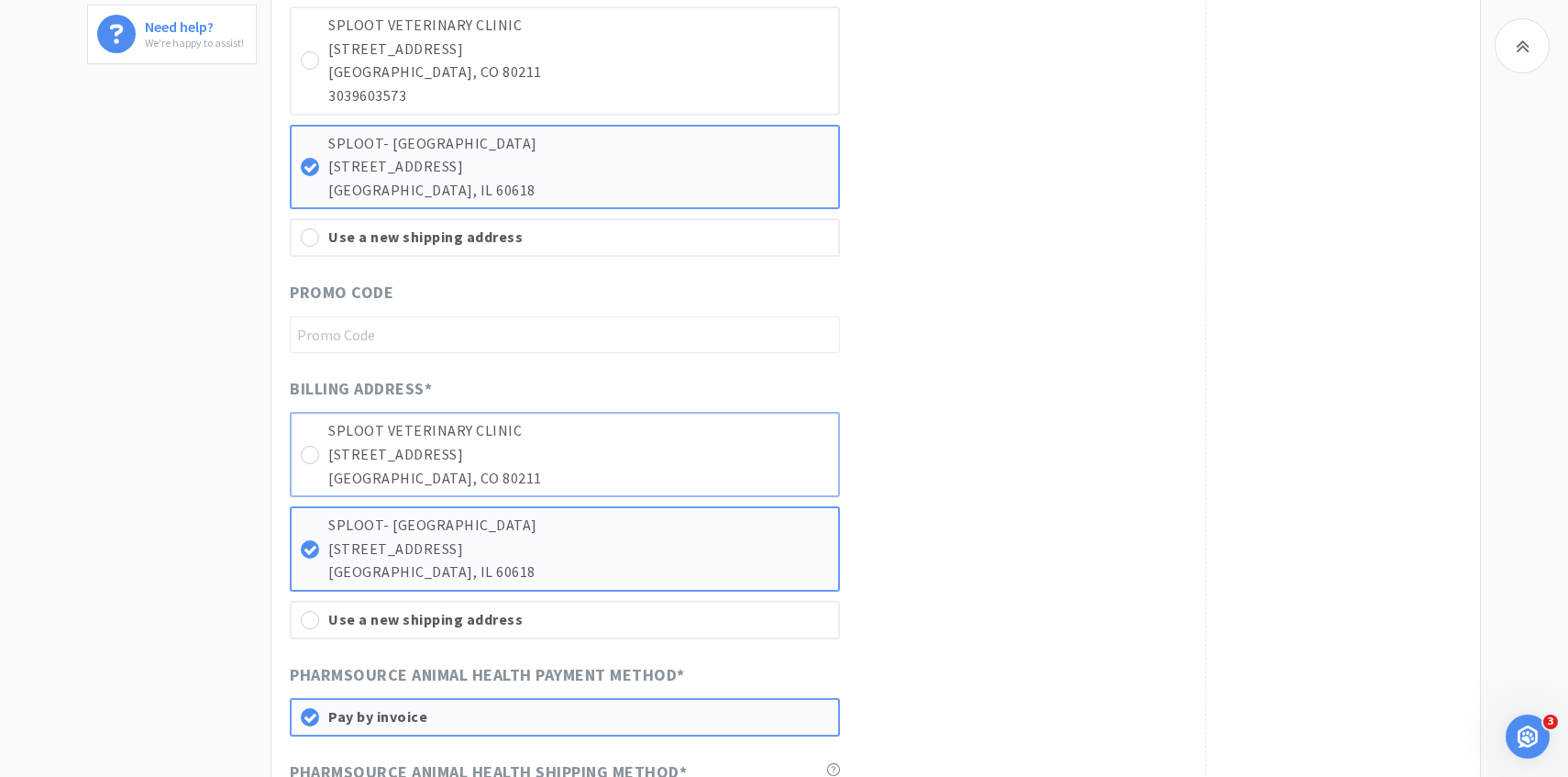
scroll to position [698, 0]
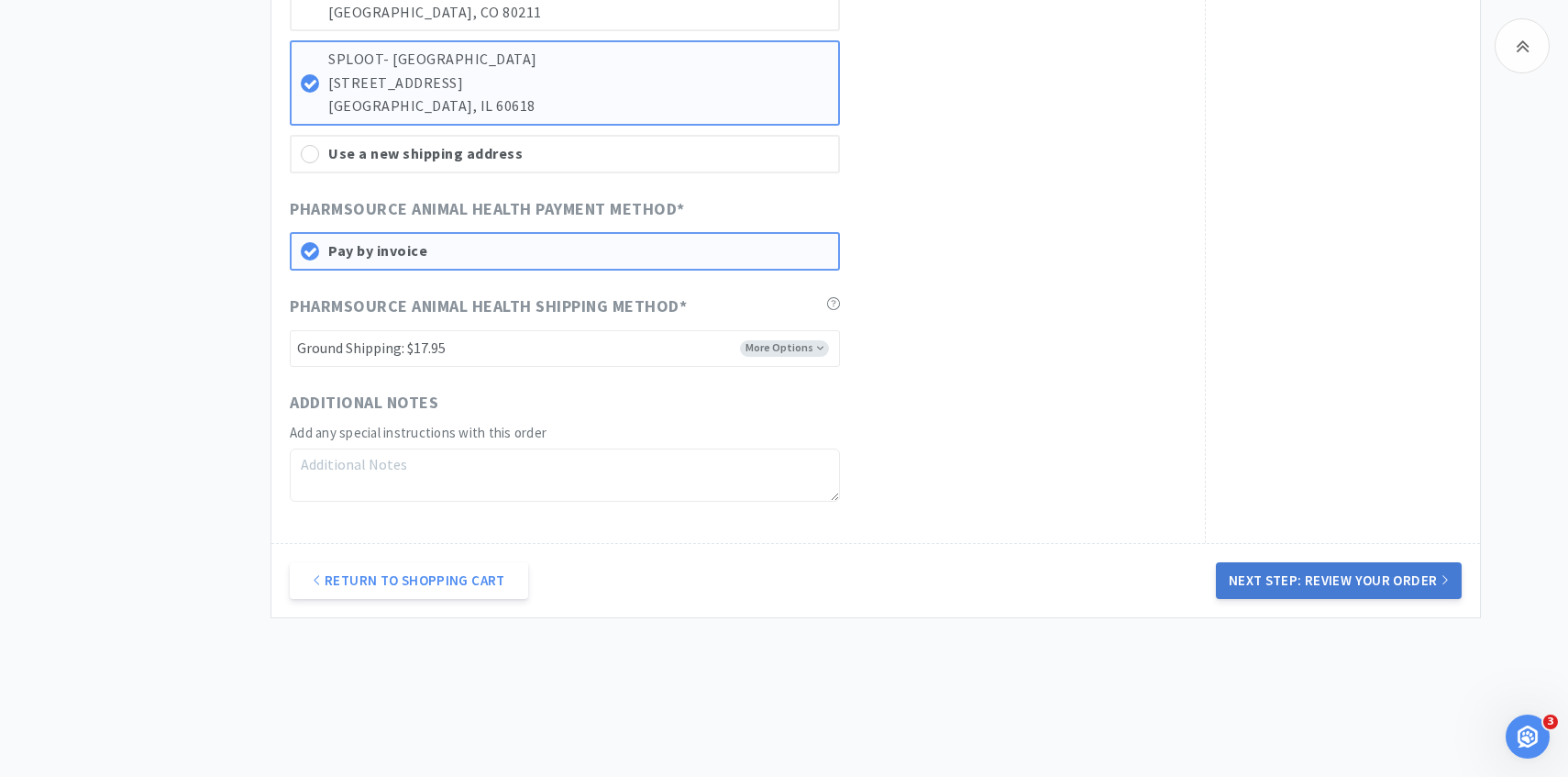
click at [1332, 570] on button "Next Step: Review Your Order" at bounding box center [1338, 581] width 246 height 37
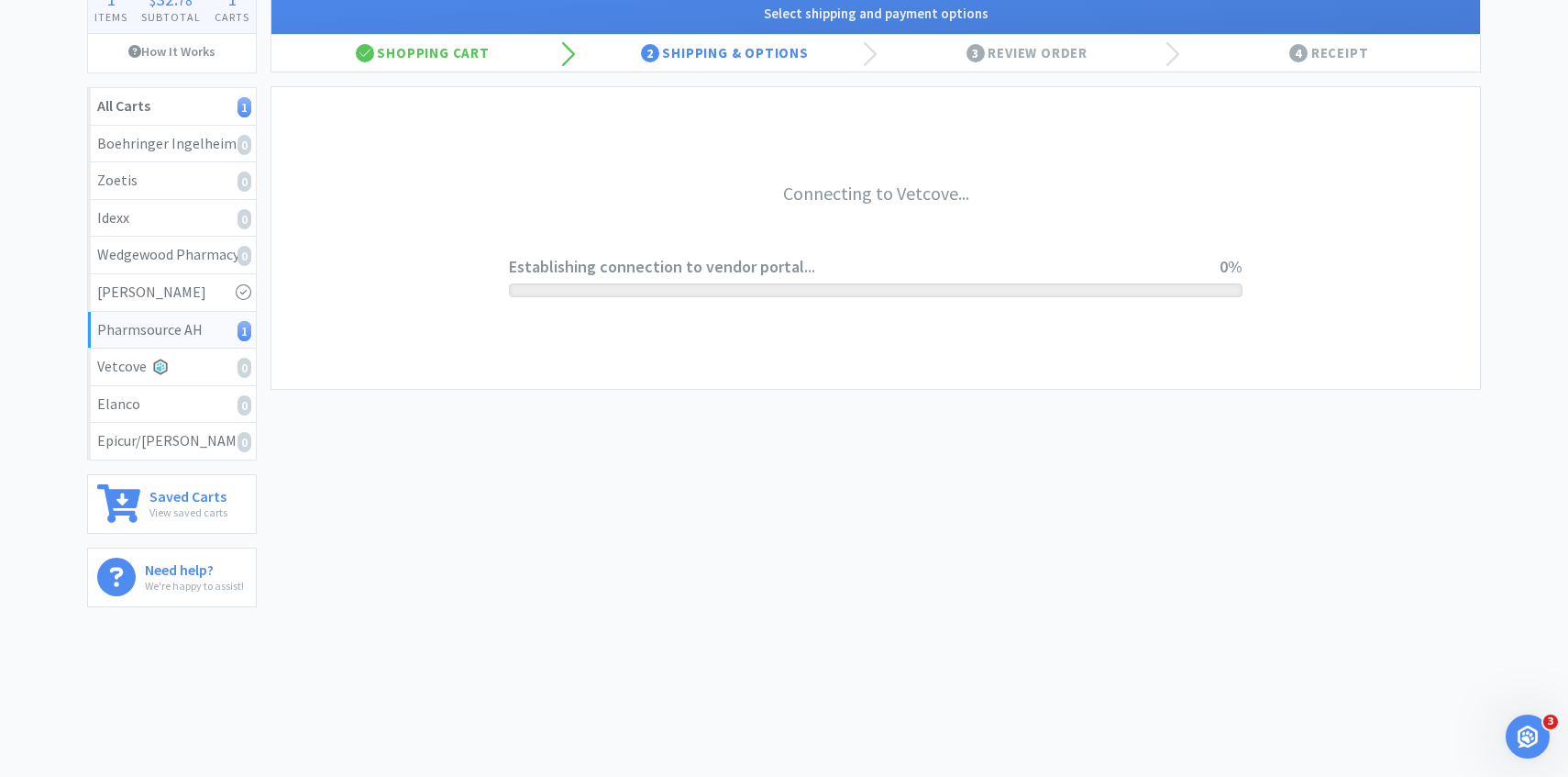
scroll to position [0, 0]
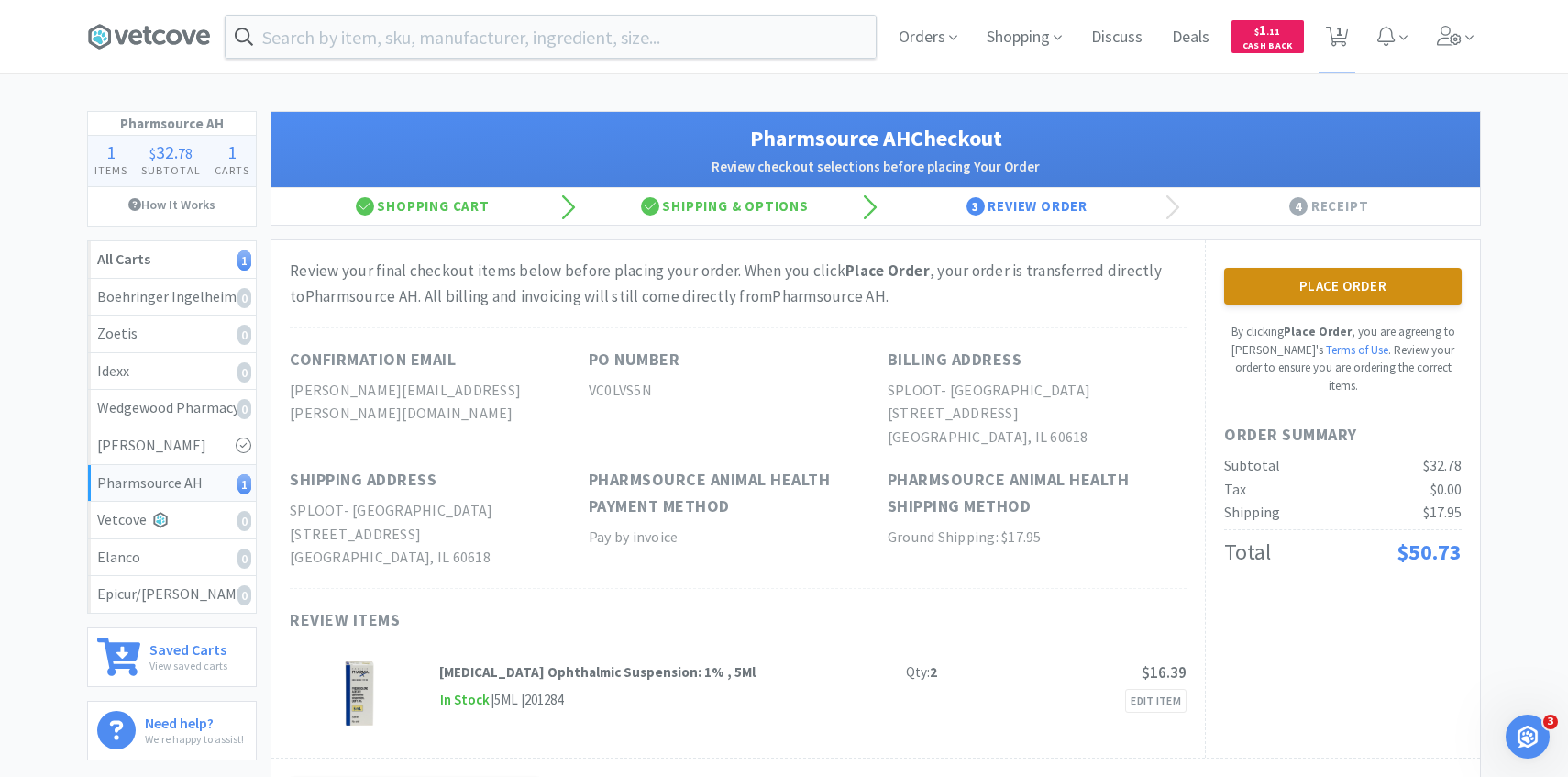
click at [1290, 300] on button "Place Order" at bounding box center [1342, 286] width 238 height 37
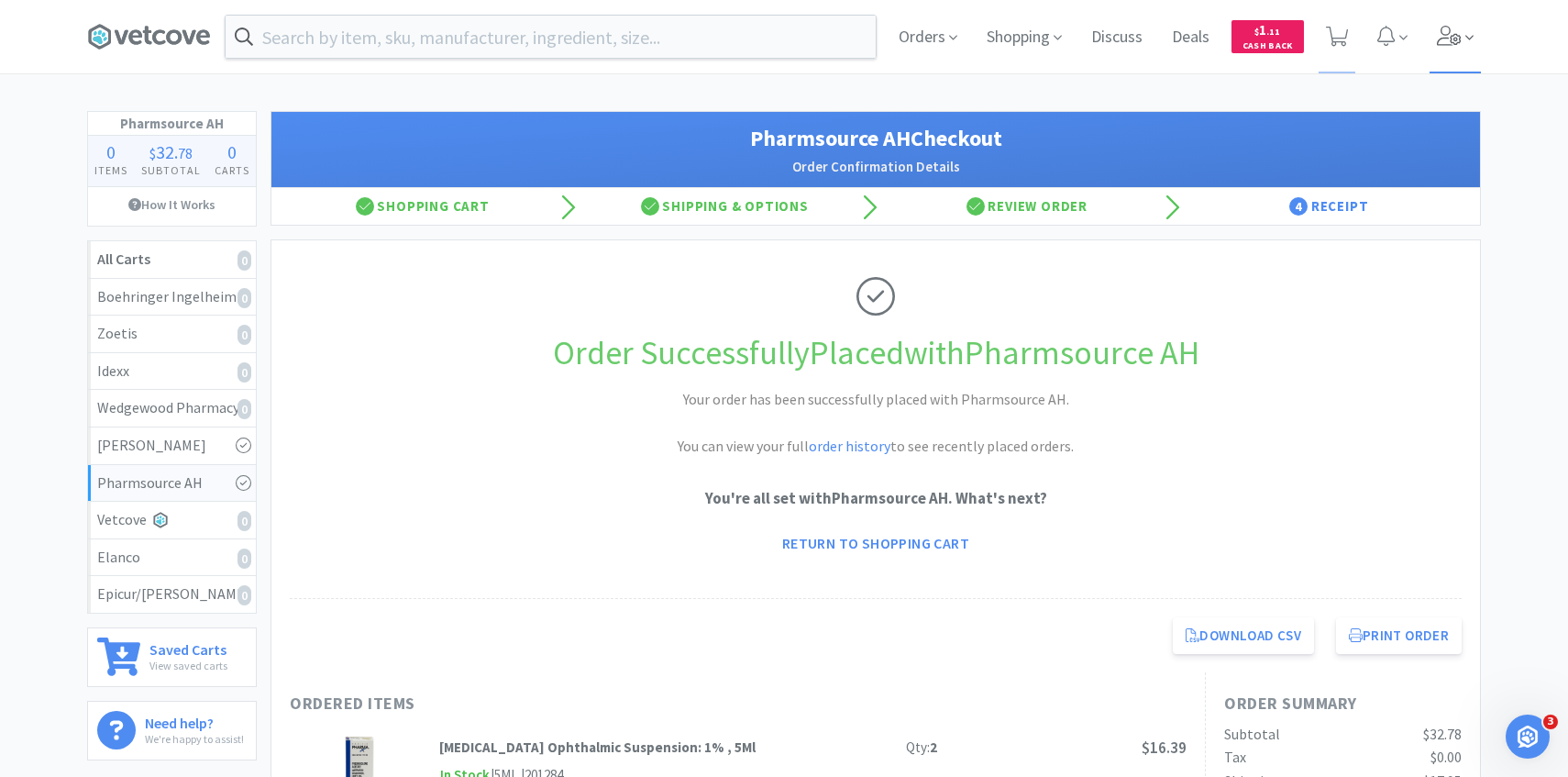
click at [1449, 41] on icon at bounding box center [1450, 36] width 26 height 20
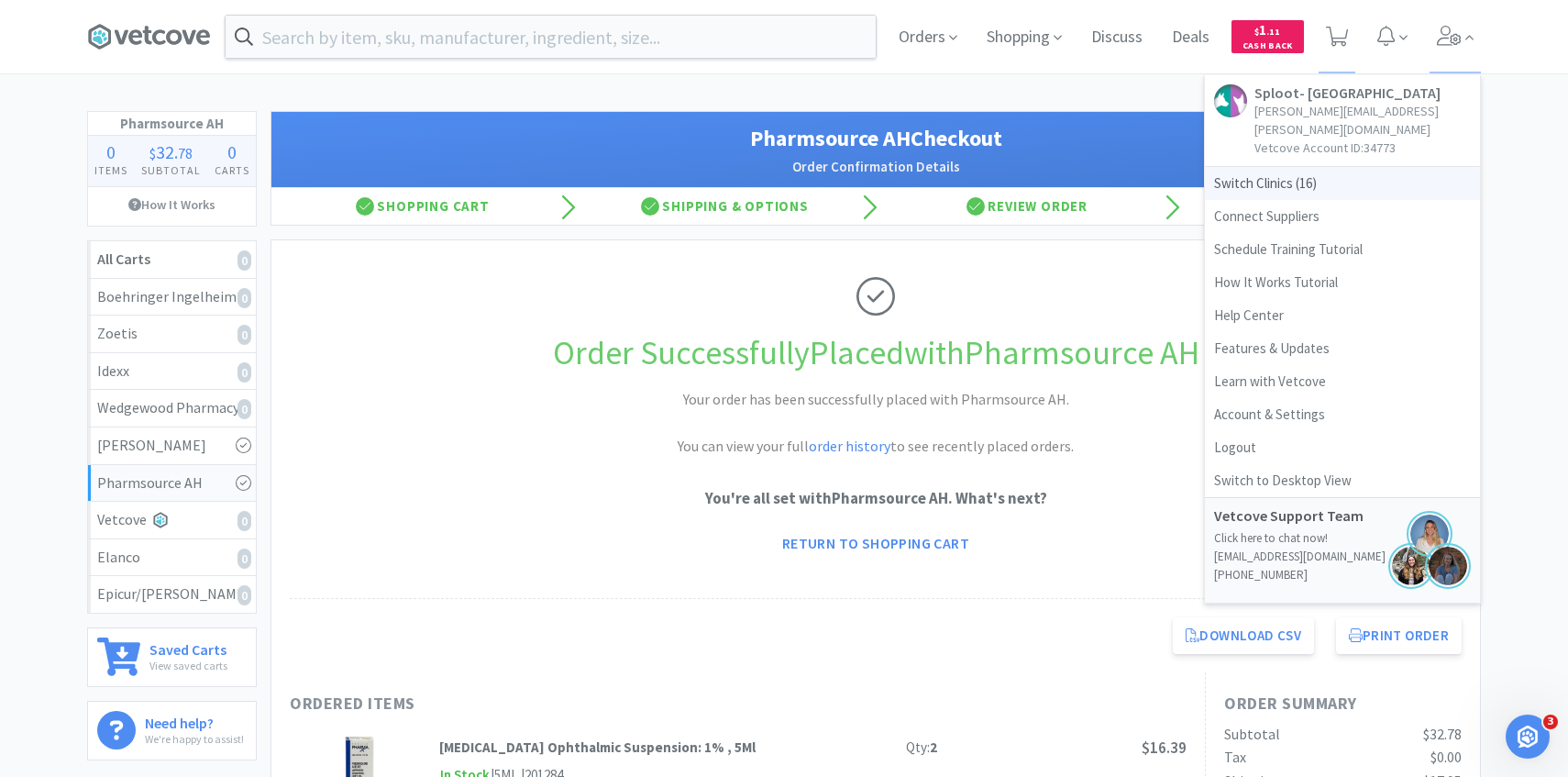
click at [1307, 168] on span "Switch Clinics ( 16 )" at bounding box center [1342, 183] width 275 height 33
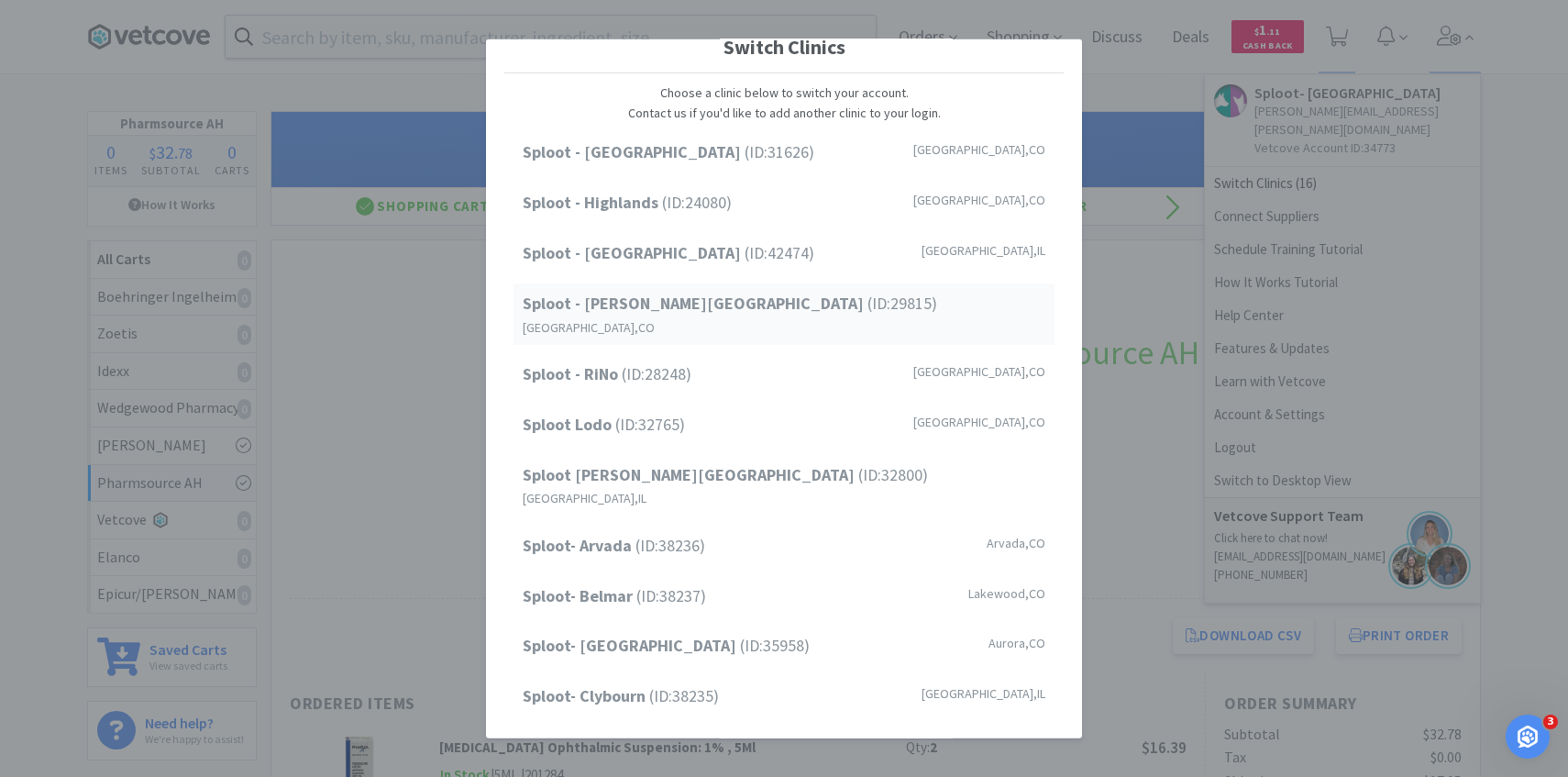
scroll to position [7, 0]
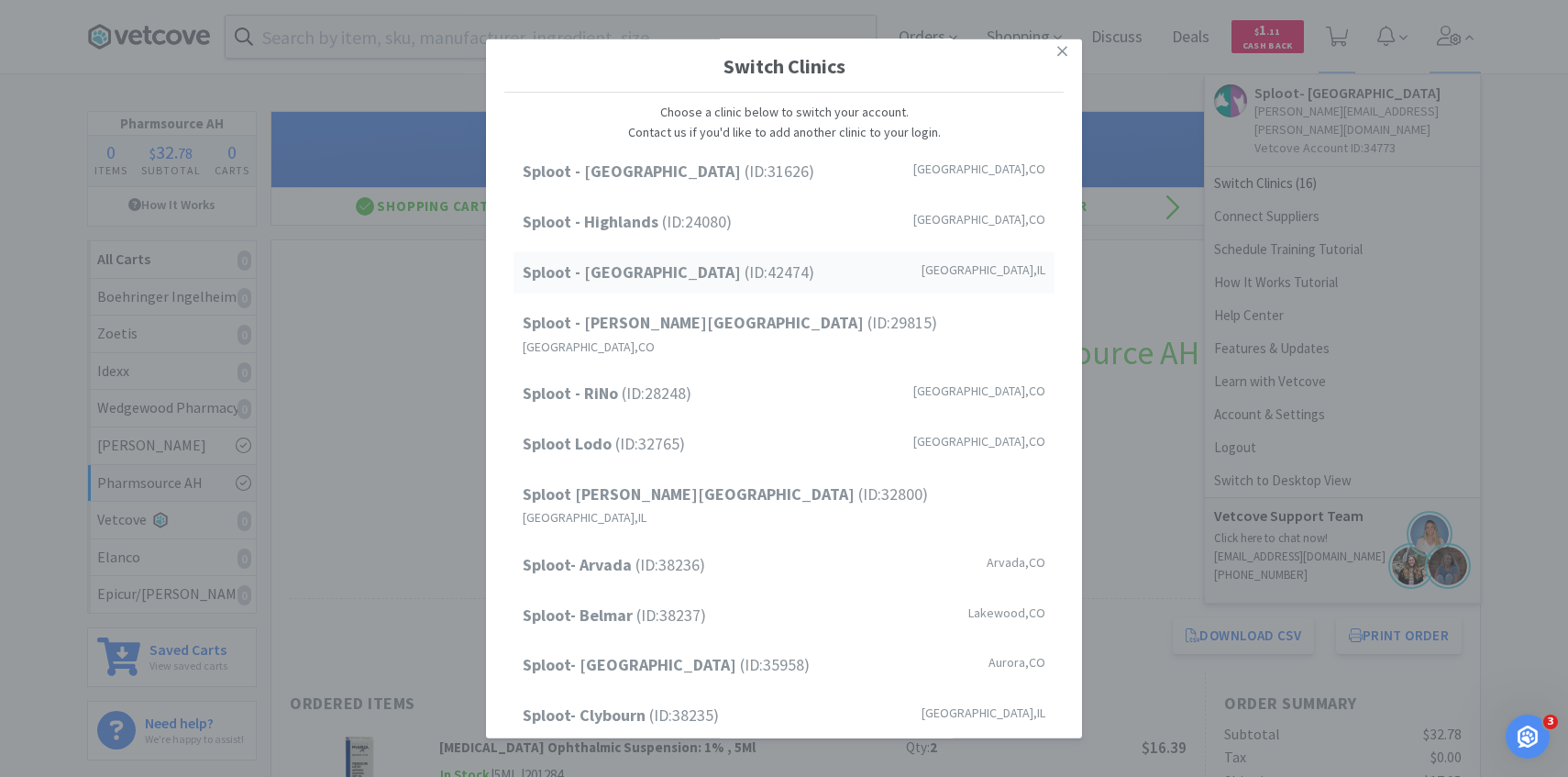
click at [848, 272] on div "Sploot - Oak Park (ID: 42474 ) Forest Park , IL" at bounding box center [784, 272] width 541 height 41
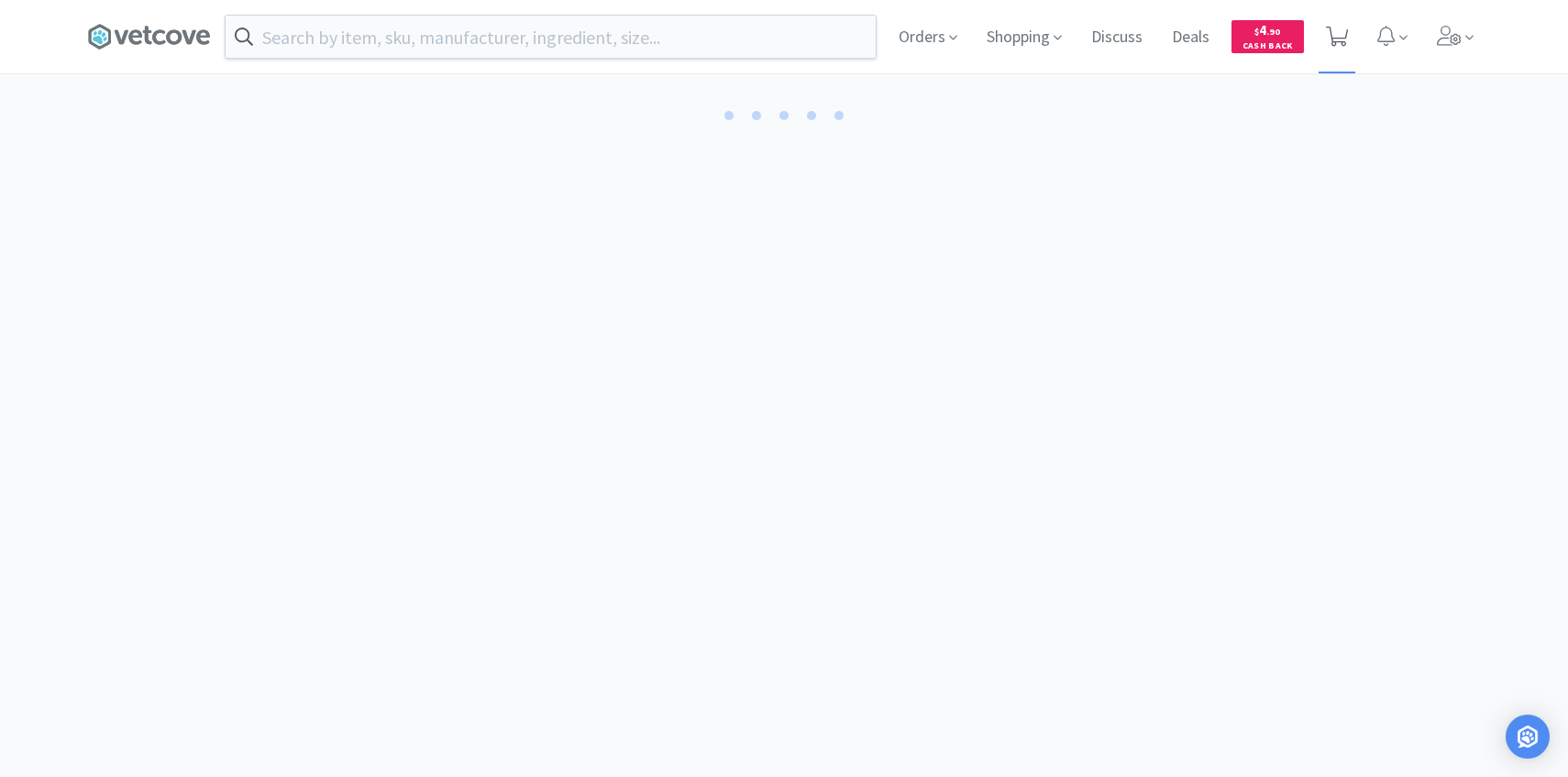
click at [1341, 47] on span at bounding box center [1337, 37] width 23 height 26
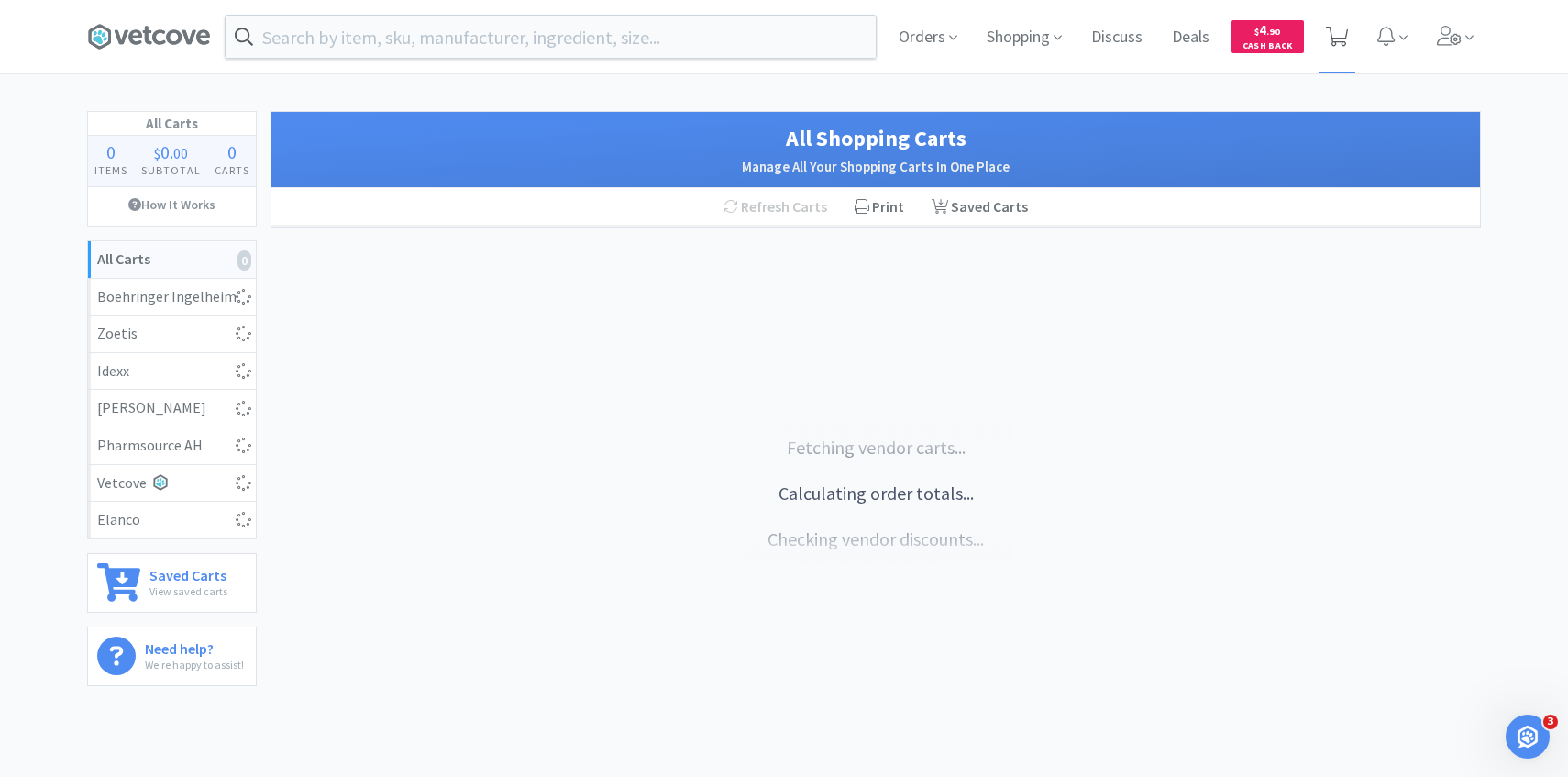
select select "10"
select select "1"
select select "6"
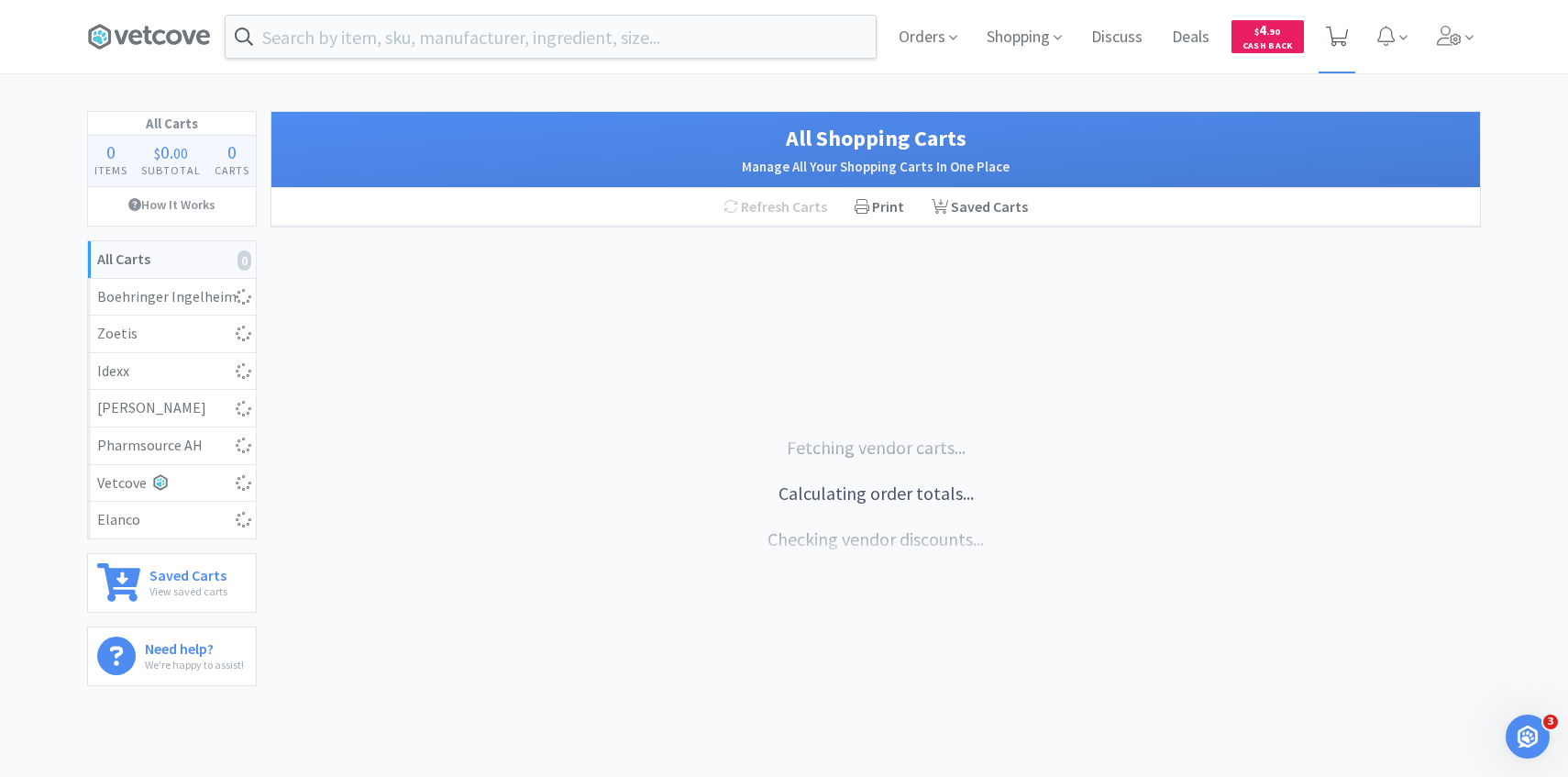
select select "3"
select select "1"
select select "8"
select select "50"
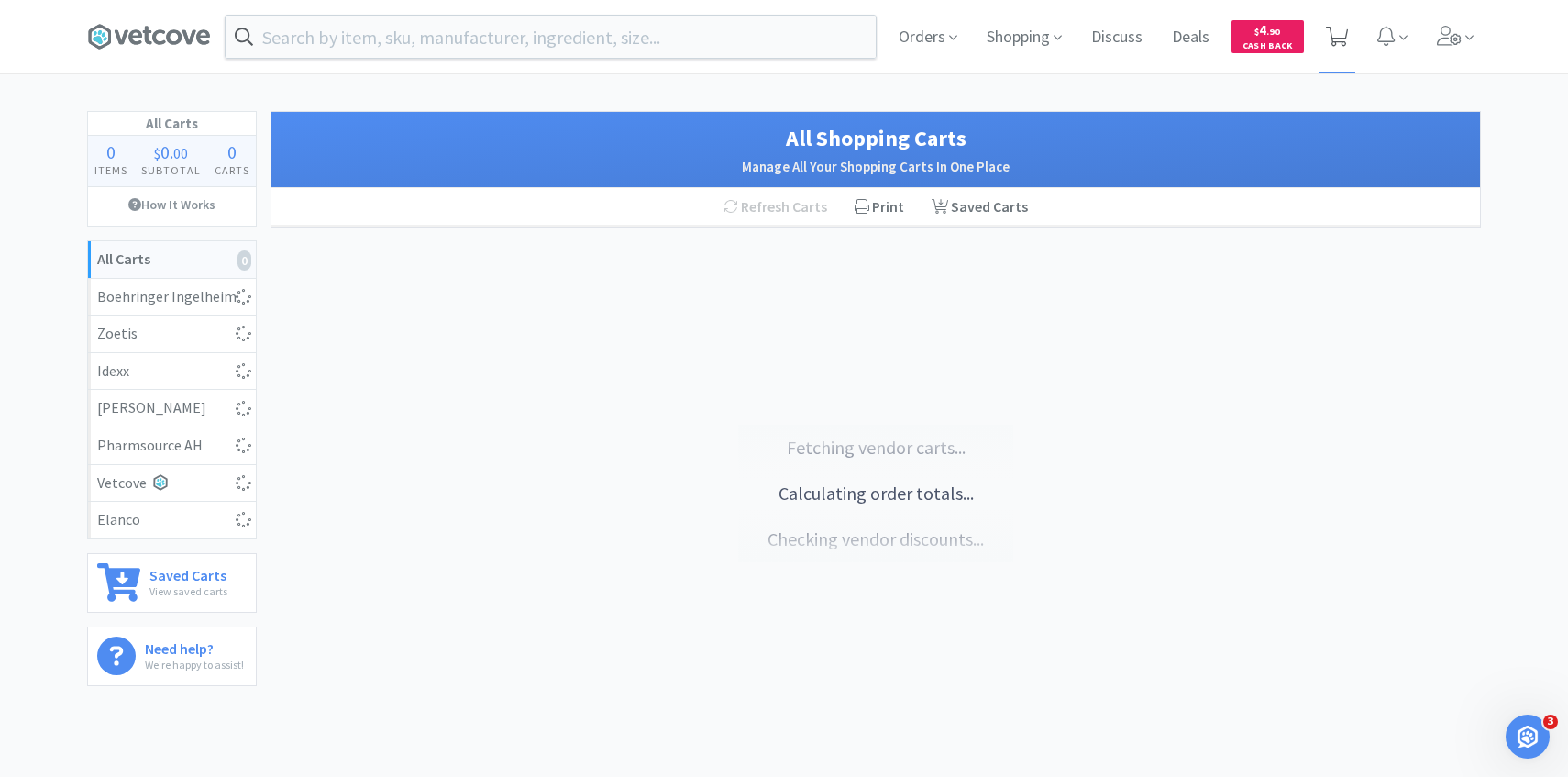
select select "50"
select select "1"
select select "2"
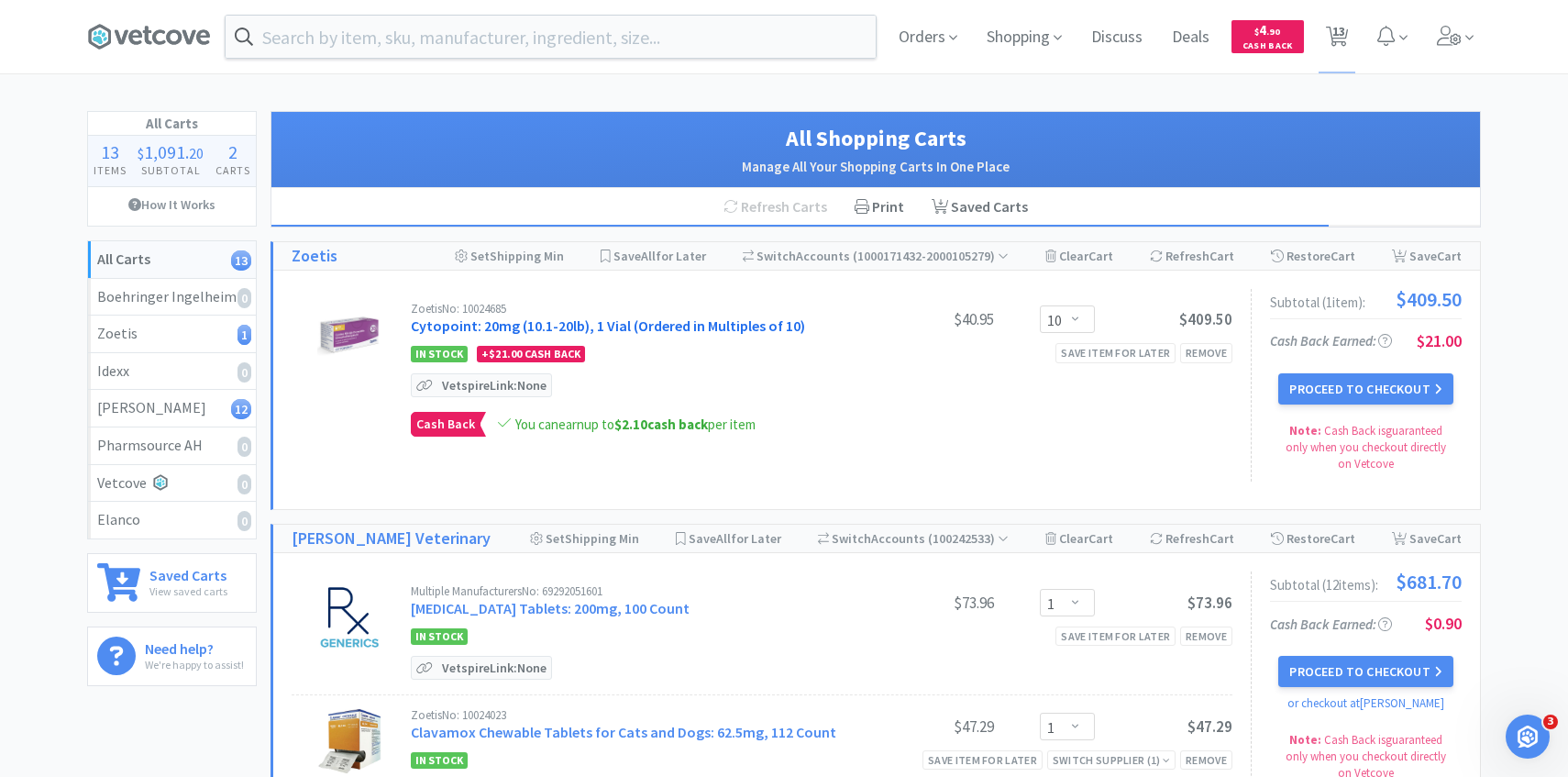
click at [625, 329] on link "Cytopoint: 20mg (10.1-20lb), 1 Vial (Ordered in Multiples of 10)" at bounding box center [608, 326] width 394 height 18
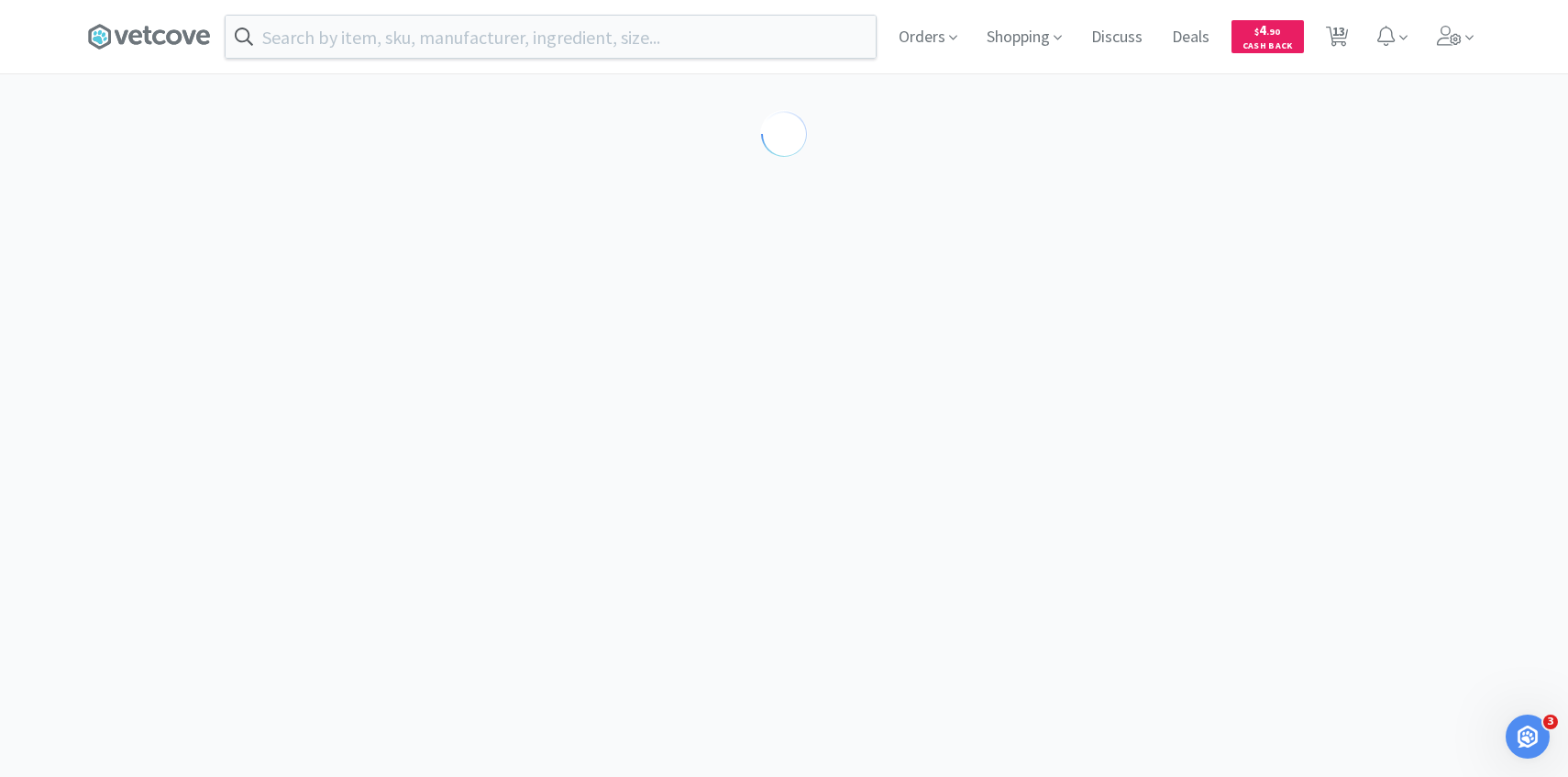
select select "298867"
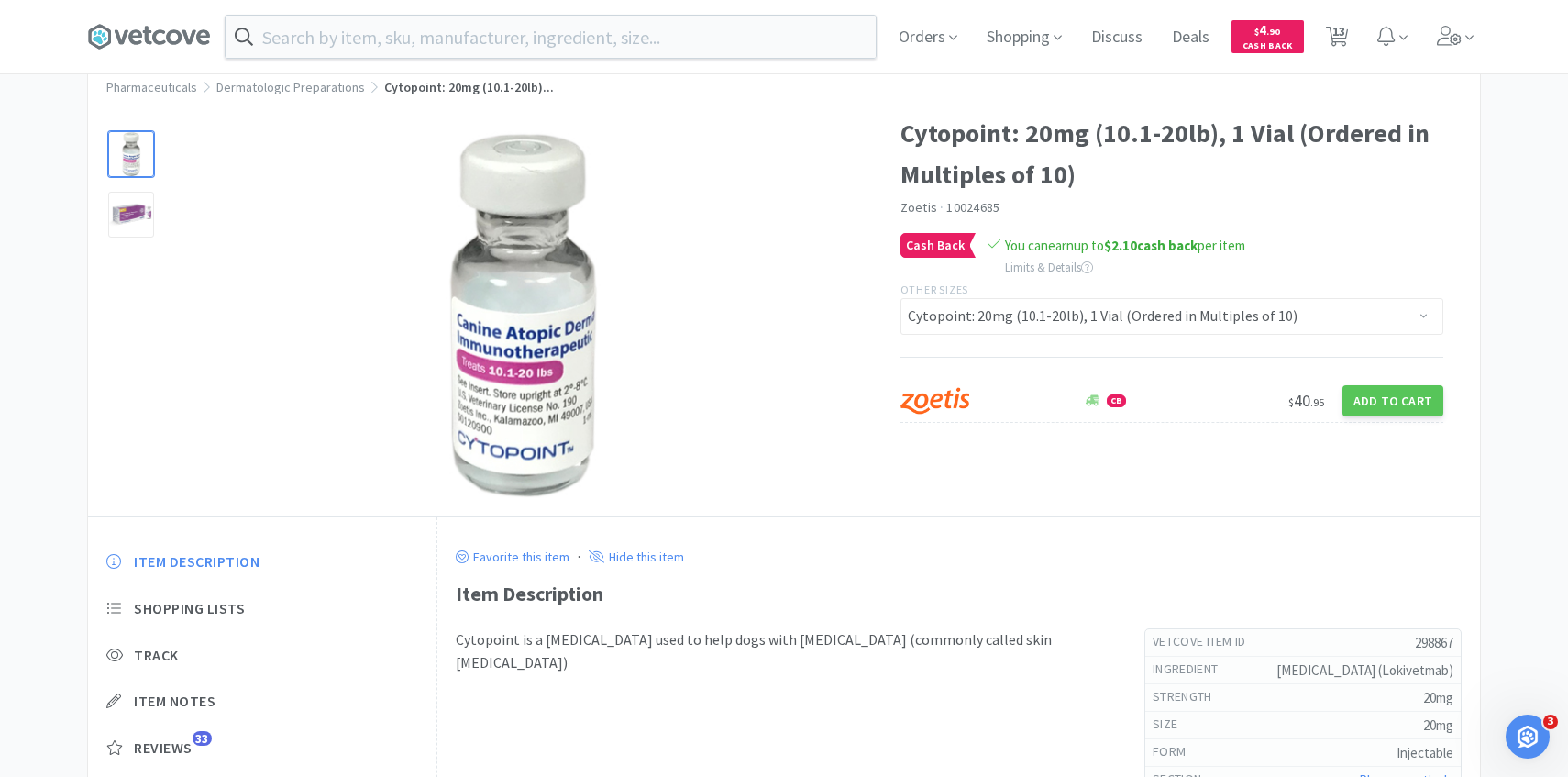
scroll to position [82, 0]
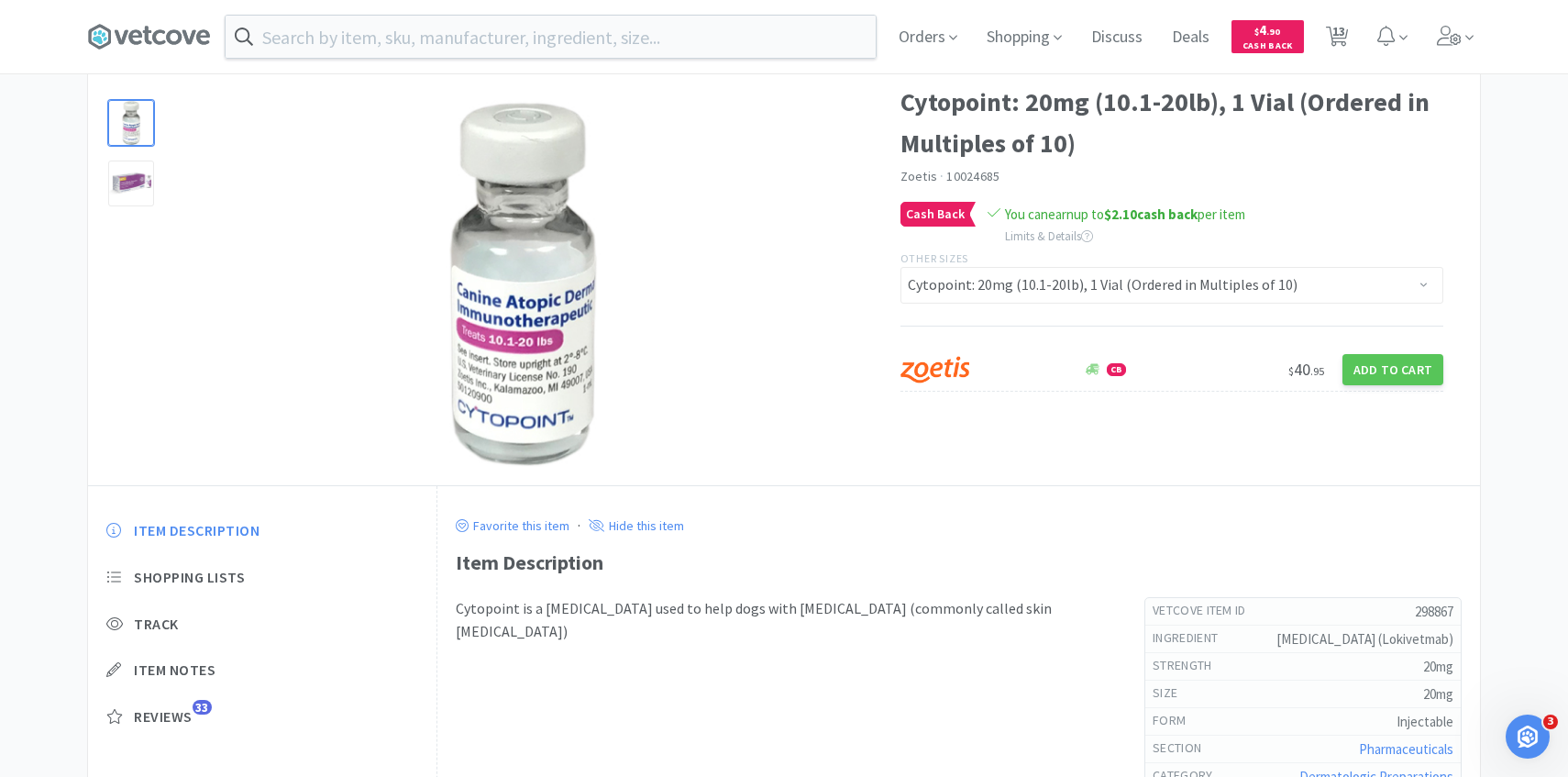
select select "10"
select select "1"
select select "6"
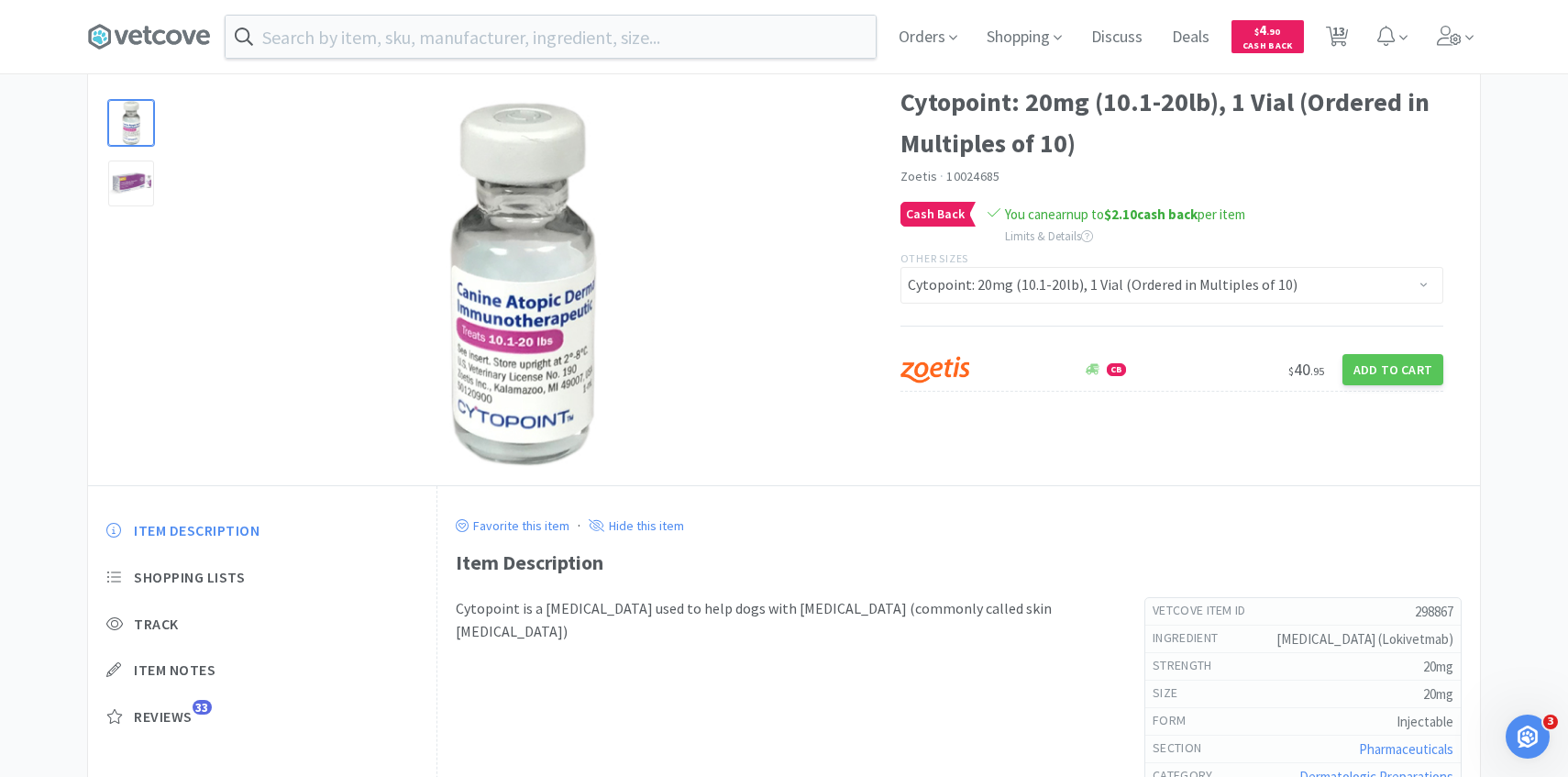
select select "3"
select select "1"
select select "8"
select select "50"
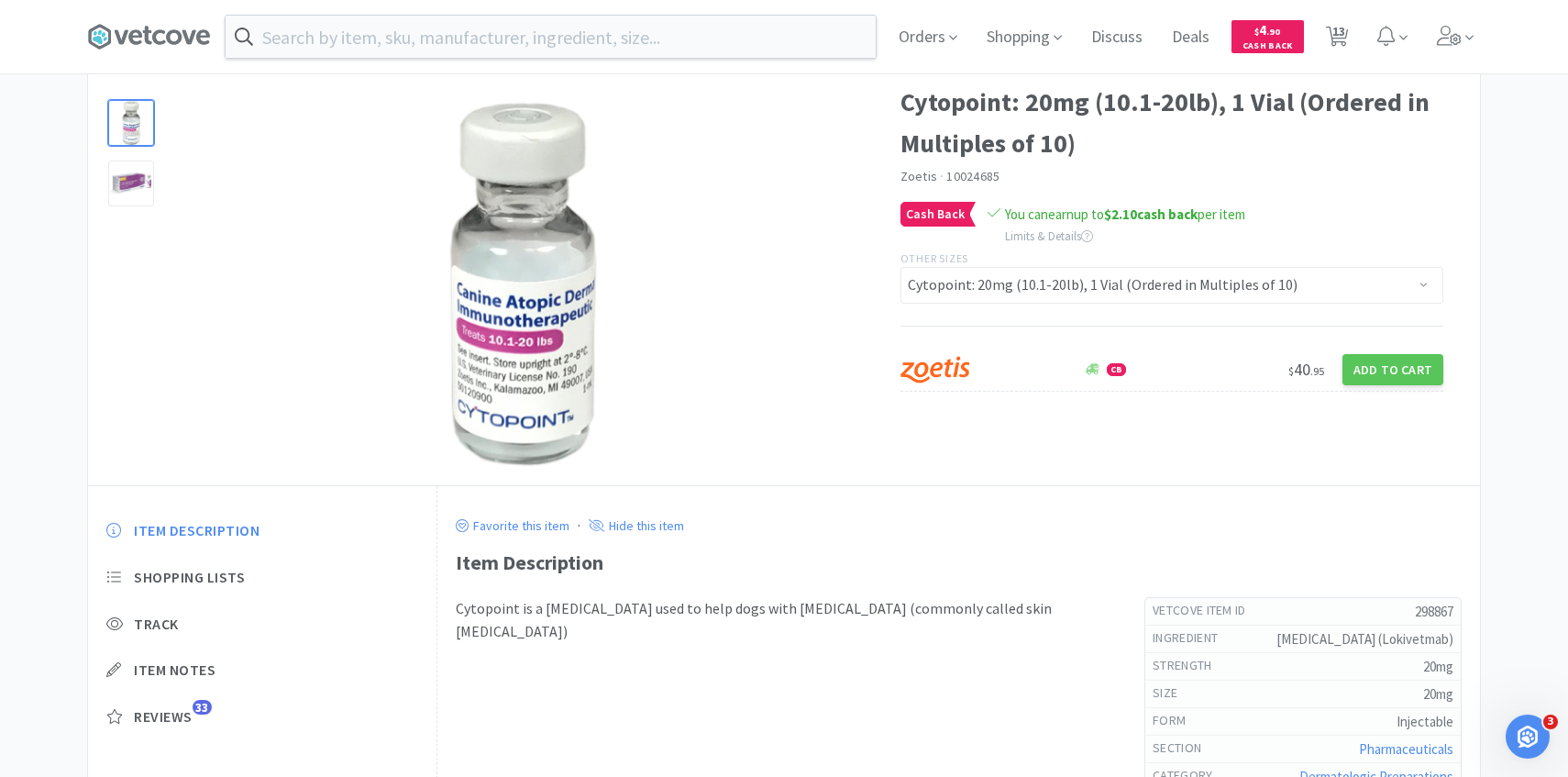
select select "50"
select select "1"
select select "2"
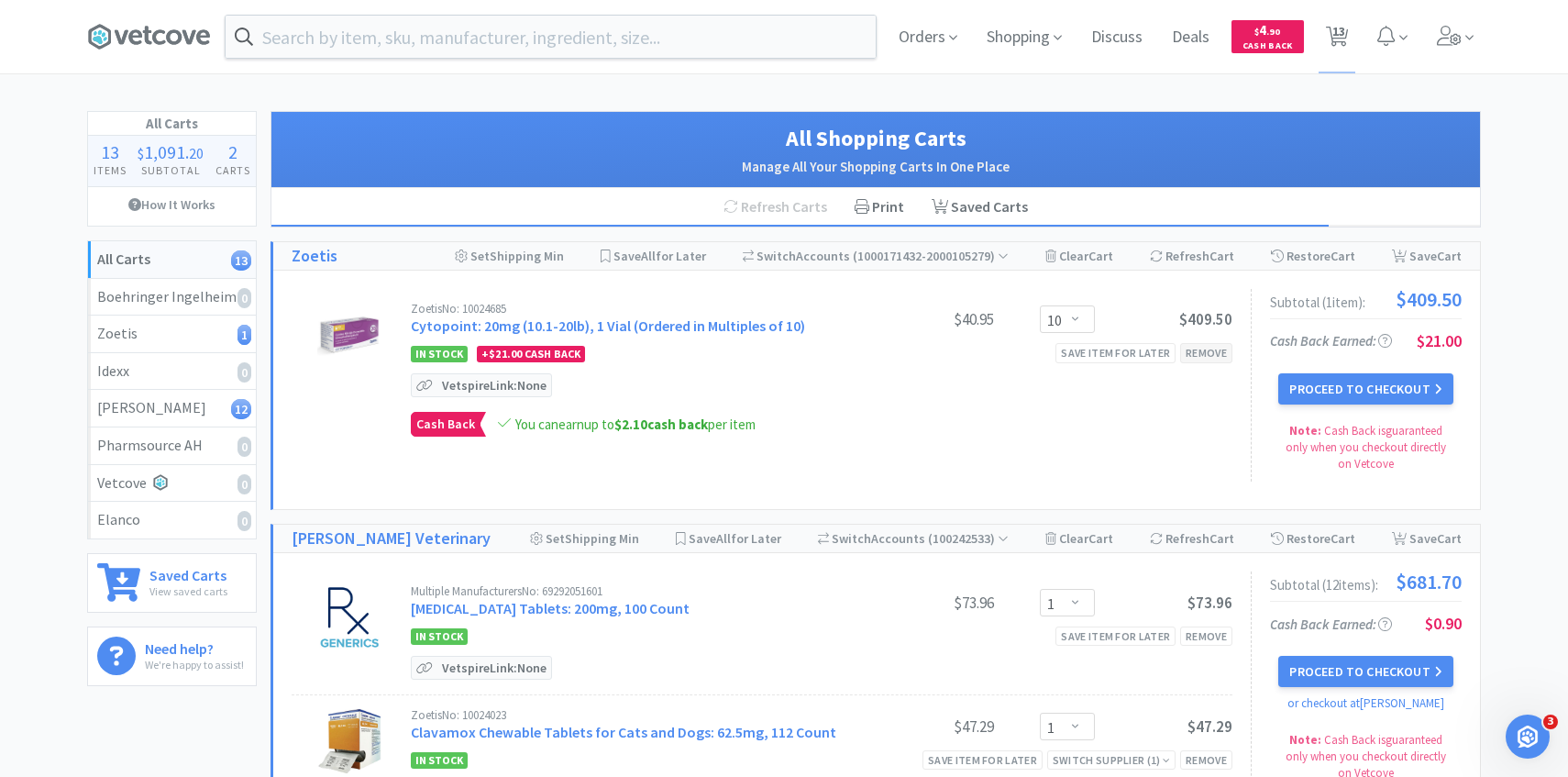
click at [1215, 357] on div "Remove" at bounding box center [1206, 352] width 52 height 19
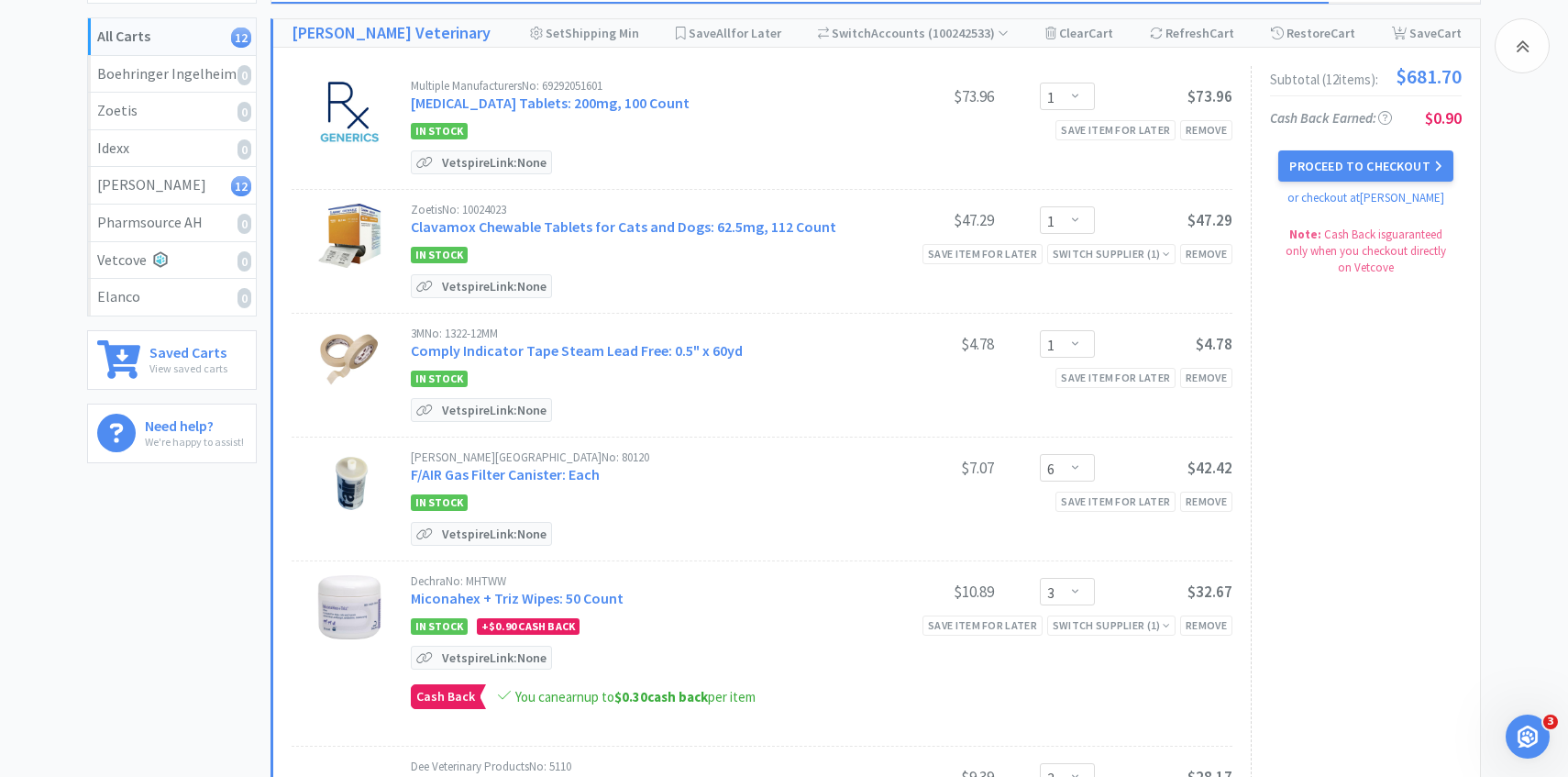
scroll to position [193, 0]
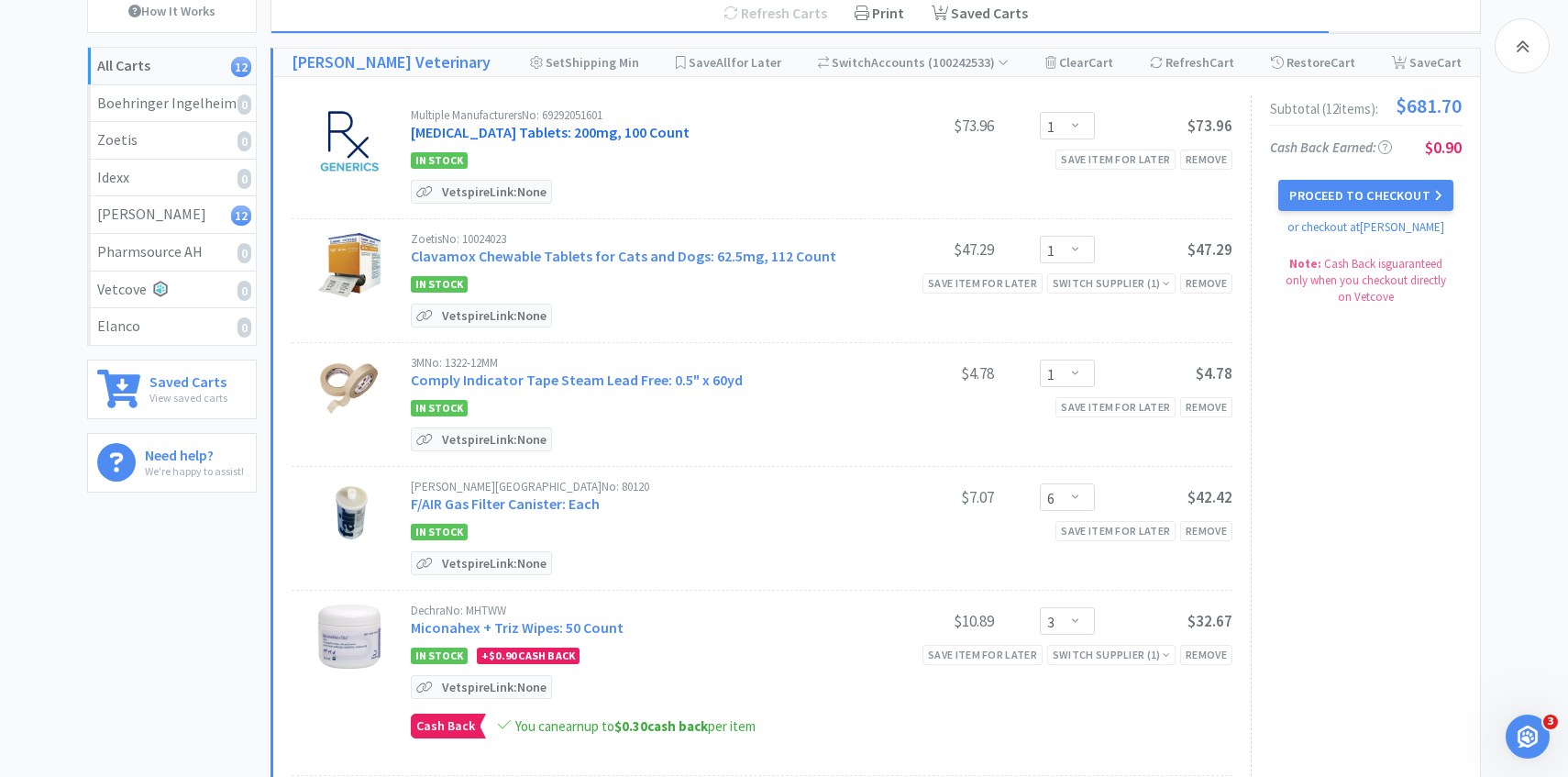
click at [649, 137] on link "Cefpodoxime Proxetil Tablets: 200mg, 100 Count" at bounding box center [551, 131] width 279 height 18
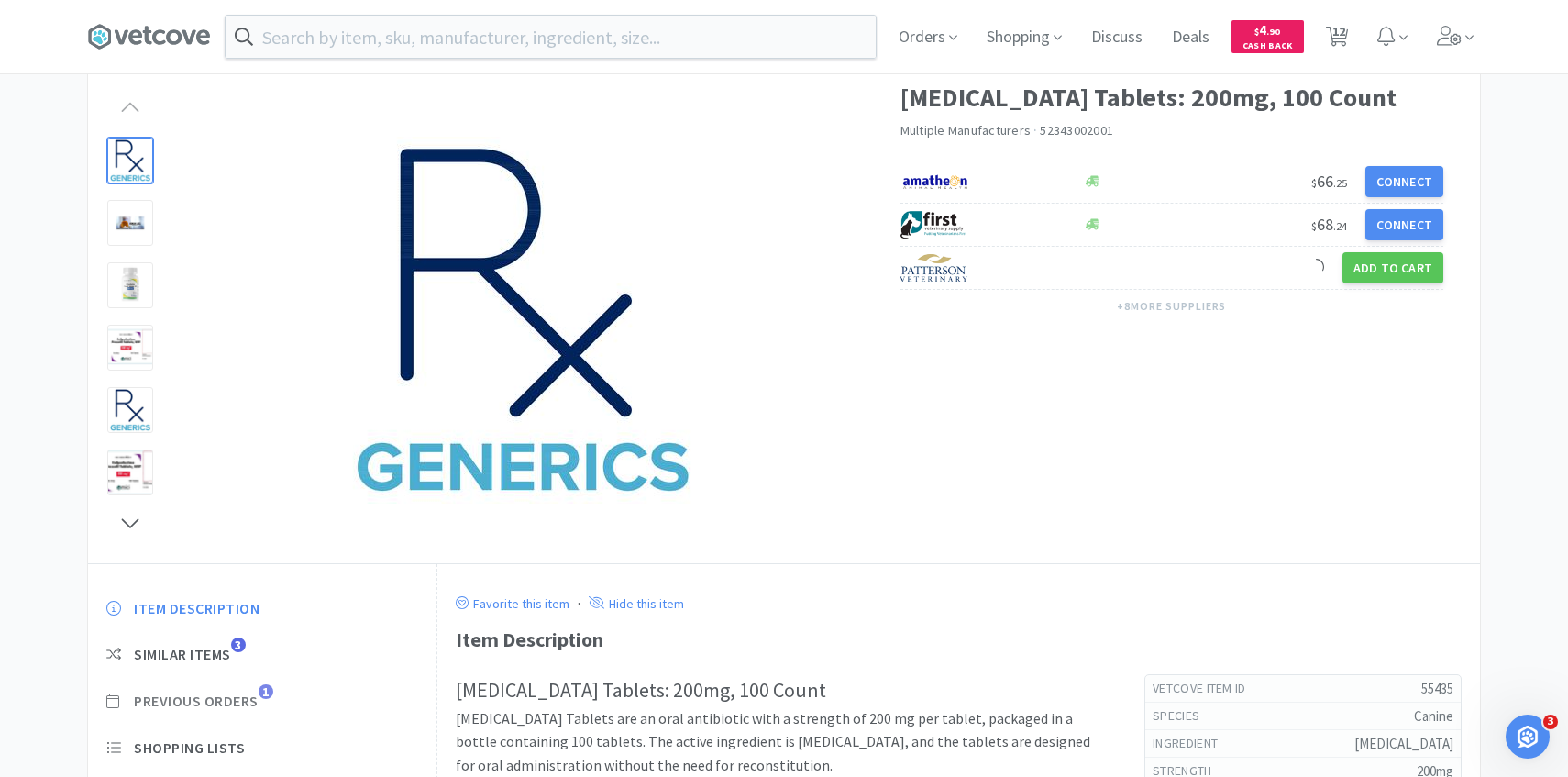
click at [262, 701] on span "Previous Orders 1" at bounding box center [262, 700] width 312 height 19
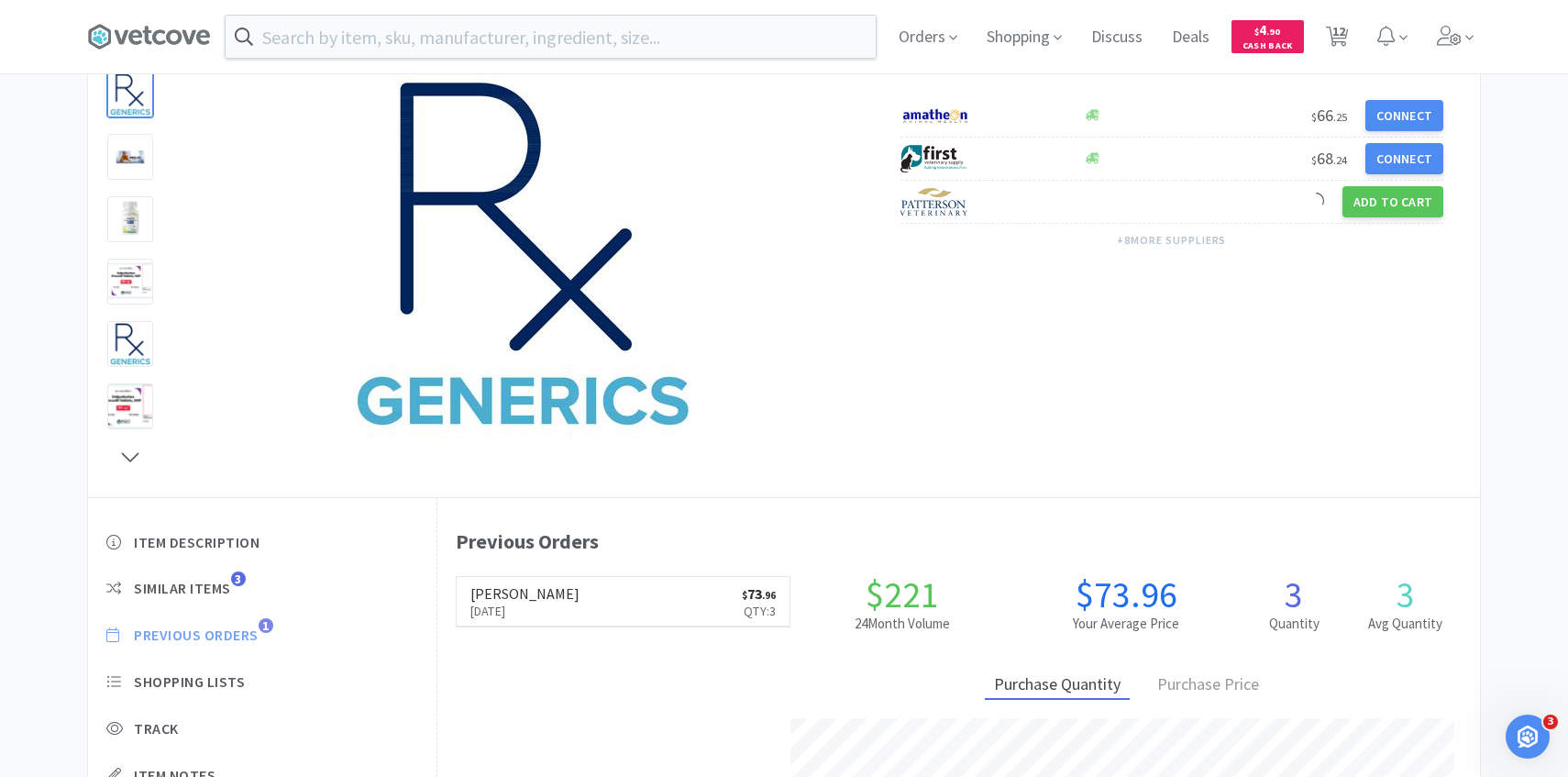
scroll to position [504, 1042]
select select "1"
select select "6"
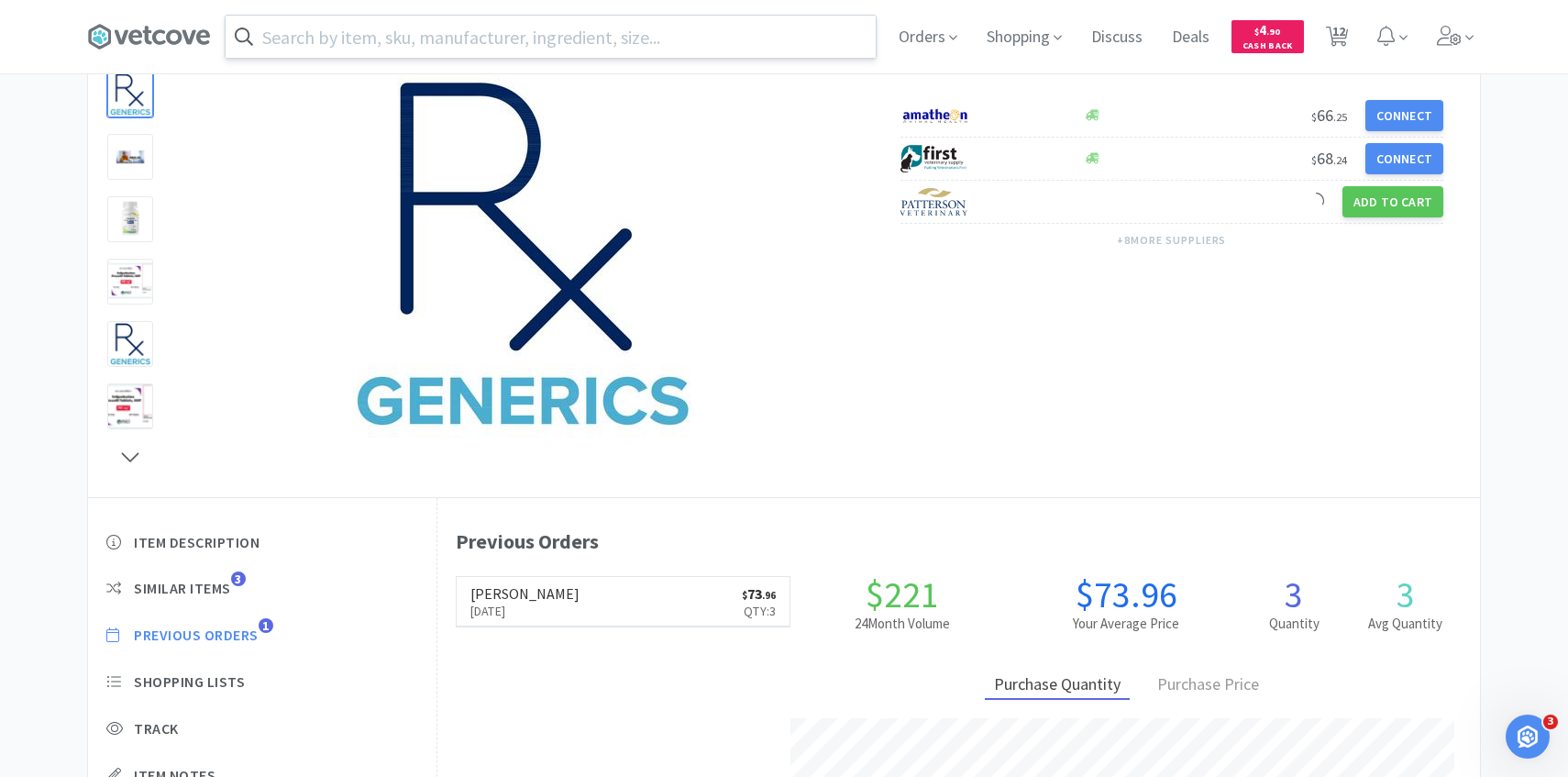
select select "3"
select select "1"
select select "8"
select select "50"
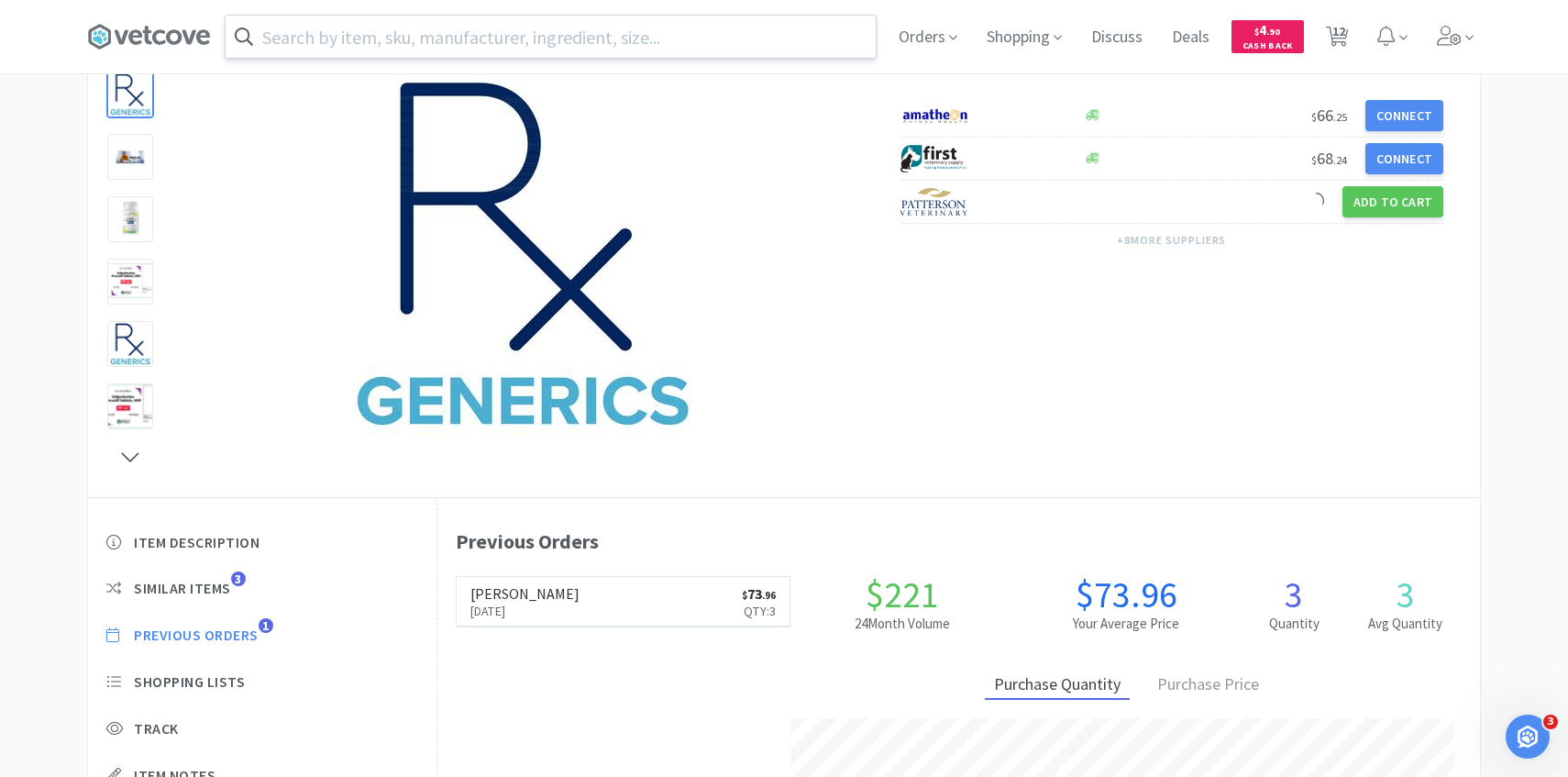
select select "50"
select select "1"
select select "2"
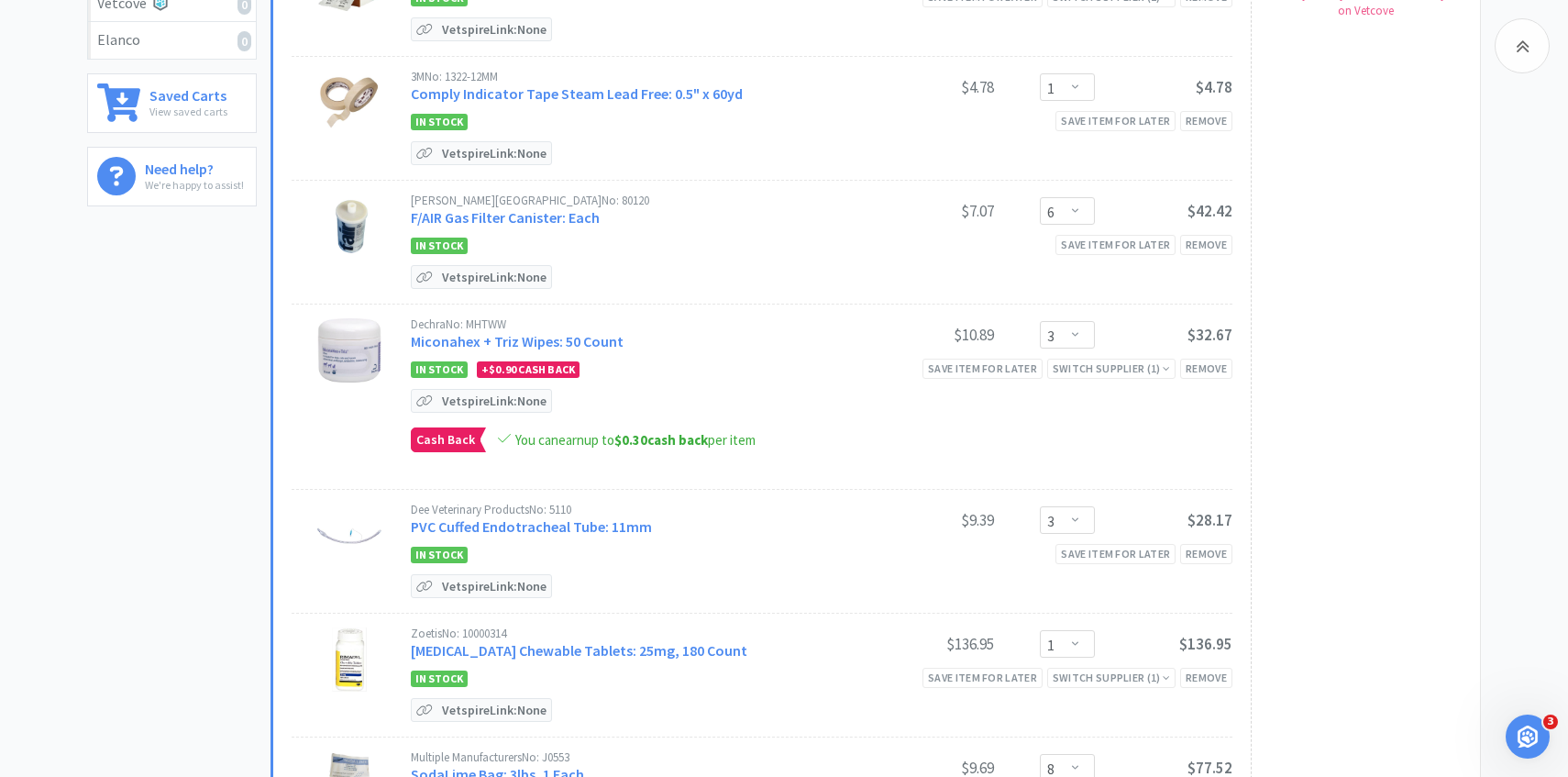
scroll to position [482, 0]
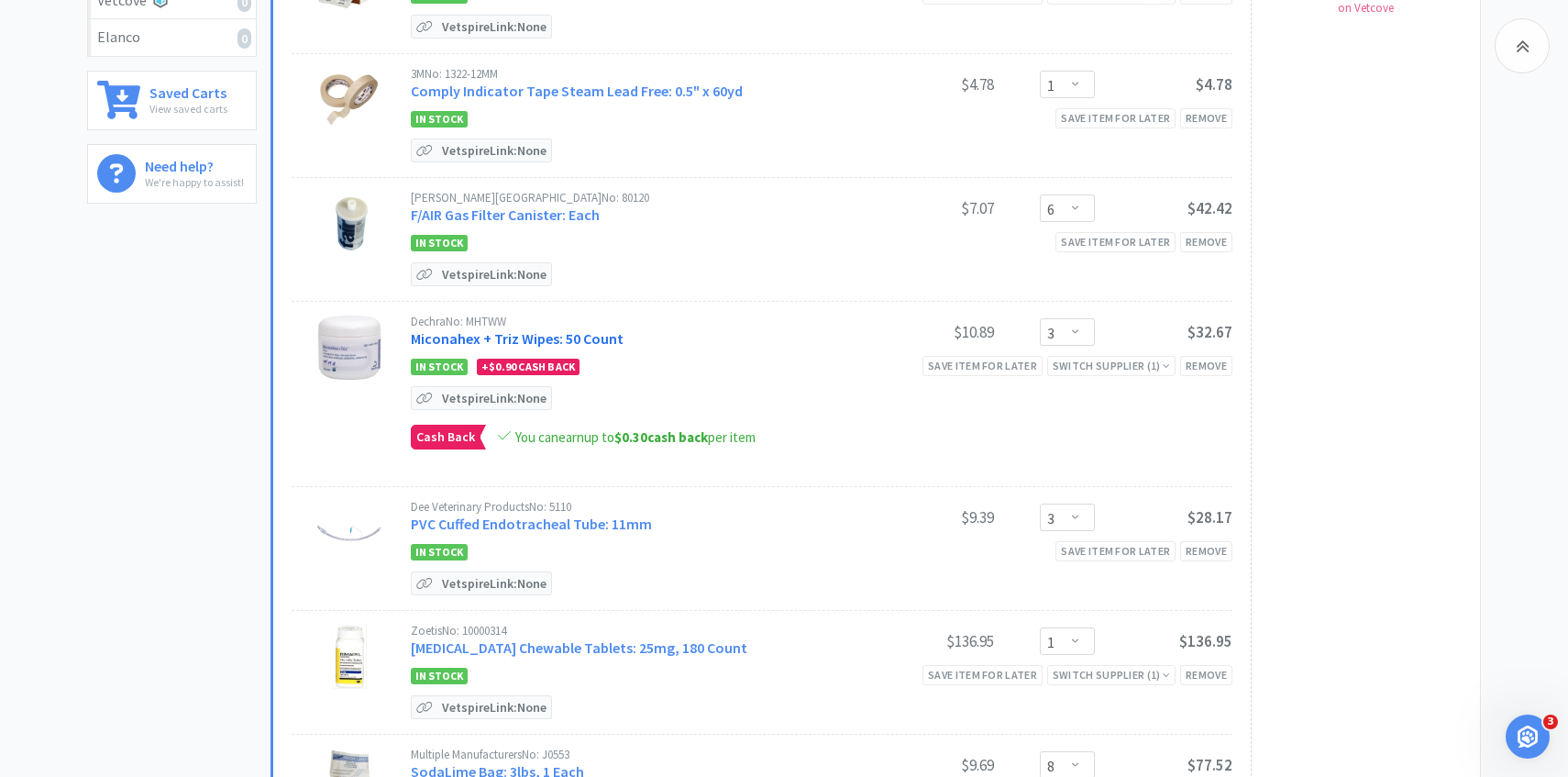
click at [558, 331] on link "Miconahex + Triz Wipes: 50 Count" at bounding box center [518, 339] width 213 height 18
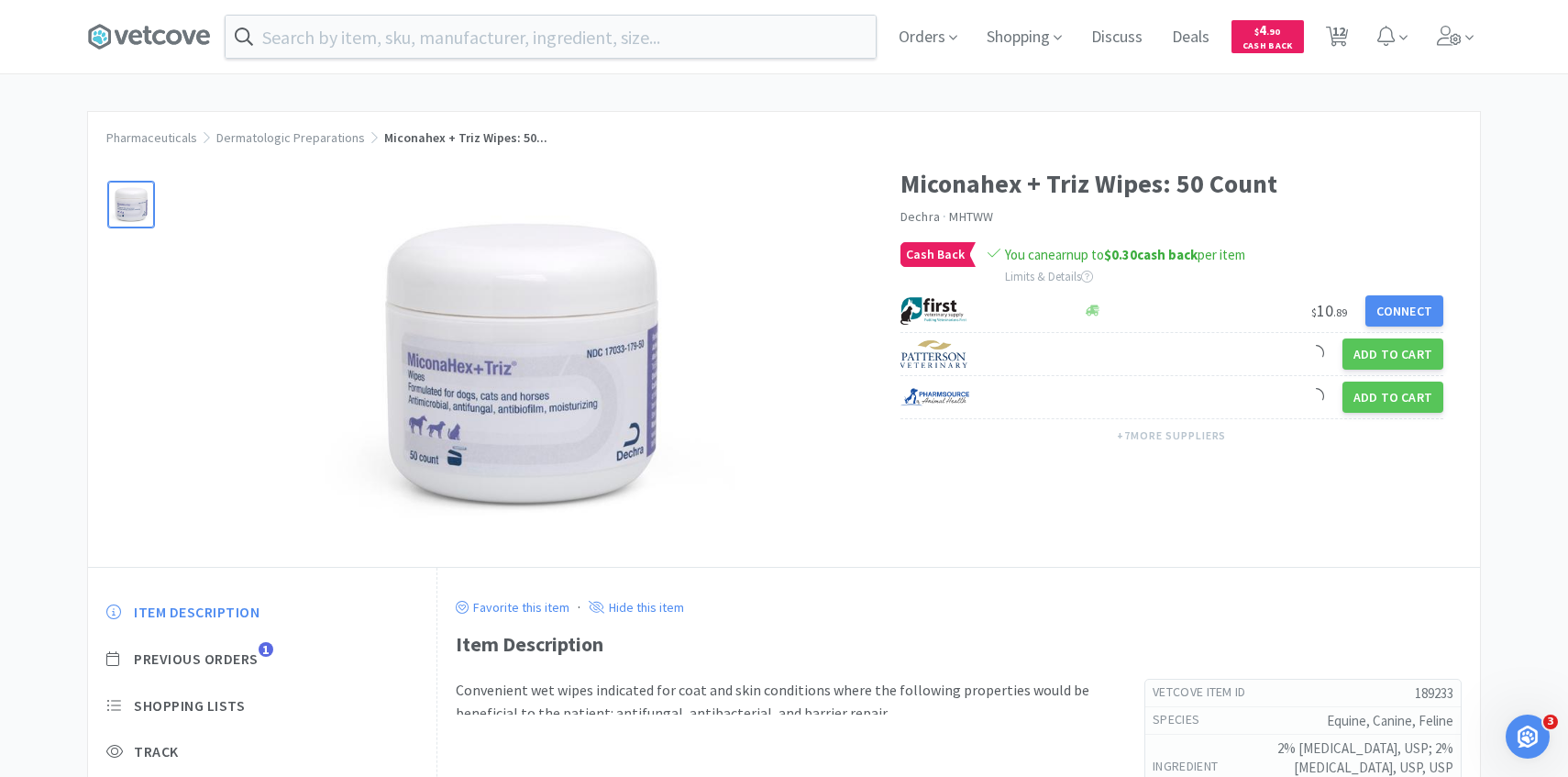
scroll to position [28, 0]
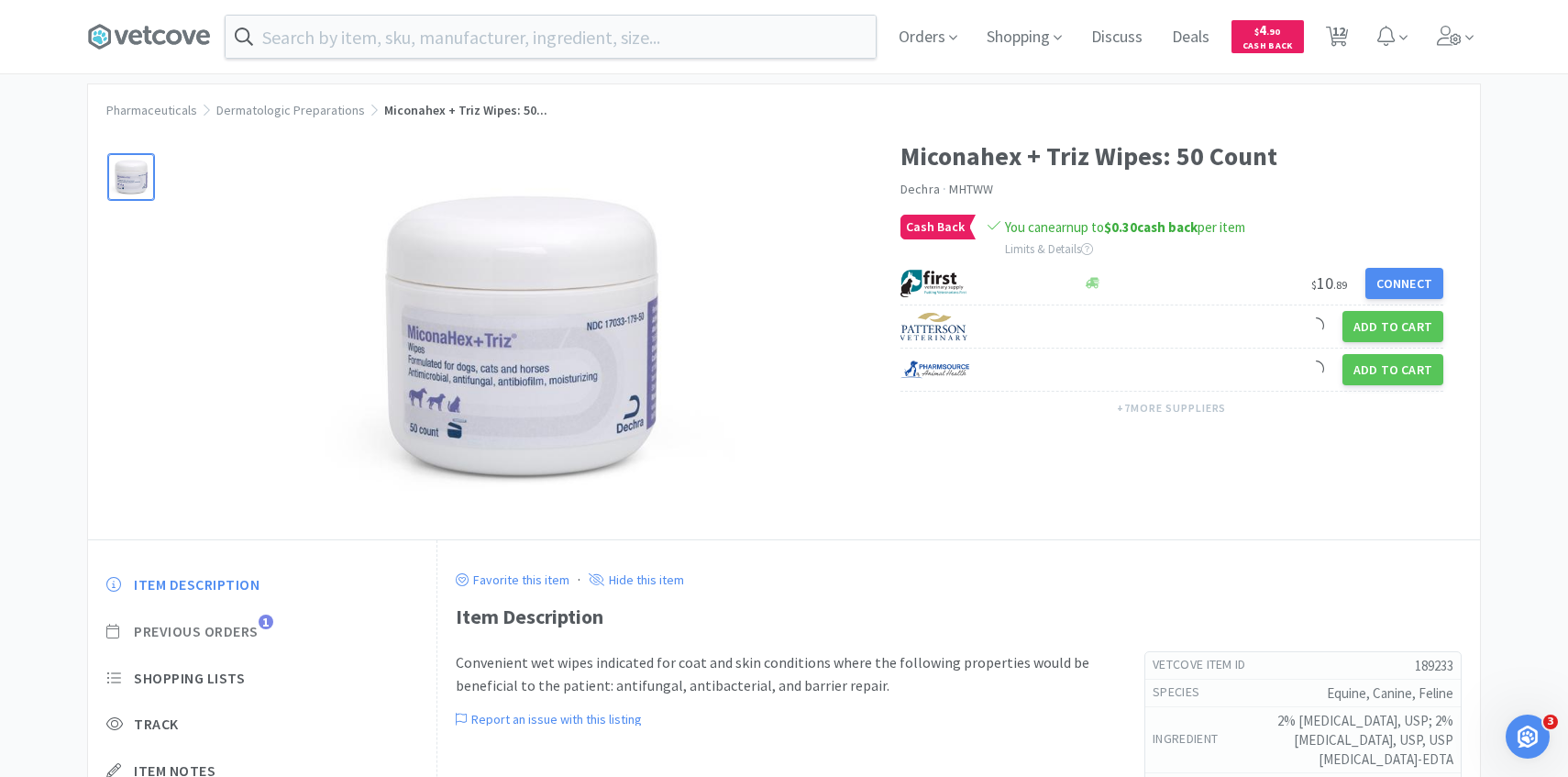
click at [252, 627] on span "Previous Orders" at bounding box center [195, 631] width 124 height 19
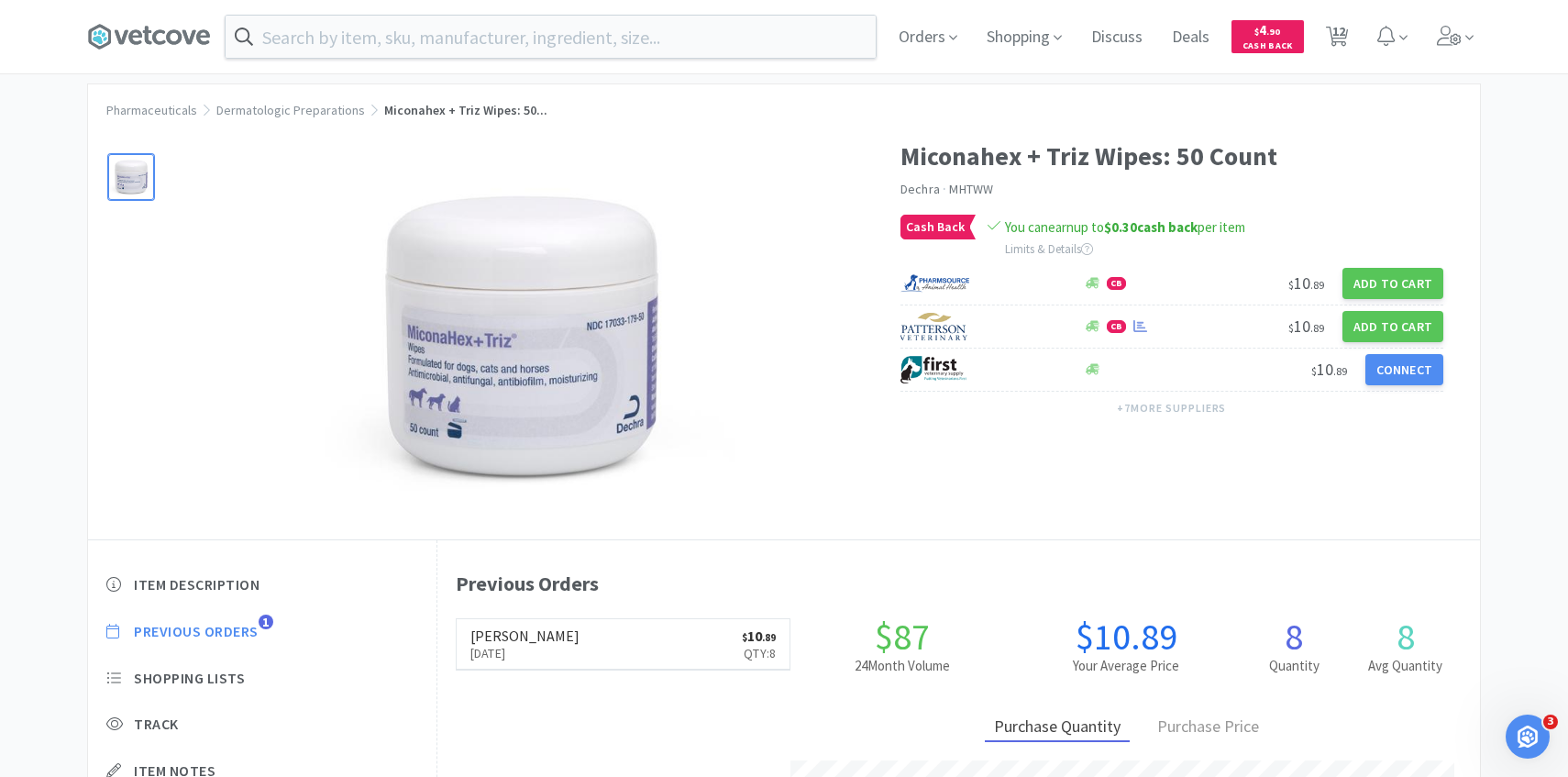
scroll to position [504, 1042]
select select "1"
select select "6"
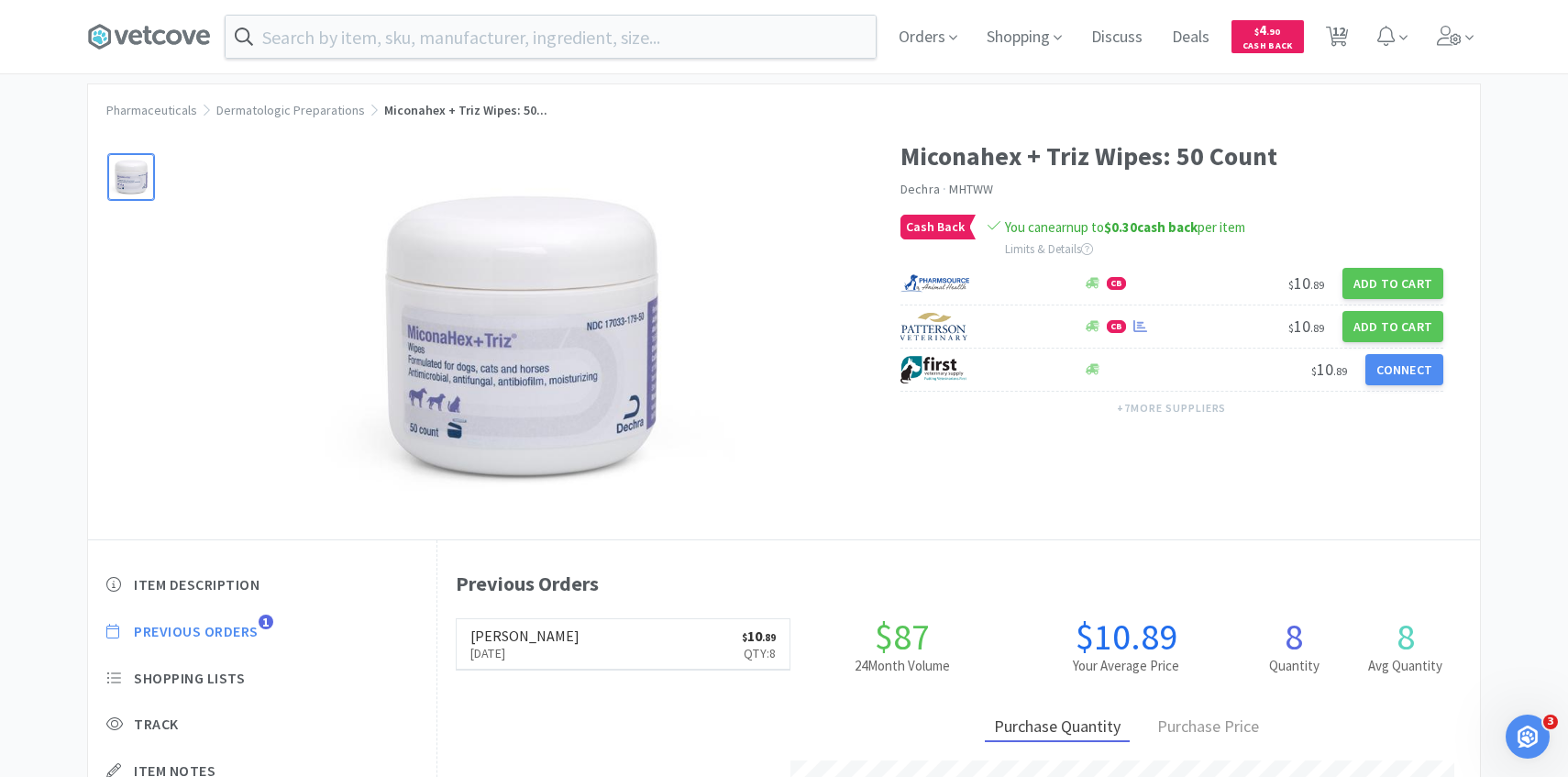
select select "3"
select select "1"
select select "8"
select select "50"
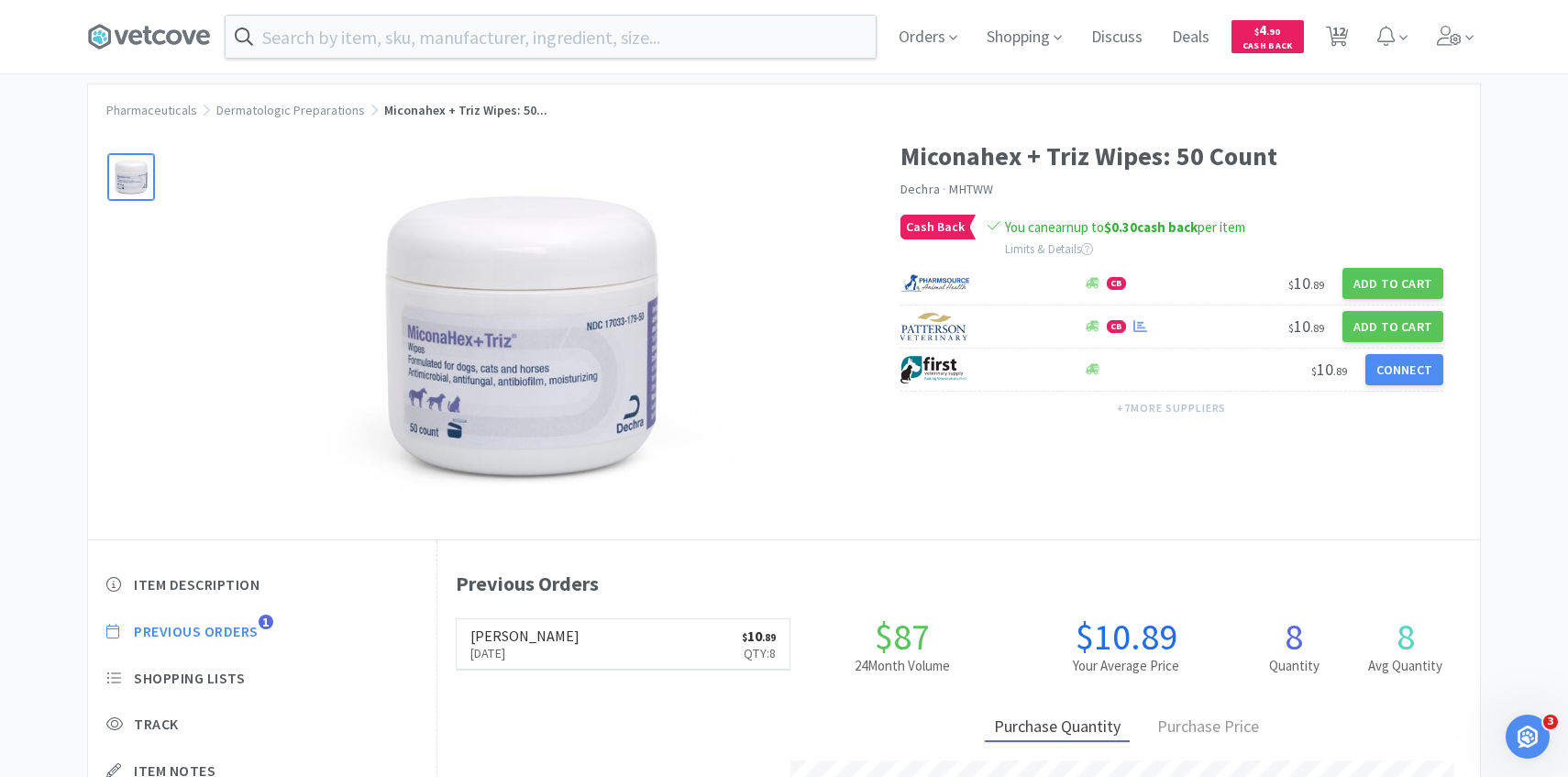
select select "50"
select select "1"
select select "2"
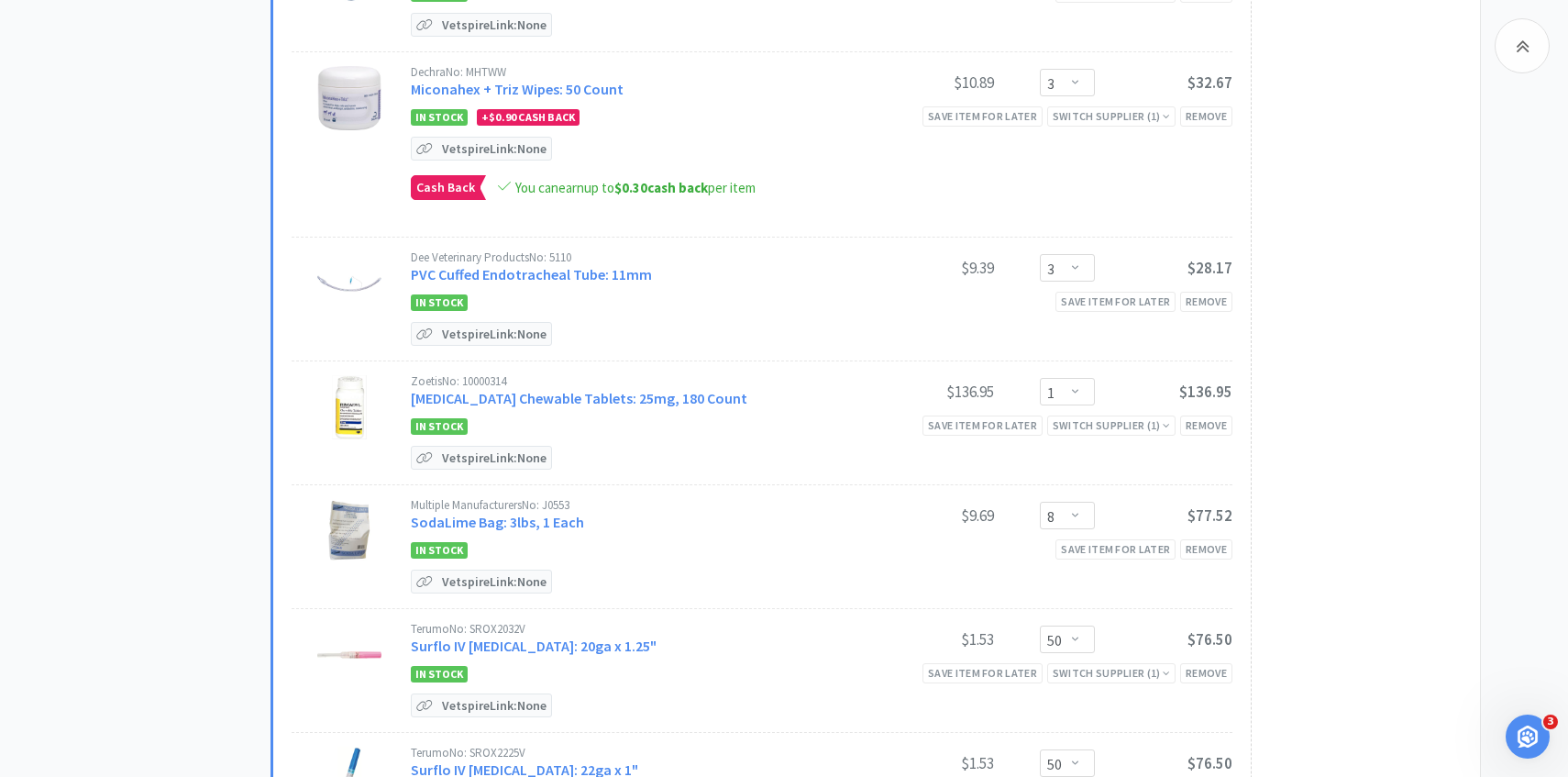
scroll to position [733, 0]
click at [1195, 423] on div "Remove" at bounding box center [1206, 423] width 52 height 19
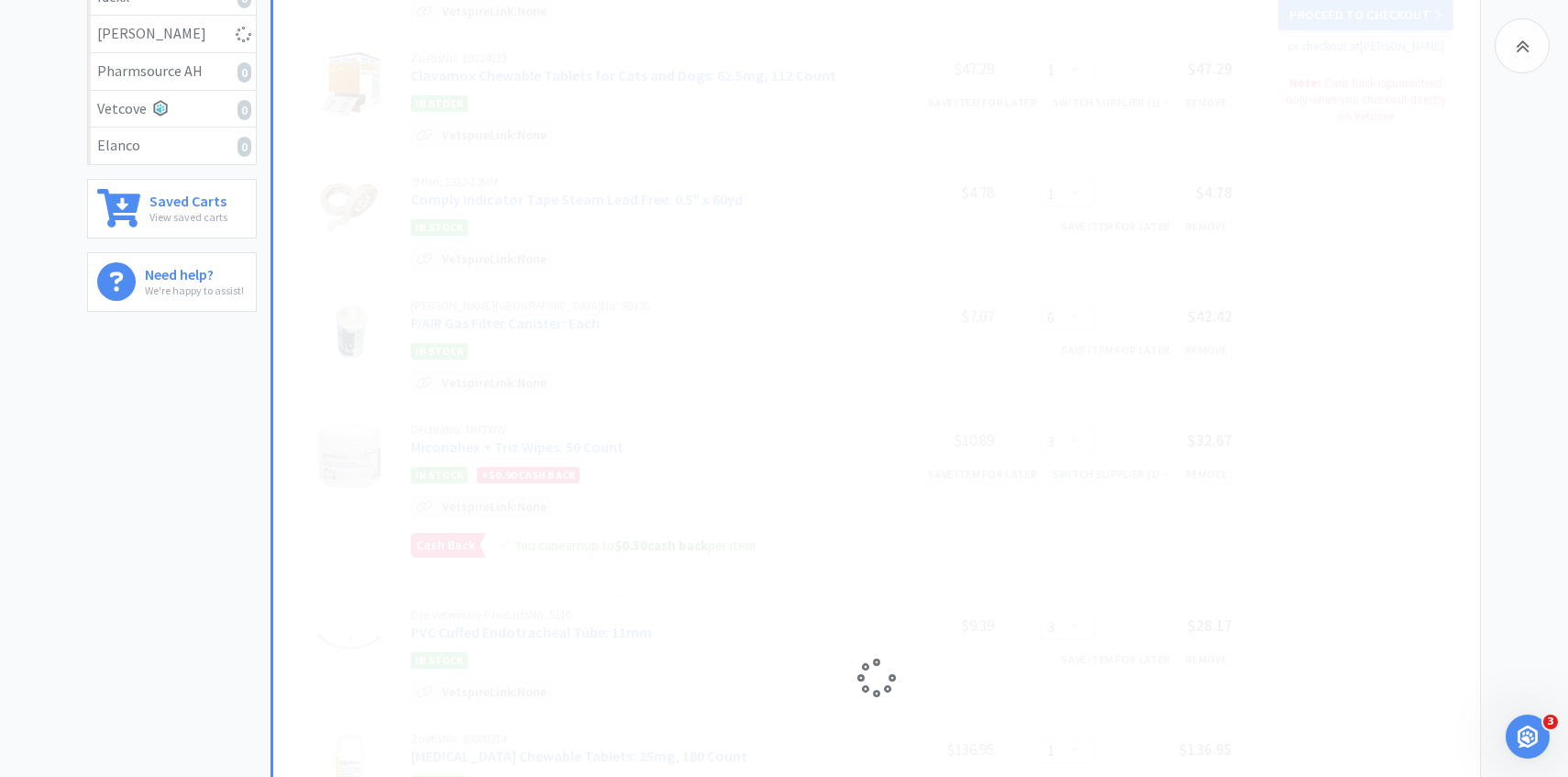
scroll to position [0, 0]
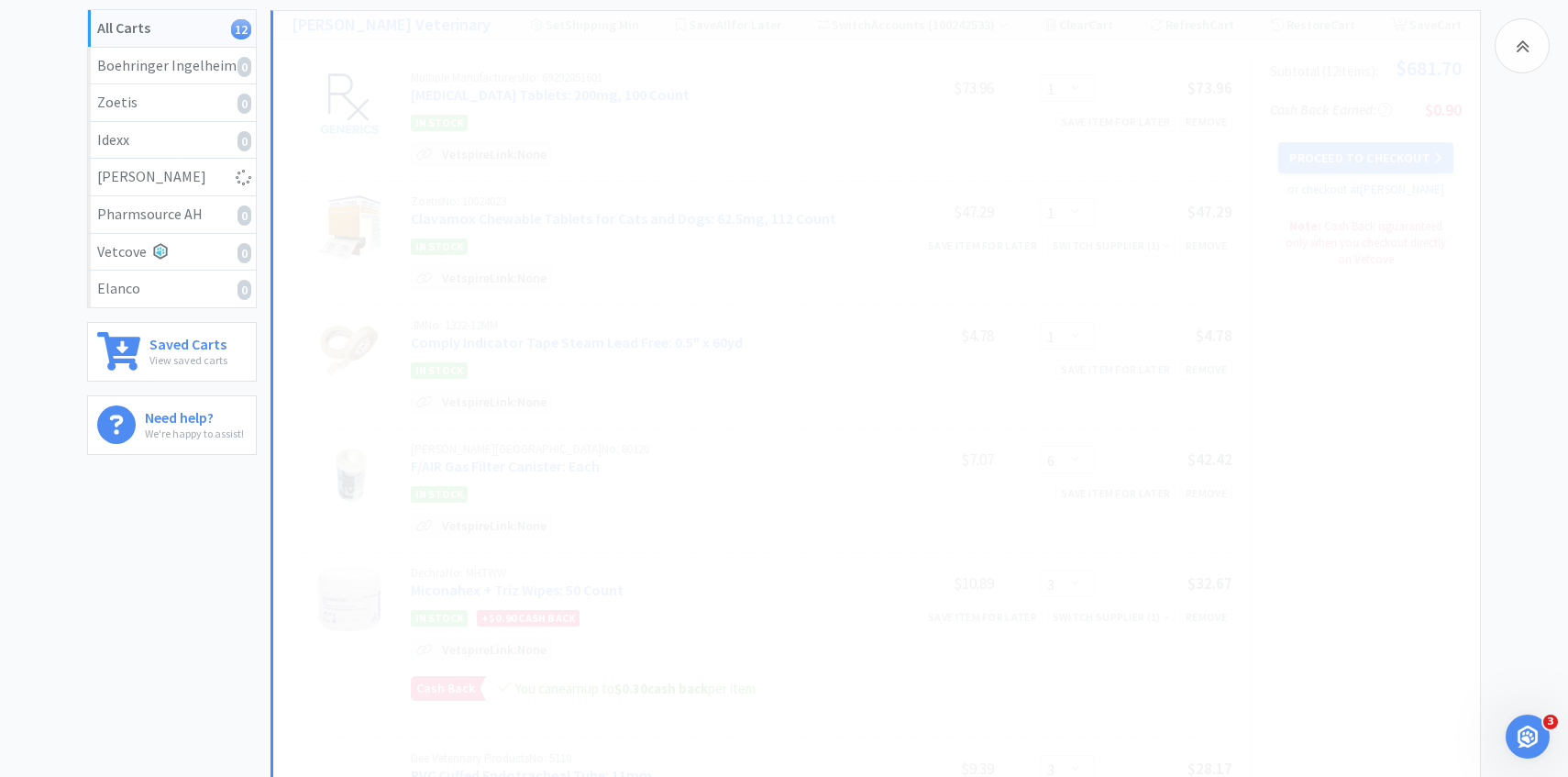
select select "8"
select select "1"
select select "2"
select select "50"
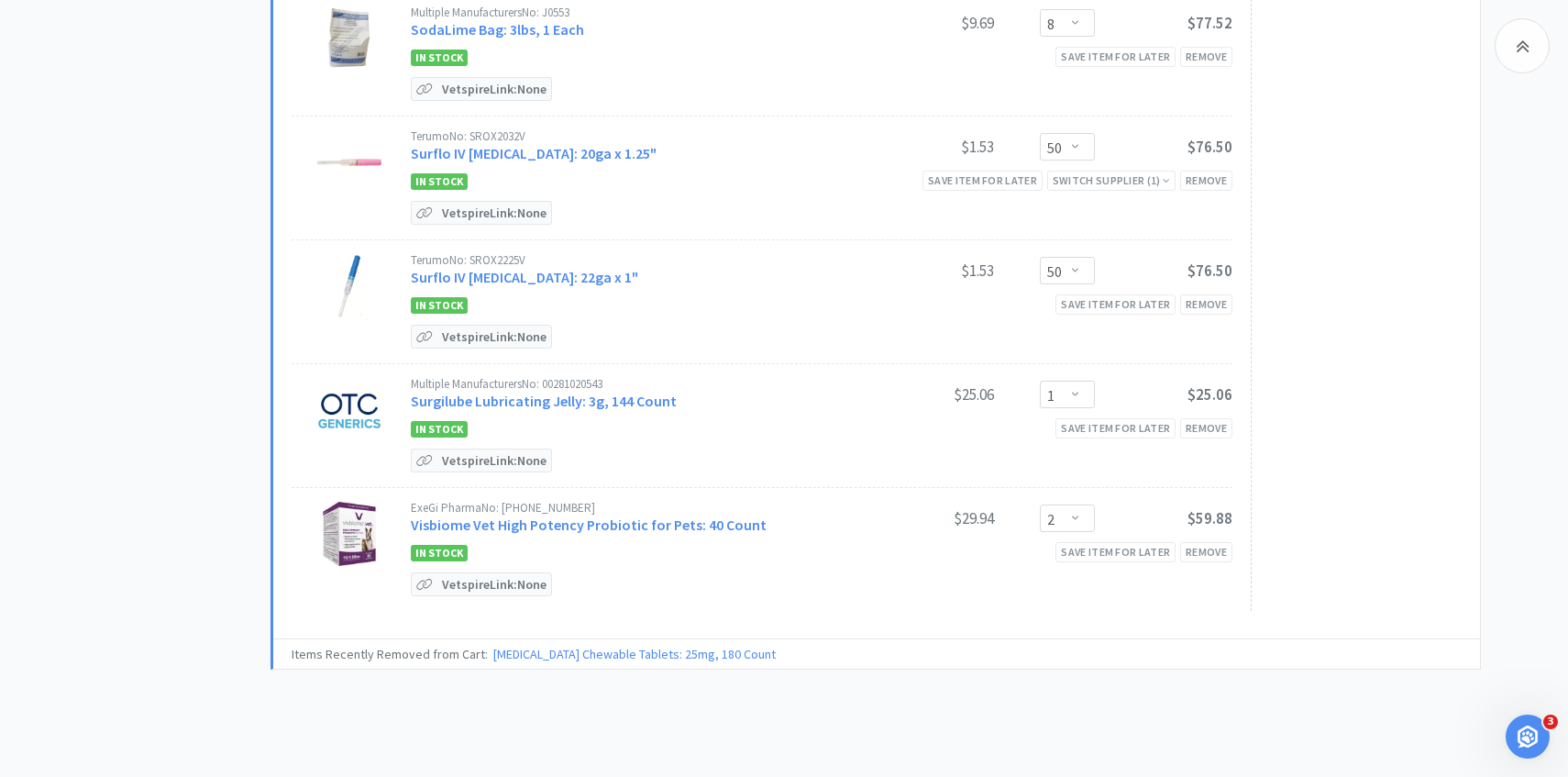
scroll to position [1102, 0]
click at [649, 524] on link "Visbiome Vet High Potency Probiotic for Pets: 40 Count" at bounding box center [588, 524] width 355 height 18
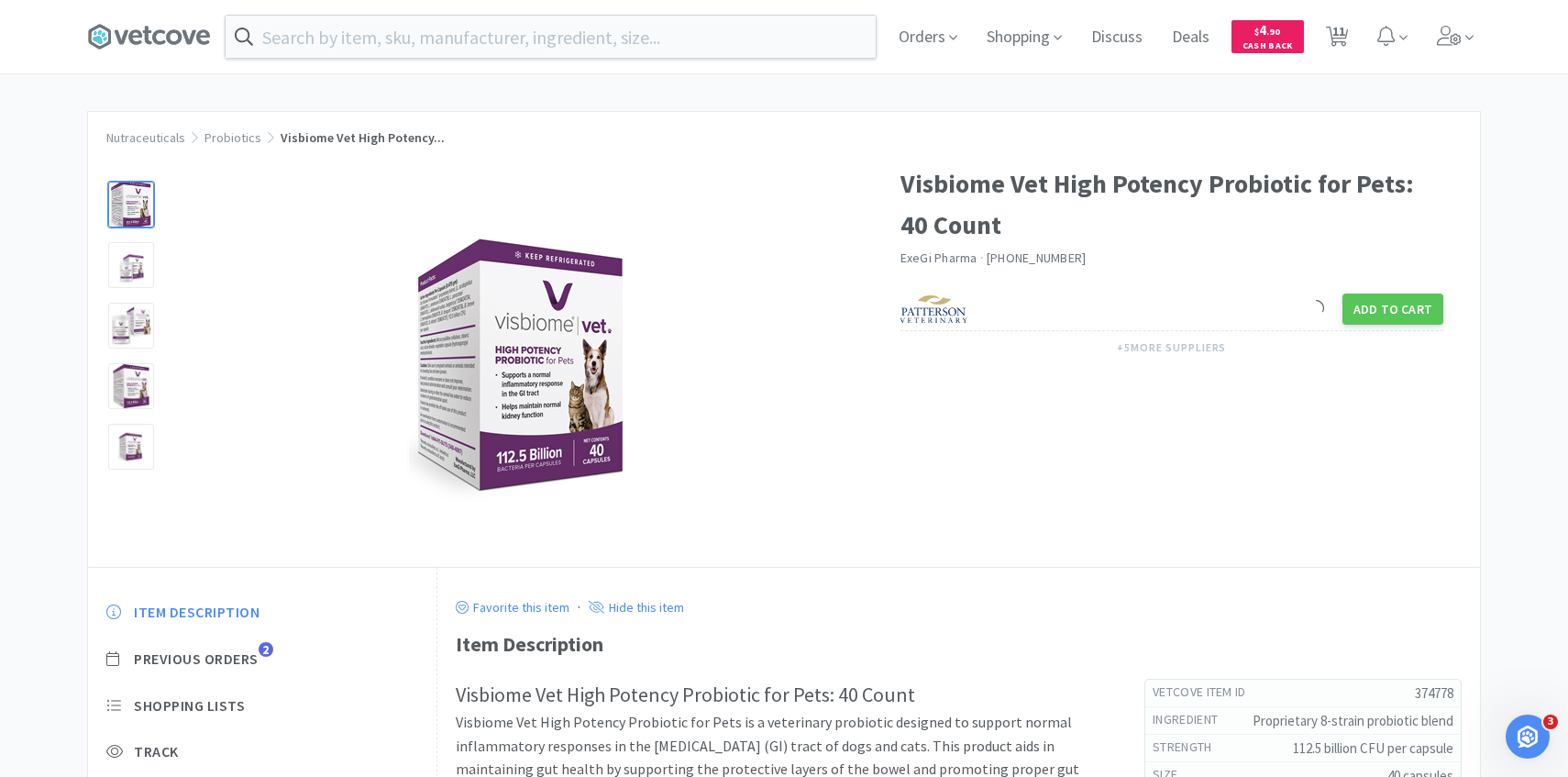
scroll to position [94, 0]
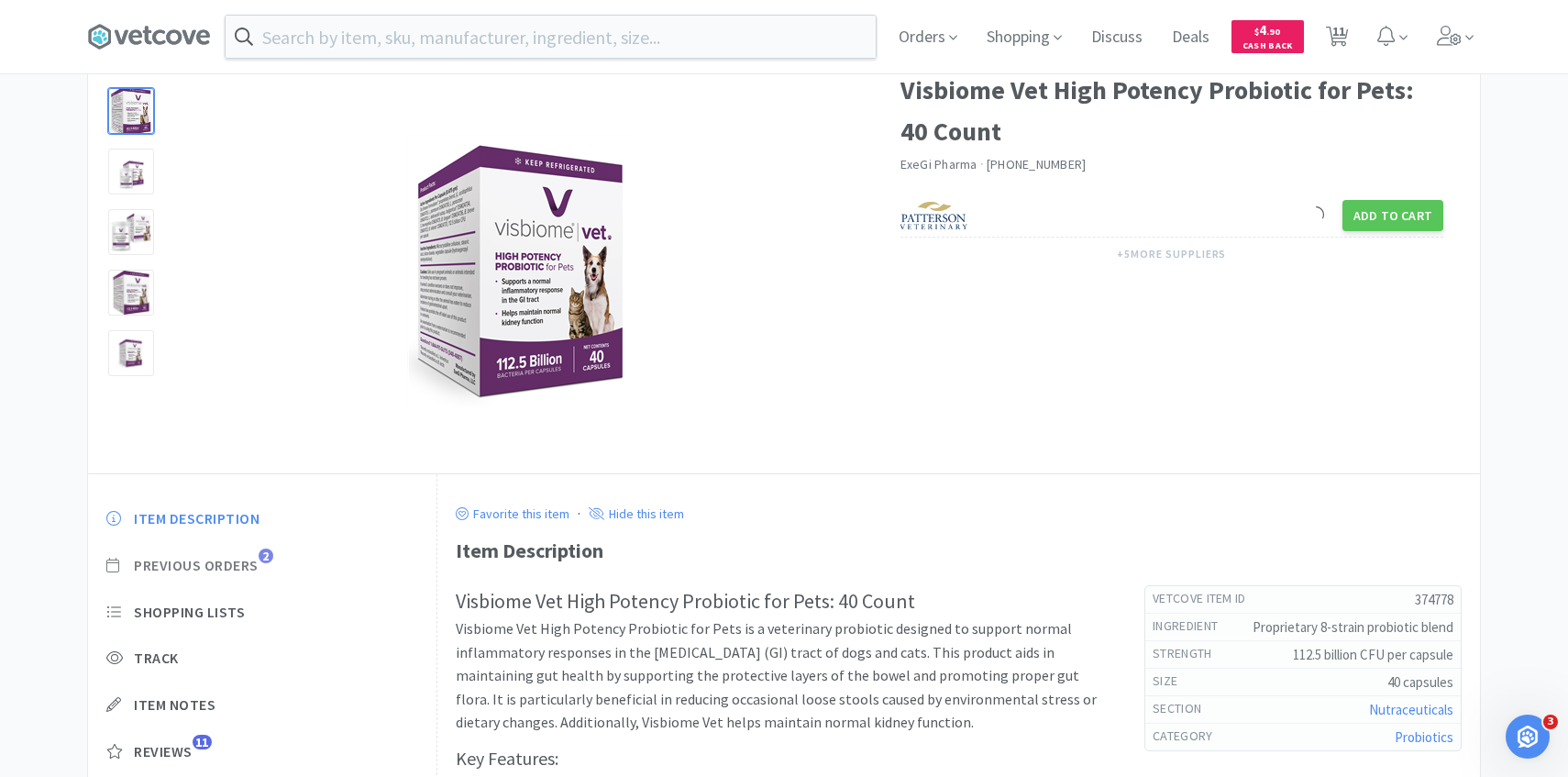
click at [257, 567] on span "Previous Orders" at bounding box center [195, 565] width 124 height 19
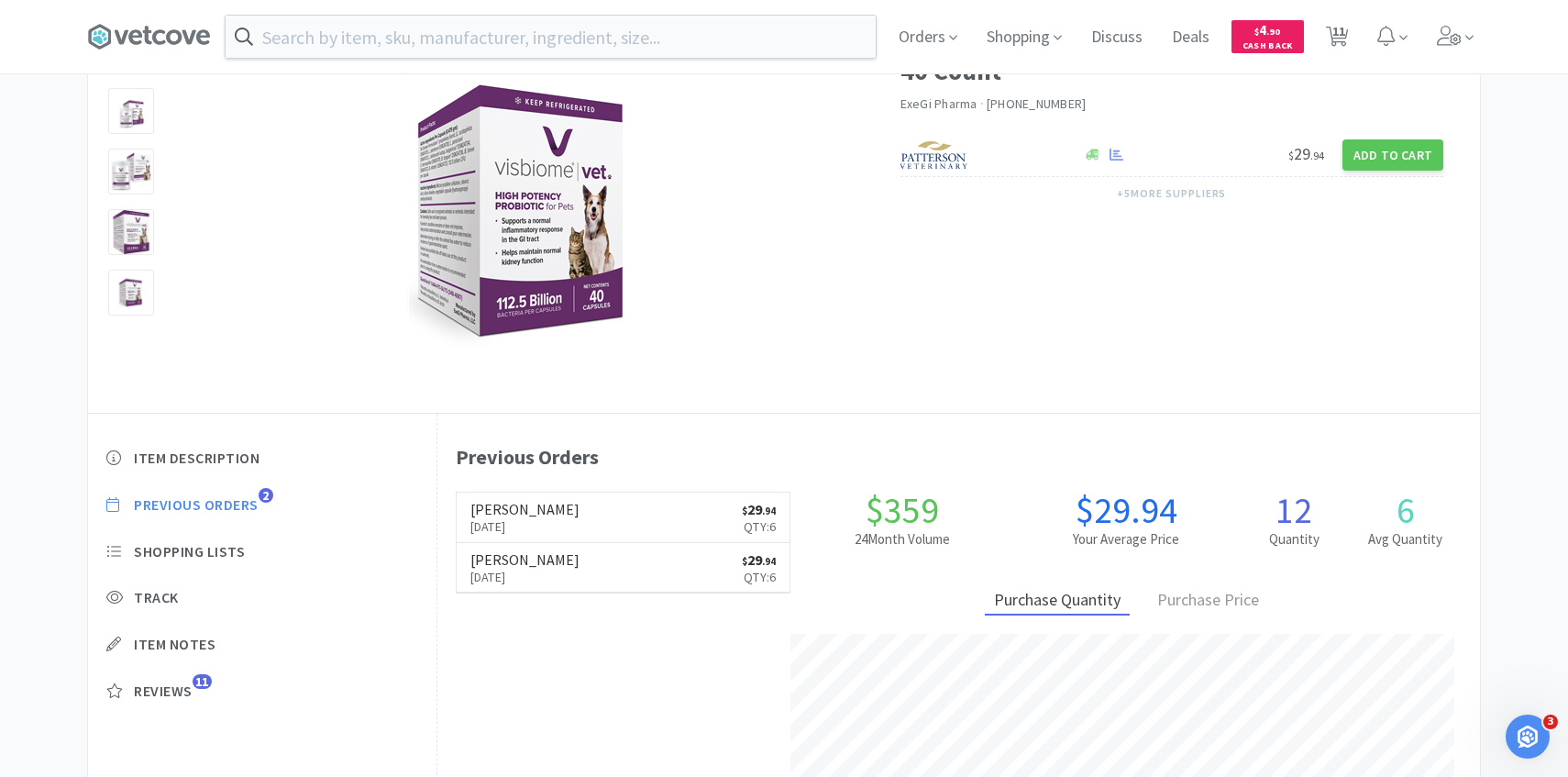
scroll to position [504, 1042]
click at [1346, 31] on icon at bounding box center [1337, 37] width 23 height 20
select select "1"
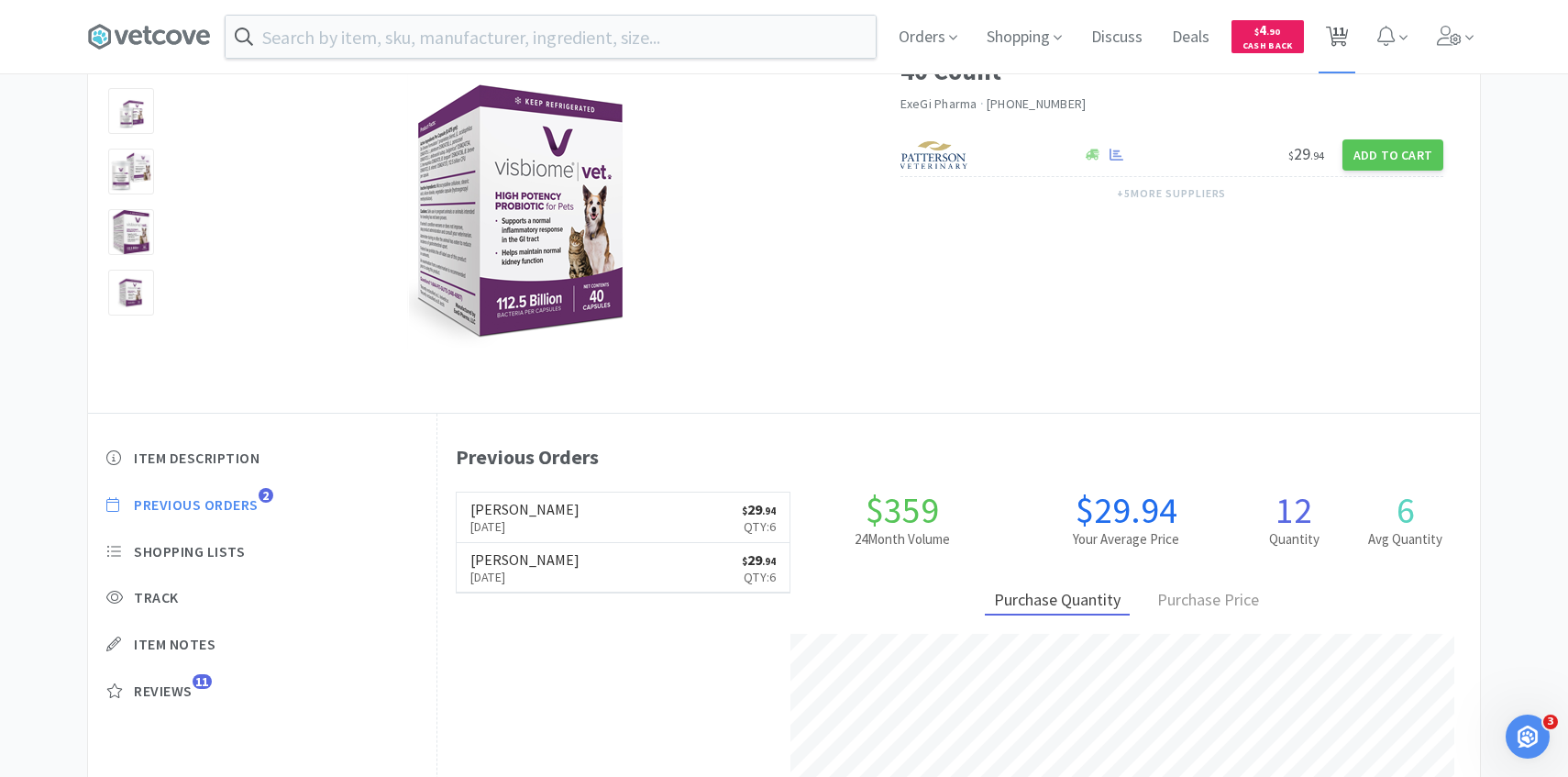
select select "6"
select select "3"
select select "8"
select select "50"
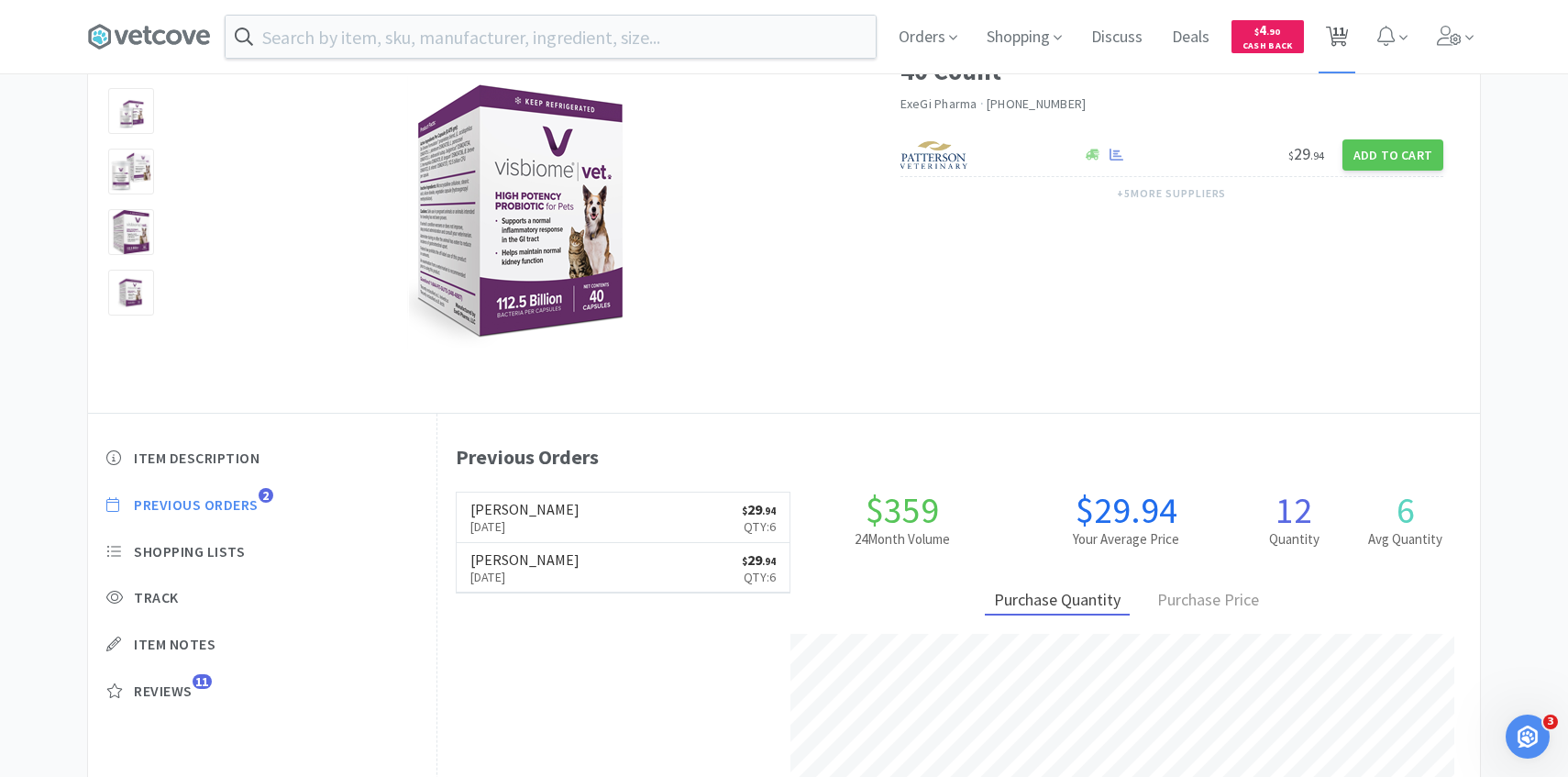
select select "50"
select select "1"
select select "2"
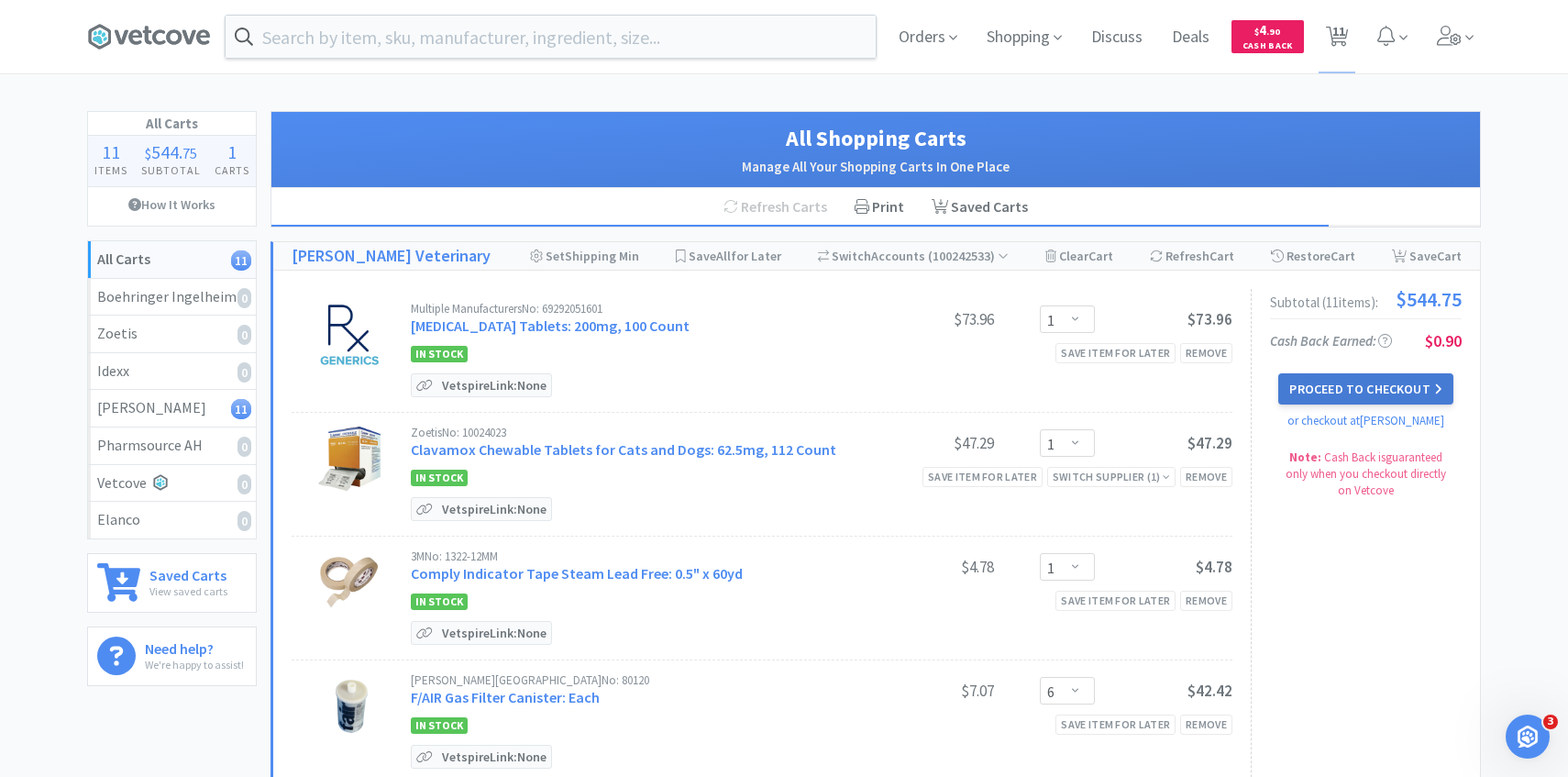
click at [1350, 380] on button "Proceed to Checkout" at bounding box center [1365, 388] width 174 height 31
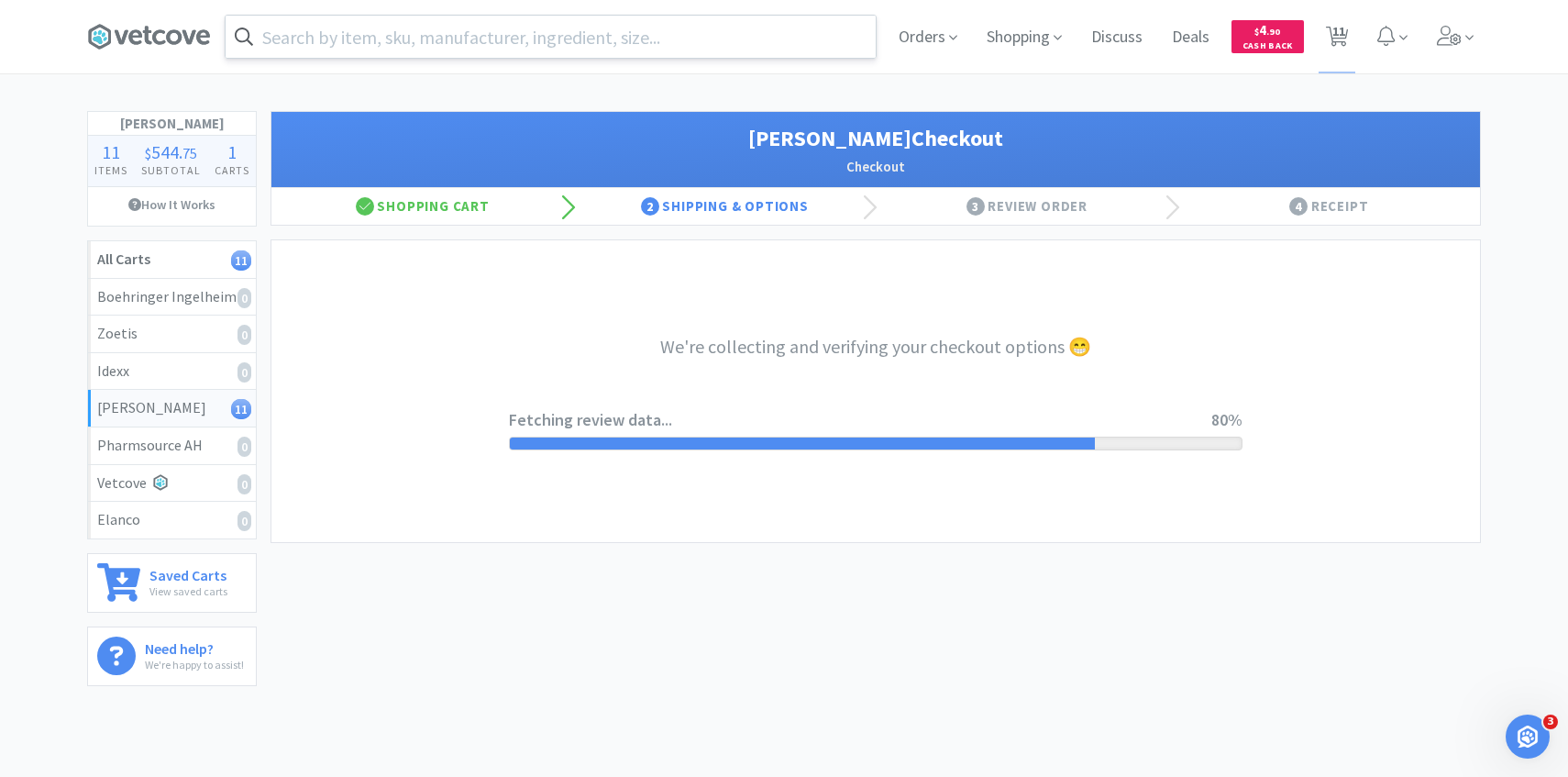
select select "1"
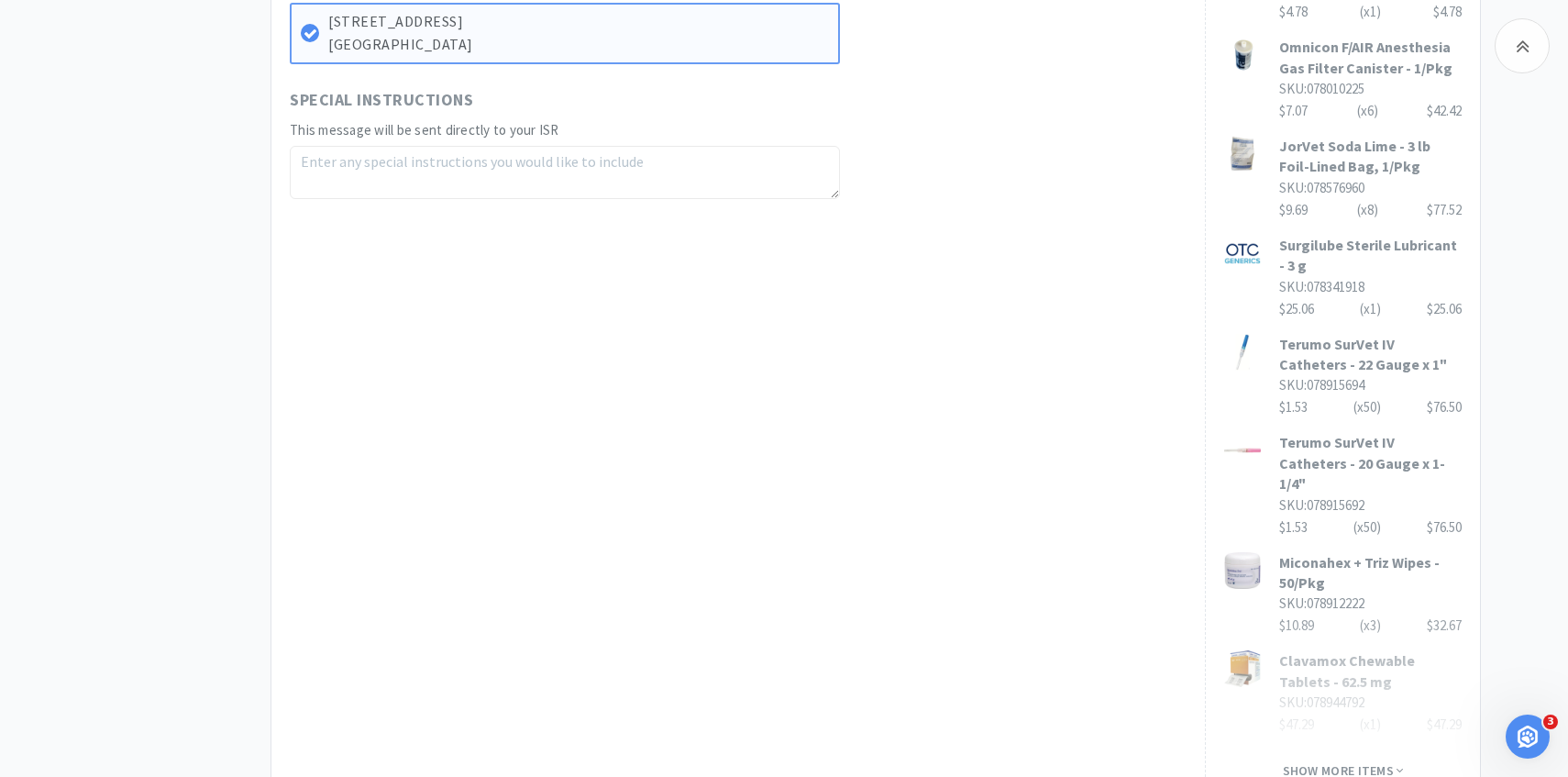
scroll to position [975, 0]
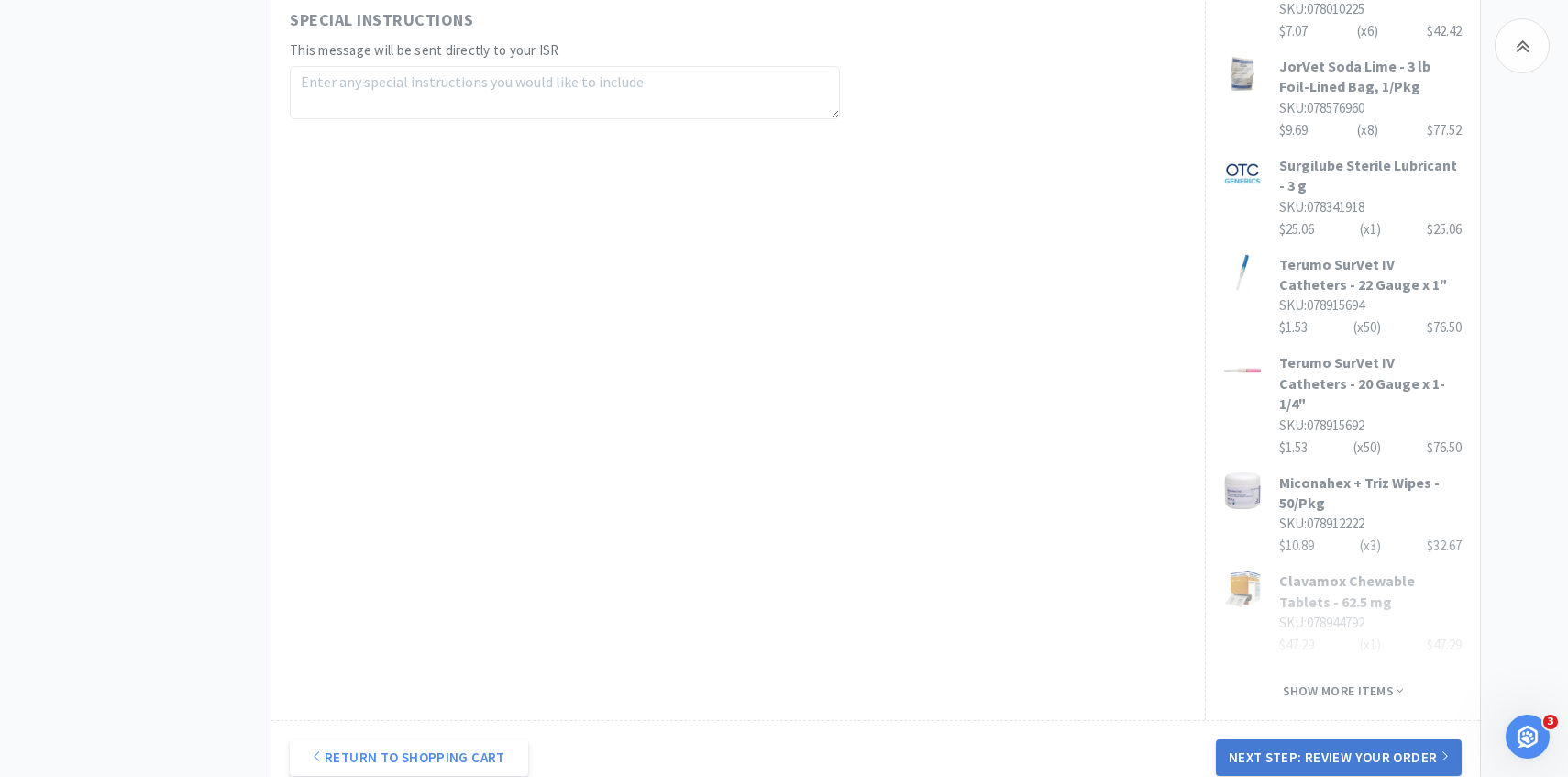
click at [1402, 751] on button "Next Step: Review Your Order" at bounding box center [1338, 757] width 246 height 37
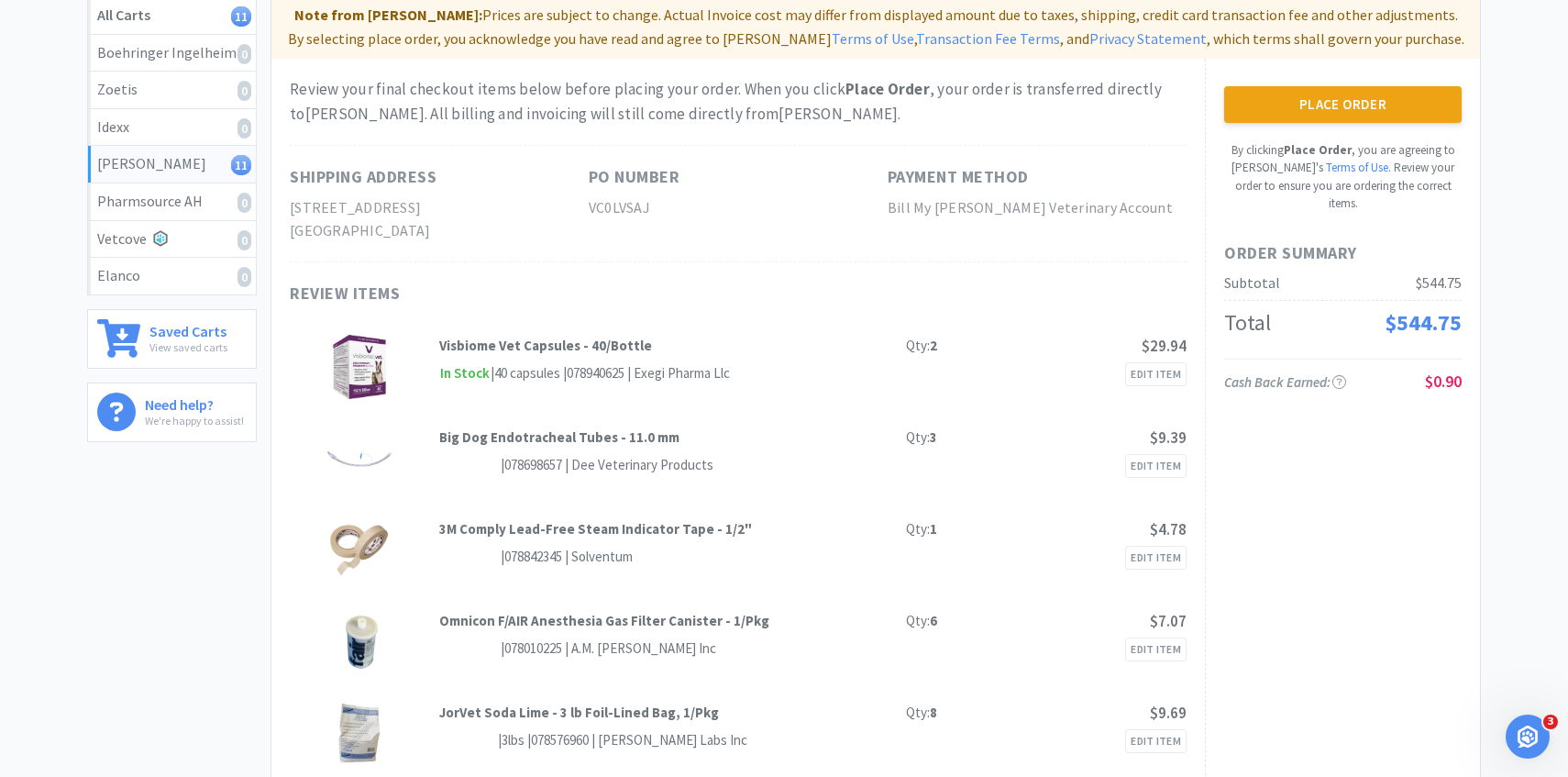
scroll to position [0, 0]
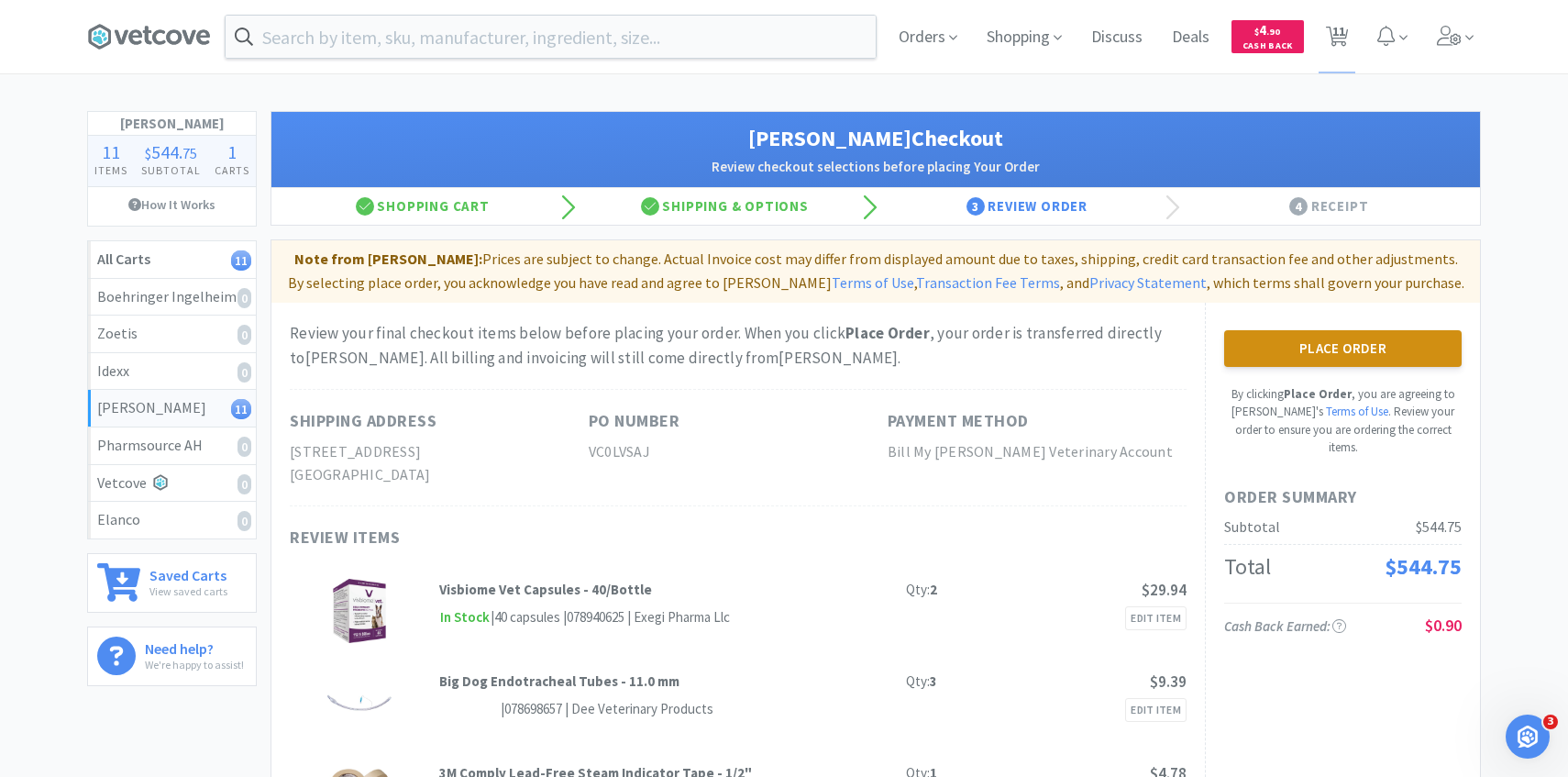
click at [1312, 349] on button "Place Order" at bounding box center [1342, 349] width 238 height 37
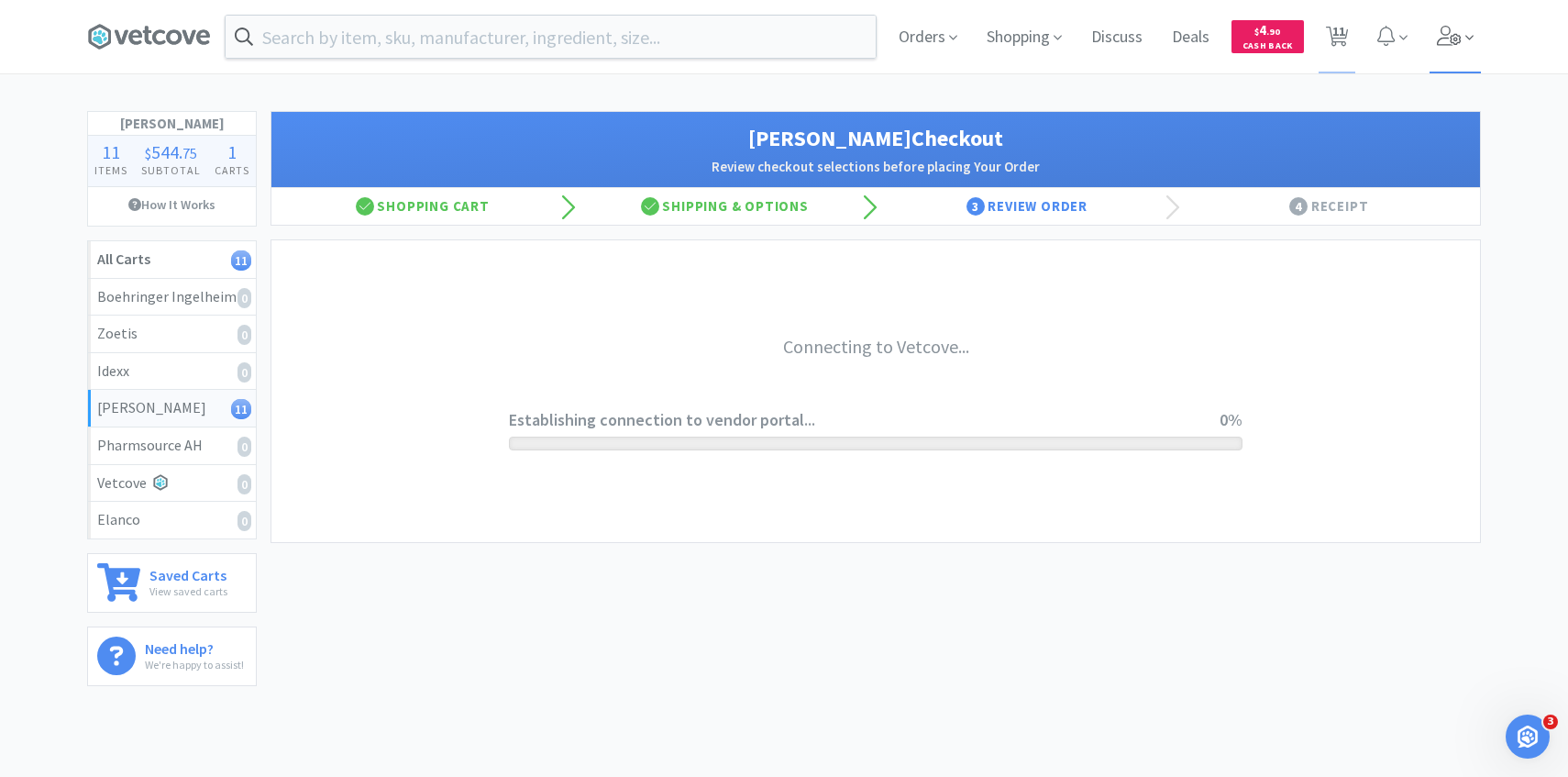
click at [1464, 40] on span at bounding box center [1456, 37] width 52 height 74
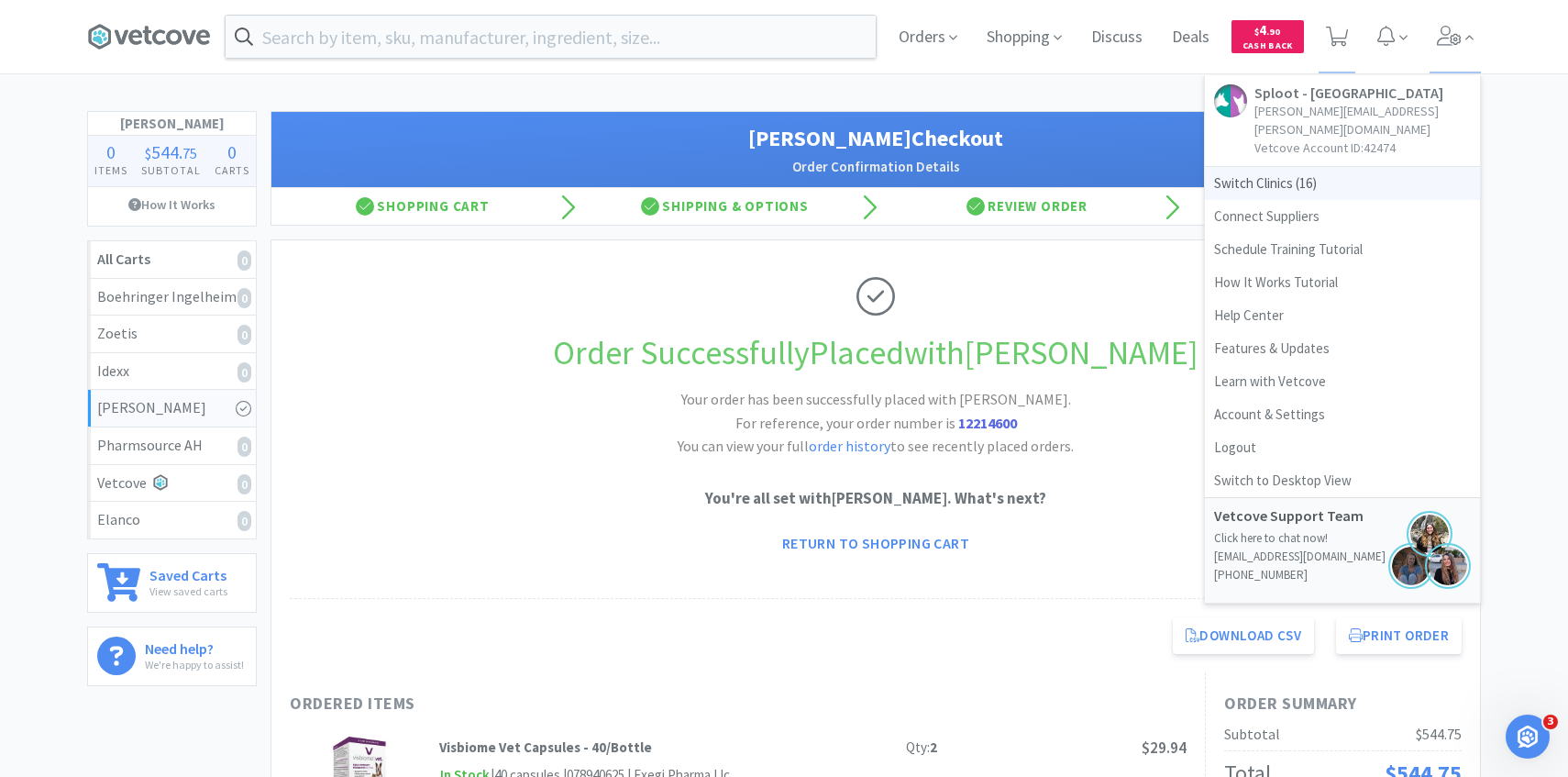
click at [1289, 168] on span "Switch Clinics ( 16 )" at bounding box center [1342, 183] width 275 height 33
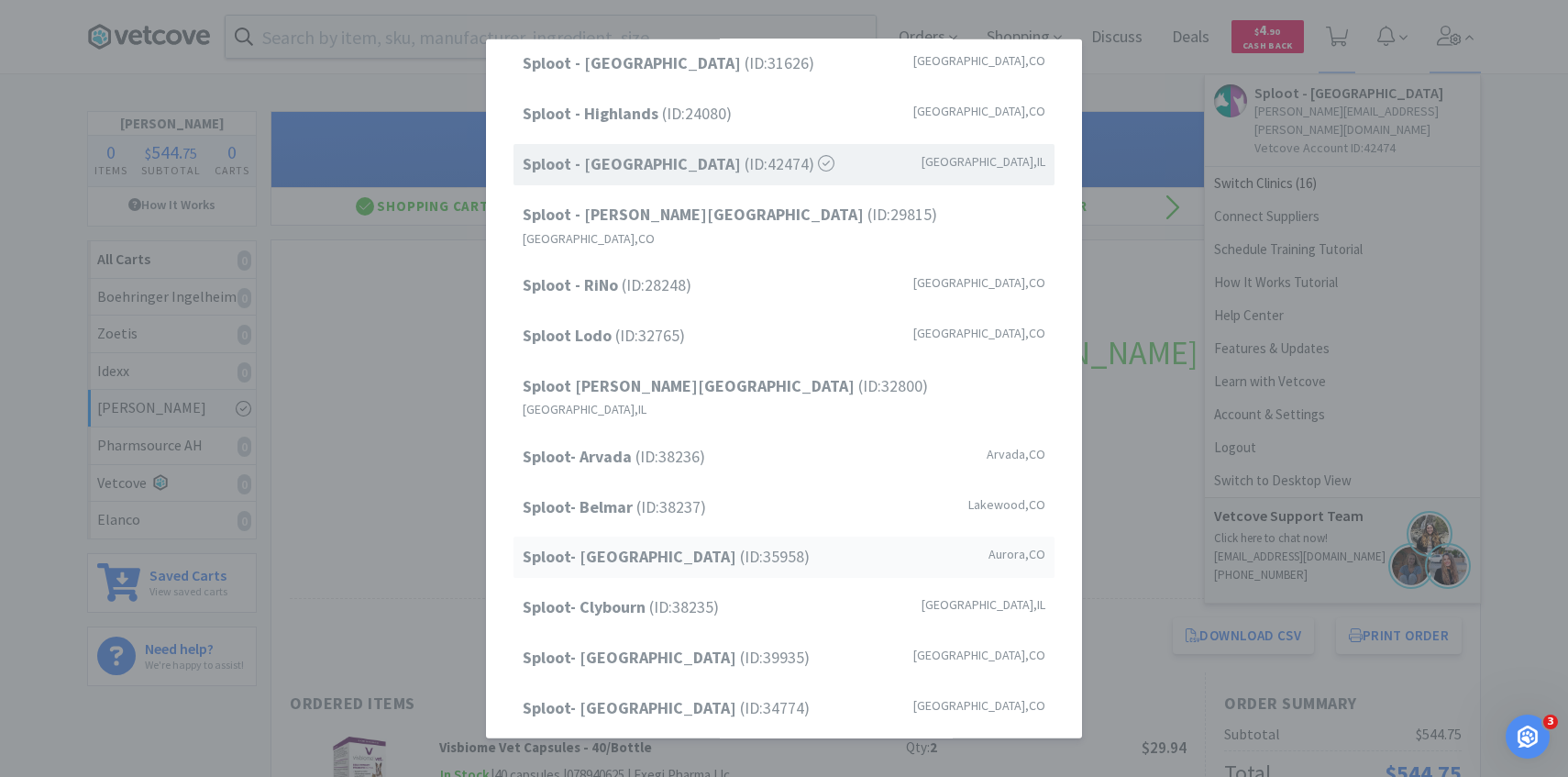
scroll to position [104, 0]
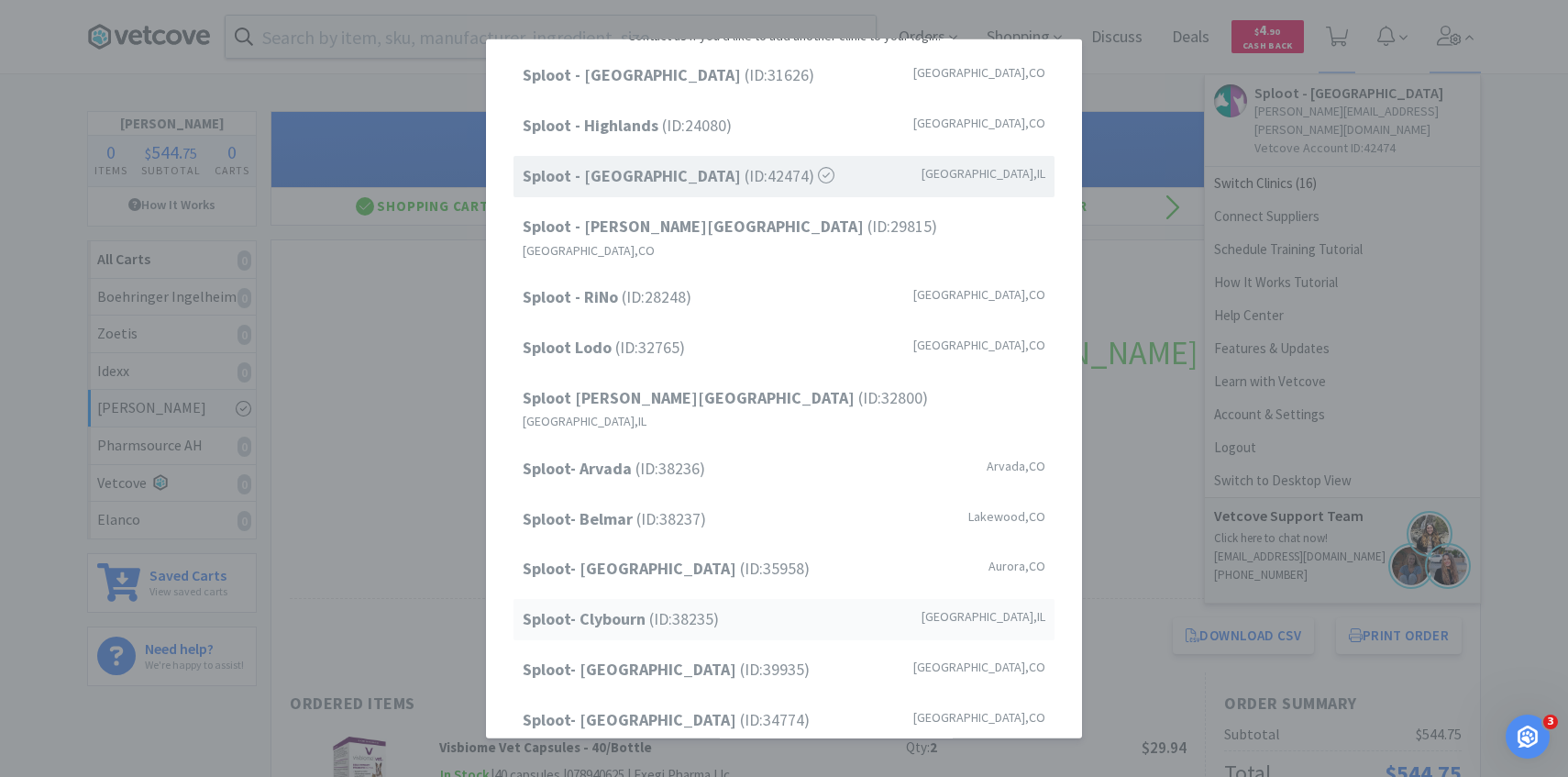
click at [692, 607] on span "Sploot- Clybourn (ID: 38235 )" at bounding box center [620, 620] width 196 height 27
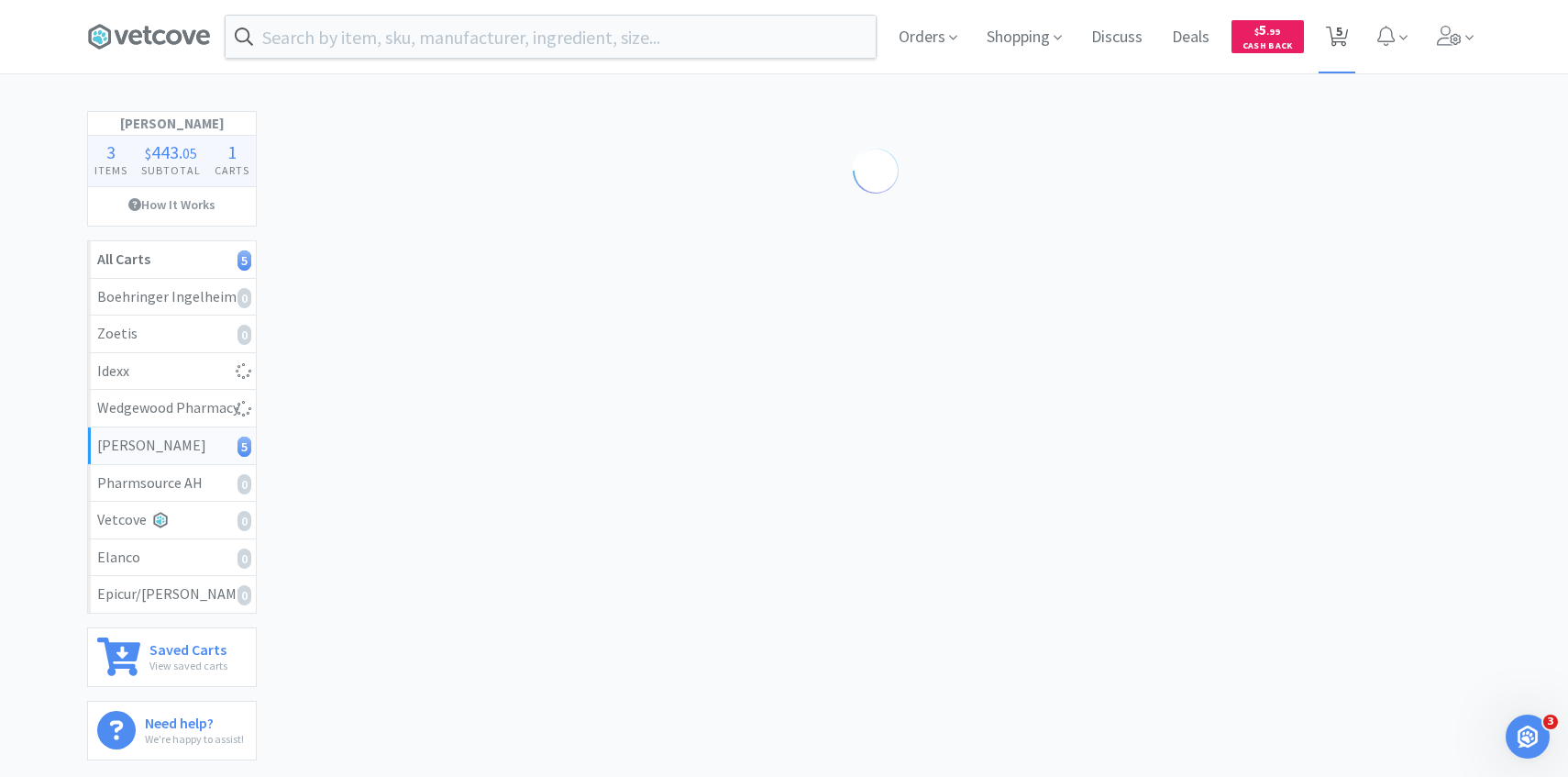
click at [1339, 42] on span "5" at bounding box center [1339, 31] width 6 height 74
select select "1"
select select "3"
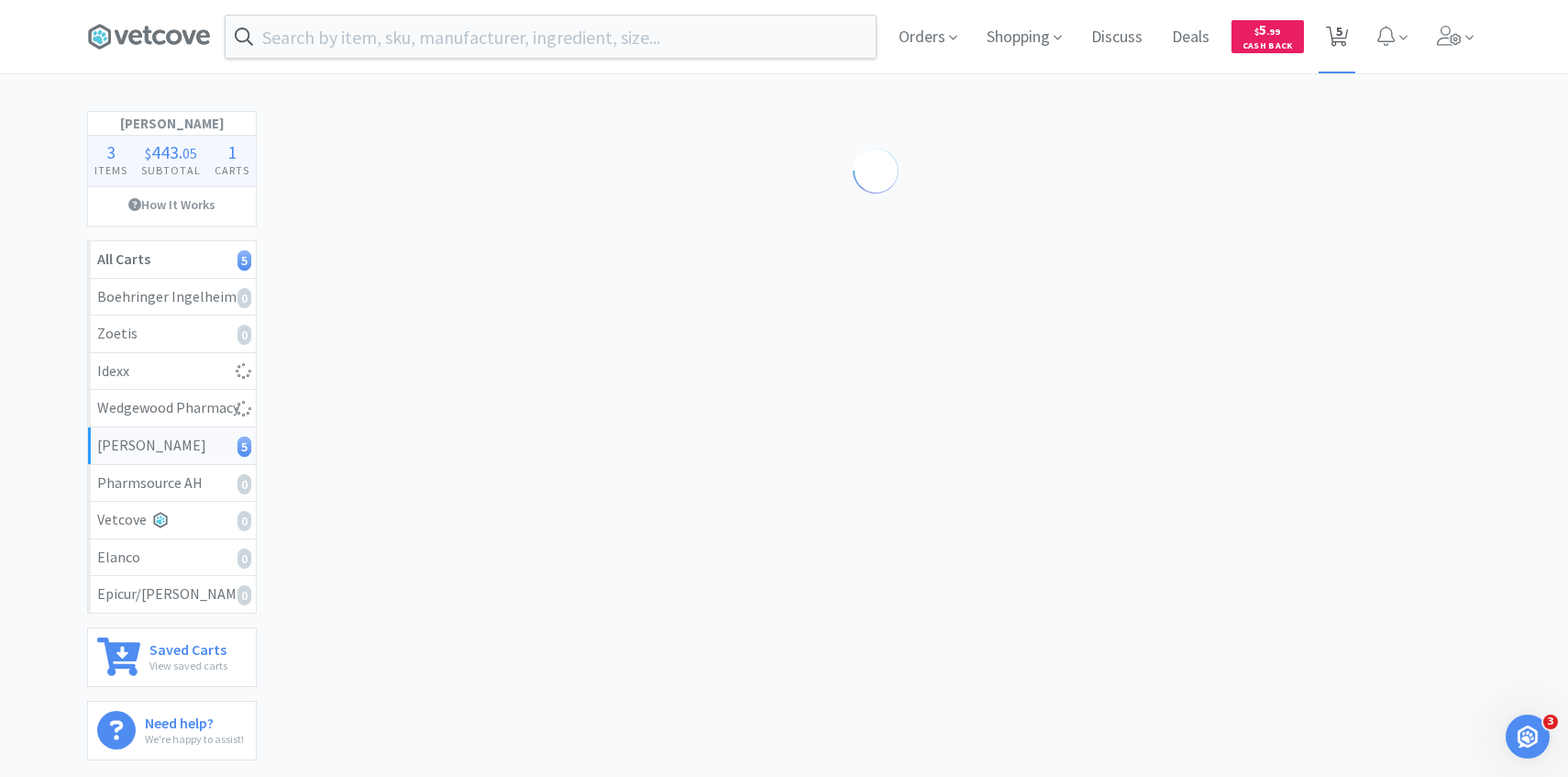
select select "1"
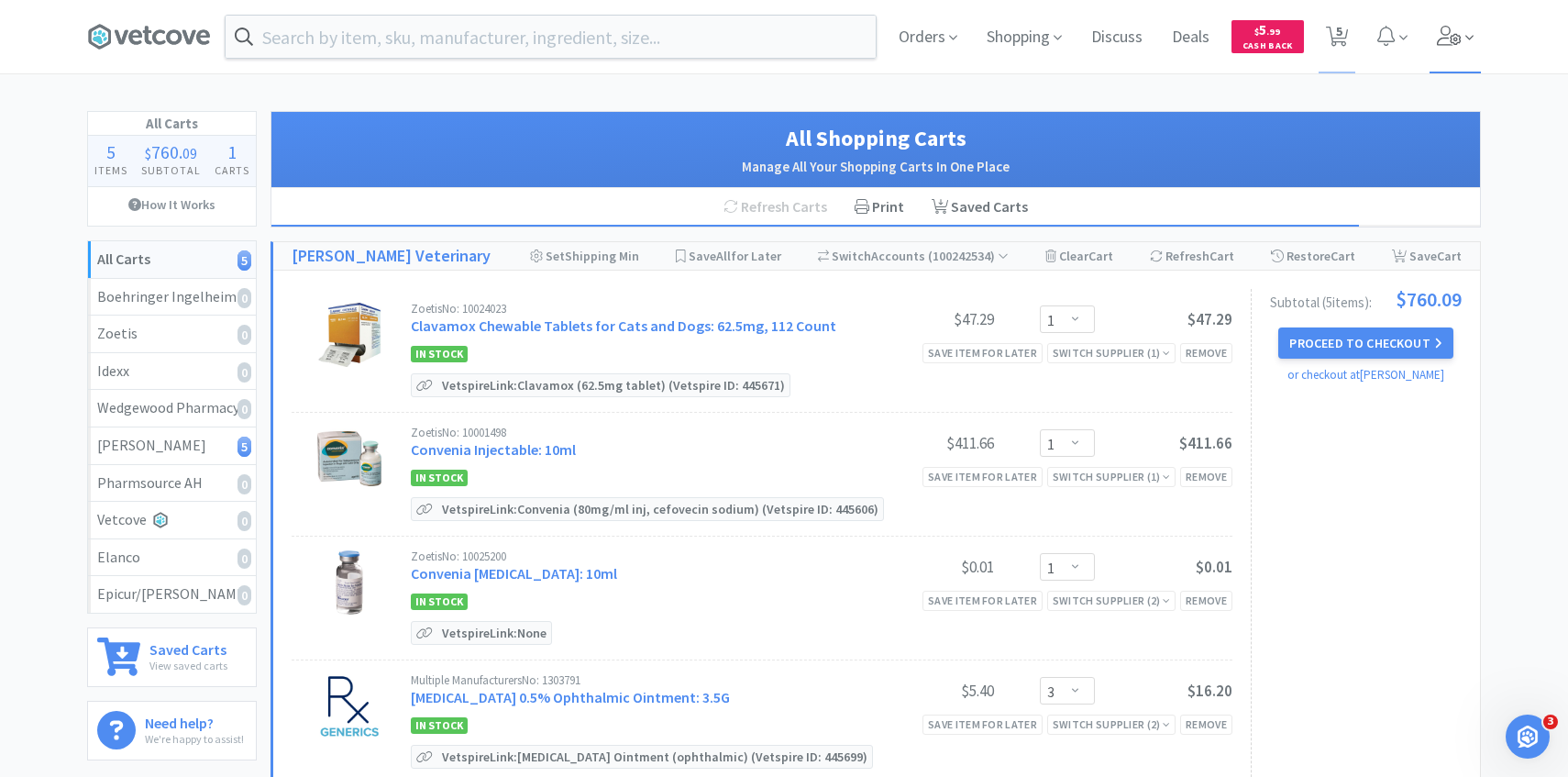
click at [1471, 64] on span at bounding box center [1456, 37] width 52 height 74
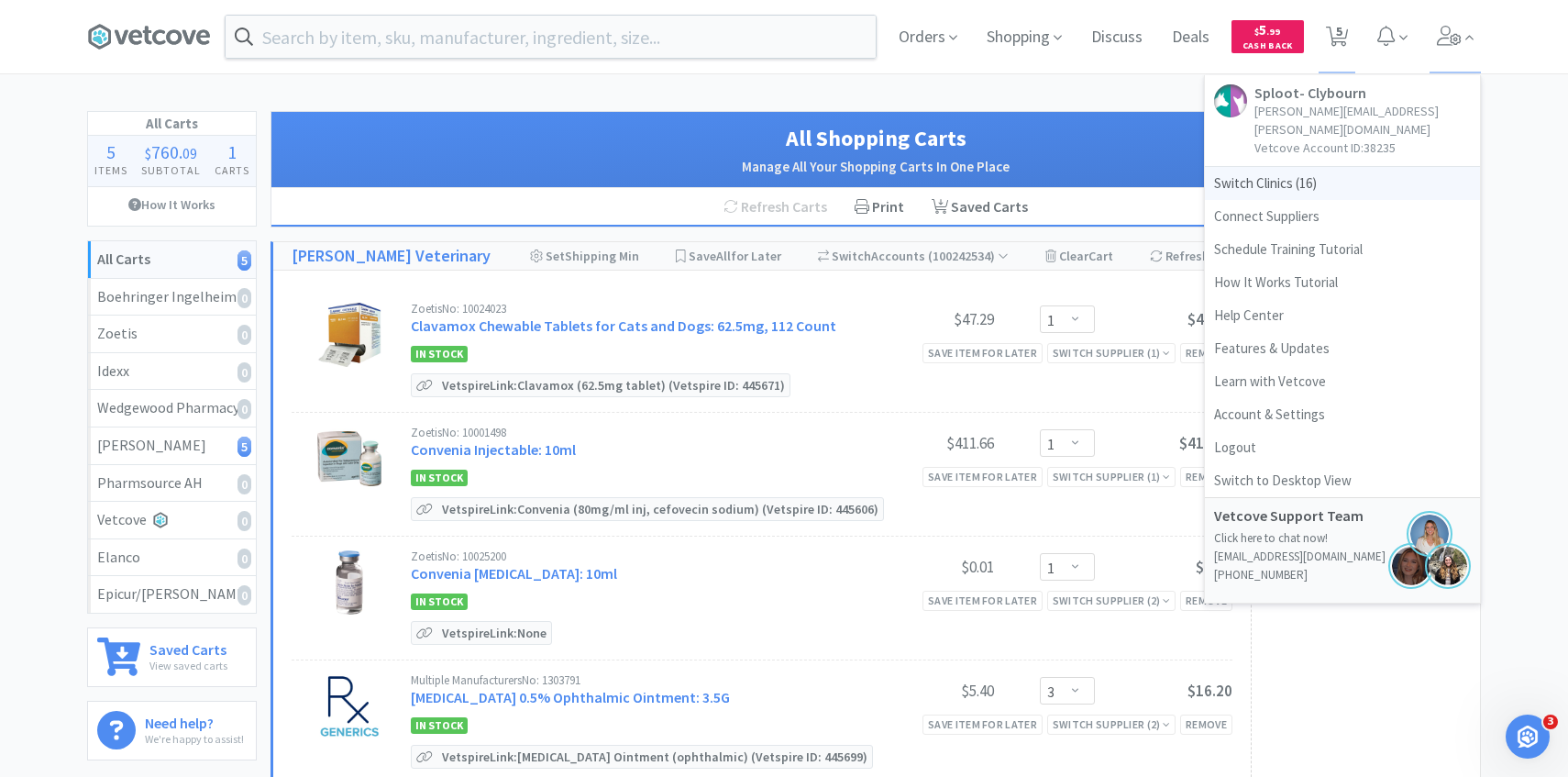
click at [1359, 167] on span "Switch Clinics ( 16 )" at bounding box center [1342, 183] width 275 height 33
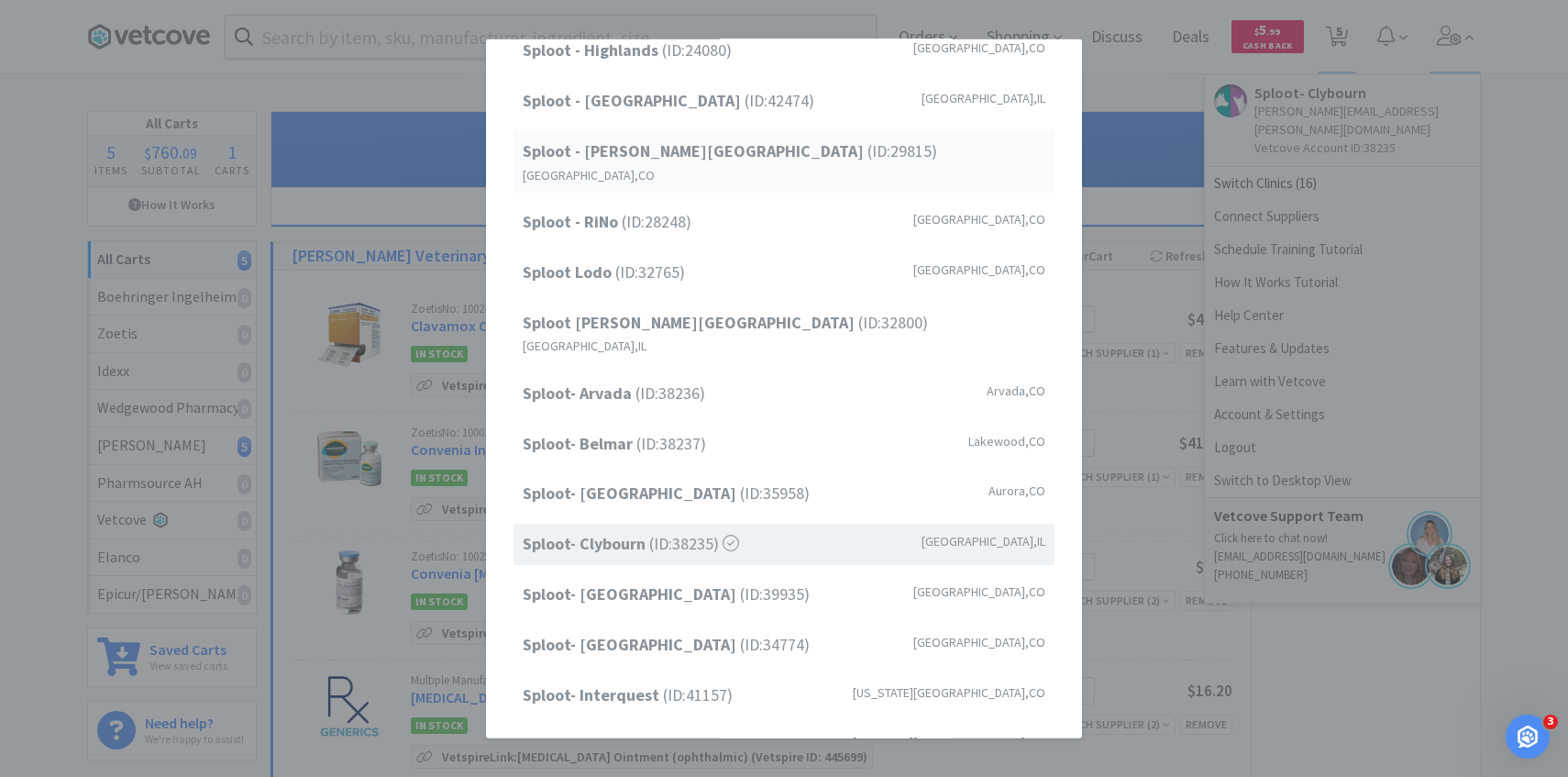
scroll to position [234, 0]
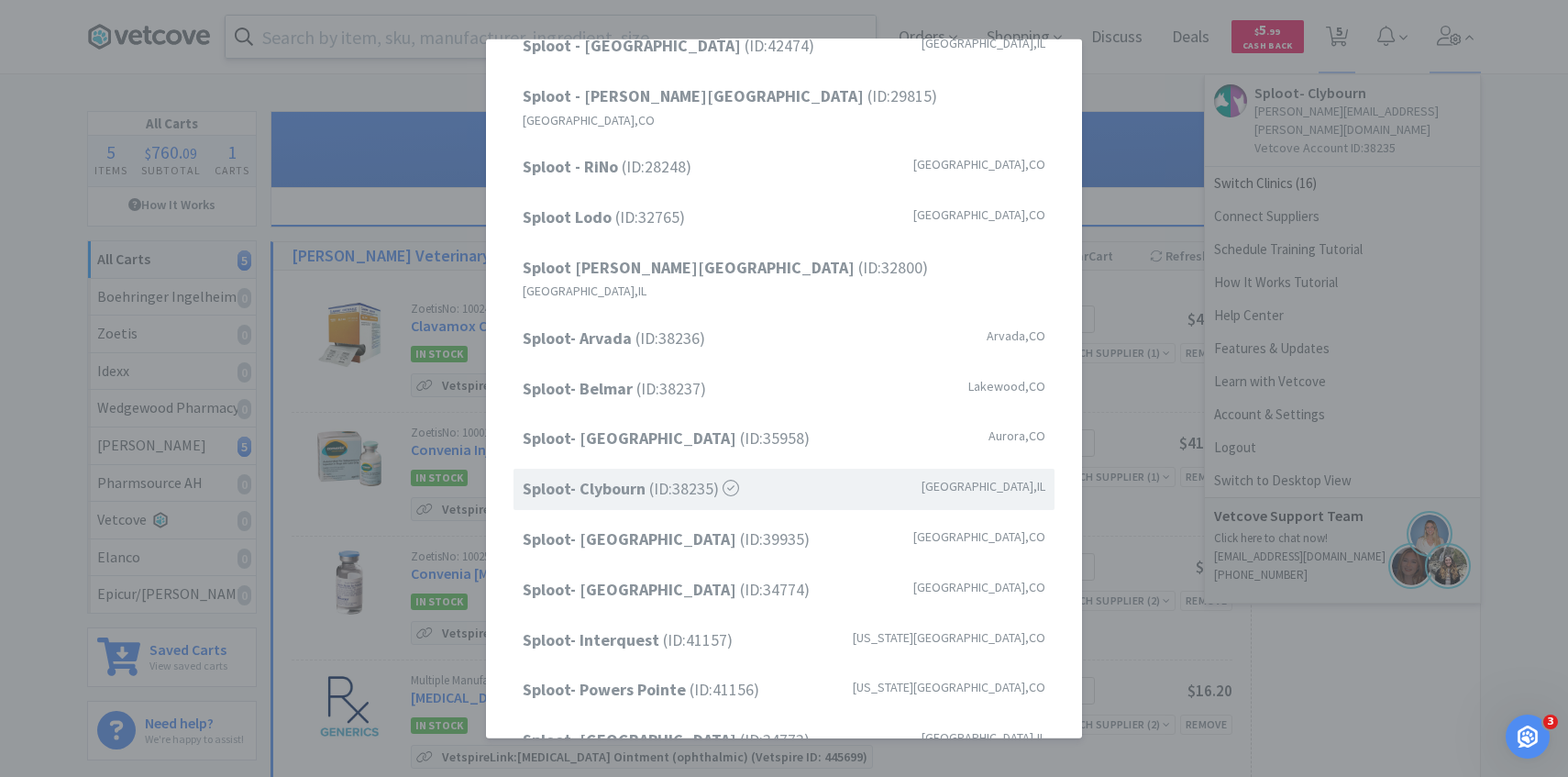
drag, startPoint x: 240, startPoint y: 384, endPoint x: 790, endPoint y: 22, distance: 658.4
click at [240, 383] on div "Switch Clinics Choose a clinic below to switch your account. Contact us if you'…" at bounding box center [784, 388] width 1568 height 777
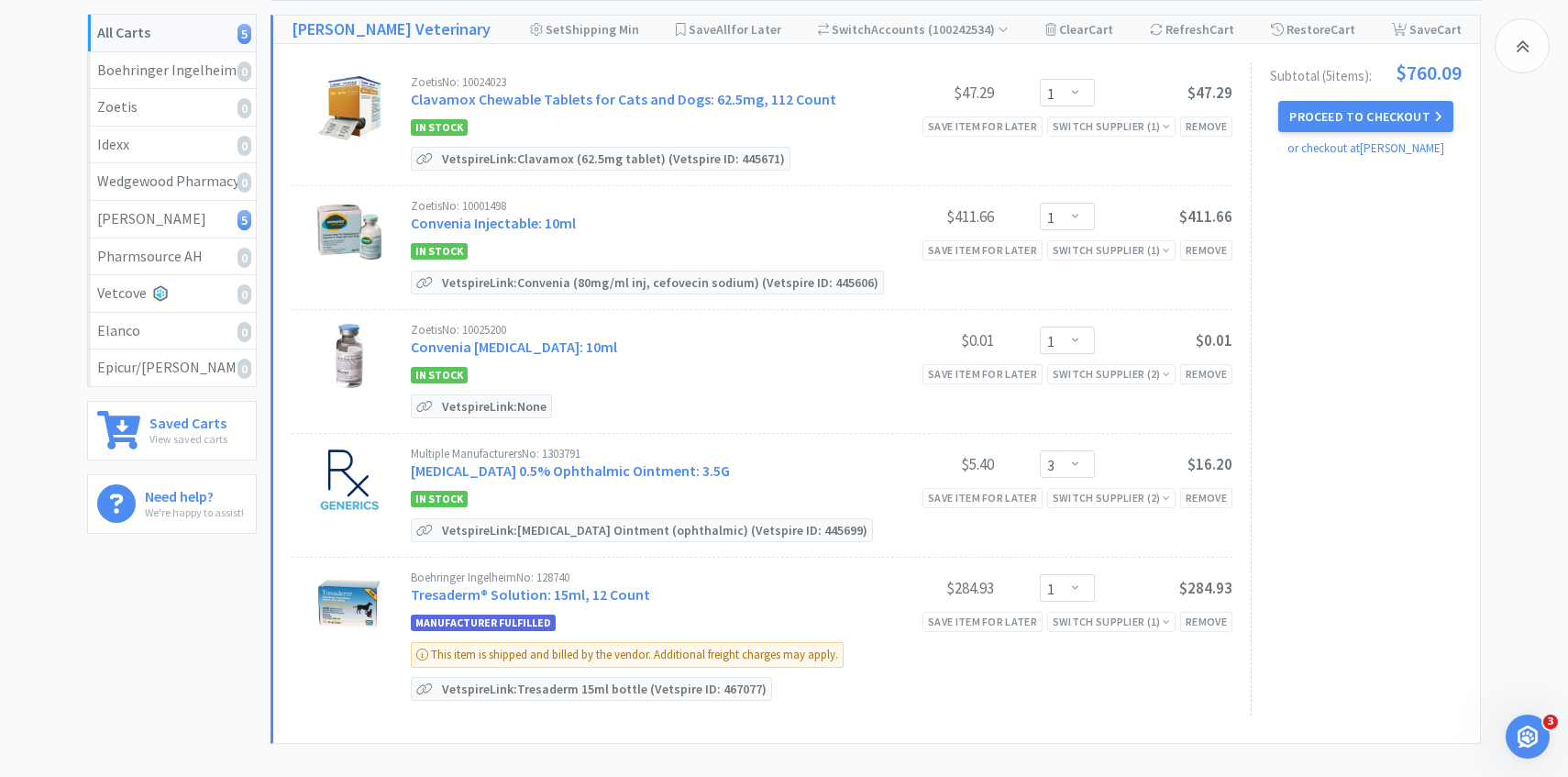
scroll to position [230, 0]
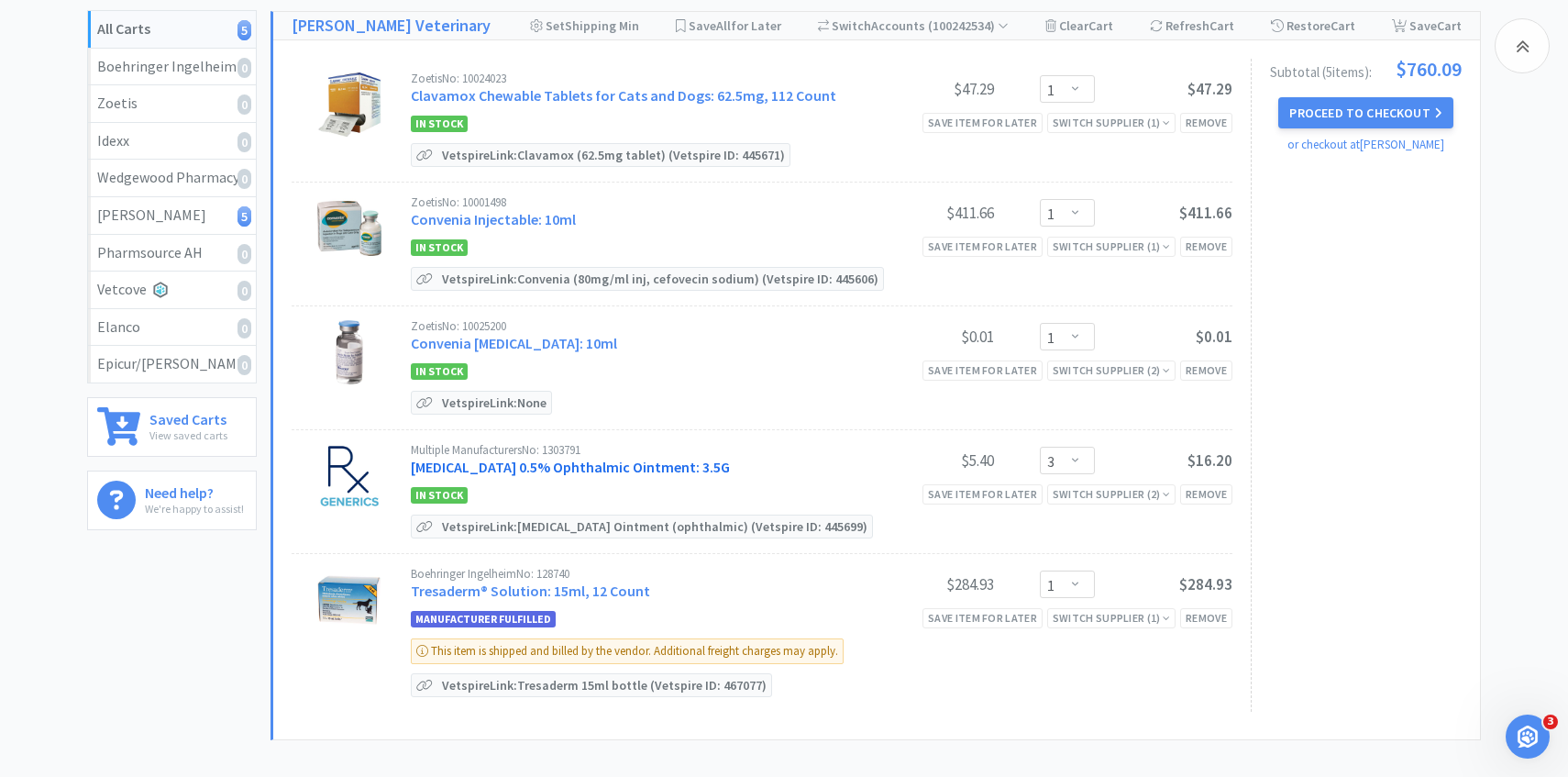
click at [626, 464] on link "[MEDICAL_DATA] 0.5% Ophthalmic Ointment: 3.5G" at bounding box center [570, 467] width 319 height 18
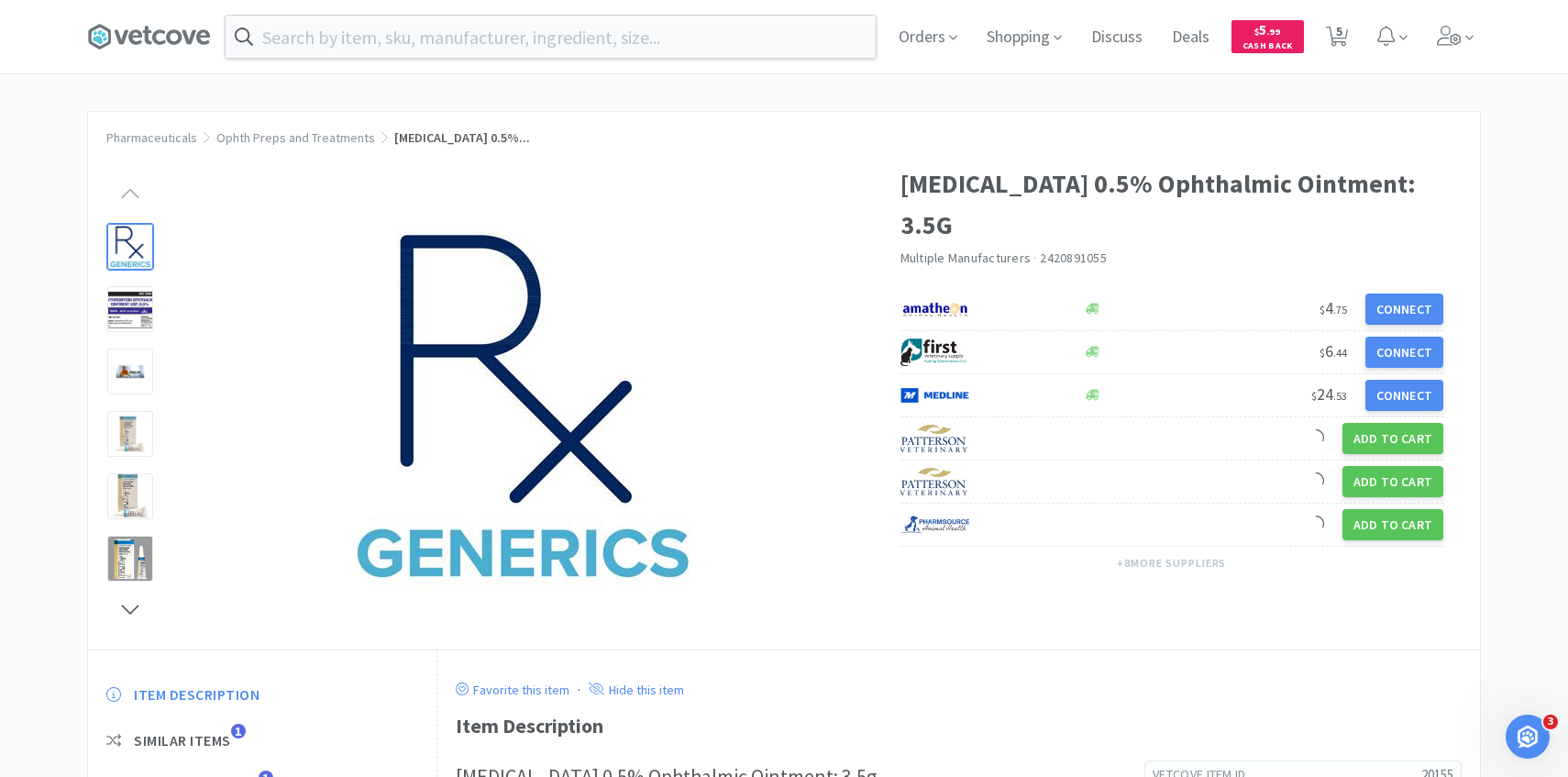
scroll to position [160, 0]
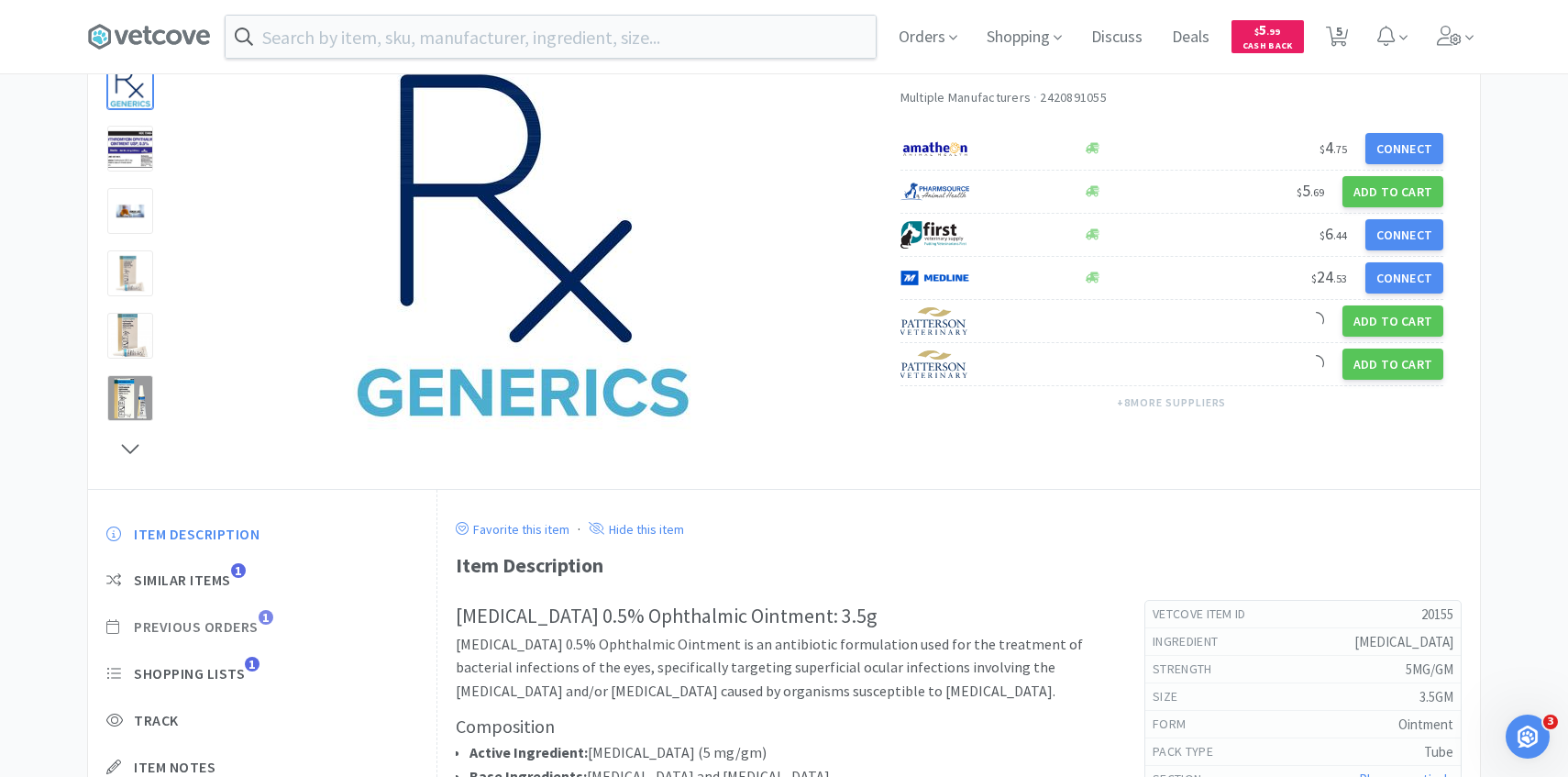
click at [246, 623] on span "Previous Orders" at bounding box center [195, 627] width 124 height 19
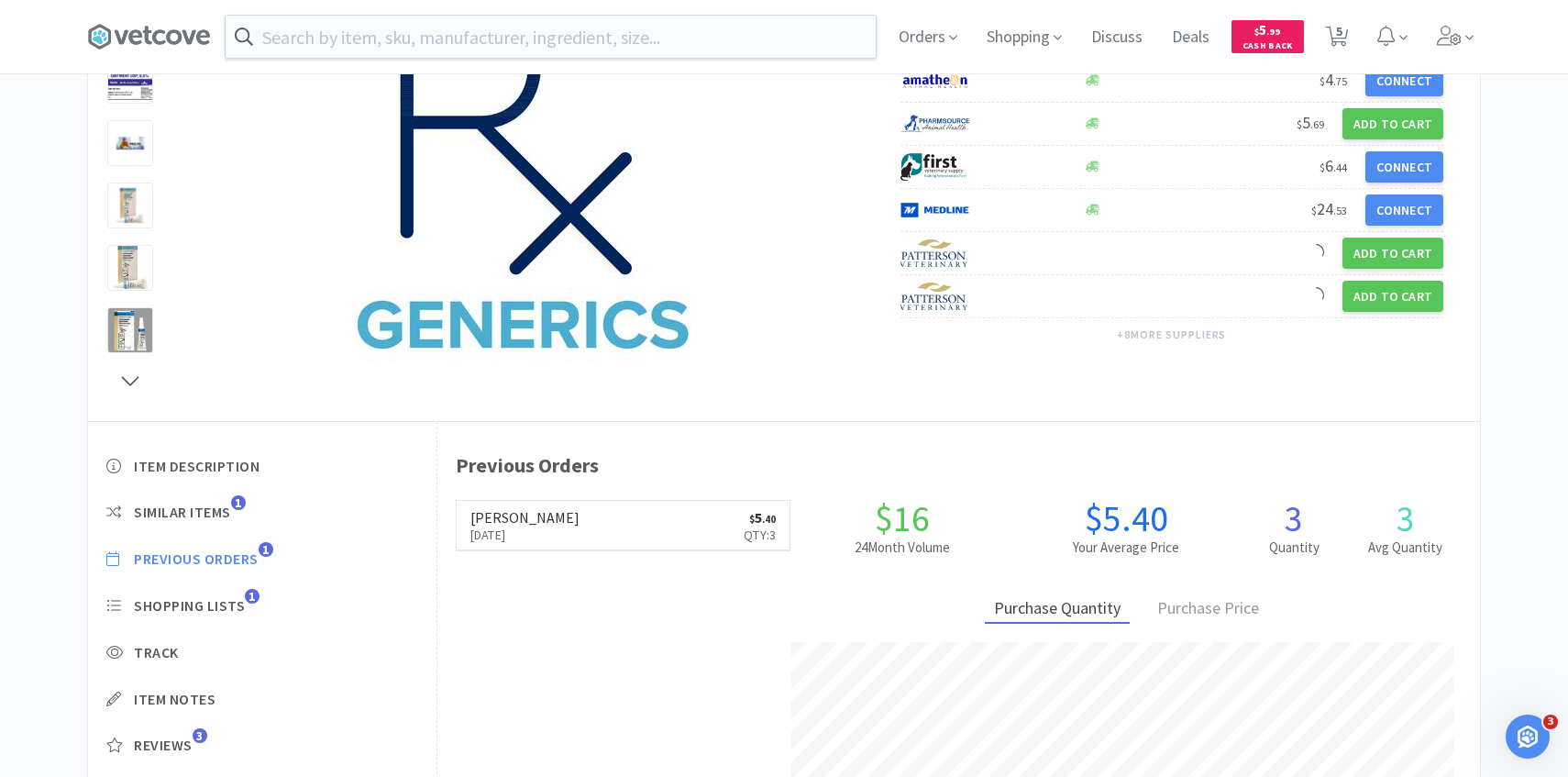
scroll to position [504, 1042]
click at [573, 523] on link "Patterson Aug 7th, 2025 $ 5 . 40 Qty: 3" at bounding box center [623, 526] width 334 height 51
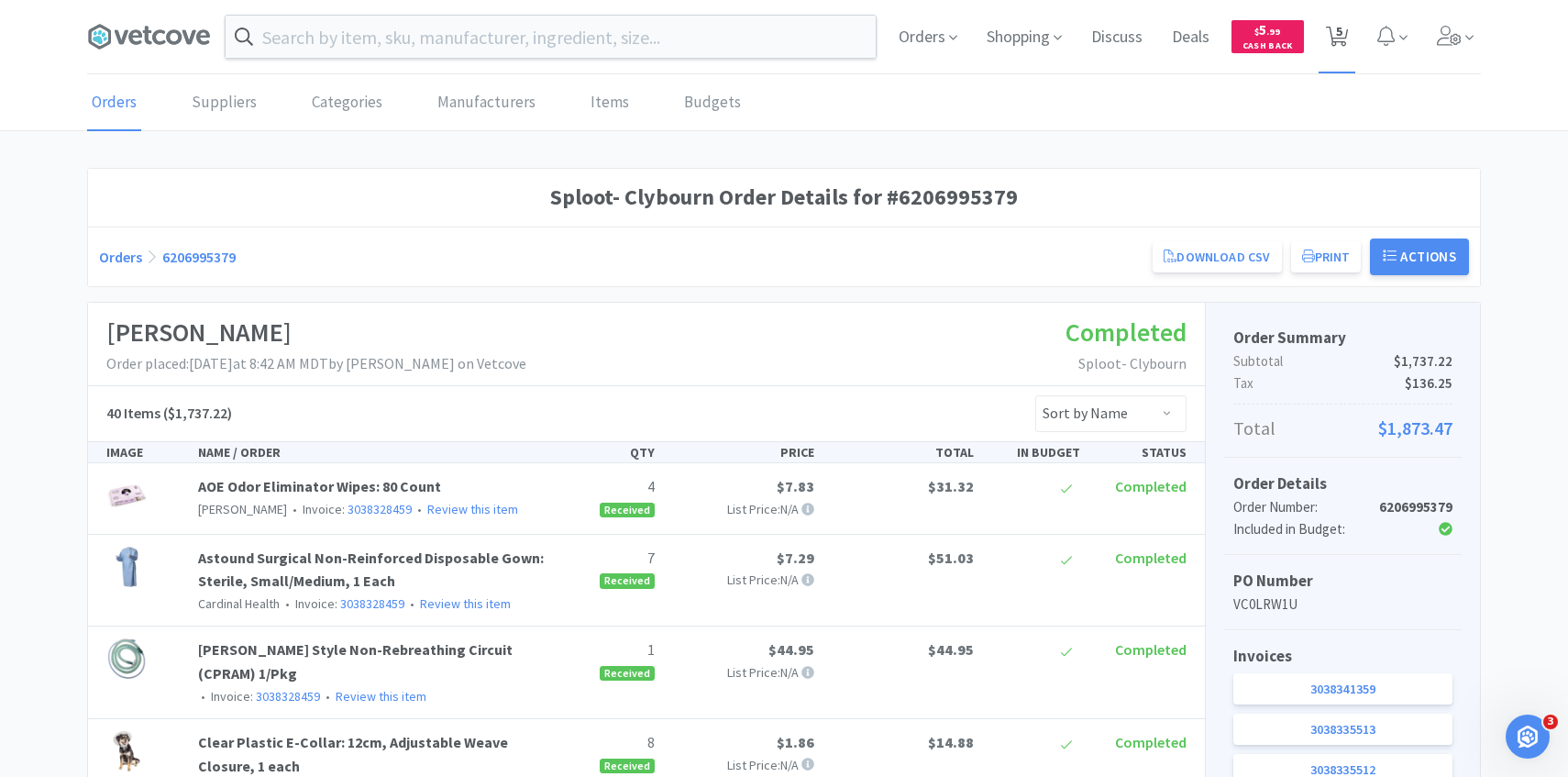
click at [1336, 27] on span "5" at bounding box center [1339, 31] width 6 height 74
select select "1"
select select "3"
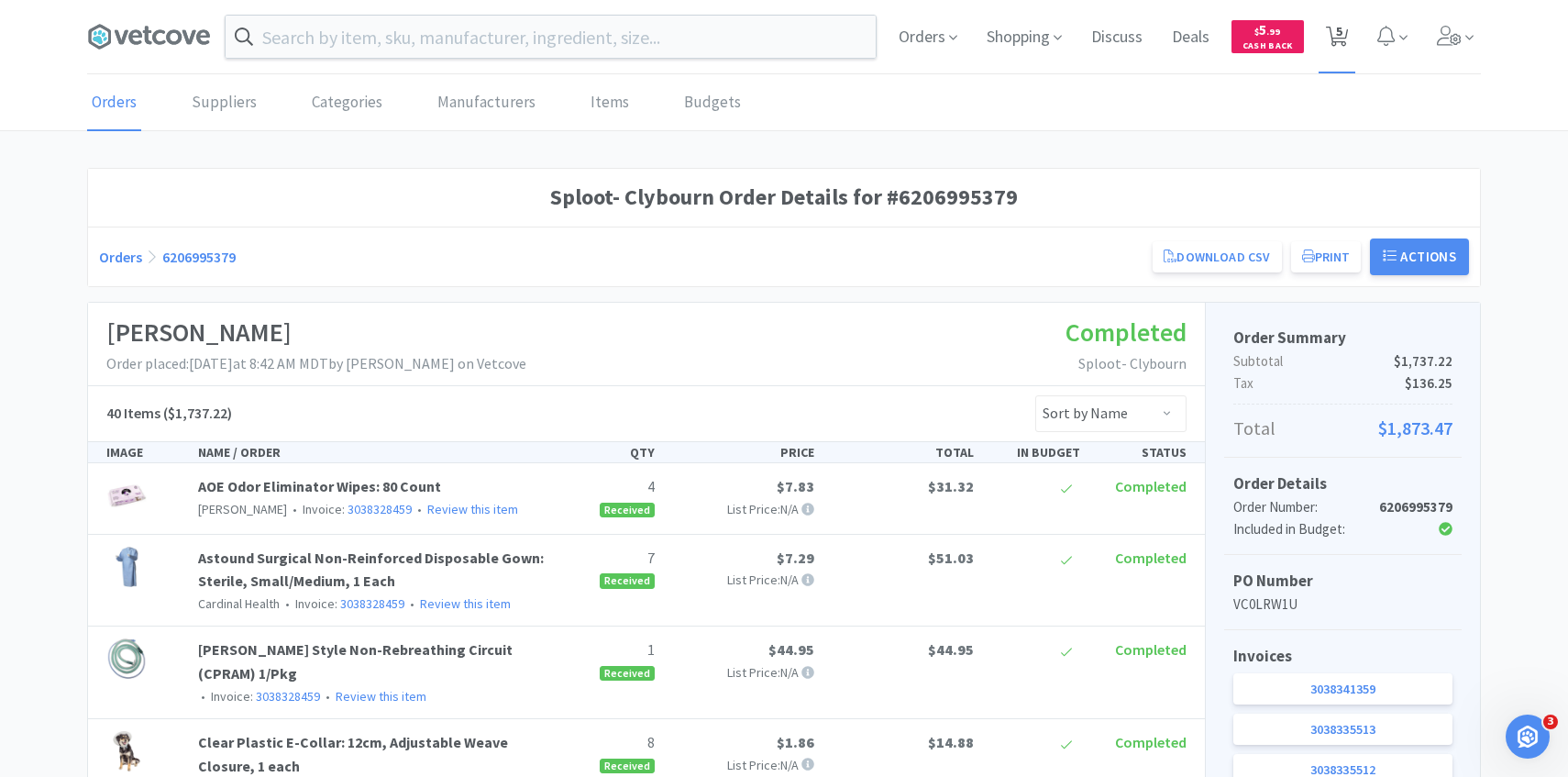
select select "1"
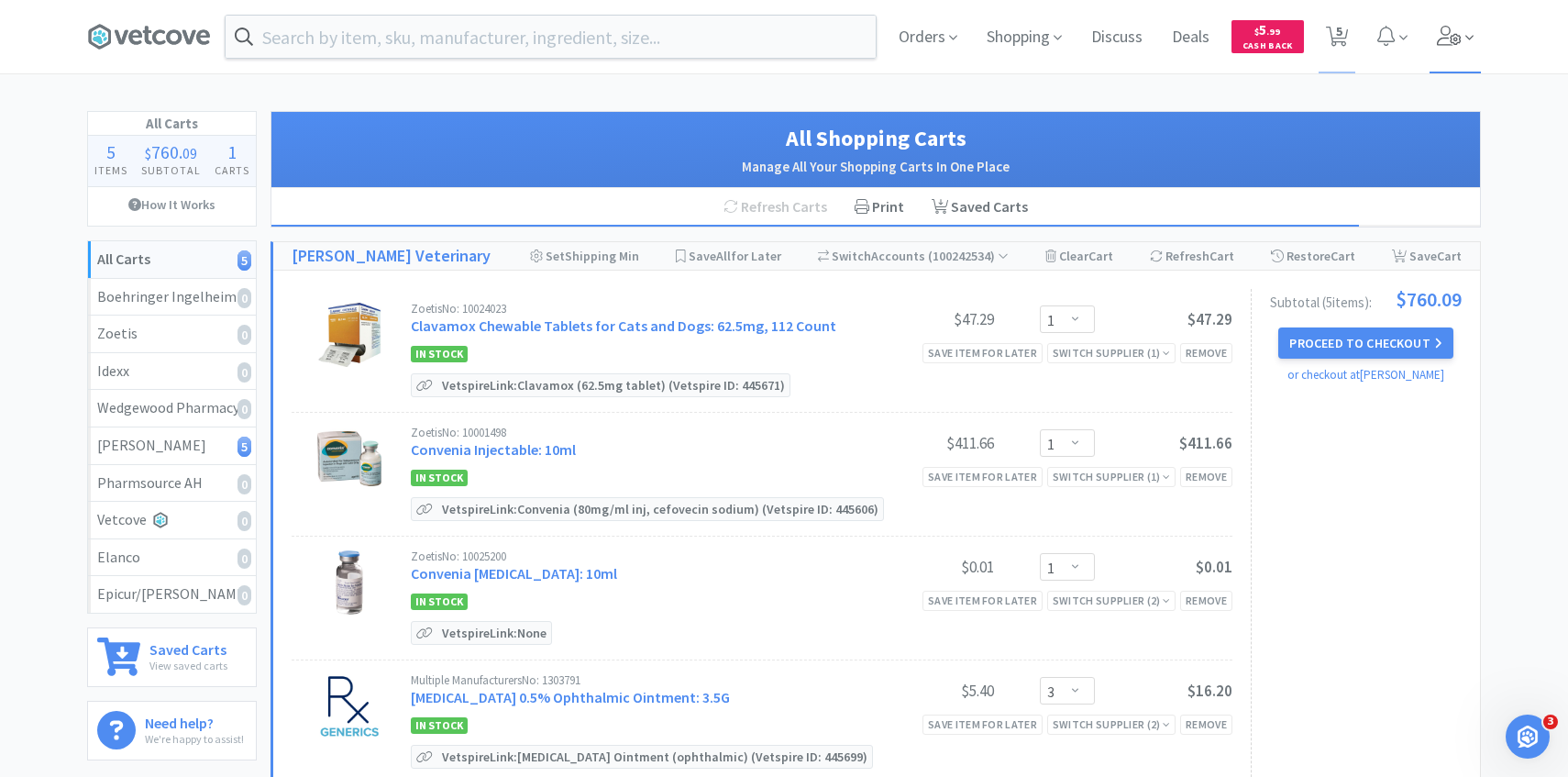
click at [1477, 49] on span at bounding box center [1456, 37] width 52 height 74
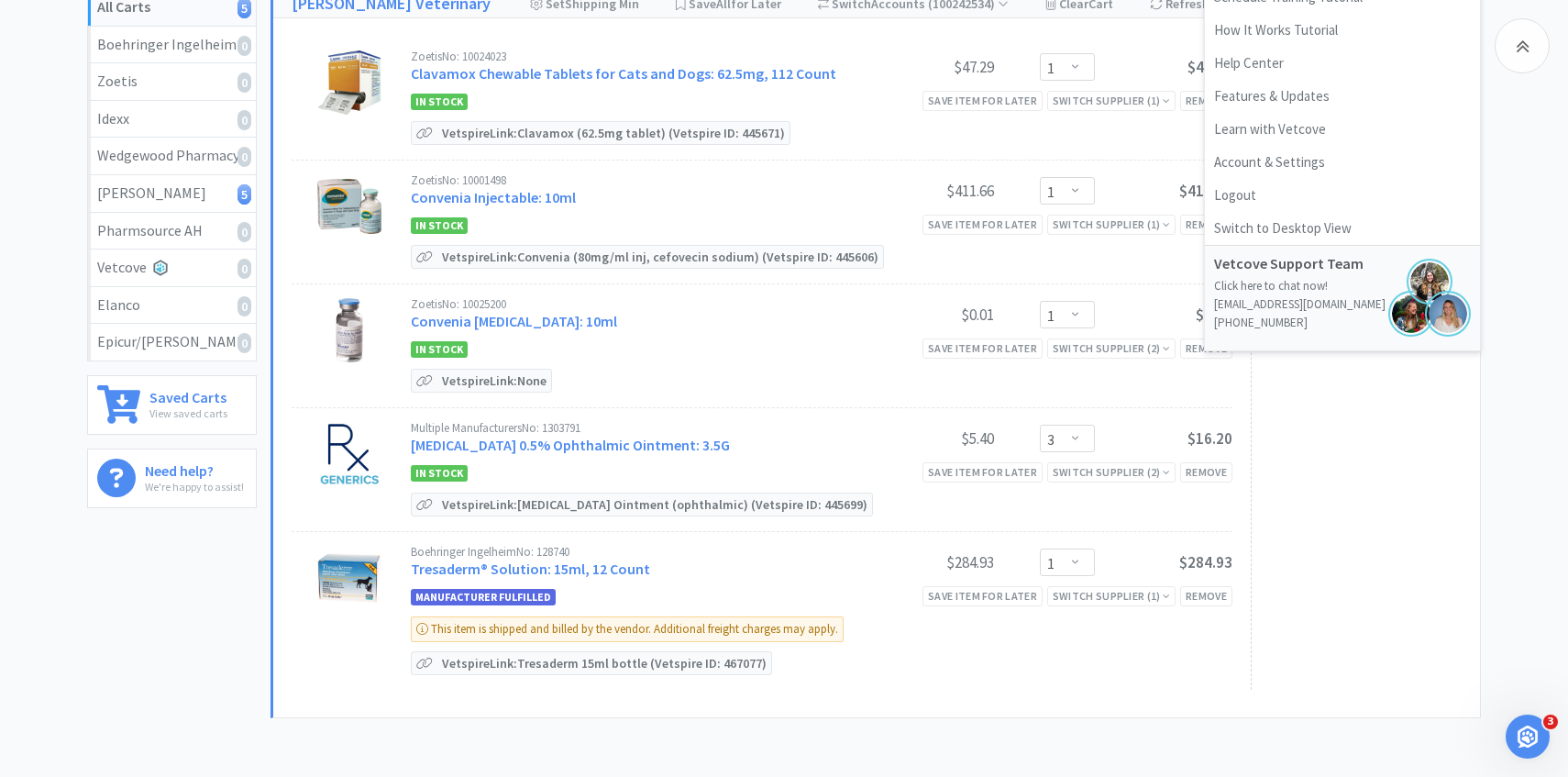
scroll to position [302, 0]
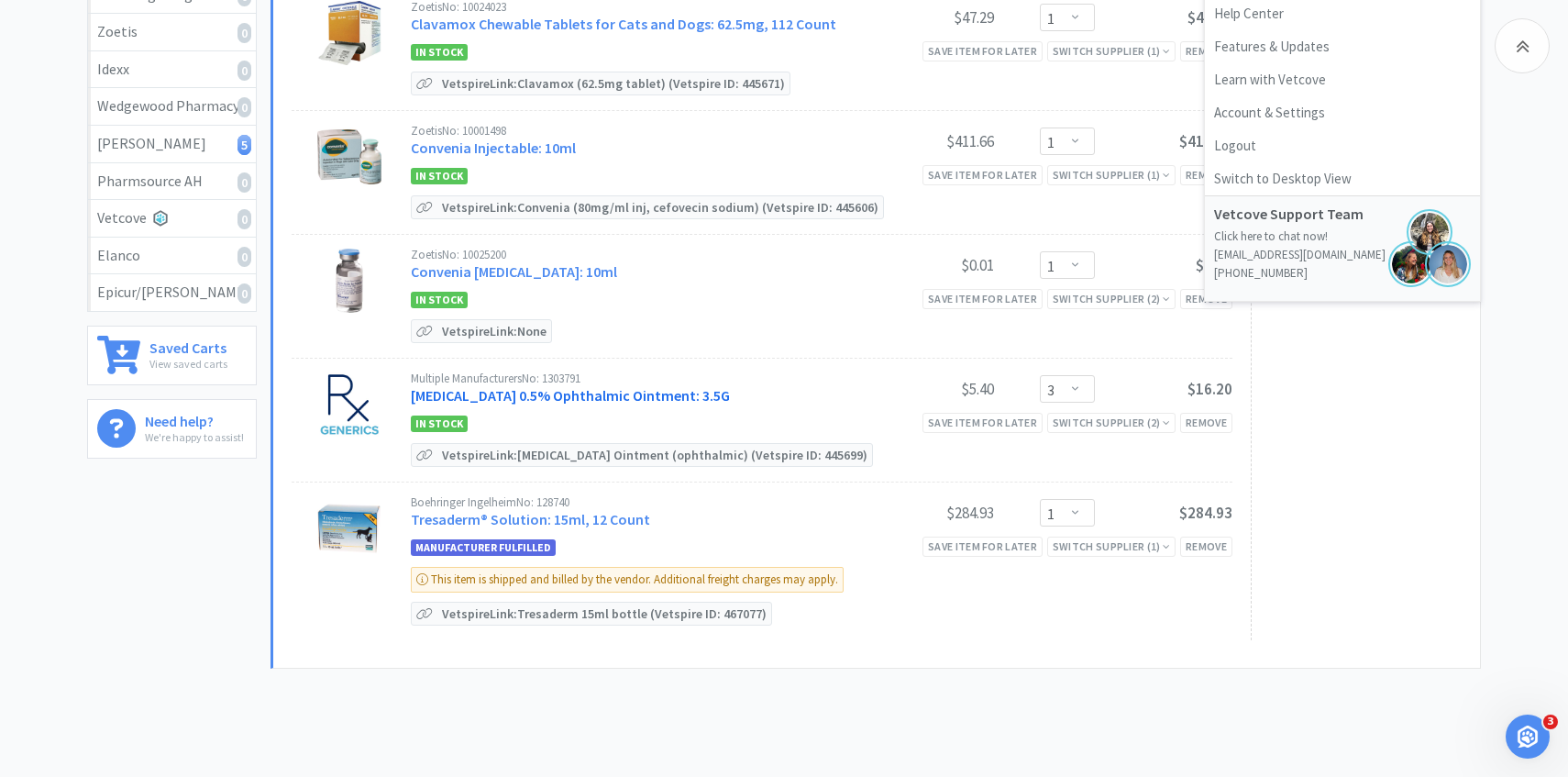
click at [631, 395] on link "Erythromycin 0.5% Ophthalmic Ointment: 3.5G" at bounding box center [570, 395] width 319 height 18
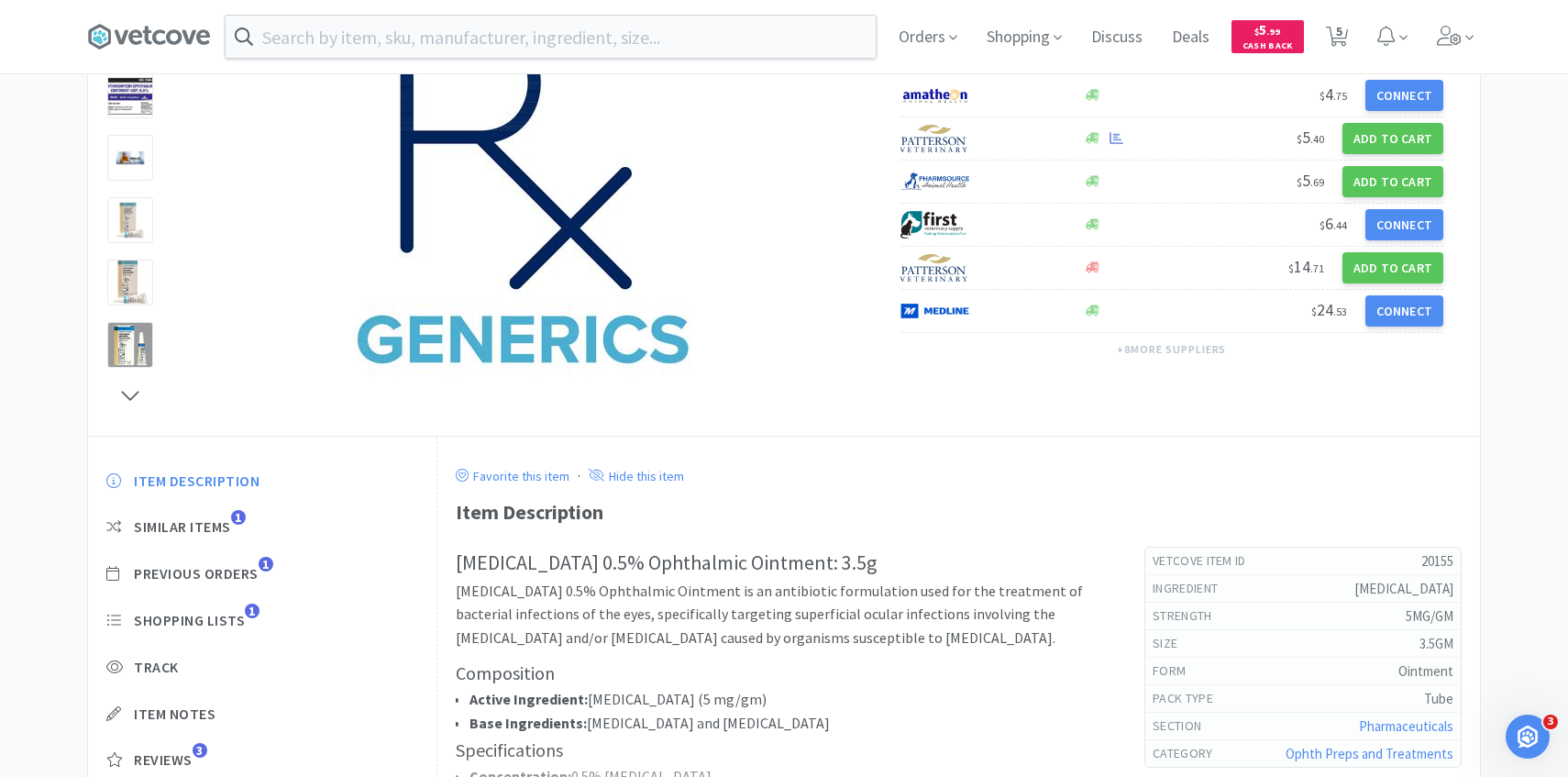
scroll to position [231, 0]
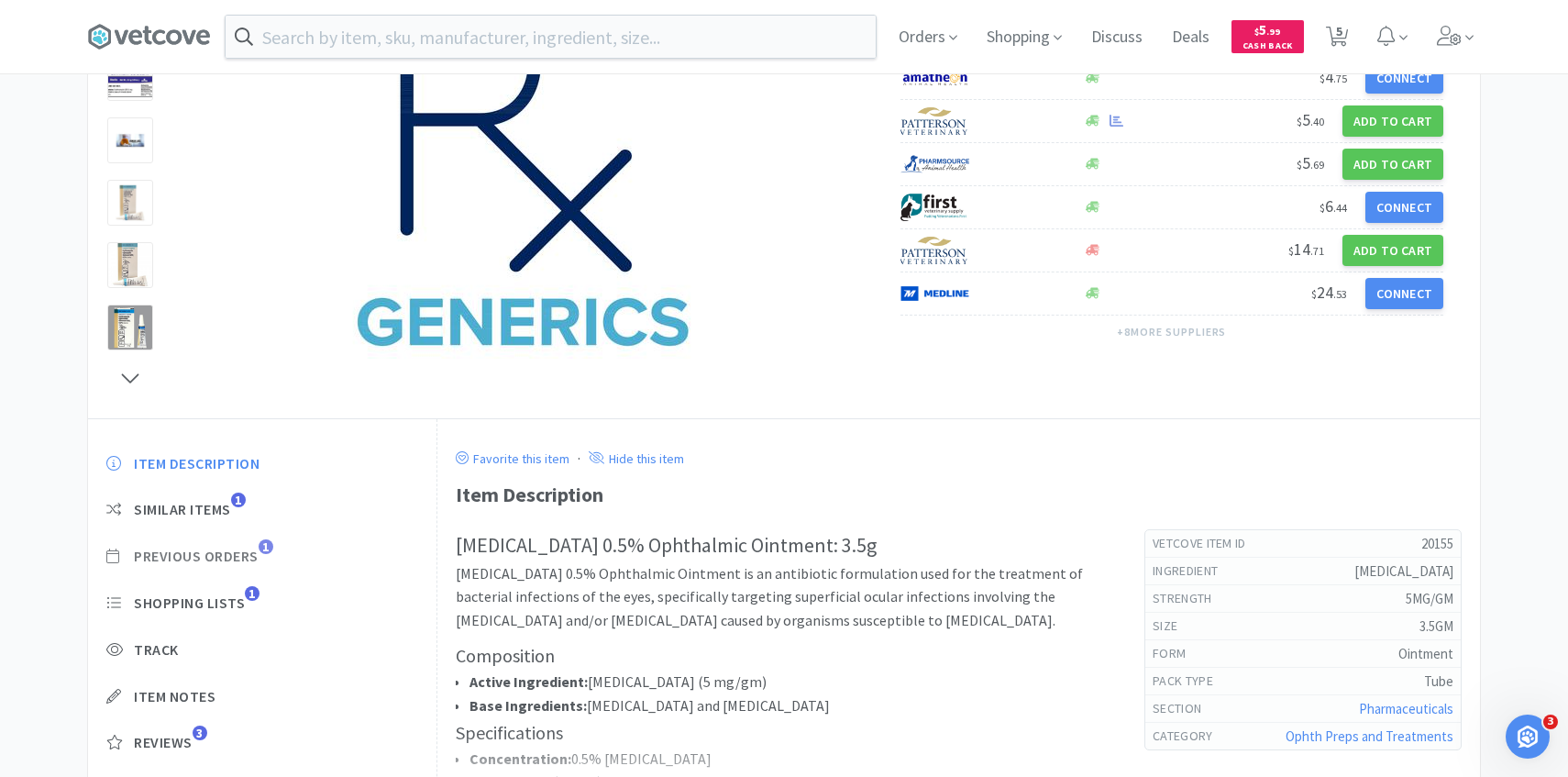
click at [264, 563] on span "Previous Orders 1" at bounding box center [262, 556] width 312 height 19
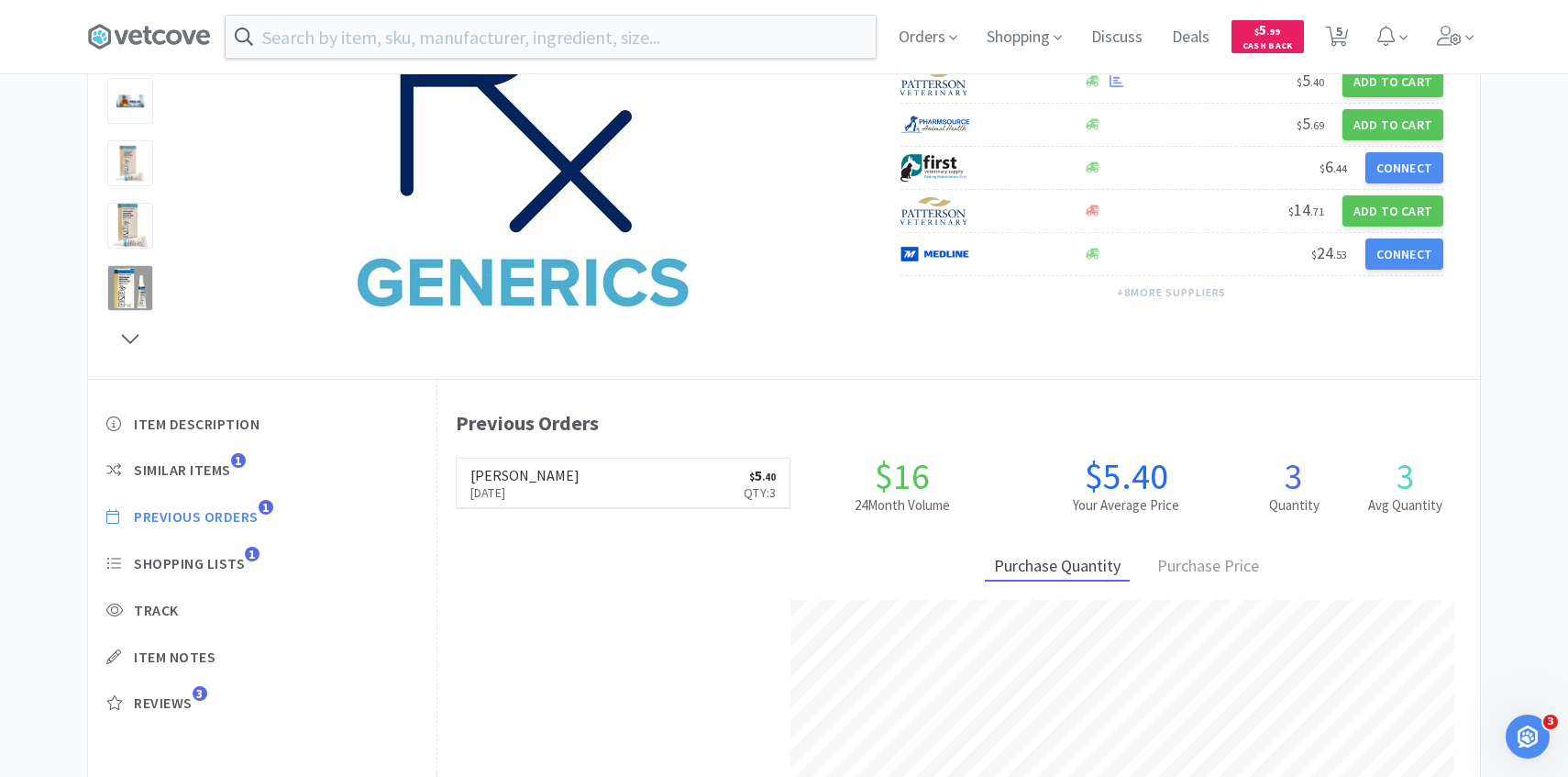
scroll to position [280, 0]
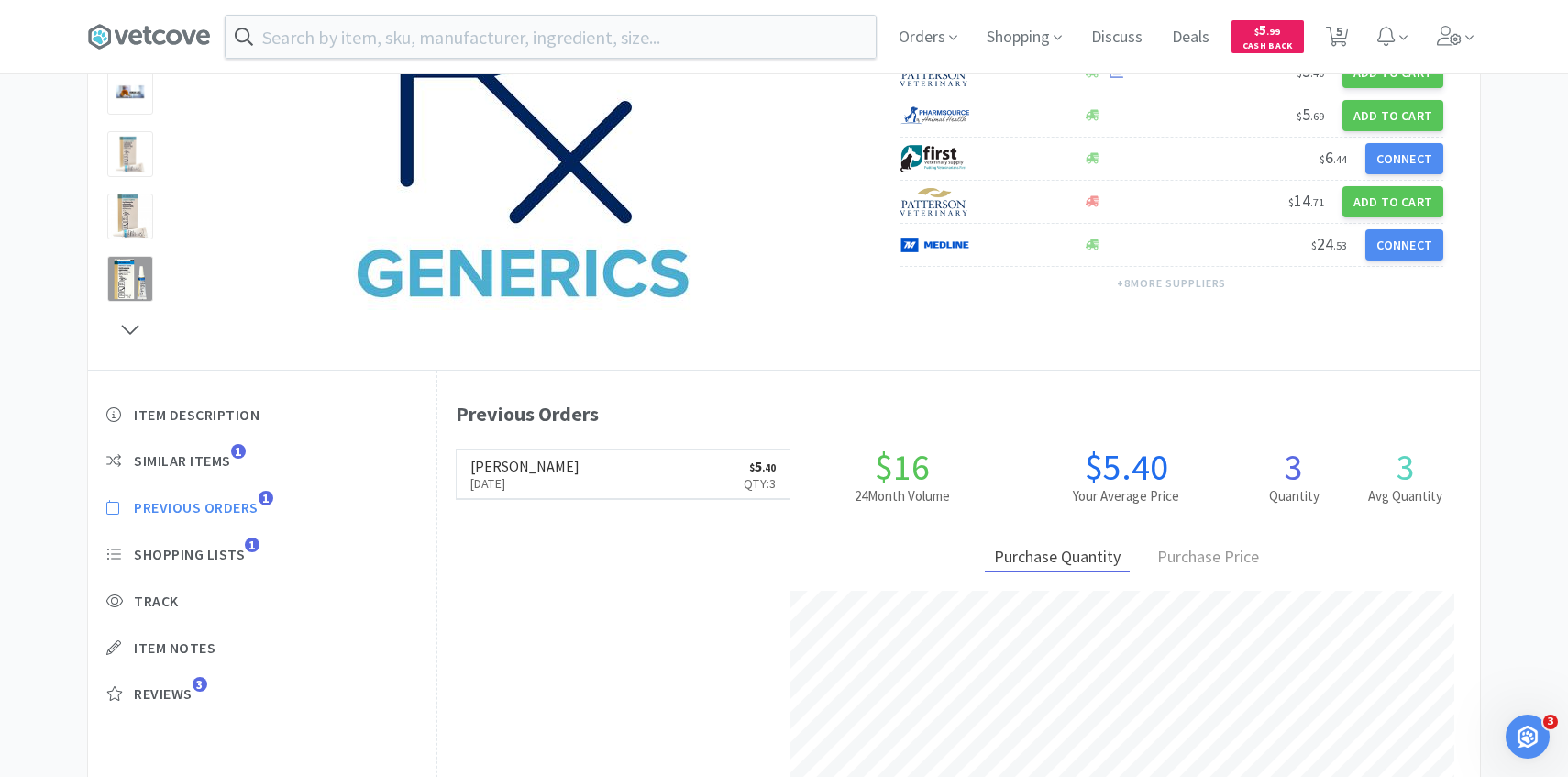
select select "1"
select select "3"
select select "1"
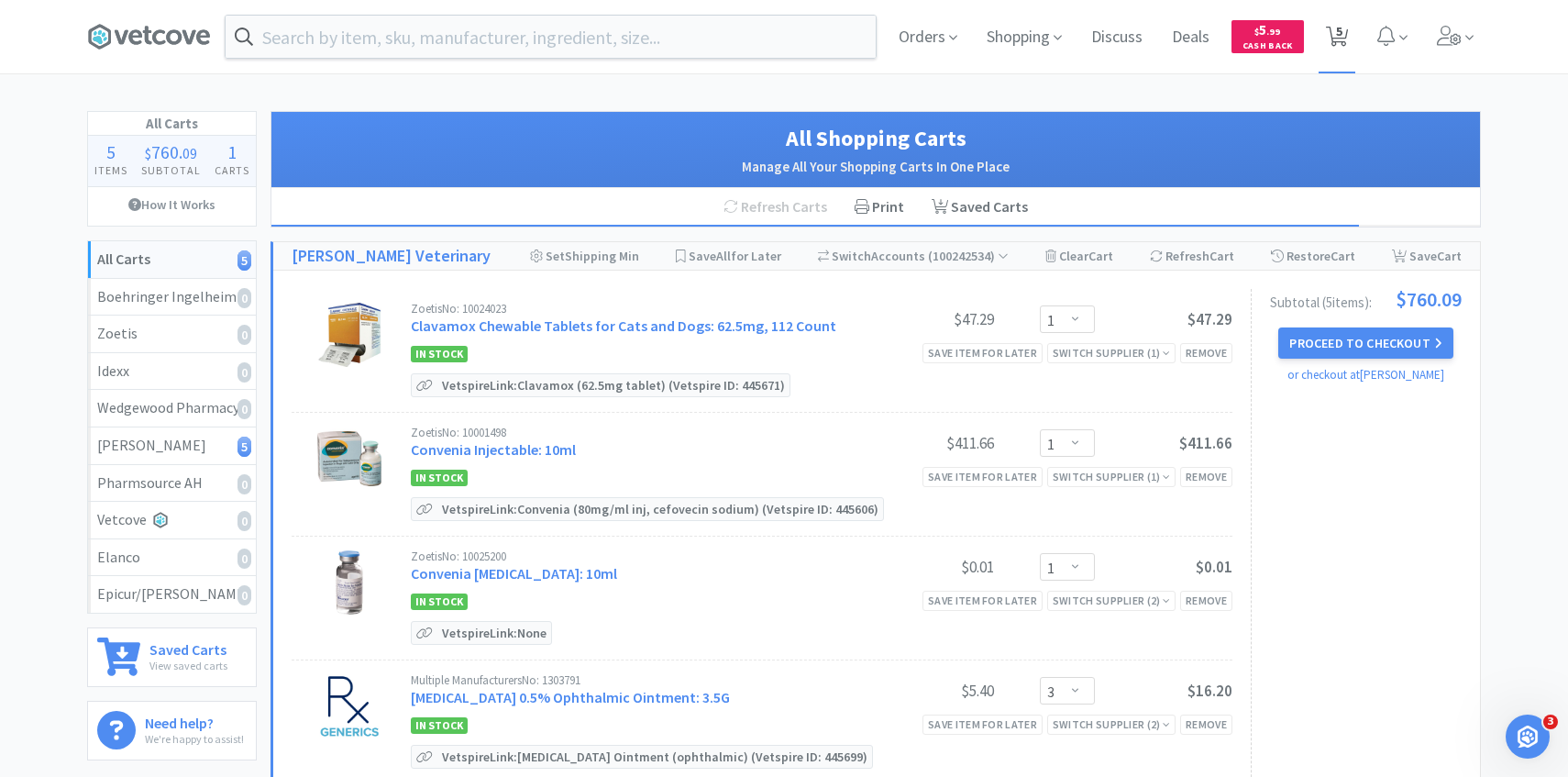
click at [1339, 58] on span "5" at bounding box center [1339, 31] width 6 height 74
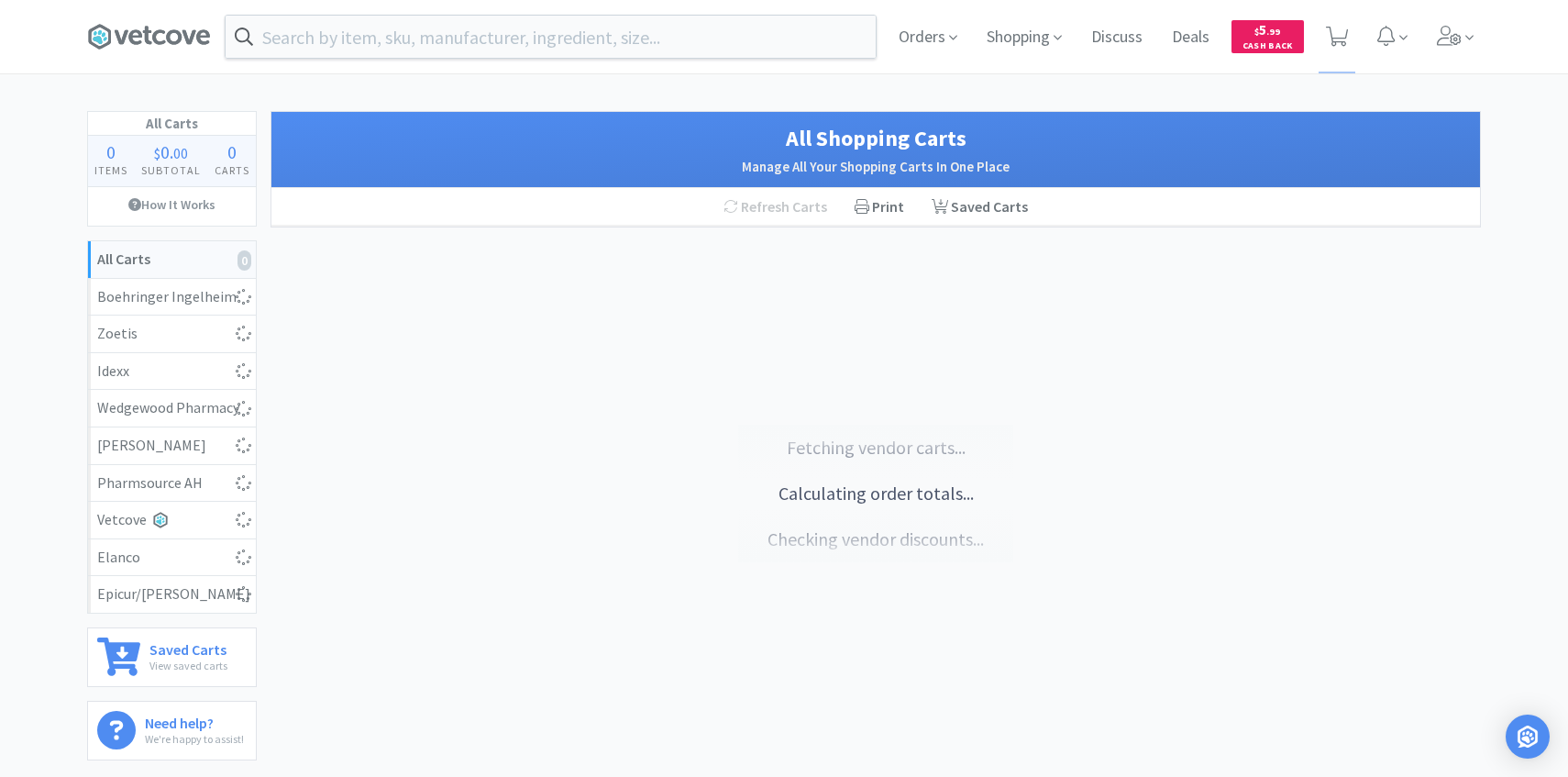
select select "1"
select select "3"
select select "1"
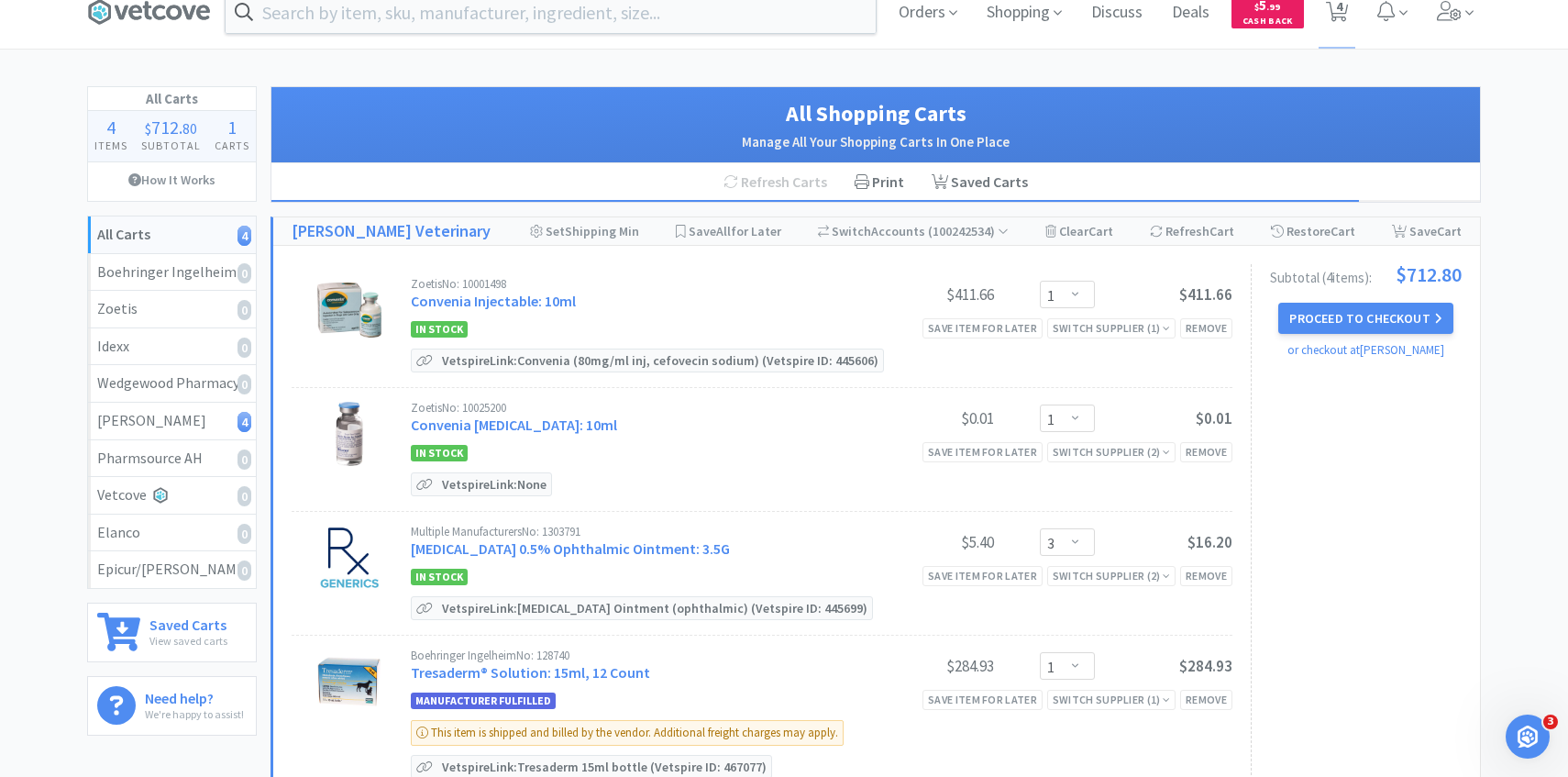
scroll to position [20, 0]
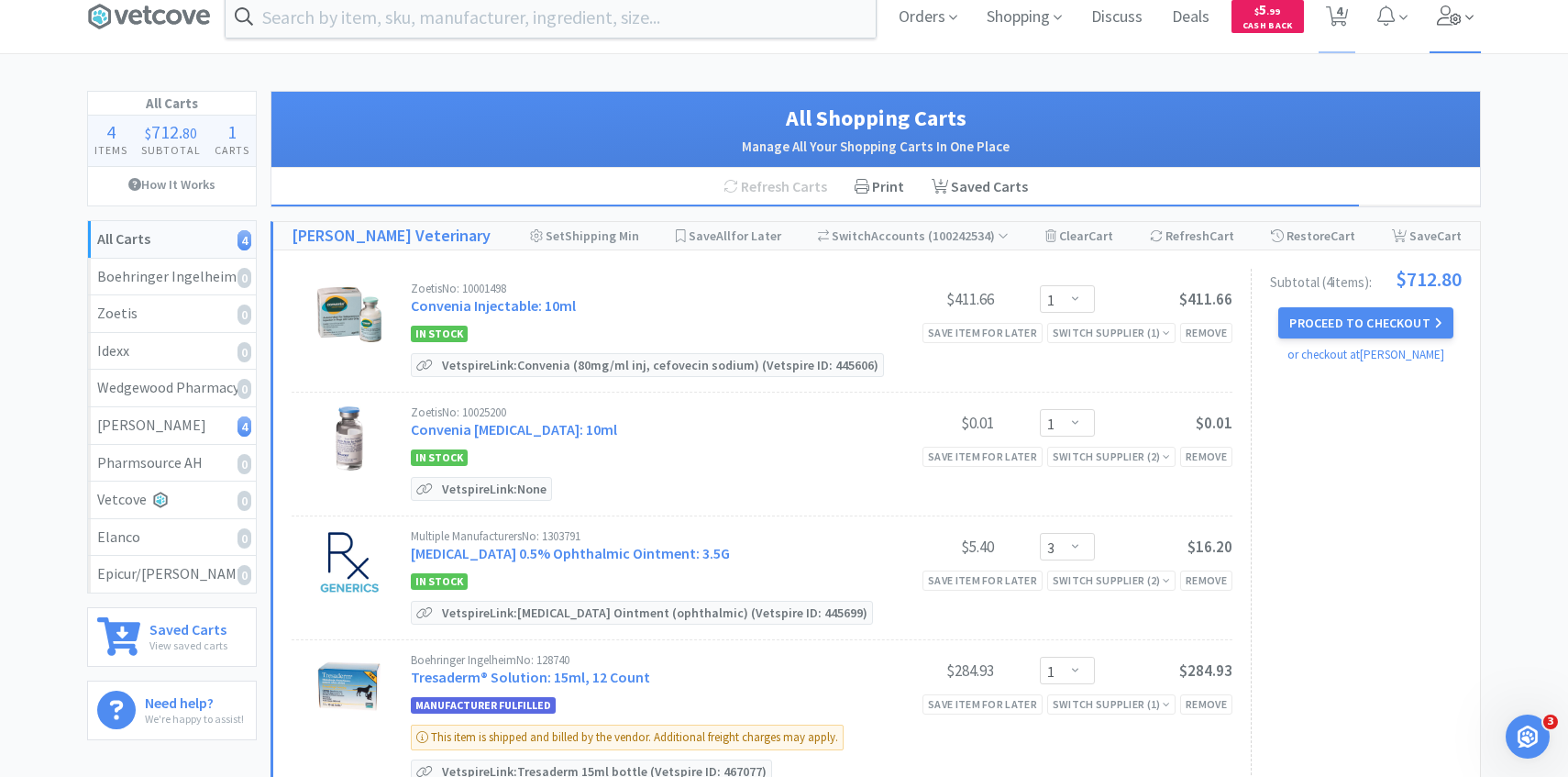
click at [1454, 19] on icon at bounding box center [1449, 16] width 25 height 20
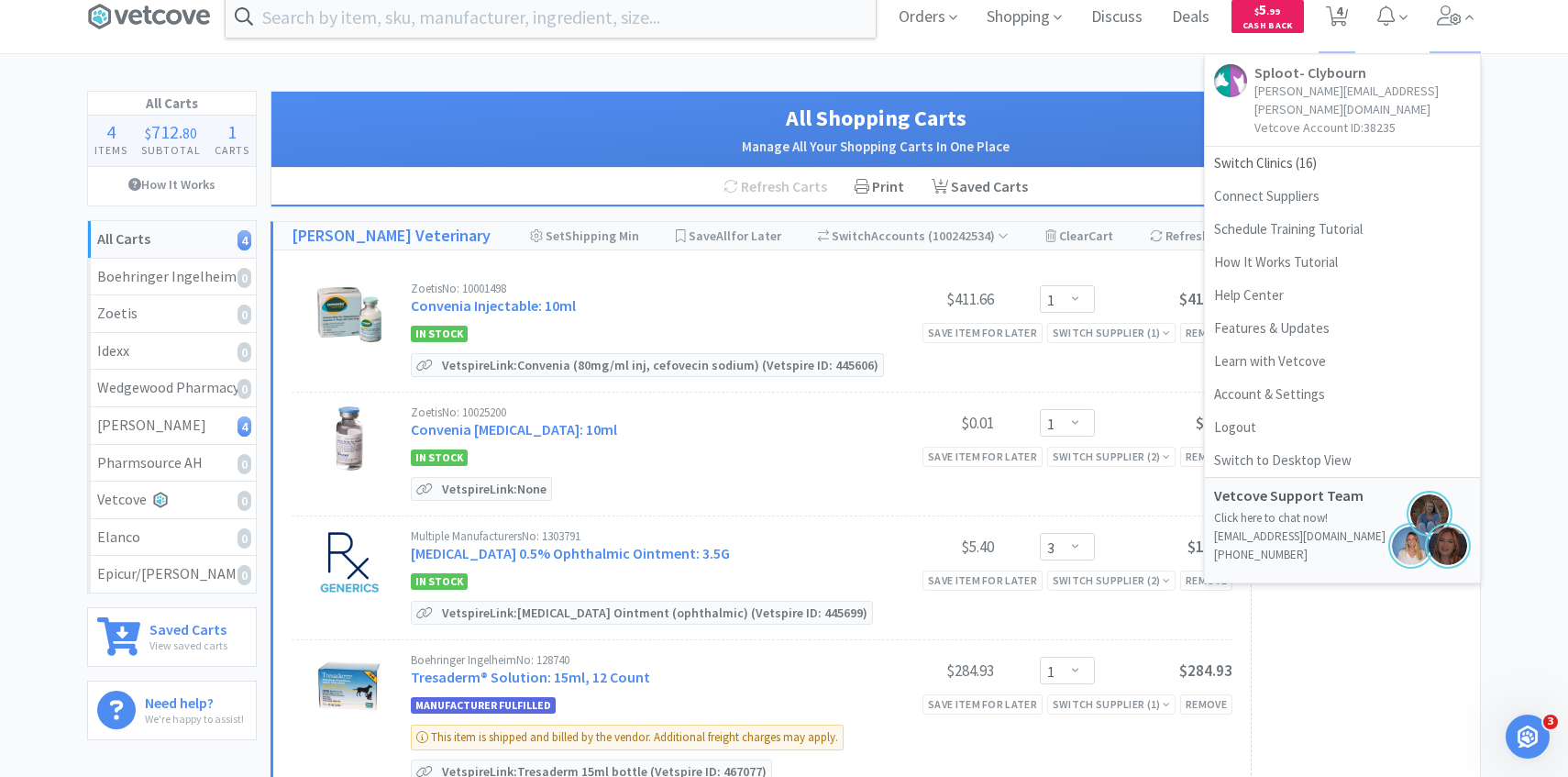
click at [584, 99] on div "All Shopping Carts Manage All Your Shopping Carts In One Place" at bounding box center [876, 130] width 1209 height 76
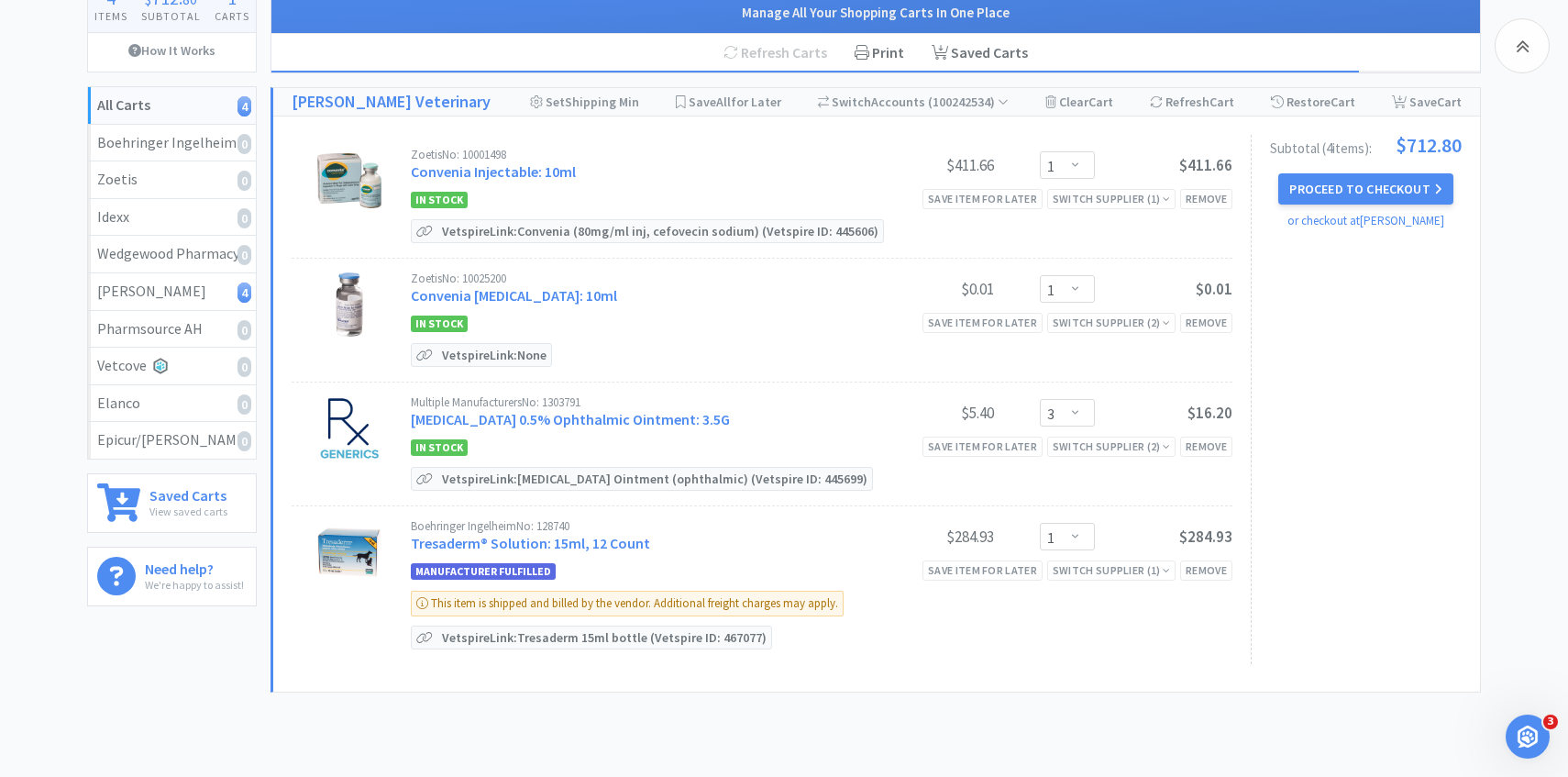
scroll to position [256, 0]
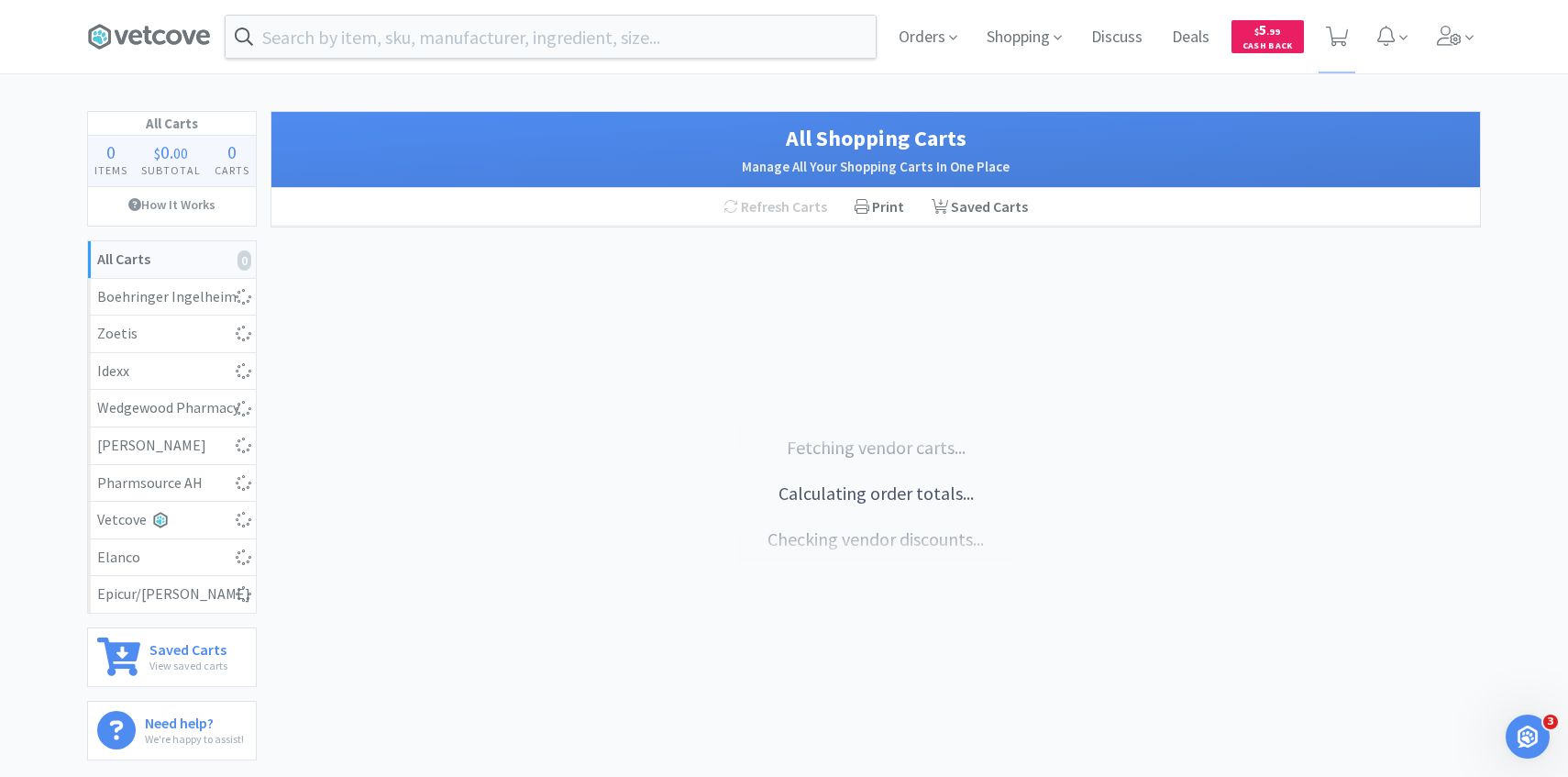
select select "1"
select select "3"
select select "1"
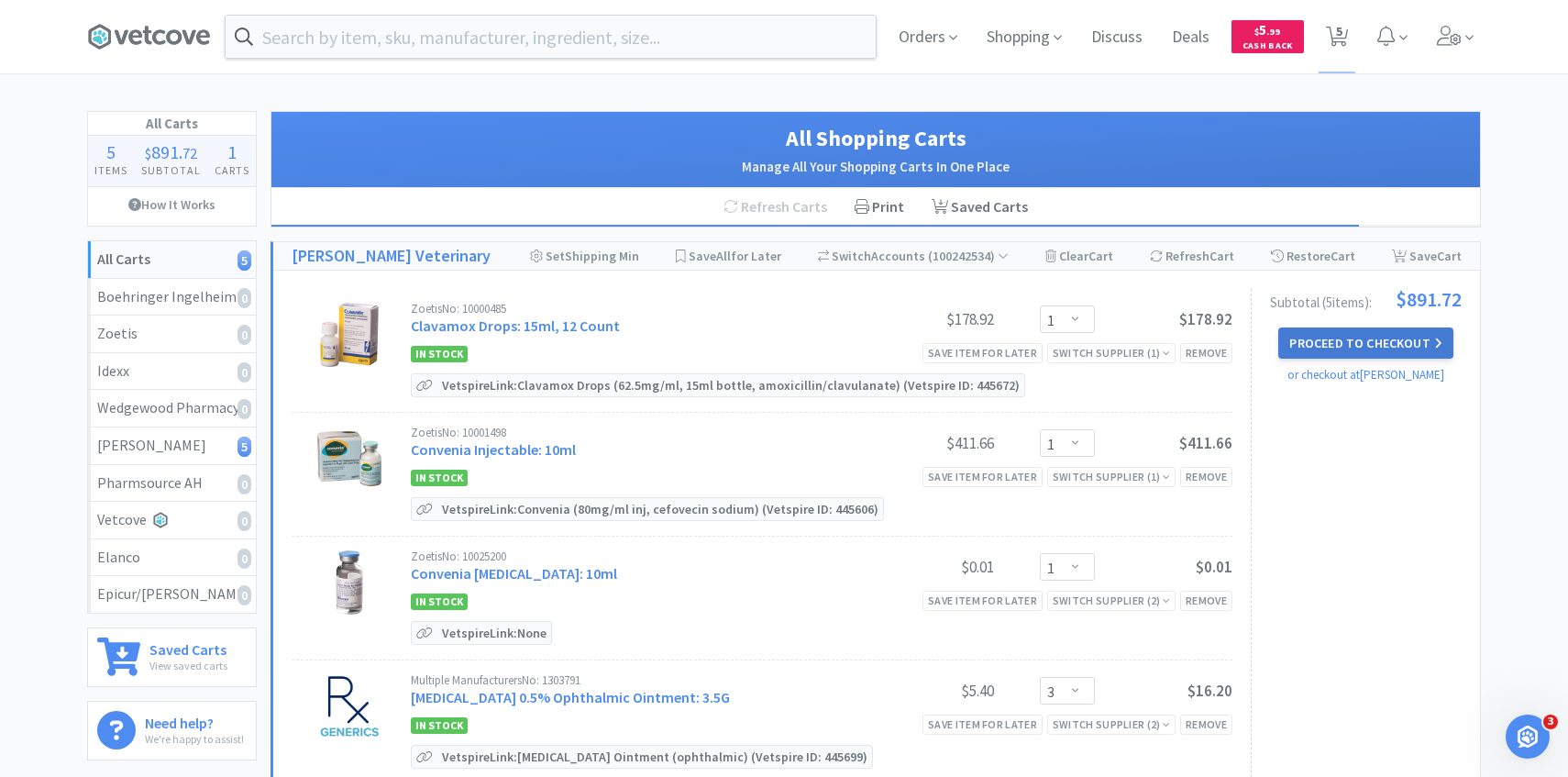
click at [1347, 341] on button "Proceed to Checkout" at bounding box center [1365, 343] width 174 height 31
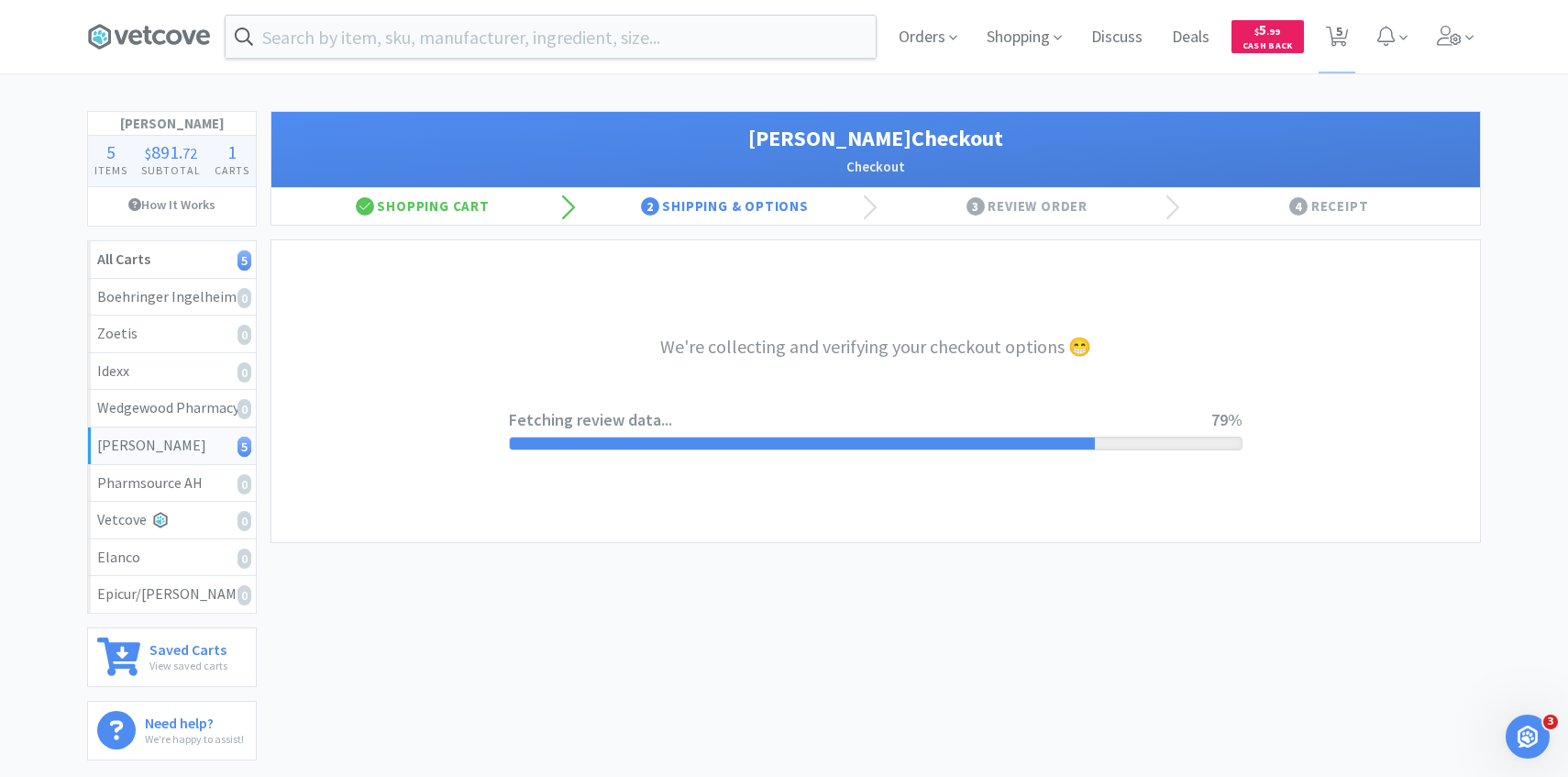
select select "1"
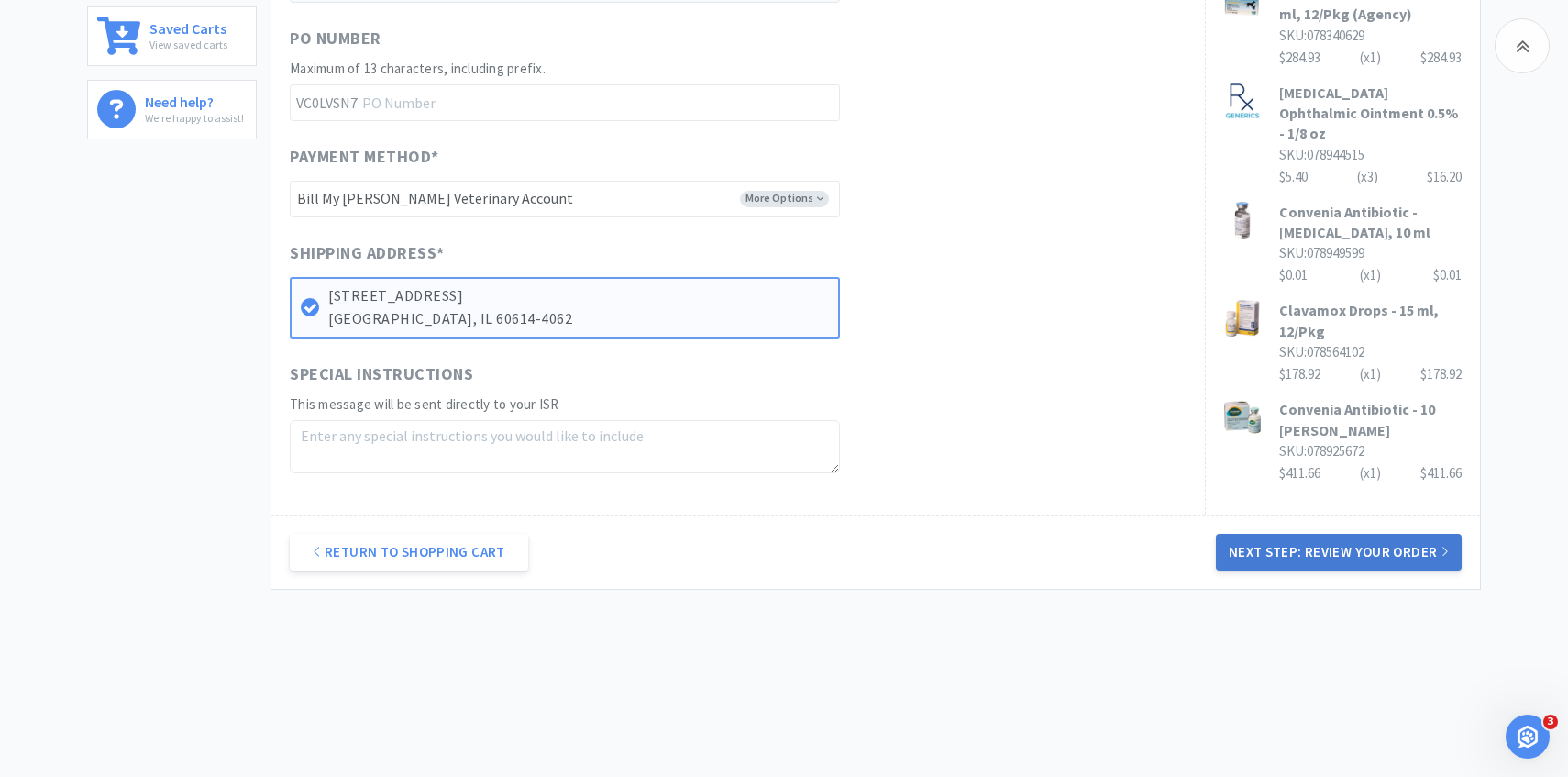
click at [1344, 563] on button "Next Step: Review Your Order" at bounding box center [1338, 552] width 246 height 37
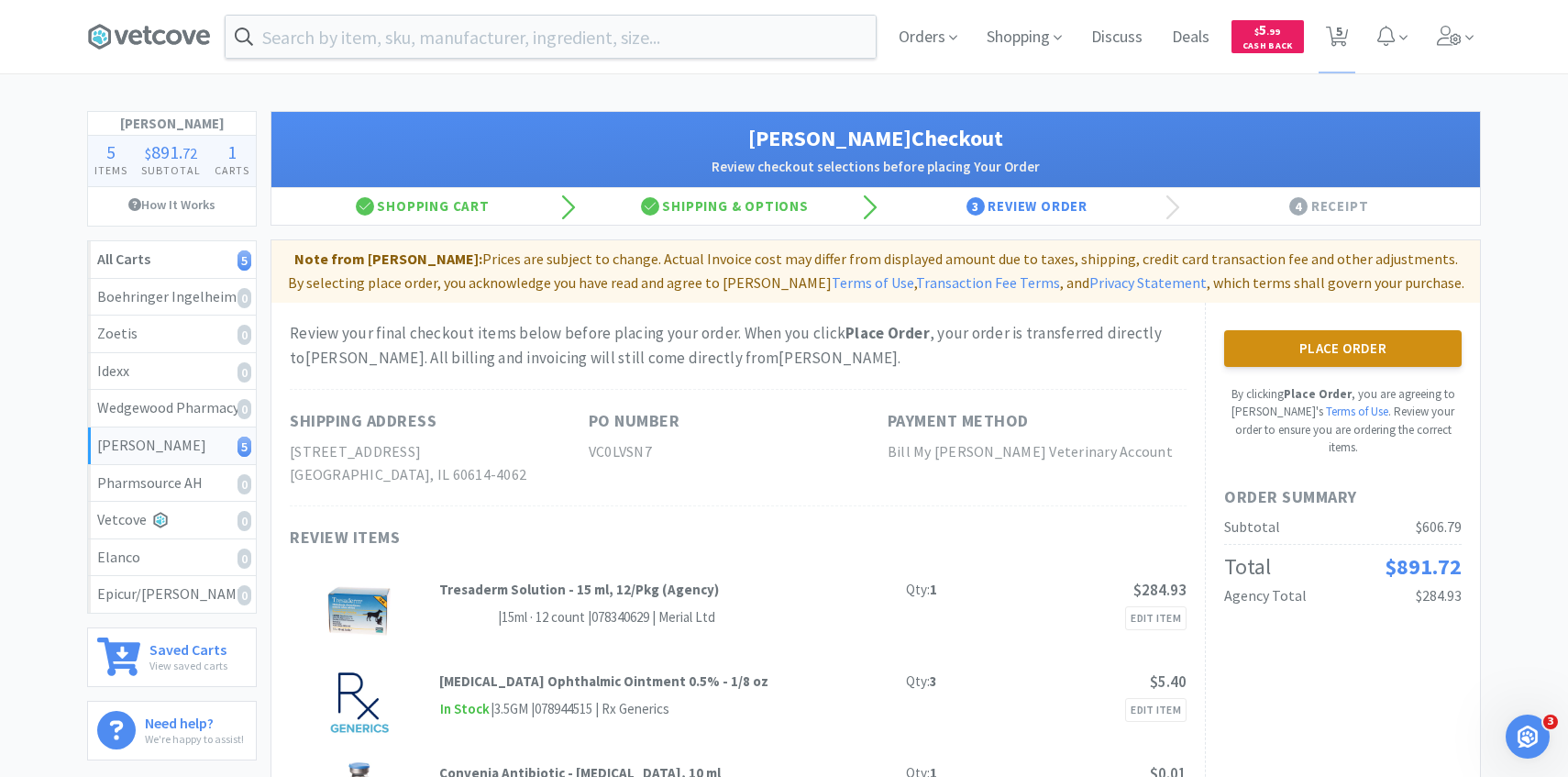
click at [1327, 342] on button "Place Order" at bounding box center [1342, 349] width 238 height 37
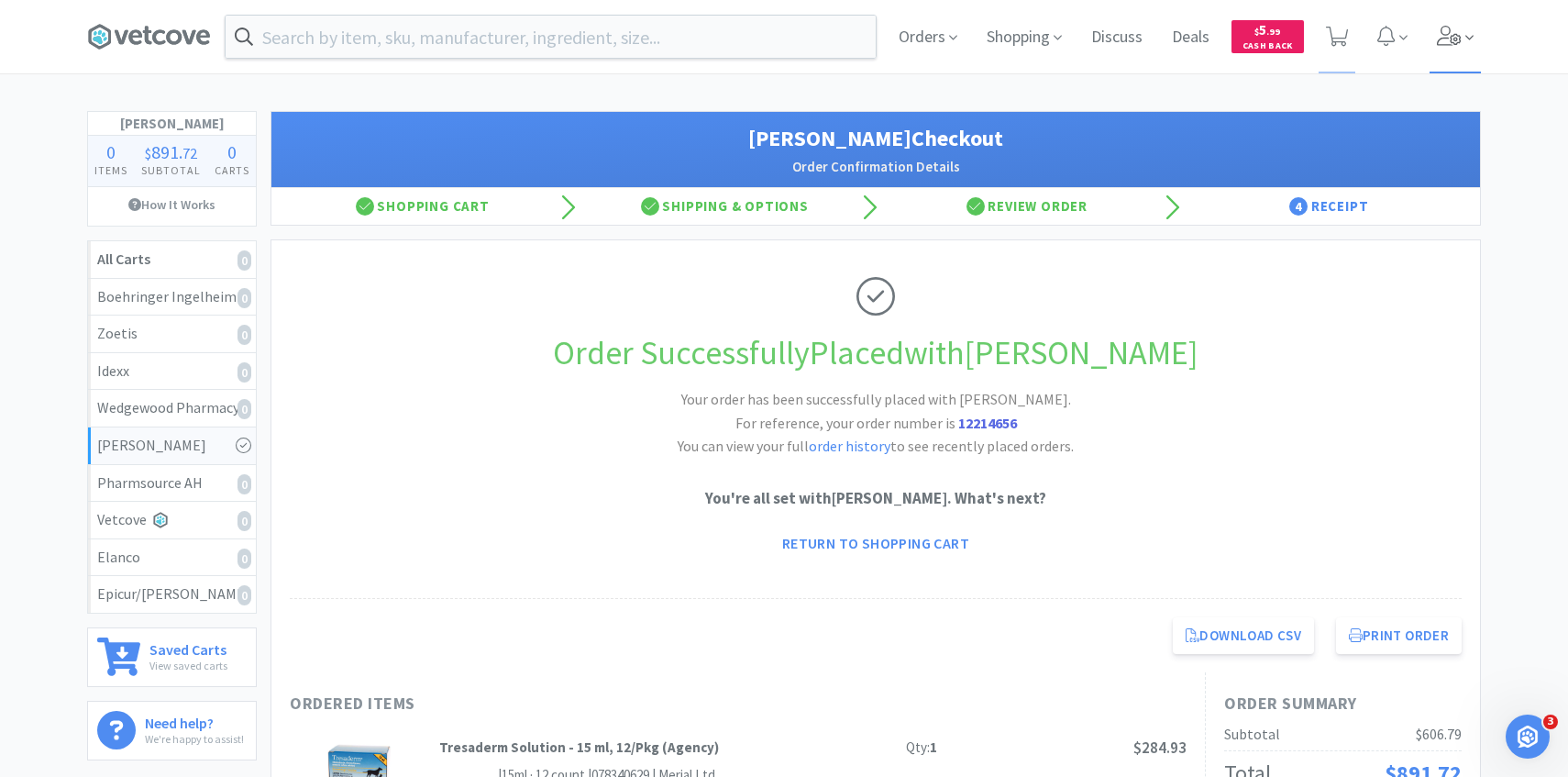
click at [1448, 26] on icon at bounding box center [1450, 36] width 26 height 20
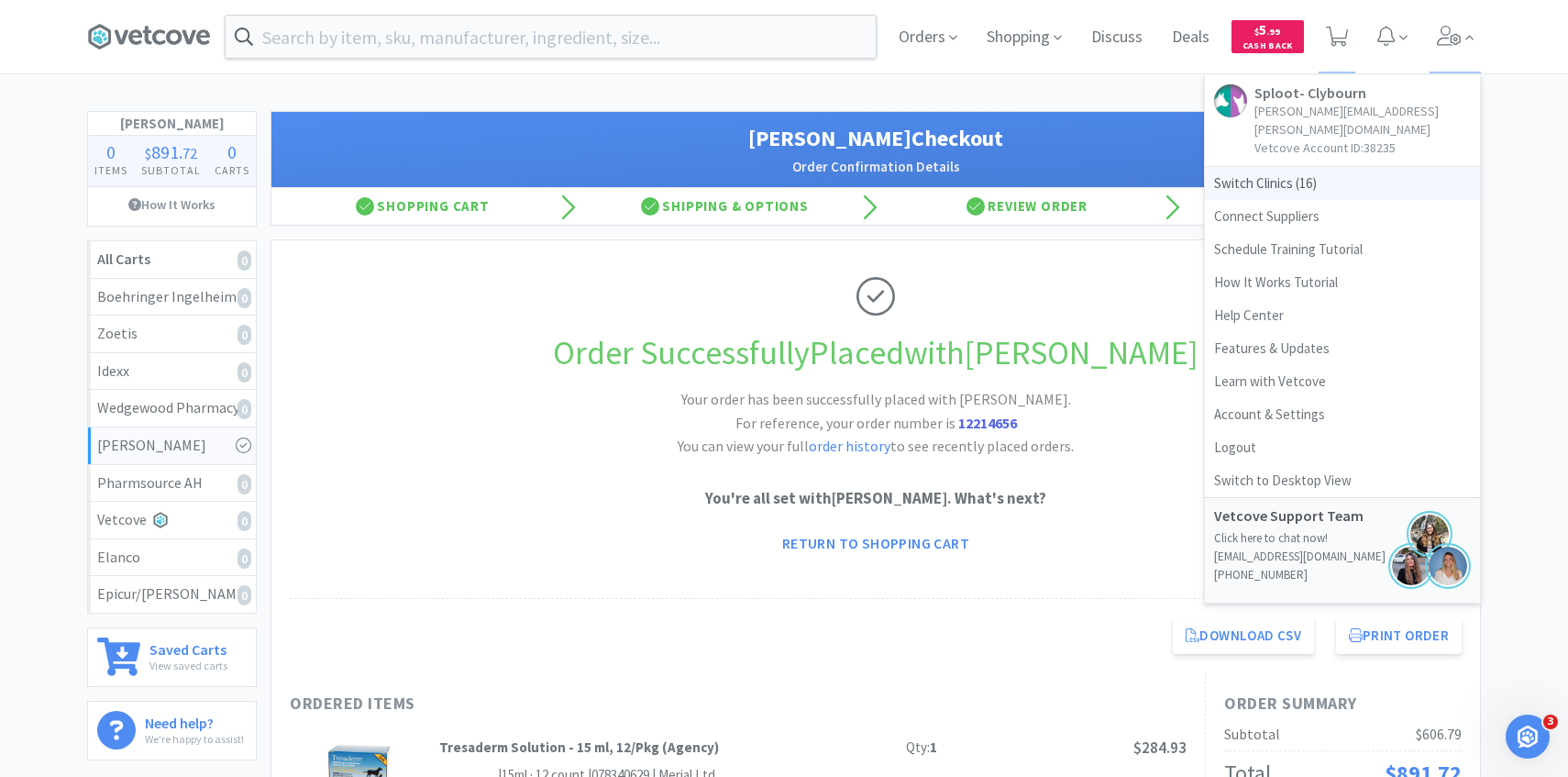
click at [1287, 168] on span "Switch Clinics ( 16 )" at bounding box center [1342, 183] width 275 height 33
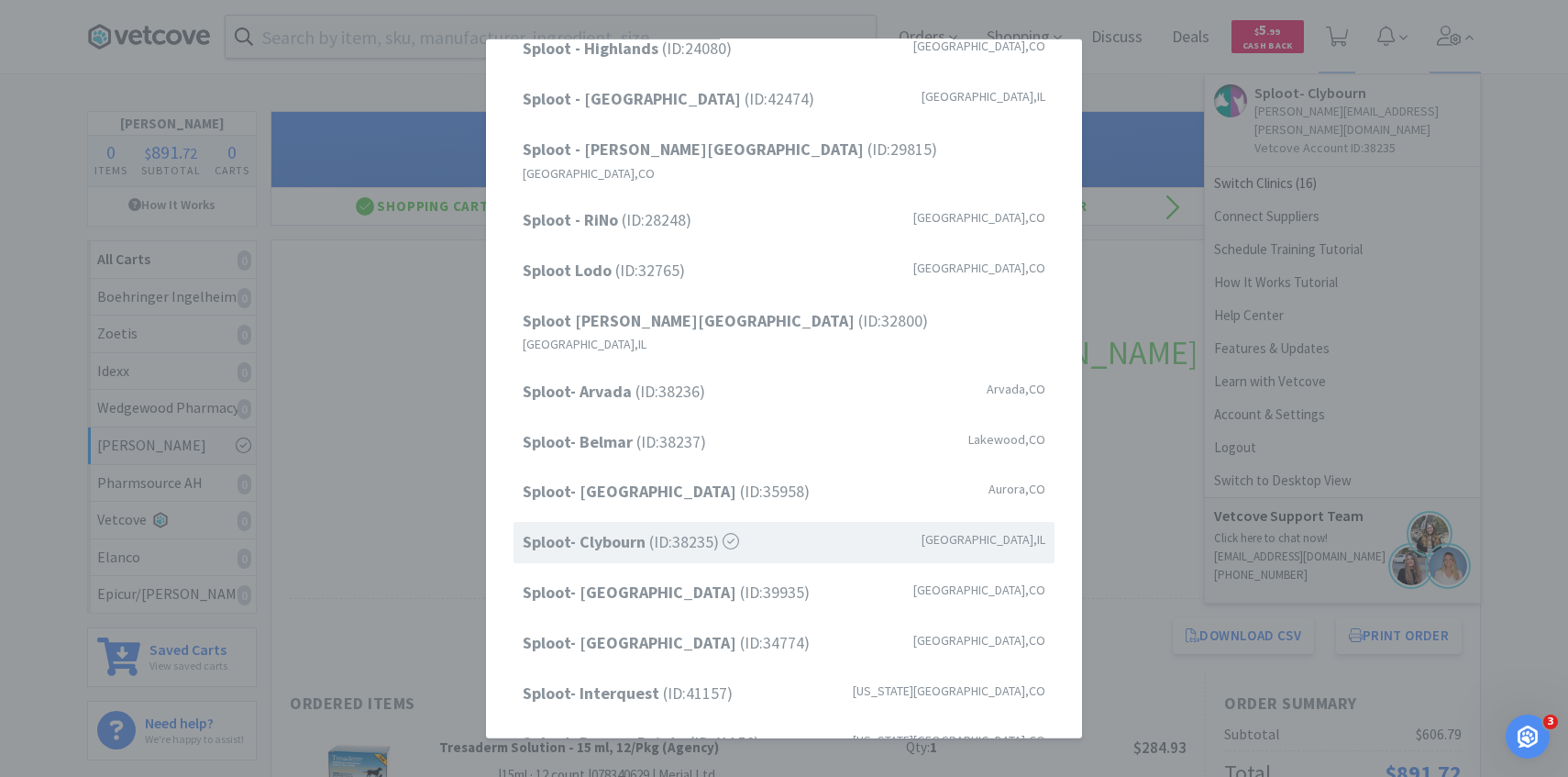
scroll to position [234, 0]
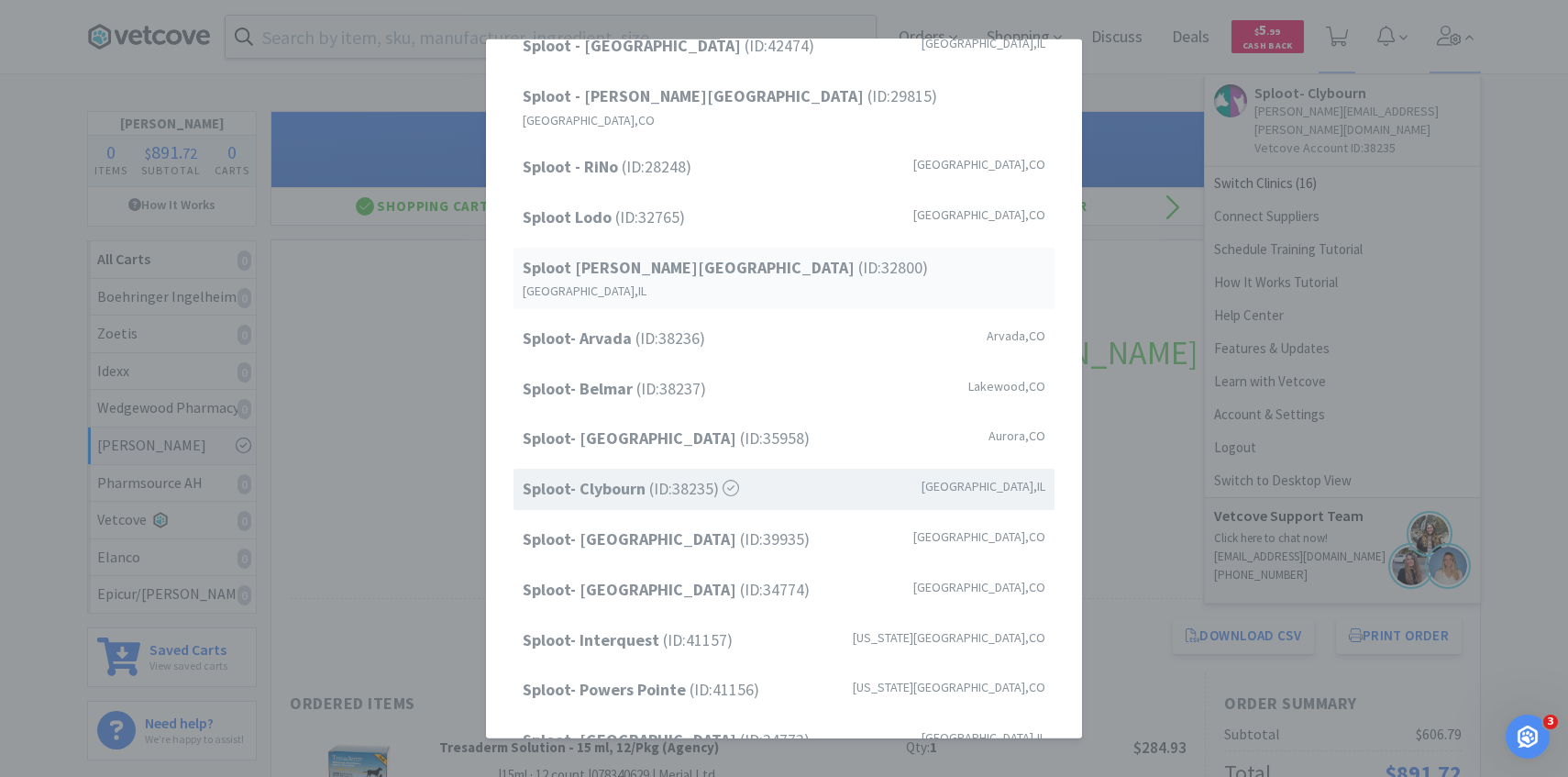
click at [739, 254] on span "Sploot Logan Square (ID: 32800 )" at bounding box center [725, 267] width 405 height 27
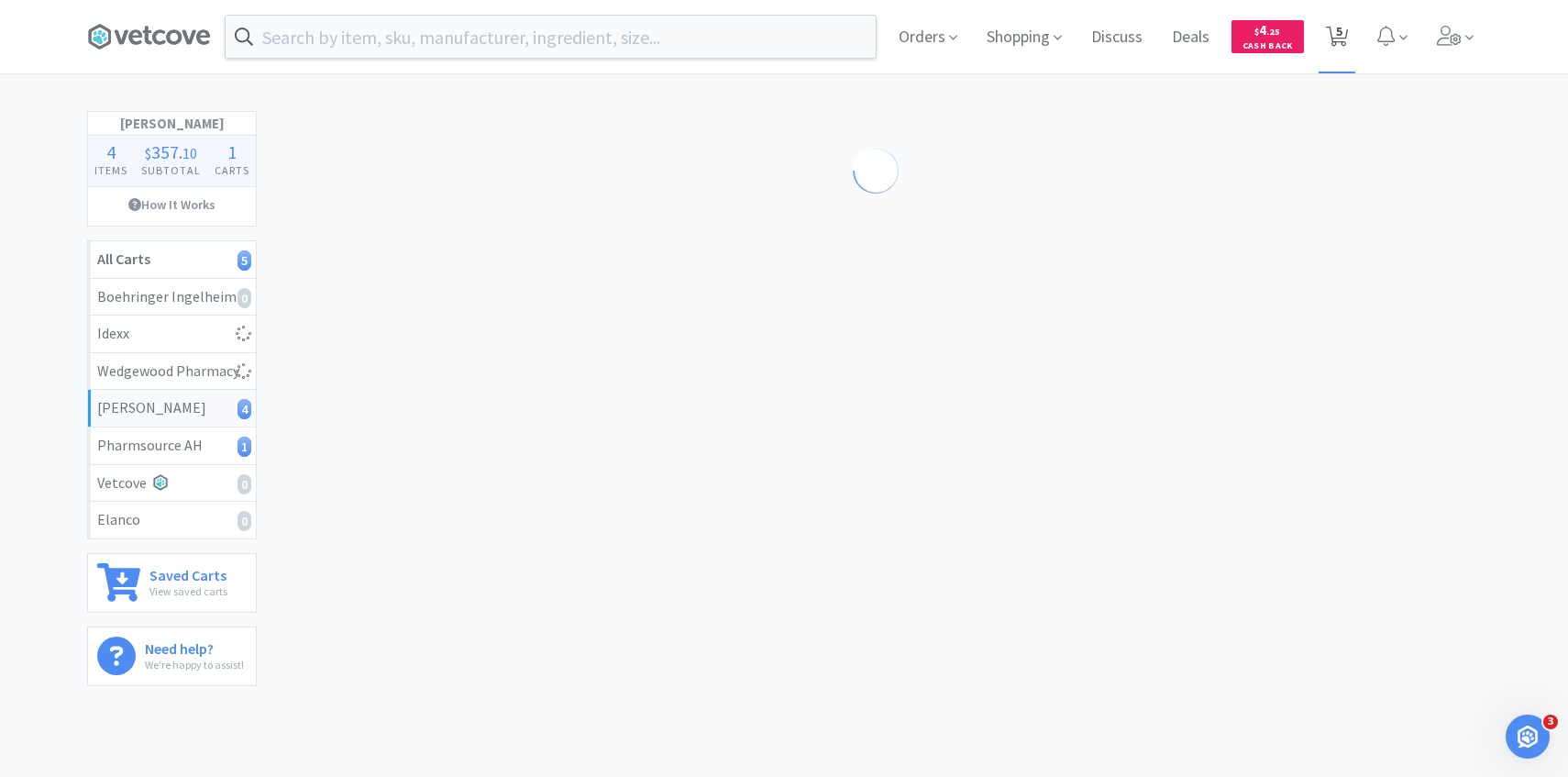
click at [1354, 48] on span "5" at bounding box center [1337, 37] width 38 height 74
select select "3"
select select "8"
select select "3"
select select "1"
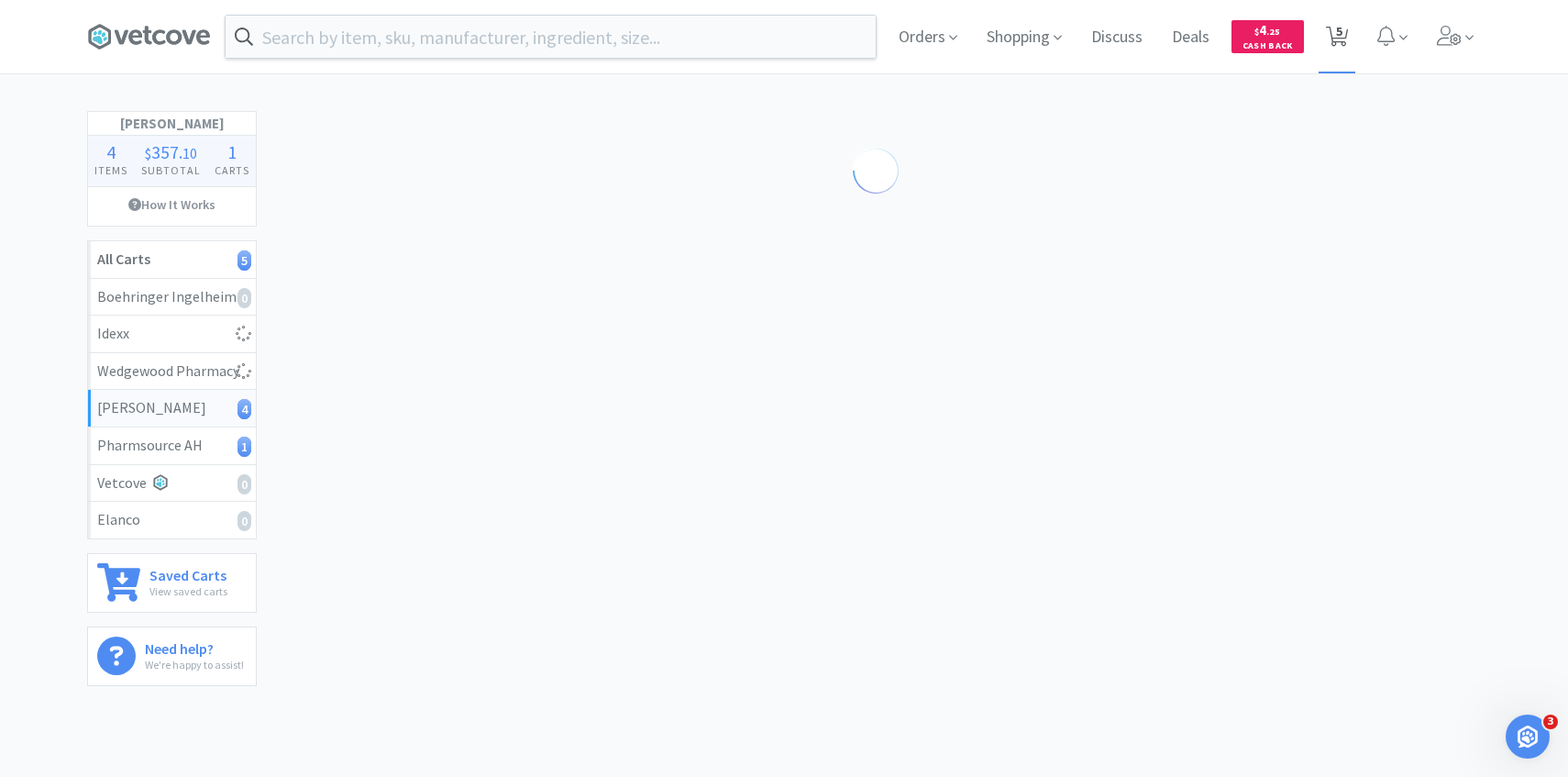
select select "4"
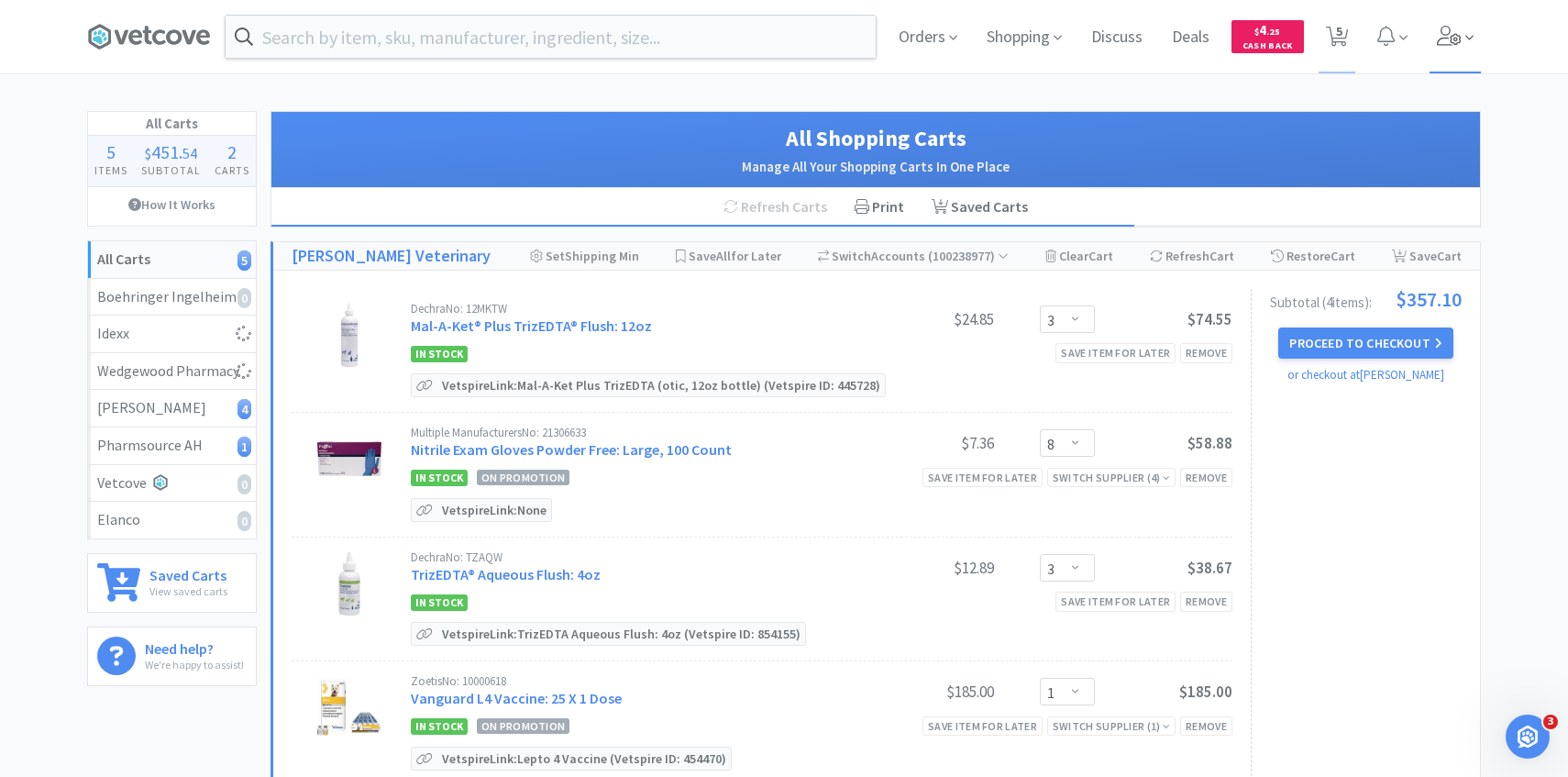
click at [1443, 35] on icon at bounding box center [1450, 36] width 26 height 20
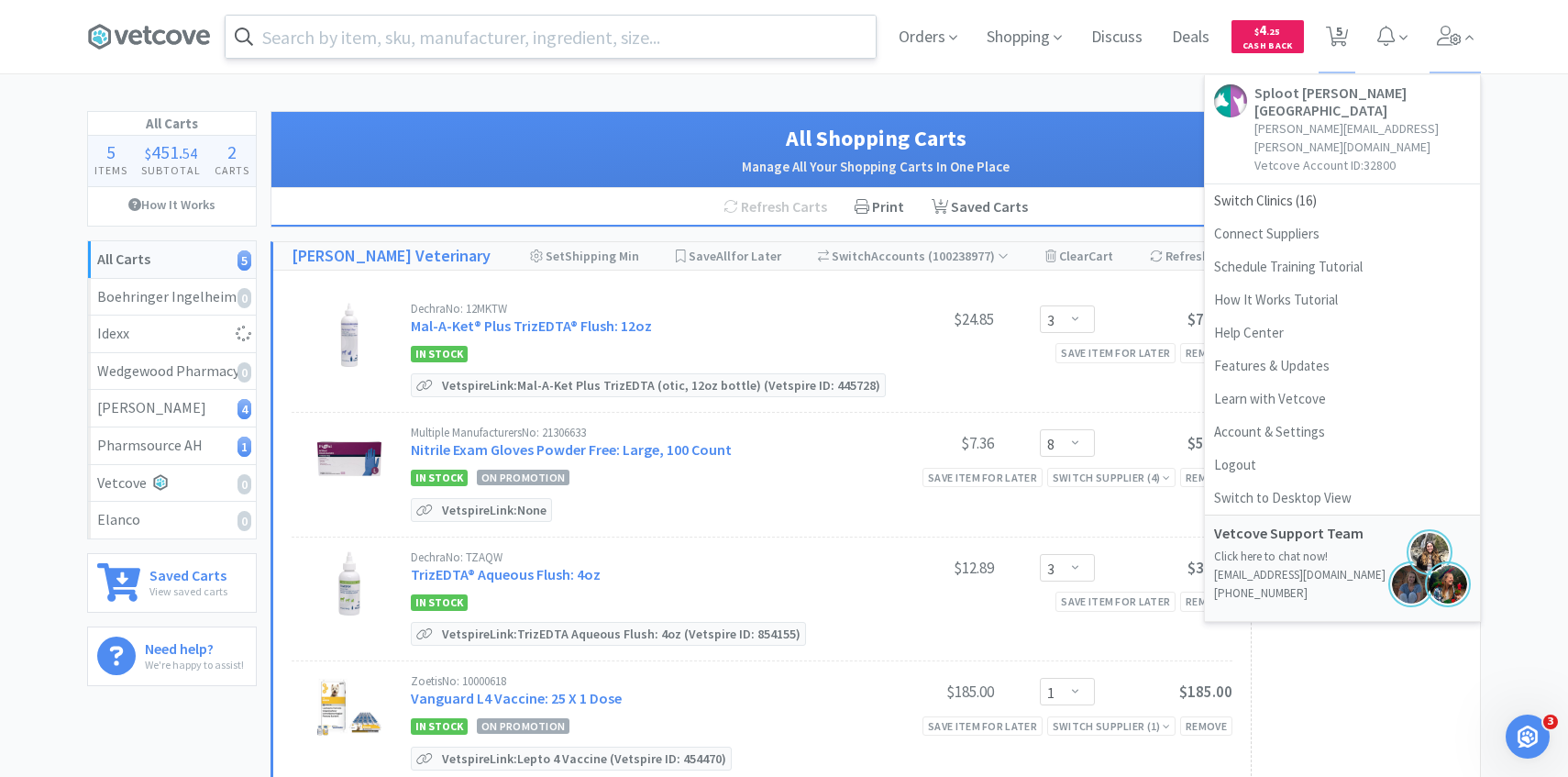
click at [445, 48] on input "text" at bounding box center [551, 37] width 650 height 42
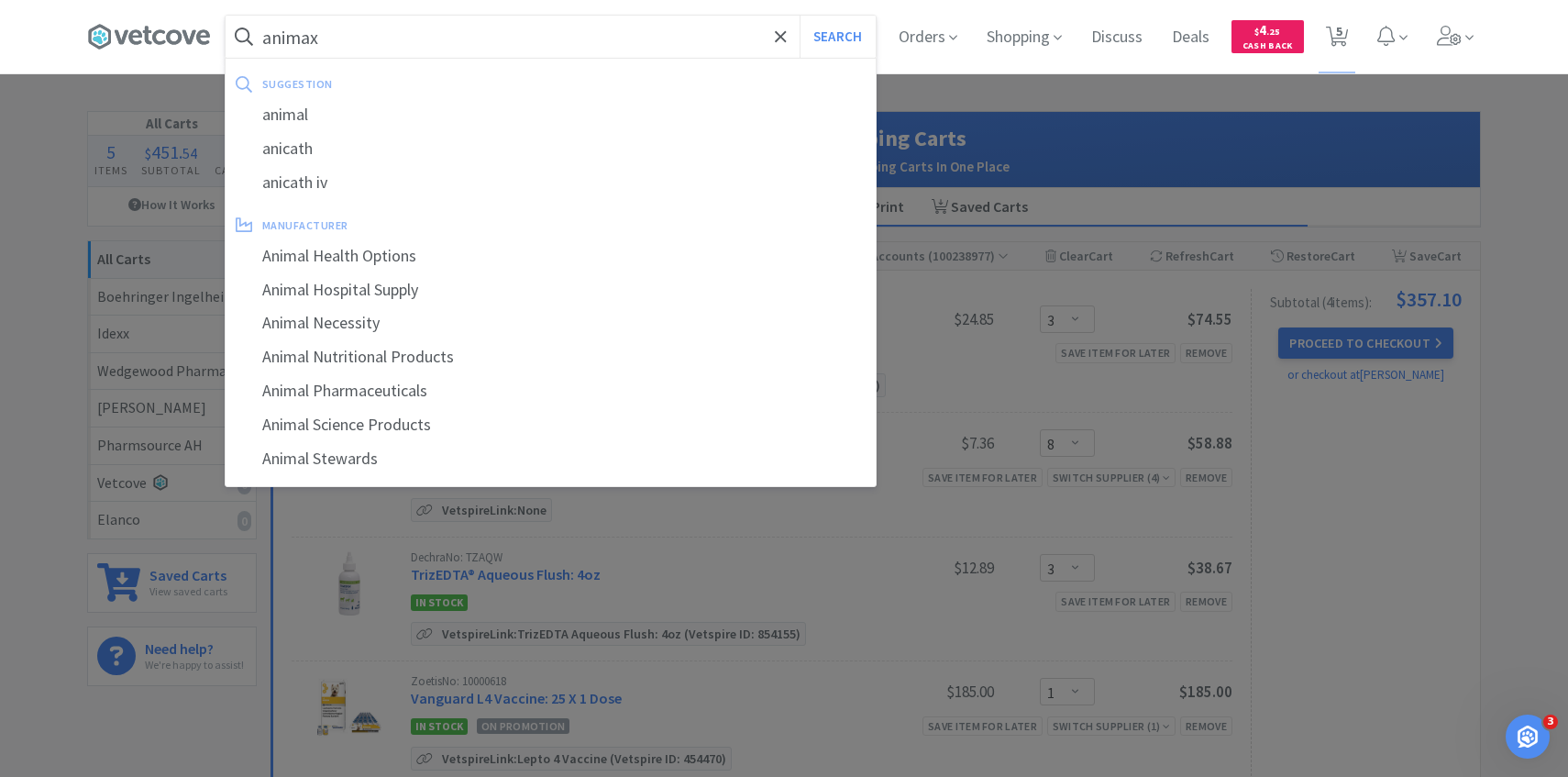
type input "animax"
click at [799, 16] on button "Search" at bounding box center [837, 37] width 76 height 42
select select "3"
select select "8"
select select "3"
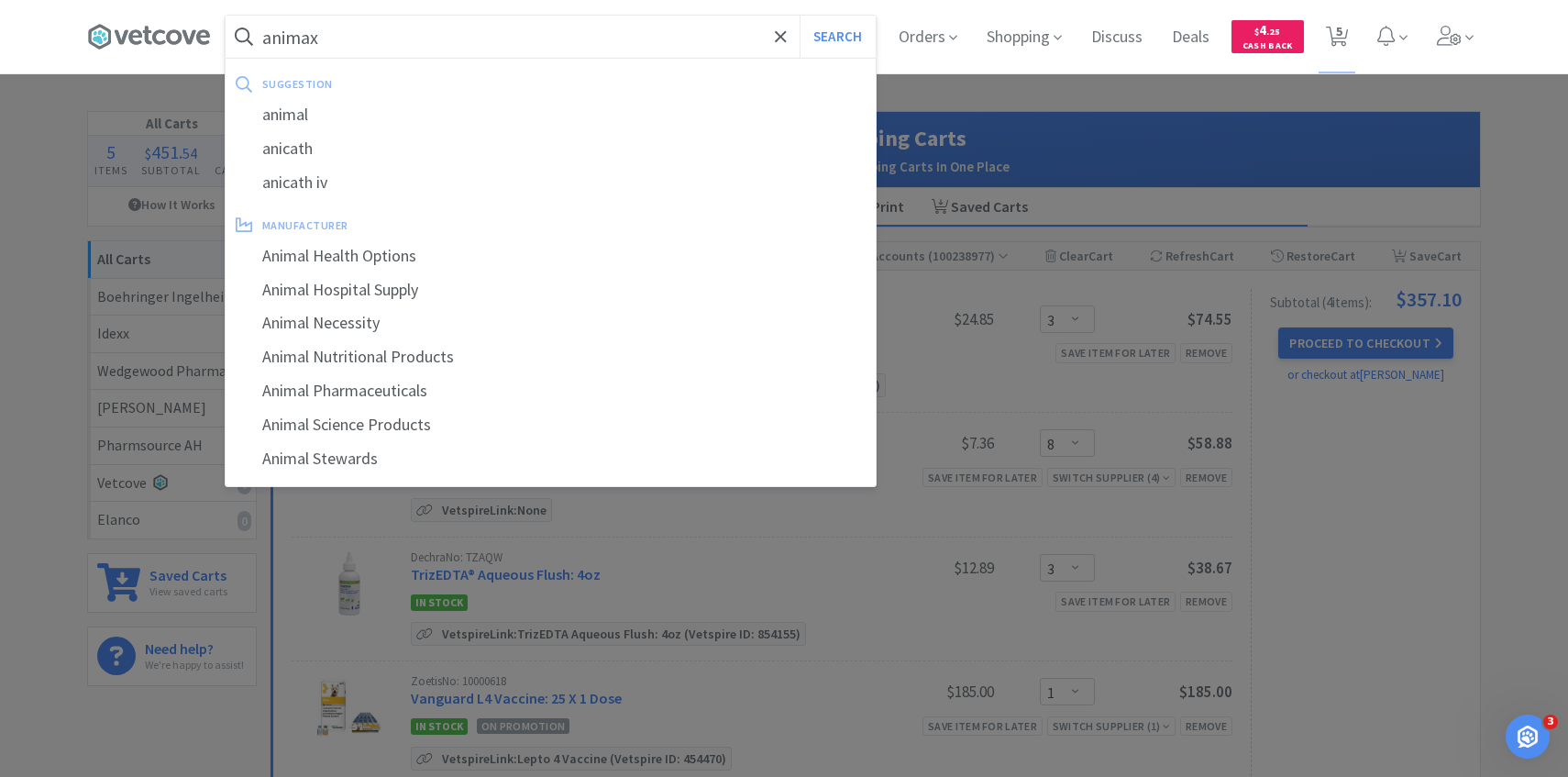
select select "1"
select select "4"
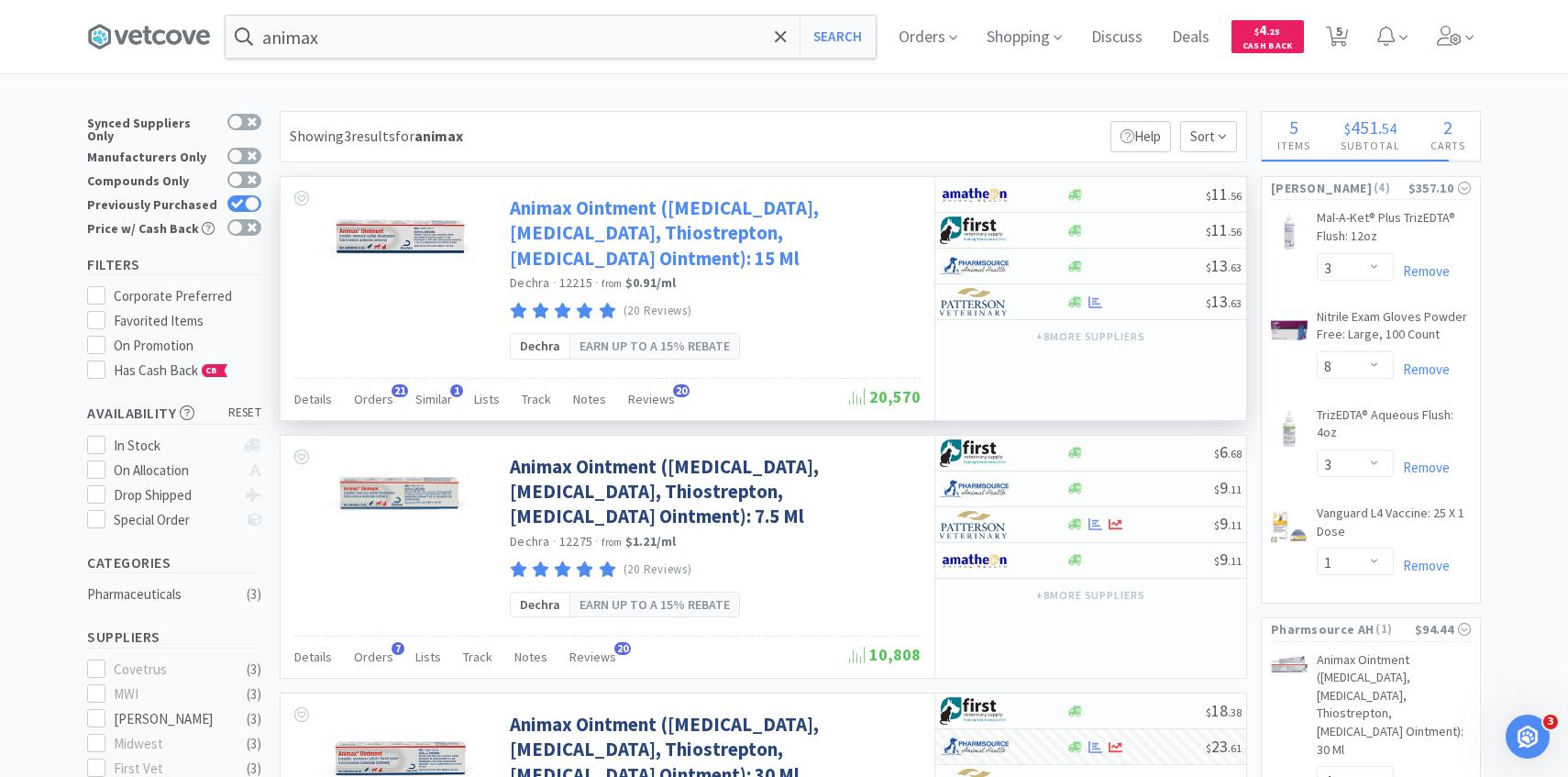
select select "6"
select select "2"
select select "1"
select select "2"
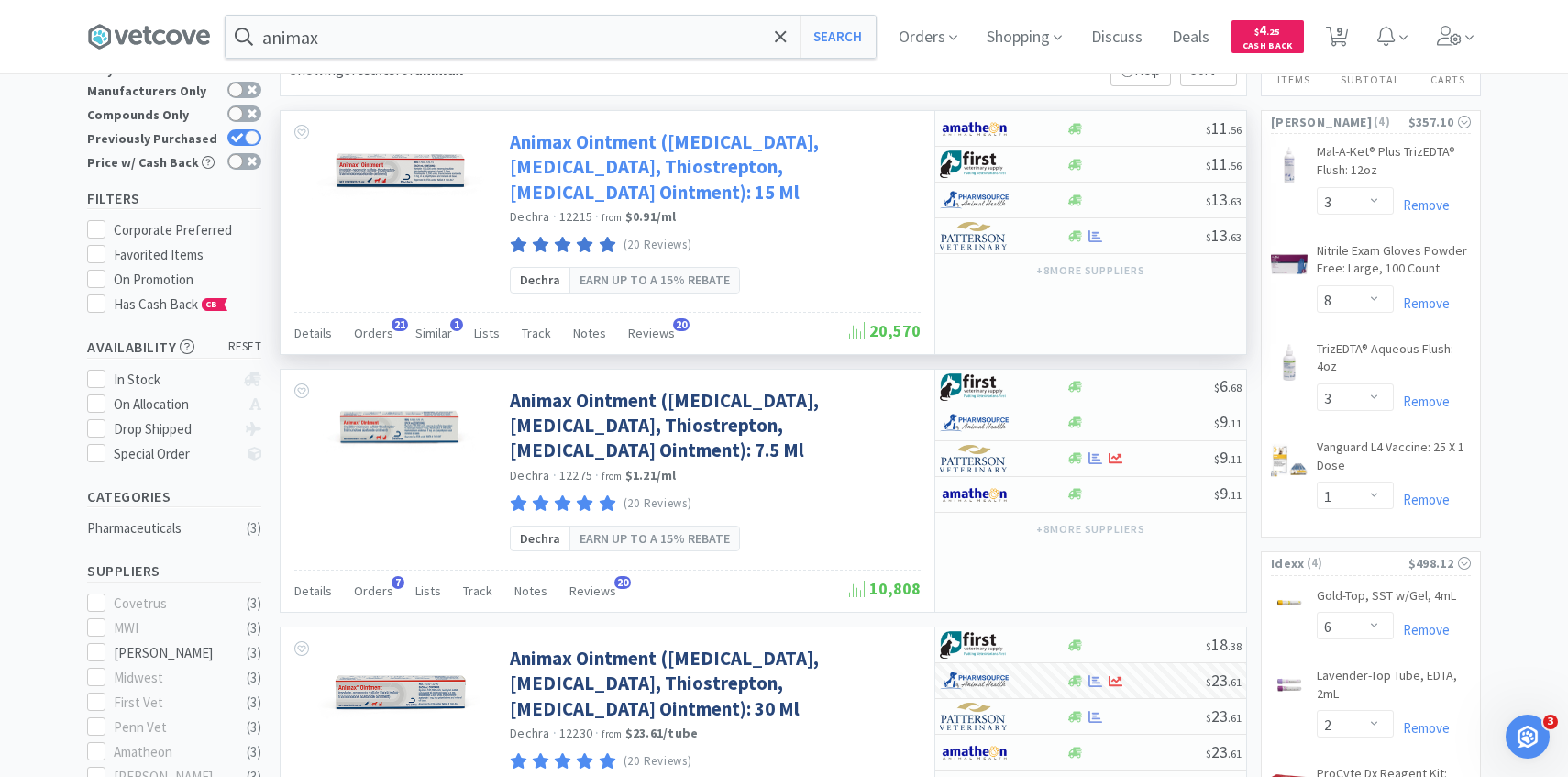
scroll to position [71, 0]
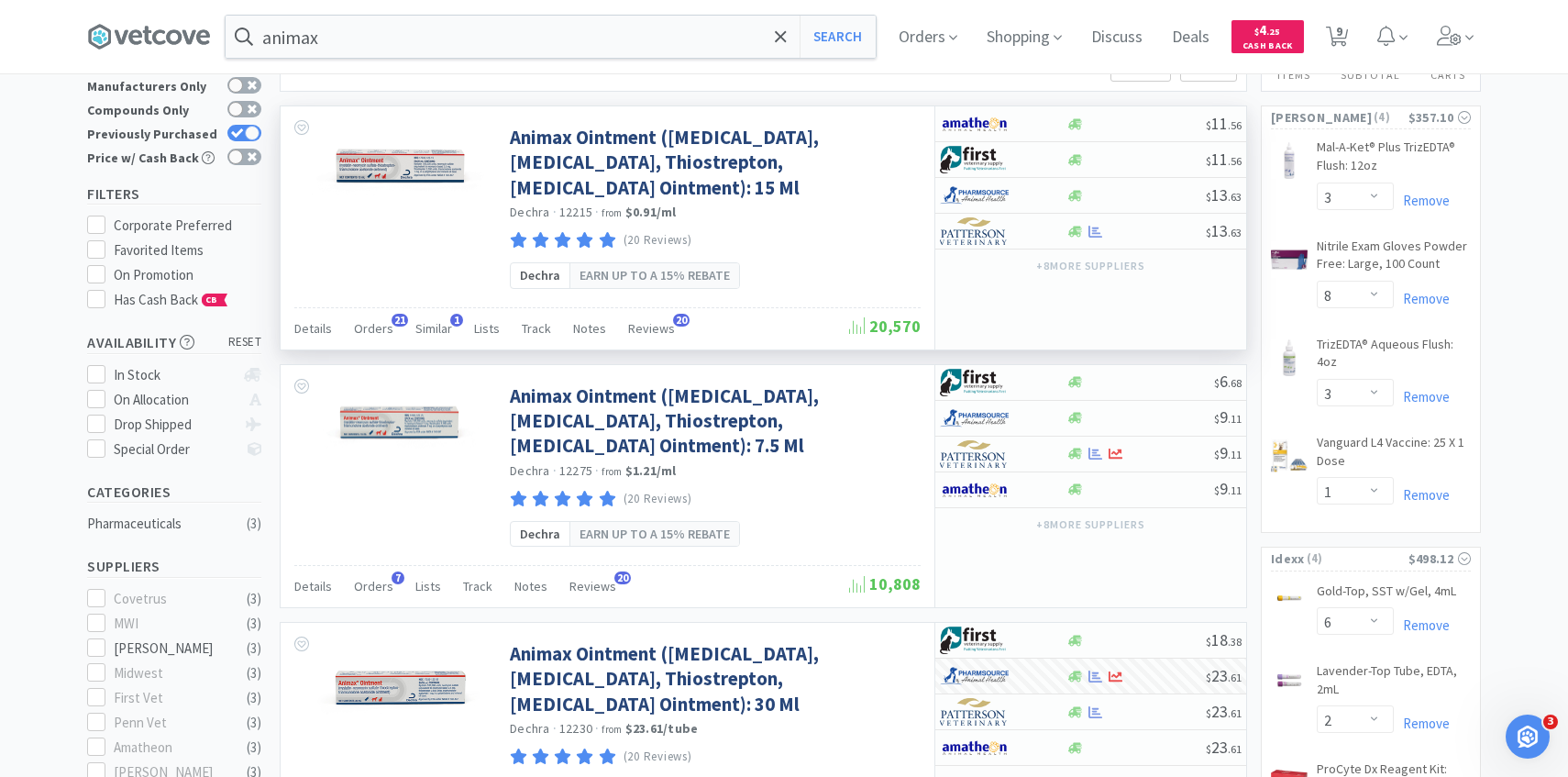
select select "2"
select select "1"
select select "2"
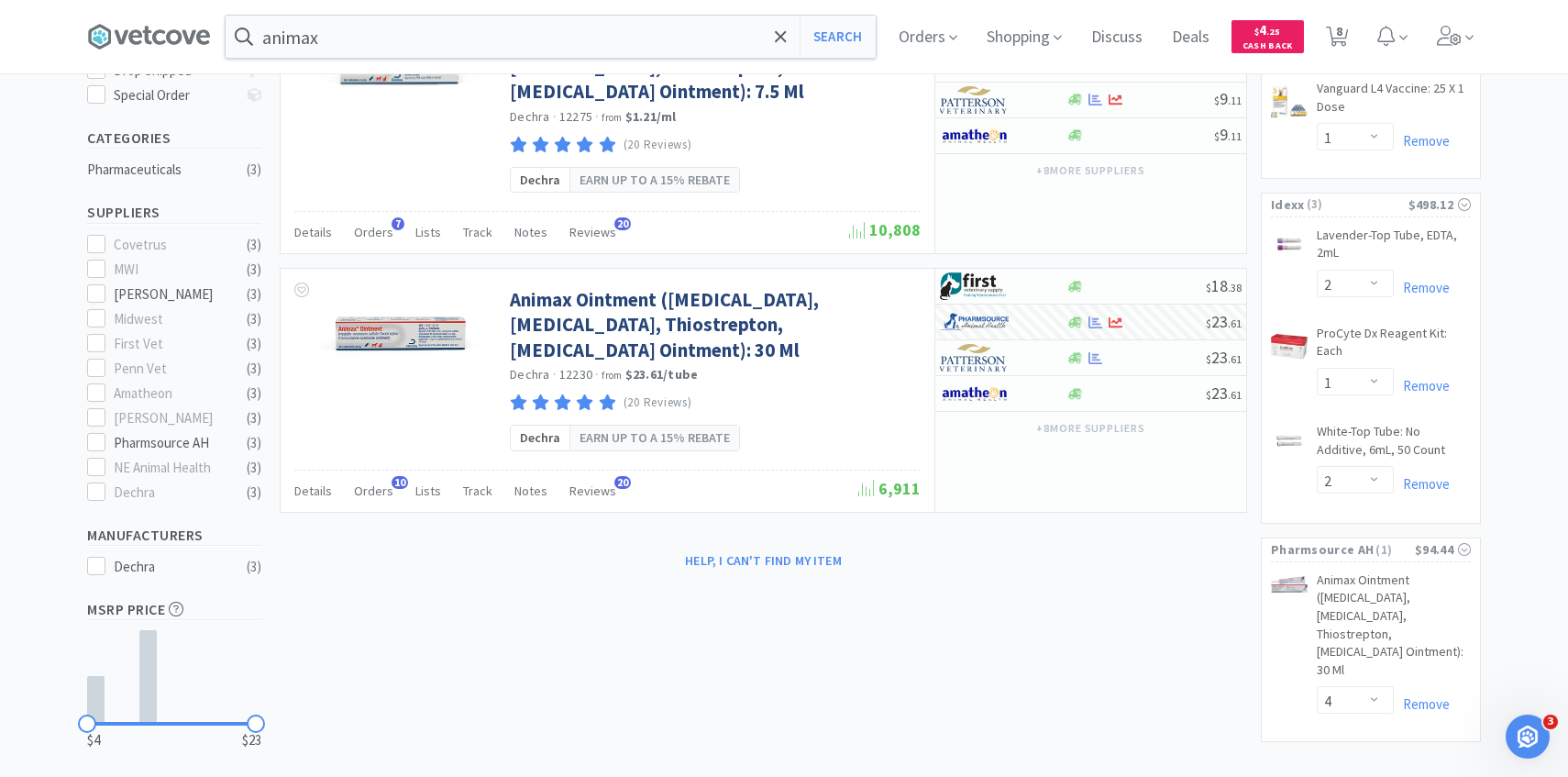
scroll to position [429, 0]
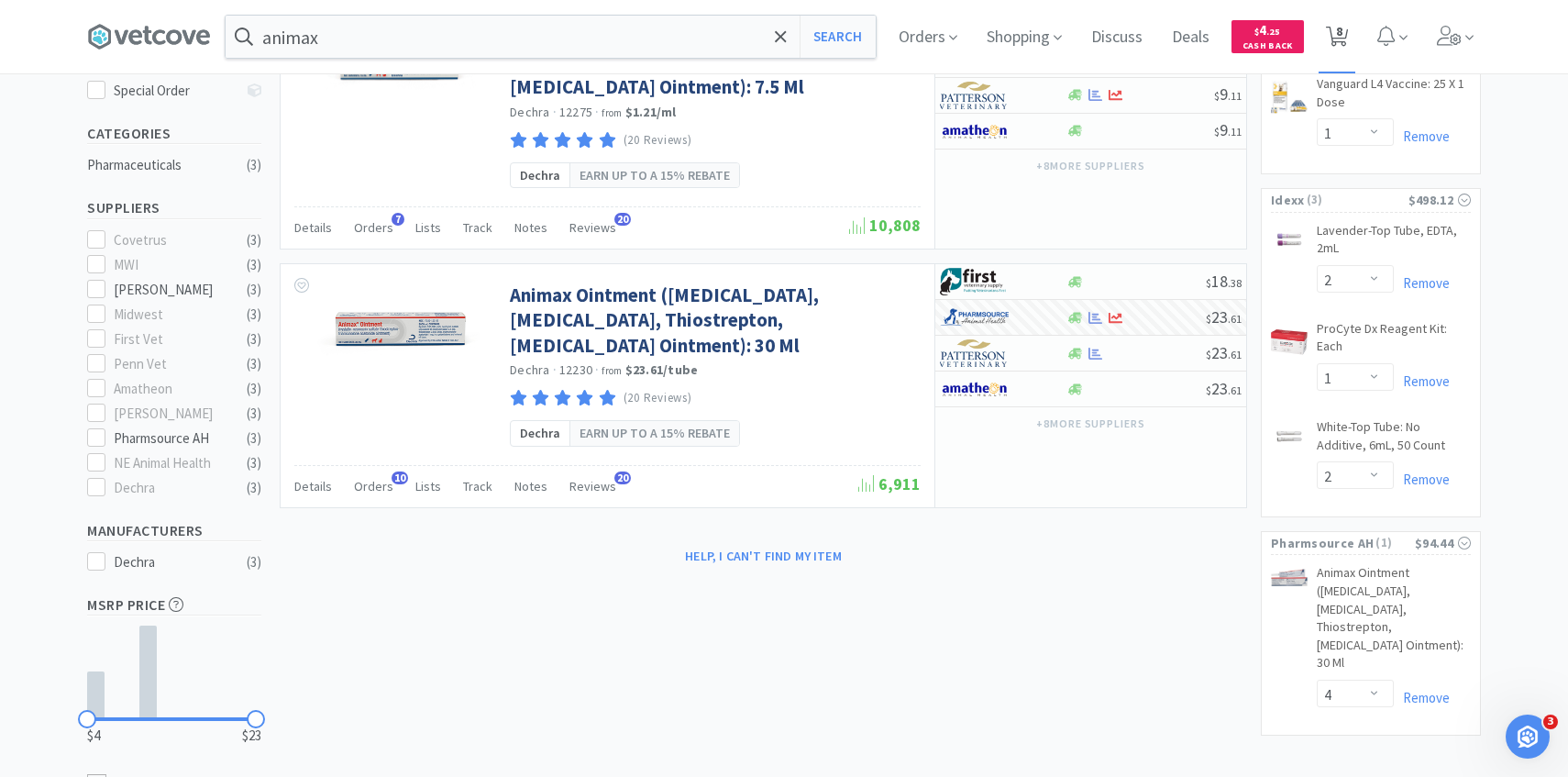
click at [1336, 26] on span "8" at bounding box center [1339, 31] width 6 height 74
select select "2"
select select "1"
select select "2"
select select "3"
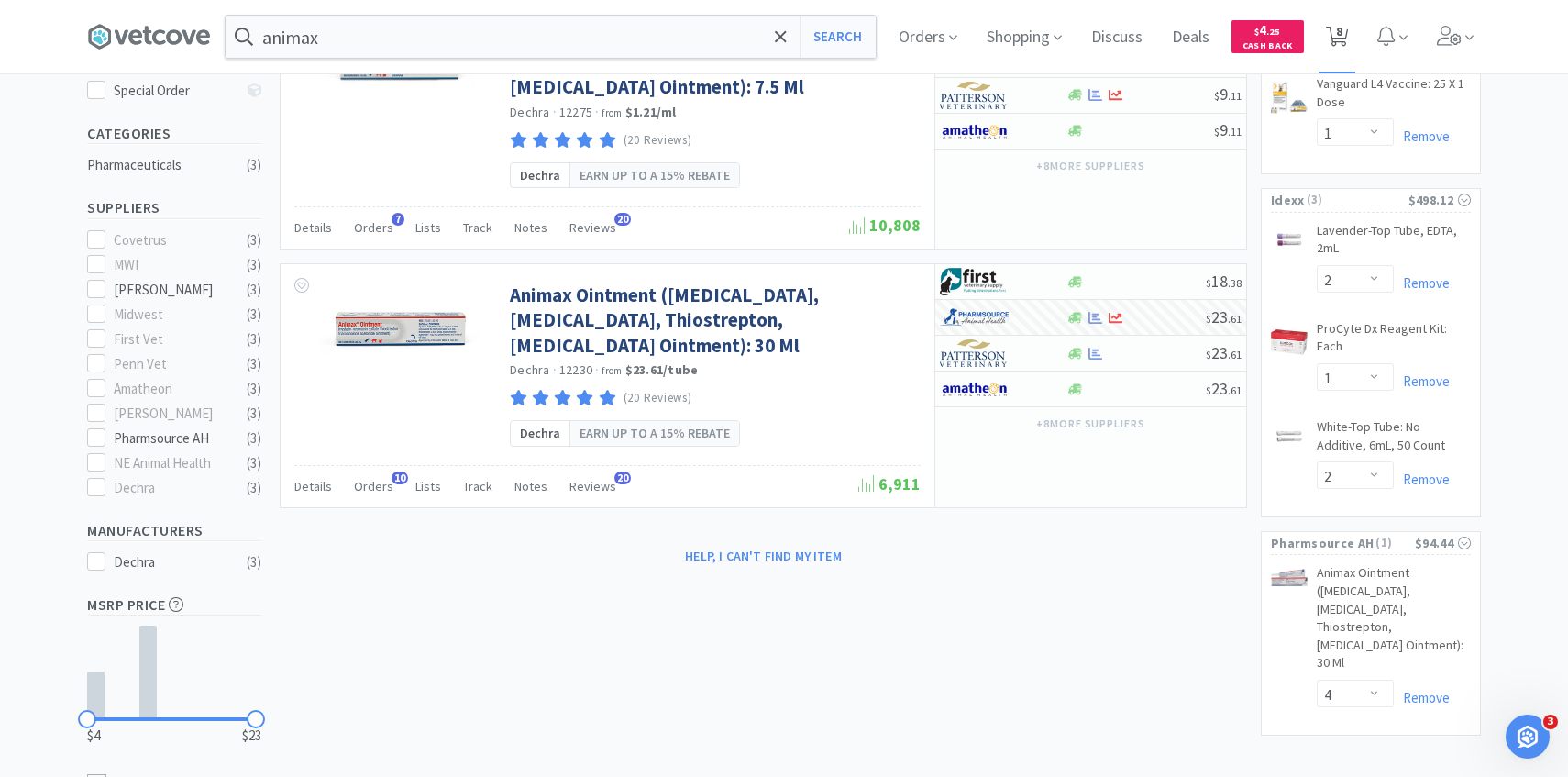
select select "8"
select select "3"
select select "1"
select select "4"
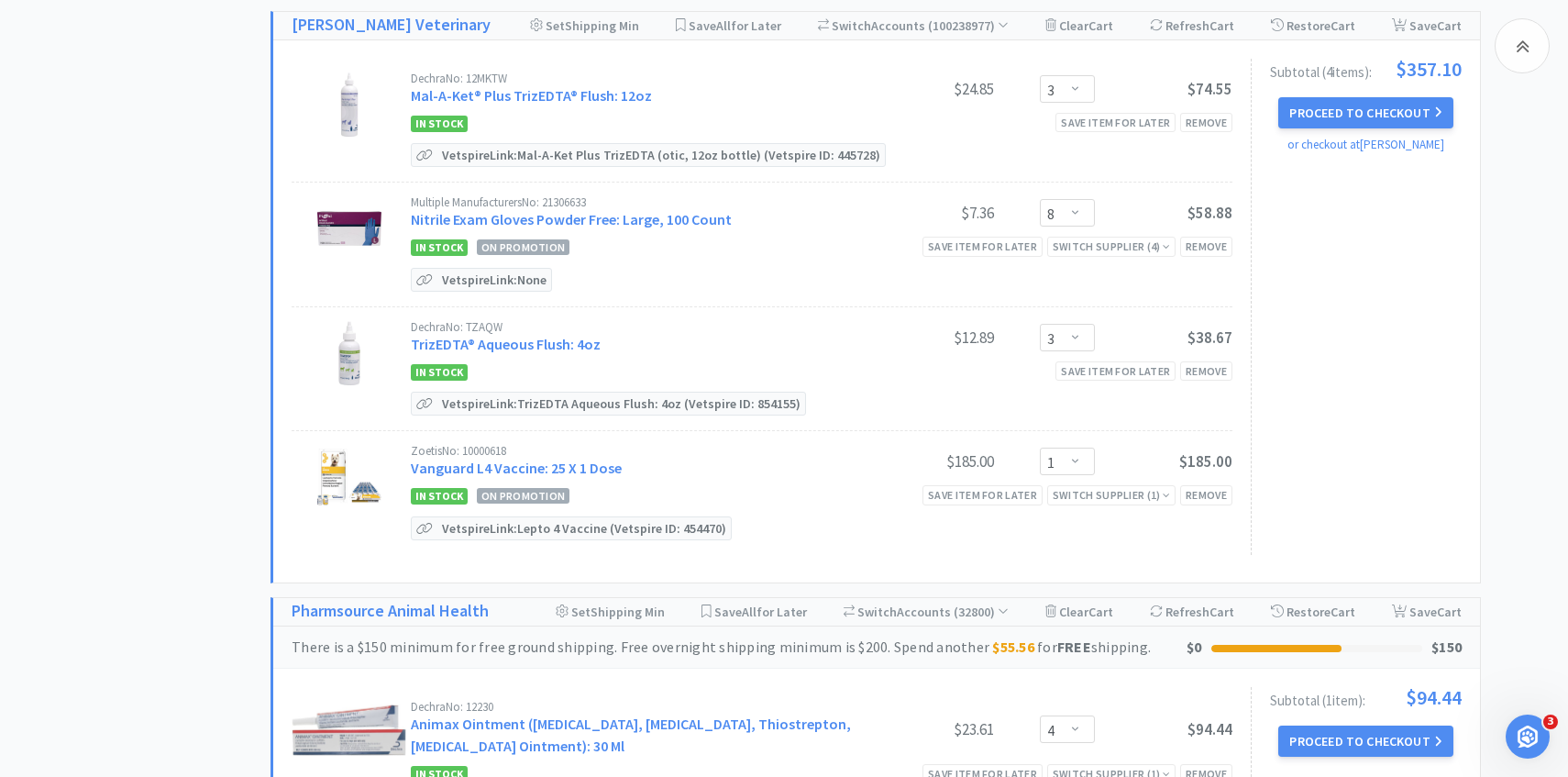
scroll to position [1033, 0]
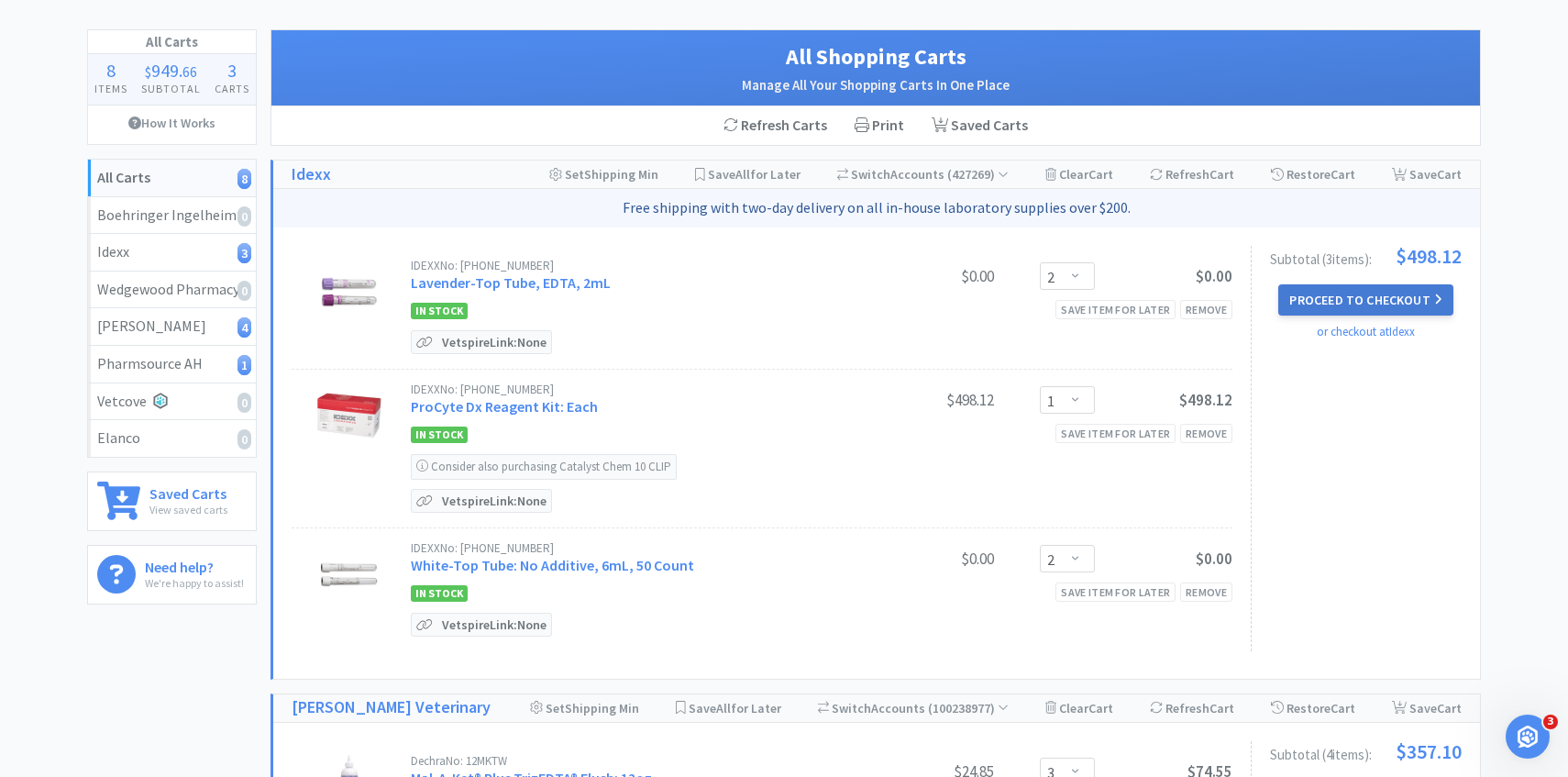
click at [1356, 303] on button "Proceed to Checkout" at bounding box center [1365, 299] width 174 height 31
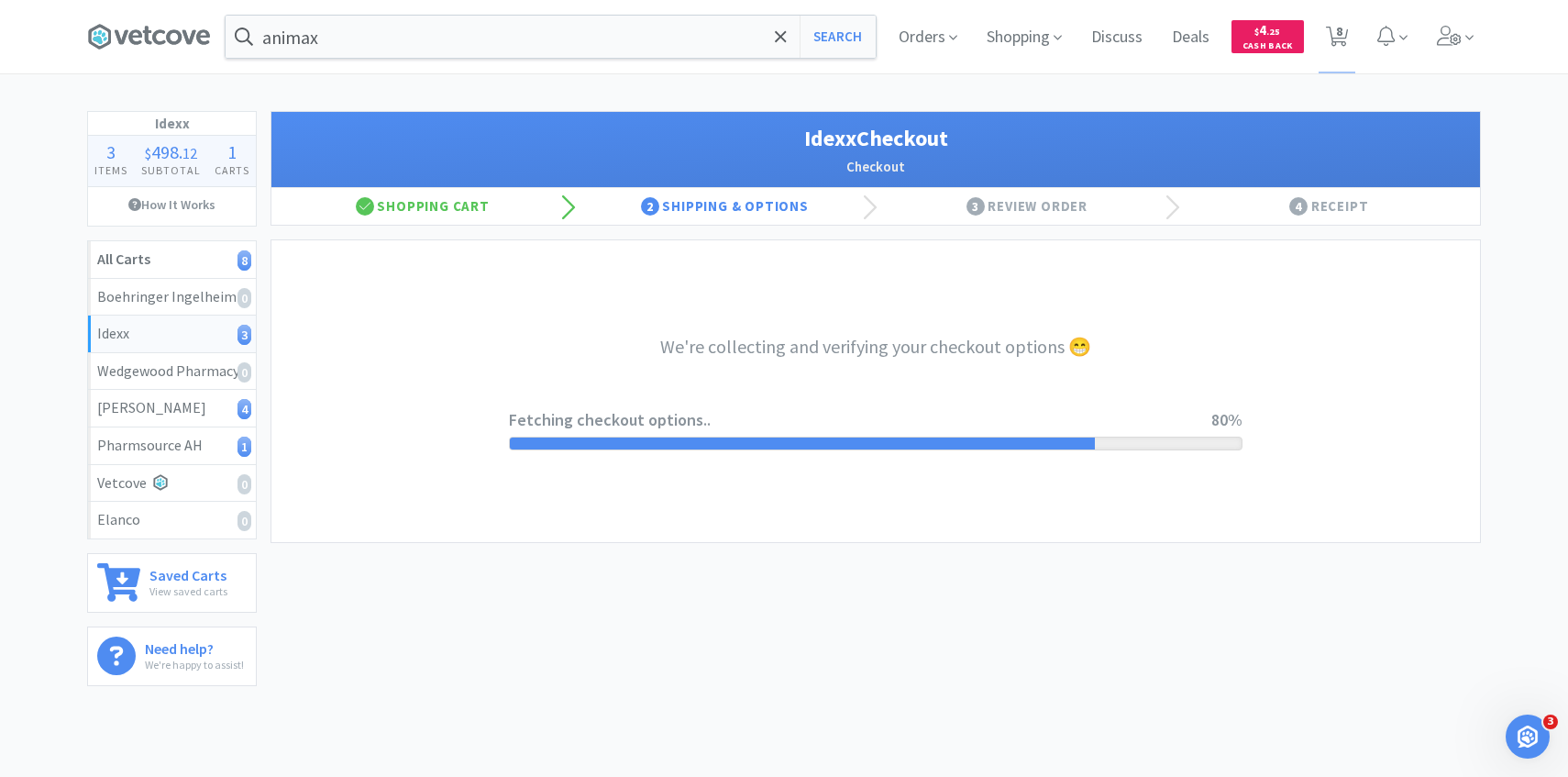
select select "904"
select select "003"
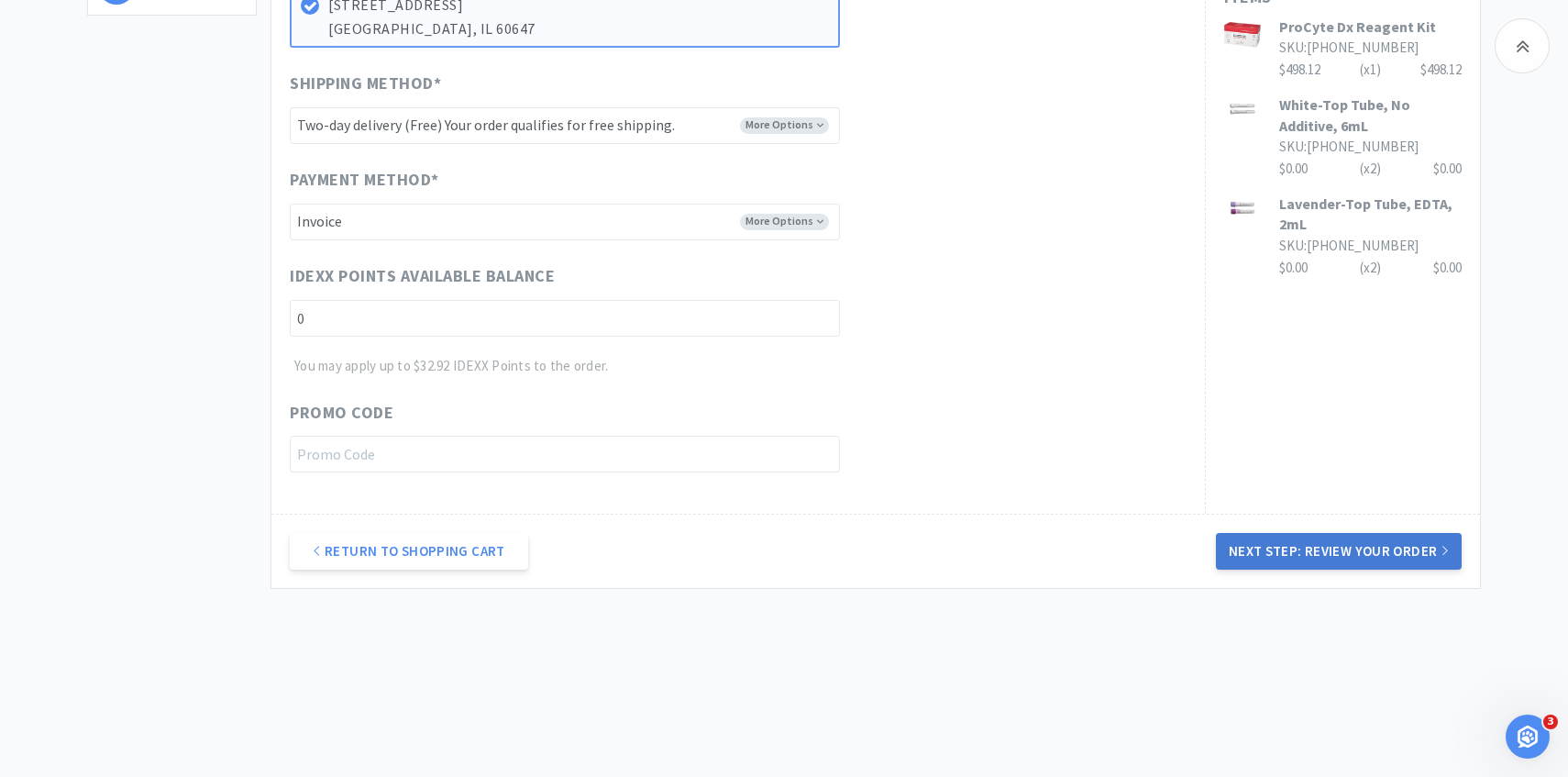
click at [1361, 548] on button "Next Step: Review Your Order" at bounding box center [1338, 551] width 246 height 37
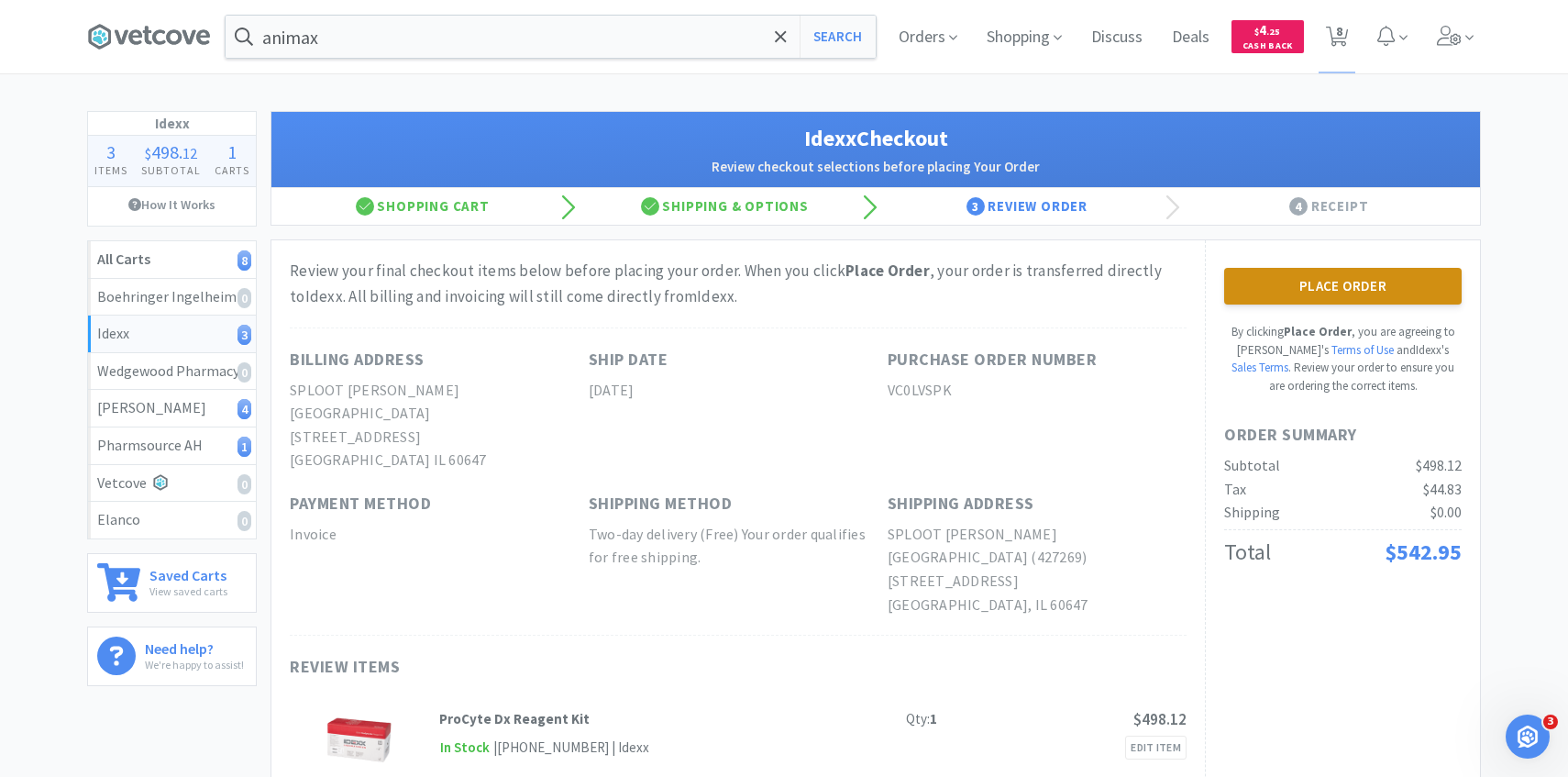
click at [1254, 296] on button "Place Order" at bounding box center [1342, 286] width 238 height 37
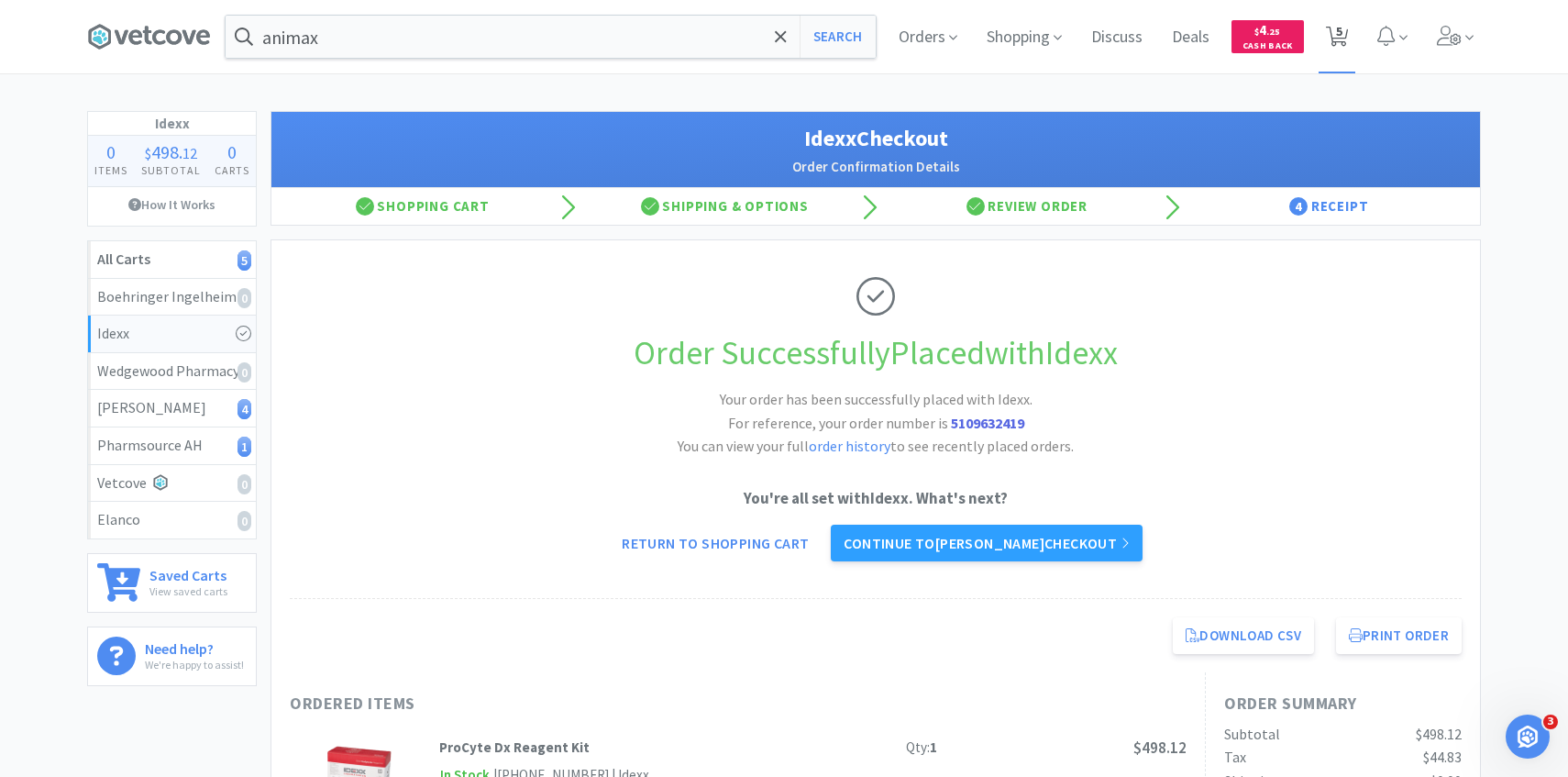
click at [1339, 23] on span "5" at bounding box center [1339, 31] width 6 height 74
select select "3"
select select "8"
select select "3"
select select "1"
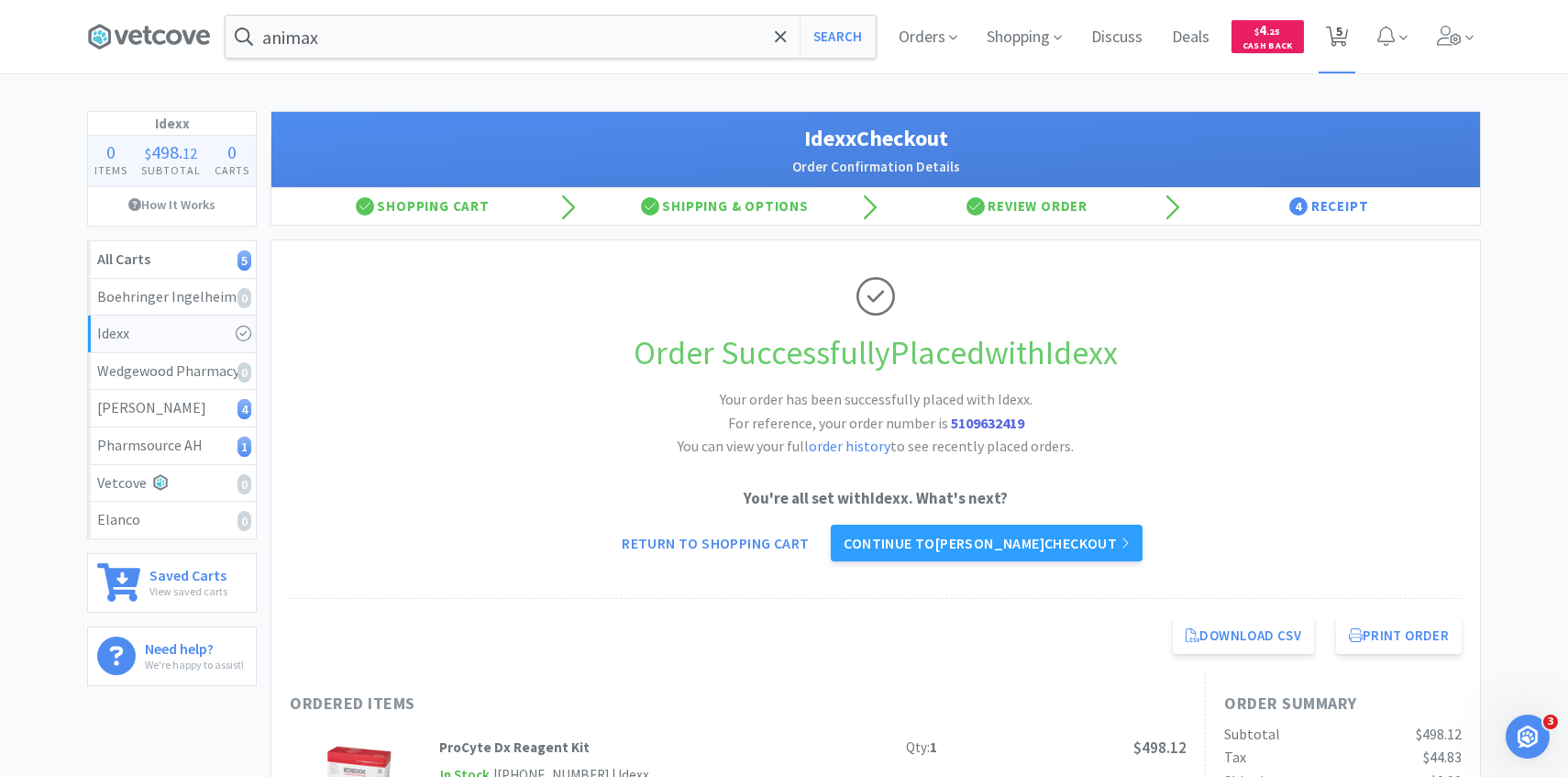
select select "4"
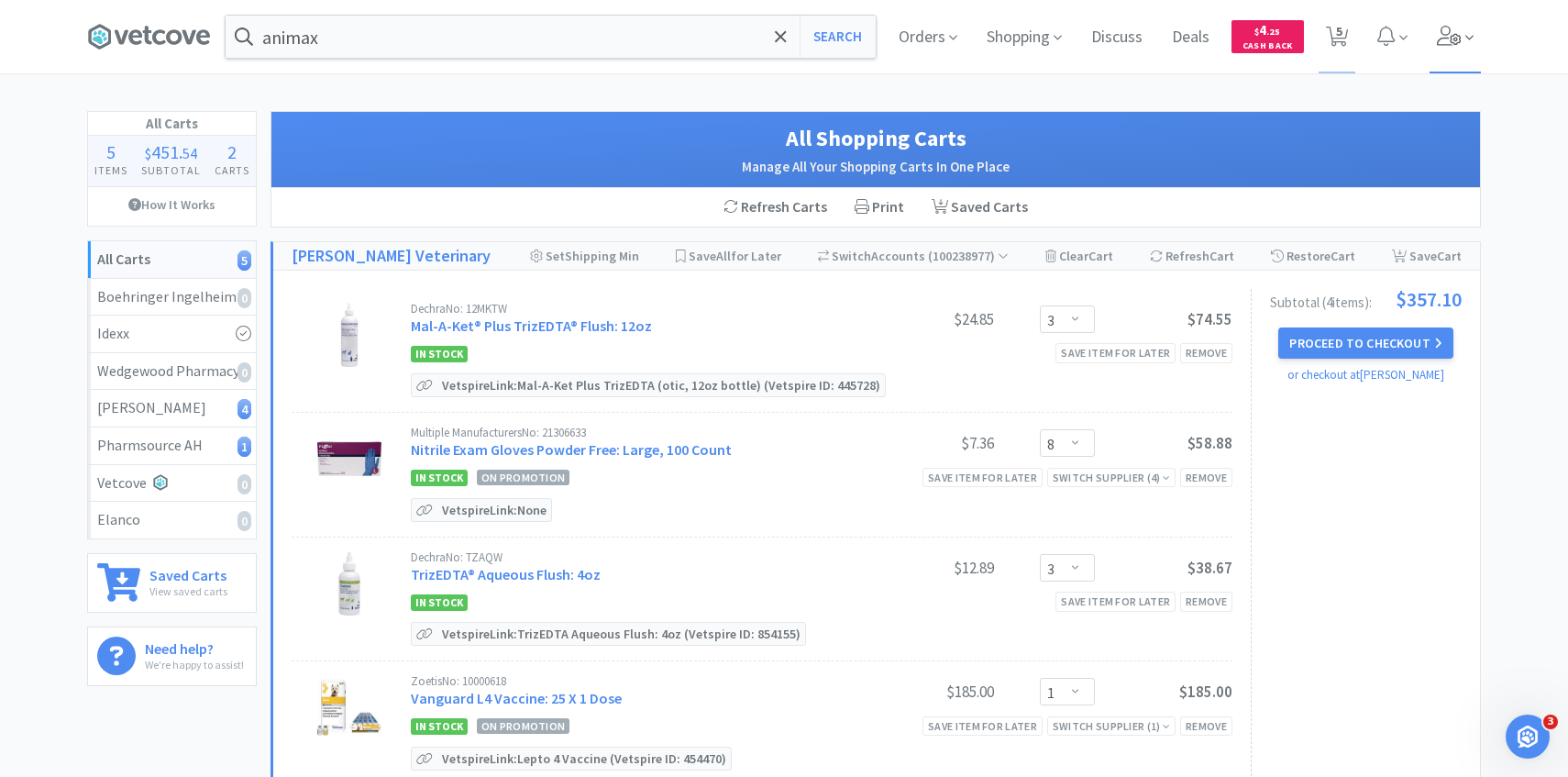
click at [1442, 38] on icon at bounding box center [1450, 36] width 26 height 20
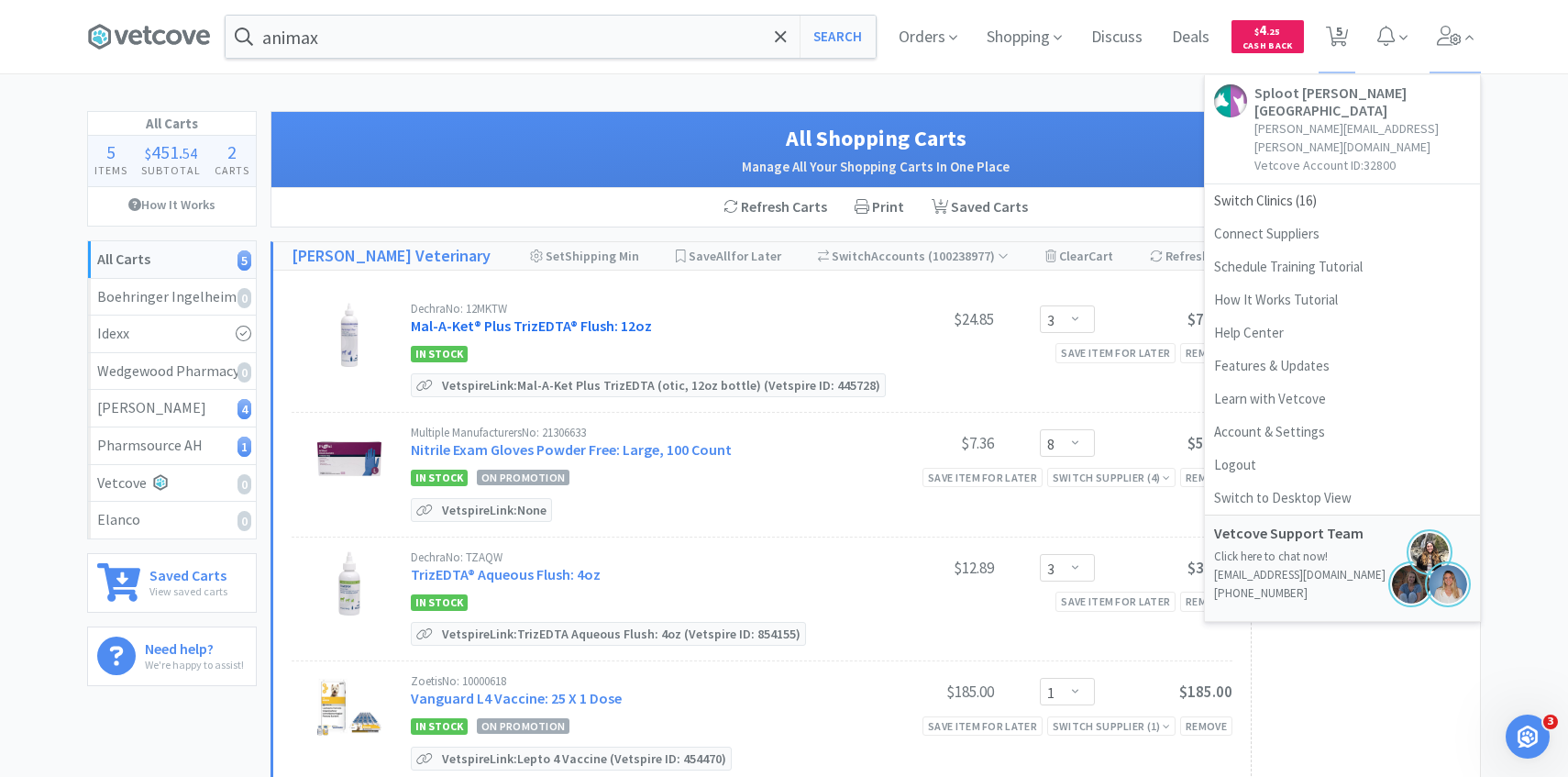
click at [611, 323] on link "Mal-A-Ket® Plus TrizEDTA® Flush: 12oz" at bounding box center [532, 326] width 241 height 18
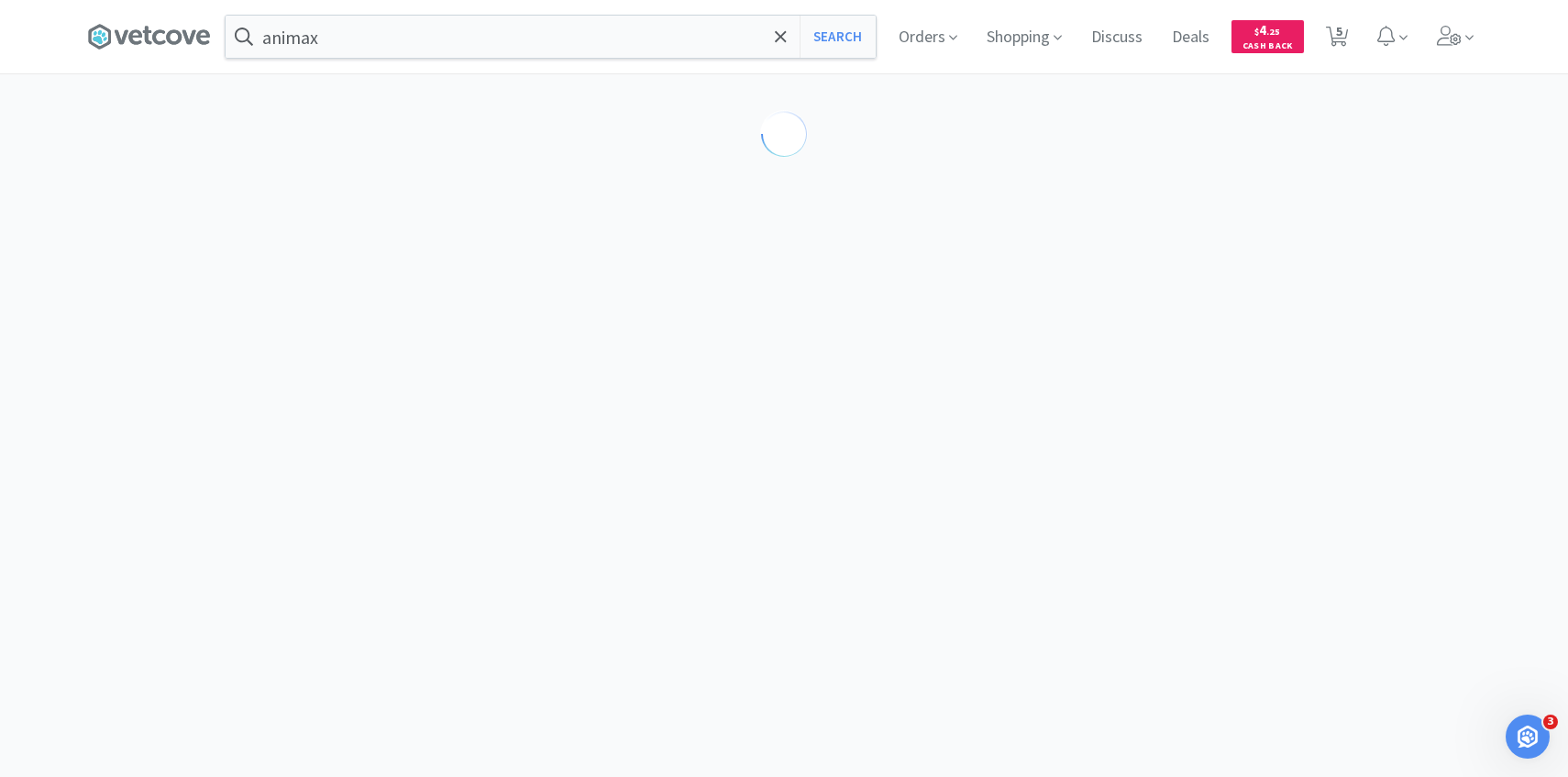
select select "194035"
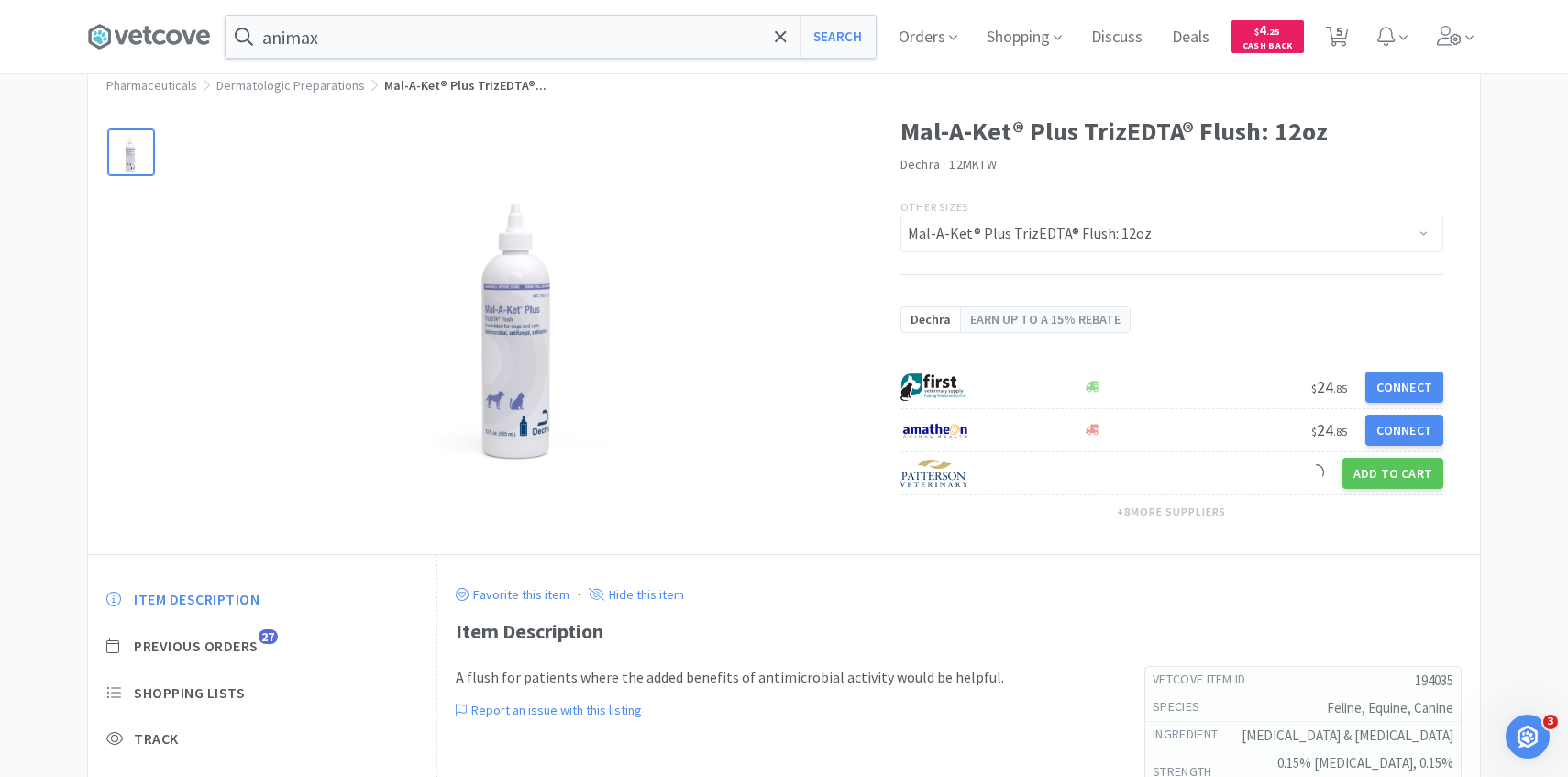
scroll to position [112, 0]
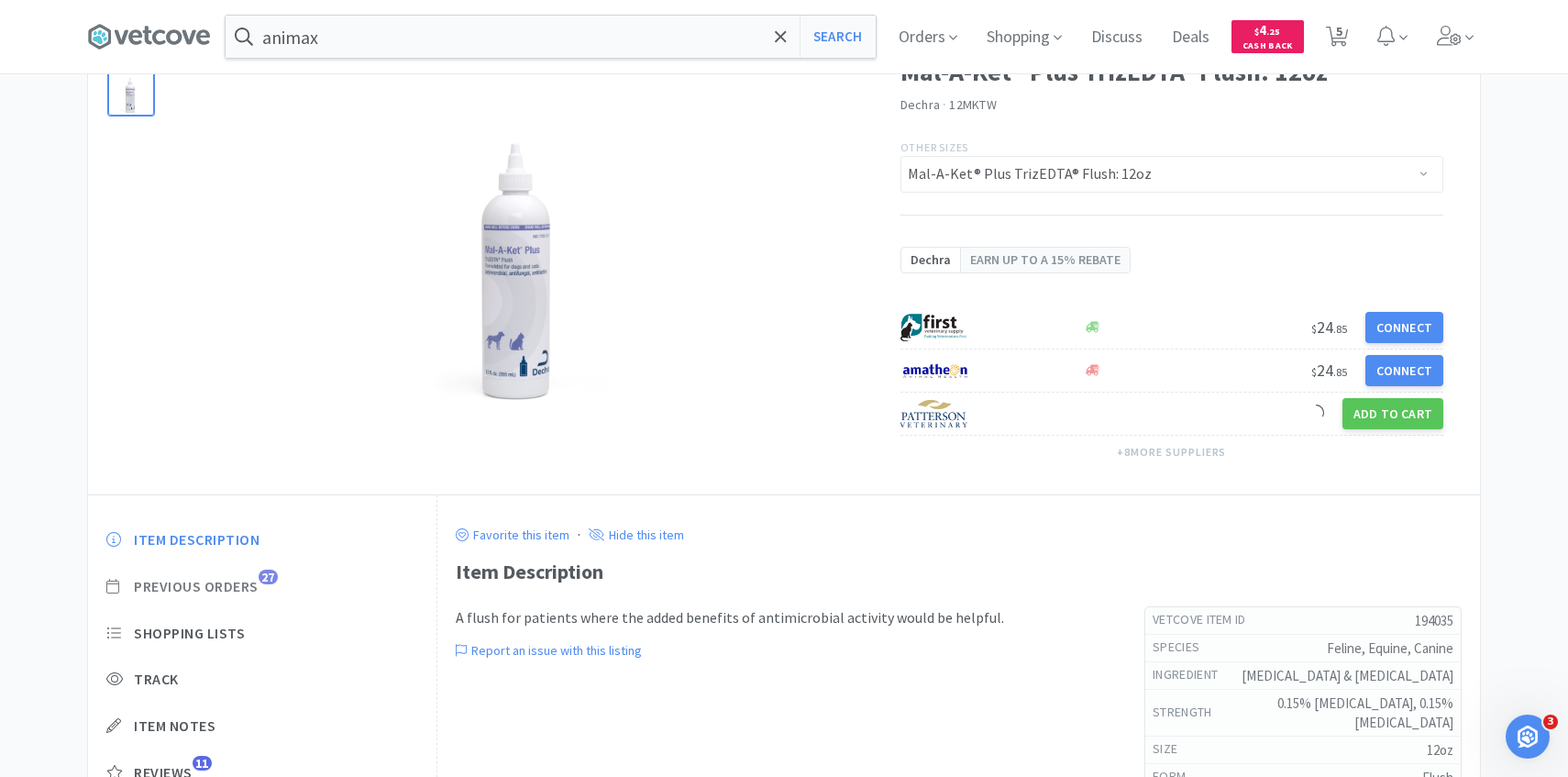
click at [257, 581] on span "Previous Orders" at bounding box center [195, 586] width 124 height 19
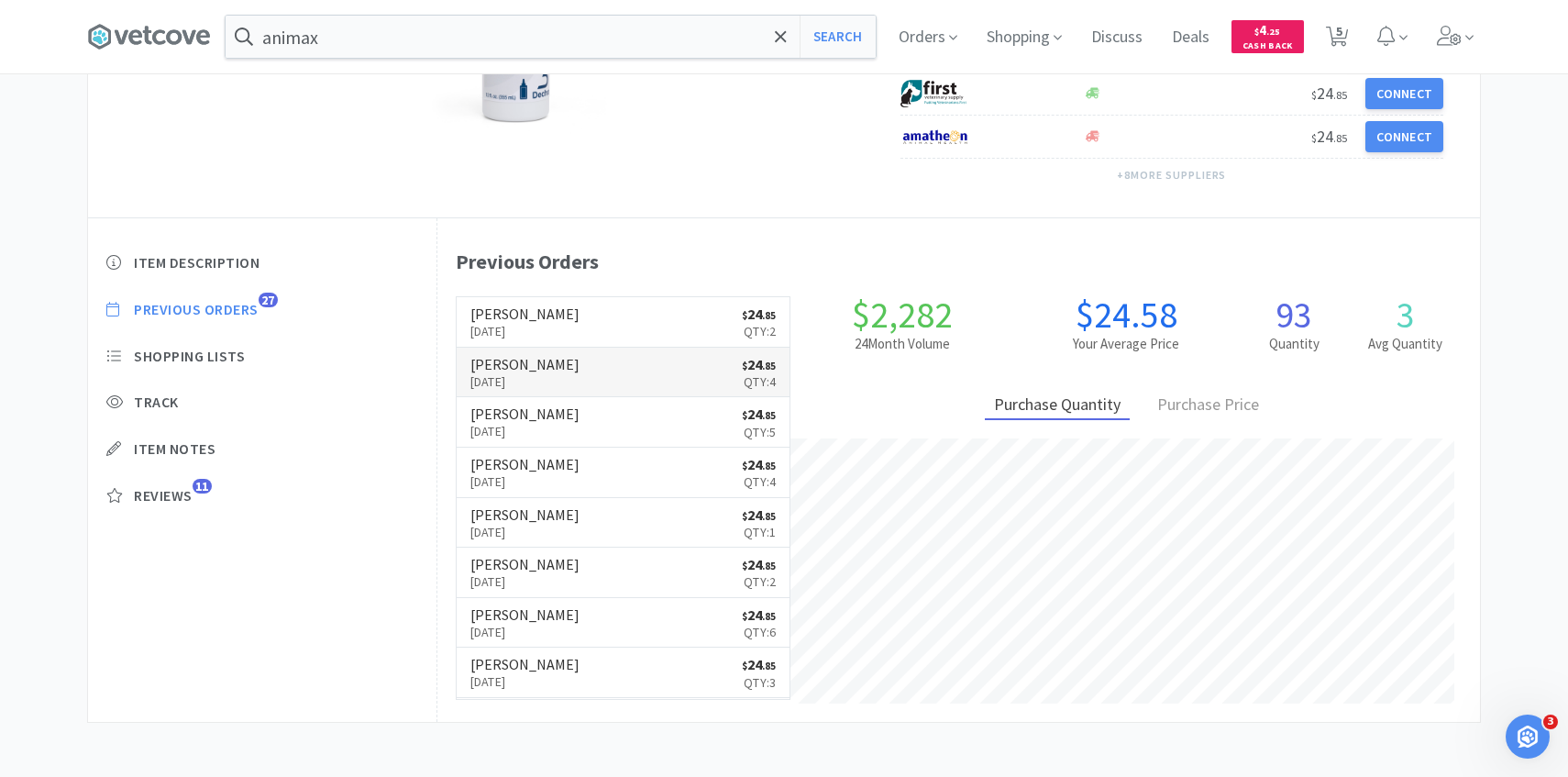
scroll to position [504, 1042]
select select "3"
select select "8"
select select "3"
select select "1"
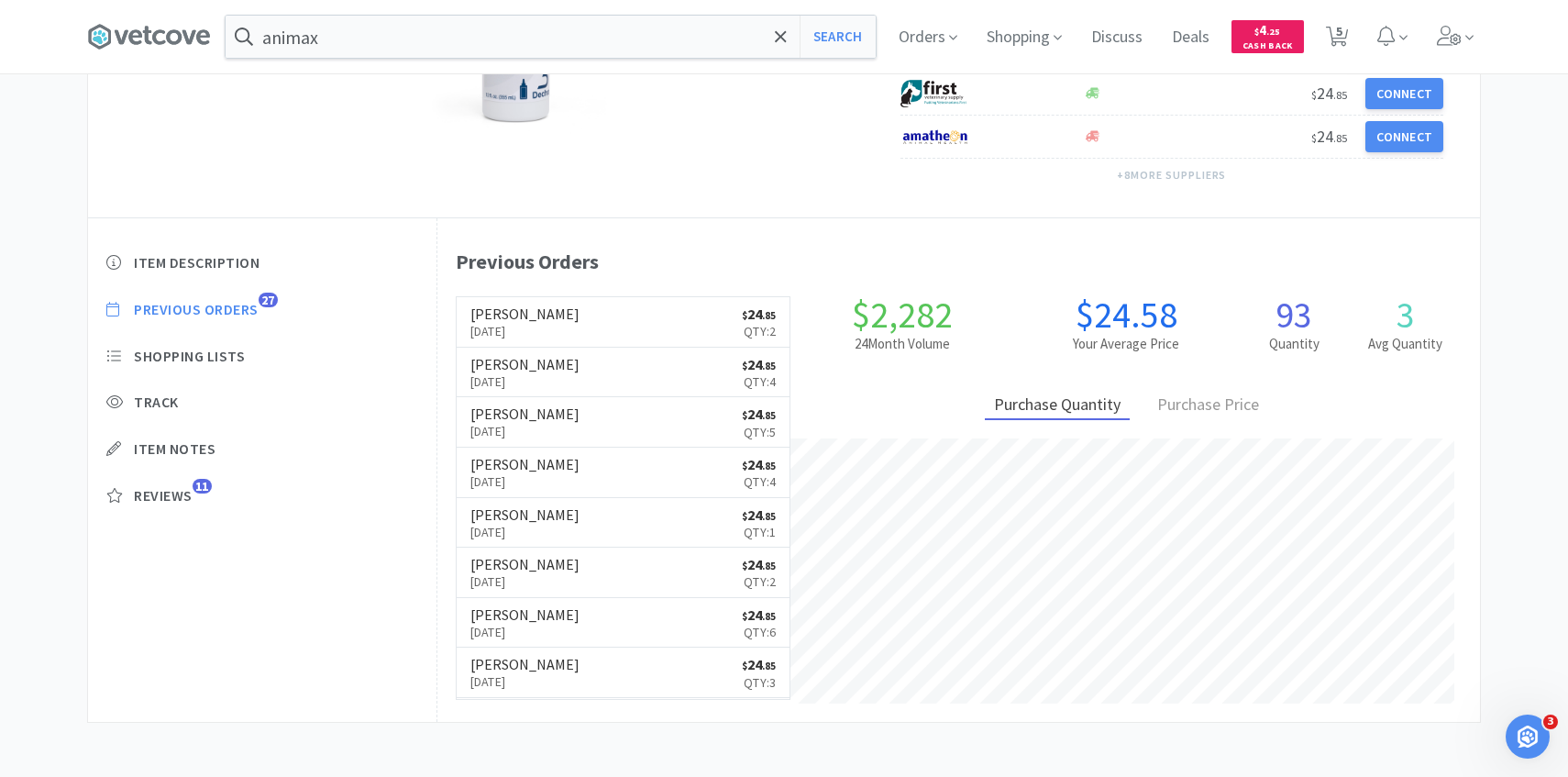
select select "4"
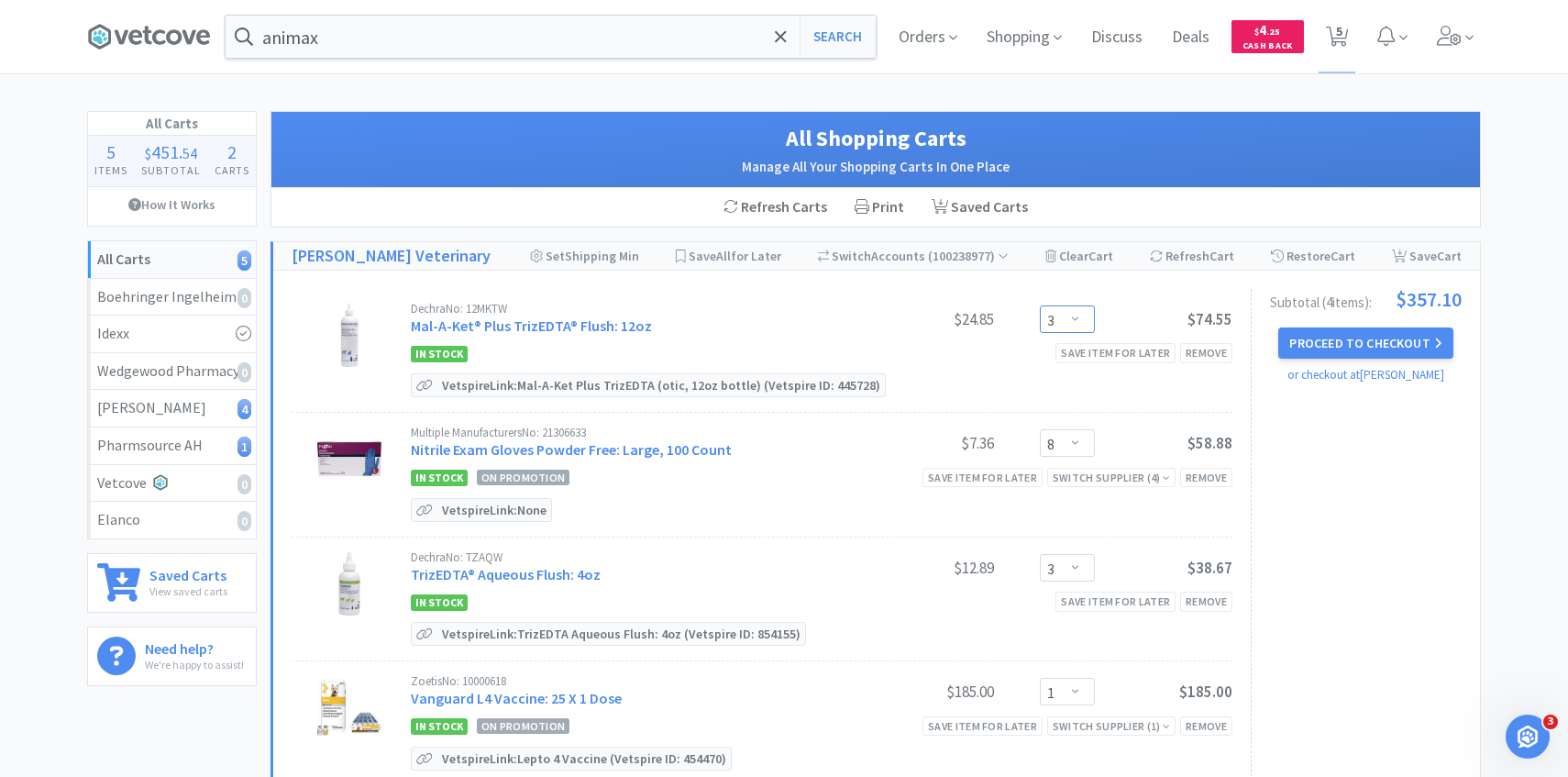
click at [1070, 320] on select "Enter Quantity 1 2 3 4 5 6 7 8 9 10 11 12 13 14 15 16 17 18 19 20 Enter Quantity" at bounding box center [1066, 320] width 55 height 28
click at [1039, 306] on select "Enter Quantity 1 2 3 4 5 6 7 8 9 10 11 12 13 14 15 16 17 18 19 20 Enter Quantity" at bounding box center [1066, 320] width 55 height 28
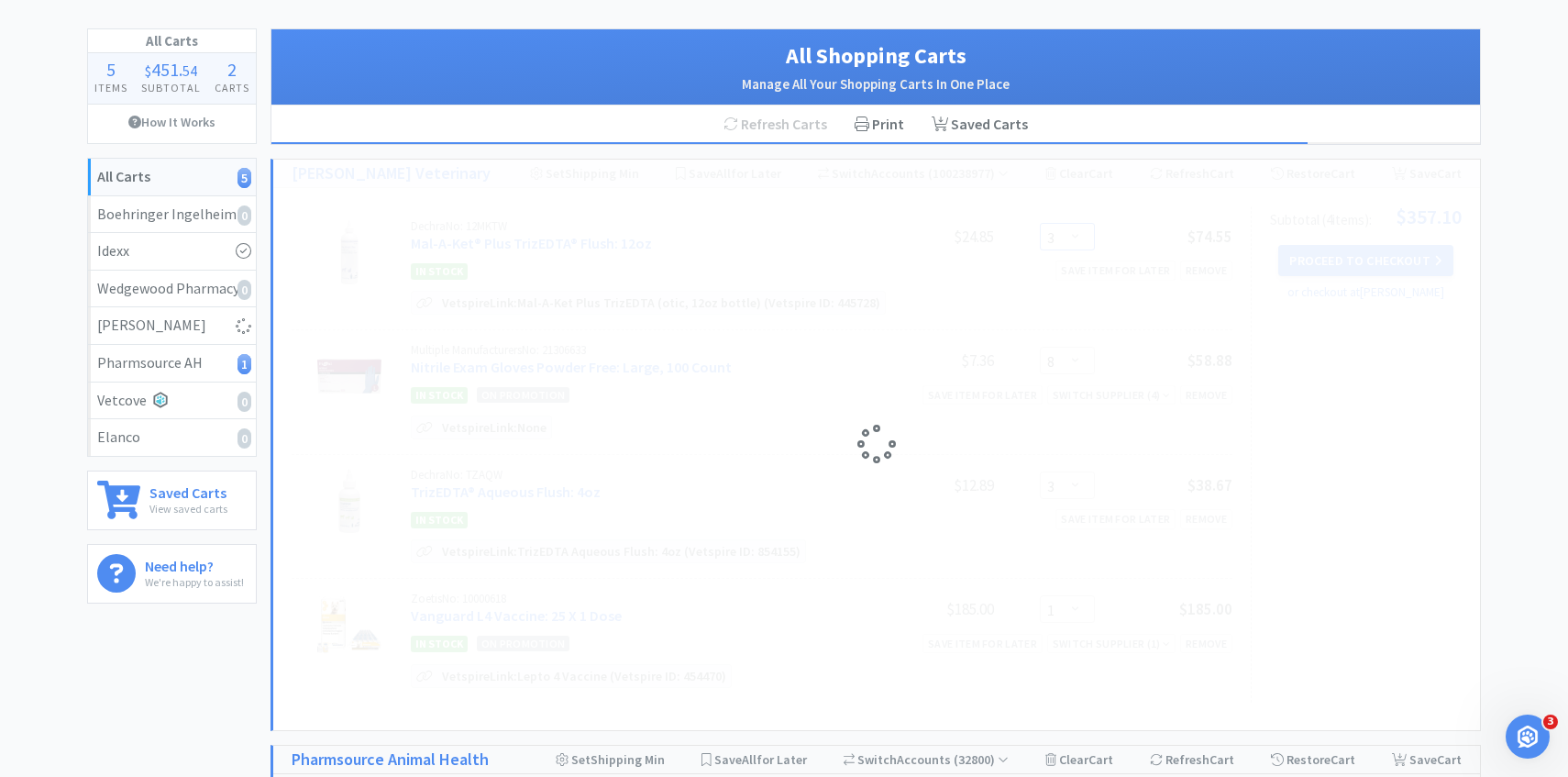
select select "4"
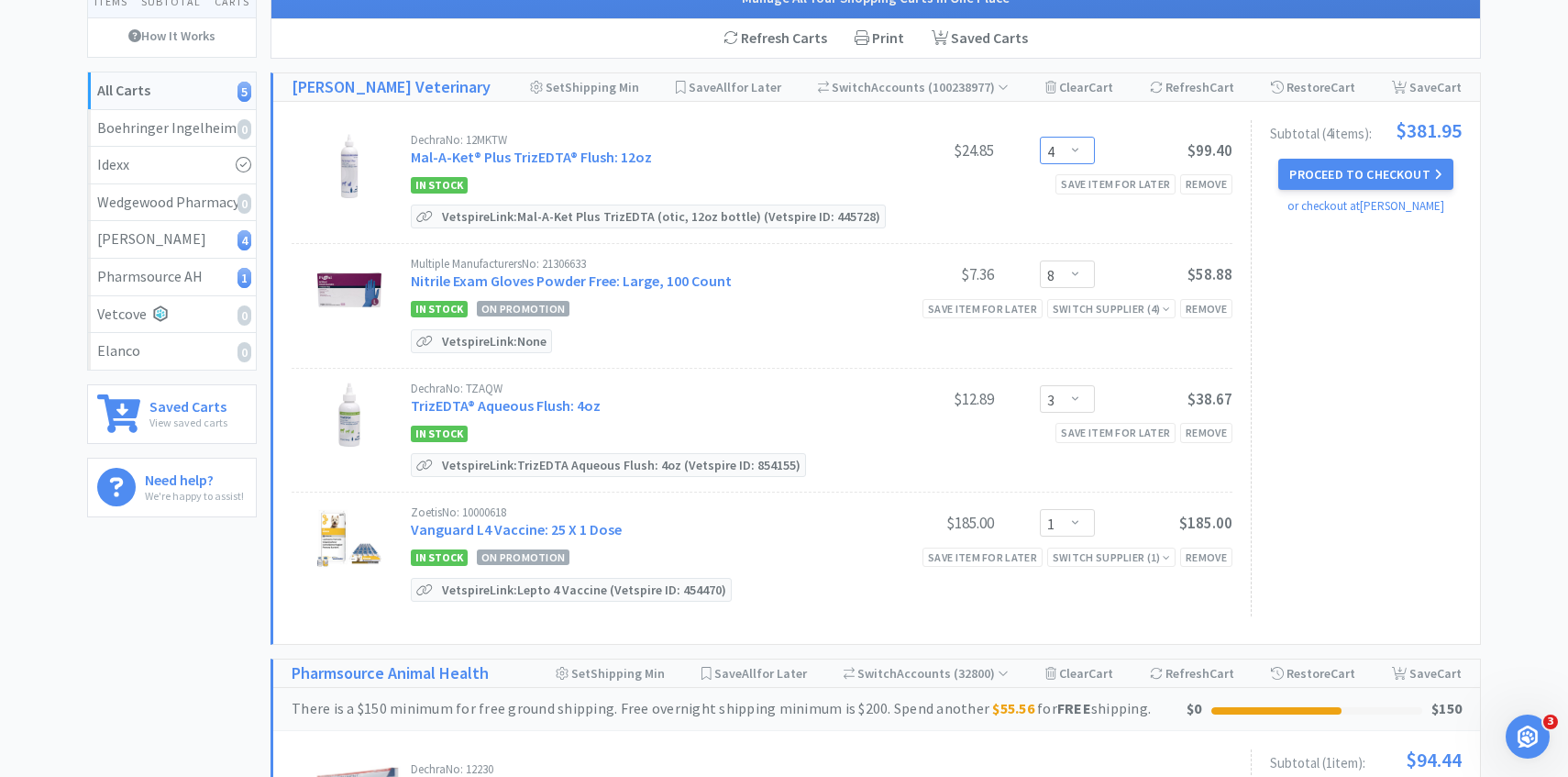
scroll to position [164, 0]
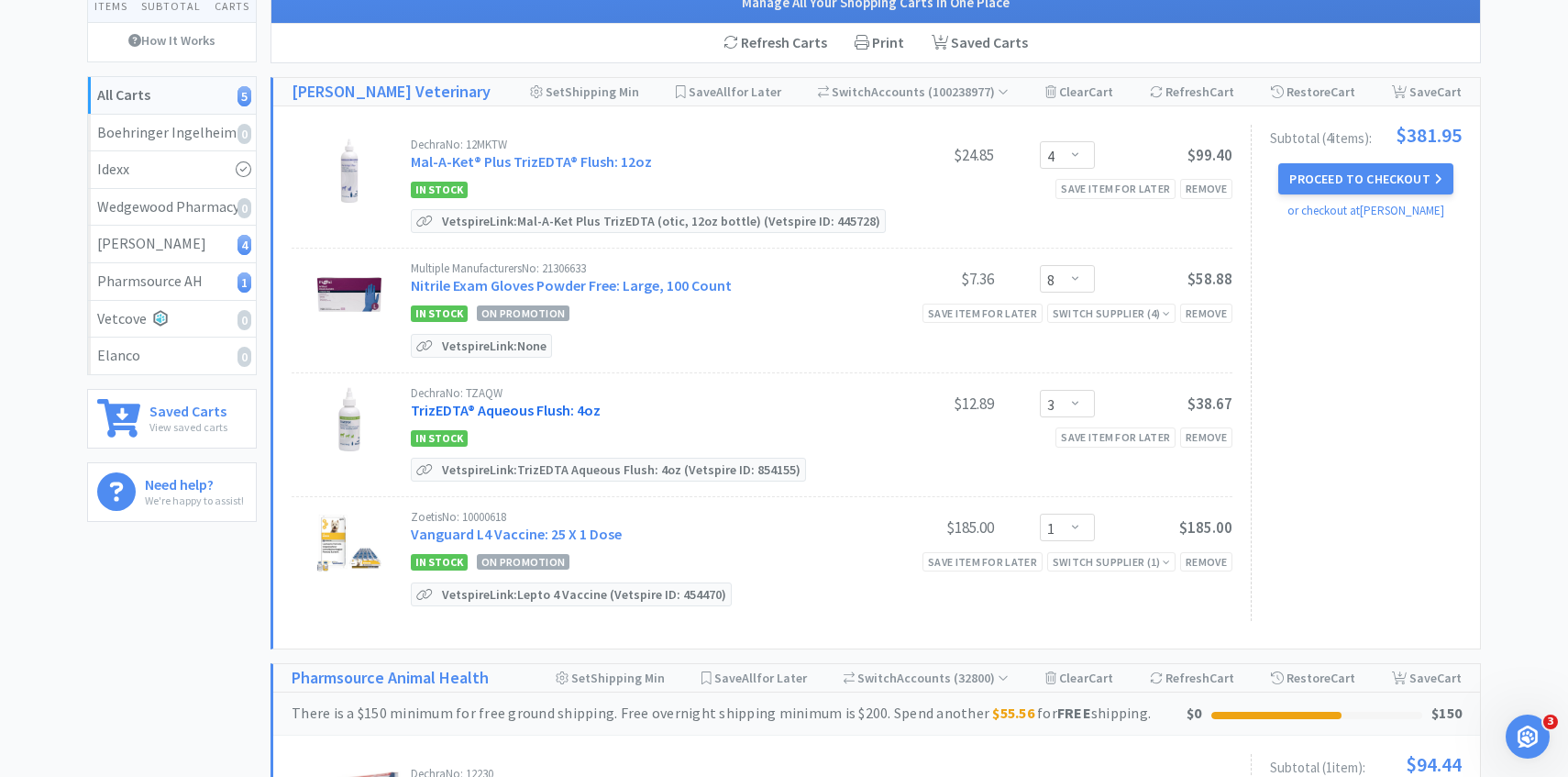
click at [556, 400] on link "TrizEDTA® Aqueous Flush: 4oz" at bounding box center [506, 409] width 190 height 18
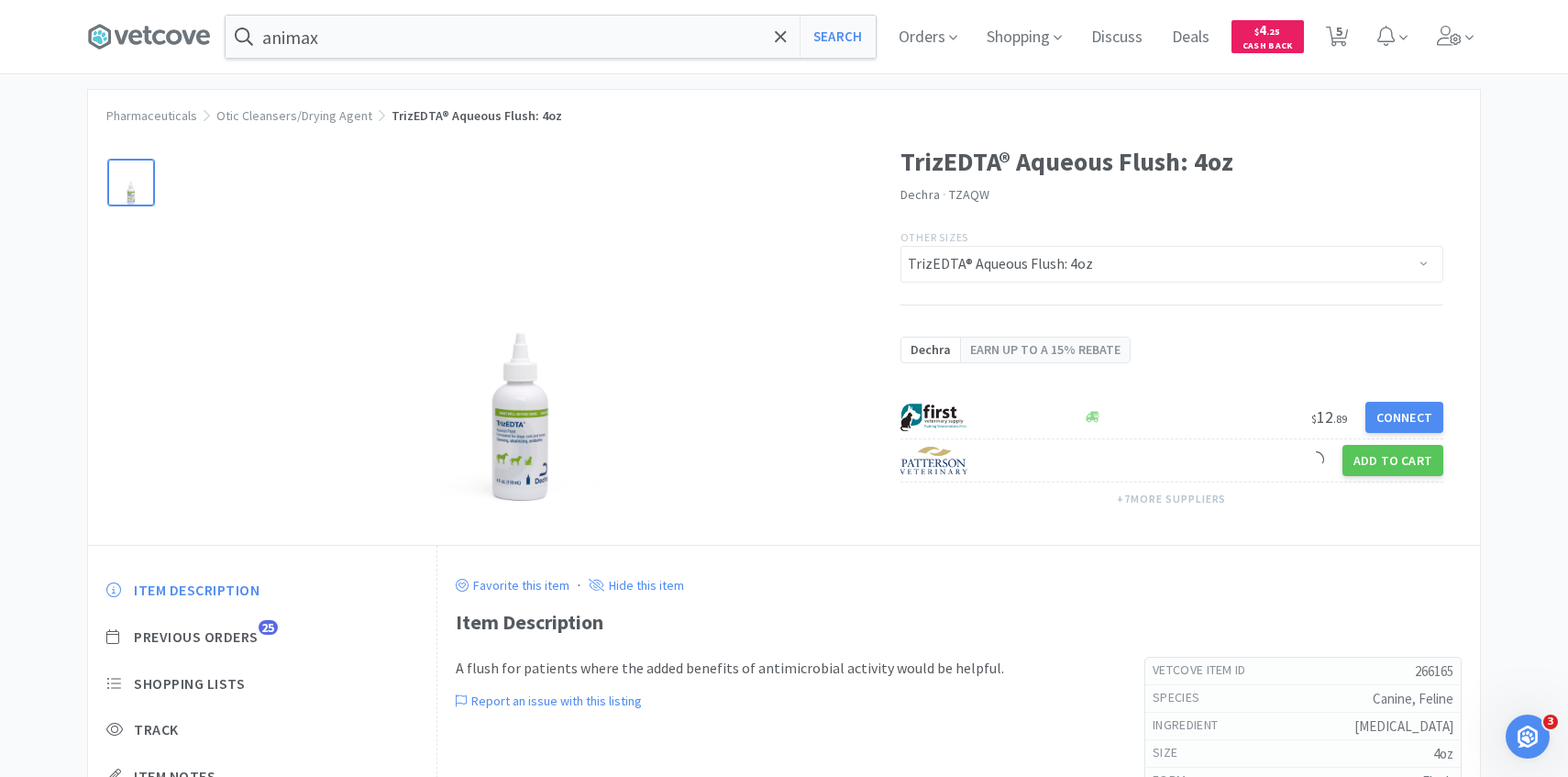
scroll to position [263, 0]
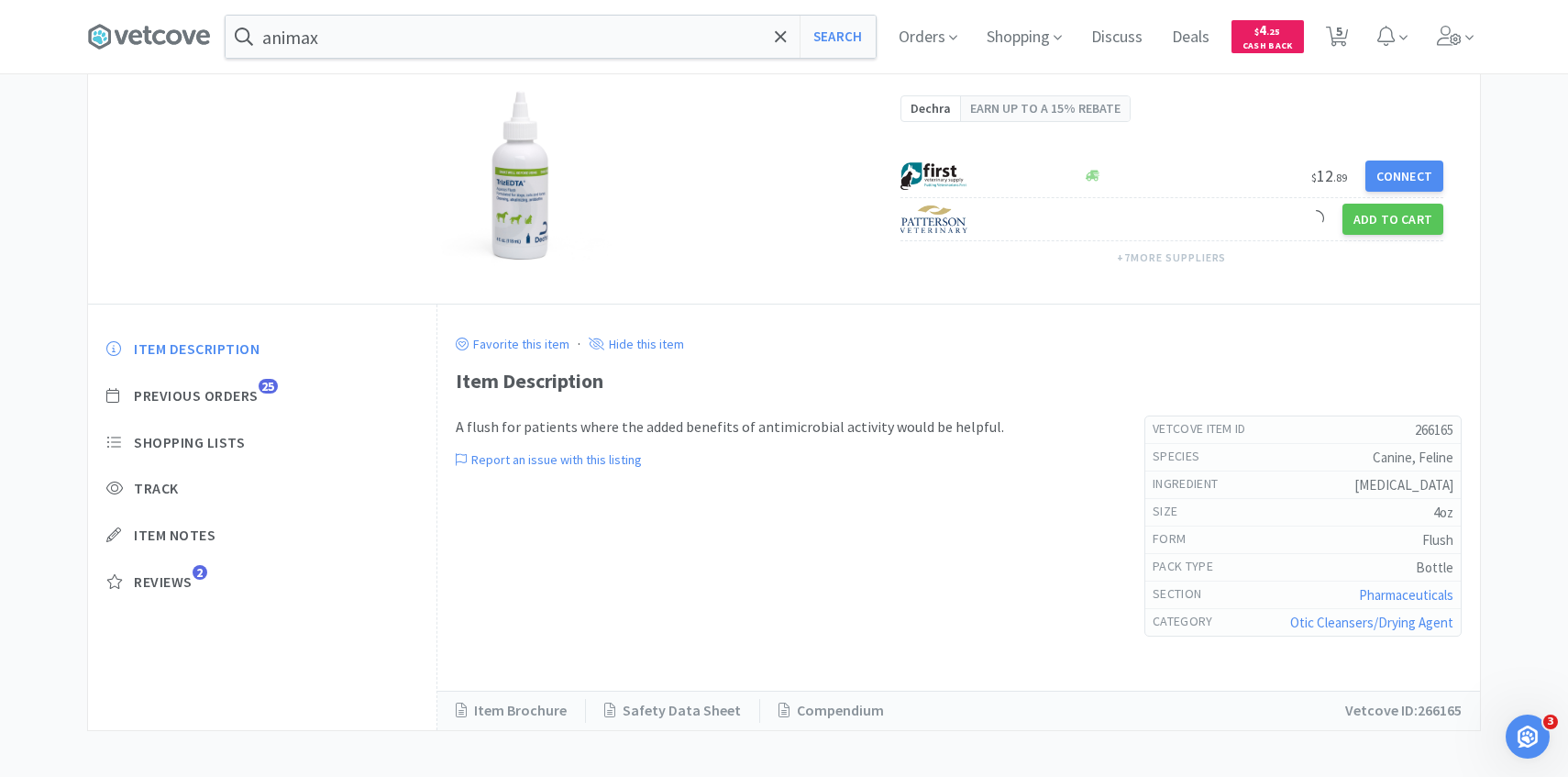
click at [248, 407] on div "Item Description Previous Orders 25 Shopping Lists Track Item Notes Reviews 2" at bounding box center [262, 479] width 348 height 317
click at [244, 396] on span "Previous Orders" at bounding box center [195, 395] width 124 height 19
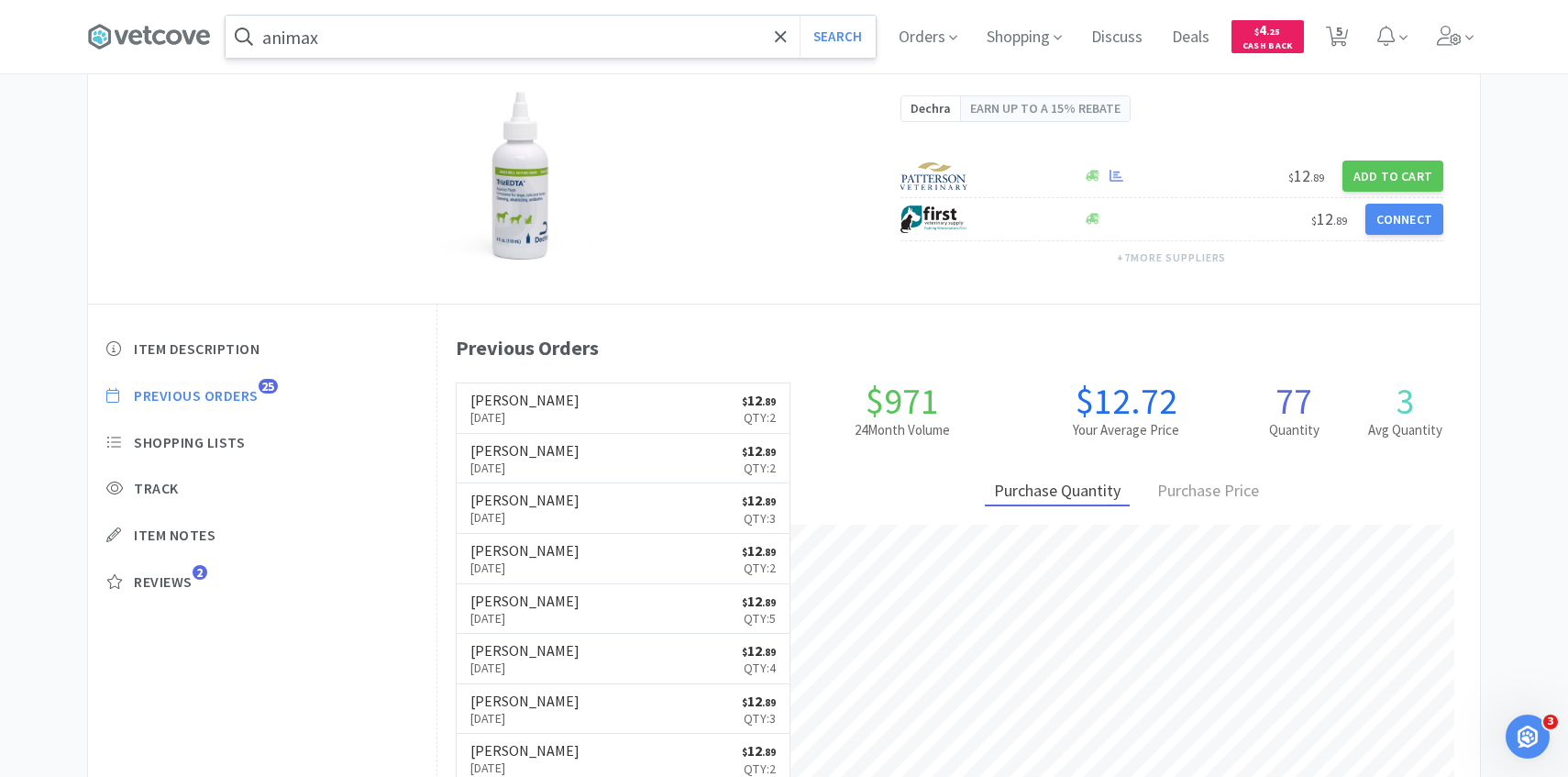
scroll to position [504, 1042]
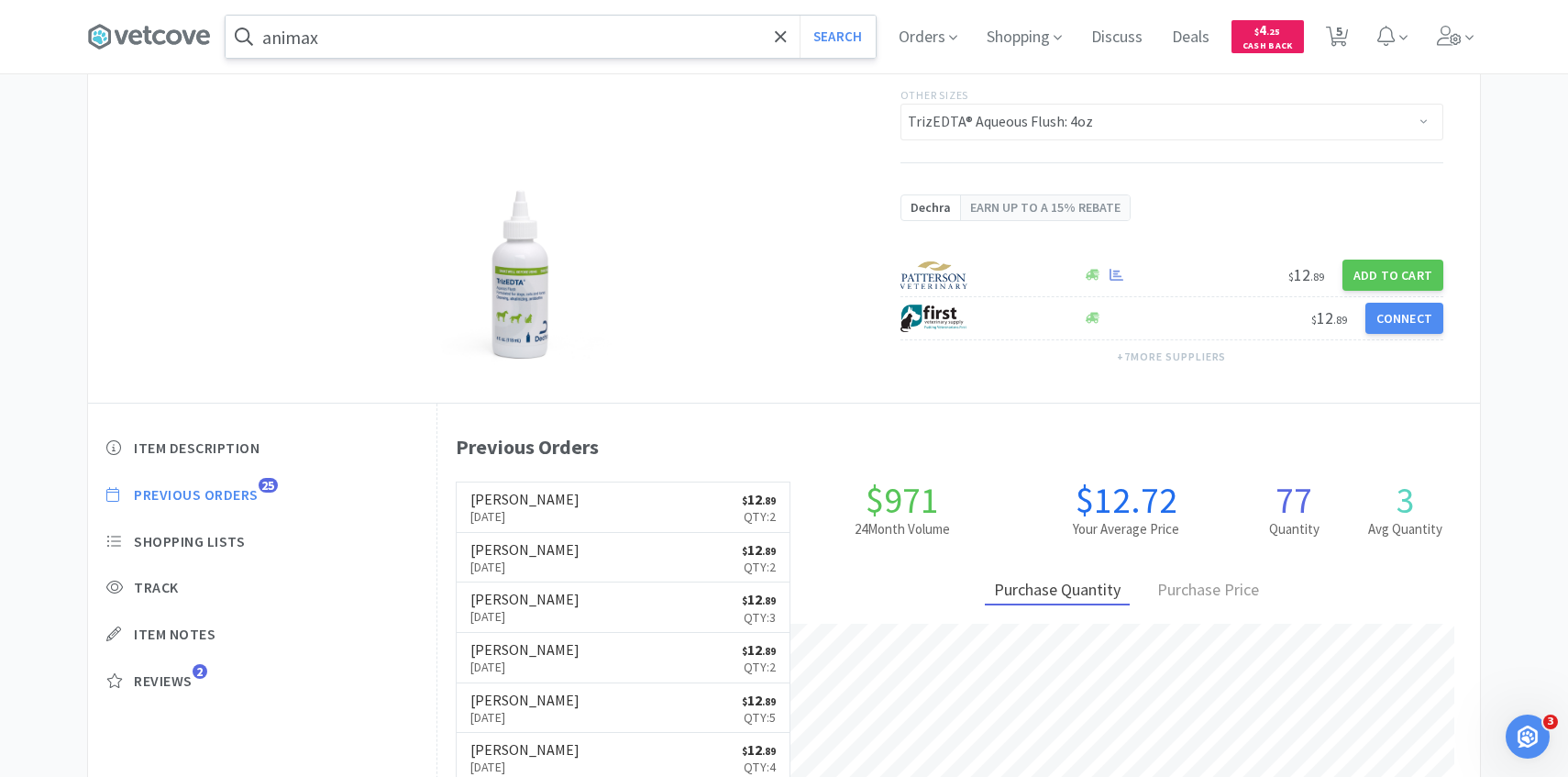
select select "4"
select select "8"
select select "3"
select select "1"
select select "4"
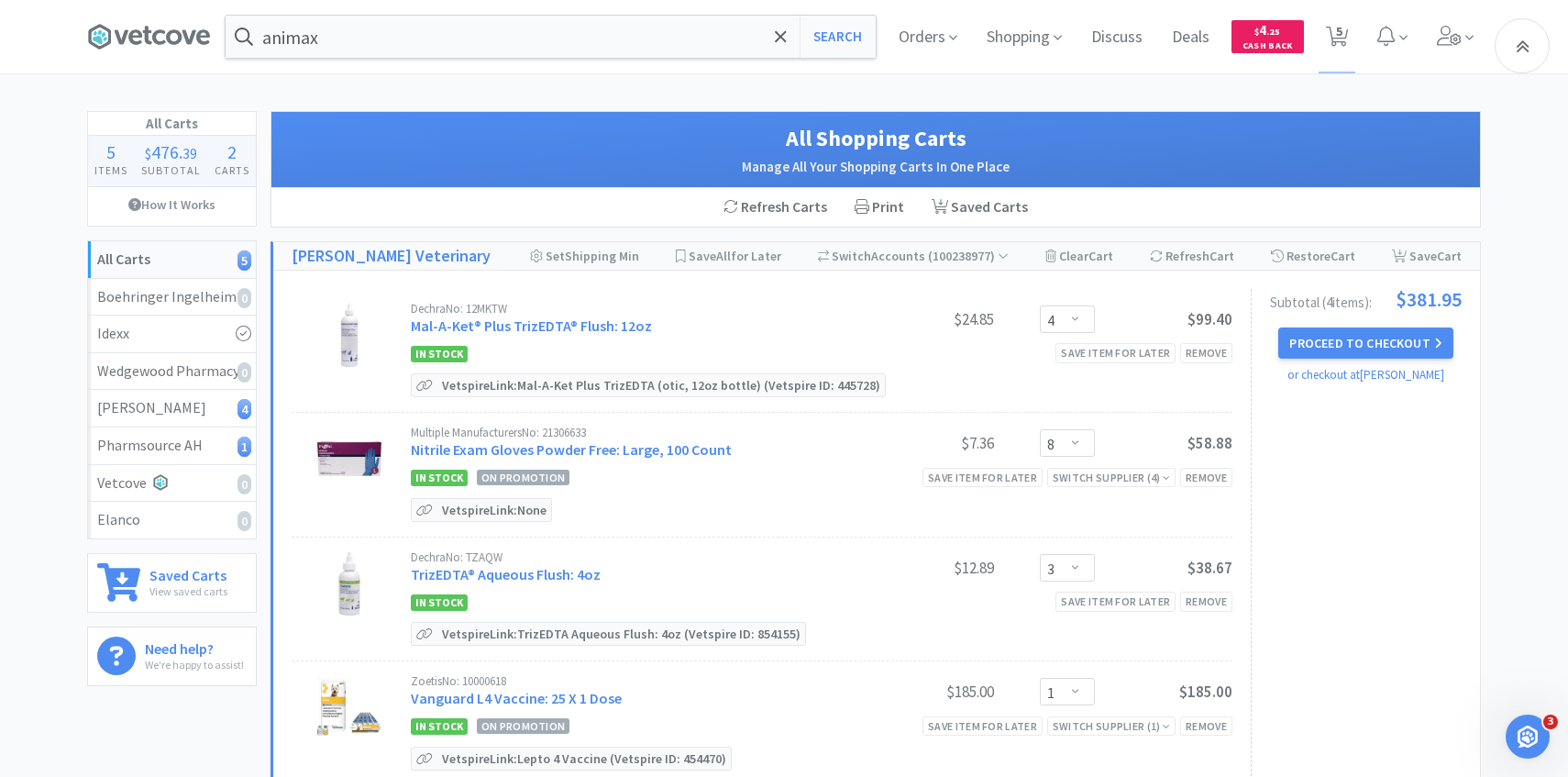
scroll to position [501, 0]
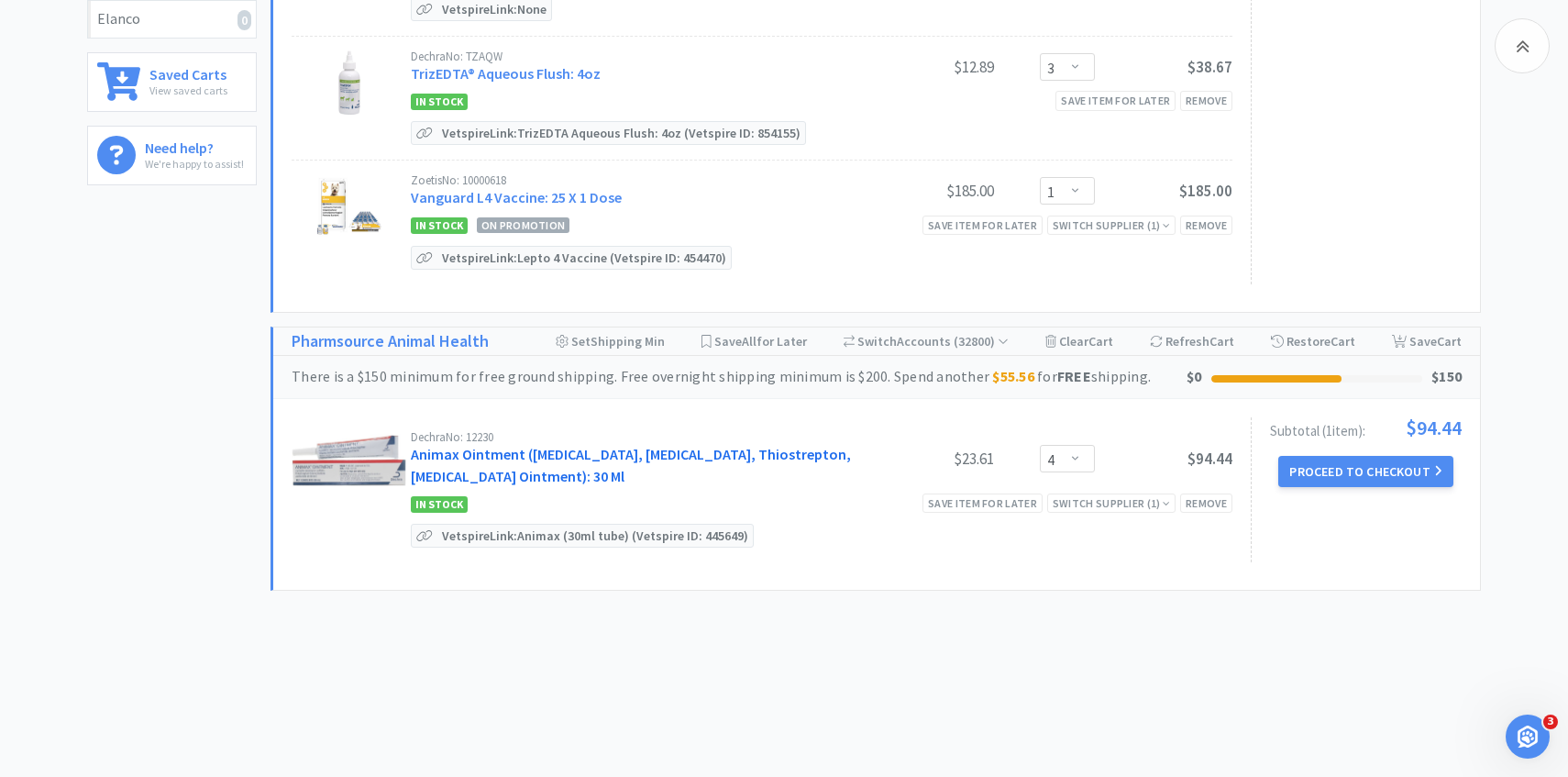
click at [672, 459] on link "Animax Ointment ([MEDICAL_DATA], [MEDICAL_DATA], Thiostrepton, [MEDICAL_DATA] O…" at bounding box center [631, 465] width 440 height 41
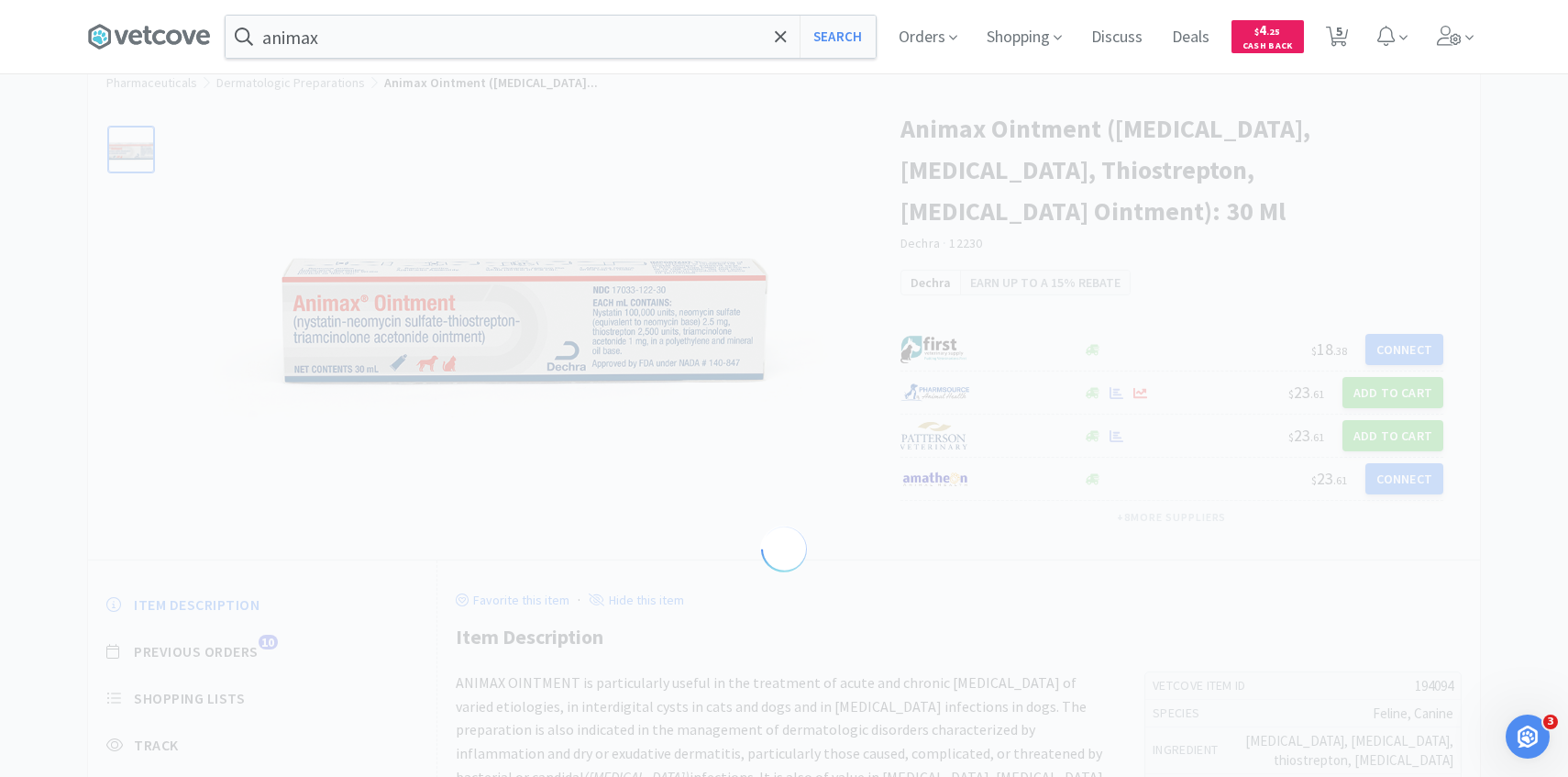
select select "194094"
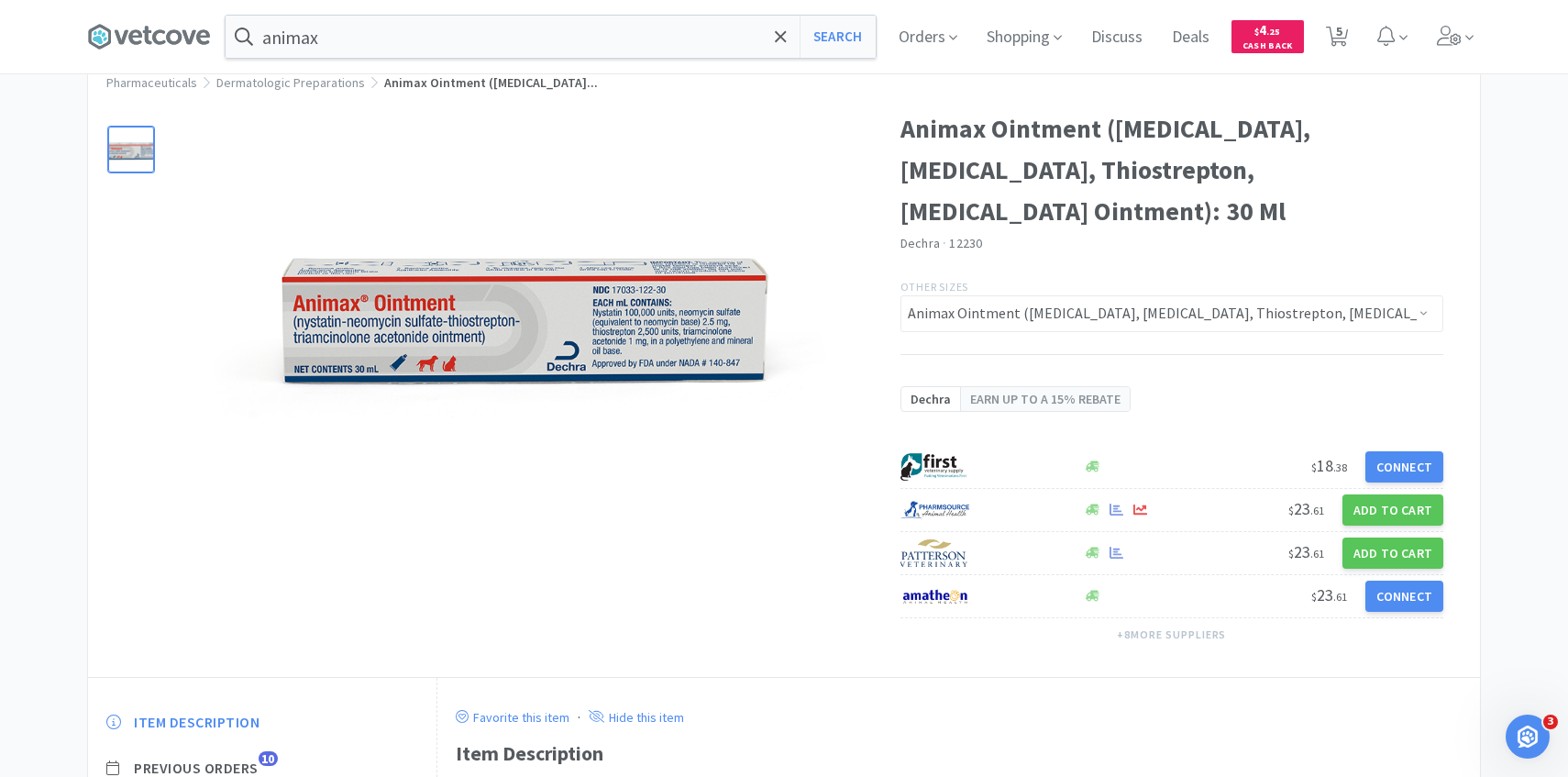
scroll to position [88, 0]
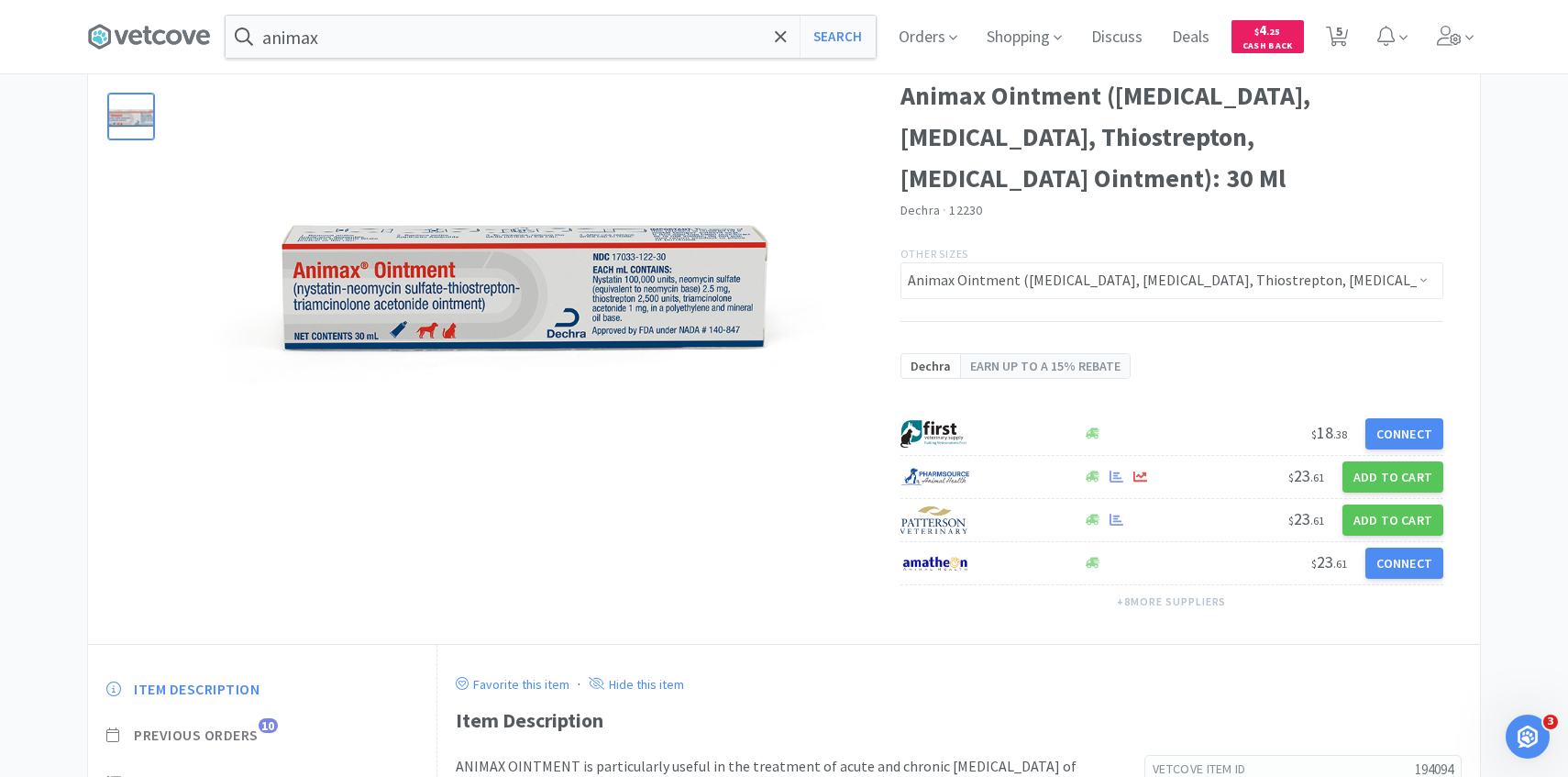
click at [253, 728] on span "Previous Orders" at bounding box center [195, 734] width 124 height 19
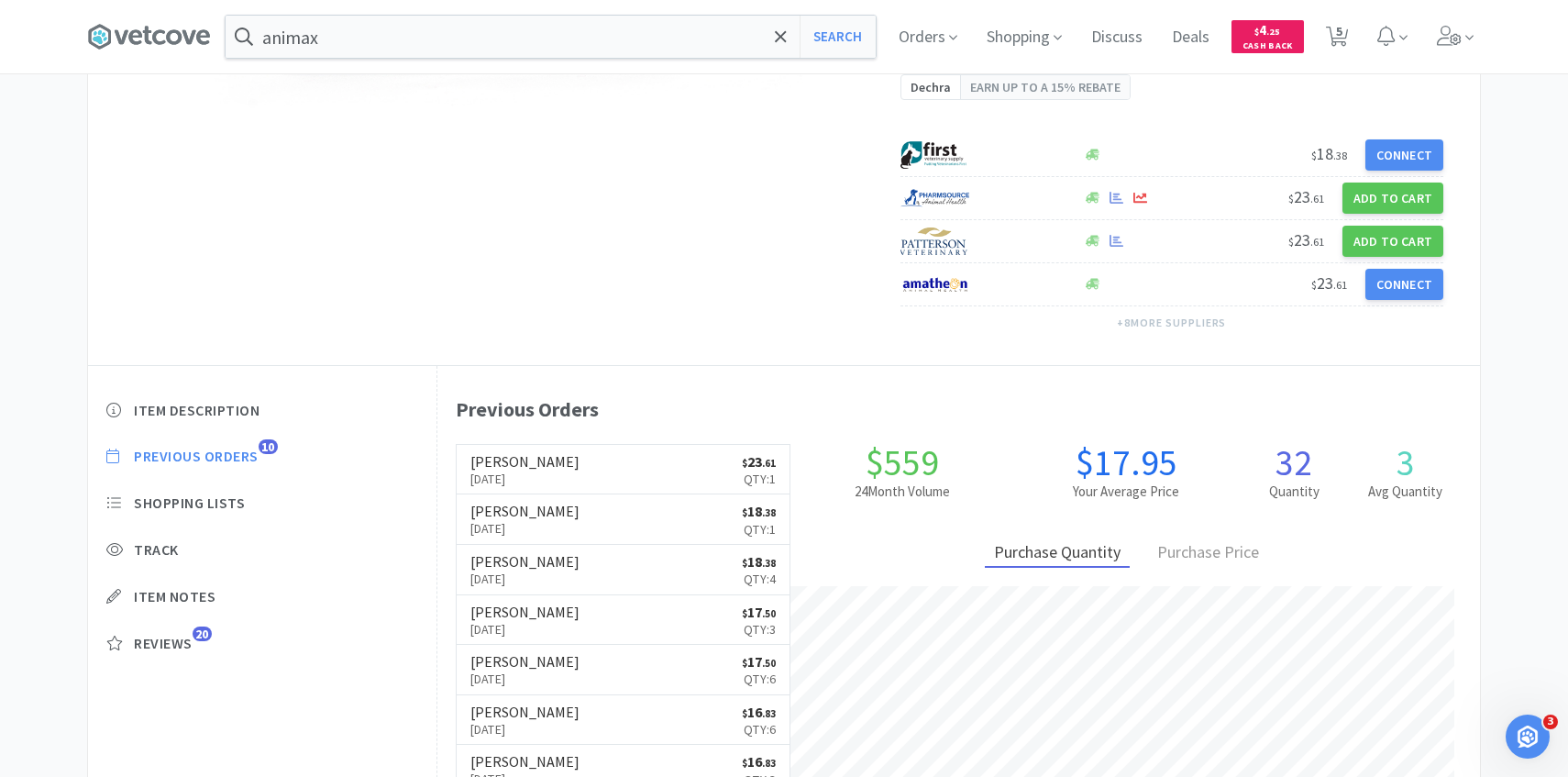
scroll to position [369, 0]
click at [1334, 34] on icon at bounding box center [1337, 37] width 23 height 20
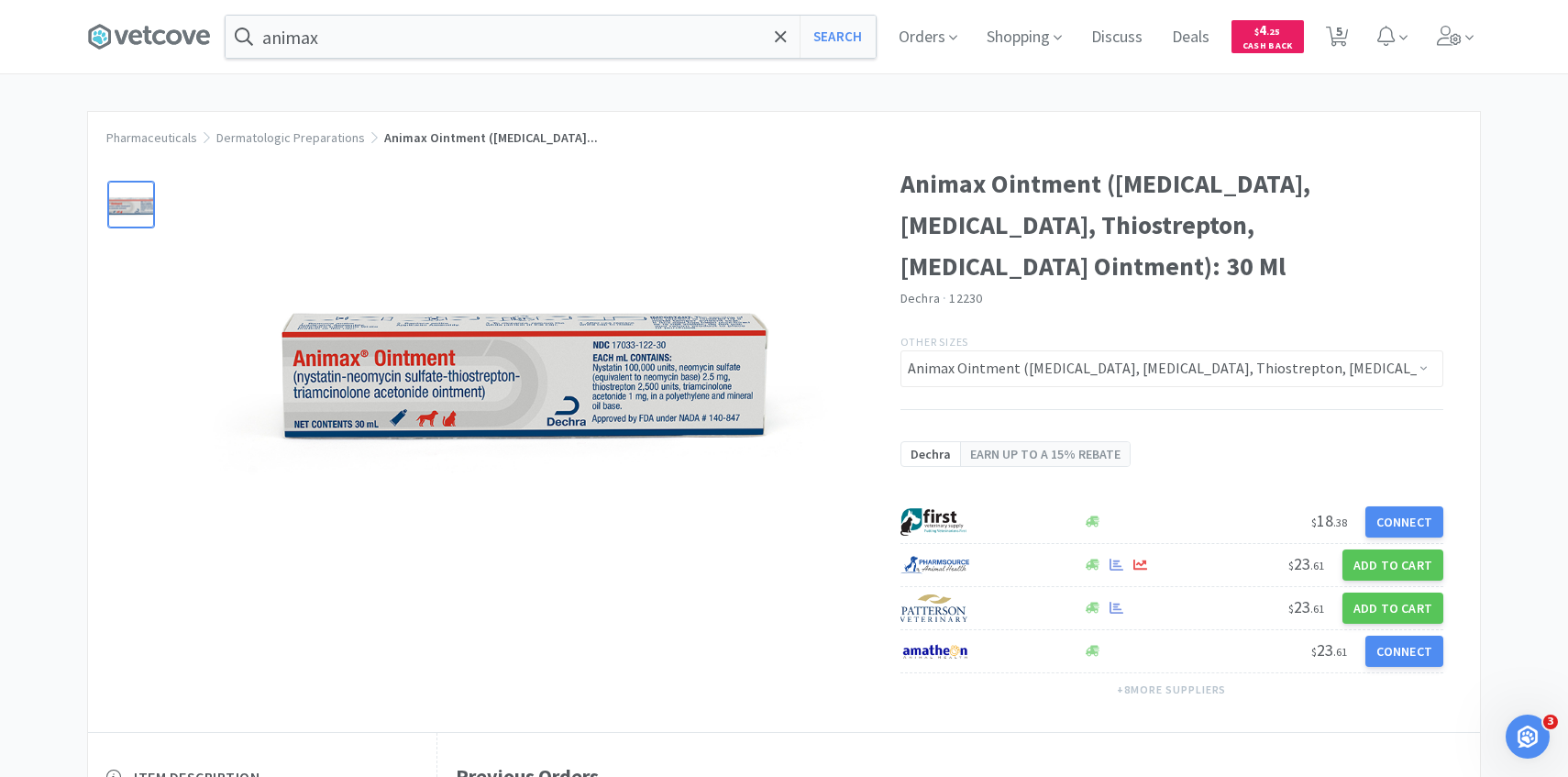
select select "4"
select select "8"
select select "3"
select select "1"
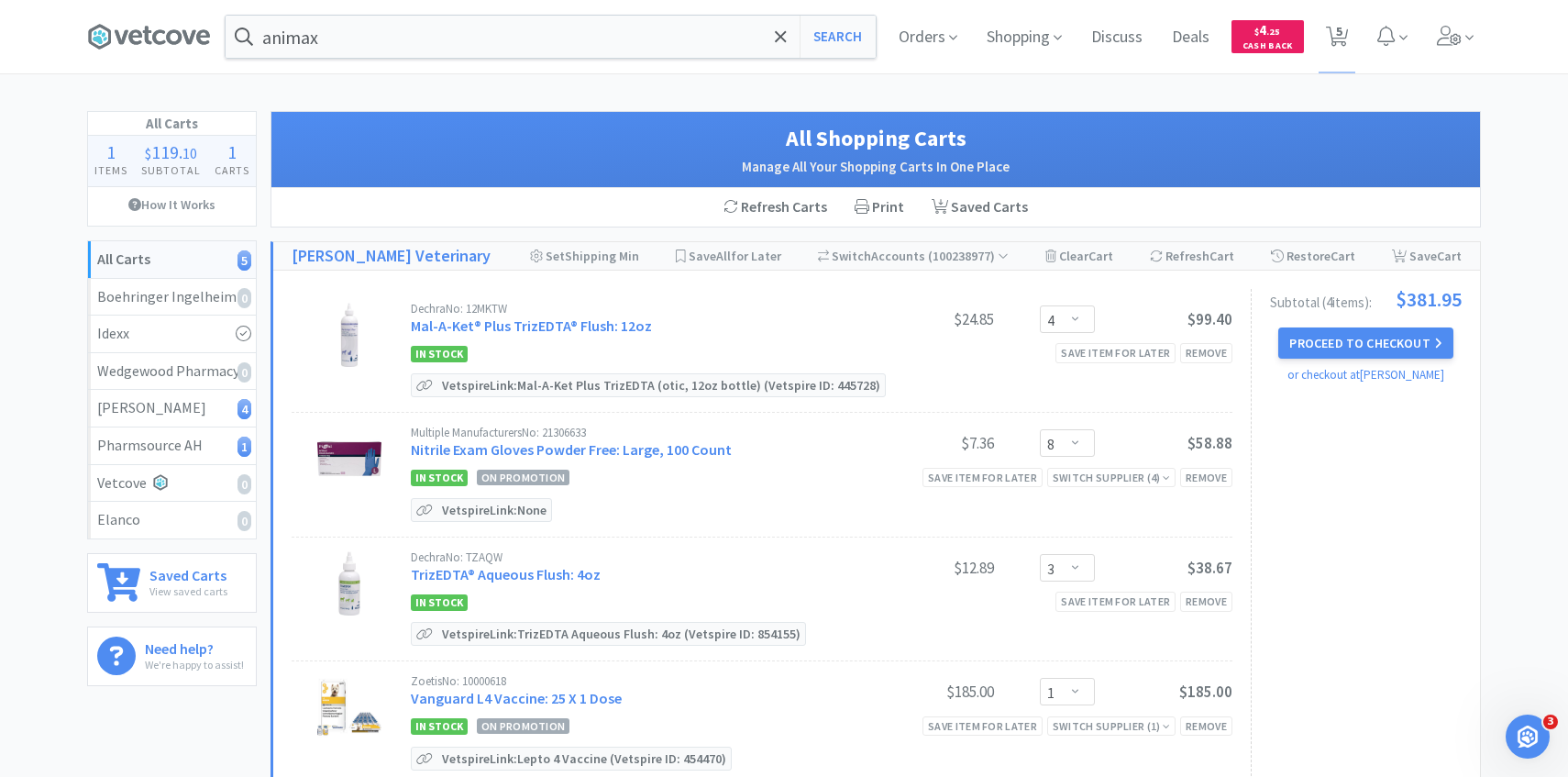
scroll to position [501, 0]
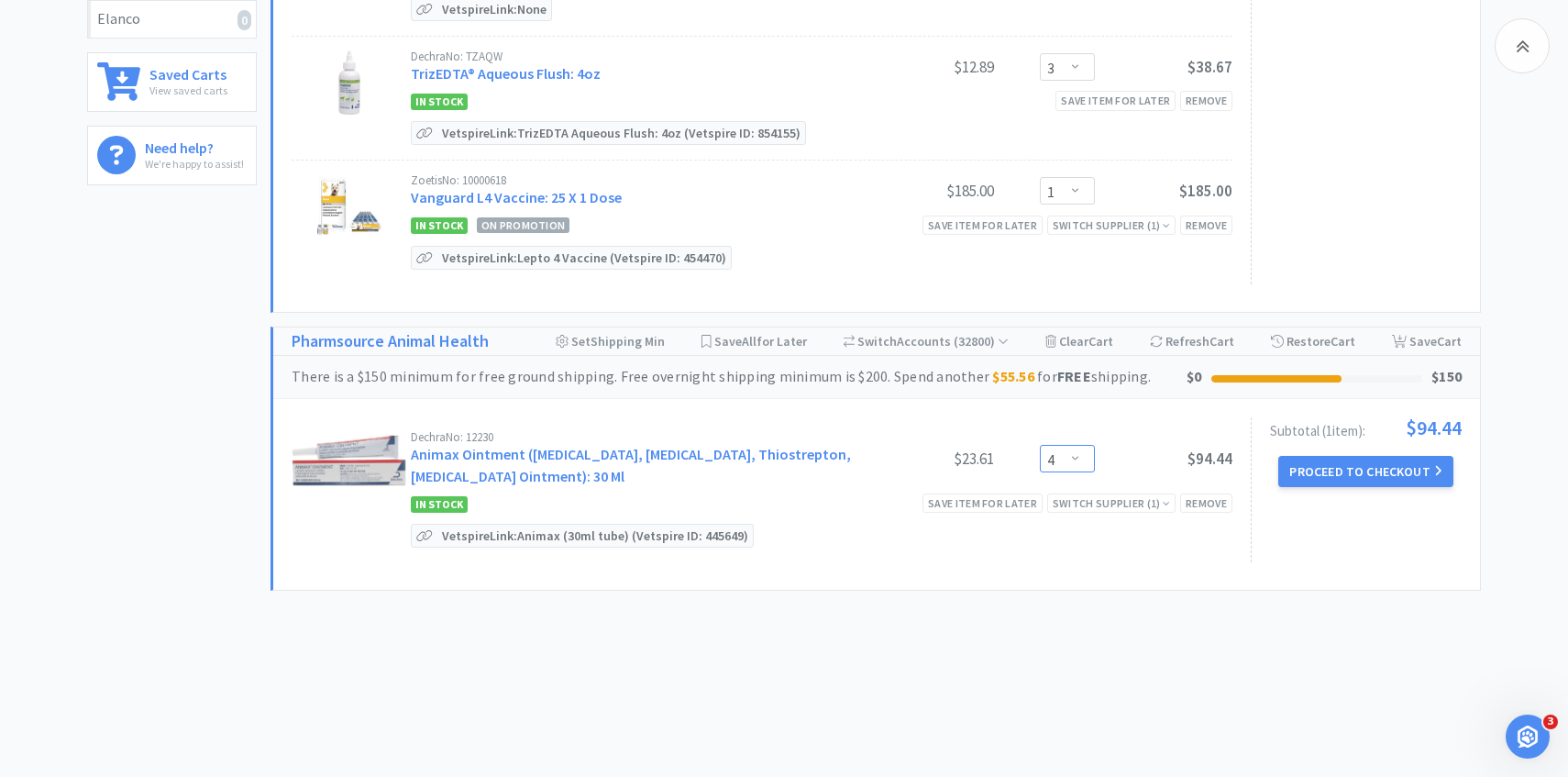
click at [1079, 453] on select "Enter Quantity 1 2 3 4 5 6 7 8 9 10 11 12 13 14 15 16 17 18 19 20 Enter Quantity" at bounding box center [1066, 459] width 55 height 28
click at [1039, 445] on select "Enter Quantity 1 2 3 4 5 6 7 8 9 10 11 12 13 14 15 16 17 18 19 20 Enter Quantity" at bounding box center [1066, 459] width 55 height 28
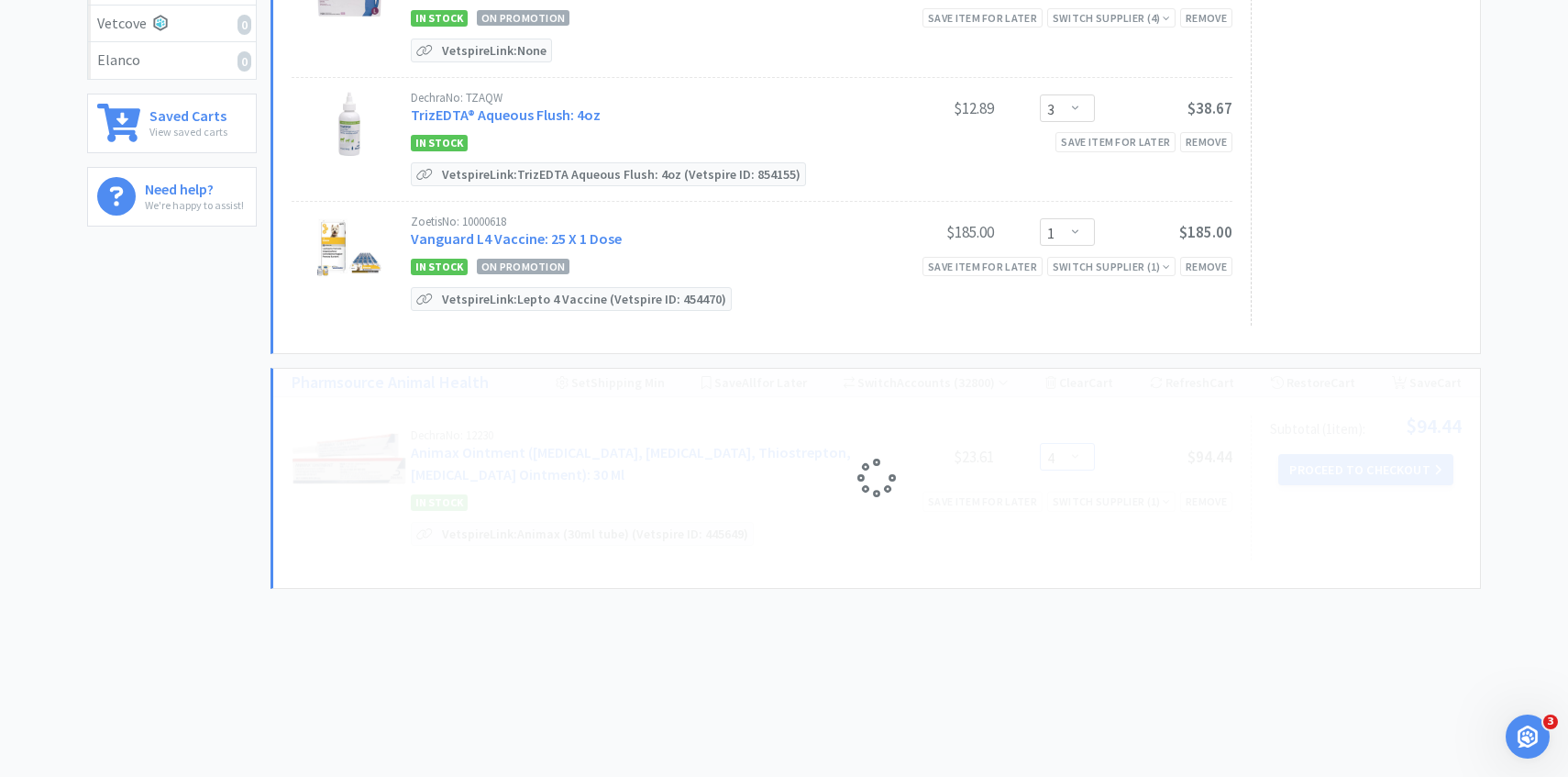
scroll to position [0, 0]
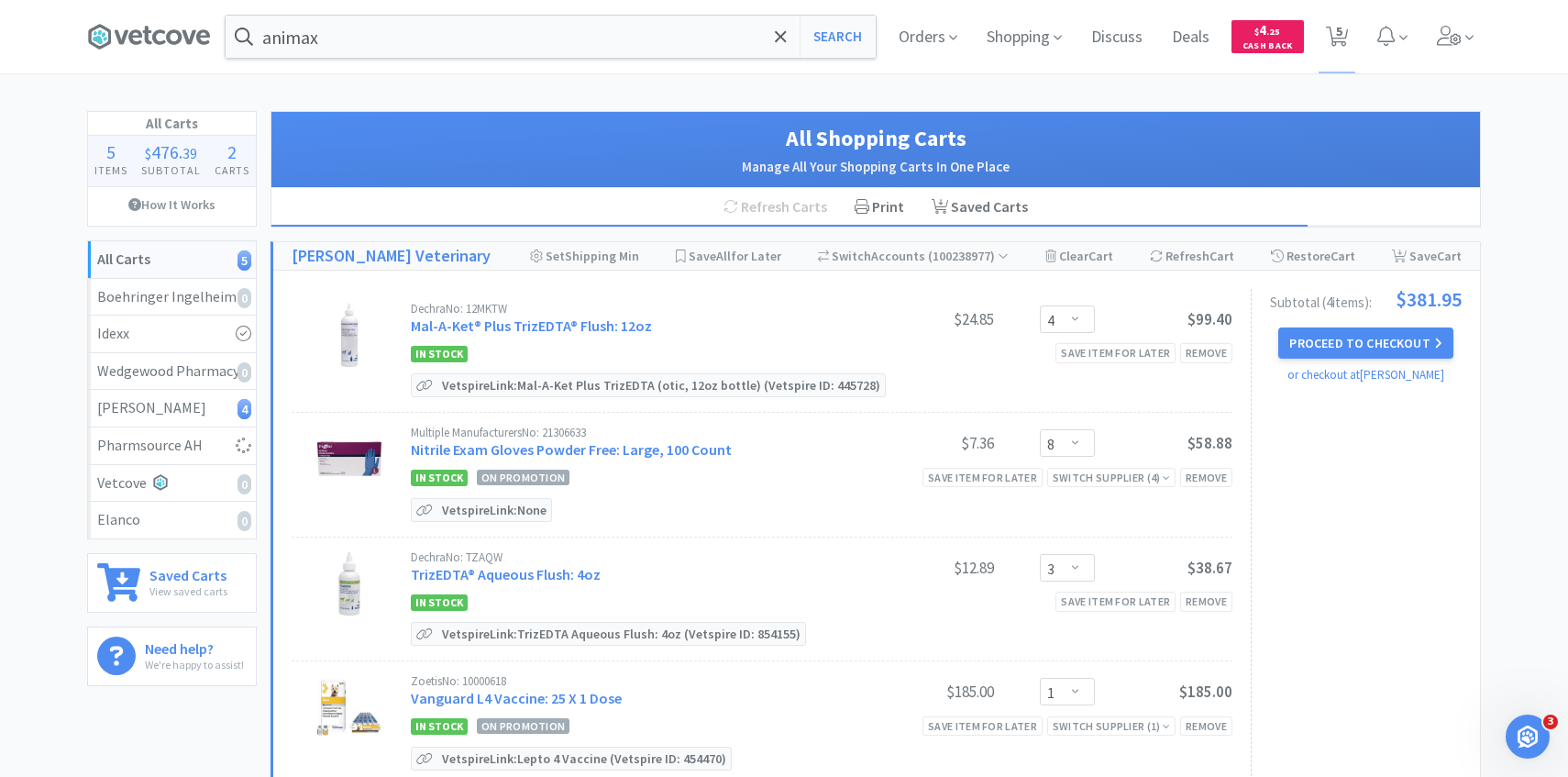
select select "3"
click at [1377, 330] on button "Proceed to Checkout" at bounding box center [1365, 343] width 174 height 31
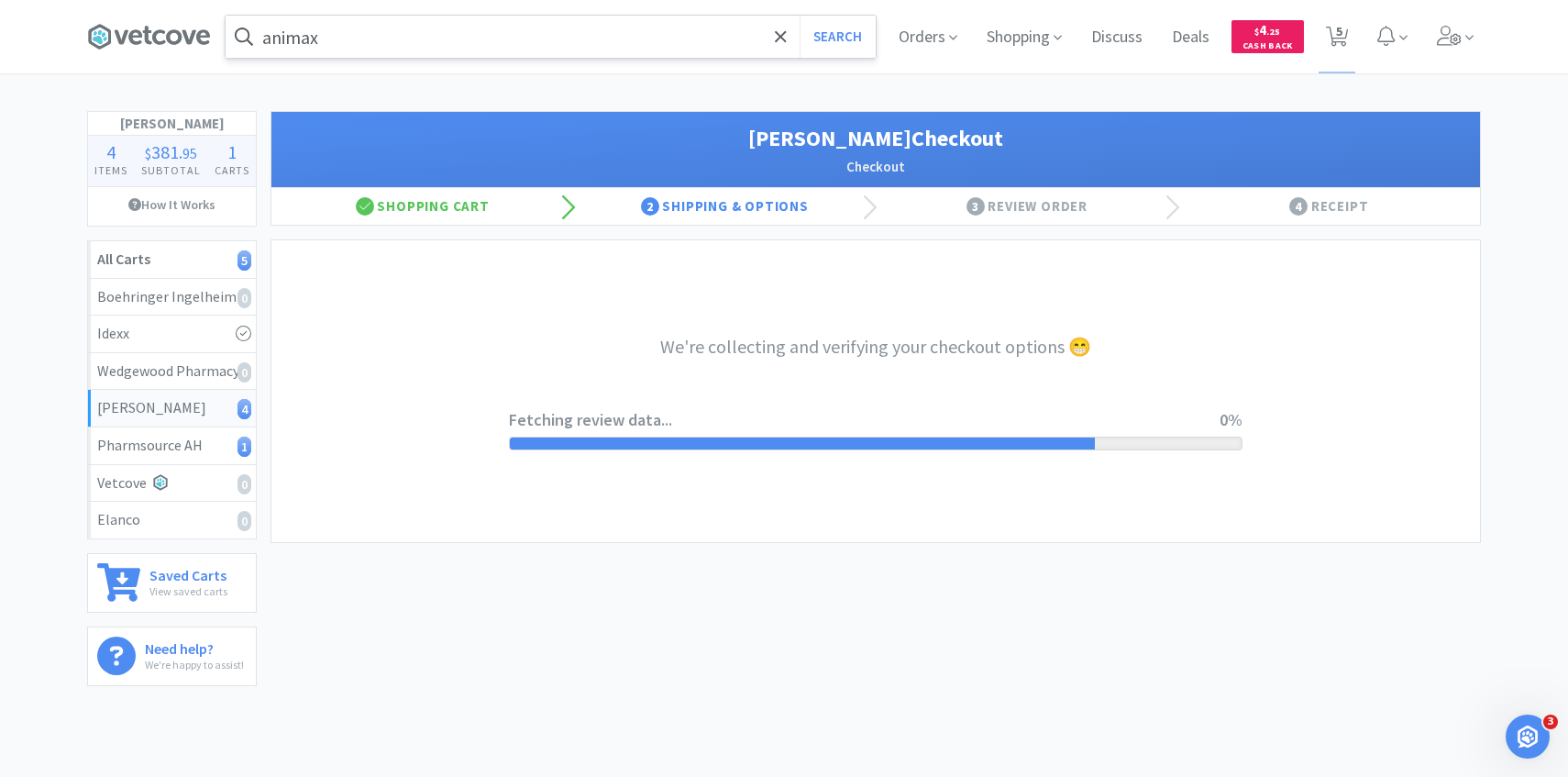
select select "1"
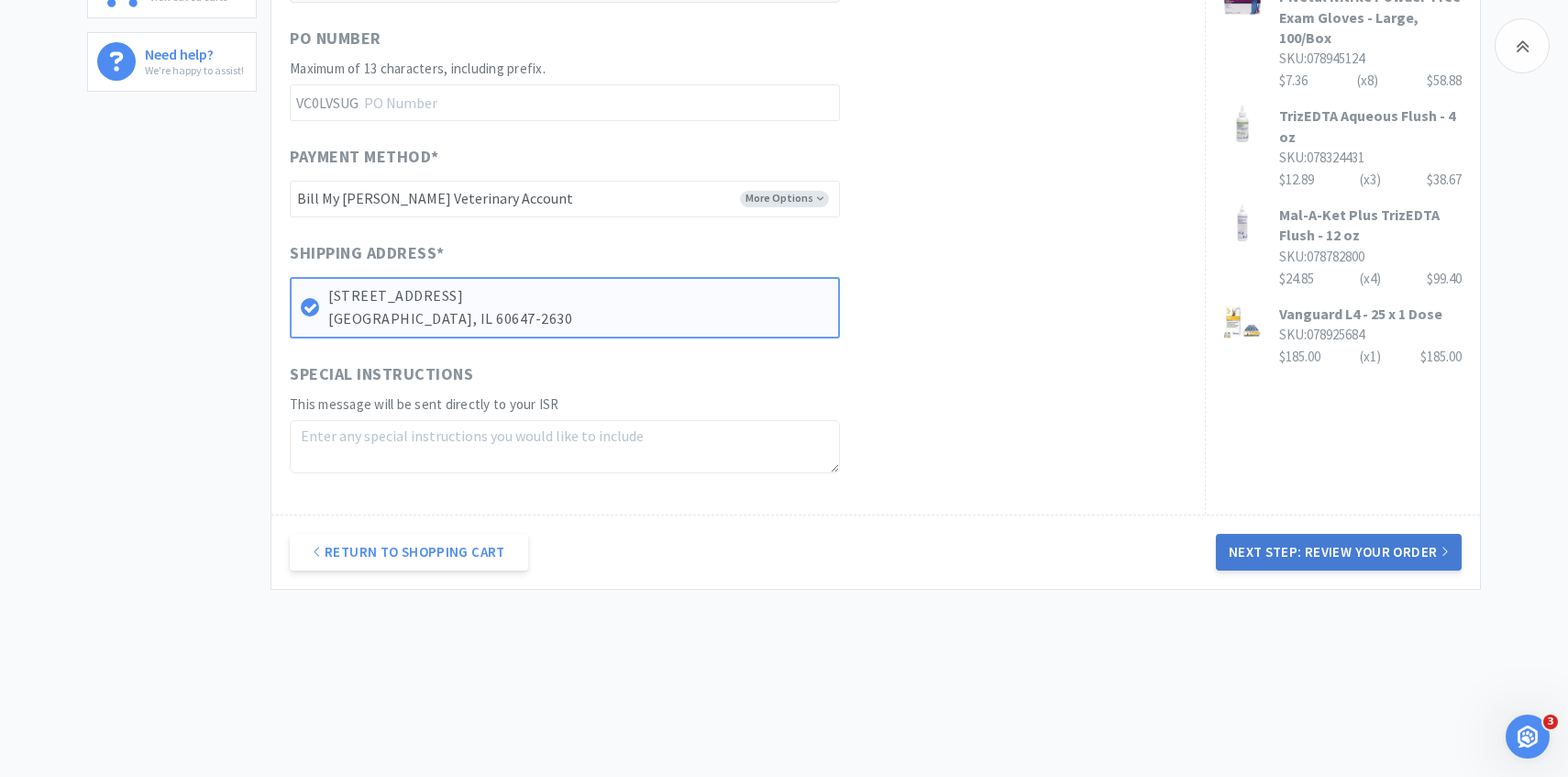
click at [1251, 563] on button "Next Step: Review Your Order" at bounding box center [1338, 552] width 246 height 37
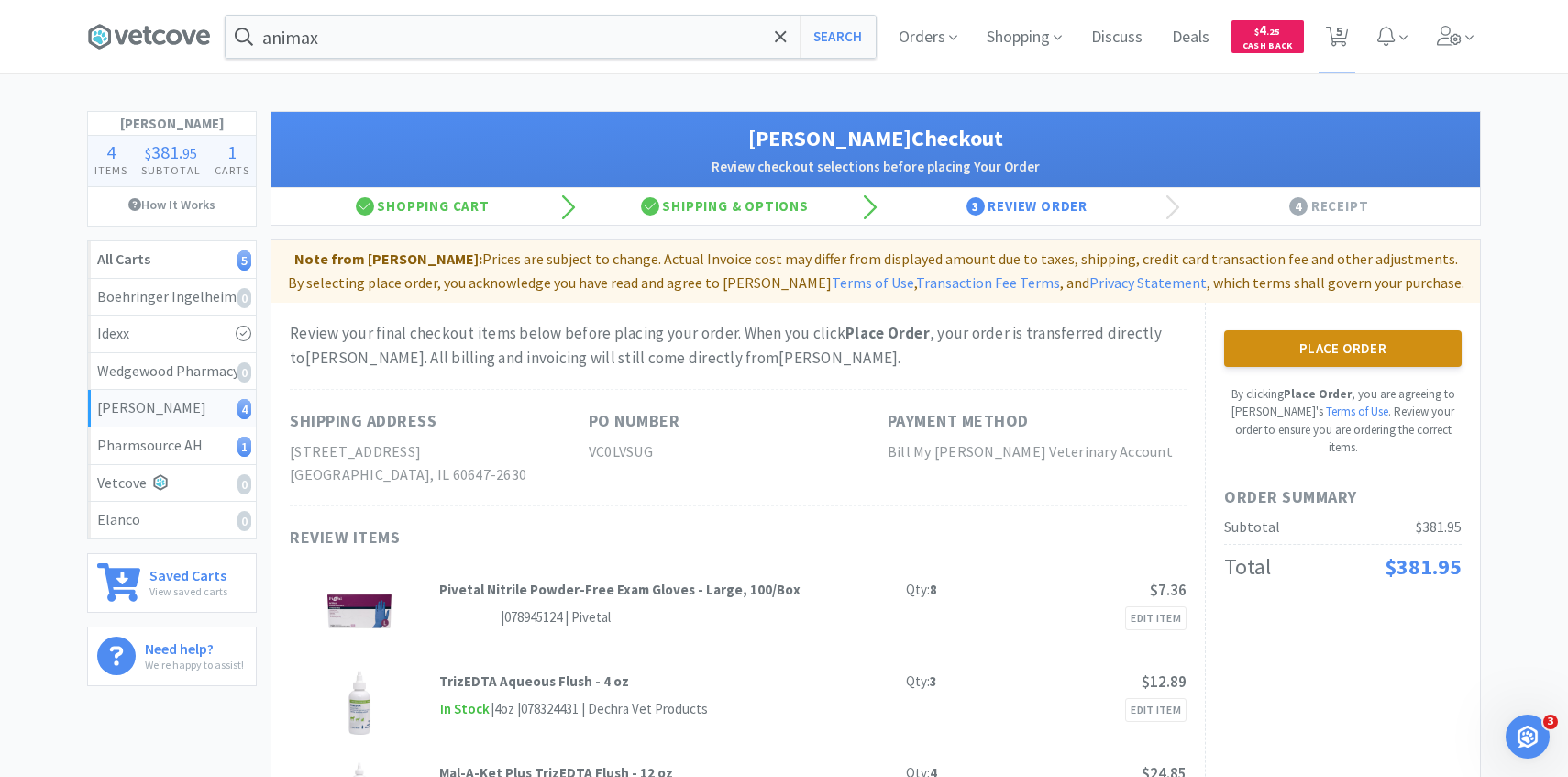
click at [1270, 341] on button "Place Order" at bounding box center [1342, 349] width 238 height 37
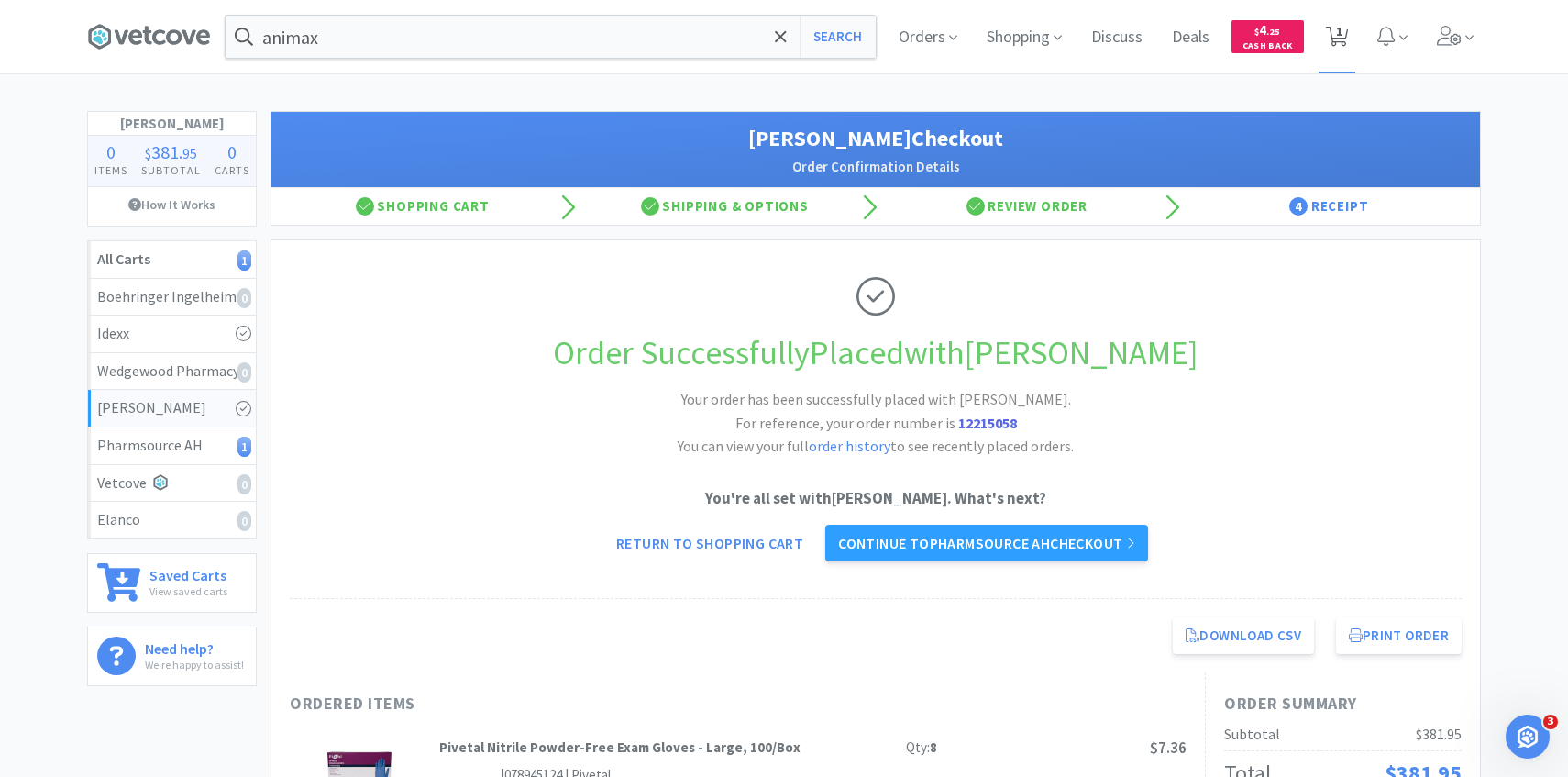
click at [1339, 50] on span "1" at bounding box center [1339, 31] width 6 height 74
select select "3"
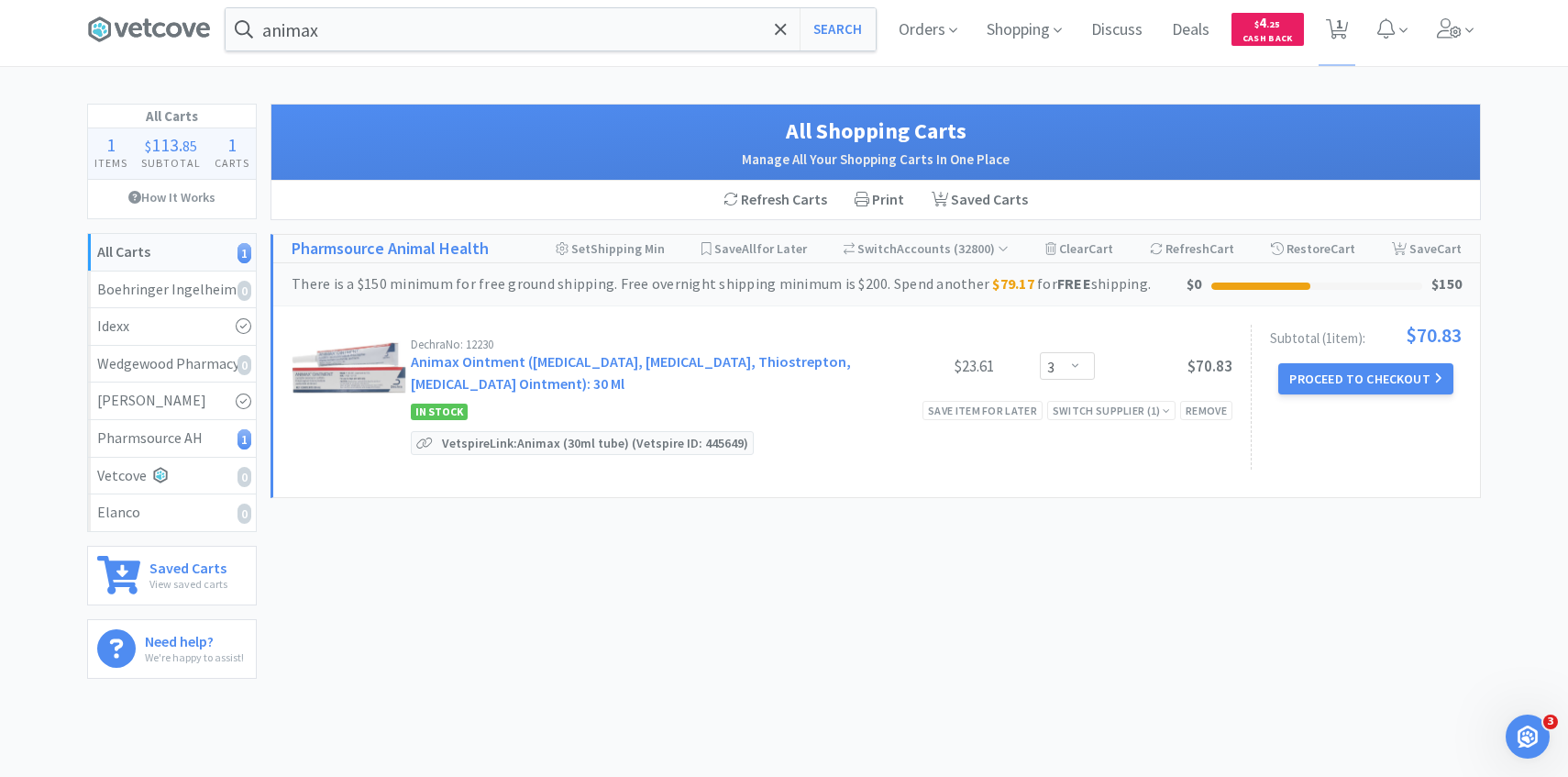
scroll to position [8, 0]
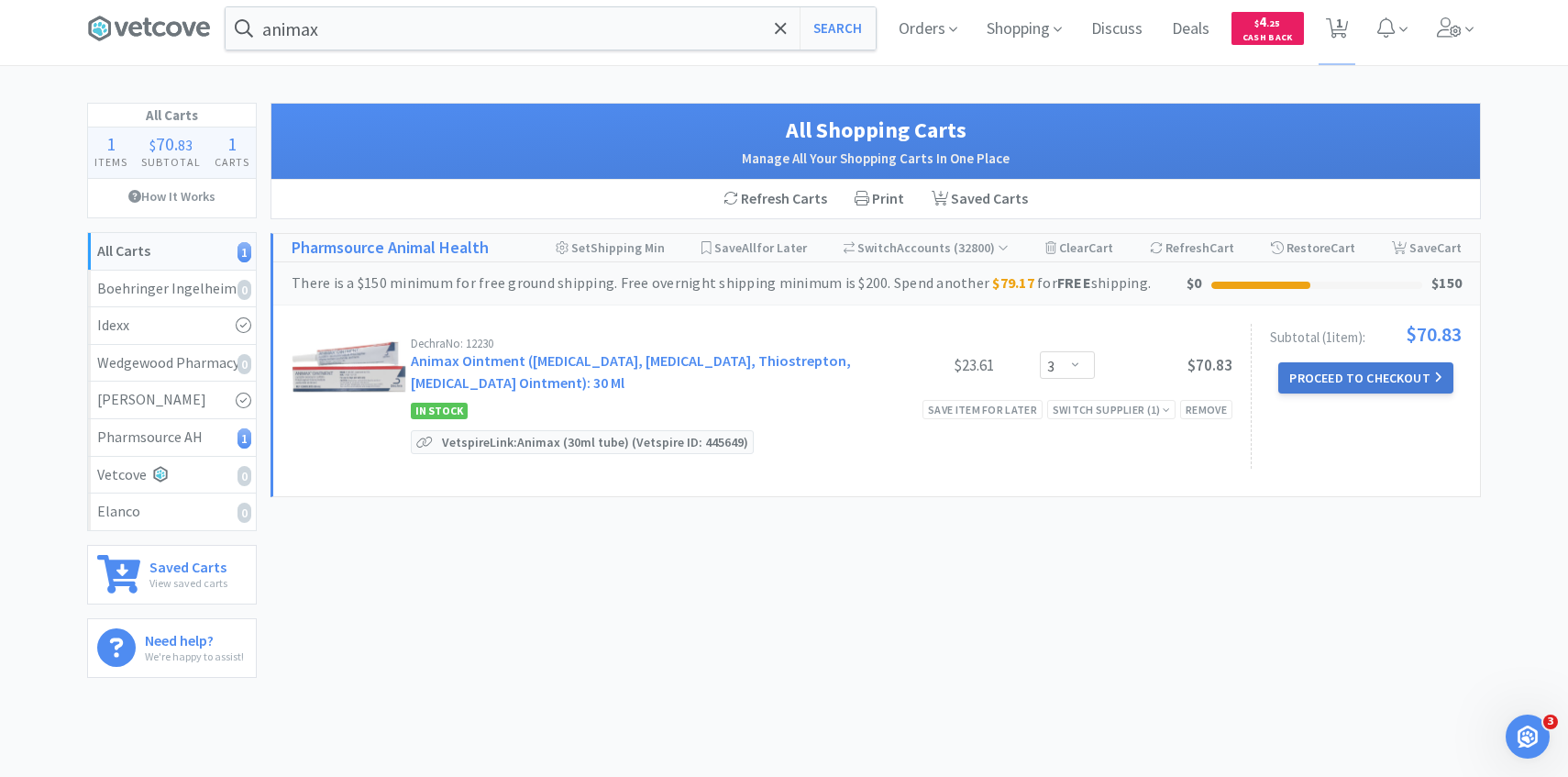
click at [1296, 390] on button "Proceed to Checkout" at bounding box center [1365, 378] width 174 height 31
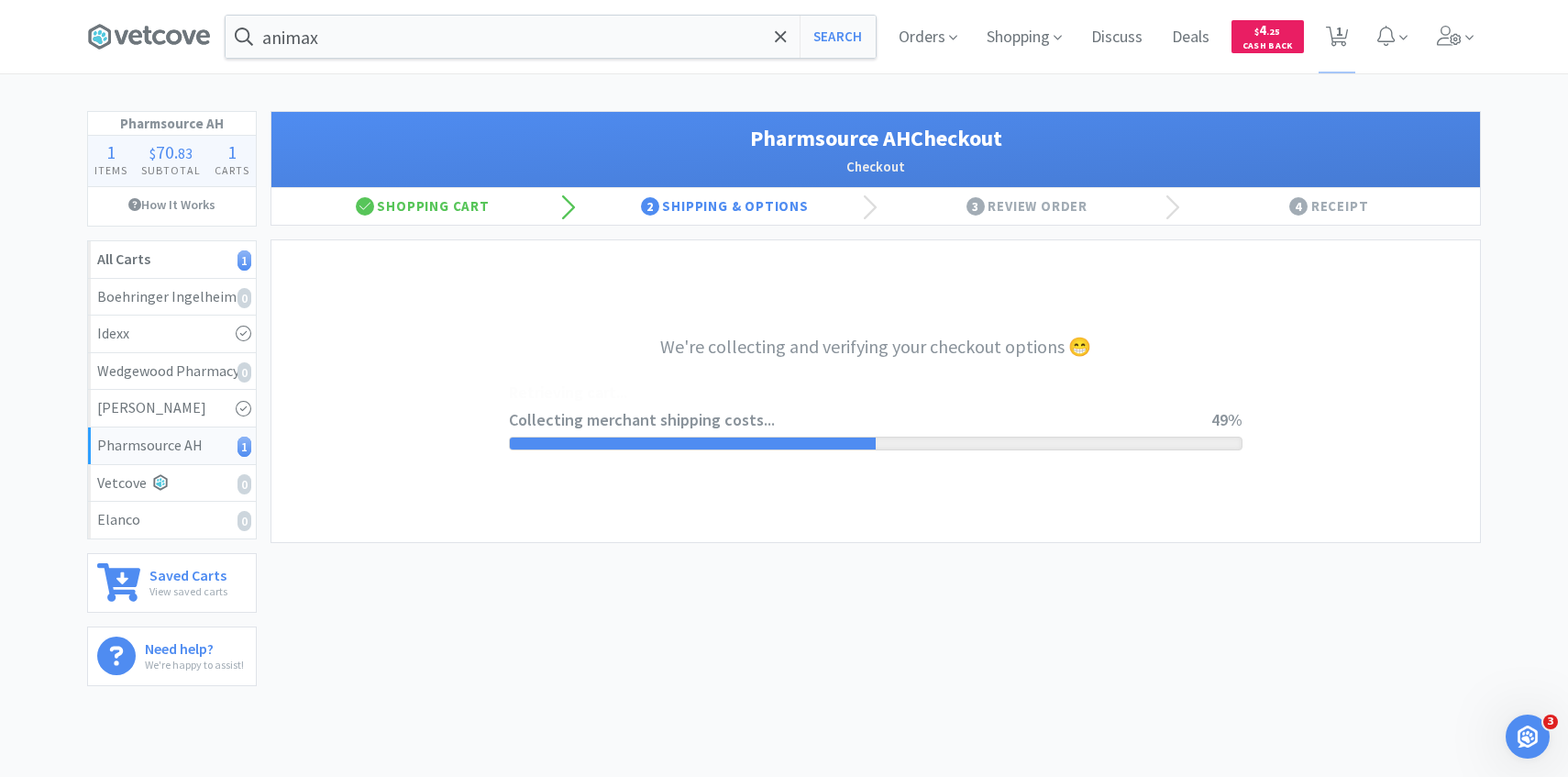
select select "1001"
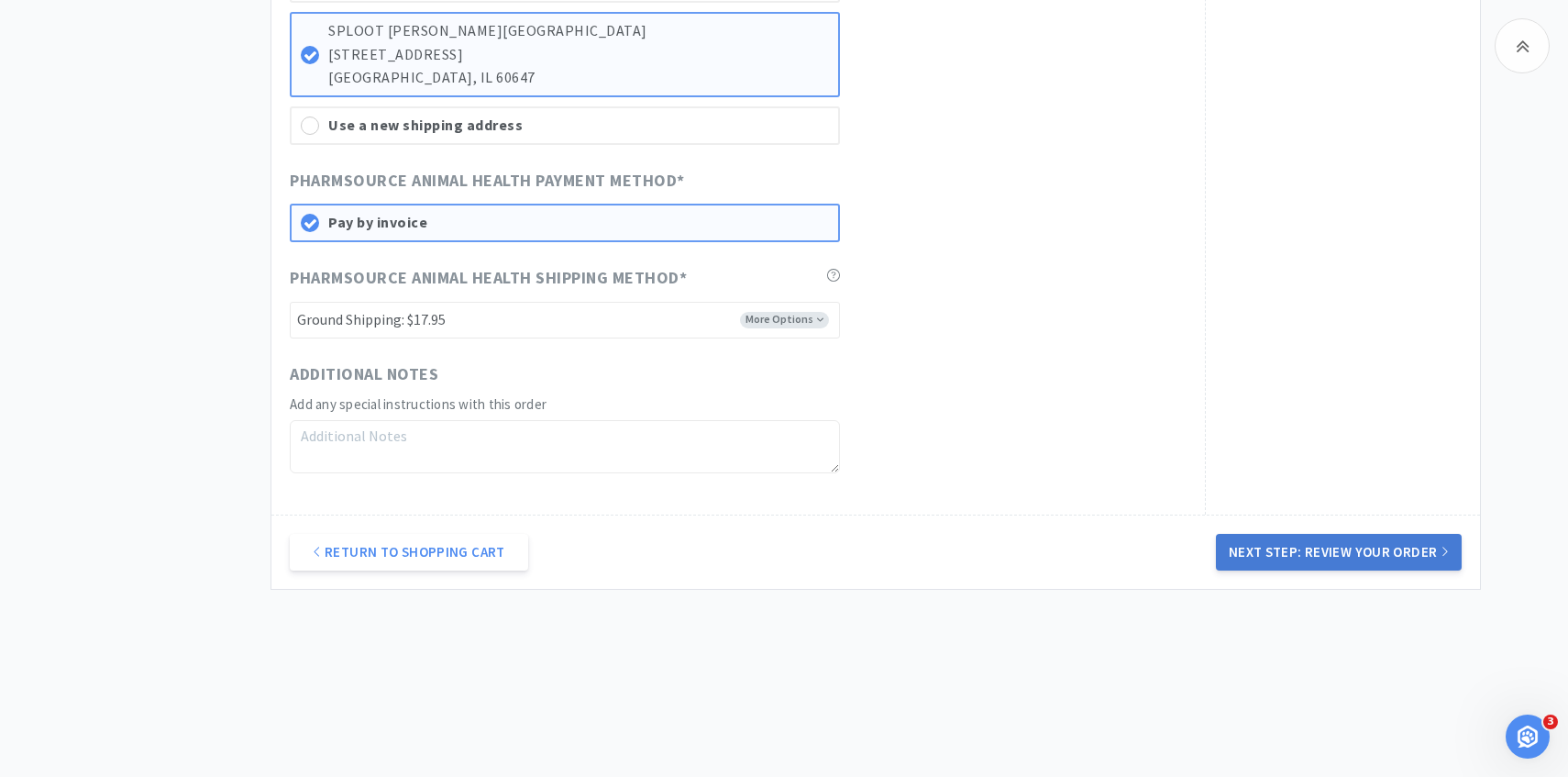
click at [1315, 557] on button "Next Step: Review Your Order" at bounding box center [1338, 552] width 246 height 37
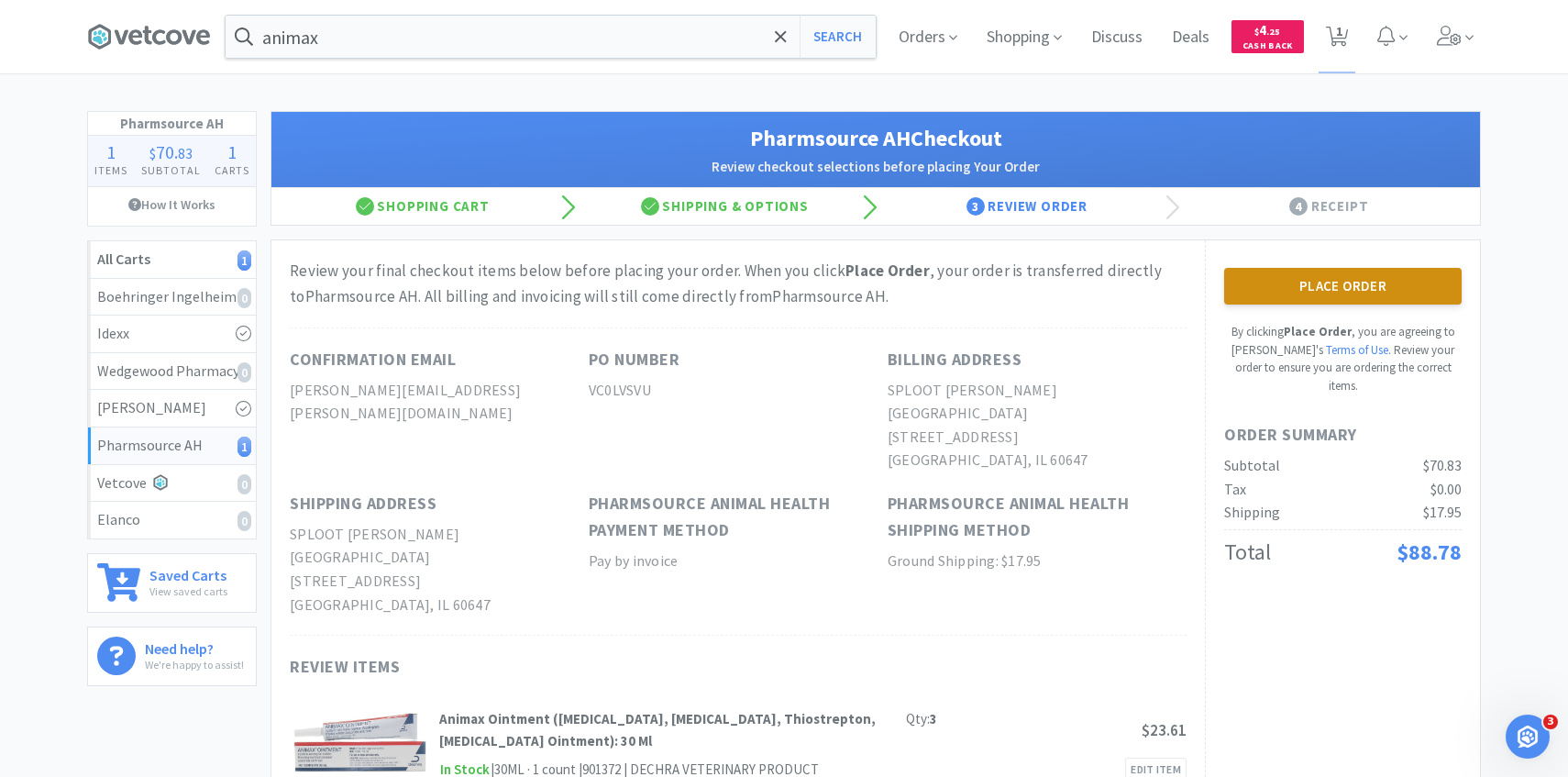
click at [1315, 281] on button "Place Order" at bounding box center [1342, 286] width 238 height 37
